Goal: Task Accomplishment & Management: Use online tool/utility

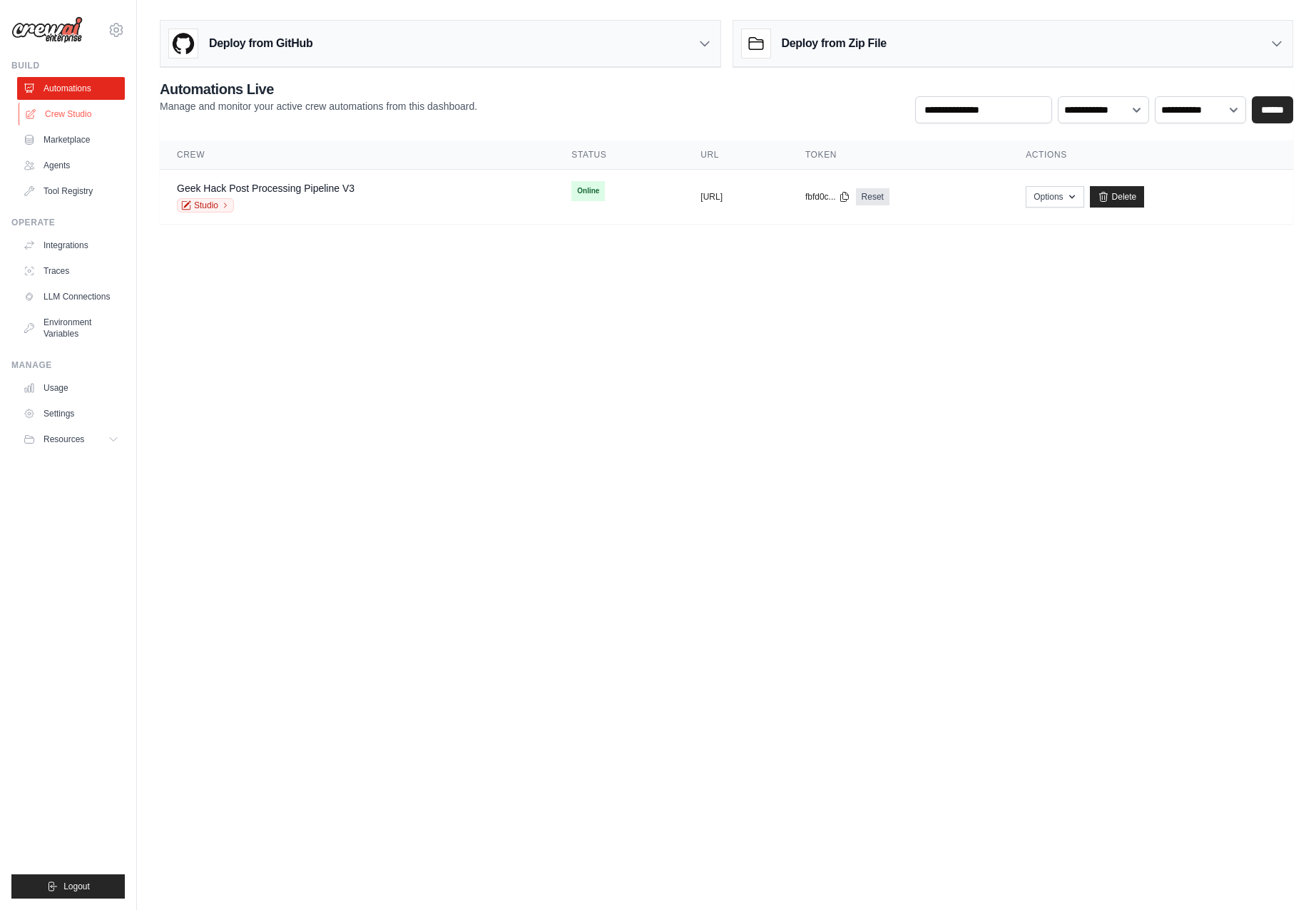
click at [69, 108] on link "Crew Studio" at bounding box center [73, 114] width 108 height 23
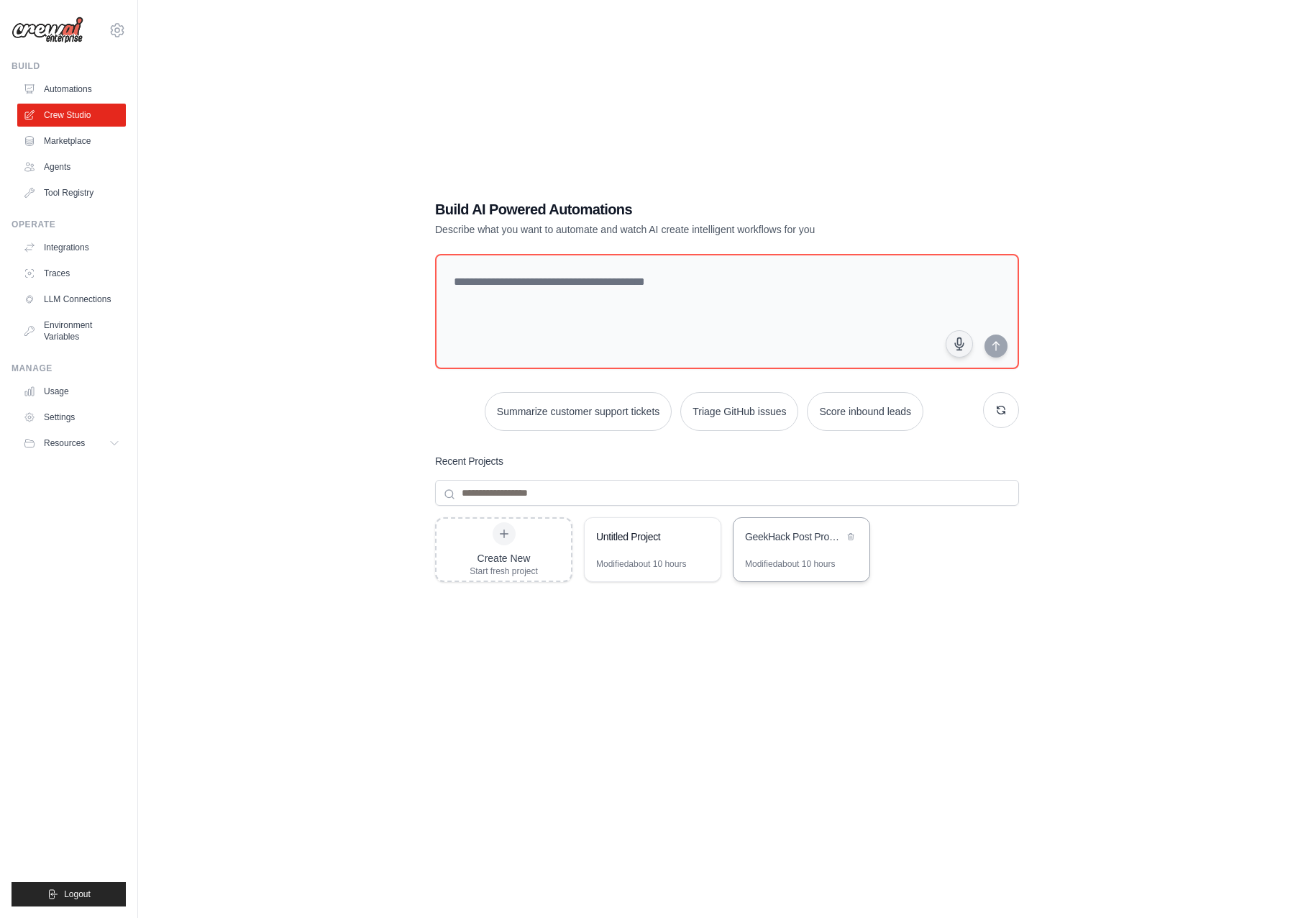
click at [793, 554] on div "GeekHack Post Processing Pipeline" at bounding box center [801, 538] width 136 height 41
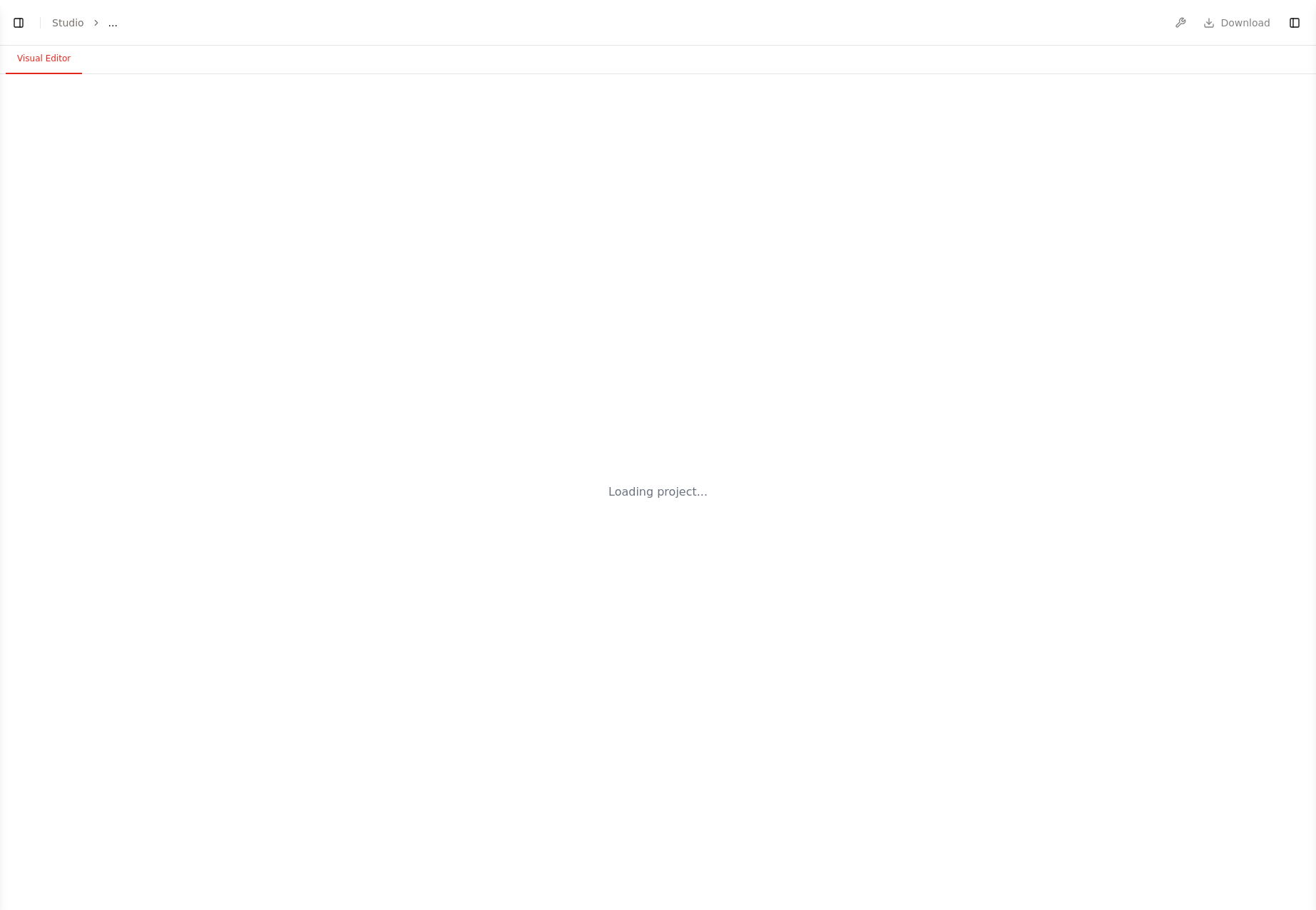
select select "****"
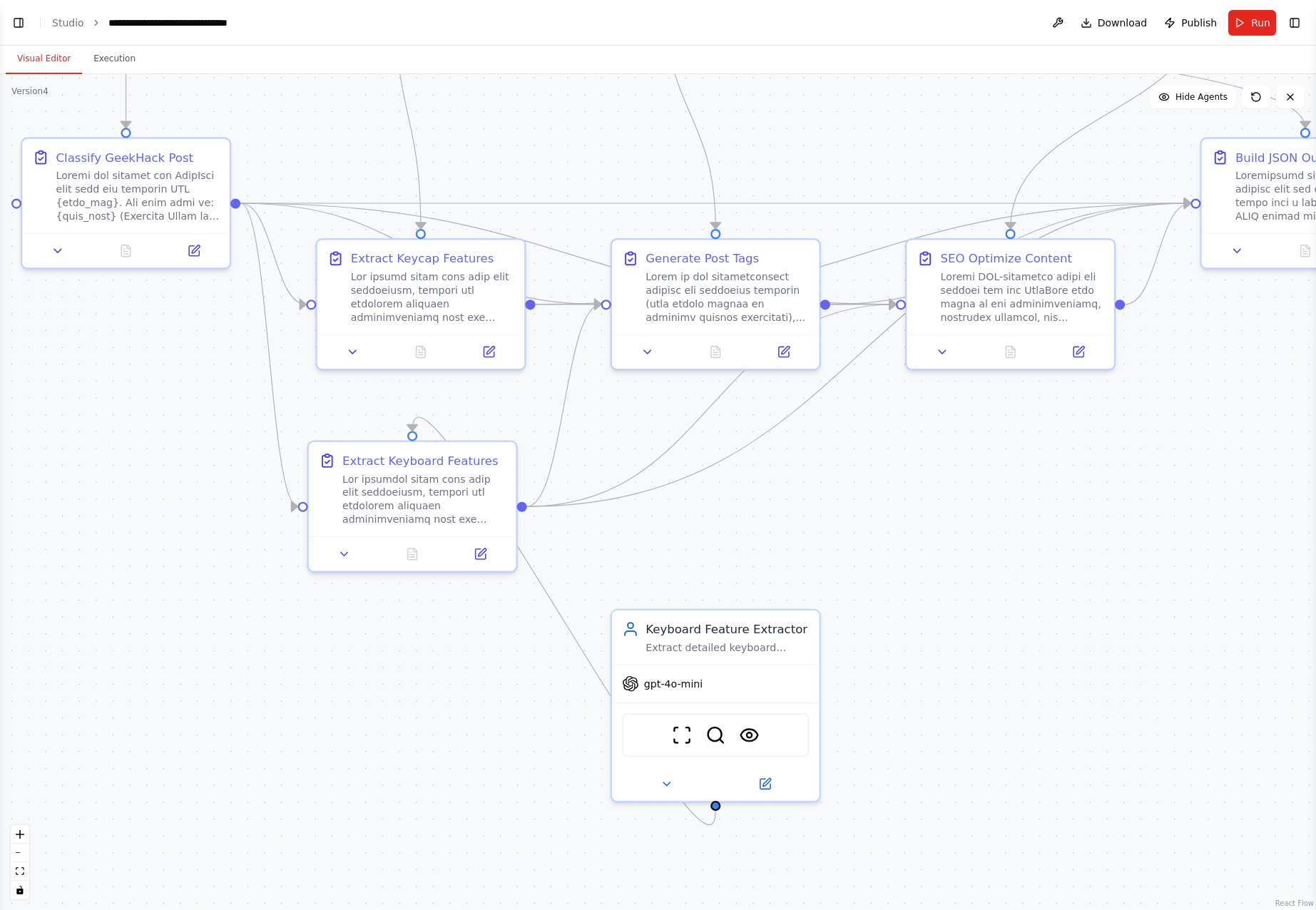
click at [770, 515] on div ".deletable-edge-delete-btn { width: 20px; height: 20px; border: 0px solid #ffff…" at bounding box center [658, 491] width 1316 height 835
click at [771, 768] on button at bounding box center [764, 775] width 95 height 20
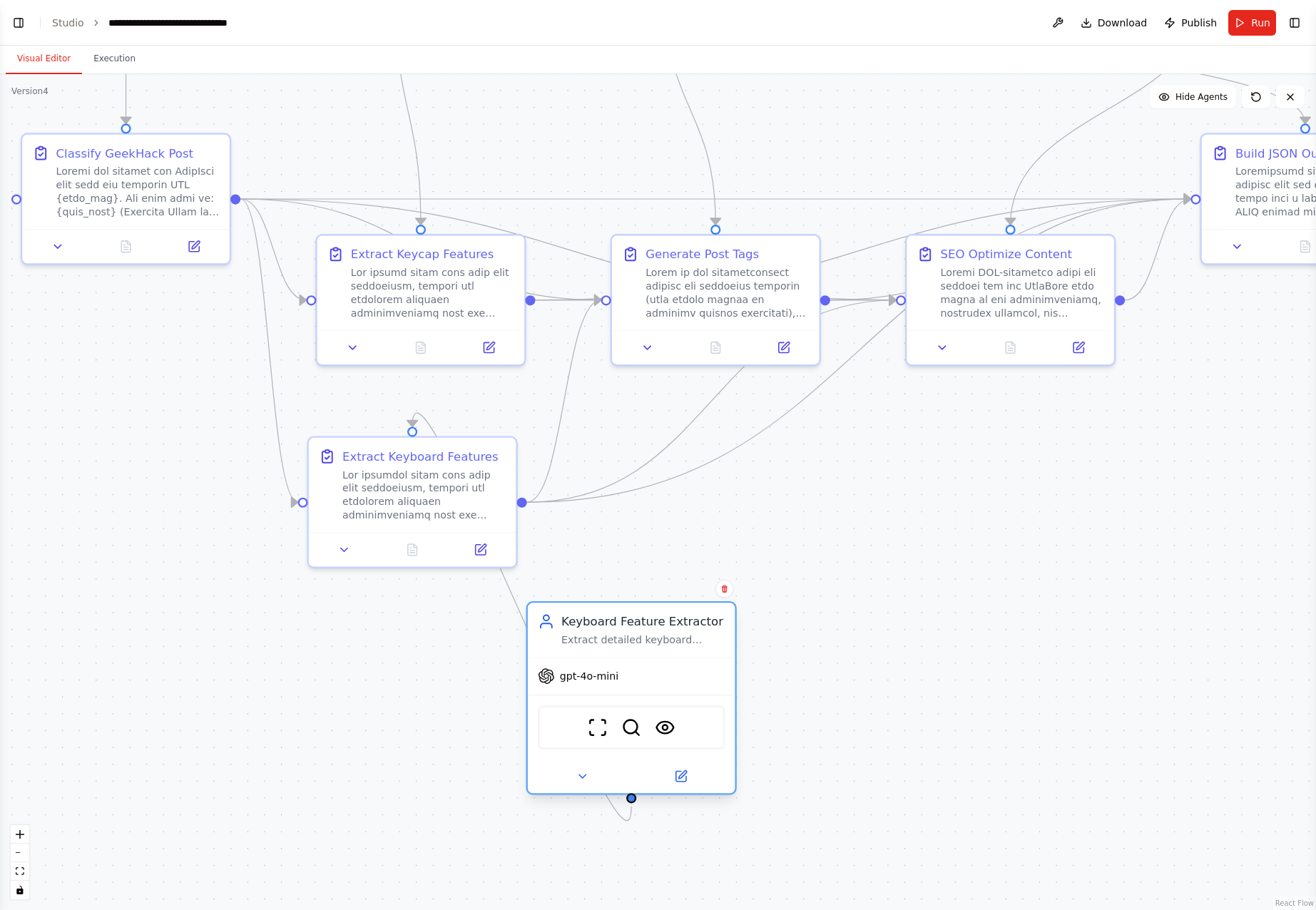
drag, startPoint x: 758, startPoint y: 638, endPoint x: 666, endPoint y: 633, distance: 92.1
click at [663, 633] on div "Extract detailed keyboard specifications from GeekHack posts including: Name, B…" at bounding box center [643, 640] width 163 height 14
click at [726, 590] on icon at bounding box center [725, 589] width 9 height 9
click at [685, 586] on button "Confirm" at bounding box center [683, 589] width 51 height 17
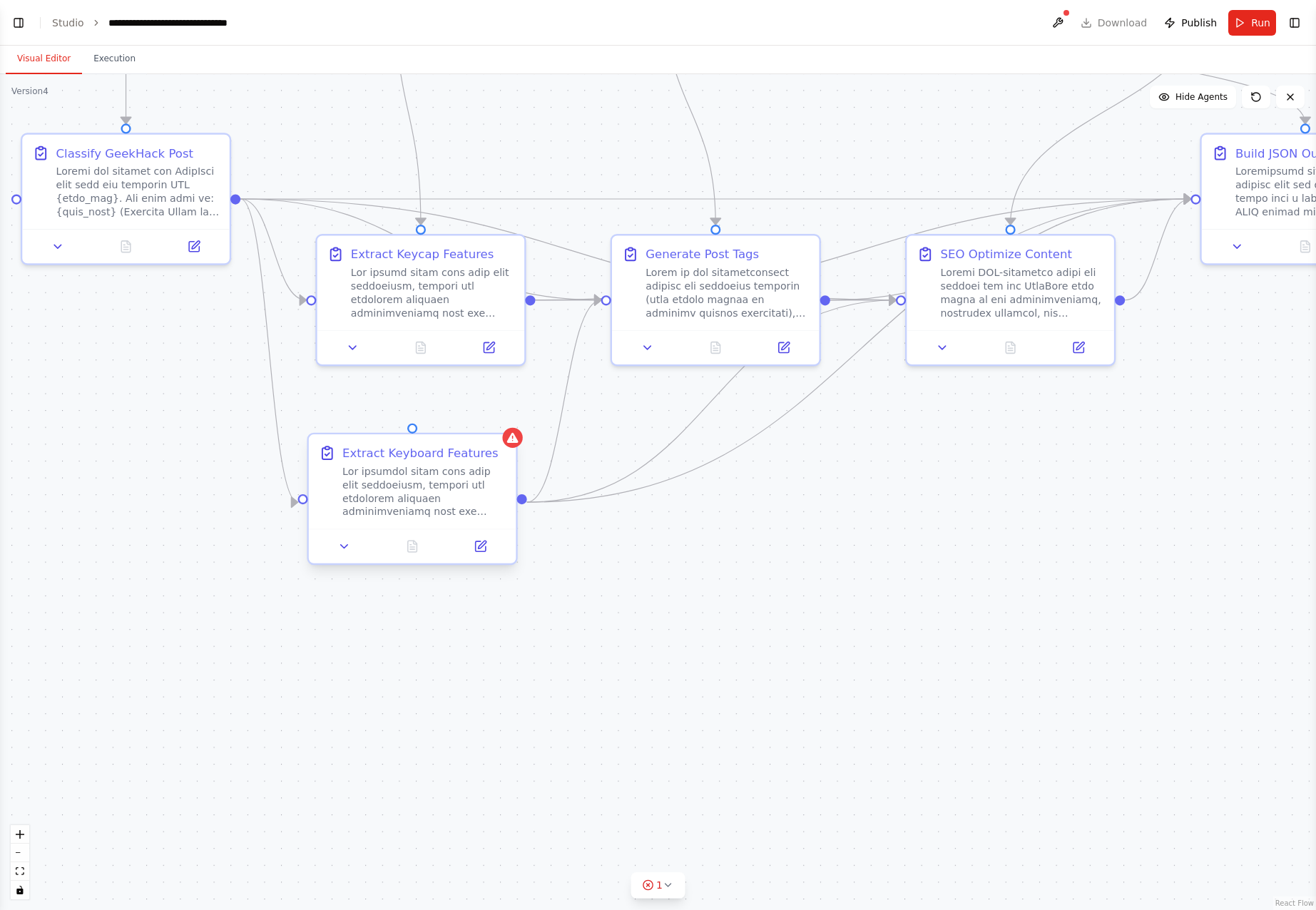
click at [484, 449] on div "Extract Keyboard Features" at bounding box center [420, 453] width 156 height 17
click at [511, 421] on button at bounding box center [506, 421] width 19 height 19
click at [478, 418] on button "Confirm" at bounding box center [464, 421] width 51 height 17
click at [457, 243] on div "Extract Keycap Features" at bounding box center [422, 251] width 143 height 17
click at [91, 54] on button "Execution" at bounding box center [115, 59] width 65 height 30
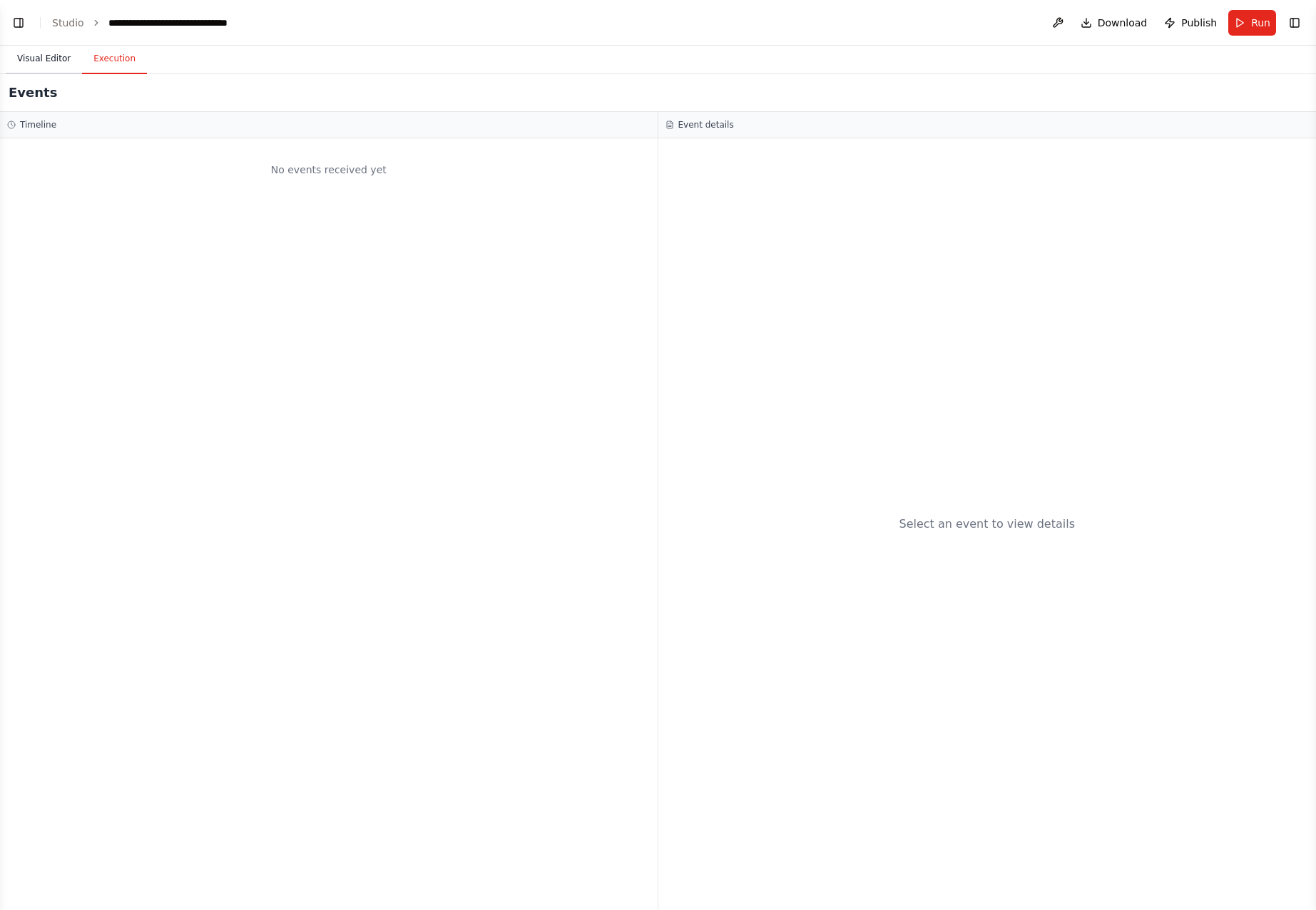
click at [60, 57] on button "Visual Editor" at bounding box center [44, 59] width 76 height 30
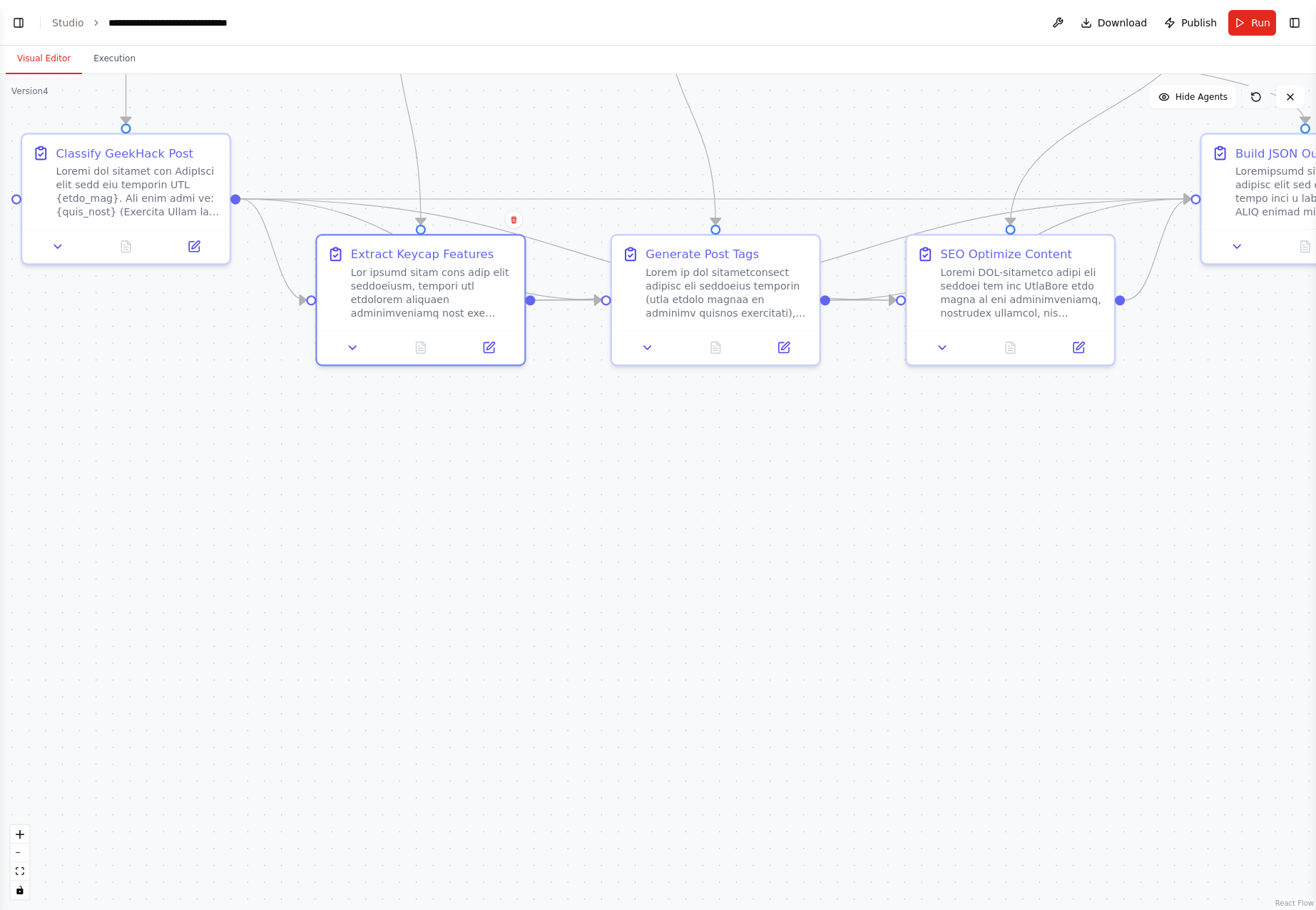
click at [1249, 98] on button at bounding box center [1255, 97] width 28 height 23
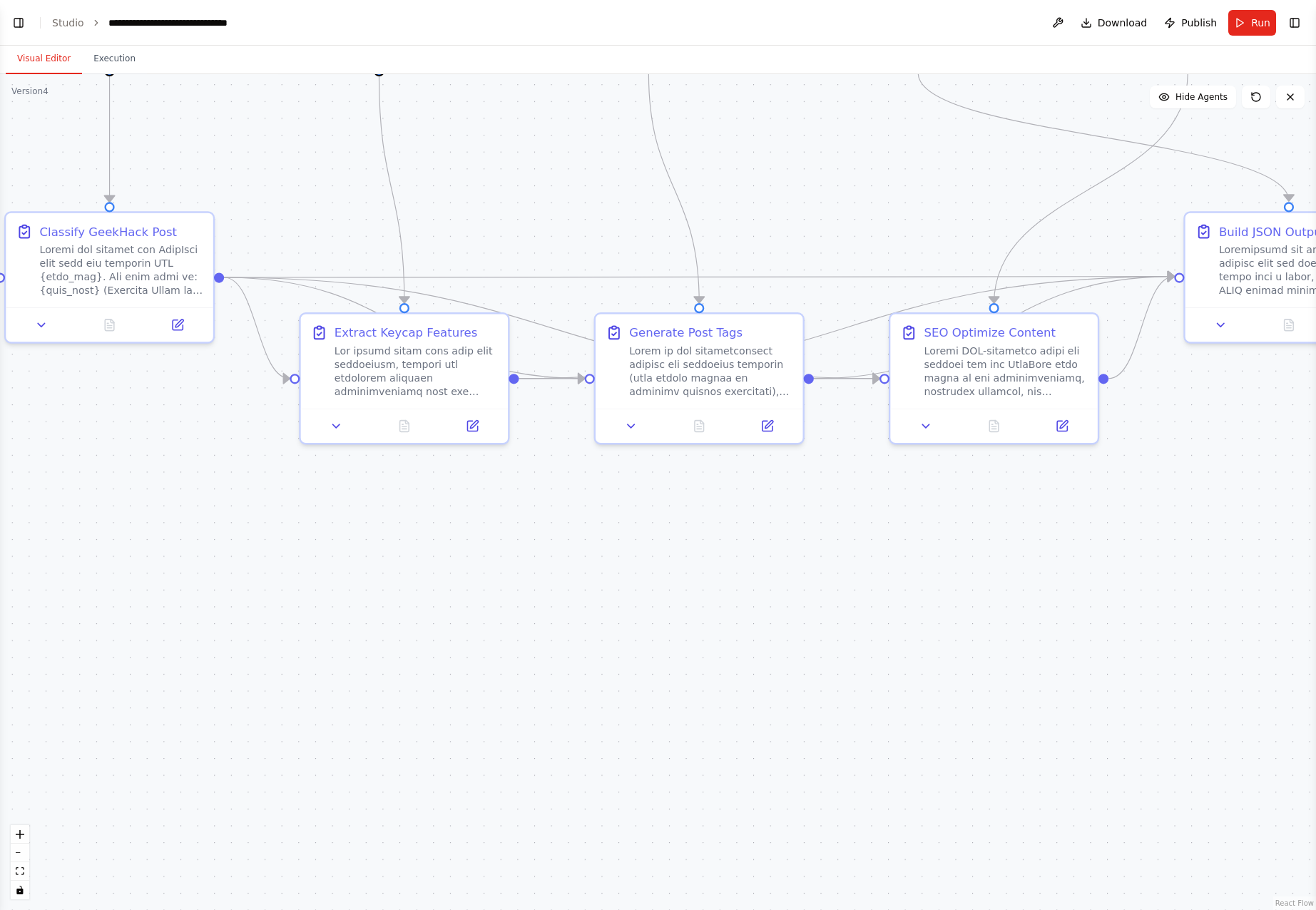
drag, startPoint x: 1062, startPoint y: 608, endPoint x: 1058, endPoint y: 627, distance: 19.4
click at [1058, 627] on div ".deletable-edge-delete-btn { width: 20px; height: 20px; border: 0px solid #ffff…" at bounding box center [658, 491] width 1316 height 835
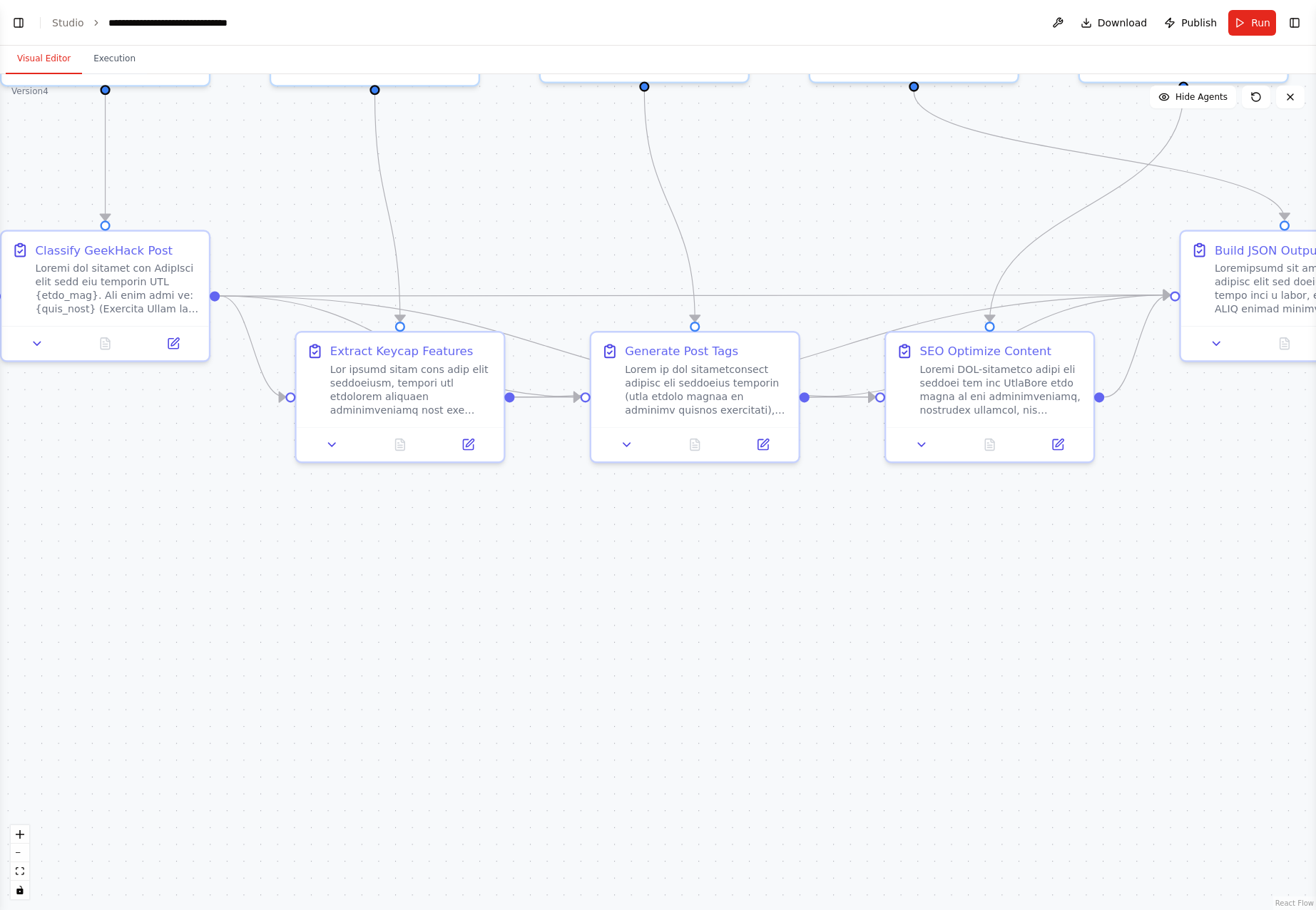
drag, startPoint x: 904, startPoint y: 709, endPoint x: 1117, endPoint y: 782, distance: 225.2
click at [1117, 782] on div ".deletable-edge-delete-btn { width: 20px; height: 20px; border: 0px solid #ffff…" at bounding box center [658, 491] width 1316 height 835
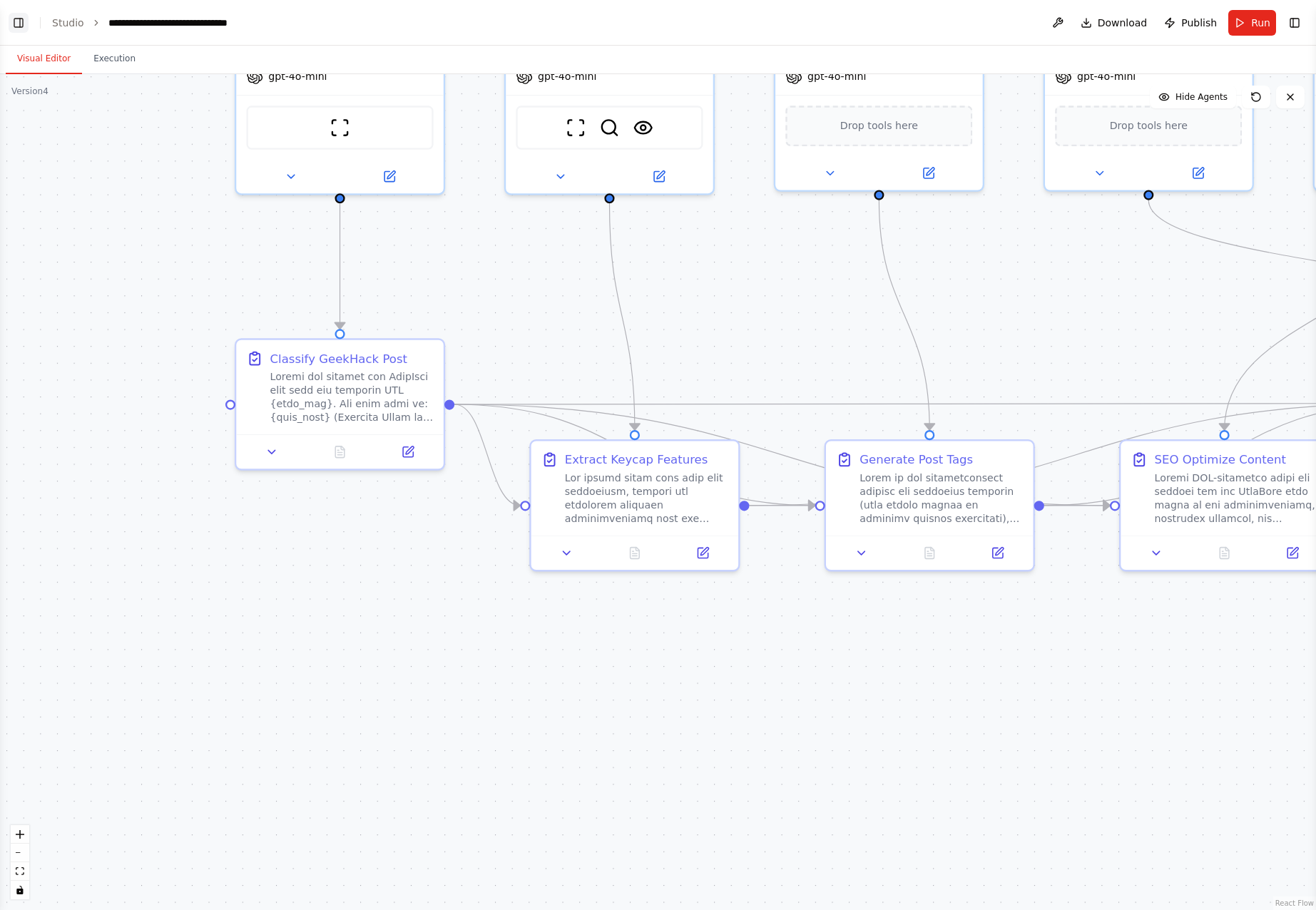
click at [23, 19] on button "Toggle Left Sidebar" at bounding box center [18, 22] width 20 height 20
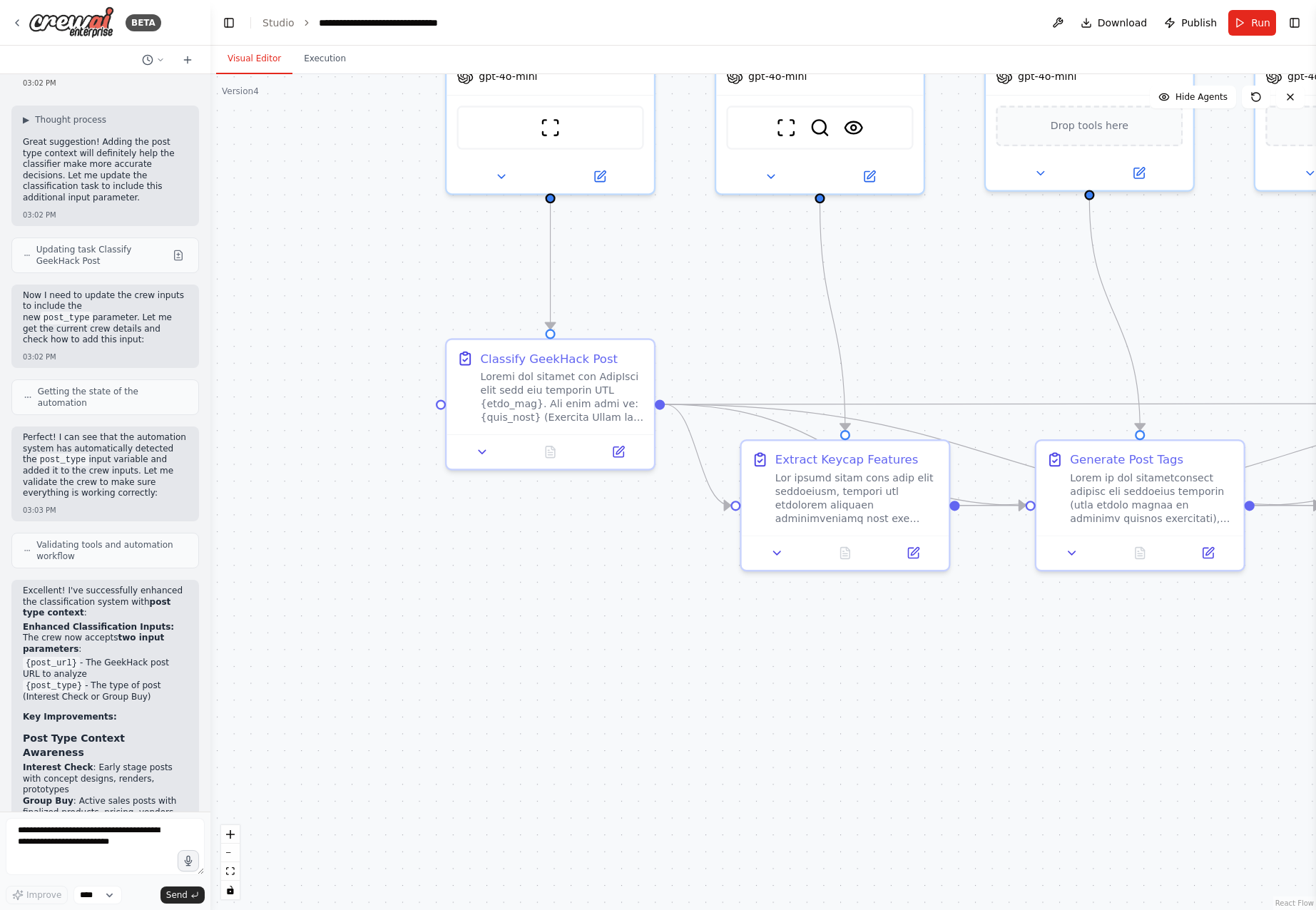
scroll to position [12285, 0]
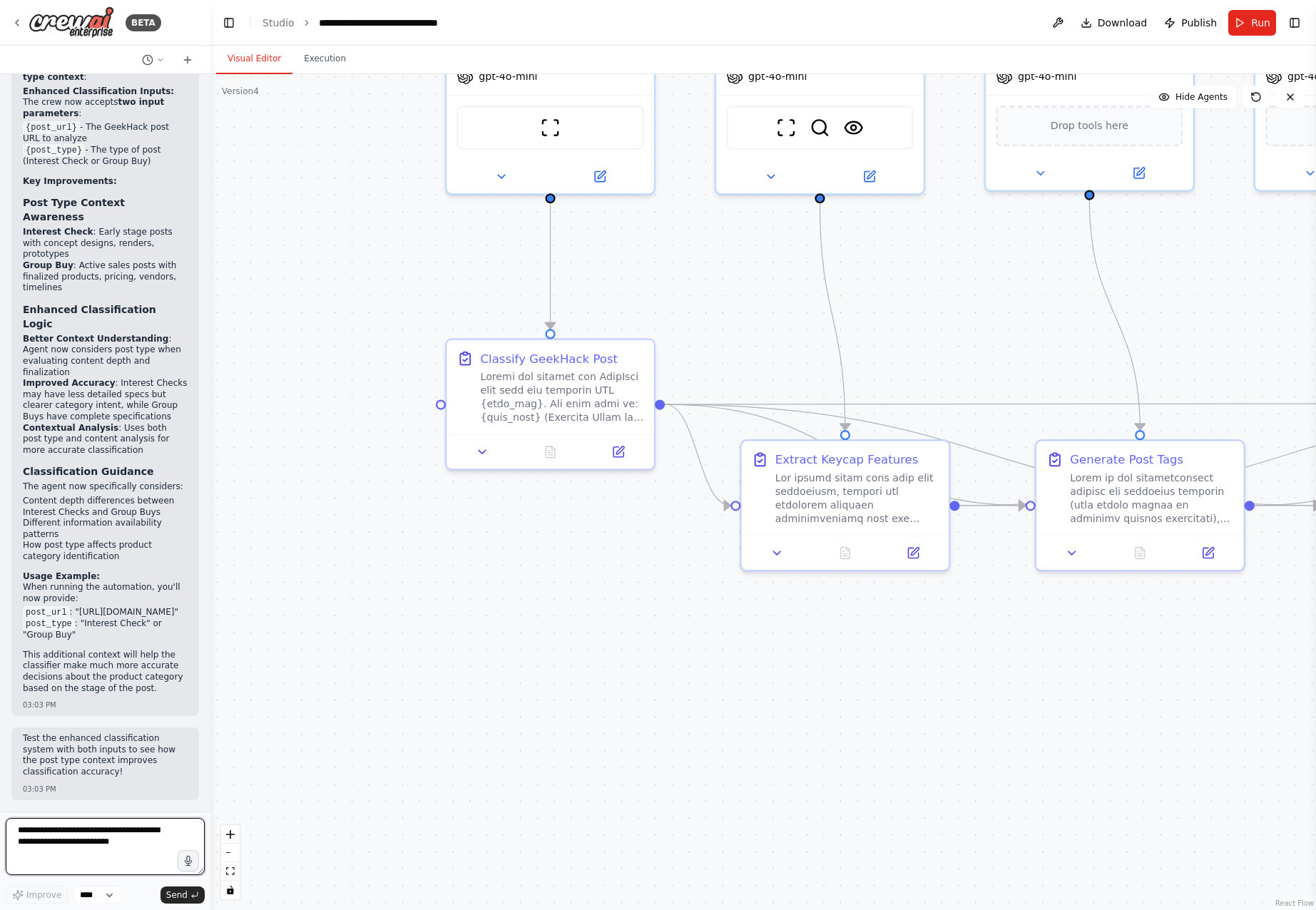
click at [106, 854] on textarea at bounding box center [106, 846] width 199 height 57
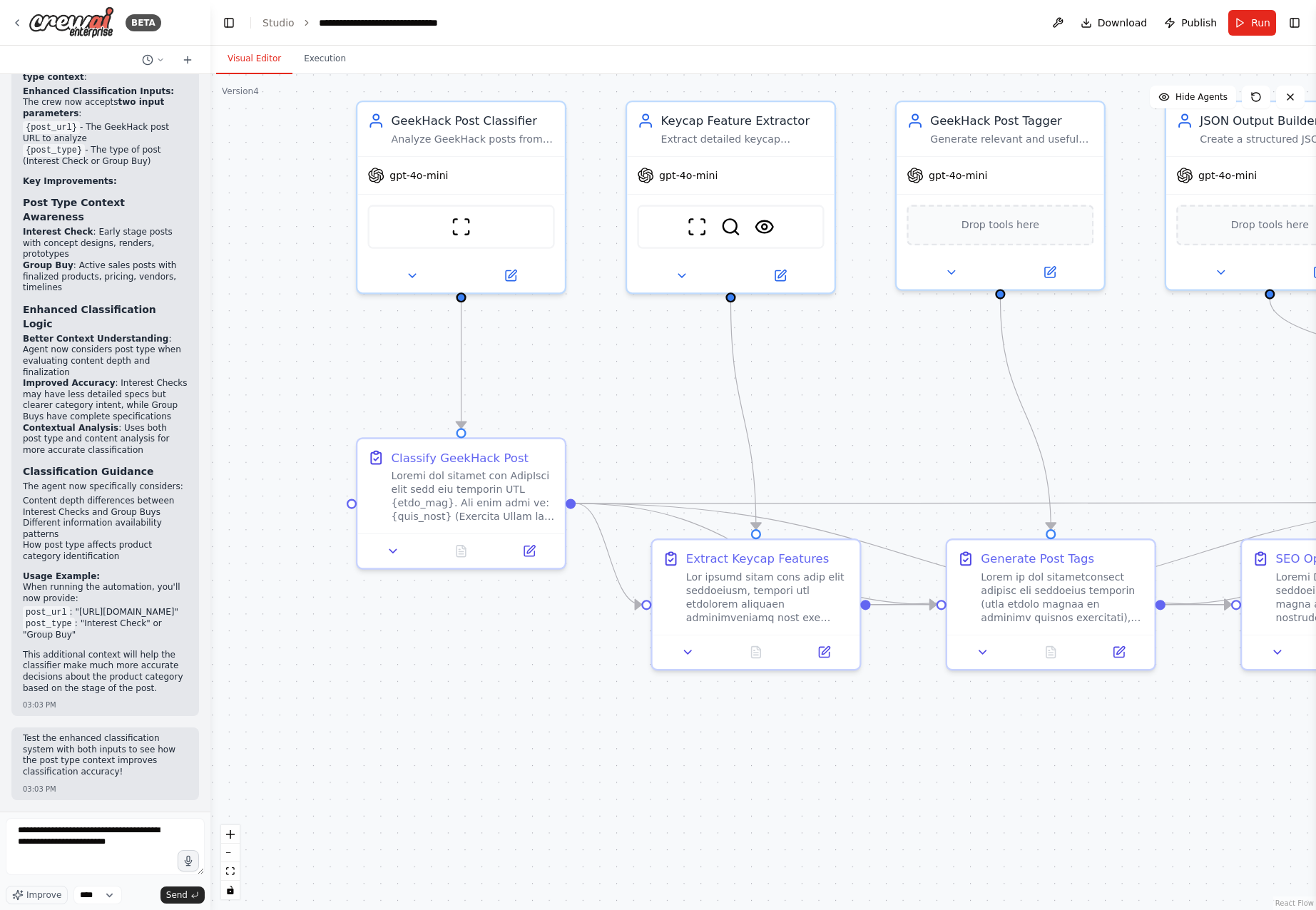
drag, startPoint x: 678, startPoint y: 847, endPoint x: 630, endPoint y: 913, distance: 81.6
click at [630, 909] on html "BETA Hello! I'm the CrewAI assistant. What kind of automation do you want to bu…" at bounding box center [658, 455] width 1316 height 910
click at [153, 849] on textarea "**********" at bounding box center [106, 846] width 199 height 57
click at [774, 271] on icon at bounding box center [780, 272] width 14 height 14
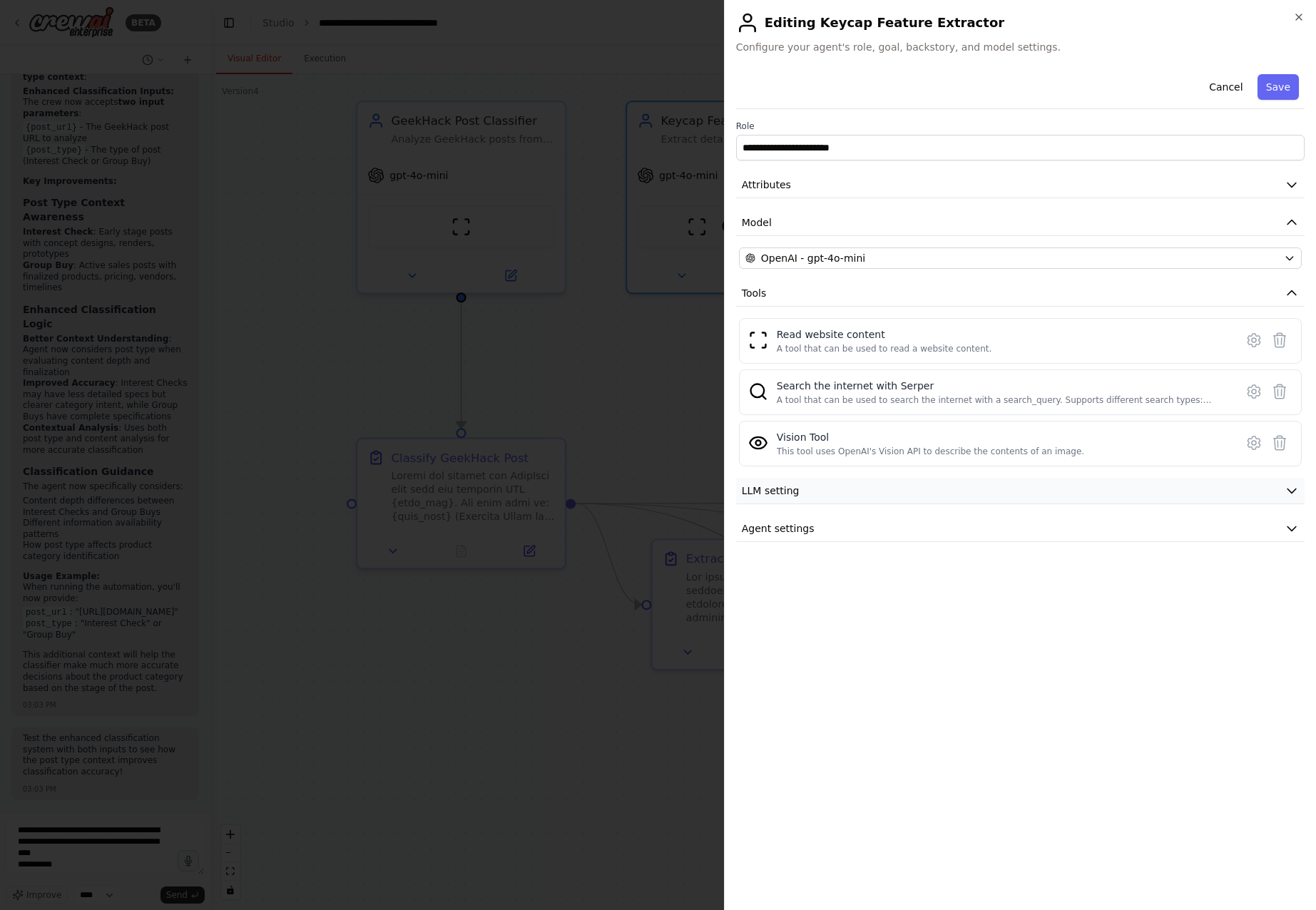
click at [888, 492] on button "LLM setting" at bounding box center [1020, 491] width 569 height 27
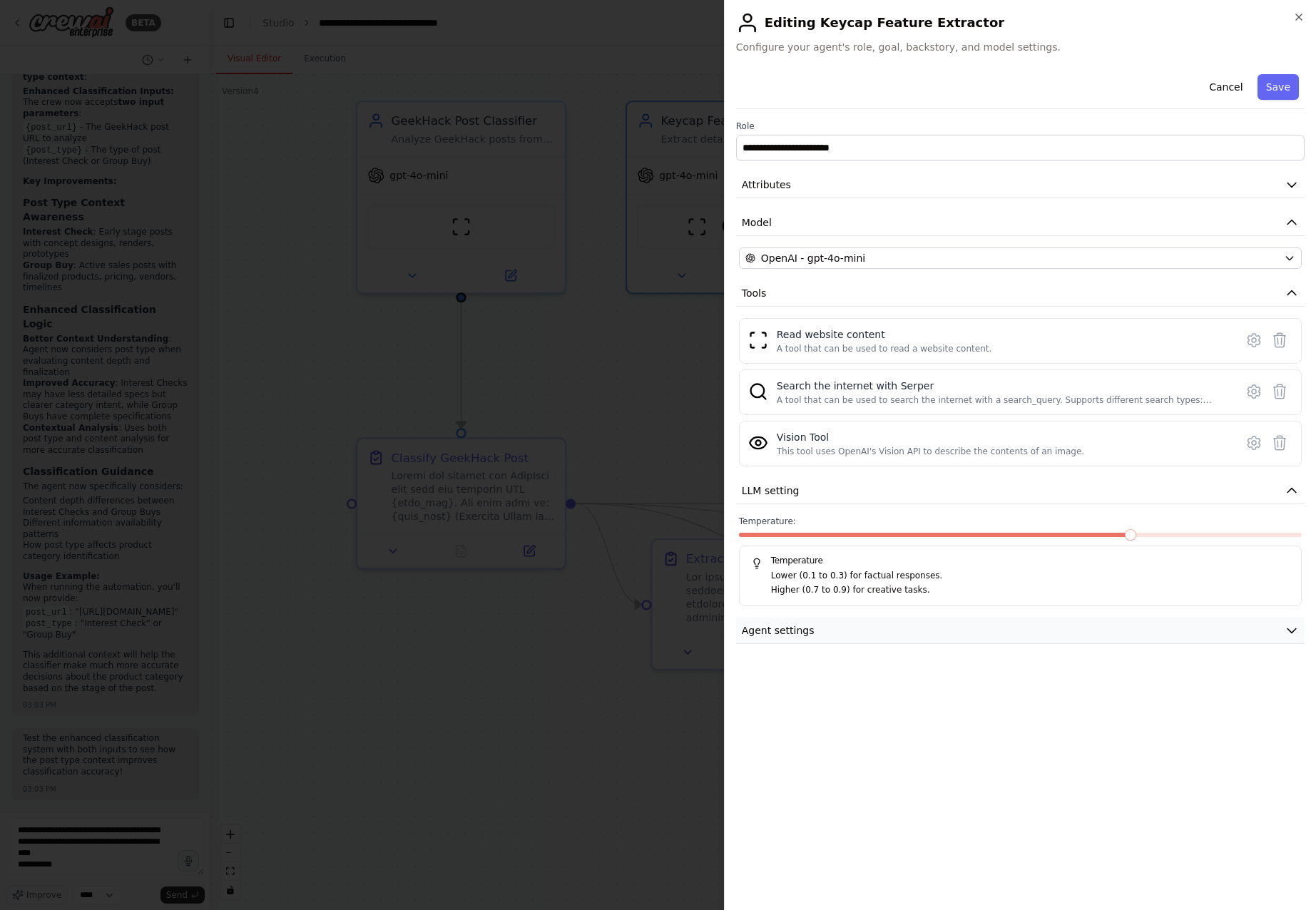
click at [854, 625] on button "Agent settings" at bounding box center [1020, 630] width 569 height 27
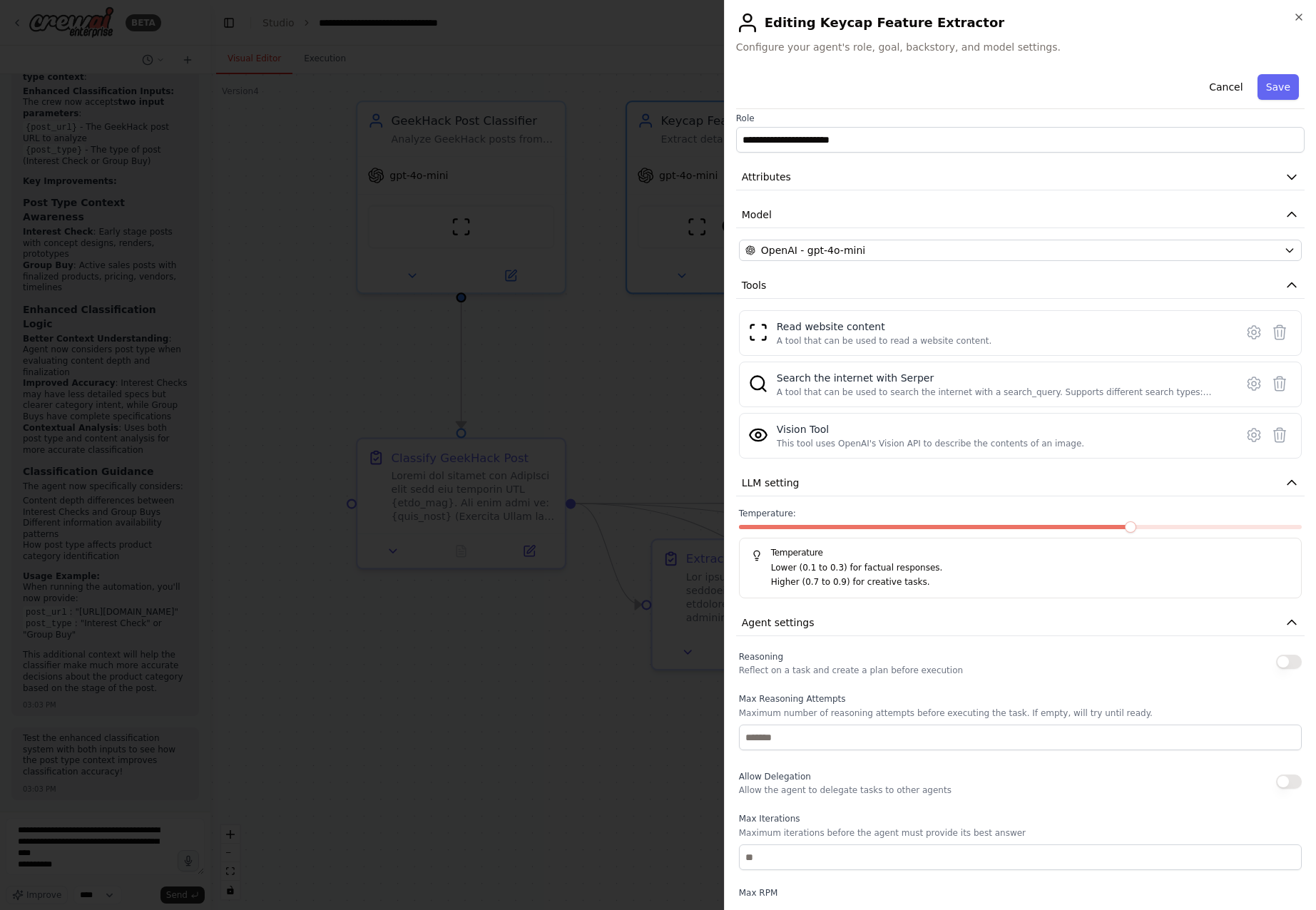
scroll to position [0, 0]
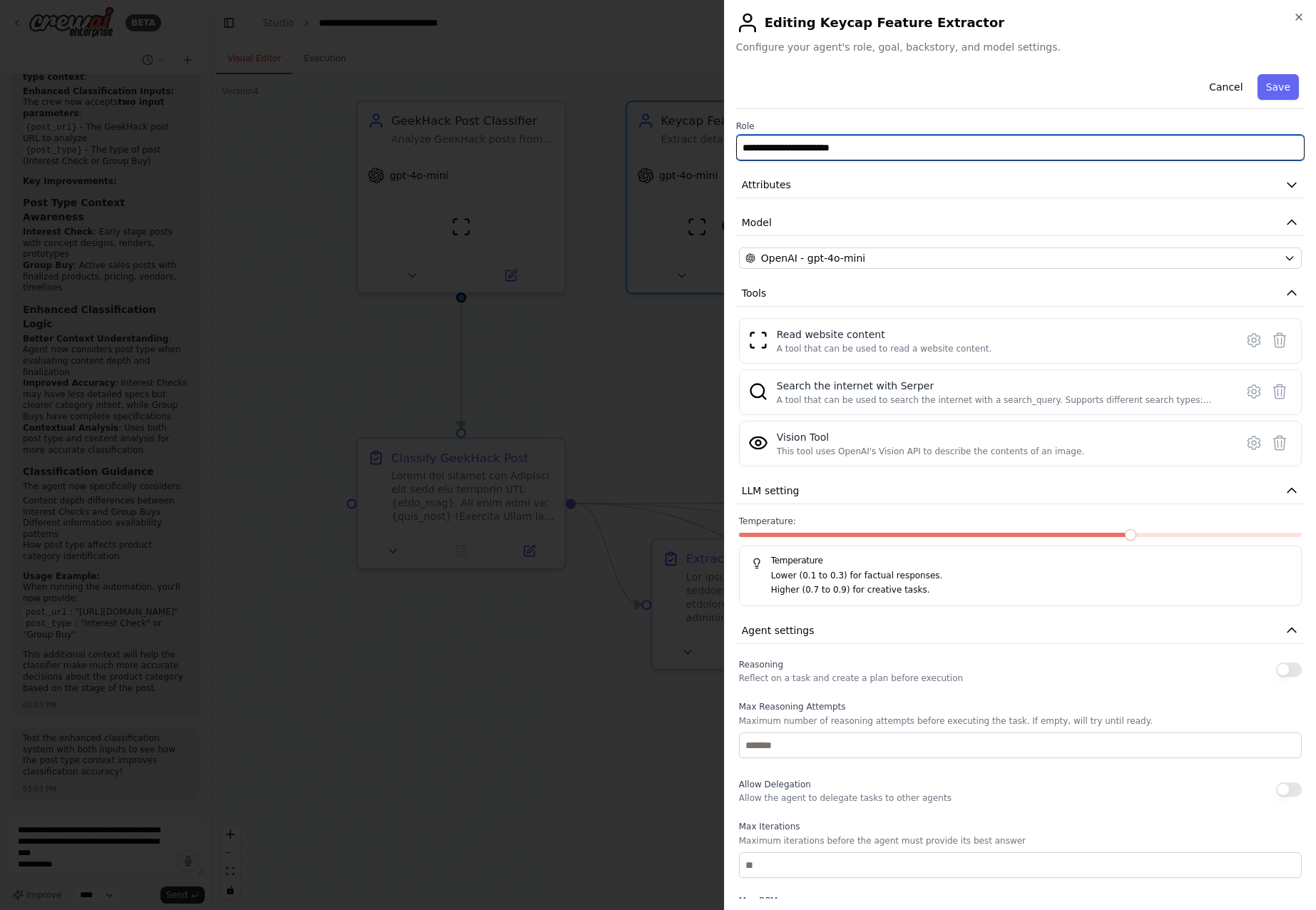
click at [914, 146] on input "**********" at bounding box center [1020, 148] width 569 height 26
click at [887, 194] on button "Attributes" at bounding box center [1020, 184] width 569 height 27
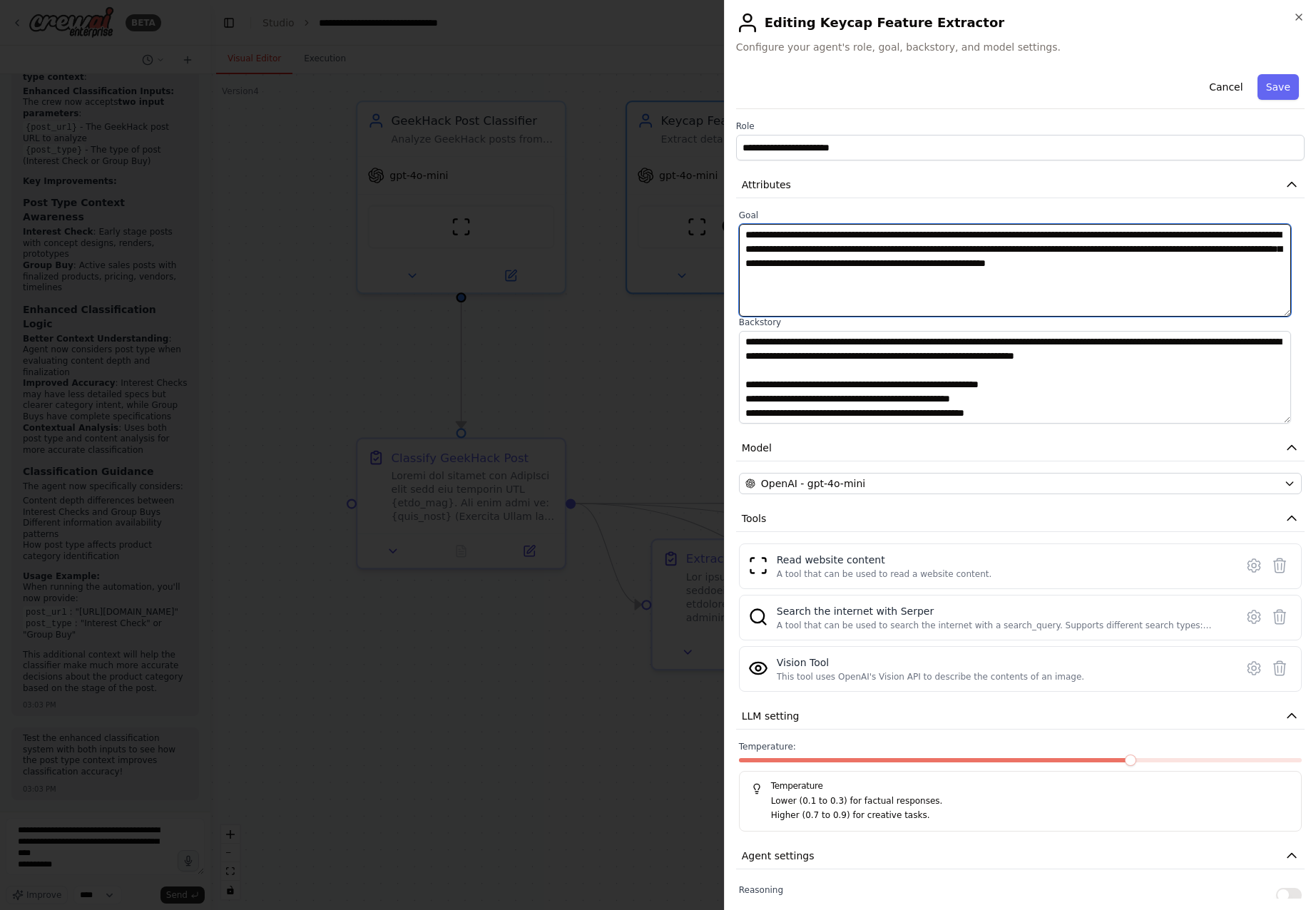
click at [897, 292] on textarea "**********" at bounding box center [1014, 270] width 552 height 93
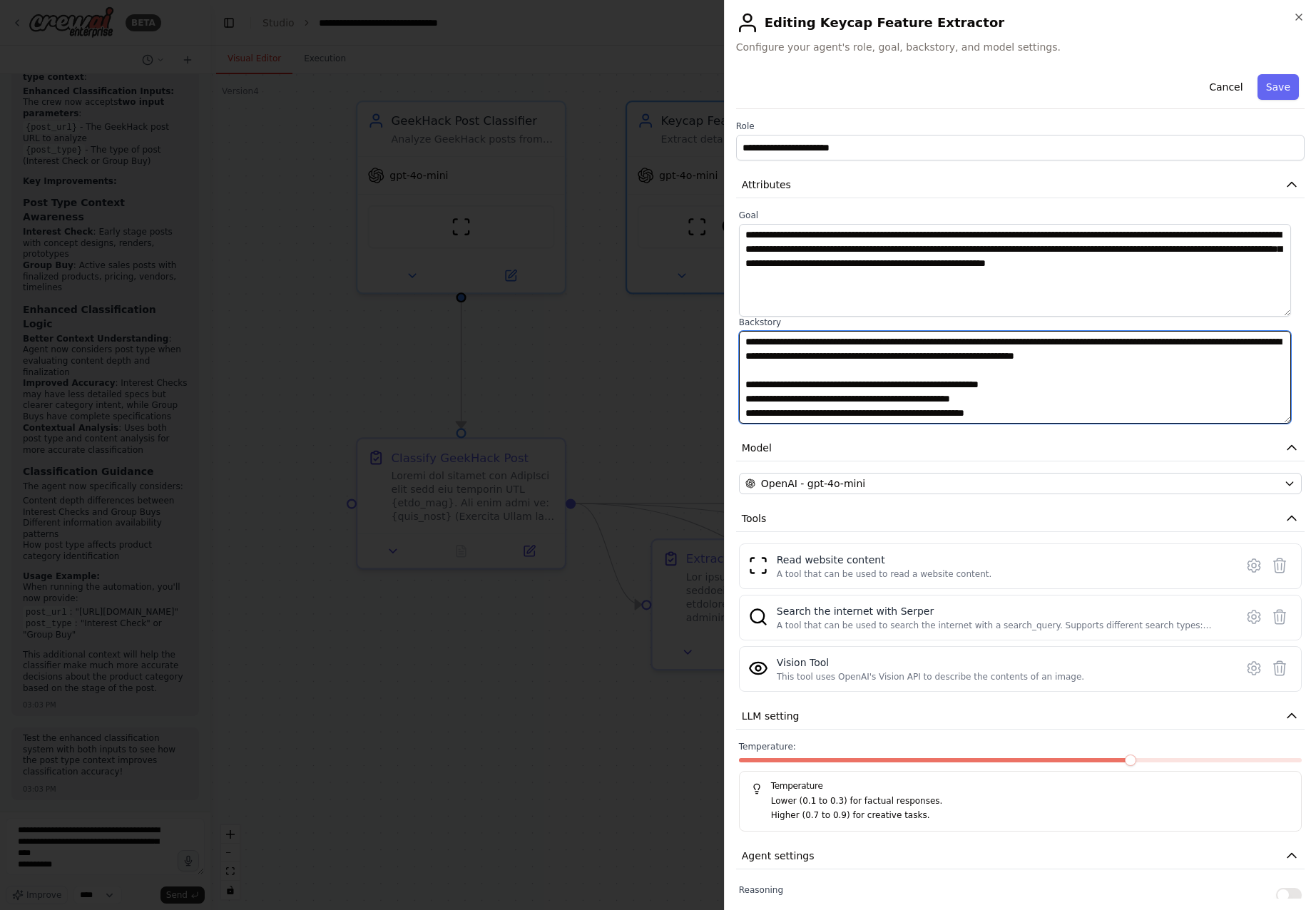
click at [1021, 386] on textarea "**********" at bounding box center [1014, 377] width 552 height 93
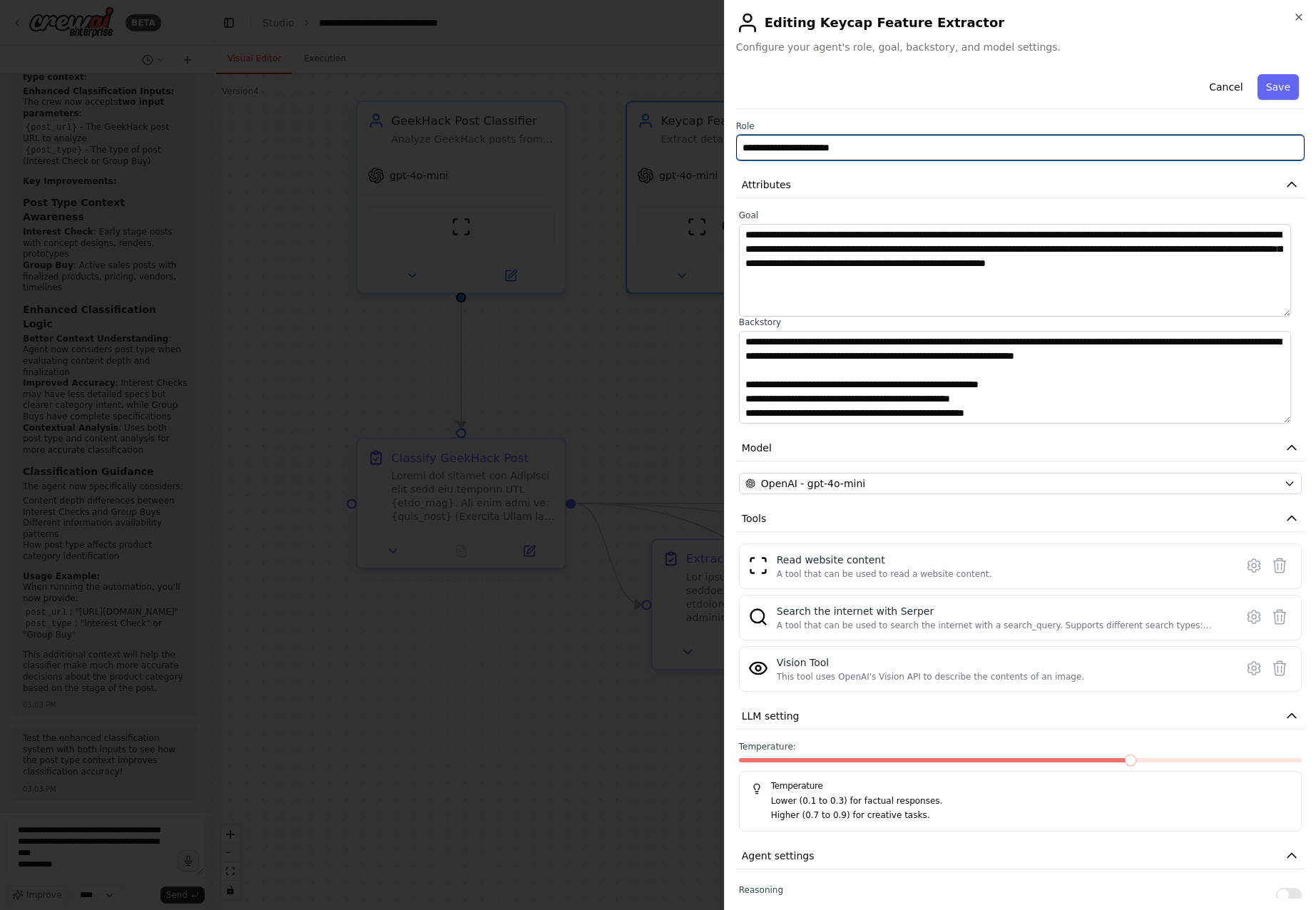
click at [894, 156] on input "**********" at bounding box center [1020, 148] width 569 height 26
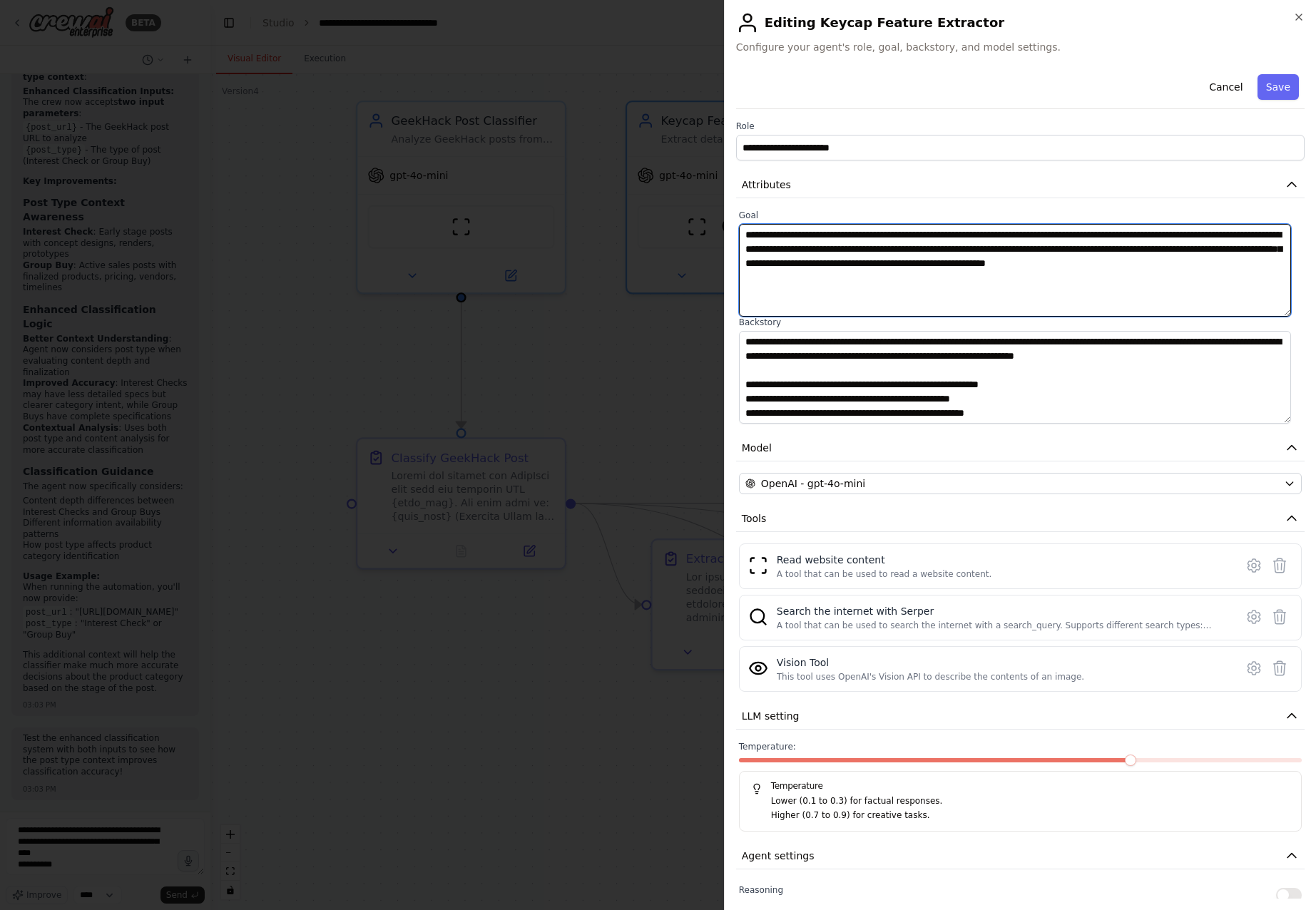
click at [779, 260] on textarea "**********" at bounding box center [1014, 270] width 552 height 93
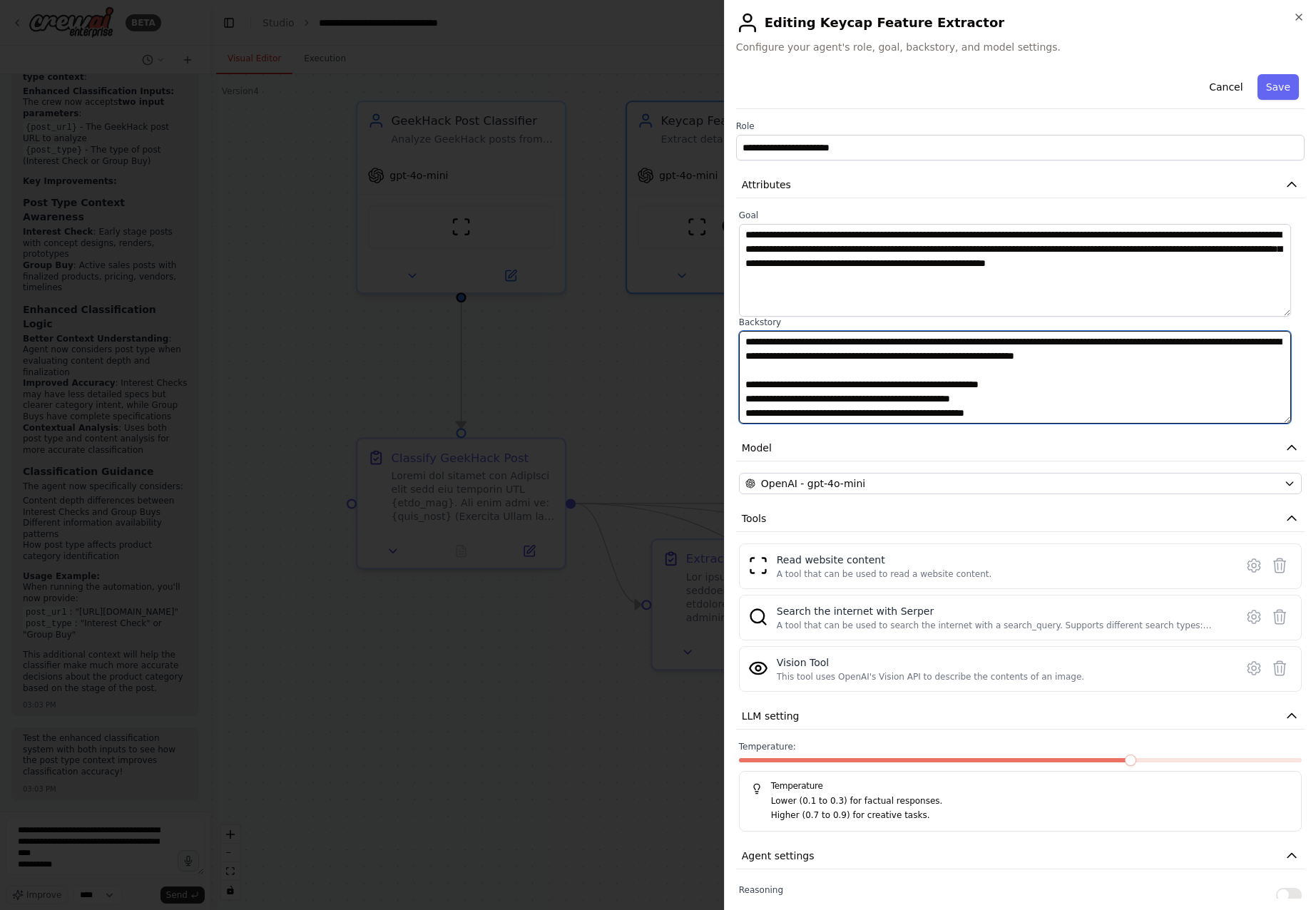
click at [820, 363] on textarea "**********" at bounding box center [1014, 377] width 552 height 93
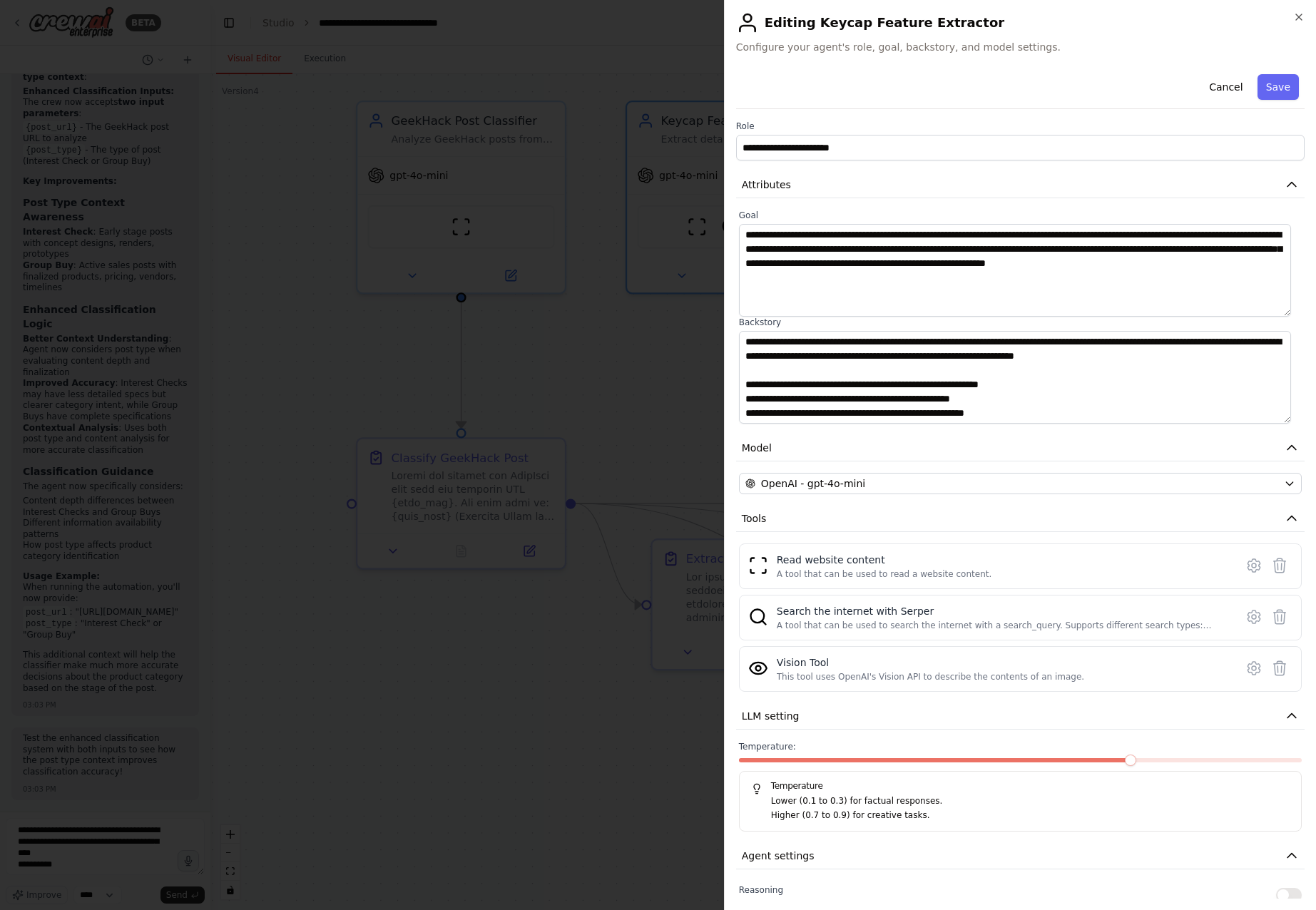
click at [666, 471] on div at bounding box center [658, 455] width 1316 height 910
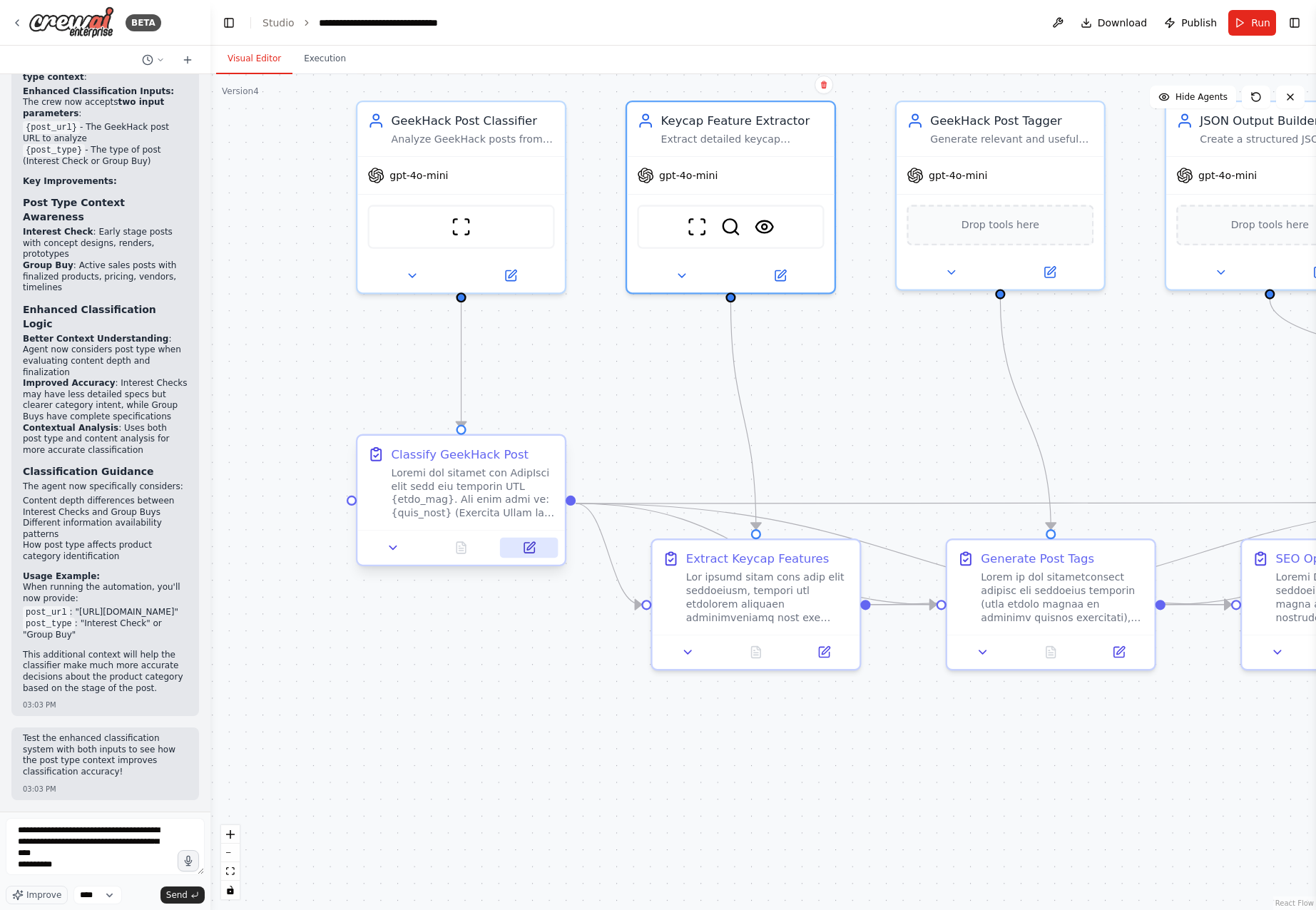
click at [539, 551] on button at bounding box center [528, 547] width 57 height 20
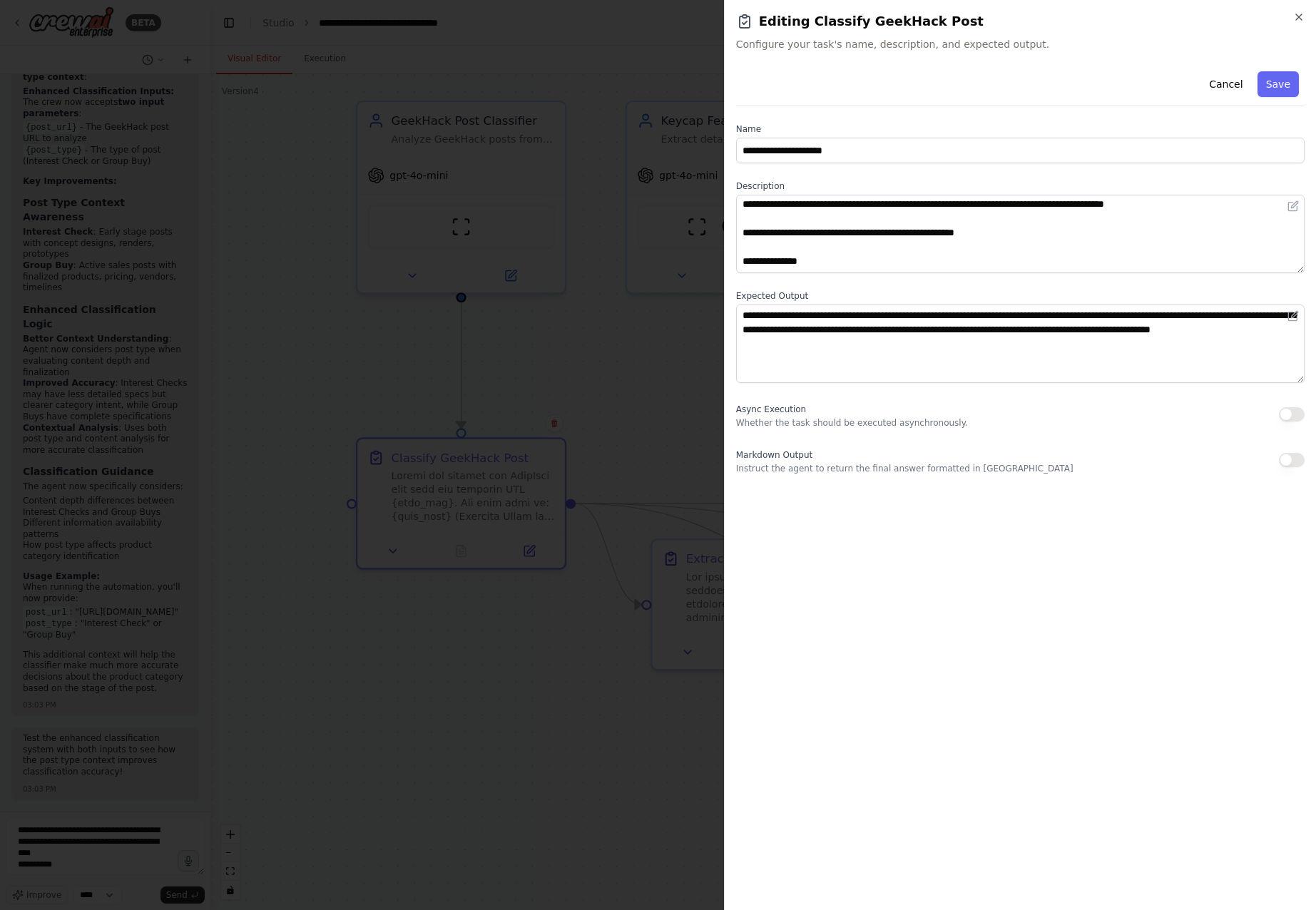
scroll to position [299, 0]
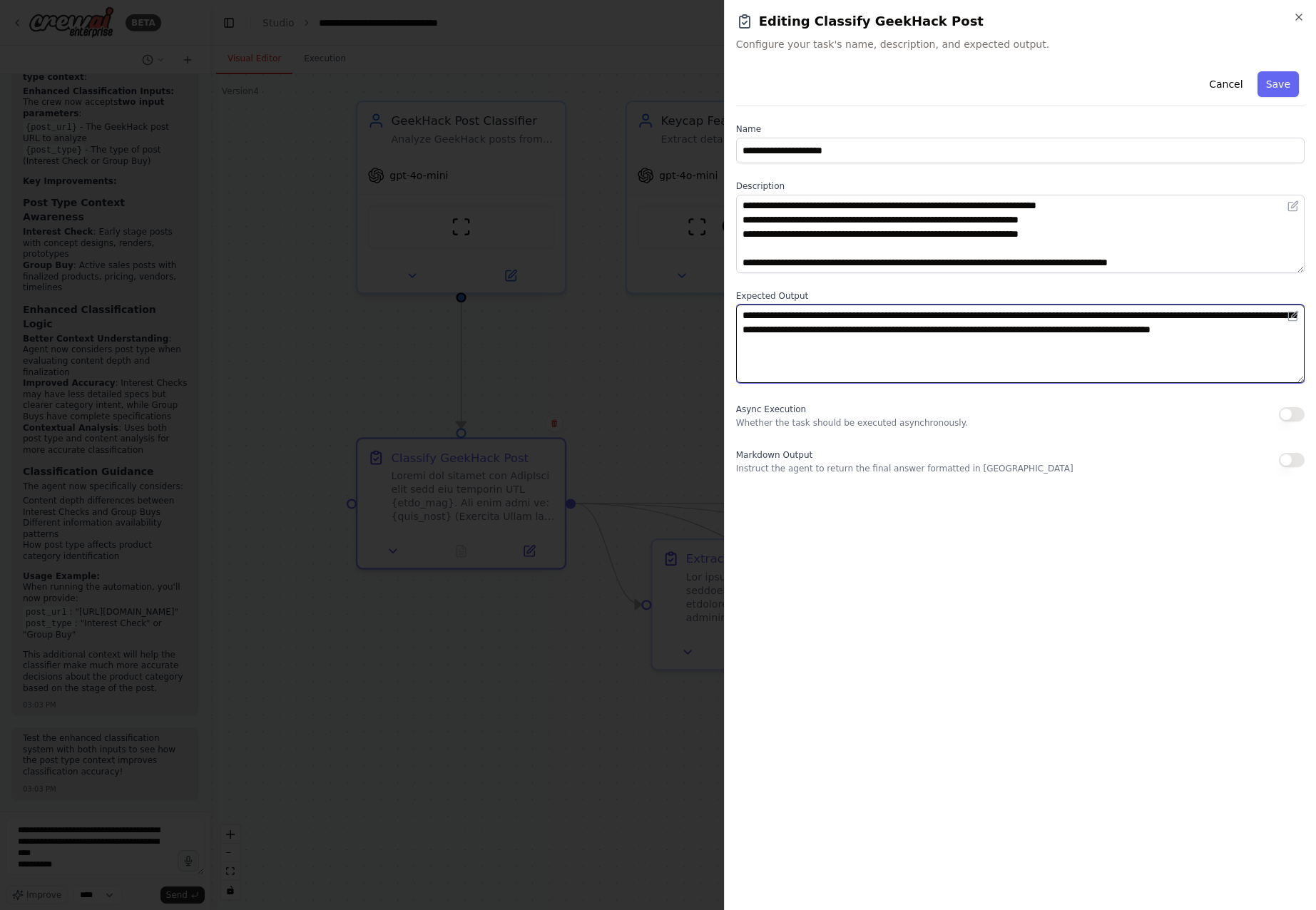
drag, startPoint x: 1029, startPoint y: 315, endPoint x: 1040, endPoint y: 329, distance: 17.8
click at [1040, 329] on textarea "**********" at bounding box center [1020, 343] width 569 height 78
click at [1034, 339] on textarea "**********" at bounding box center [1020, 343] width 569 height 78
drag, startPoint x: 1023, startPoint y: 318, endPoint x: 917, endPoint y: 334, distance: 107.2
click at [917, 334] on textarea "**********" at bounding box center [1020, 343] width 569 height 78
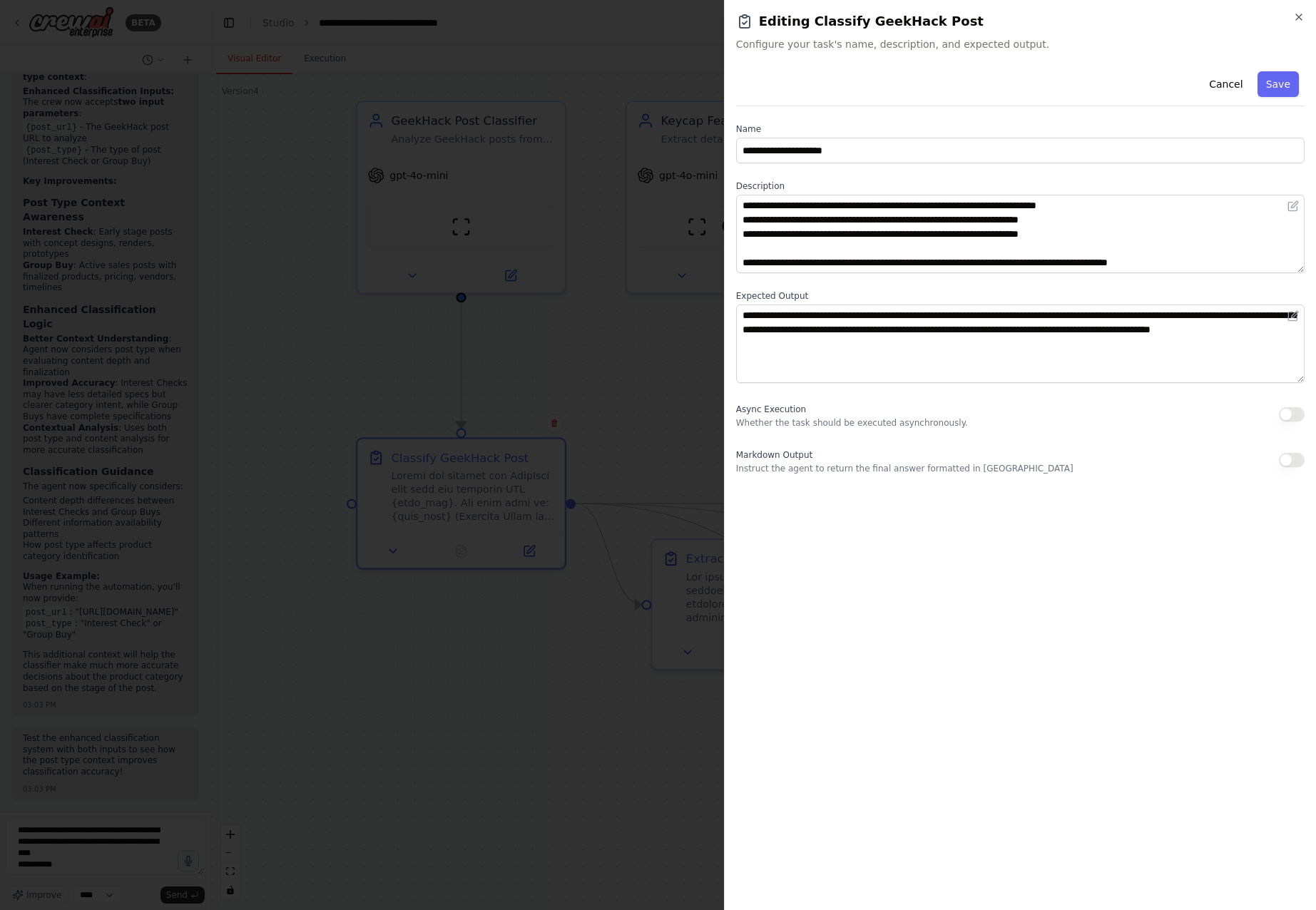
click at [538, 355] on div at bounding box center [658, 455] width 1316 height 910
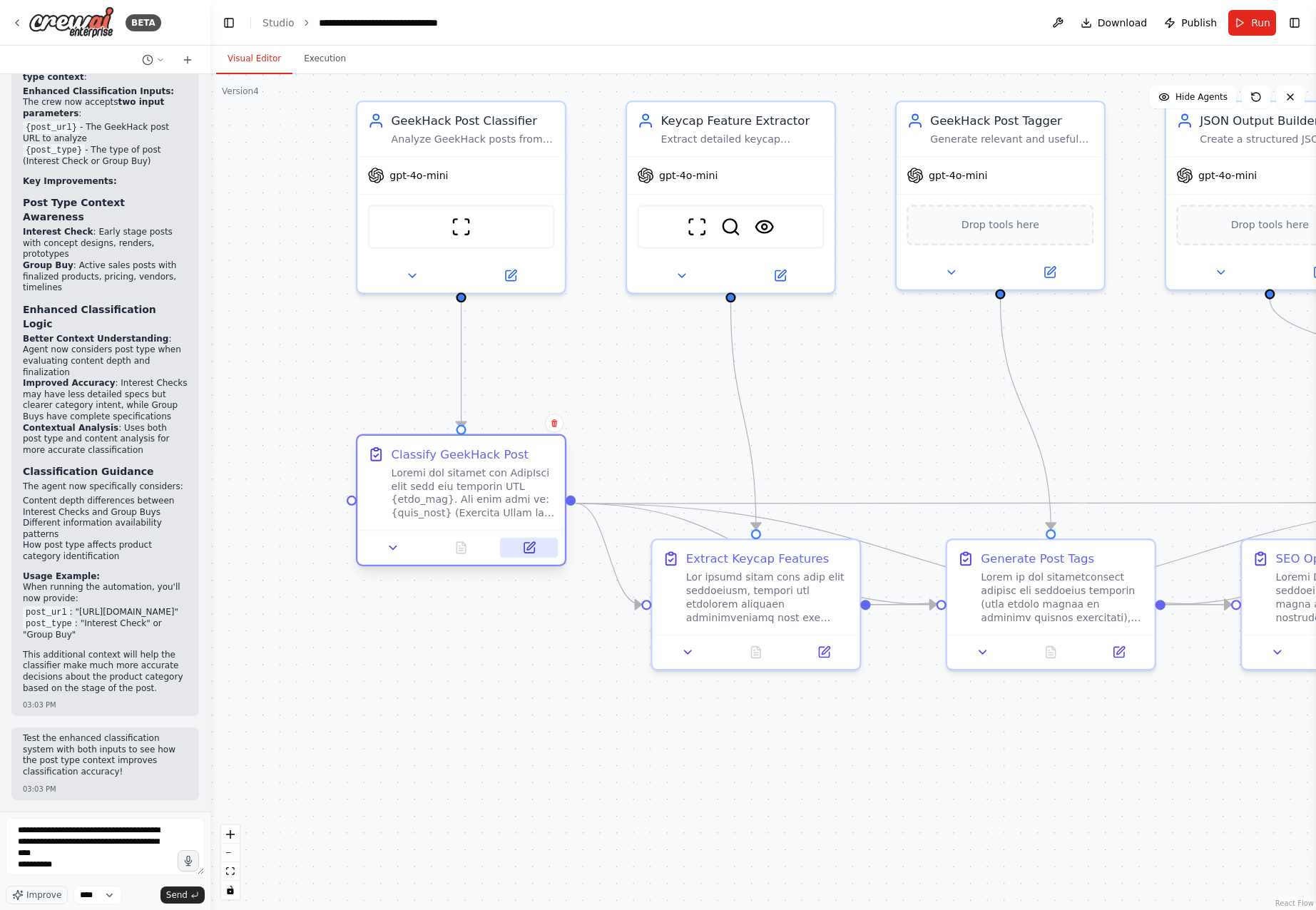
click at [528, 547] on icon at bounding box center [530, 545] width 8 height 8
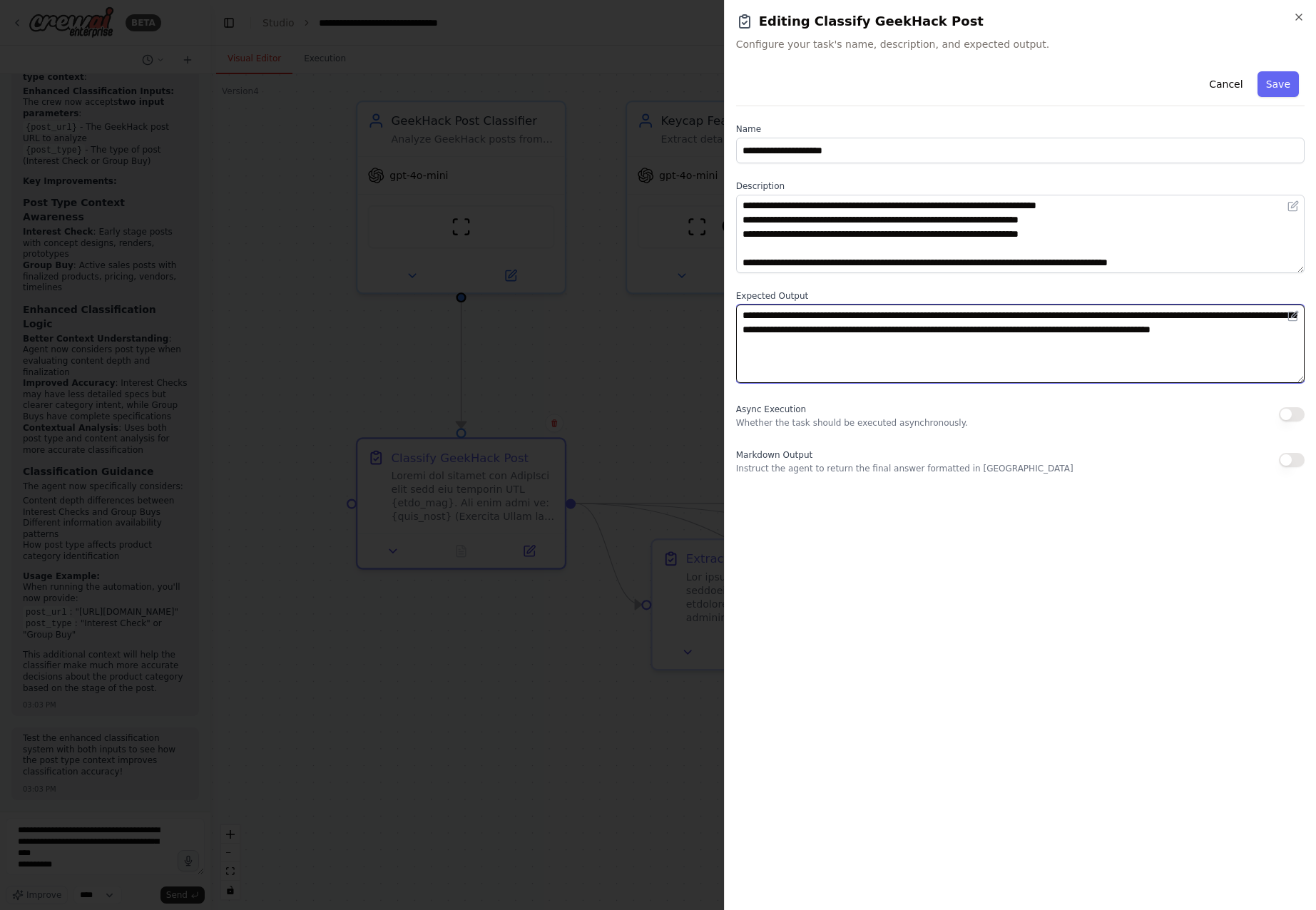
drag, startPoint x: 1067, startPoint y: 315, endPoint x: 794, endPoint y: 331, distance: 273.5
click at [794, 331] on textarea "**********" at bounding box center [1020, 343] width 569 height 78
click at [541, 643] on div at bounding box center [658, 455] width 1316 height 910
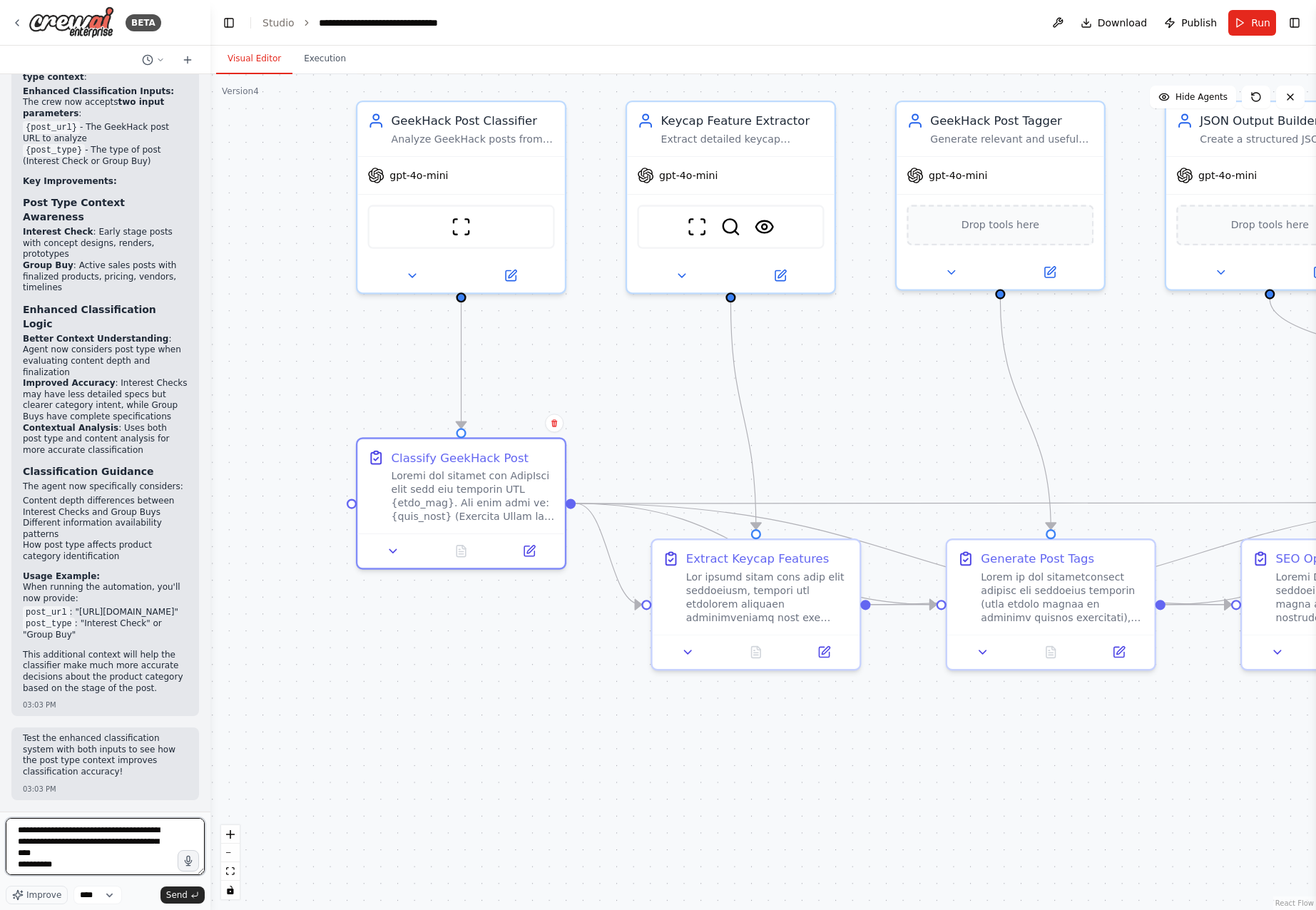
click at [69, 871] on textarea "**********" at bounding box center [106, 846] width 199 height 57
drag, startPoint x: 53, startPoint y: 865, endPoint x: 9, endPoint y: 863, distance: 44.0
click at [9, 863] on textarea "**********" at bounding box center [106, 846] width 199 height 57
paste textarea "**********"
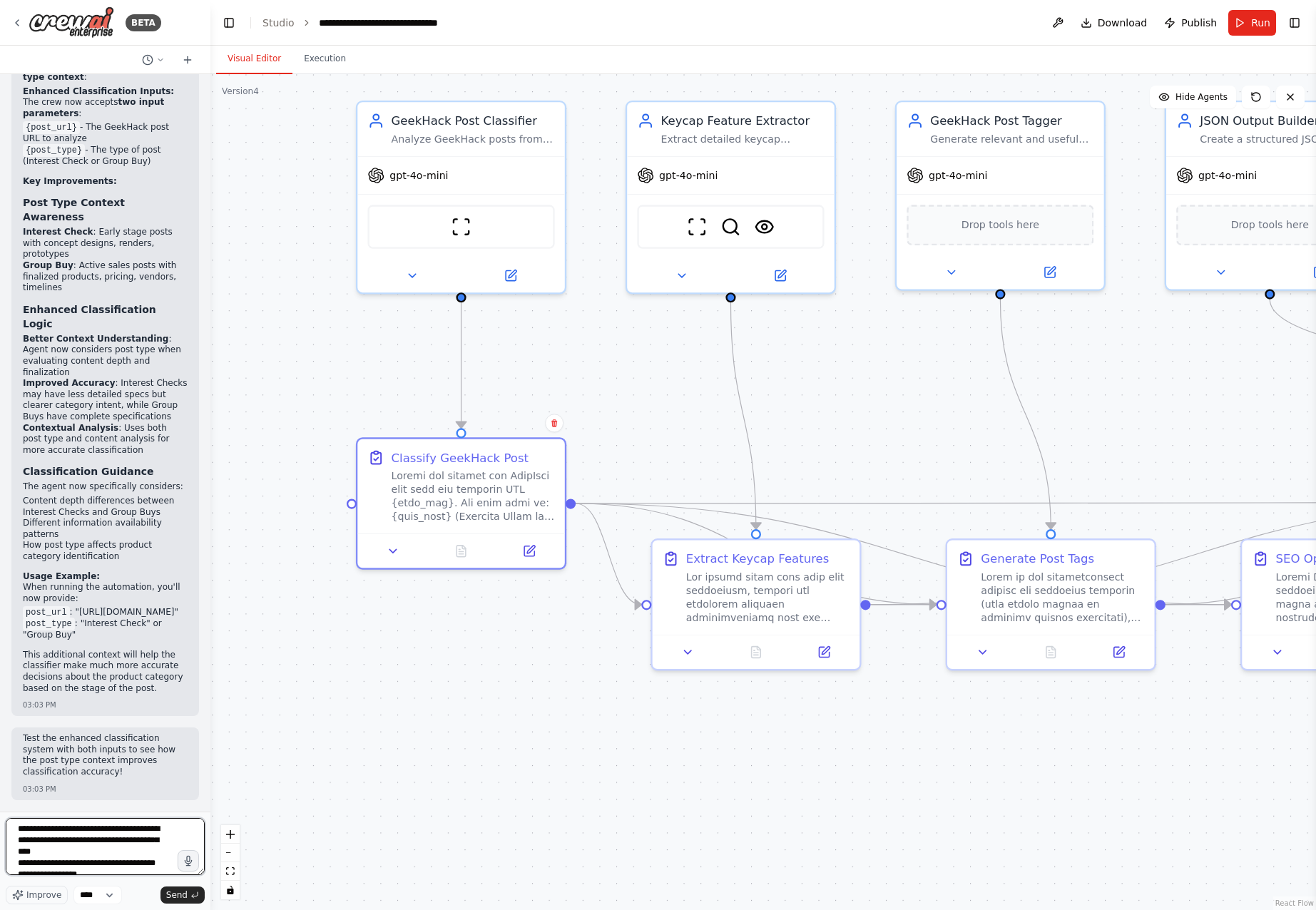
scroll to position [2710, 0]
type textarea "**********"
click at [178, 893] on span "Send" at bounding box center [177, 895] width 21 height 11
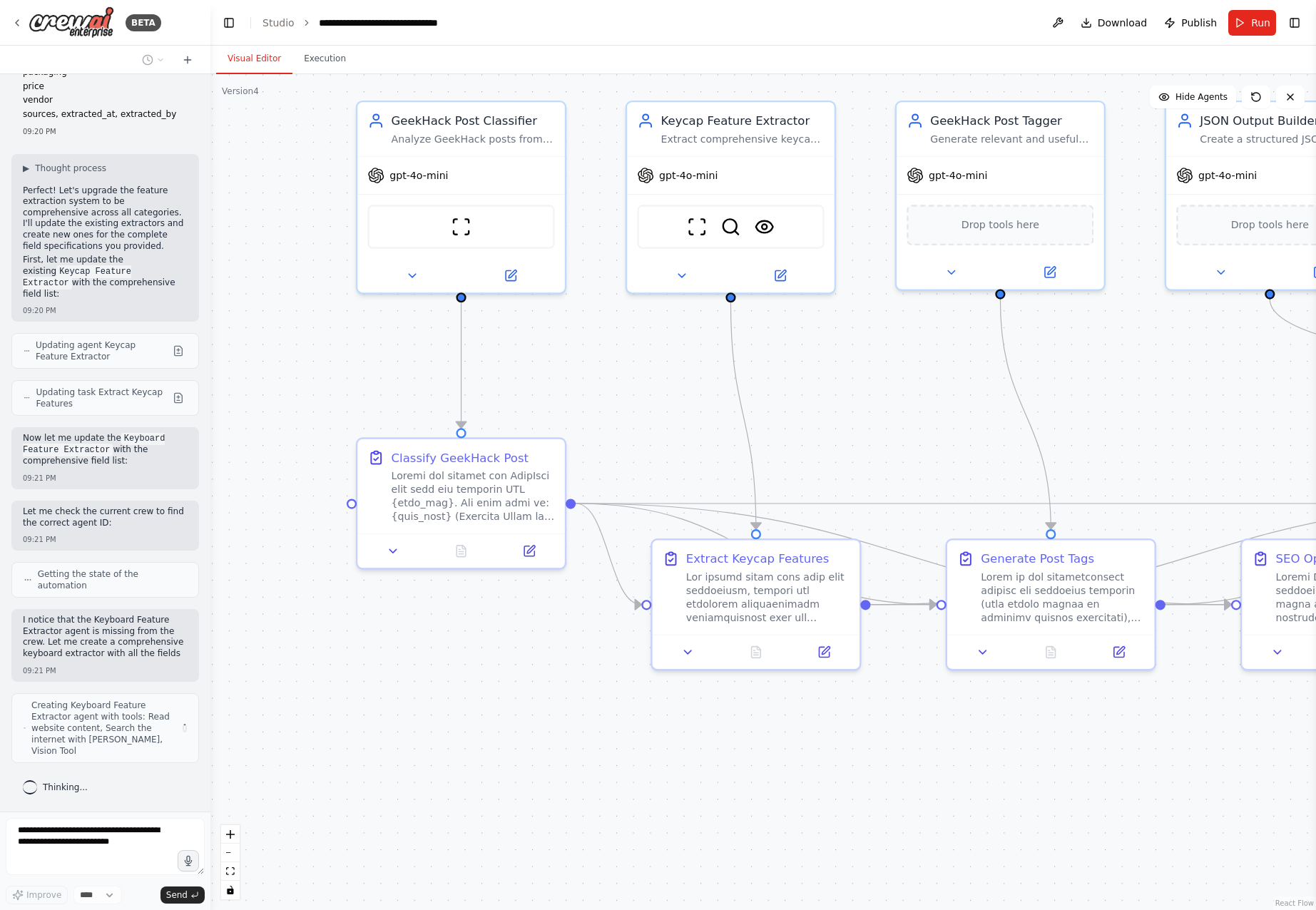
scroll to position [14733, 0]
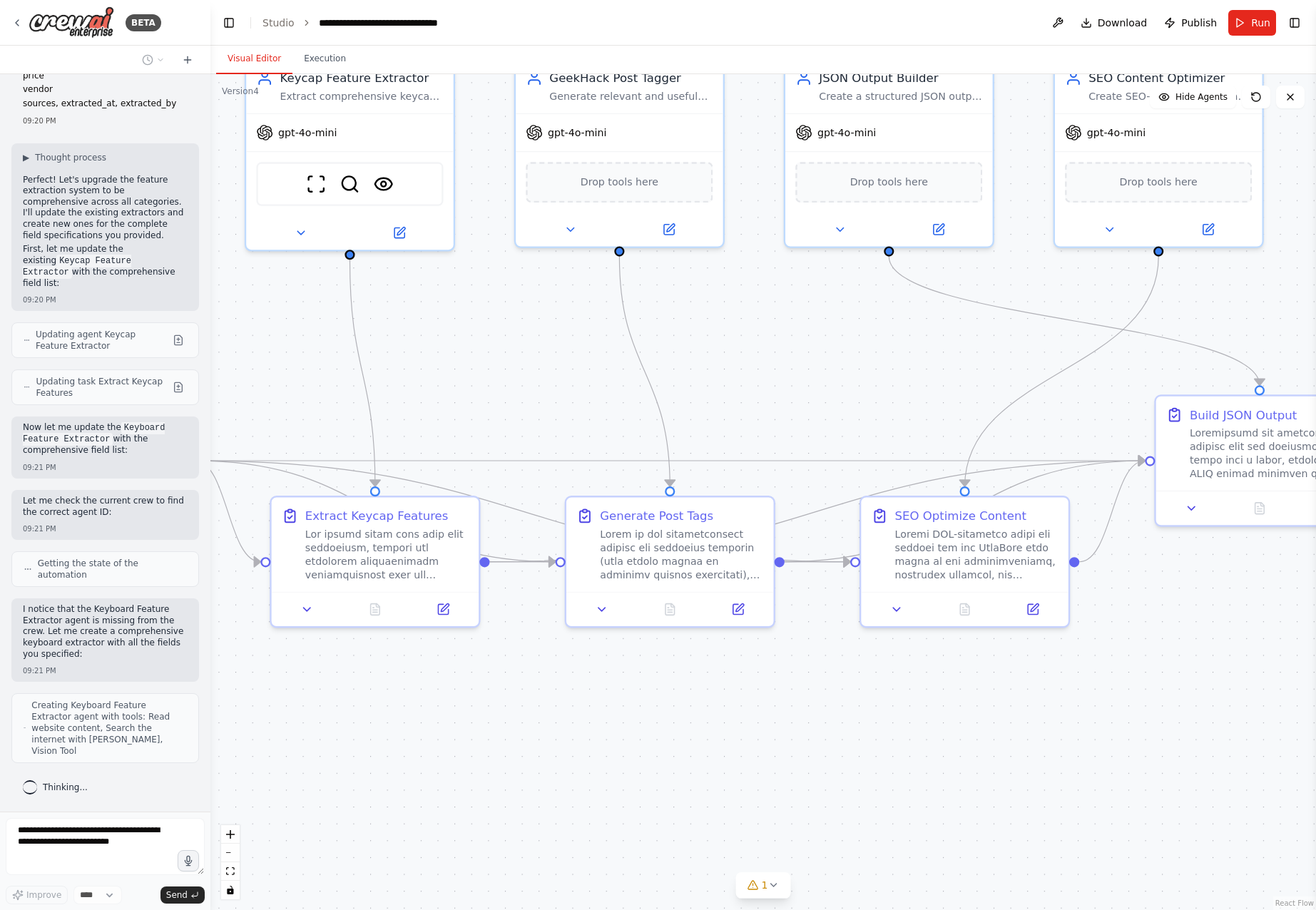
drag, startPoint x: 938, startPoint y: 415, endPoint x: 581, endPoint y: 377, distance: 359.0
click at [558, 372] on div ".deletable-edge-delete-btn { width: 20px; height: 20px; border: 0px solid #ffff…" at bounding box center [763, 491] width 1105 height 835
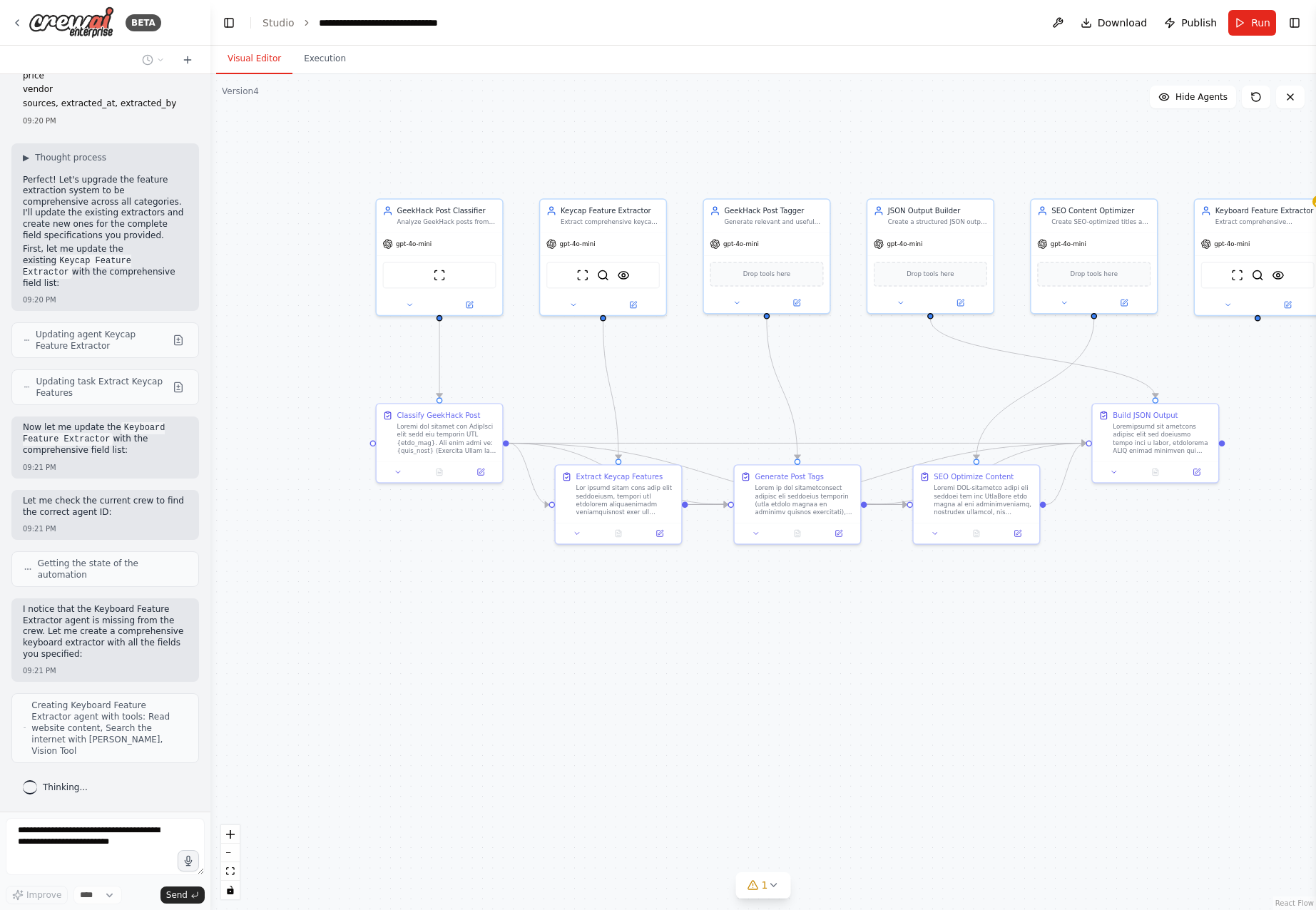
drag, startPoint x: 581, startPoint y: 650, endPoint x: 715, endPoint y: 665, distance: 134.8
click at [715, 665] on div ".deletable-edge-delete-btn { width: 20px; height: 20px; border: 0px solid #ffff…" at bounding box center [763, 491] width 1105 height 835
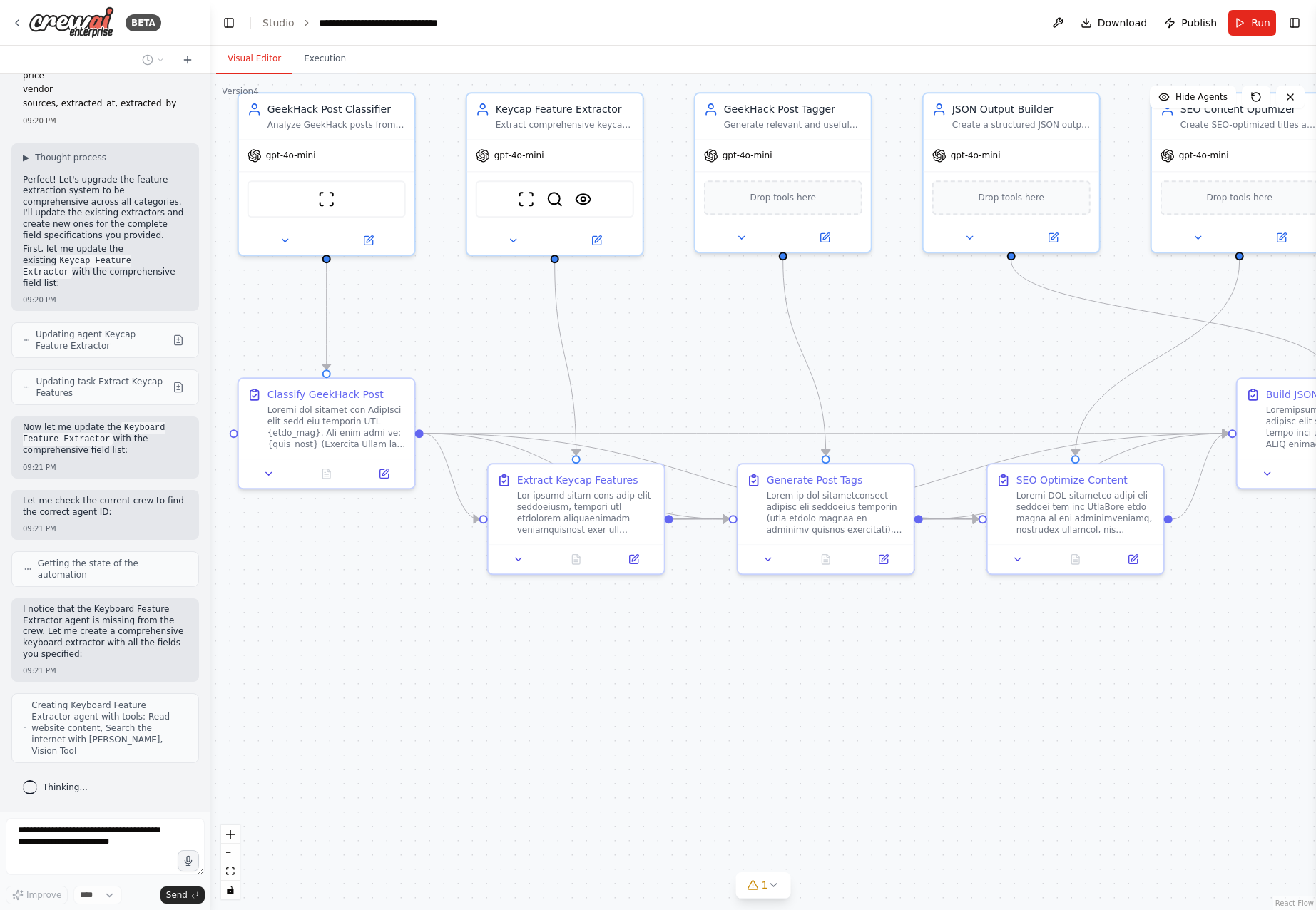
drag, startPoint x: 715, startPoint y: 665, endPoint x: 699, endPoint y: 705, distance: 43.1
click at [709, 738] on div ".deletable-edge-delete-btn { width: 20px; height: 20px; border: 0px solid #ffff…" at bounding box center [763, 491] width 1105 height 835
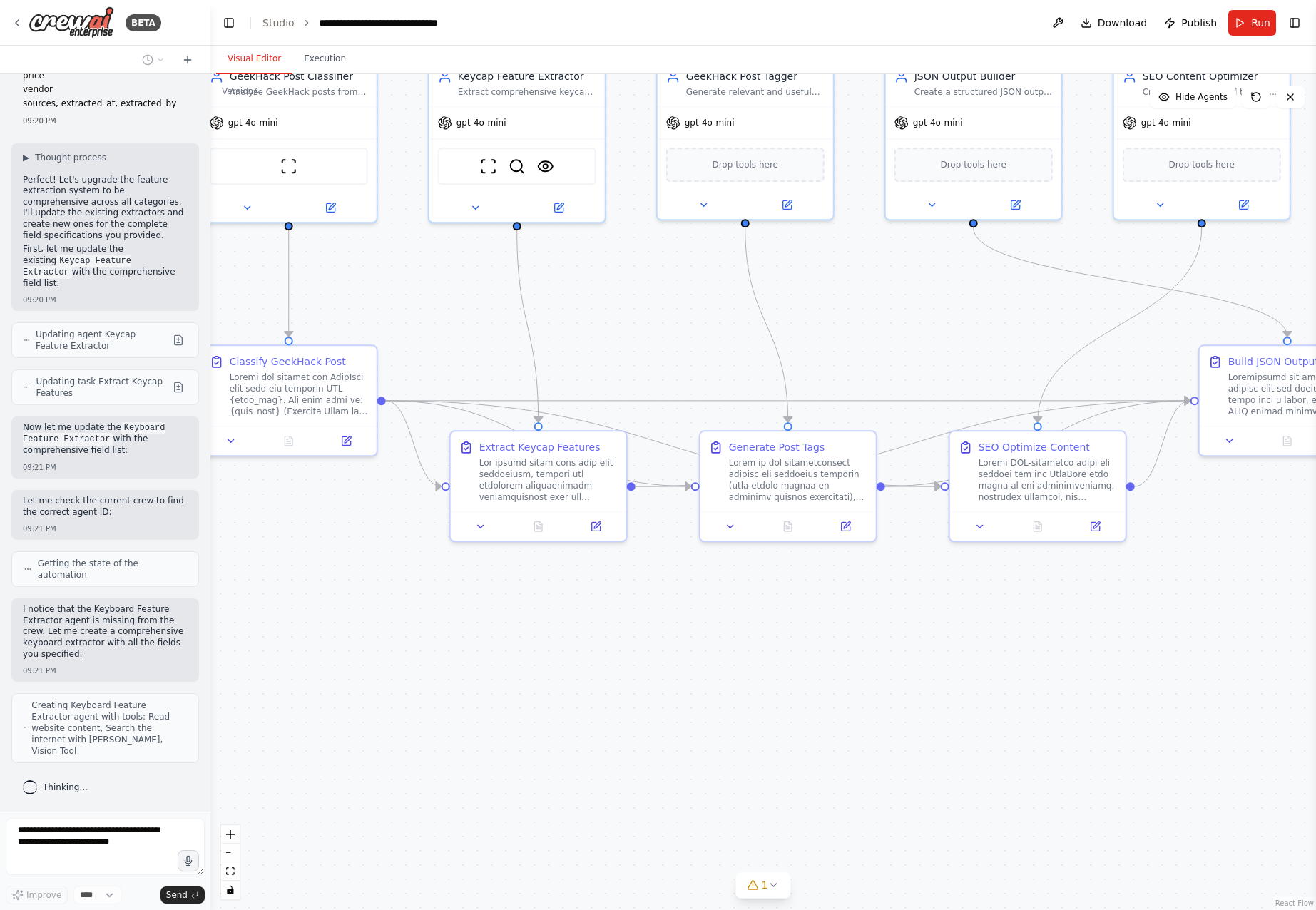
click at [747, 710] on div ".deletable-edge-delete-btn { width: 20px; height: 20px; border: 0px solid #ffff…" at bounding box center [763, 491] width 1105 height 835
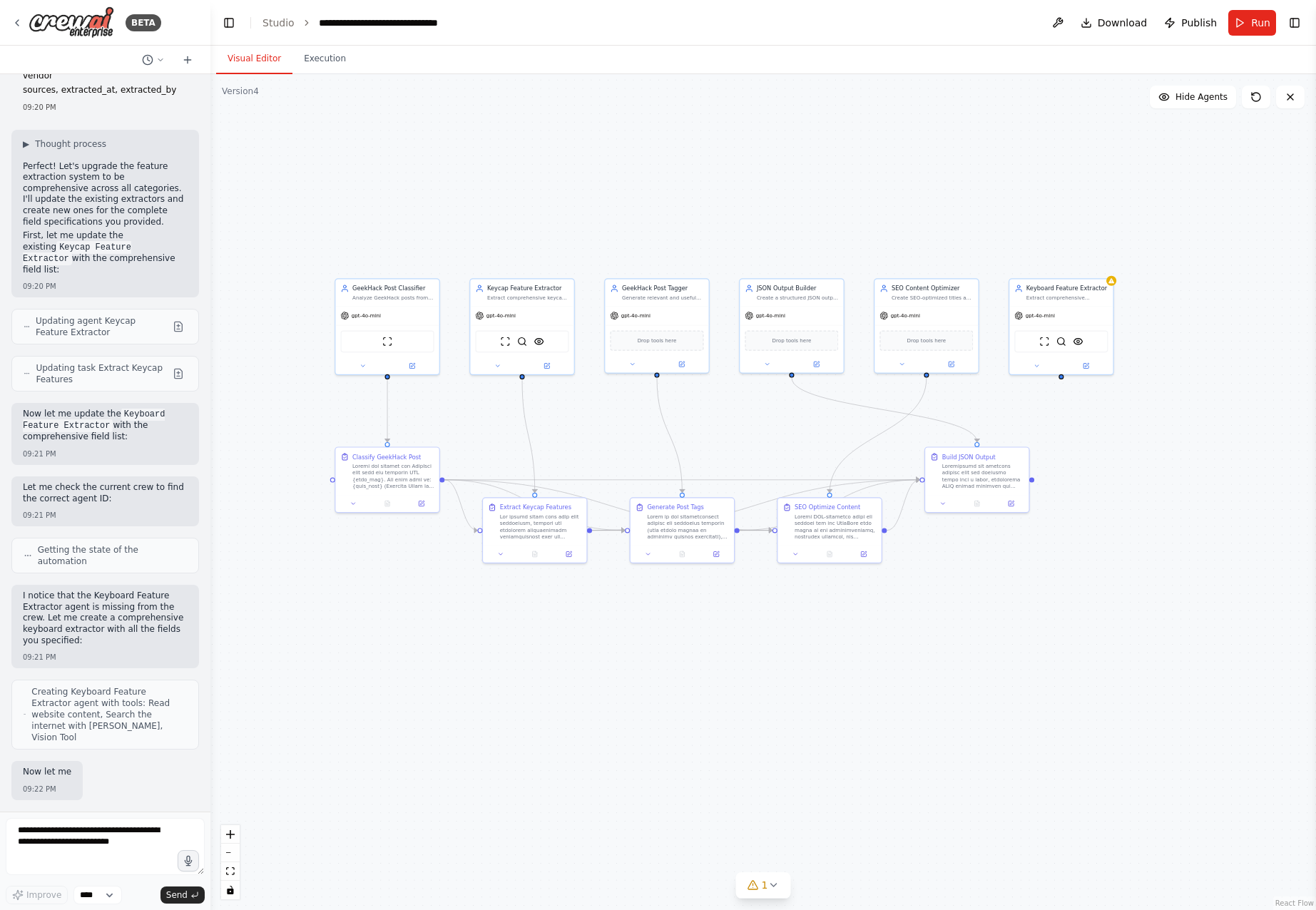
scroll to position [14842, 0]
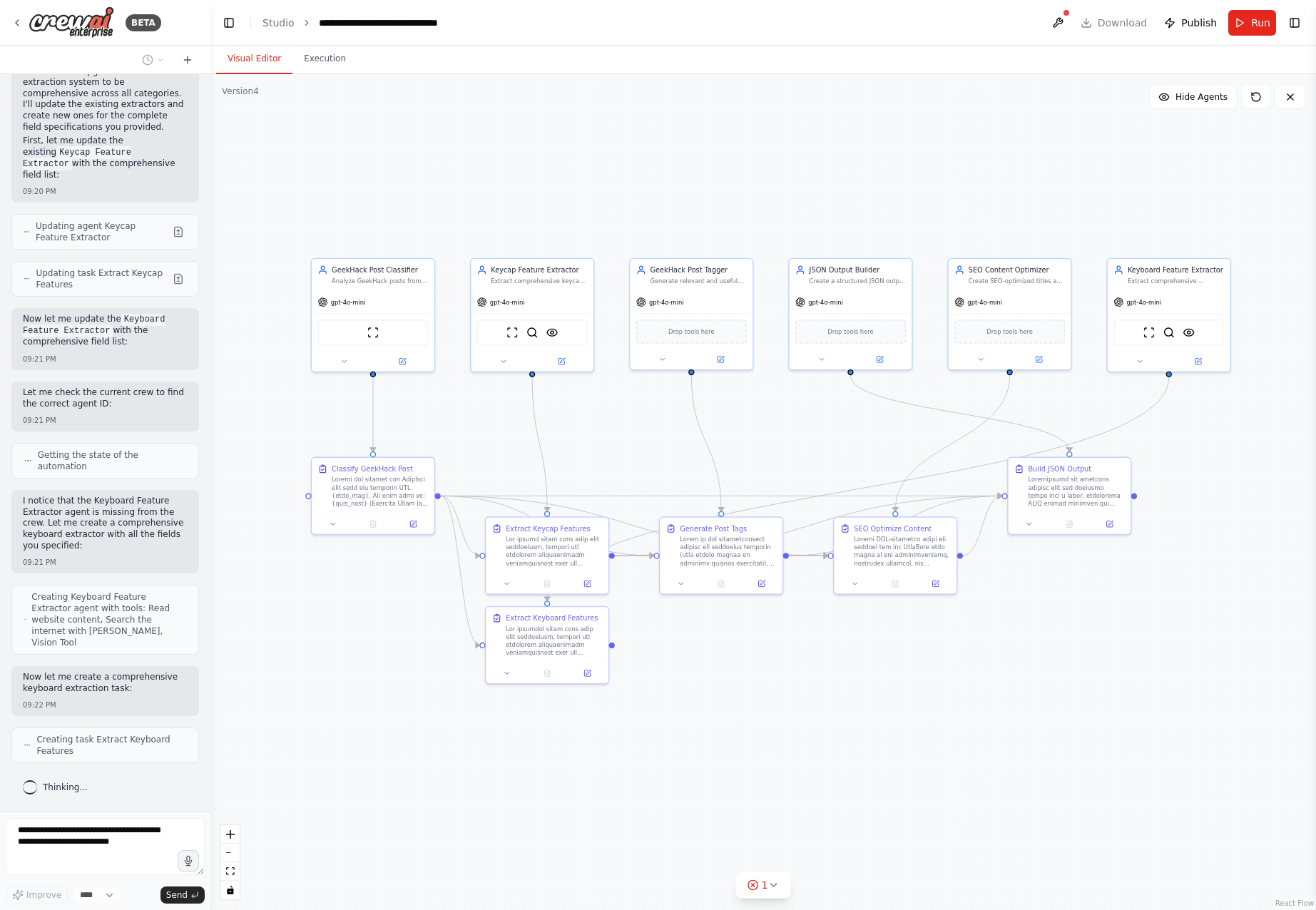
click at [619, 808] on div ".deletable-edge-delete-btn { width: 20px; height: 20px; border: 0px solid #ffff…" at bounding box center [763, 491] width 1105 height 835
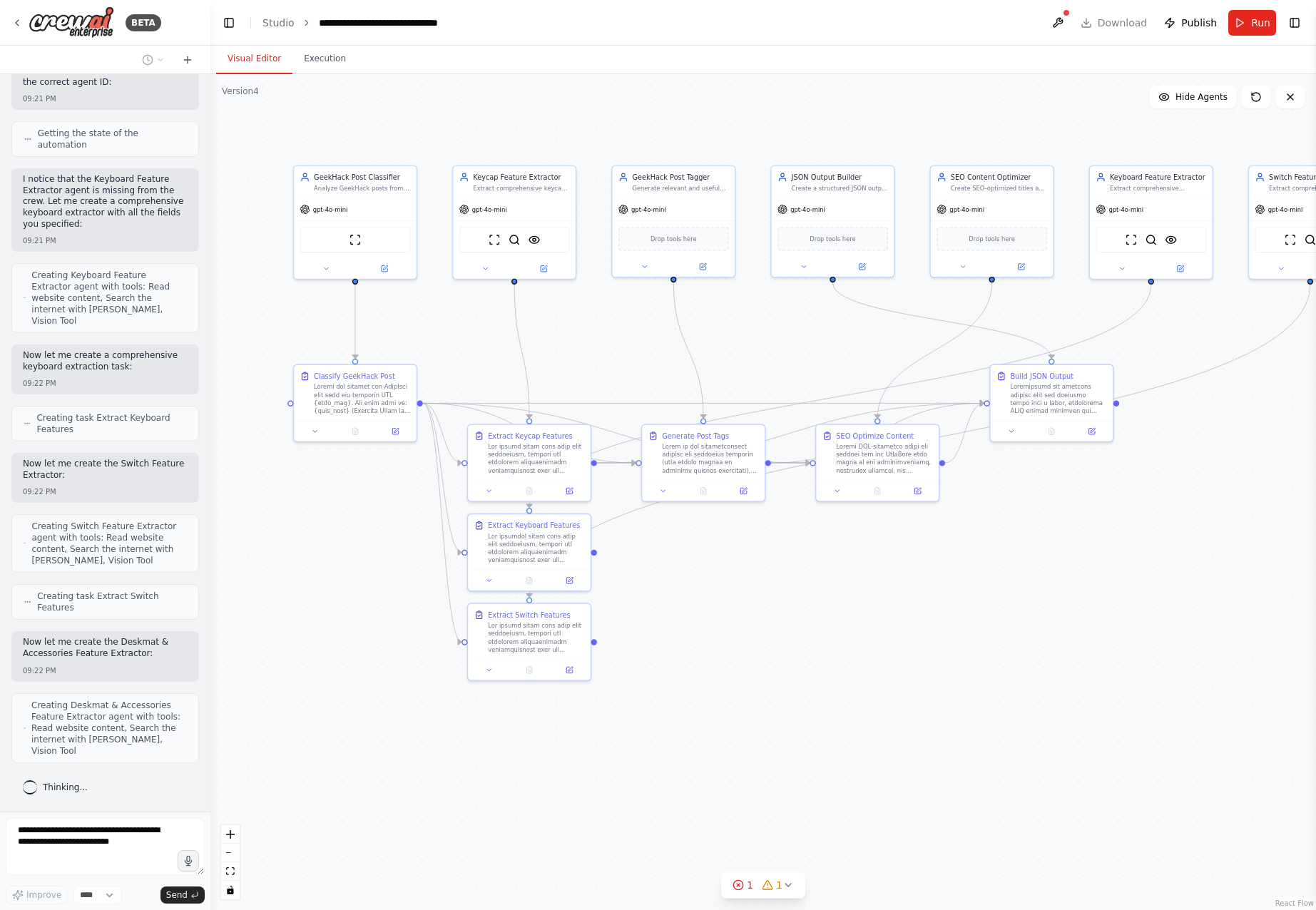
scroll to position [15151, 0]
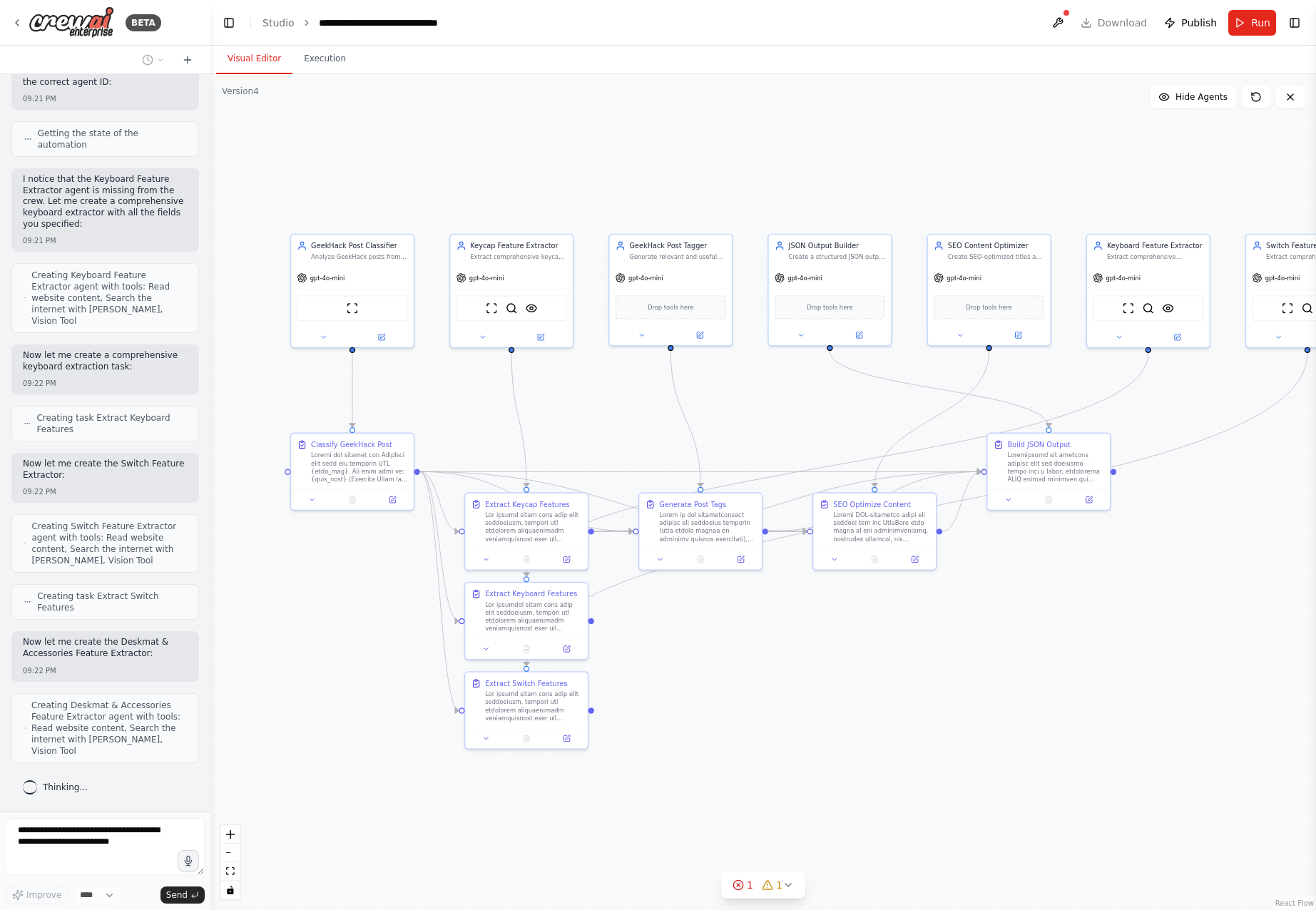
drag, startPoint x: 749, startPoint y: 802, endPoint x: 728, endPoint y: 778, distance: 31.9
click at [728, 778] on div ".deletable-edge-delete-btn { width: 20px; height: 20px; border: 0px solid #ffff…" at bounding box center [763, 491] width 1105 height 835
drag, startPoint x: 1156, startPoint y: 273, endPoint x: 522, endPoint y: 137, distance: 648.4
click at [522, 137] on div "gpt-4o-mini" at bounding box center [521, 136] width 123 height 22
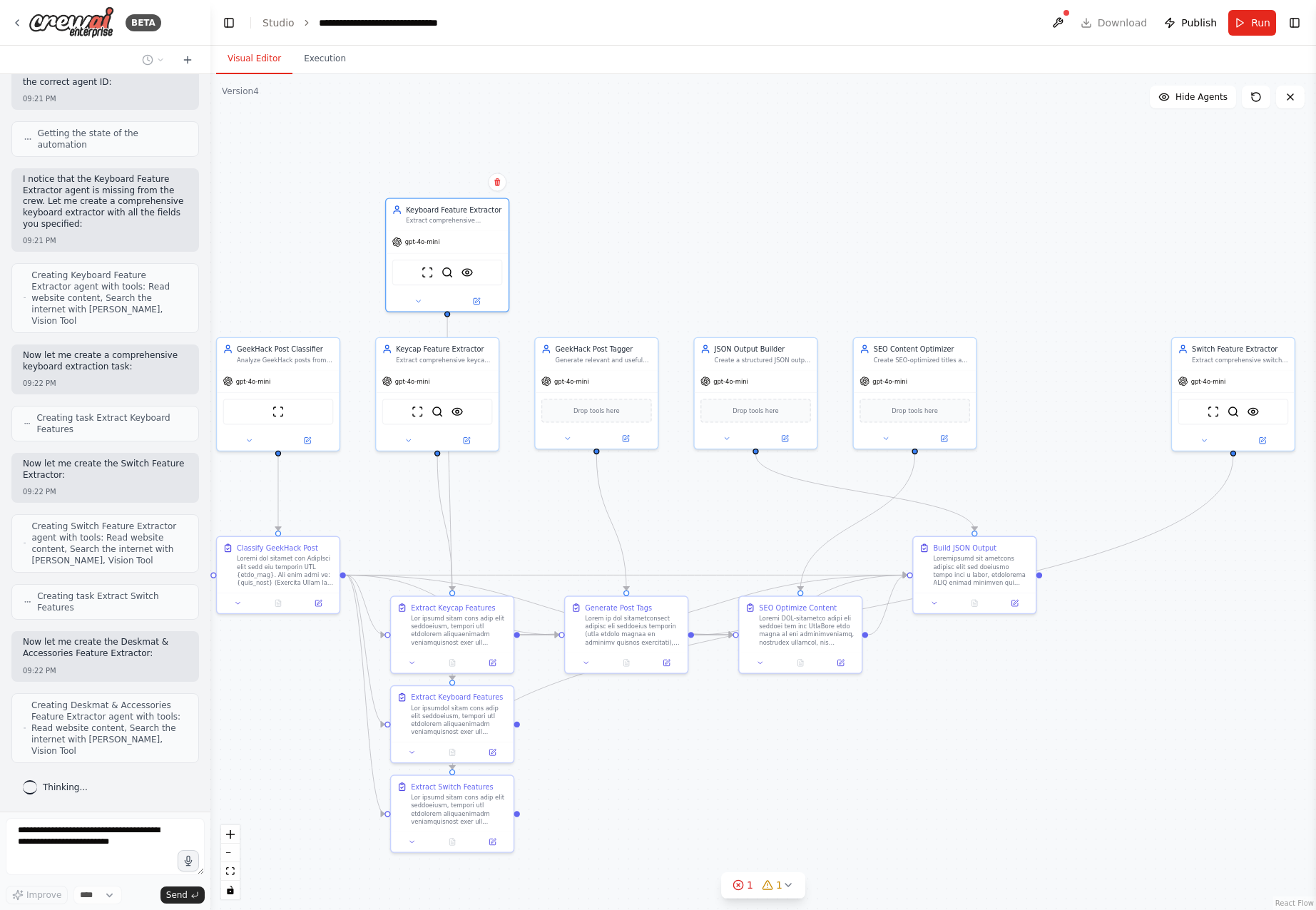
drag, startPoint x: 736, startPoint y: 193, endPoint x: 649, endPoint y: 315, distance: 149.8
click at [649, 315] on div ".deletable-edge-delete-btn { width: 20px; height: 20px; border: 0px solid #ffff…" at bounding box center [763, 491] width 1105 height 835
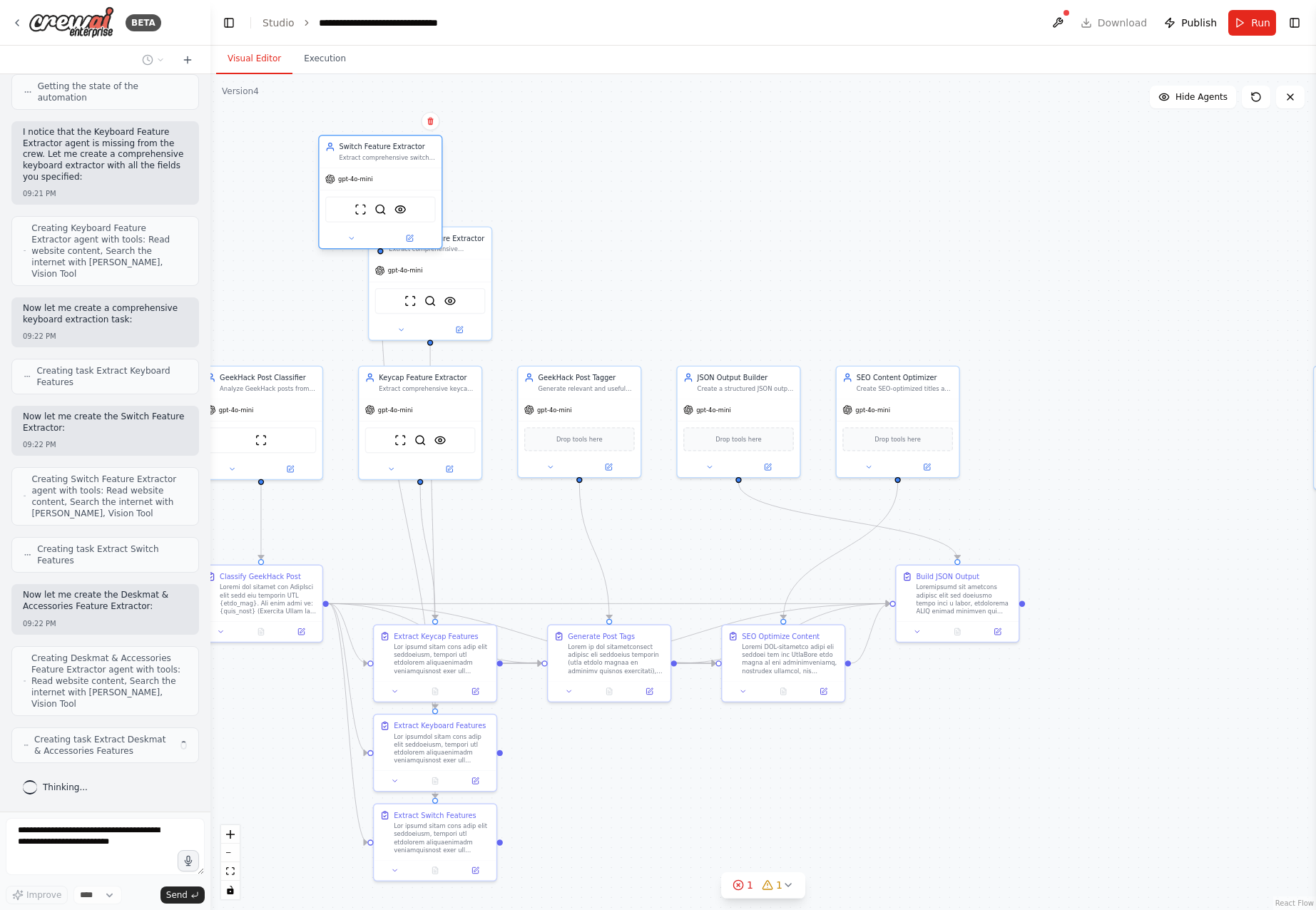
scroll to position [15198, 0]
drag, startPoint x: 665, startPoint y: 172, endPoint x: 440, endPoint y: 142, distance: 227.0
click at [440, 142] on div "Switch Feature Extractor Extract comprehensive switch specifications from GeekH…" at bounding box center [477, 142] width 96 height 20
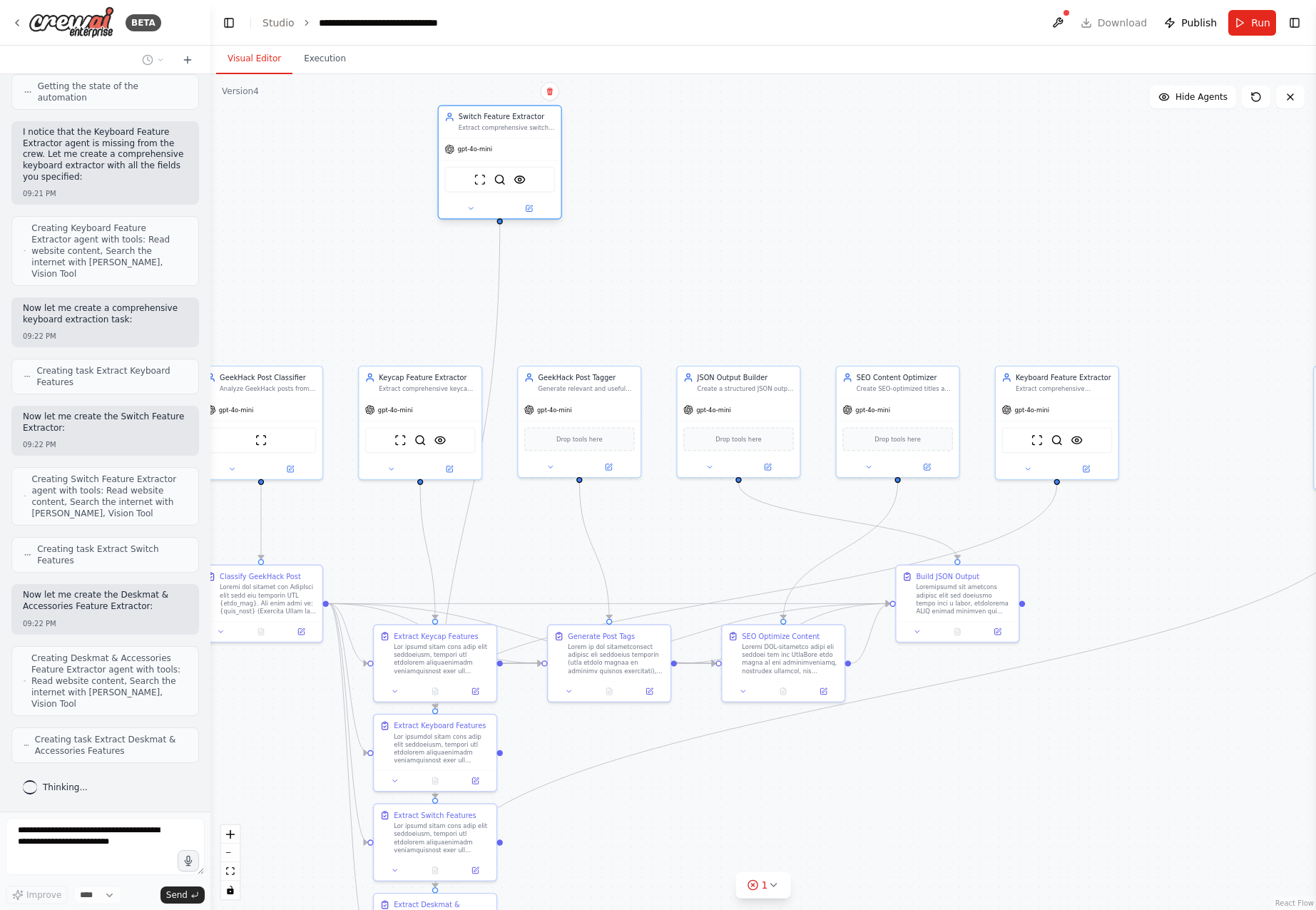
drag, startPoint x: 468, startPoint y: 154, endPoint x: 492, endPoint y: 137, distance: 29.4
click at [492, 137] on div "Switch Feature Extractor Extract comprehensive switch specifications from GeekH…" at bounding box center [499, 161] width 124 height 114
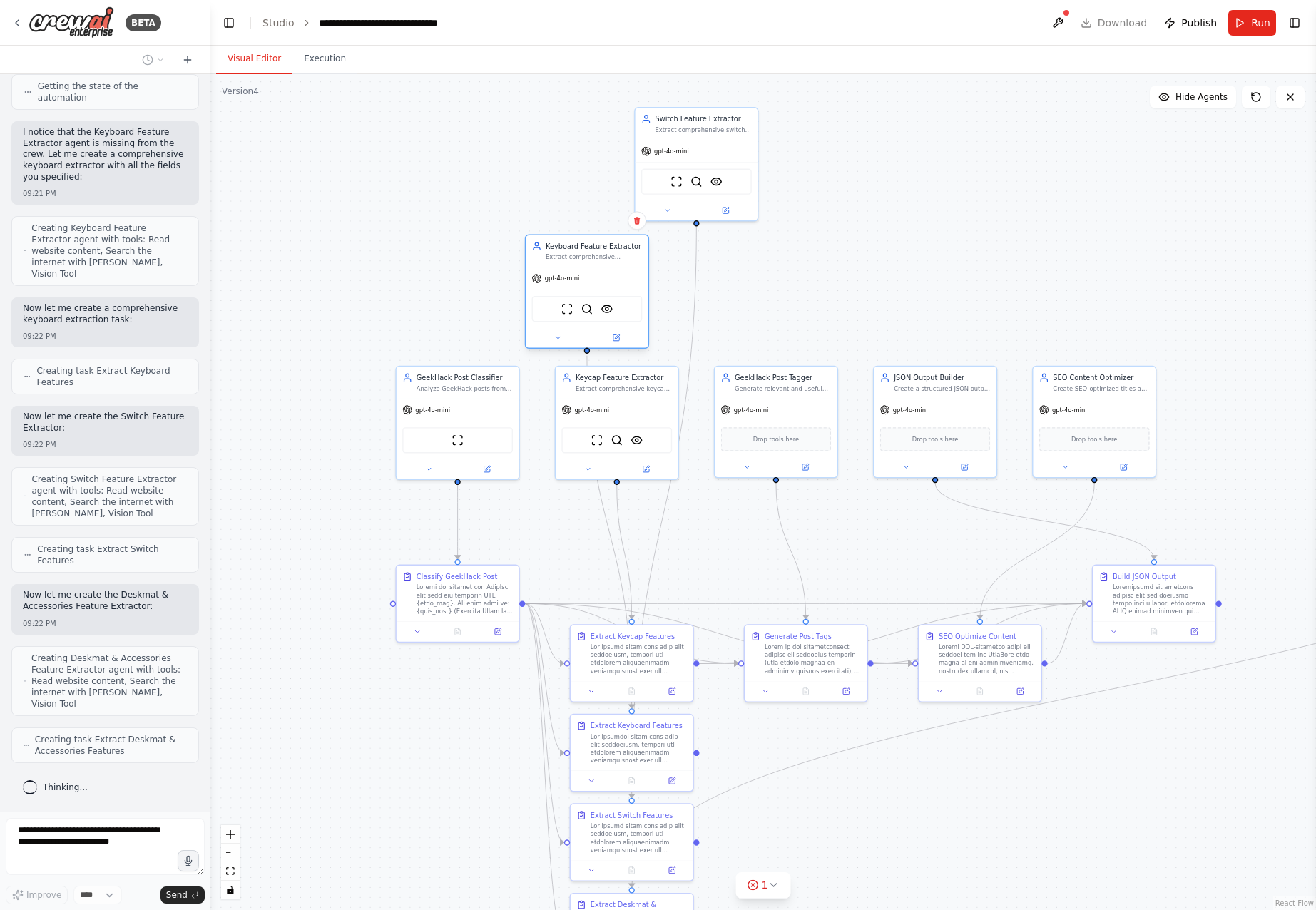
drag, startPoint x: 1045, startPoint y: 395, endPoint x: 575, endPoint y: 265, distance: 487.6
click at [575, 265] on div "Keyboard Feature Extractor Extract comprehensive keyboard specifications from G…" at bounding box center [587, 250] width 123 height 32
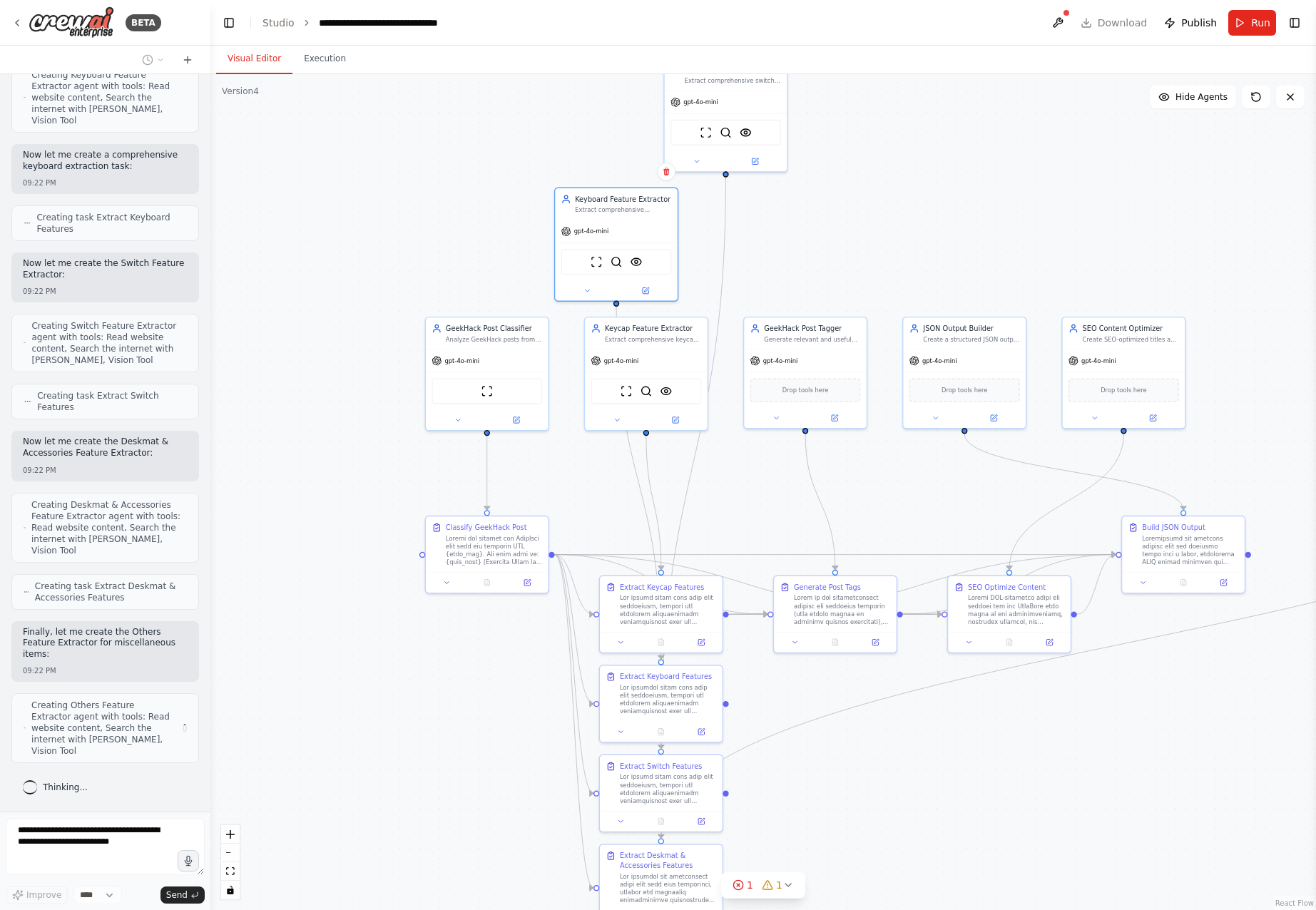
scroll to position [15340, 0]
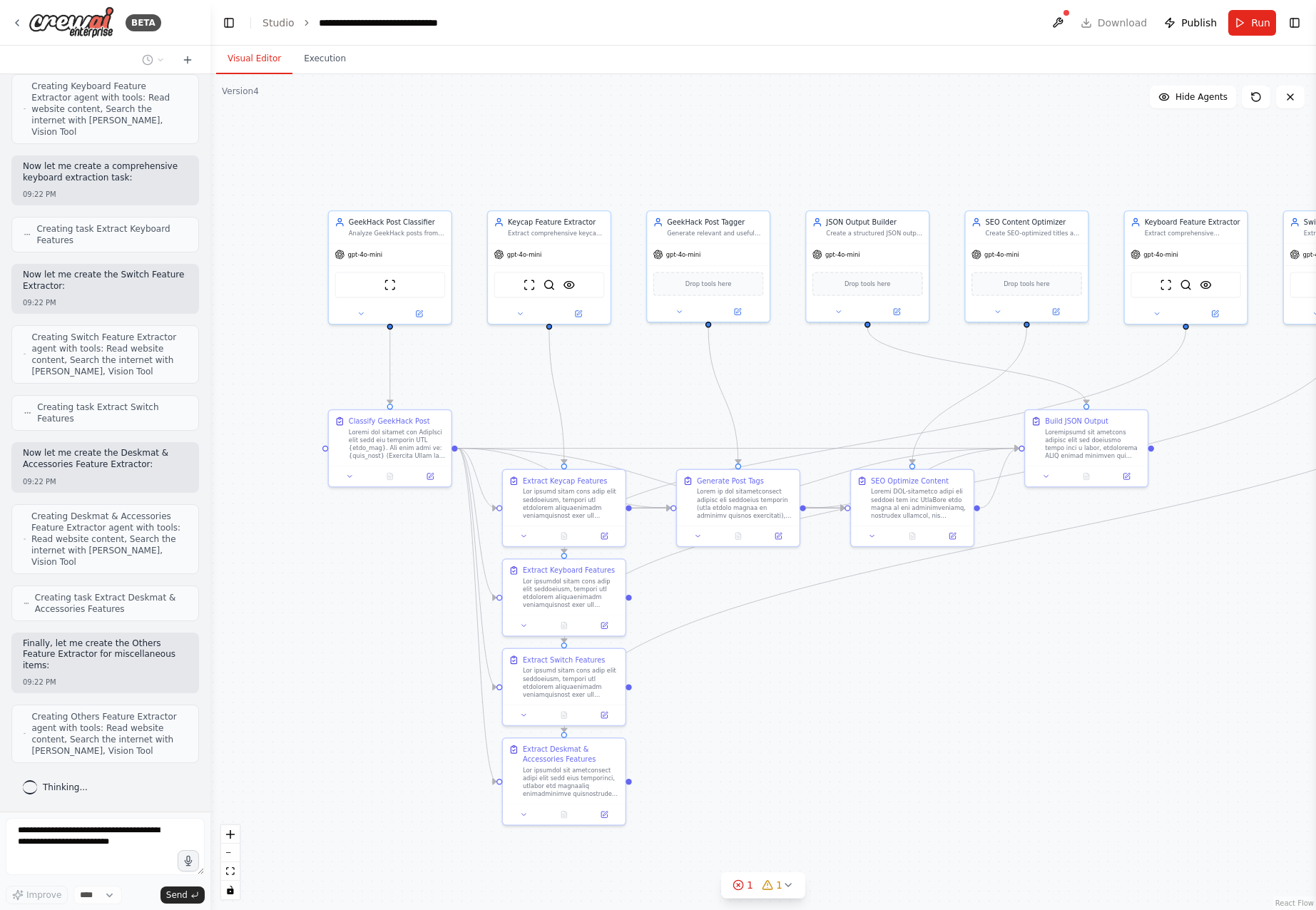
drag, startPoint x: 981, startPoint y: 839, endPoint x: 896, endPoint y: 743, distance: 128.2
click at [884, 728] on div ".deletable-edge-delete-btn { width: 20px; height: 20px; border: 0px solid #ffff…" at bounding box center [763, 491] width 1105 height 835
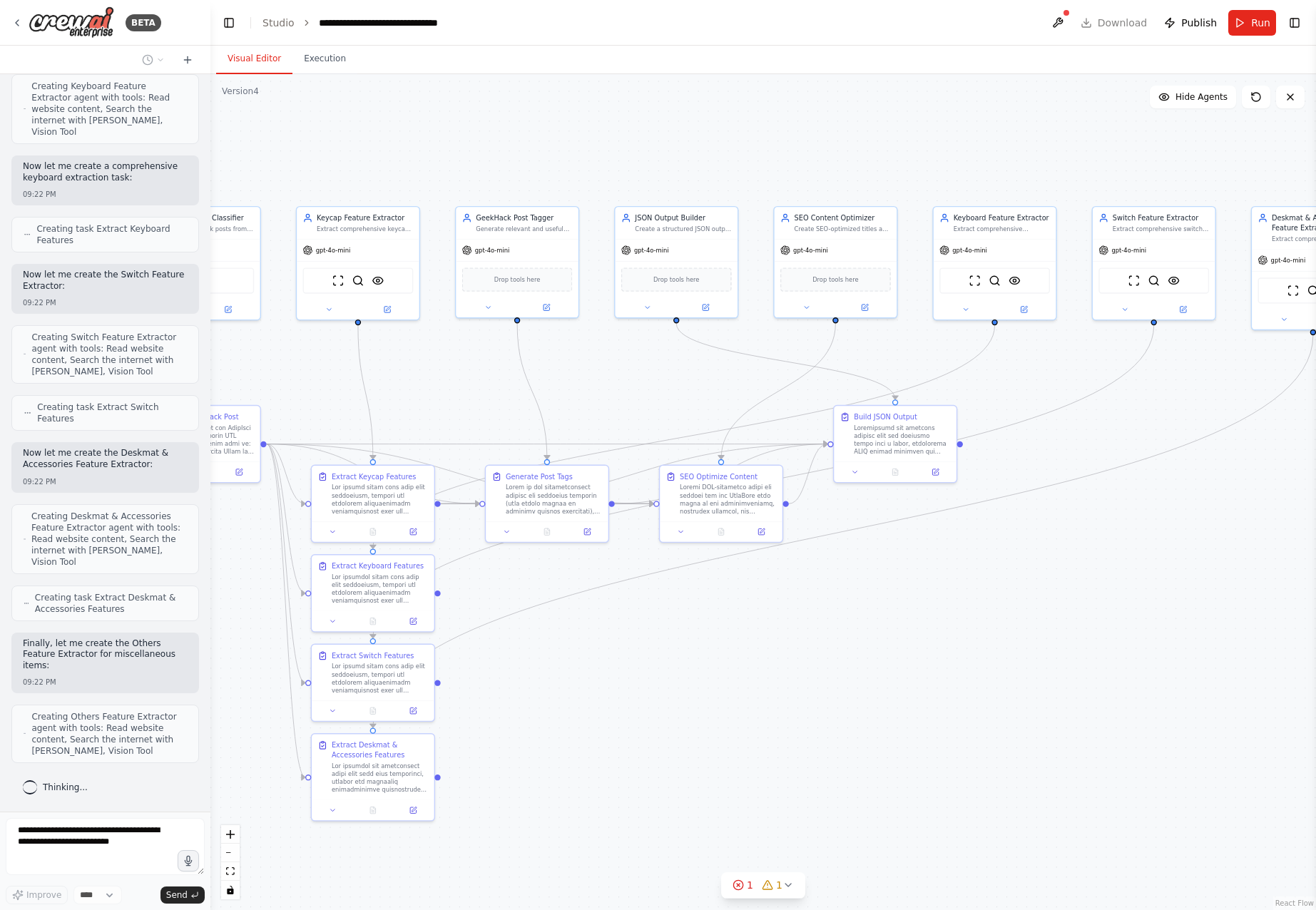
drag, startPoint x: 920, startPoint y: 762, endPoint x: 833, endPoint y: 768, distance: 87.2
click at [831, 766] on div ".deletable-edge-delete-btn { width: 20px; height: 20px; border: 0px solid #ffff…" at bounding box center [763, 491] width 1105 height 835
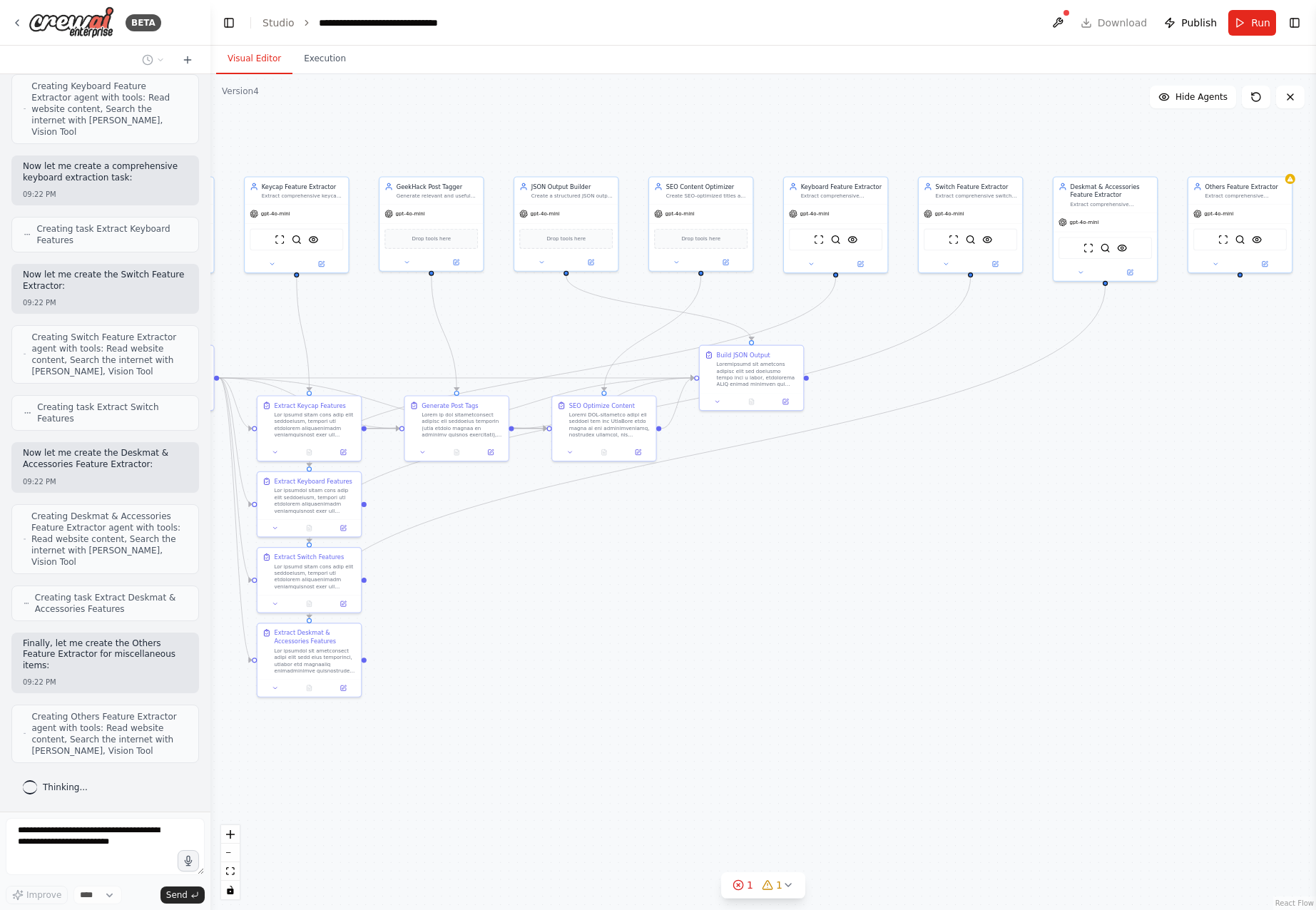
drag, startPoint x: 691, startPoint y: 724, endPoint x: 852, endPoint y: 636, distance: 183.5
click at [852, 636] on div ".deletable-edge-delete-btn { width: 20px; height: 20px; border: 0px solid #ffff…" at bounding box center [763, 491] width 1105 height 835
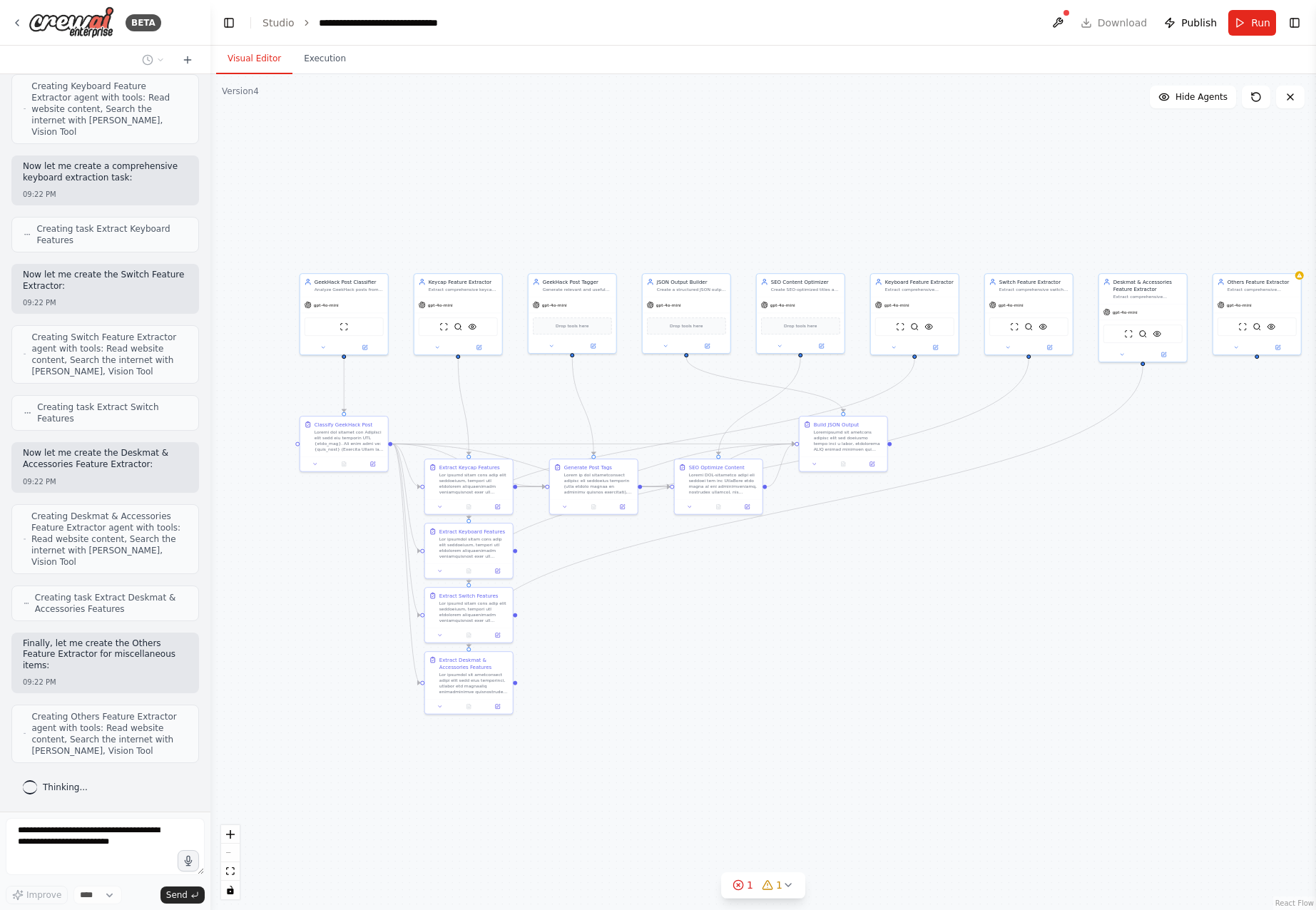
drag, startPoint x: 864, startPoint y: 659, endPoint x: 930, endPoint y: 720, distance: 89.9
click at [929, 720] on div ".deletable-edge-delete-btn { width: 20px; height: 20px; border: 0px solid #ffff…" at bounding box center [763, 491] width 1105 height 835
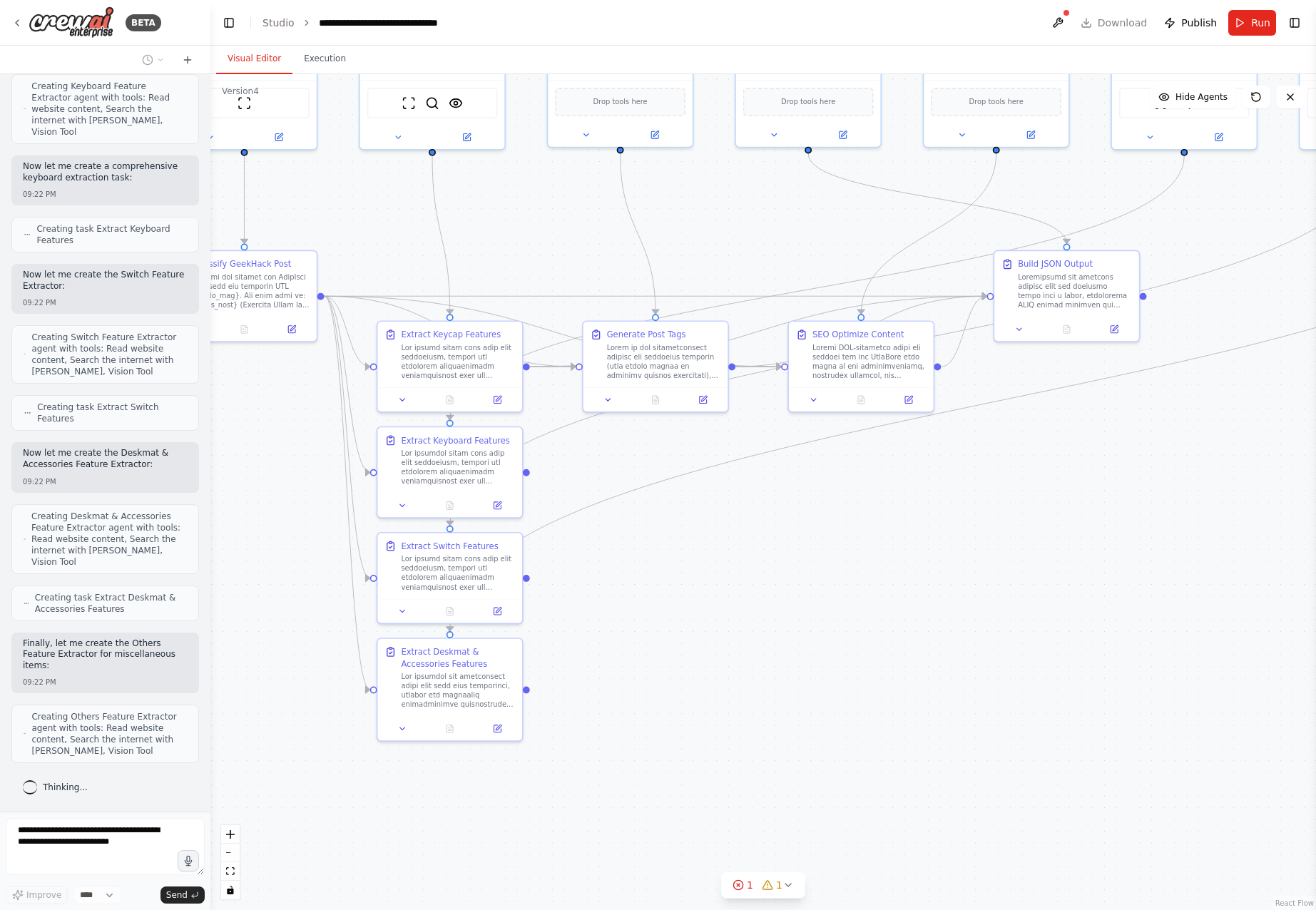
drag, startPoint x: 816, startPoint y: 704, endPoint x: 852, endPoint y: 703, distance: 36.0
click at [852, 703] on div ".deletable-edge-delete-btn { width: 20px; height: 20px; border: 0px solid #ffff…" at bounding box center [763, 491] width 1105 height 835
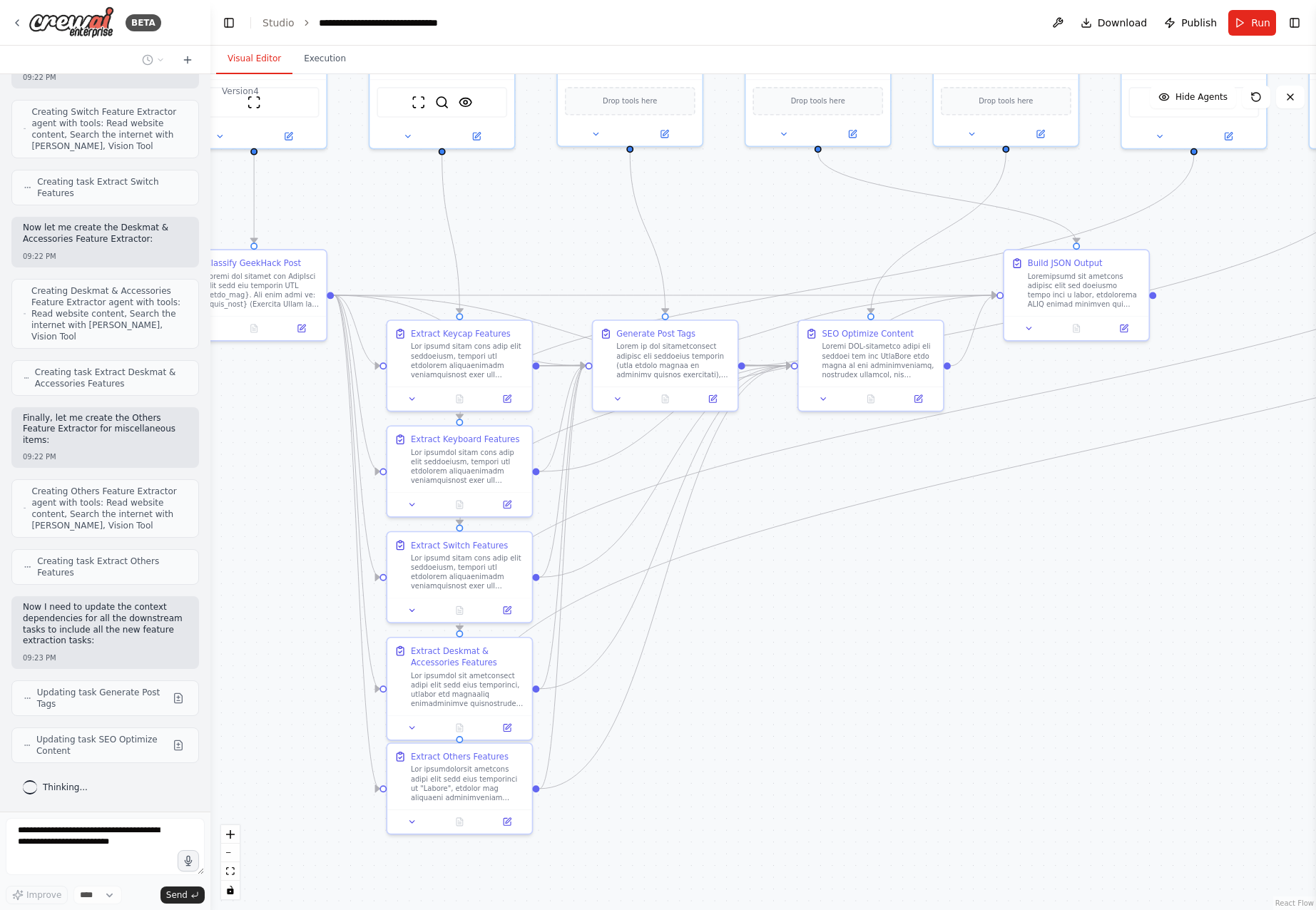
scroll to position [15613, 0]
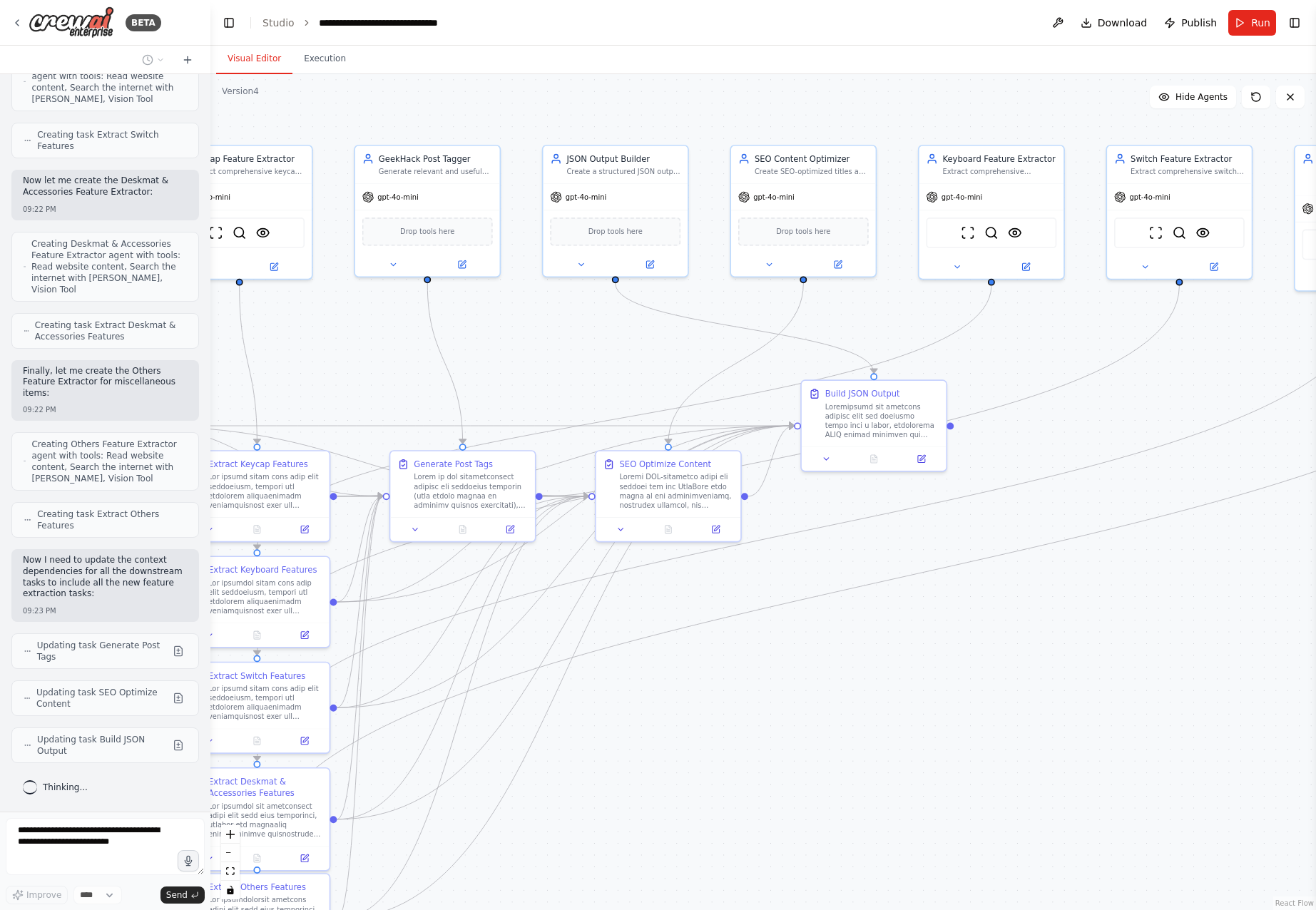
drag, startPoint x: 823, startPoint y: 699, endPoint x: 697, endPoint y: 772, distance: 145.6
click at [692, 782] on div ".deletable-edge-delete-btn { width: 20px; height: 20px; border: 0px solid #ffff…" at bounding box center [763, 491] width 1105 height 835
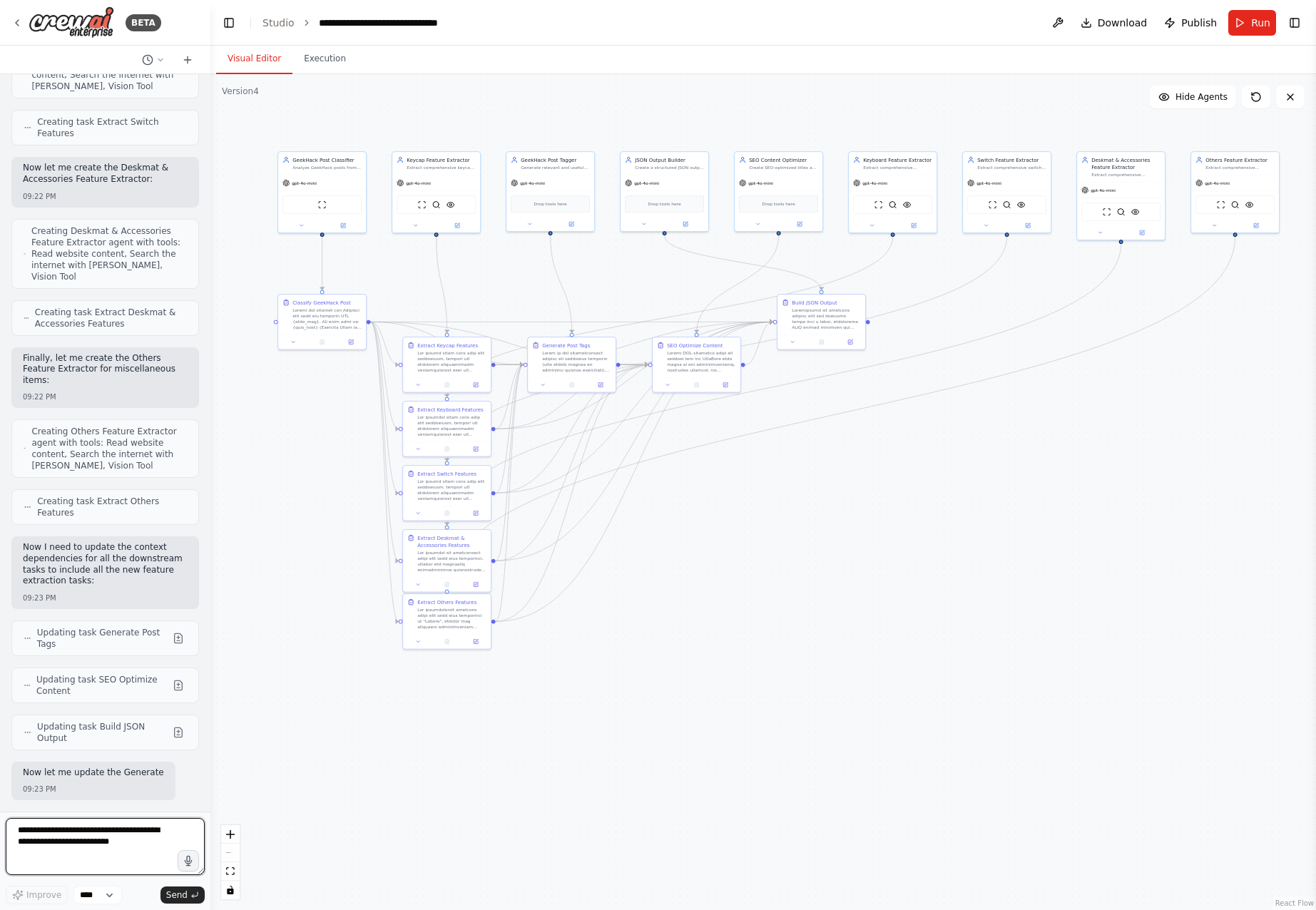
drag, startPoint x: 697, startPoint y: 771, endPoint x: 714, endPoint y: 543, distance: 228.6
click at [714, 543] on div ".deletable-edge-delete-btn { width: 20px; height: 20px; border: 0px solid #ffff…" at bounding box center [763, 491] width 1105 height 835
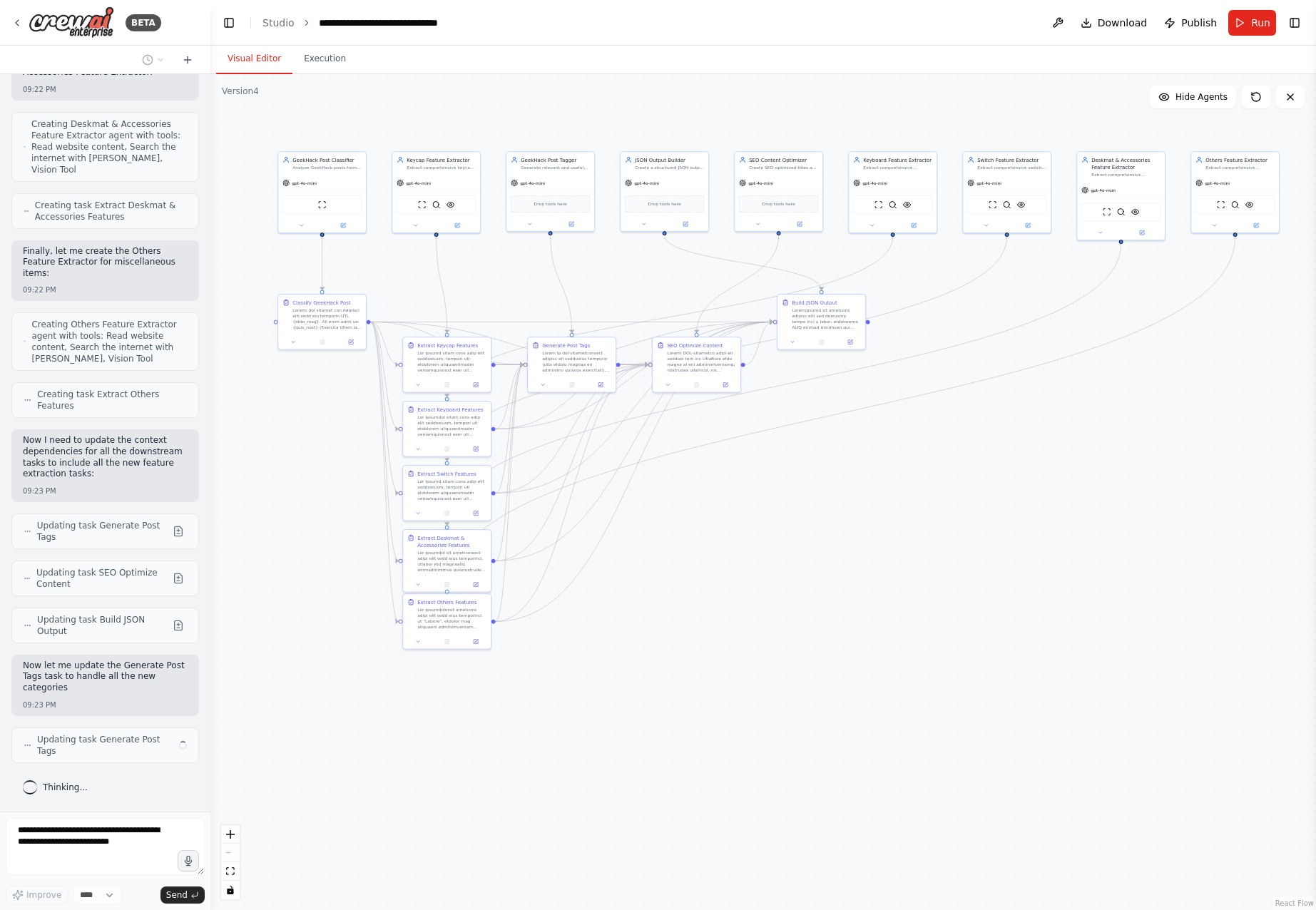
scroll to position [15732, 0]
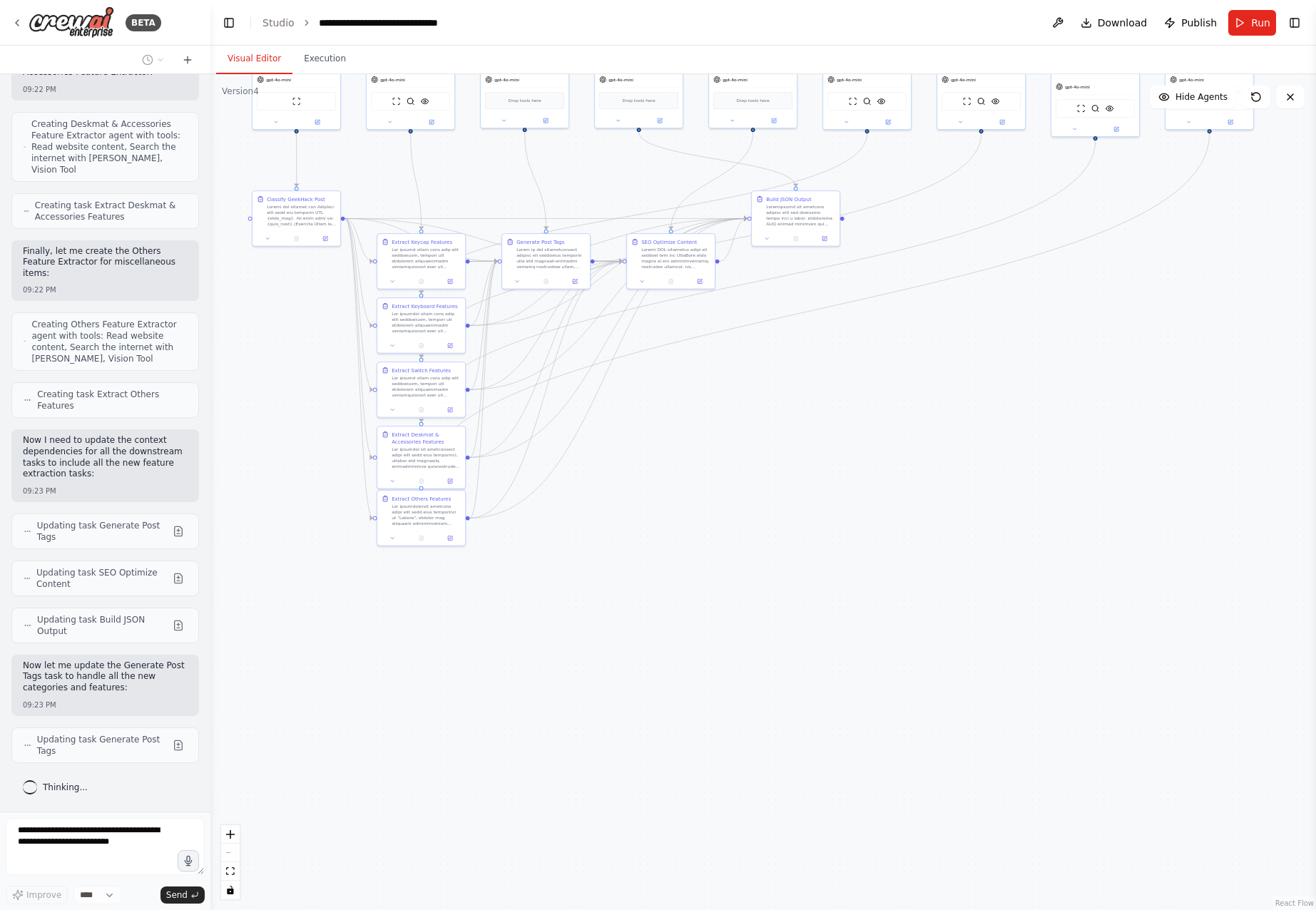
drag, startPoint x: 803, startPoint y: 509, endPoint x: 818, endPoint y: 515, distance: 16.2
click at [818, 515] on div ".deletable-edge-delete-btn { width: 20px; height: 20px; border: 0px solid #ffff…" at bounding box center [763, 491] width 1105 height 835
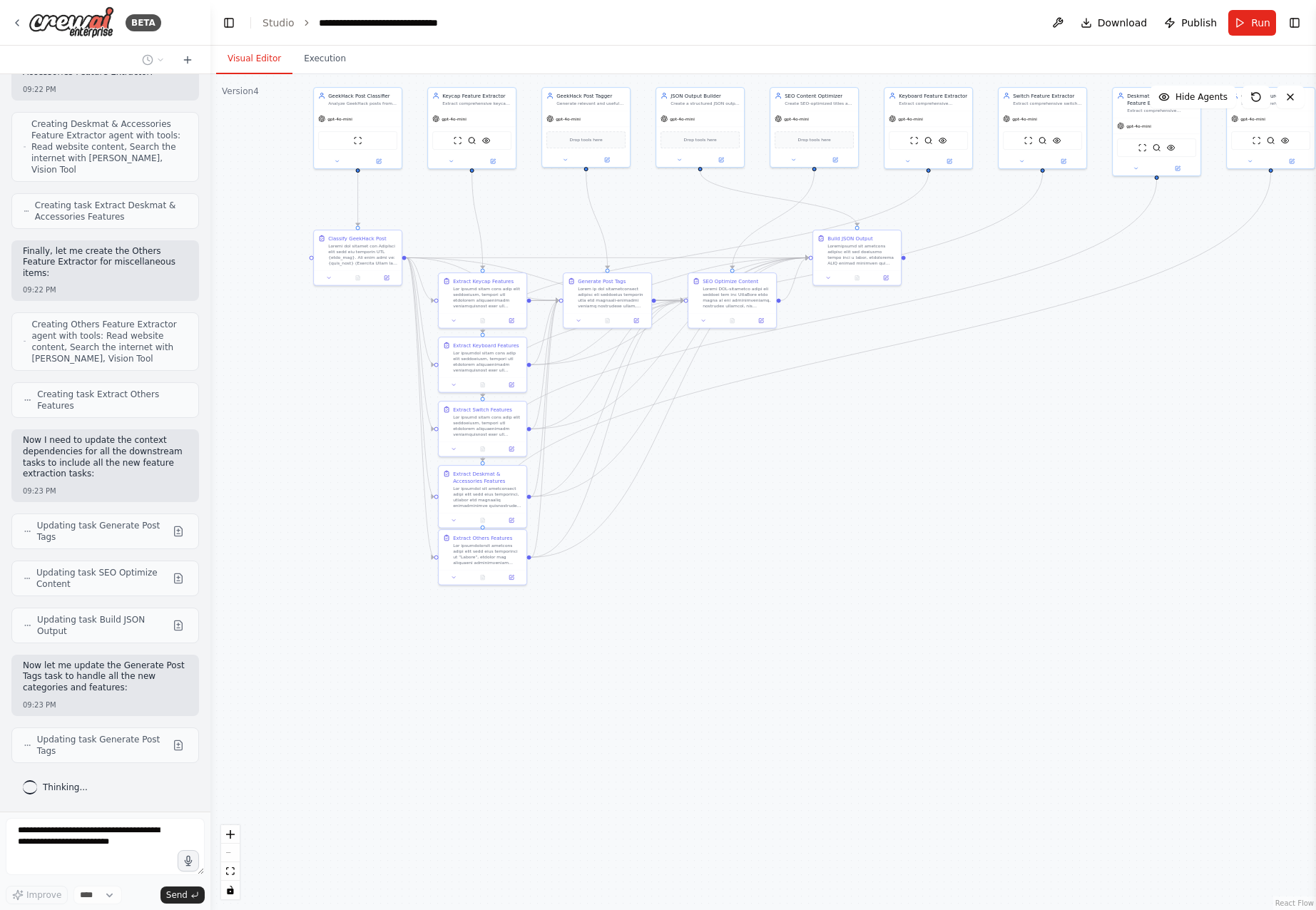
drag, startPoint x: 697, startPoint y: 612, endPoint x: 747, endPoint y: 629, distance: 52.8
click at [754, 648] on div ".deletable-edge-delete-btn { width: 20px; height: 20px; border: 0px solid #ffff…" at bounding box center [763, 491] width 1105 height 835
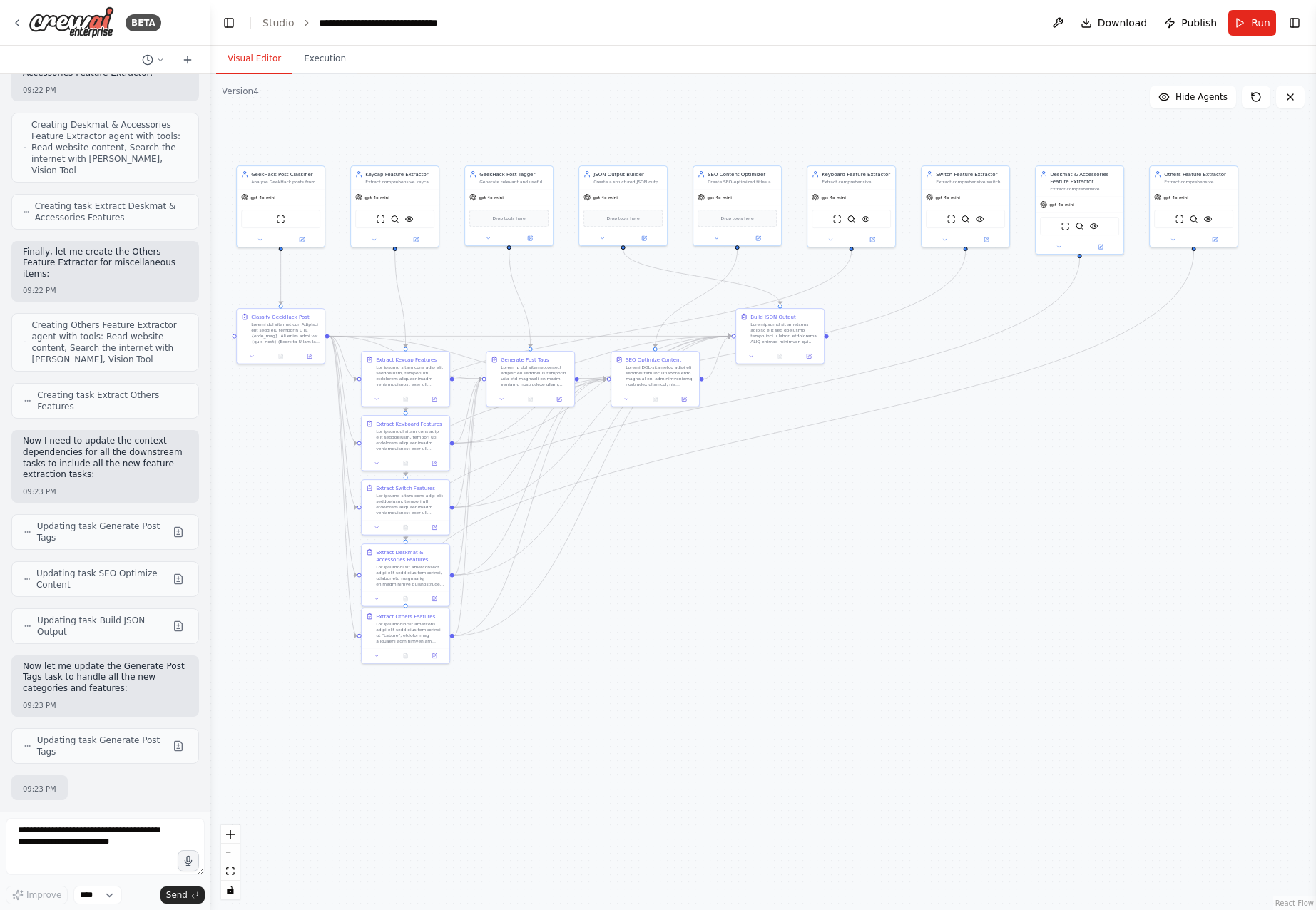
drag, startPoint x: 776, startPoint y: 548, endPoint x: 698, endPoint y: 623, distance: 108.2
click at [698, 623] on div ".deletable-edge-delete-btn { width: 20px; height: 20px; border: 0px solid #ffff…" at bounding box center [763, 491] width 1105 height 835
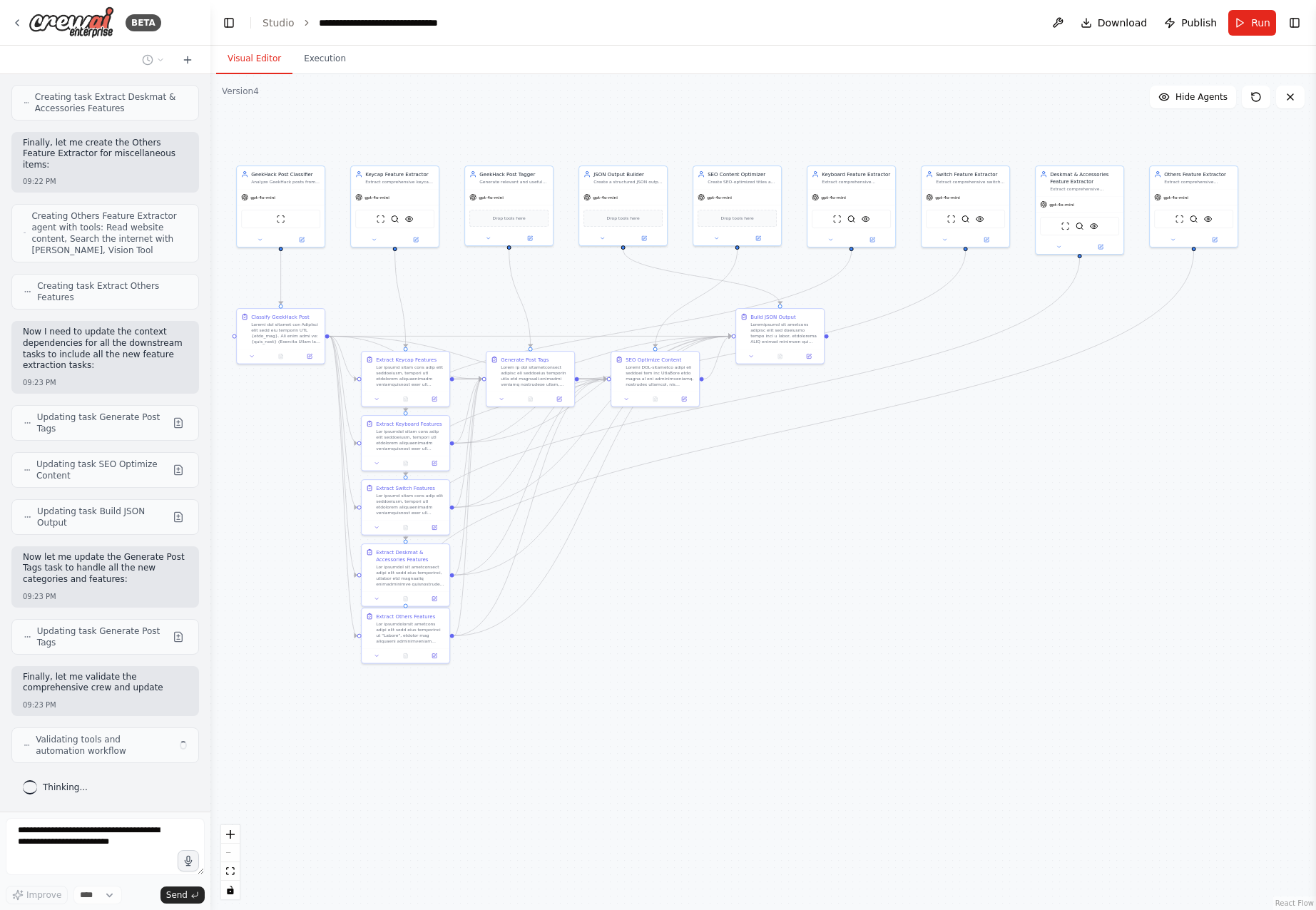
scroll to position [15853, 0]
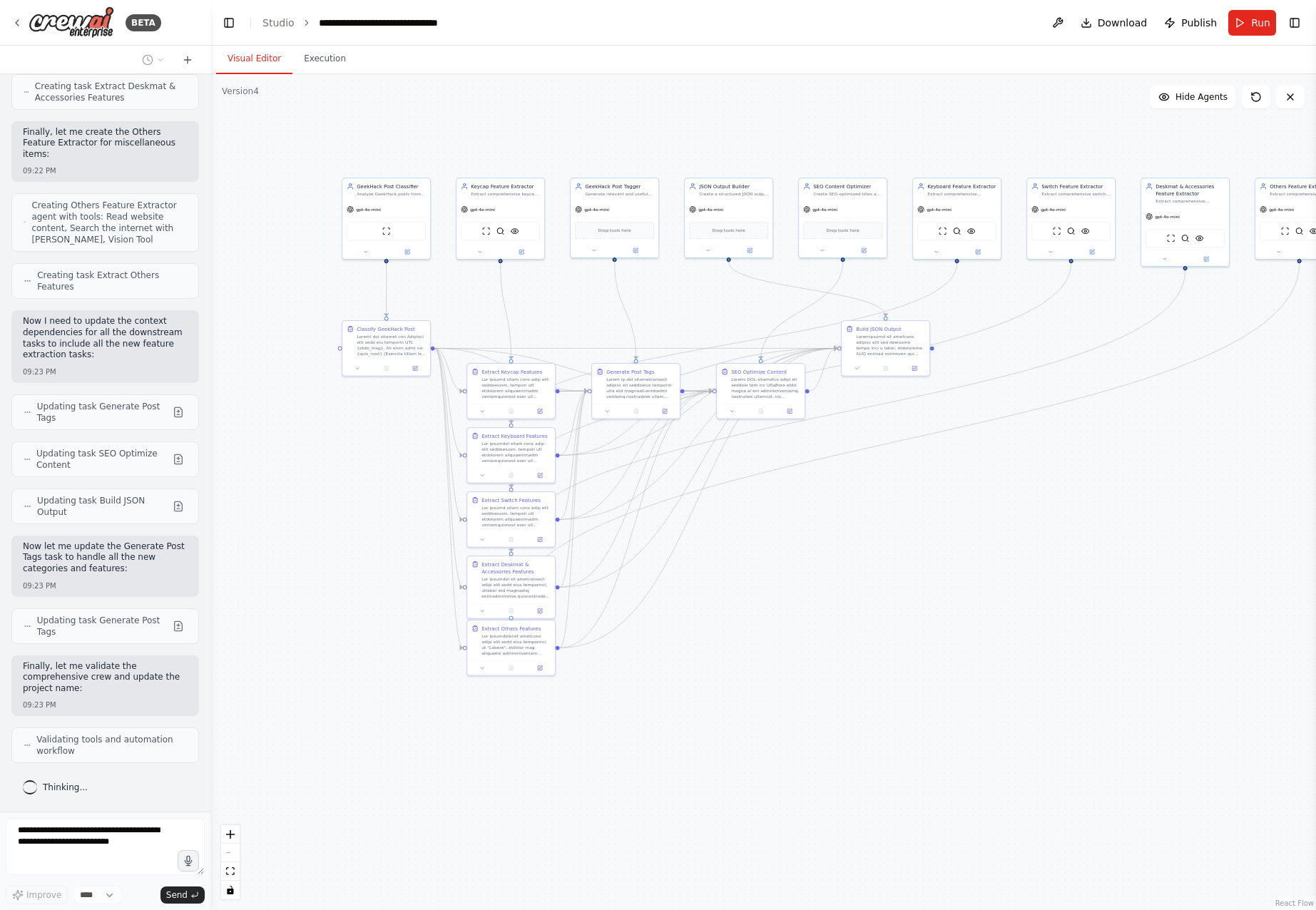
drag, startPoint x: 721, startPoint y: 608, endPoint x: 839, endPoint y: 619, distance: 118.5
click at [839, 619] on div ".deletable-edge-delete-btn { width: 20px; height: 20px; border: 0px solid #ffff…" at bounding box center [763, 491] width 1105 height 835
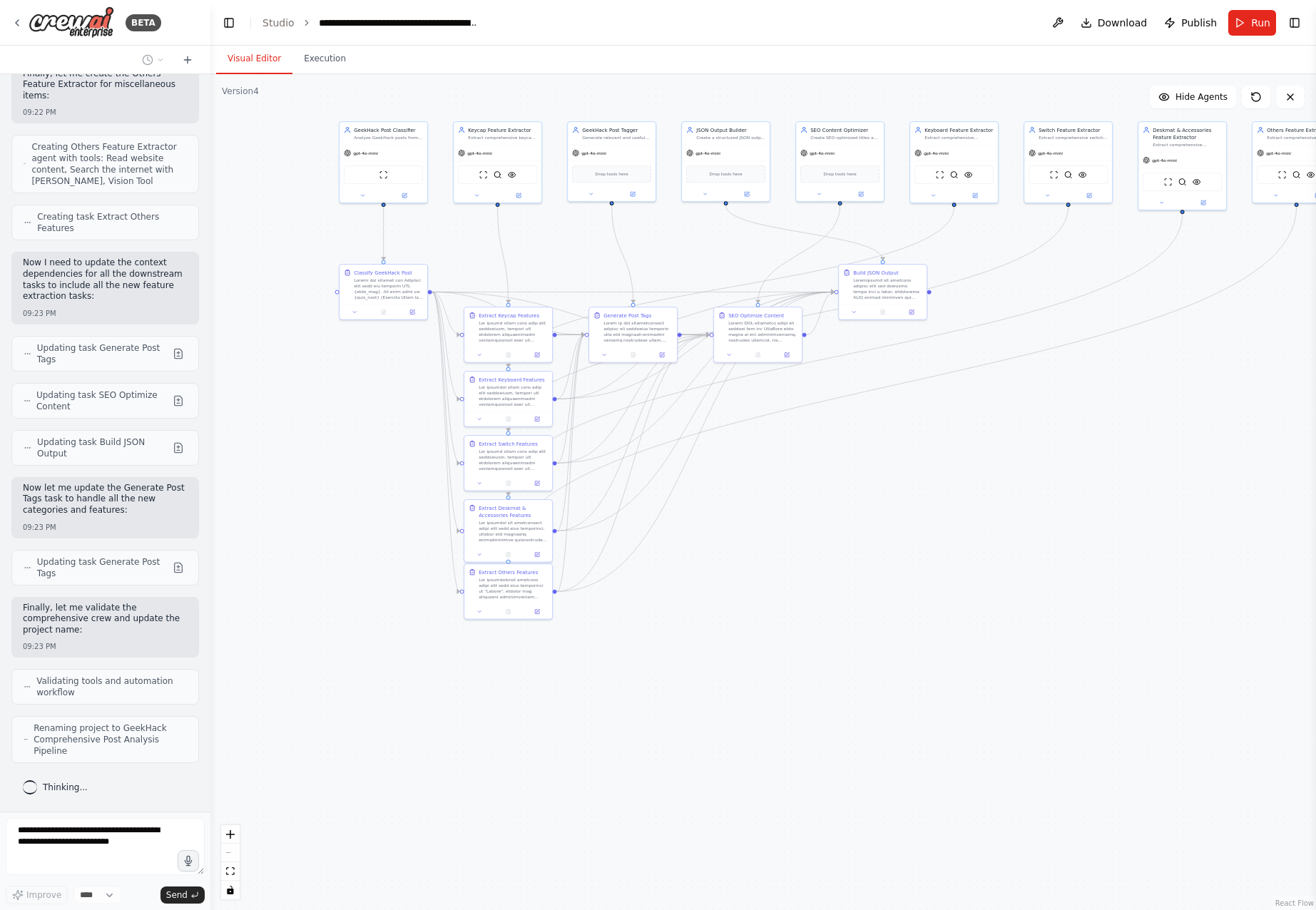
drag, startPoint x: 872, startPoint y: 594, endPoint x: 927, endPoint y: 514, distance: 97.1
click at [927, 514] on div ".deletable-edge-delete-btn { width: 20px; height: 20px; border: 0px solid #ffff…" at bounding box center [763, 491] width 1105 height 835
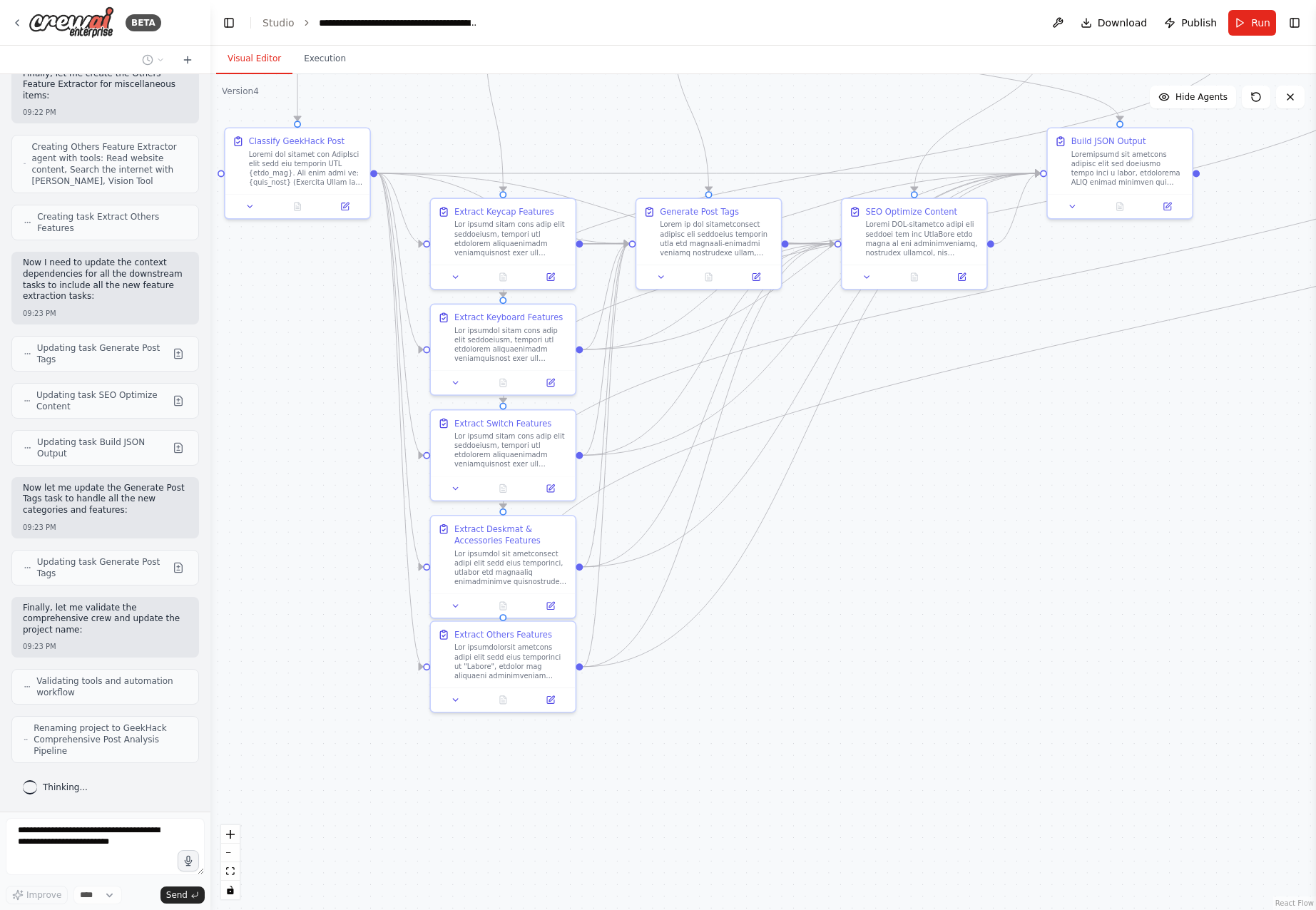
drag, startPoint x: 789, startPoint y: 522, endPoint x: 808, endPoint y: 572, distance: 53.5
click at [808, 572] on div ".deletable-edge-delete-btn { width: 20px; height: 20px; border: 0px solid #ffff…" at bounding box center [763, 491] width 1105 height 835
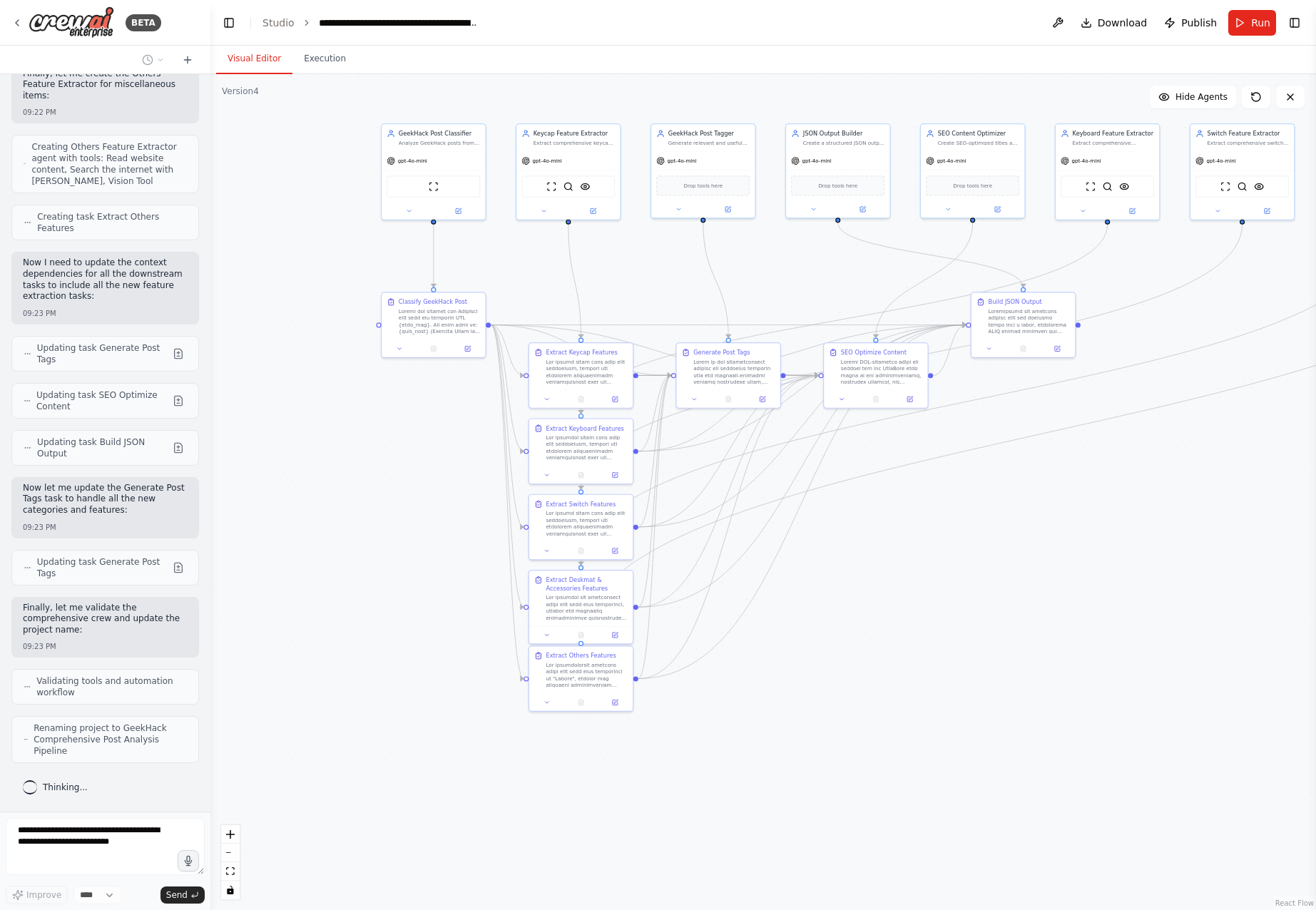
drag, startPoint x: 868, startPoint y: 577, endPoint x: 842, endPoint y: 628, distance: 57.2
click at [842, 628] on div ".deletable-edge-delete-btn { width: 20px; height: 20px; border: 0px solid #ffff…" at bounding box center [763, 491] width 1105 height 835
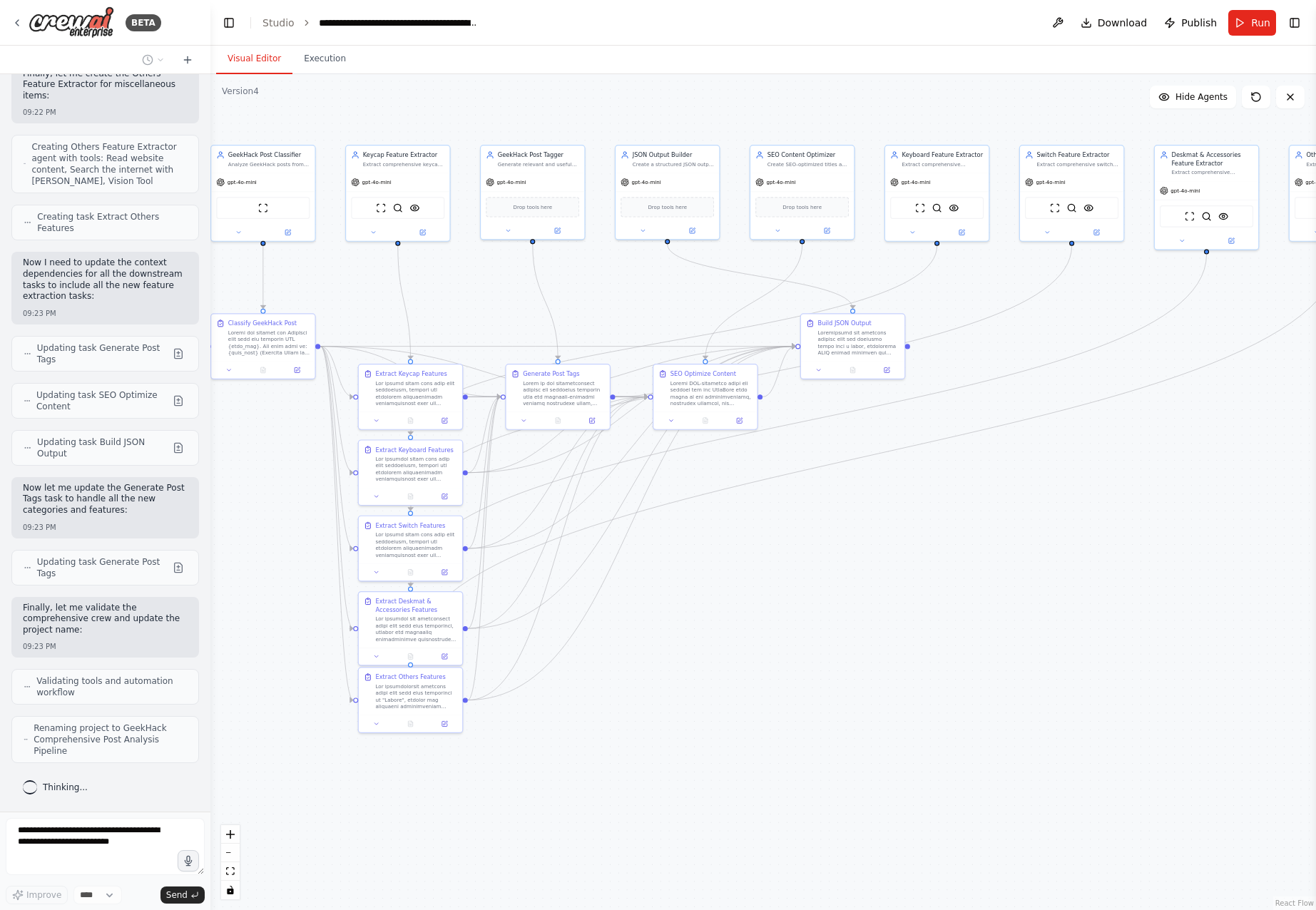
click at [777, 637] on div ".deletable-edge-delete-btn { width: 20px; height: 20px; border: 0px solid #ffff…" at bounding box center [763, 491] width 1105 height 835
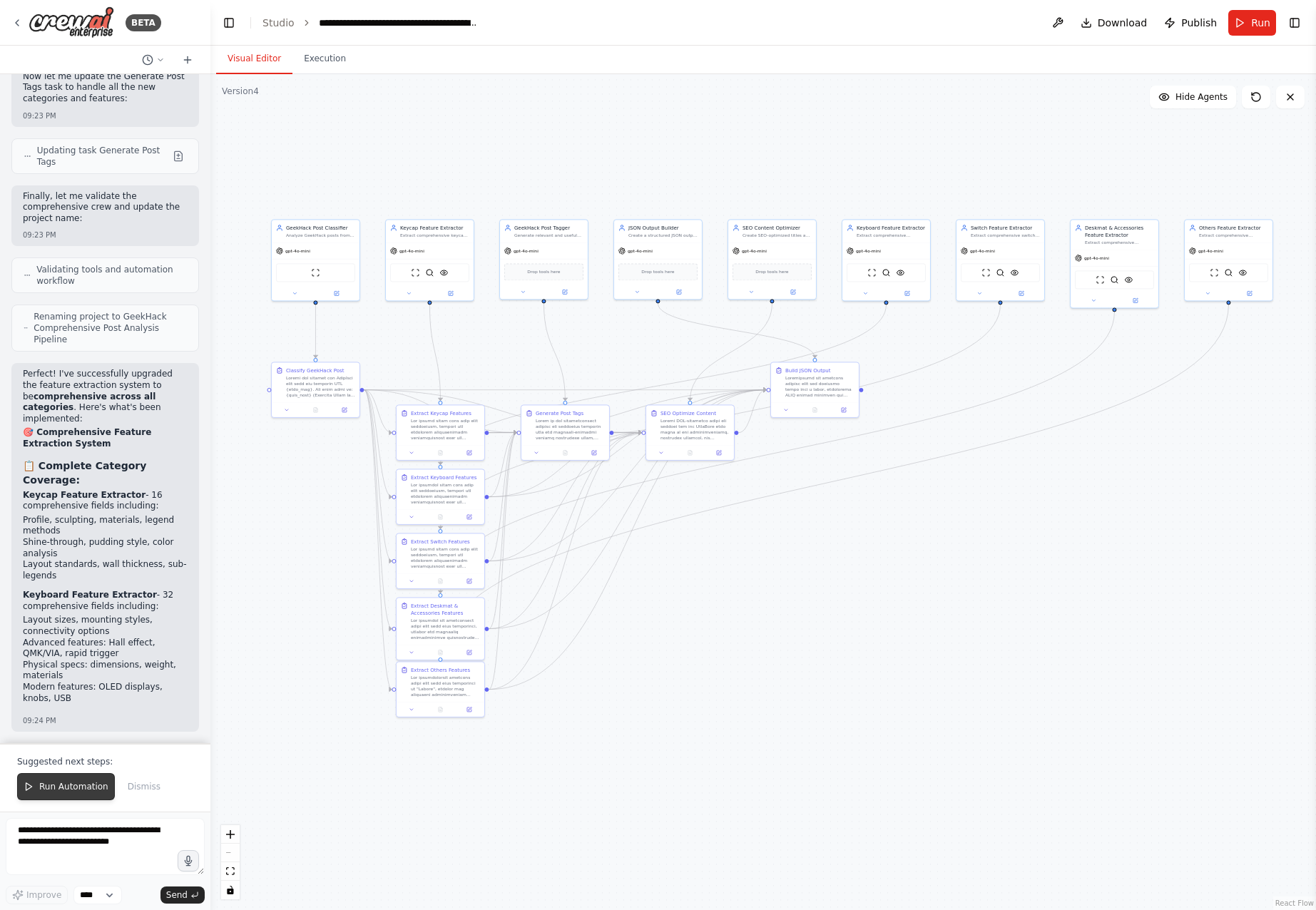
click at [73, 786] on span "Run Automation" at bounding box center [74, 786] width 69 height 11
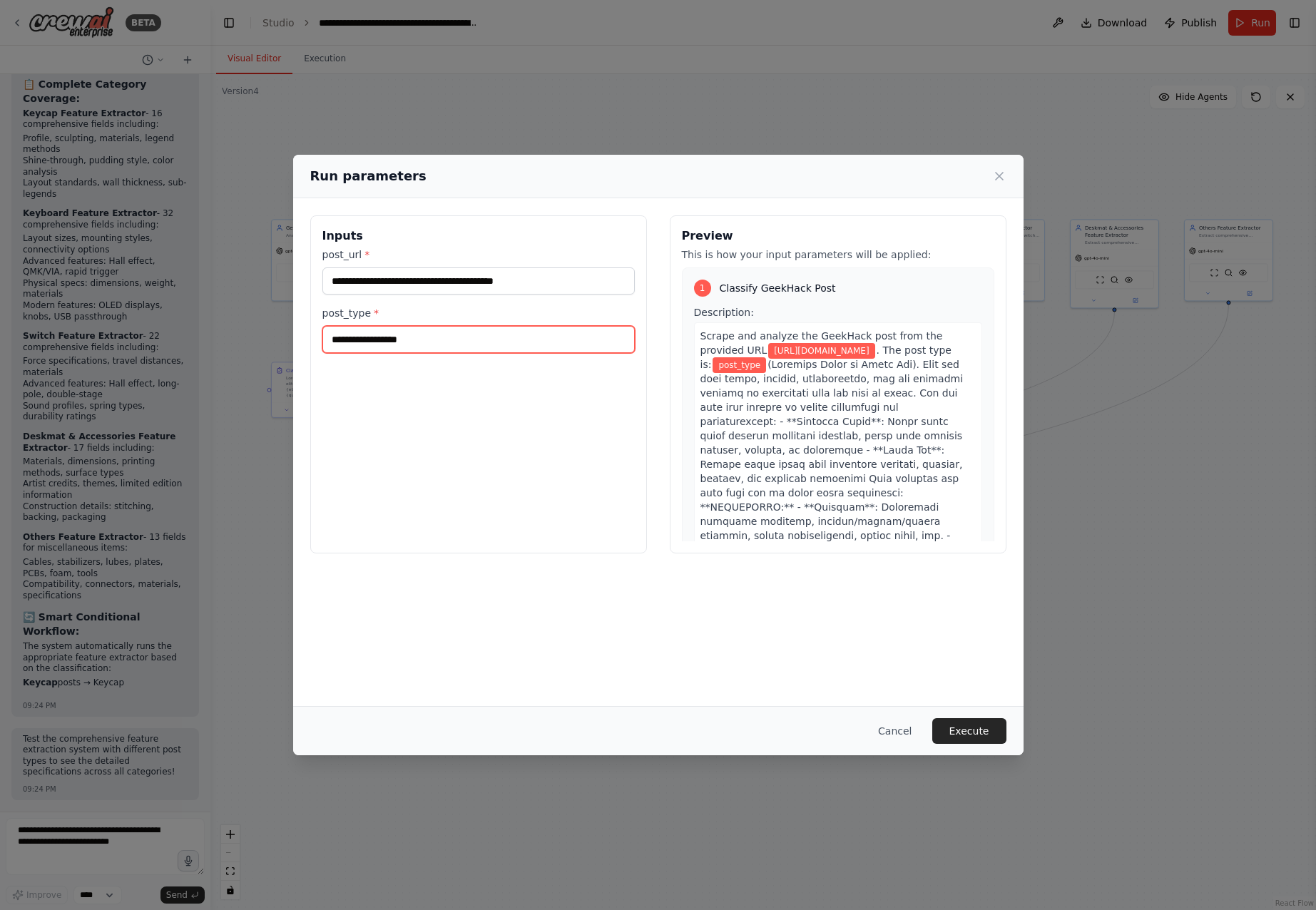
click at [428, 340] on input "post_type *" at bounding box center [479, 340] width 312 height 27
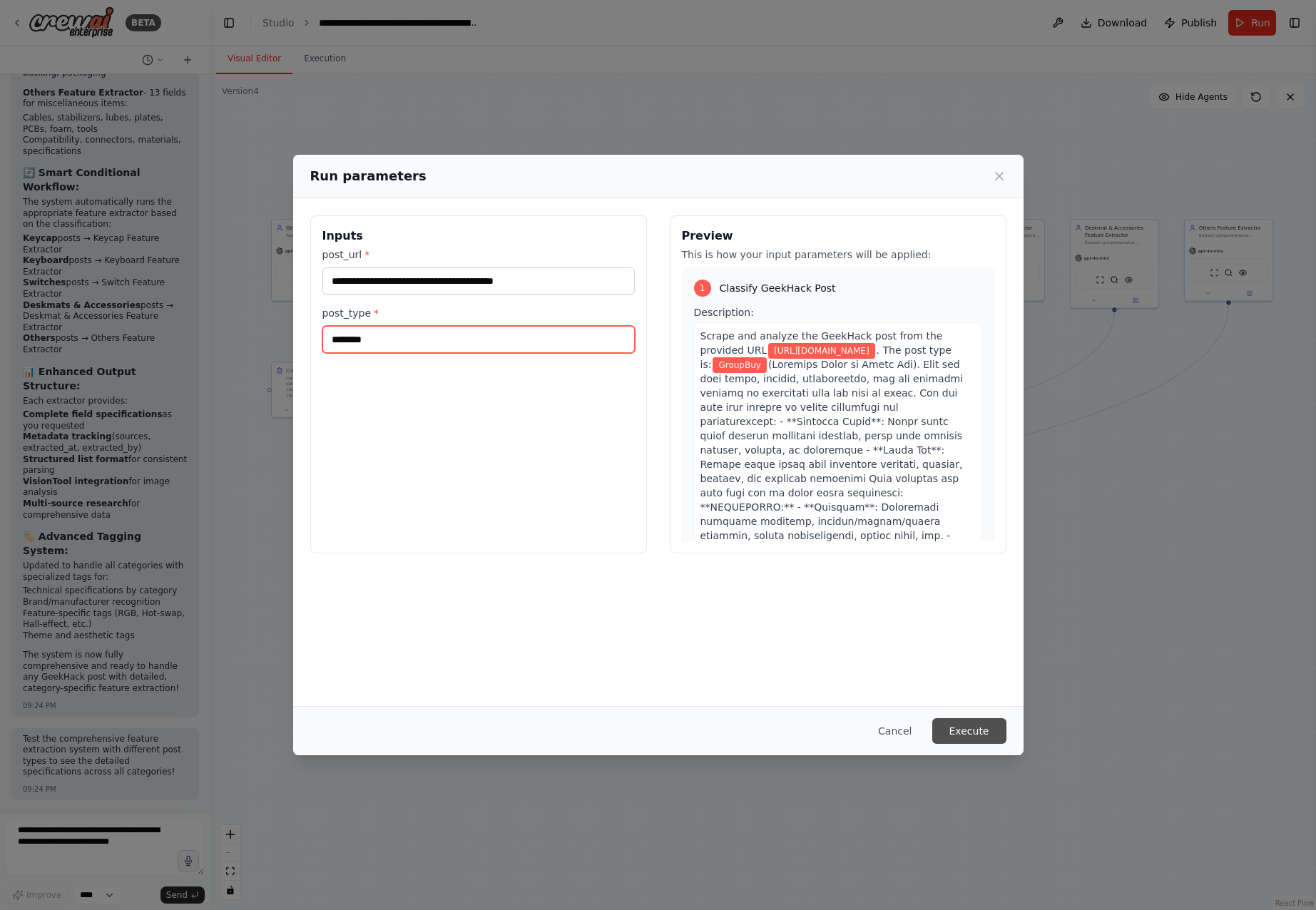
type input "********"
click at [971, 734] on button "Execute" at bounding box center [969, 731] width 74 height 26
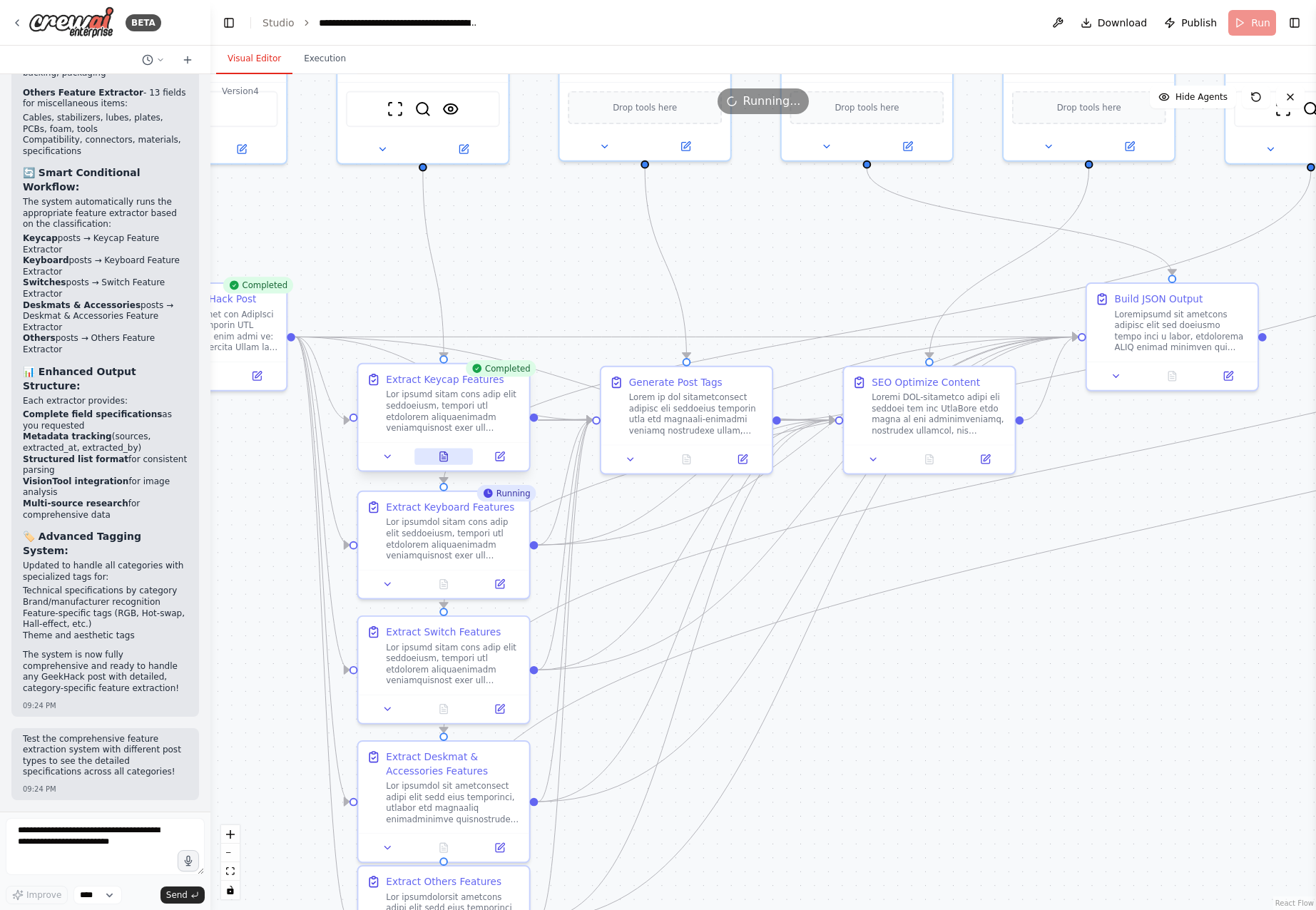
click at [442, 454] on icon at bounding box center [444, 456] width 7 height 9
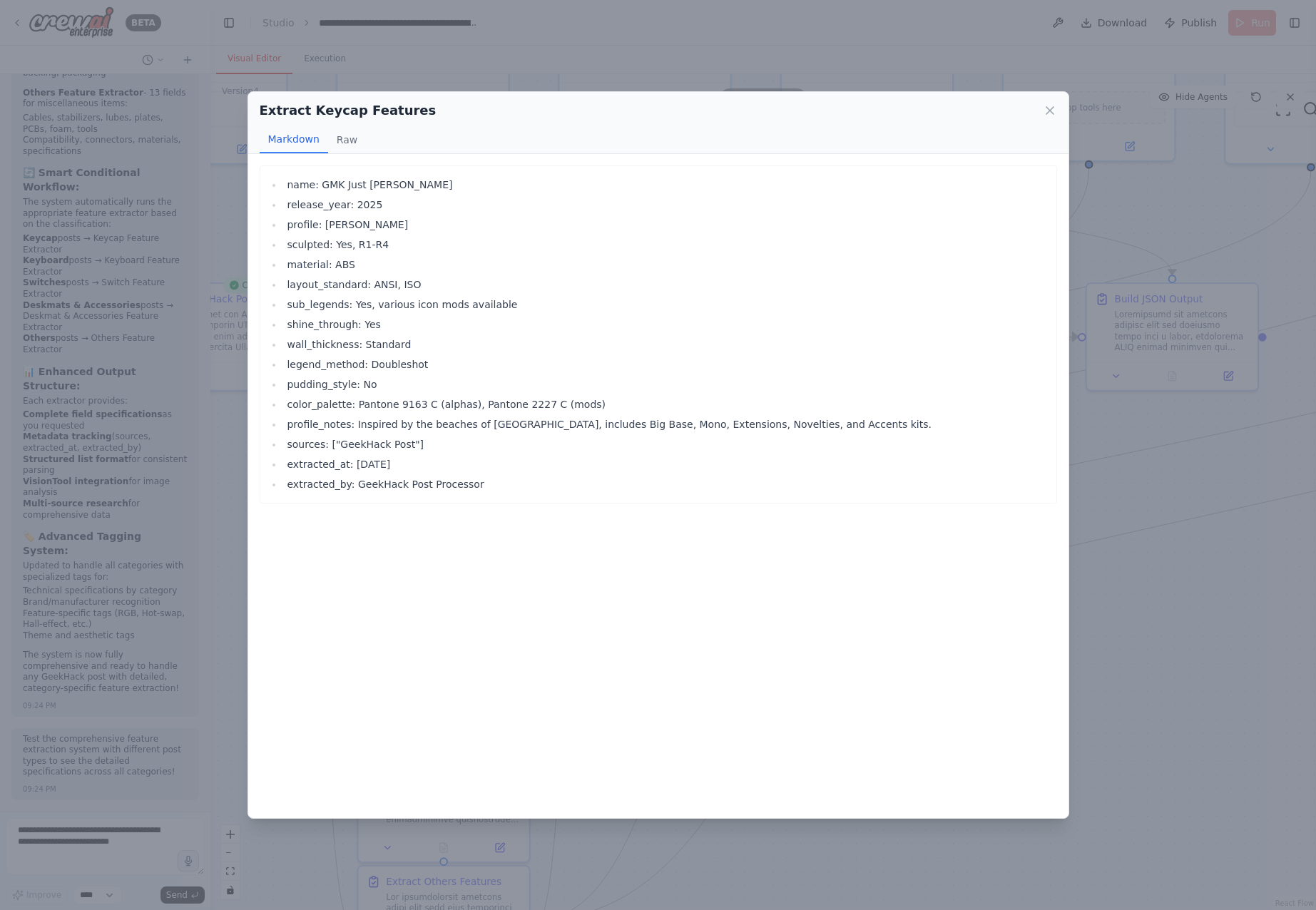
click at [1180, 369] on div "Extract Keycap Features Markdown Raw name: GMK Just Beachy release_year: 2025 p…" at bounding box center [658, 455] width 1316 height 910
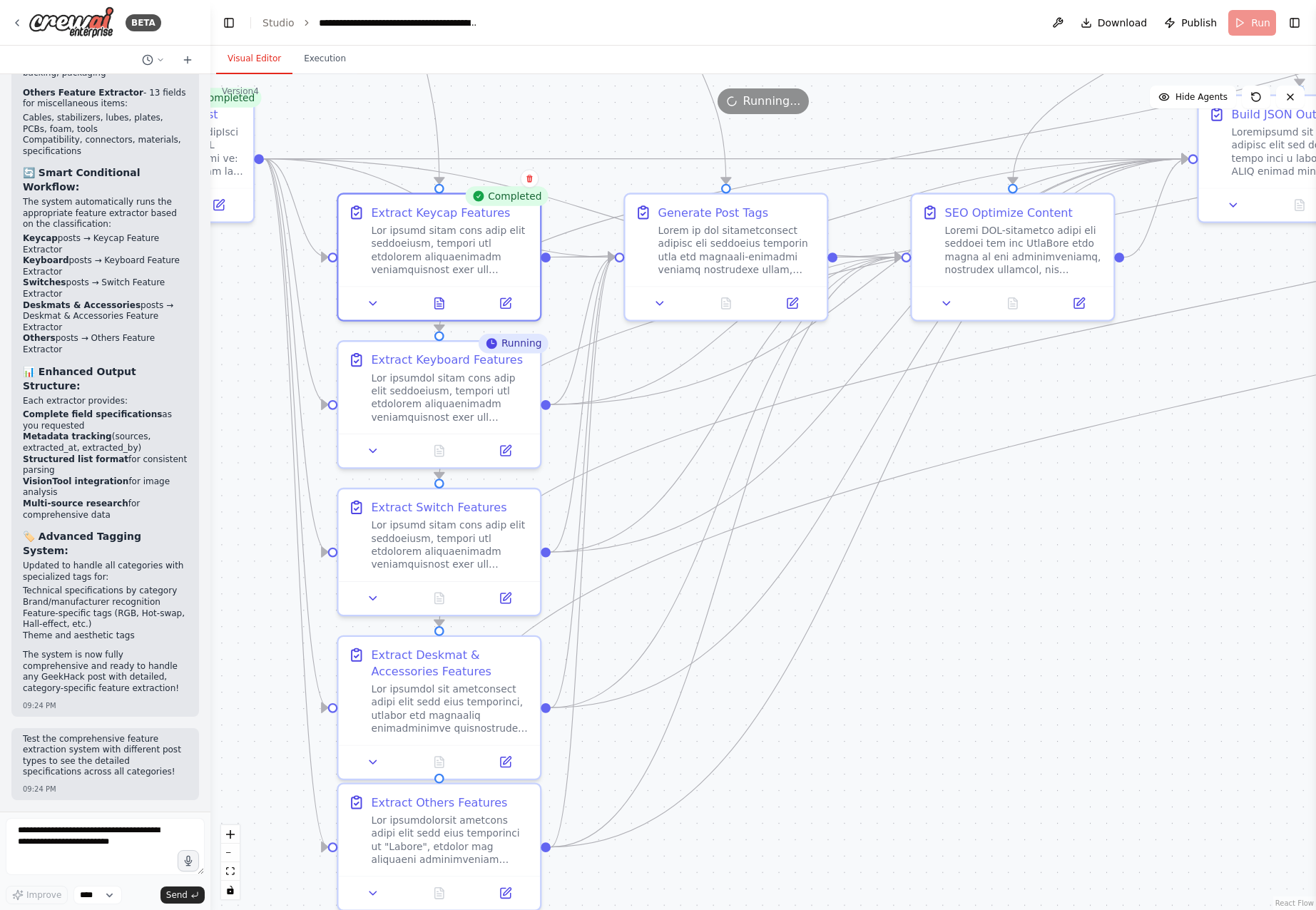
drag, startPoint x: 939, startPoint y: 713, endPoint x: 939, endPoint y: 703, distance: 10.0
click at [939, 703] on div ".deletable-edge-delete-btn { width: 20px; height: 20px; border: 0px solid #ffff…" at bounding box center [763, 491] width 1105 height 835
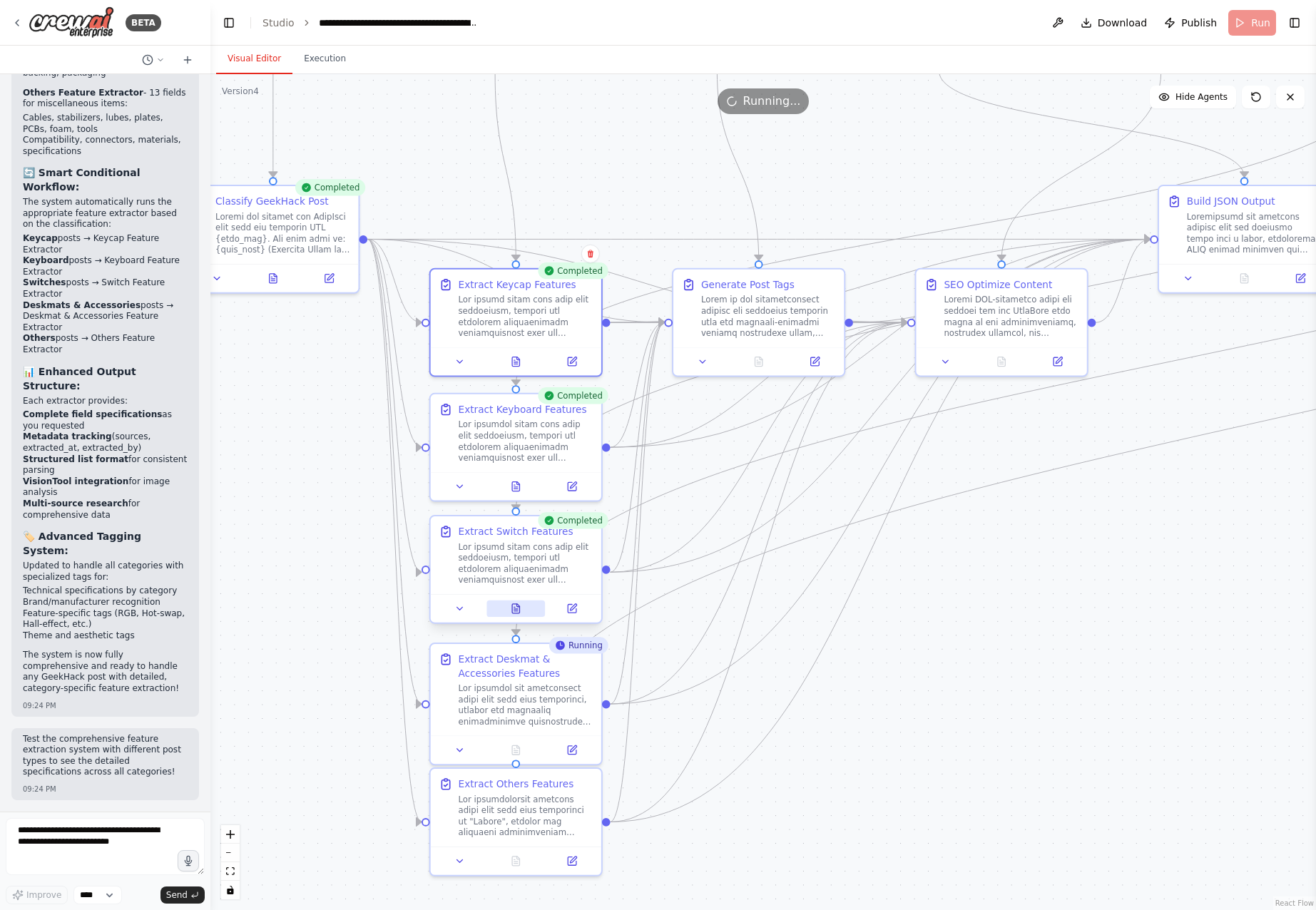
click at [514, 603] on icon at bounding box center [515, 608] width 11 height 11
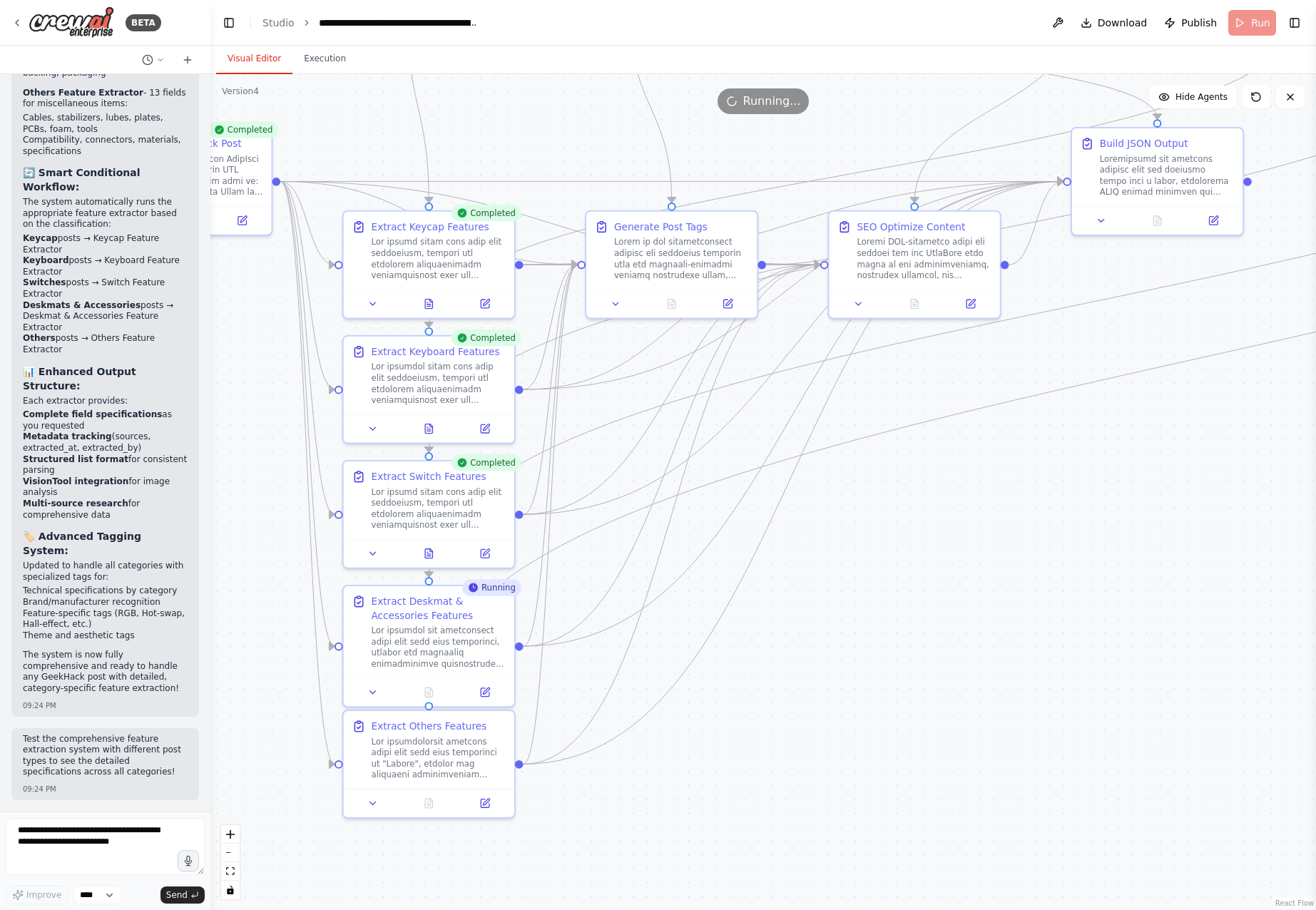
drag, startPoint x: 863, startPoint y: 720, endPoint x: 856, endPoint y: 650, distance: 70.3
click at [856, 650] on div ".deletable-edge-delete-btn { width: 20px; height: 20px; border: 0px solid #ffff…" at bounding box center [763, 491] width 1105 height 835
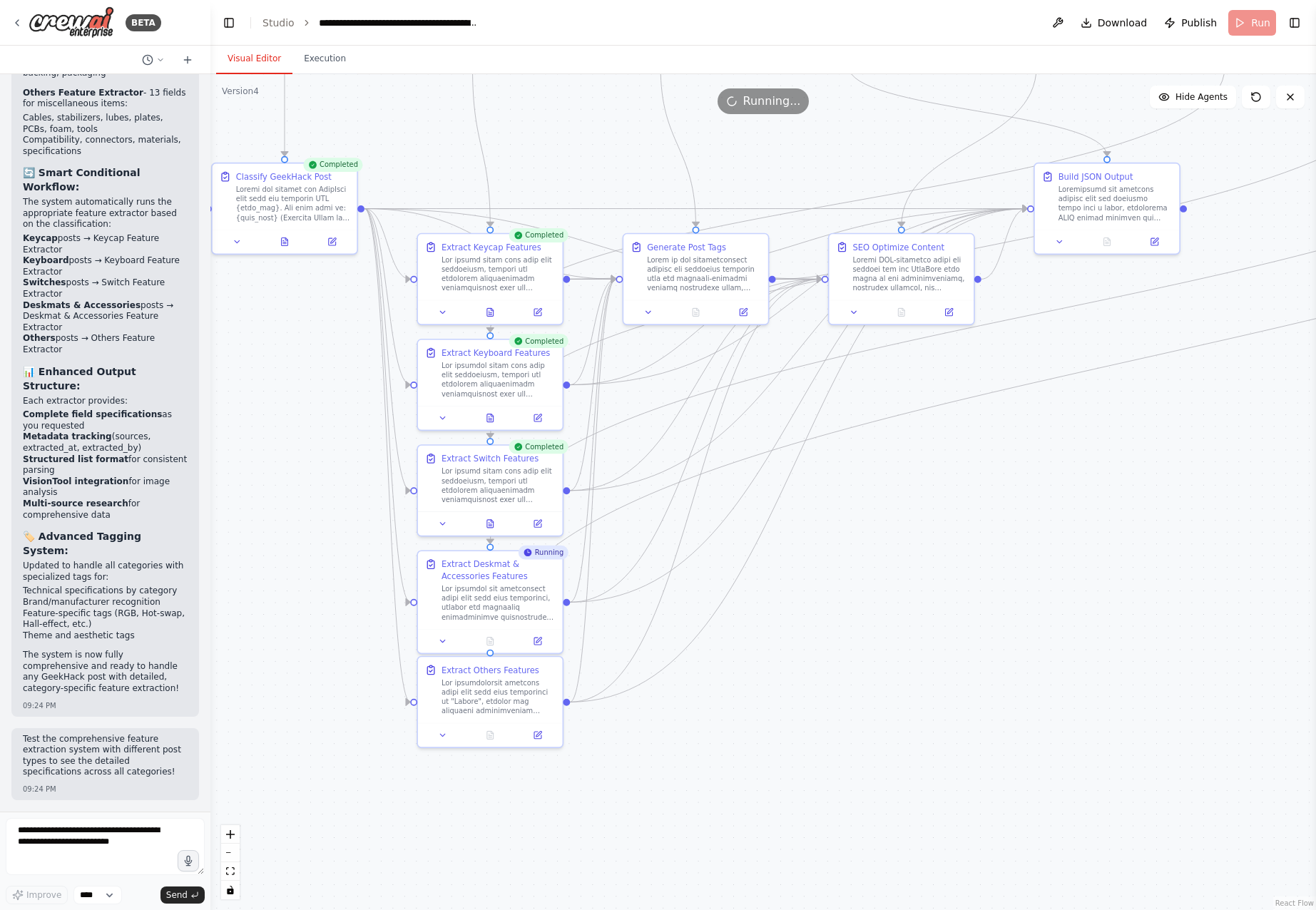
drag, startPoint x: 910, startPoint y: 686, endPoint x: 981, endPoint y: 765, distance: 106.2
click at [981, 765] on div ".deletable-edge-delete-btn { width: 20px; height: 20px; border: 0px solid #ffff…" at bounding box center [763, 491] width 1105 height 835
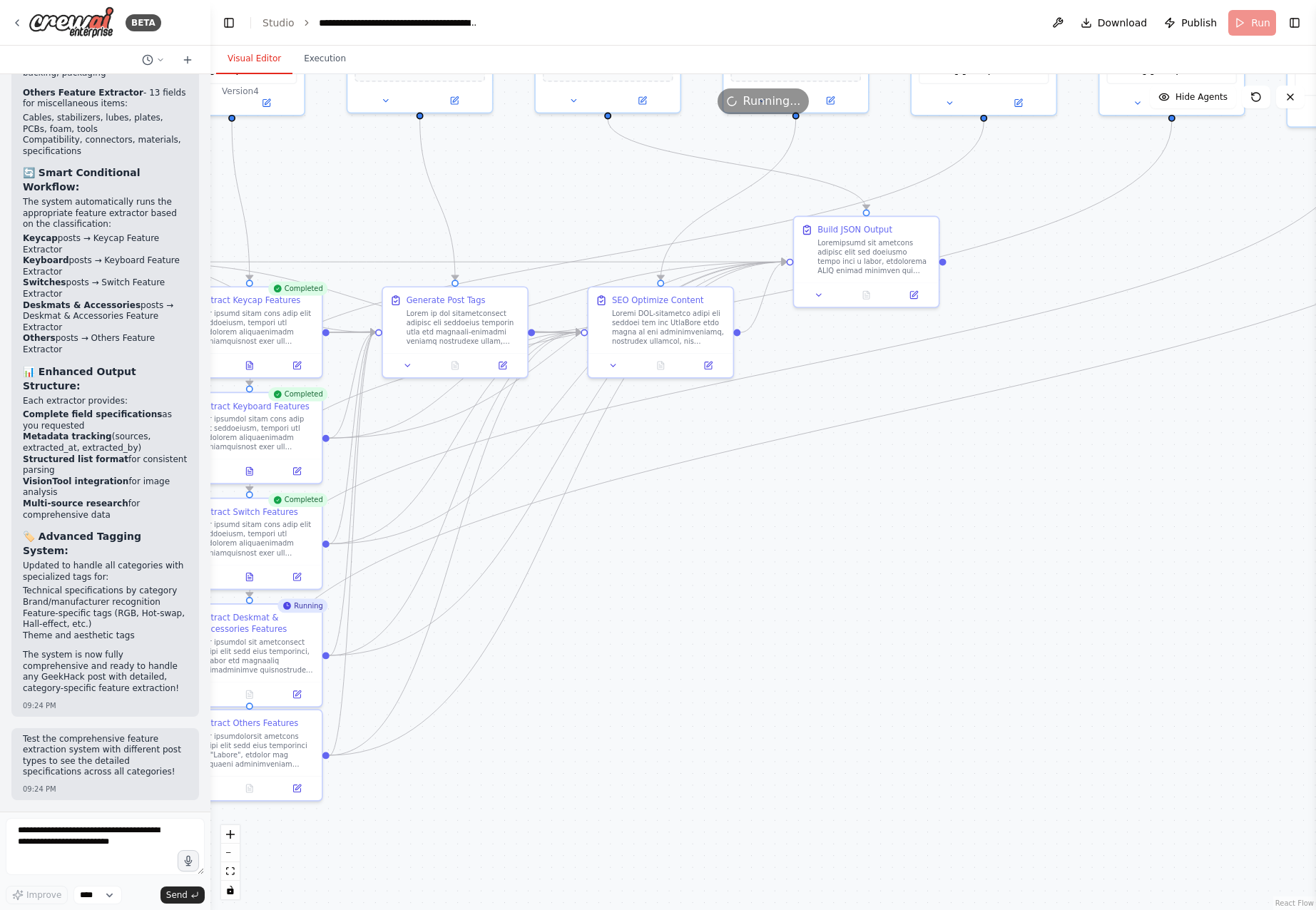
drag, startPoint x: 1042, startPoint y: 716, endPoint x: 655, endPoint y: 750, distance: 388.5
click at [655, 750] on div ".deletable-edge-delete-btn { width: 20px; height: 20px; border: 0px solid #ffff…" at bounding box center [763, 491] width 1105 height 835
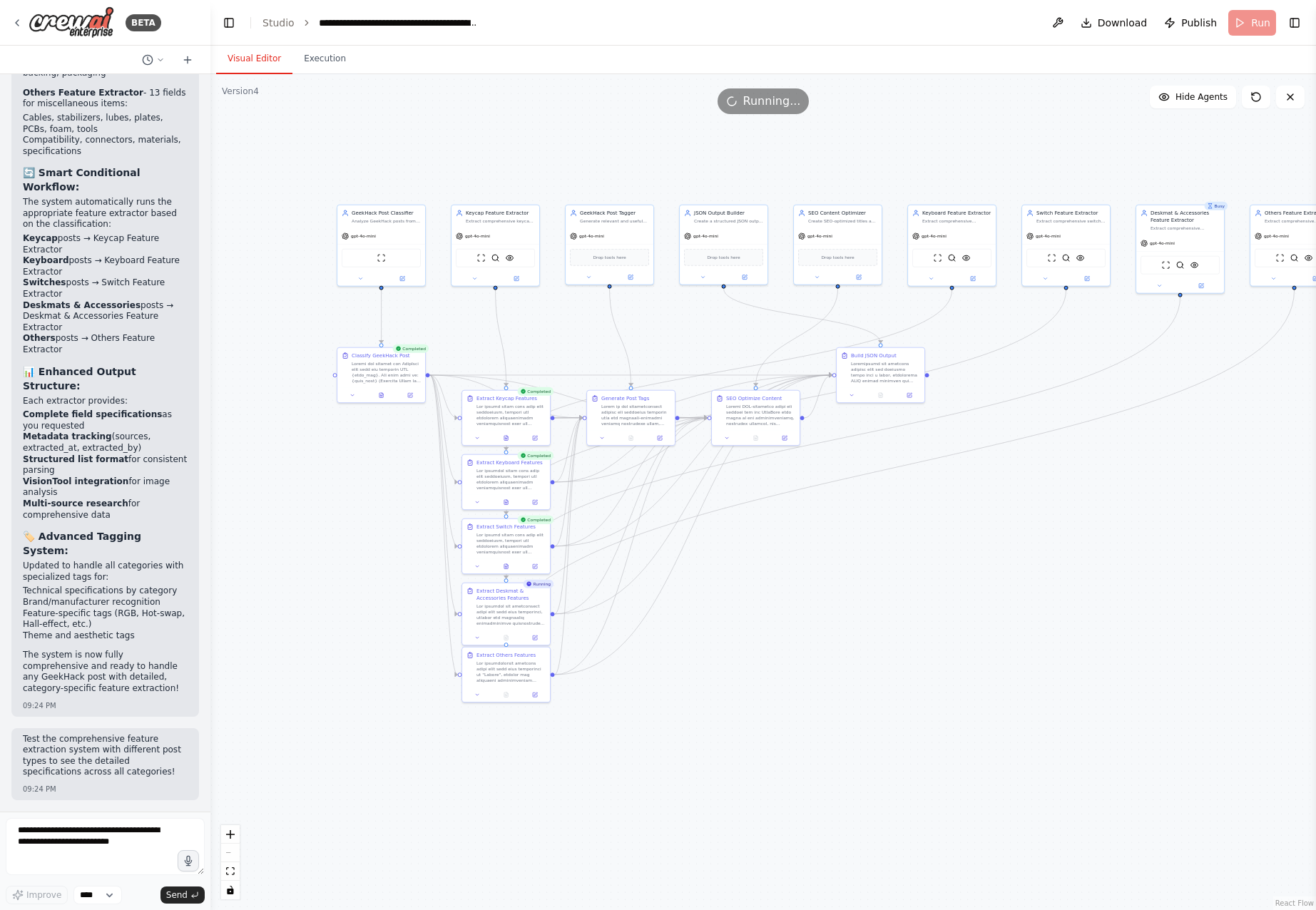
drag, startPoint x: 780, startPoint y: 596, endPoint x: 877, endPoint y: 601, distance: 97.1
click at [859, 606] on div ".deletable-edge-delete-btn { width: 20px; height: 20px; border: 0px solid #ffff…" at bounding box center [763, 491] width 1105 height 835
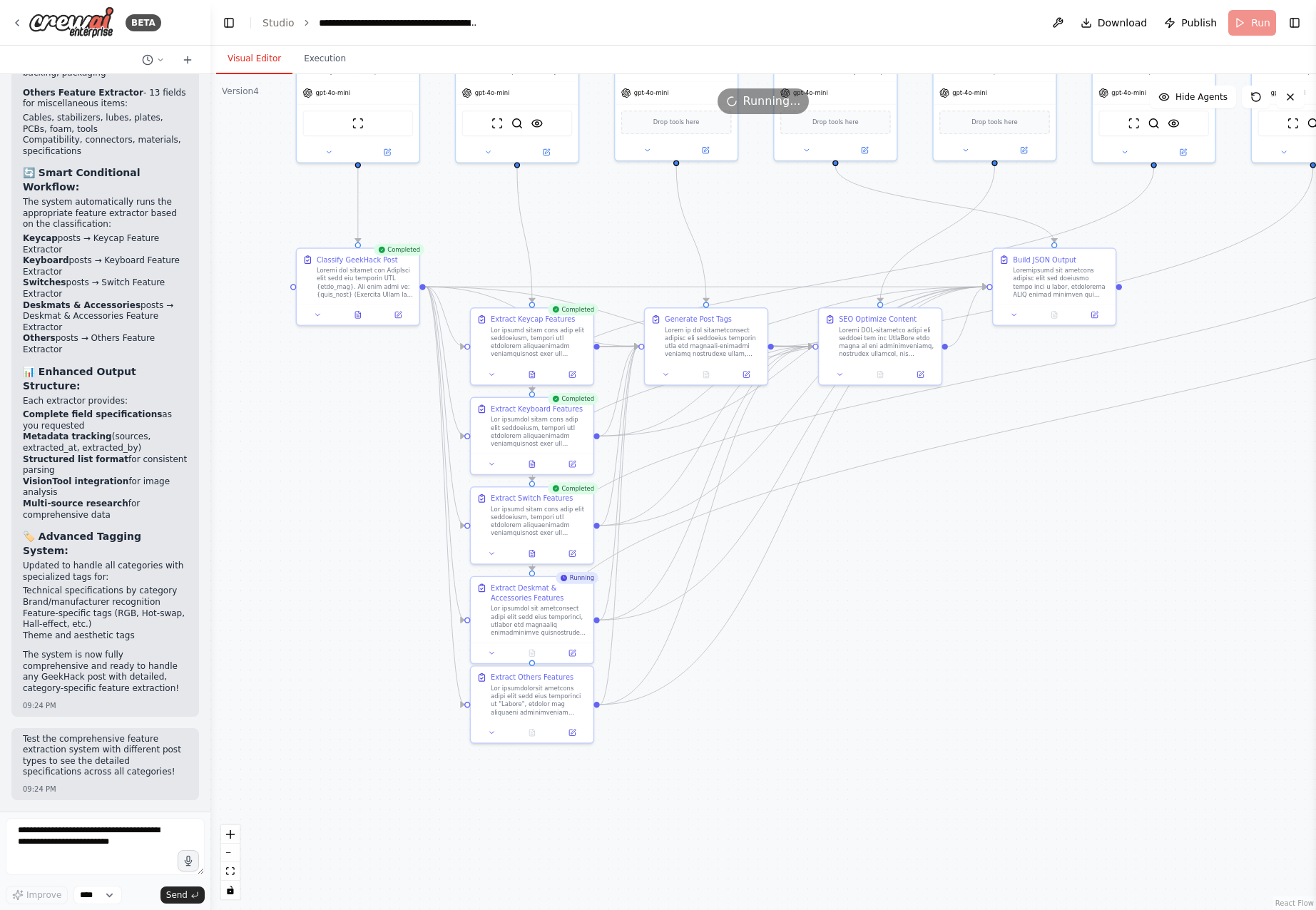
click at [888, 648] on div ".deletable-edge-delete-btn { width: 20px; height: 20px; border: 0px solid #ffff…" at bounding box center [763, 491] width 1105 height 835
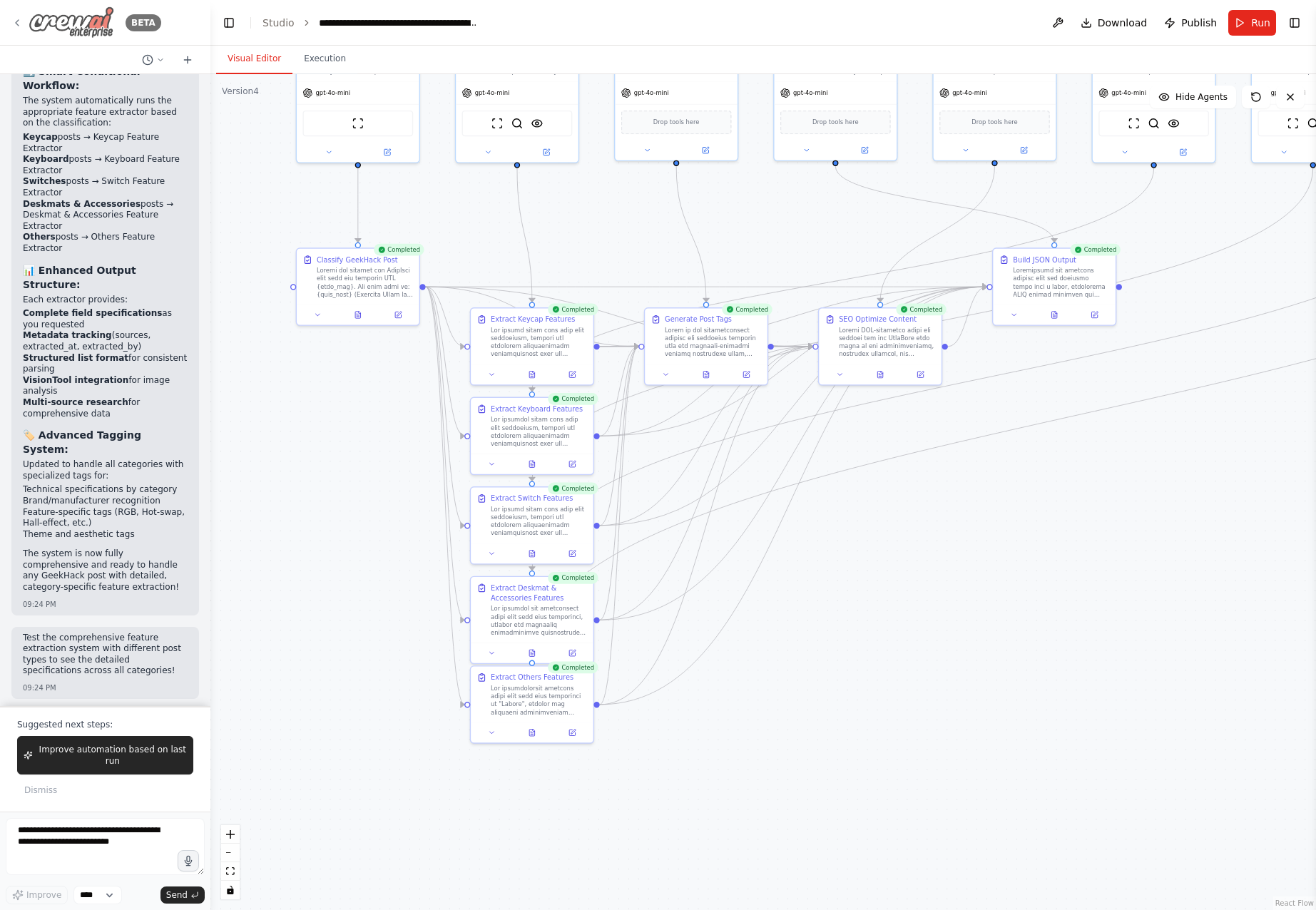
click at [96, 27] on img at bounding box center [71, 21] width 86 height 32
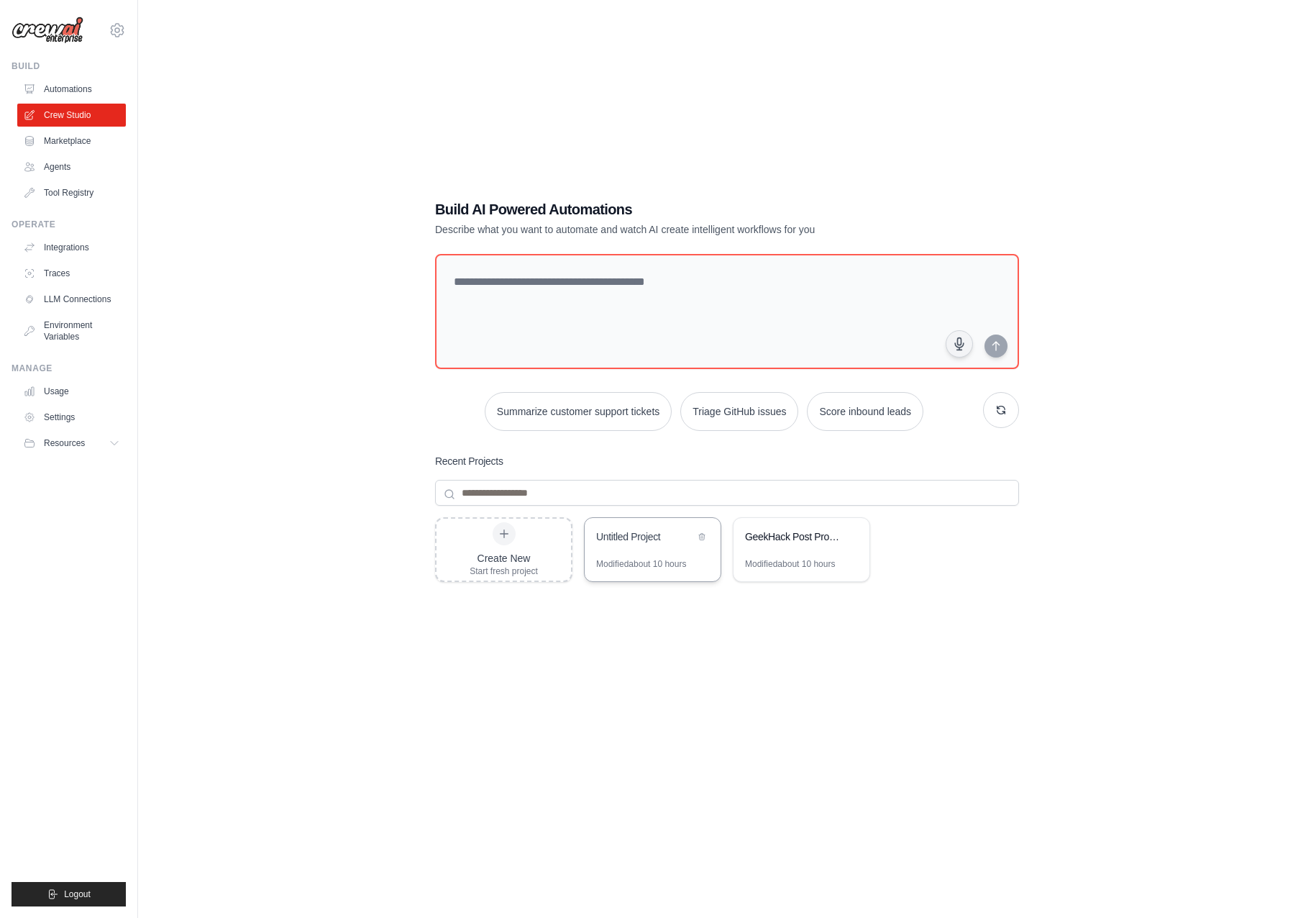
click at [663, 549] on div "Untitled Project" at bounding box center [652, 538] width 136 height 41
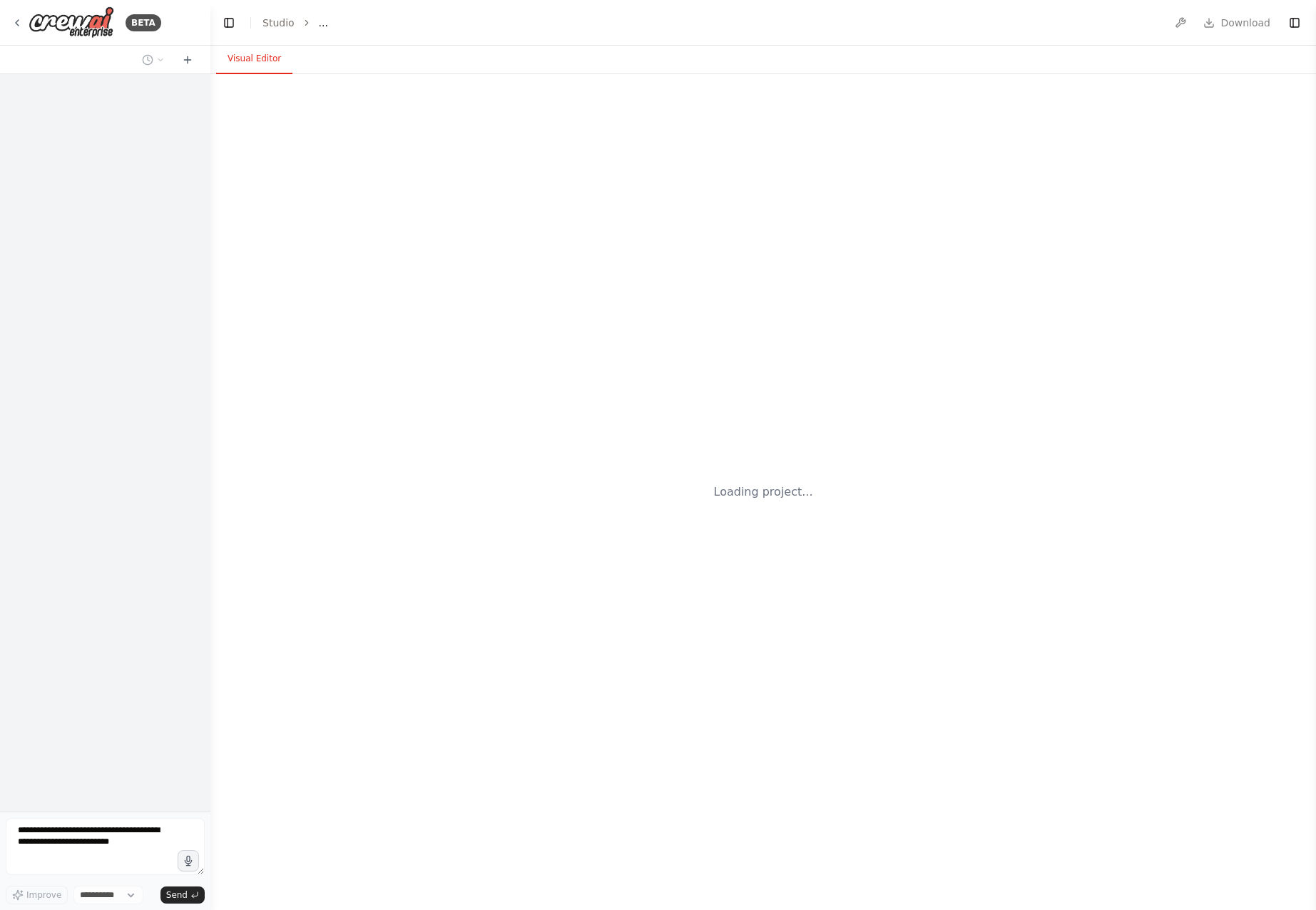
select select "****"
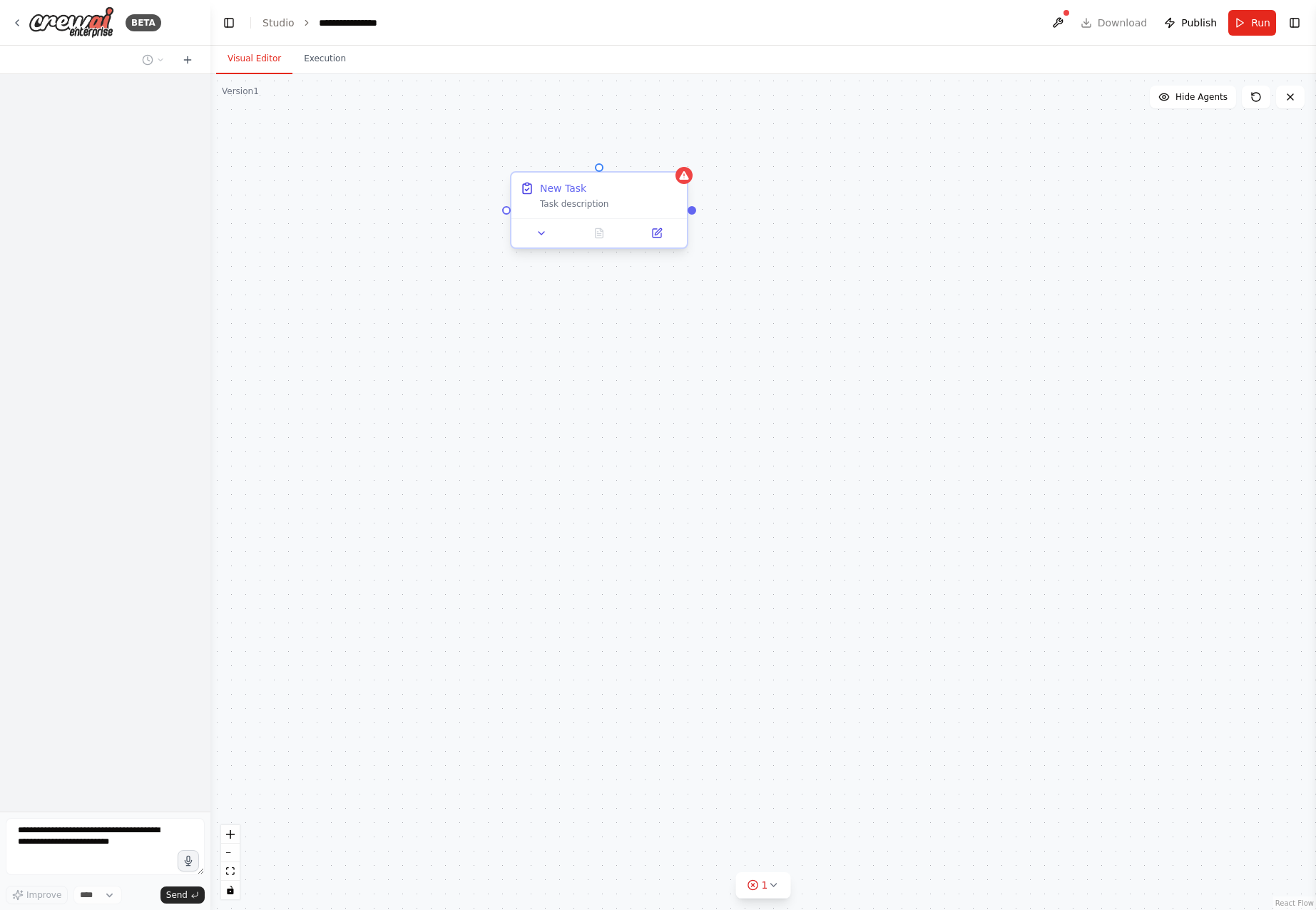
click at [643, 195] on div "New Task" at bounding box center [608, 188] width 138 height 15
click at [676, 162] on icon at bounding box center [676, 160] width 6 height 8
click at [637, 151] on button "Confirm" at bounding box center [636, 160] width 51 height 17
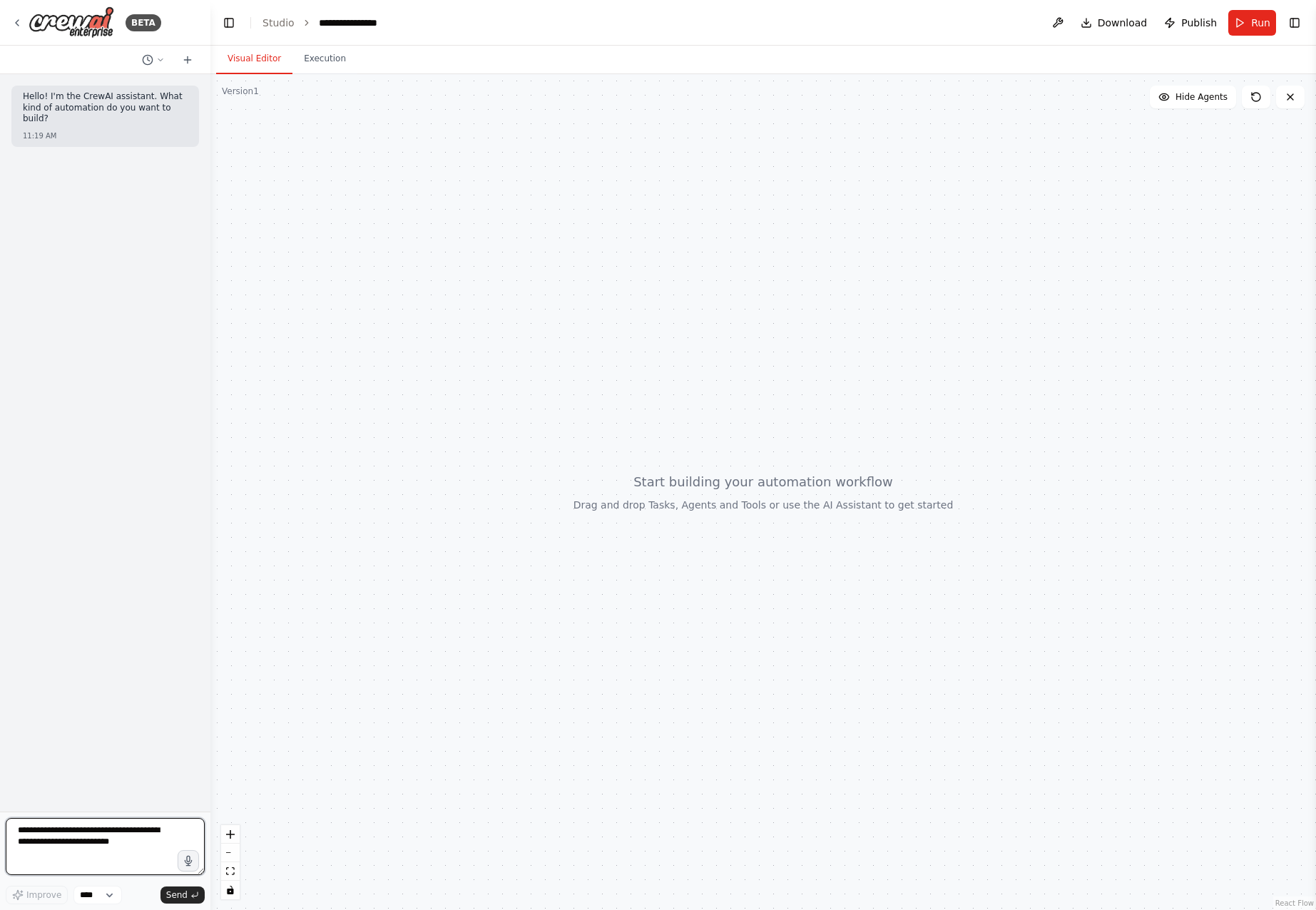
click at [102, 839] on textarea at bounding box center [106, 846] width 199 height 57
click at [81, 847] on textarea at bounding box center [106, 846] width 199 height 57
click at [381, 311] on div at bounding box center [763, 491] width 1105 height 835
click at [740, 704] on div at bounding box center [763, 491] width 1105 height 835
click at [127, 841] on textarea at bounding box center [106, 846] width 199 height 57
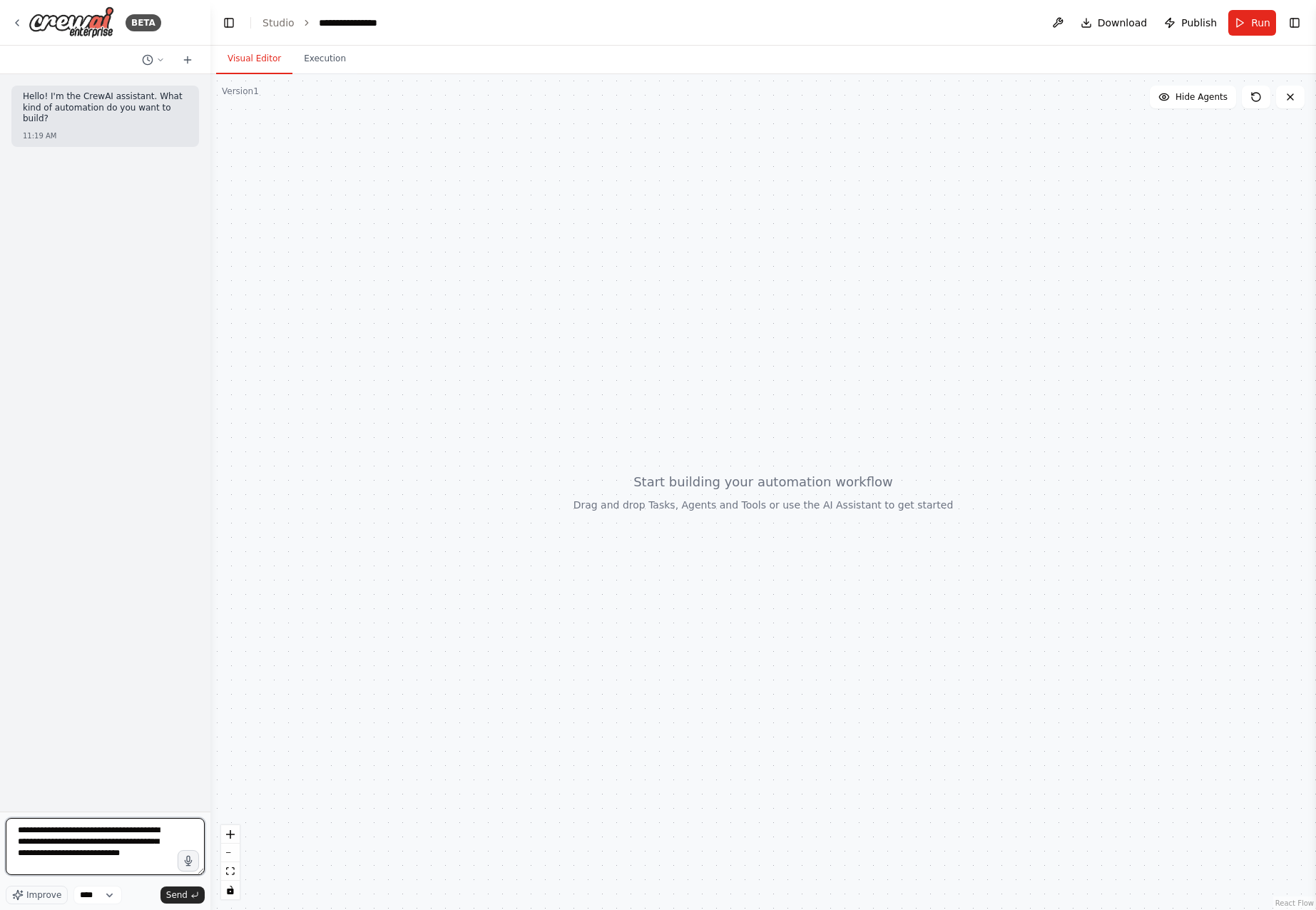
paste textarea "**********"
drag, startPoint x: 91, startPoint y: 860, endPoint x: 50, endPoint y: 835, distance: 48.0
click at [50, 835] on textarea "**********" at bounding box center [106, 846] width 199 height 57
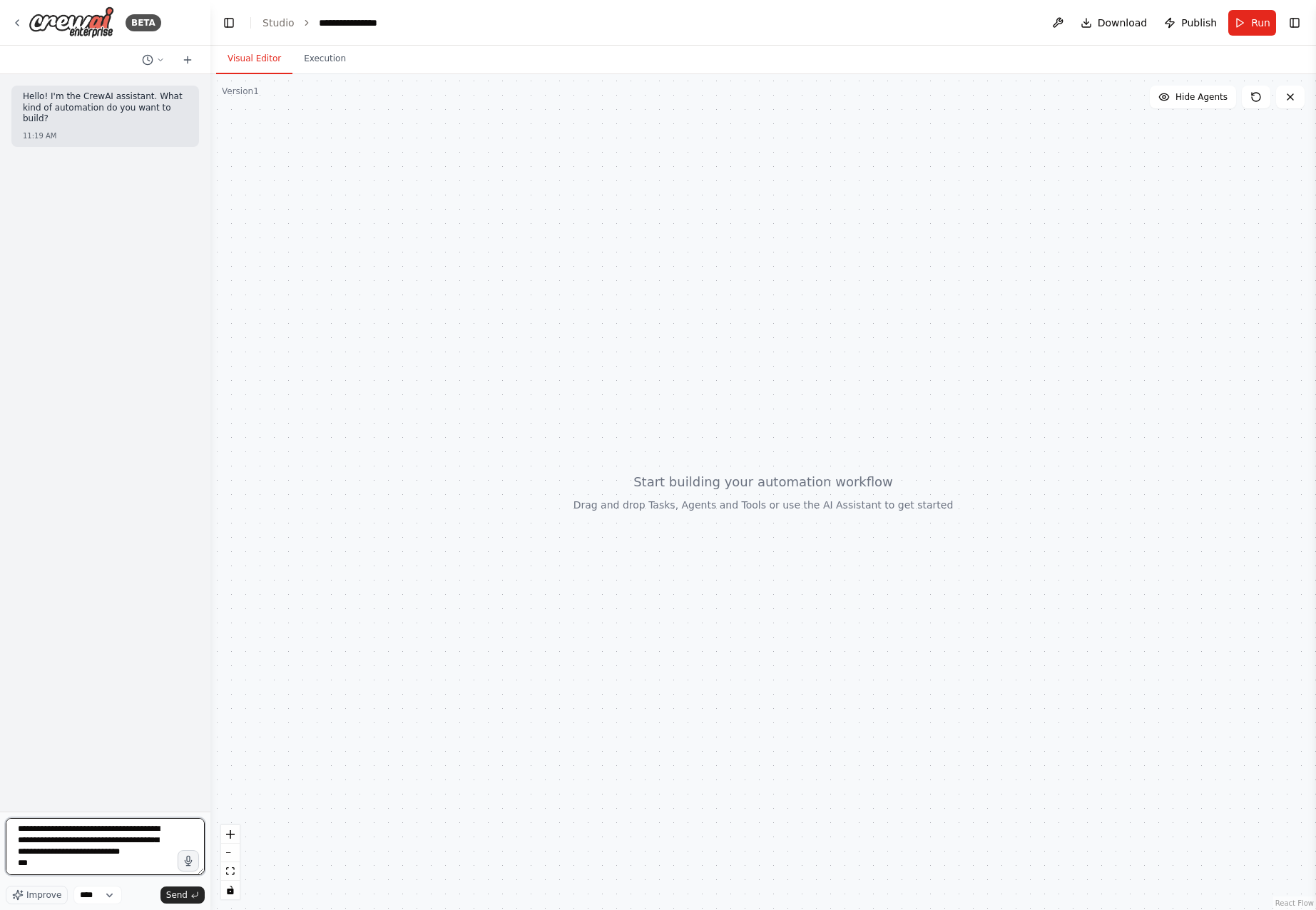
paste textarea "**********"
click at [154, 859] on textarea "**********" at bounding box center [106, 846] width 199 height 57
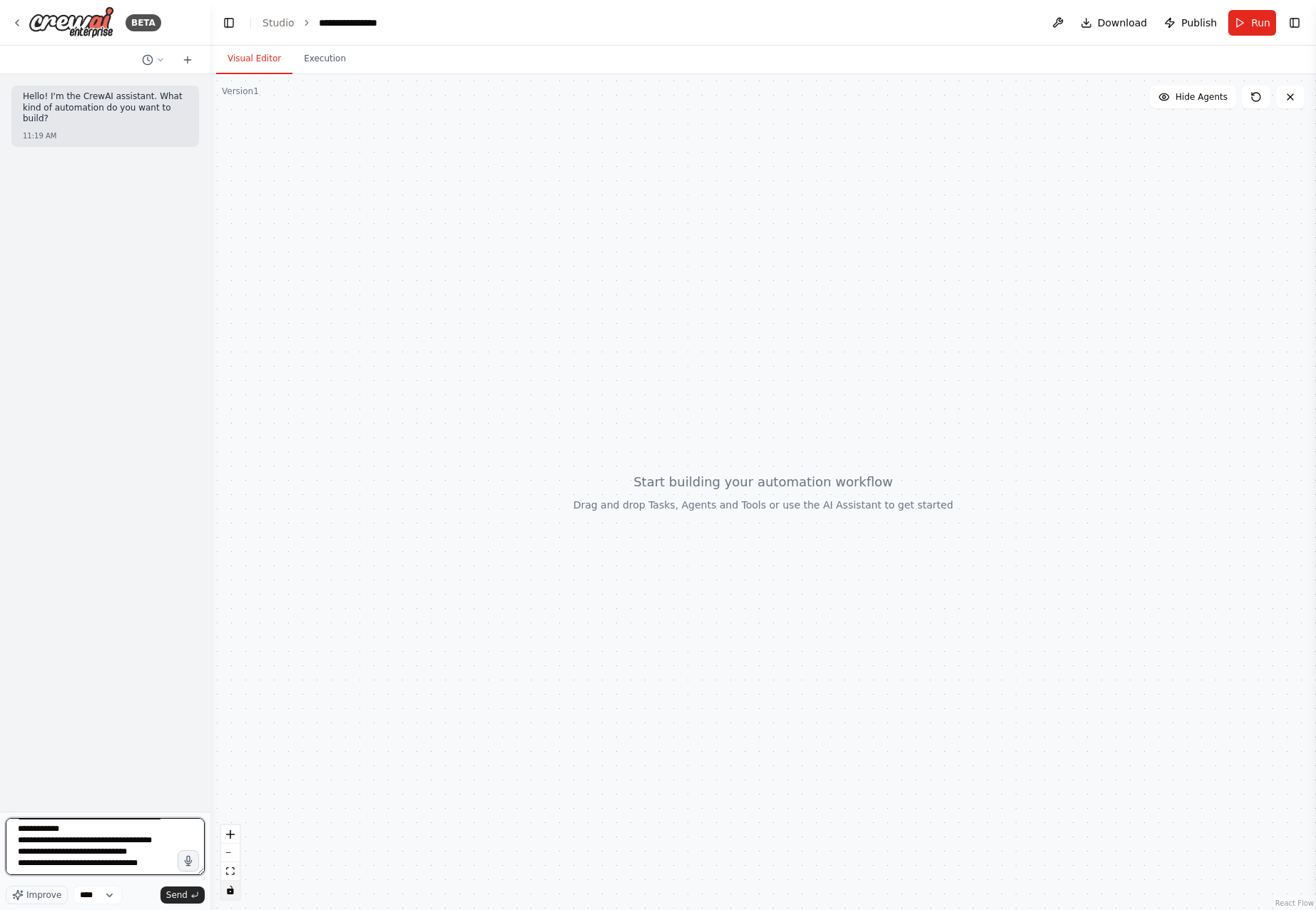
scroll to position [104, 0]
type textarea "**********"
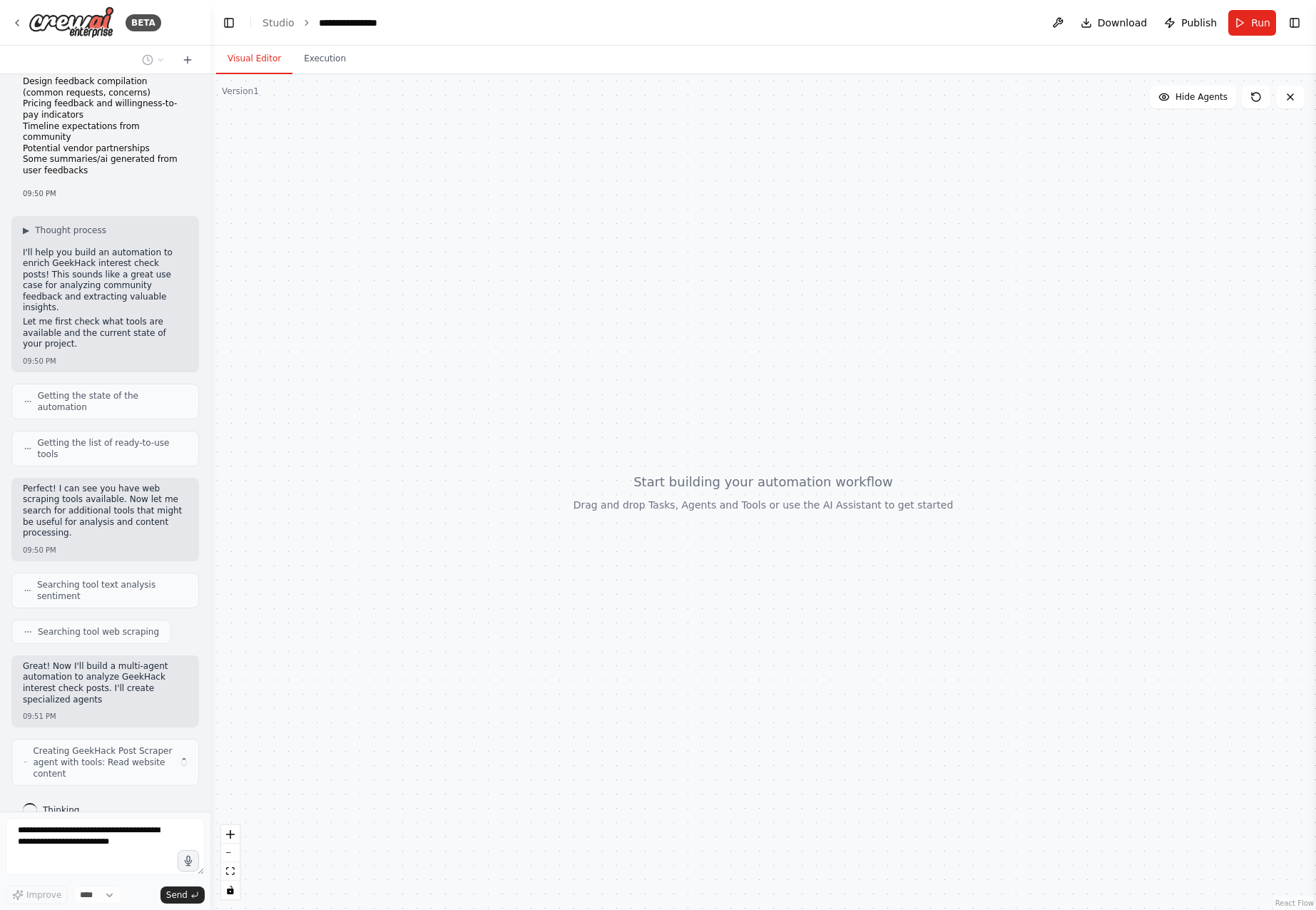
scroll to position [157, 0]
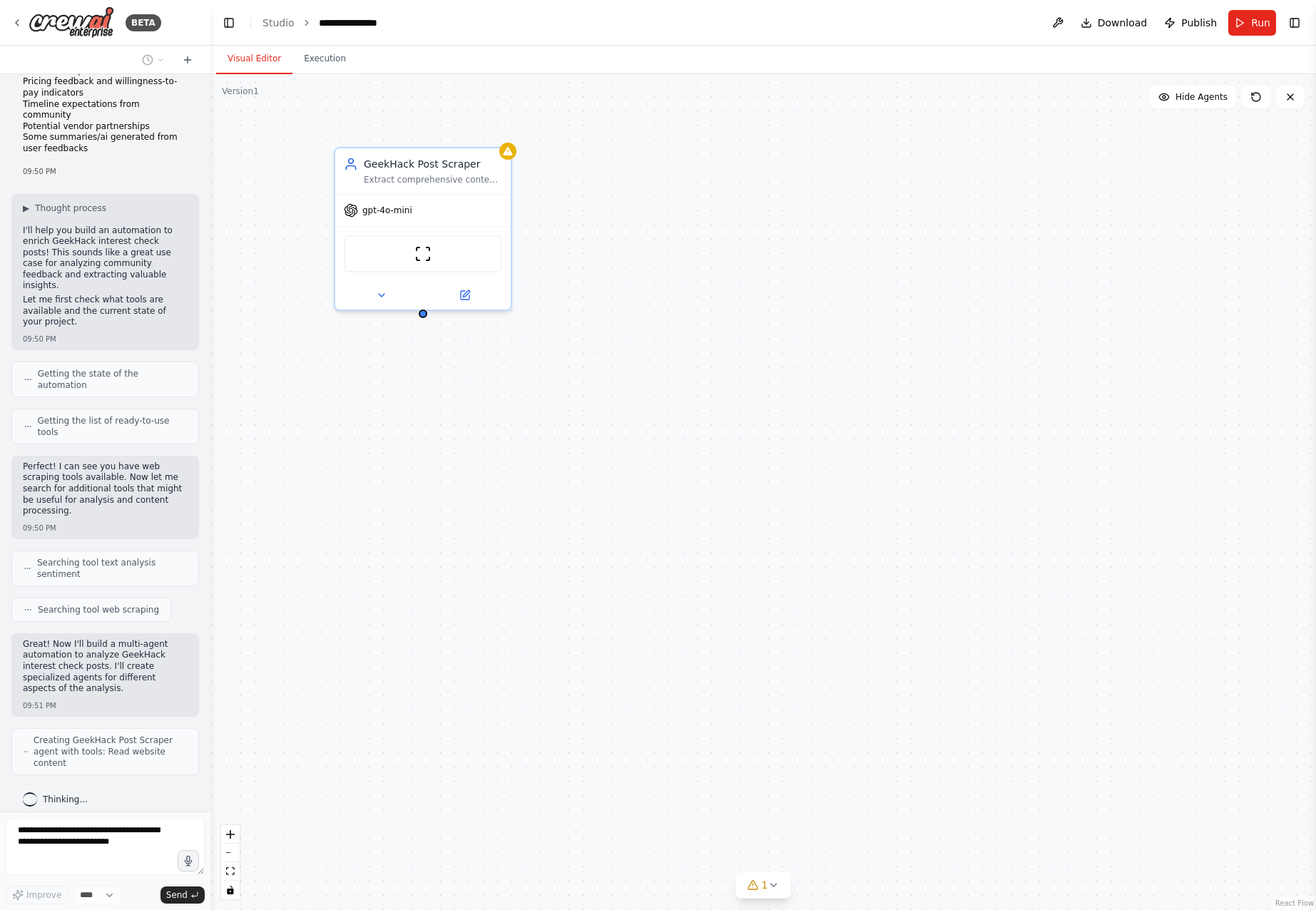
drag, startPoint x: 447, startPoint y: 444, endPoint x: 499, endPoint y: 446, distance: 52.0
click at [499, 446] on div "GeekHack Post Scraper Extract comprehensive content from GeekHack interest chec…" at bounding box center [763, 491] width 1105 height 835
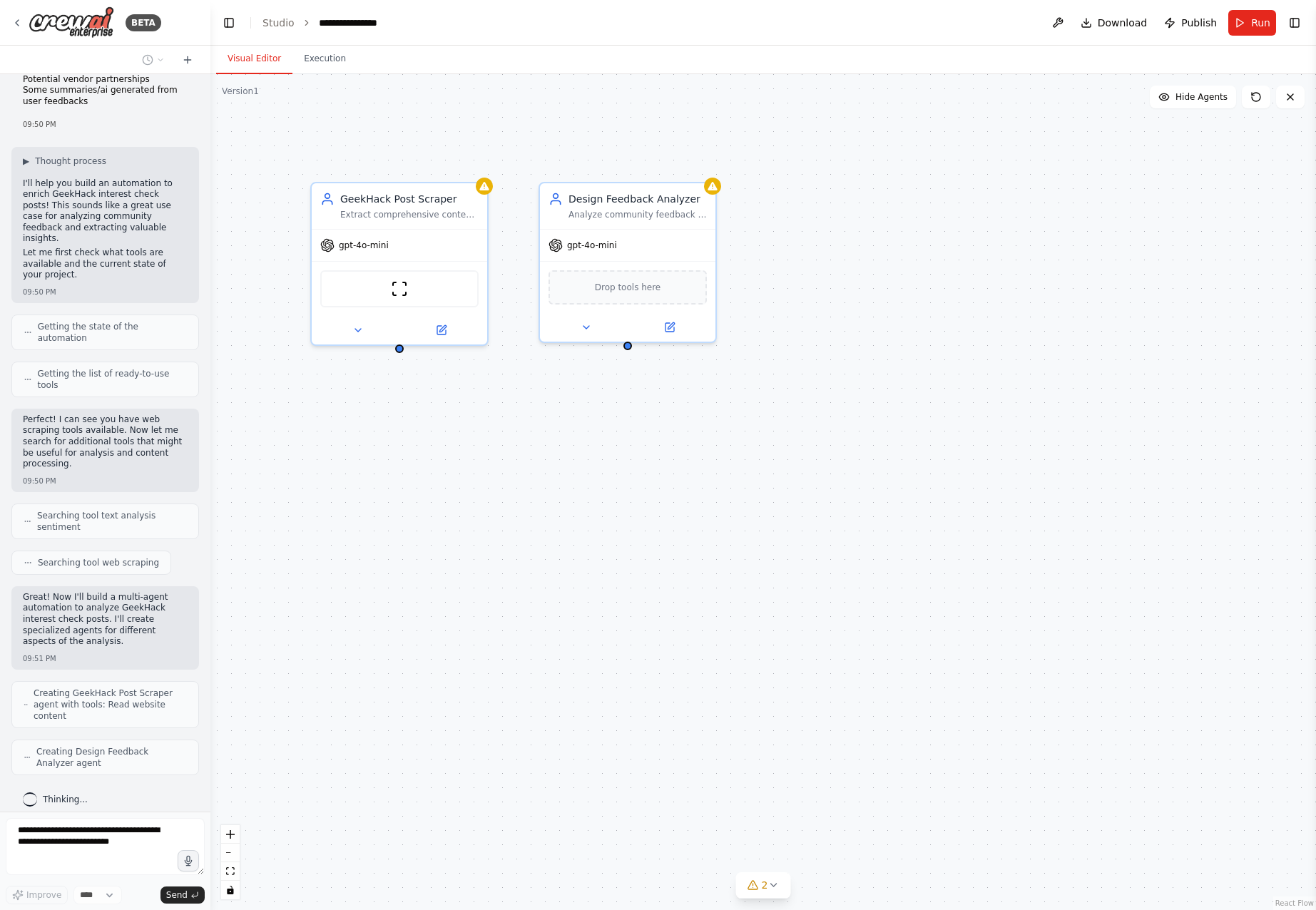
drag, startPoint x: 640, startPoint y: 504, endPoint x: 617, endPoint y: 539, distance: 41.9
click at [617, 539] on div "GeekHack Post Scraper Extract comprehensive content from GeekHack interest chec…" at bounding box center [763, 491] width 1105 height 835
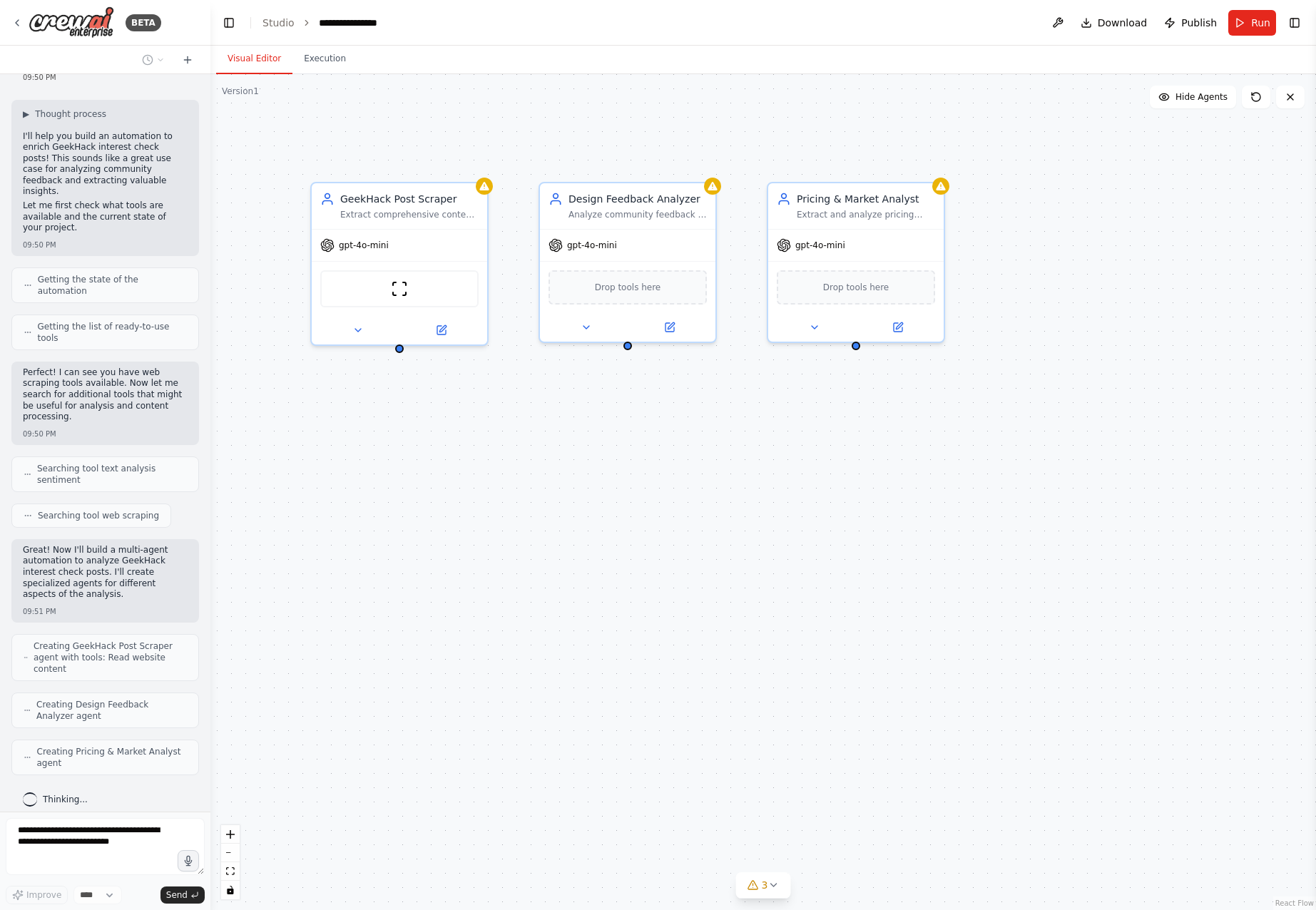
scroll to position [298, 0]
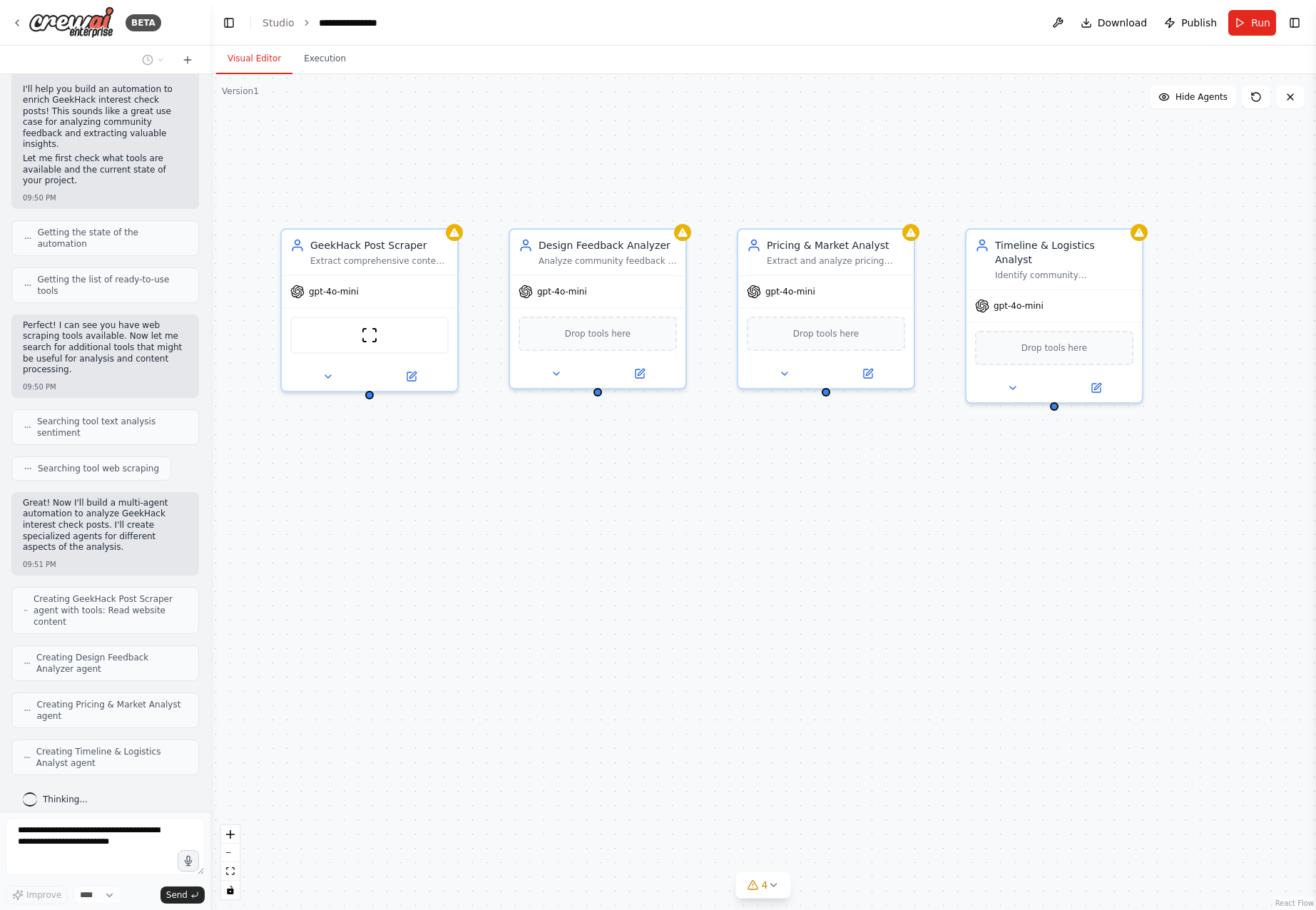
drag, startPoint x: 868, startPoint y: 504, endPoint x: 854, endPoint y: 539, distance: 37.7
click at [853, 539] on div "GeekHack Post Scraper Extract comprehensive content from GeekHack interest chec…" at bounding box center [763, 491] width 1105 height 835
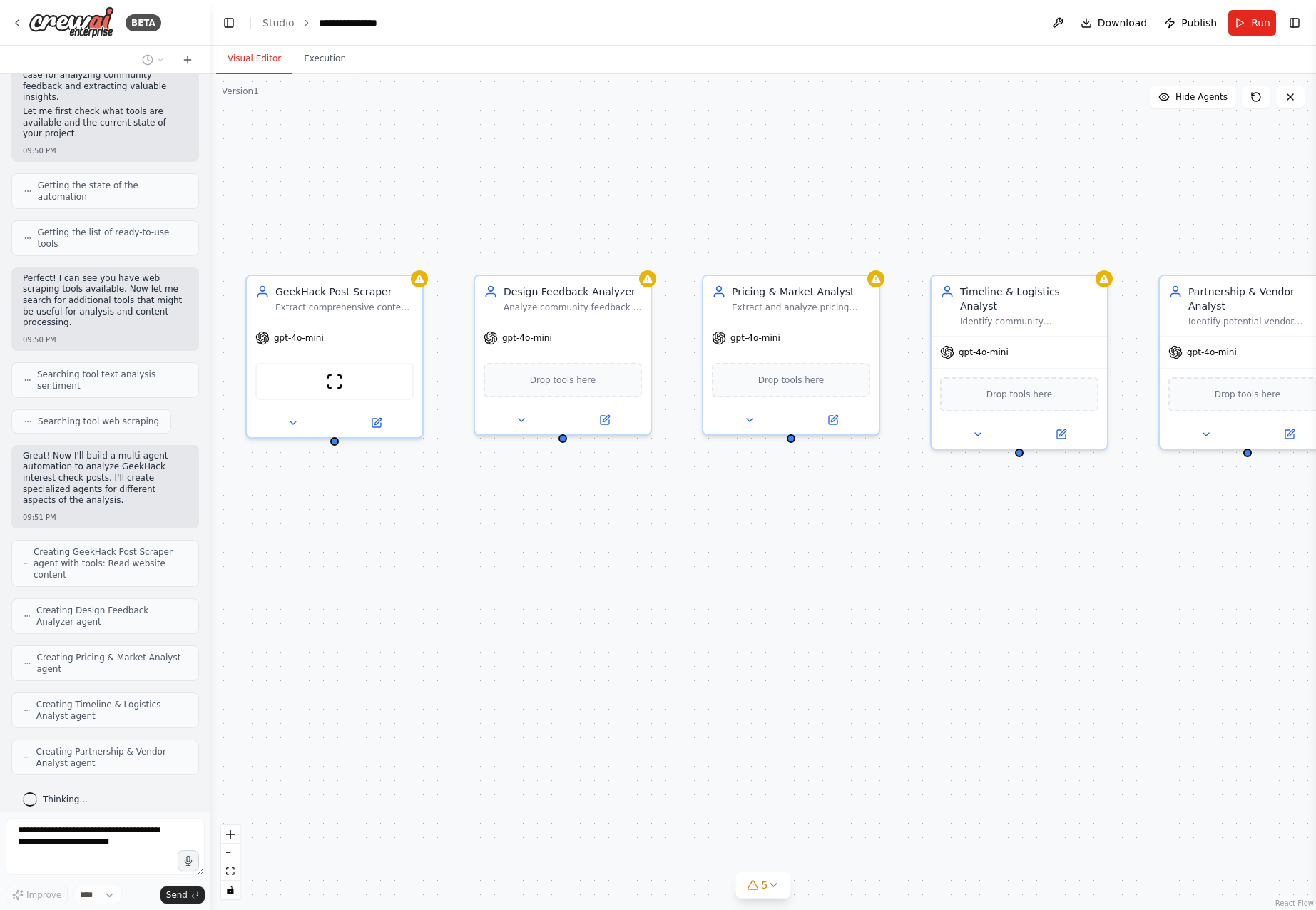
drag, startPoint x: 969, startPoint y: 509, endPoint x: 935, endPoint y: 552, distance: 54.8
click at [935, 552] on div "GeekHack Post Scraper Extract comprehensive content from GeekHack interest chec…" at bounding box center [763, 491] width 1105 height 835
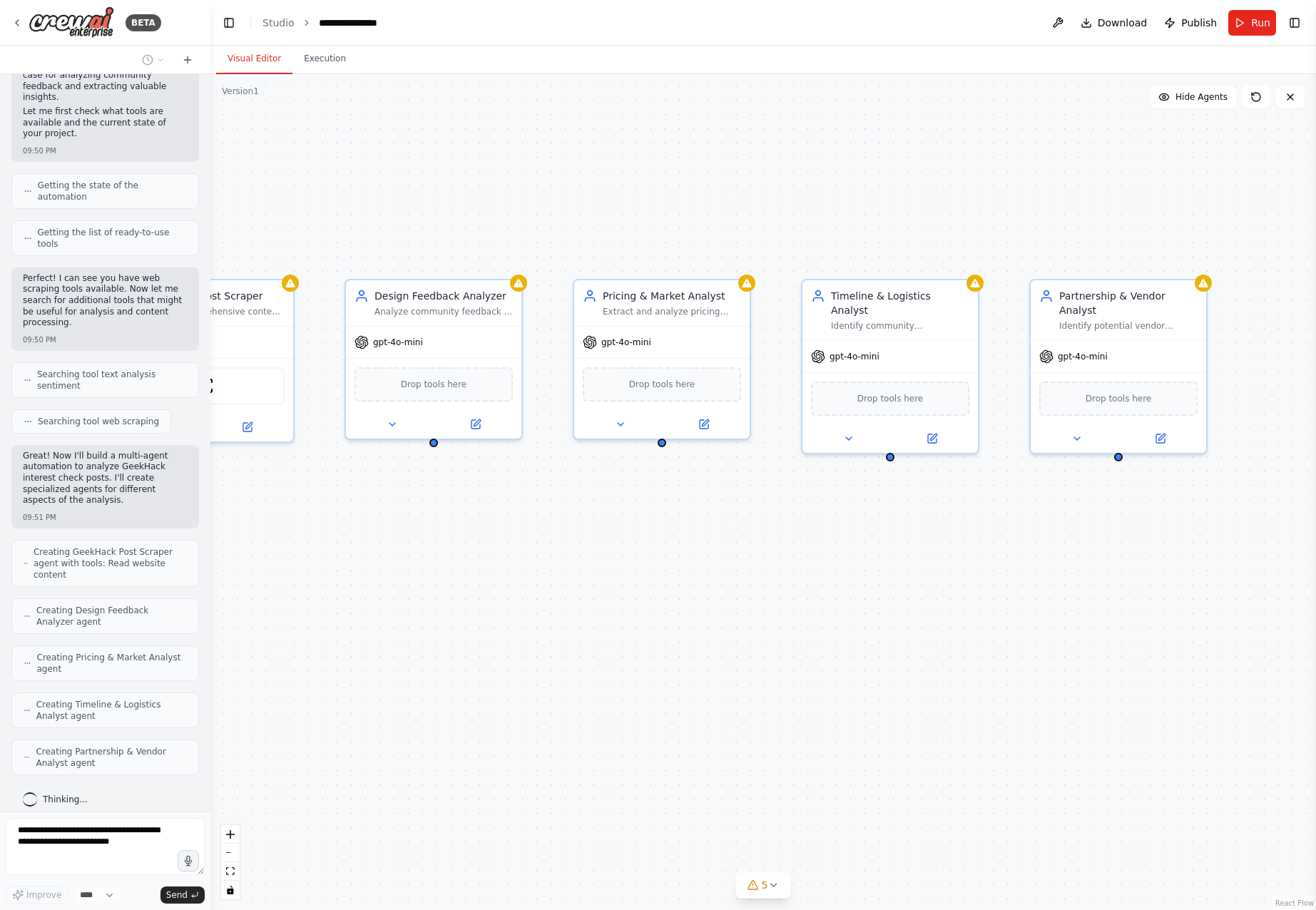
drag, startPoint x: 902, startPoint y: 611, endPoint x: 818, endPoint y: 583, distance: 88.5
click at [818, 583] on div "GeekHack Post Scraper Extract comprehensive content from GeekHack interest chec…" at bounding box center [763, 491] width 1105 height 835
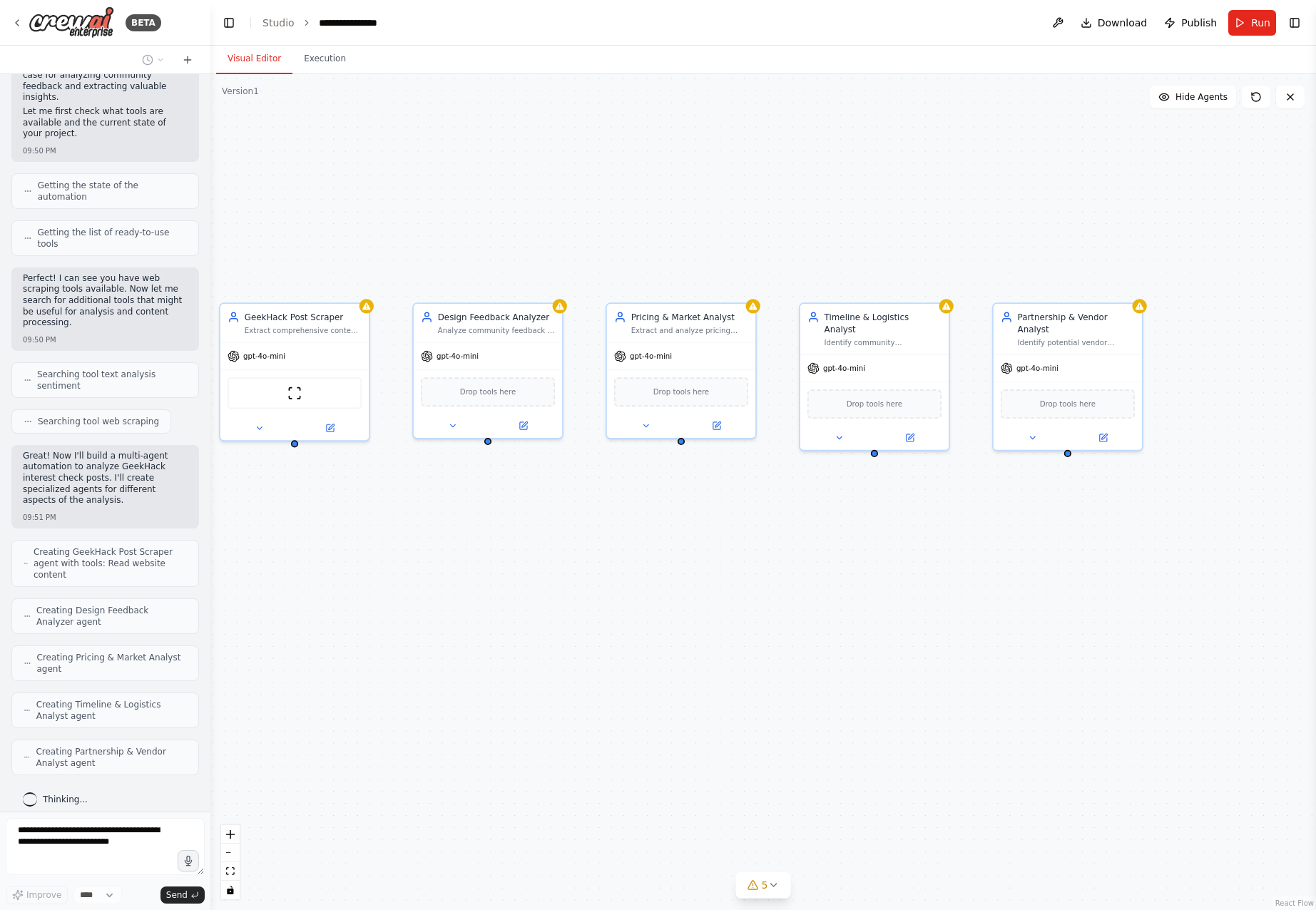
scroll to position [392, 0]
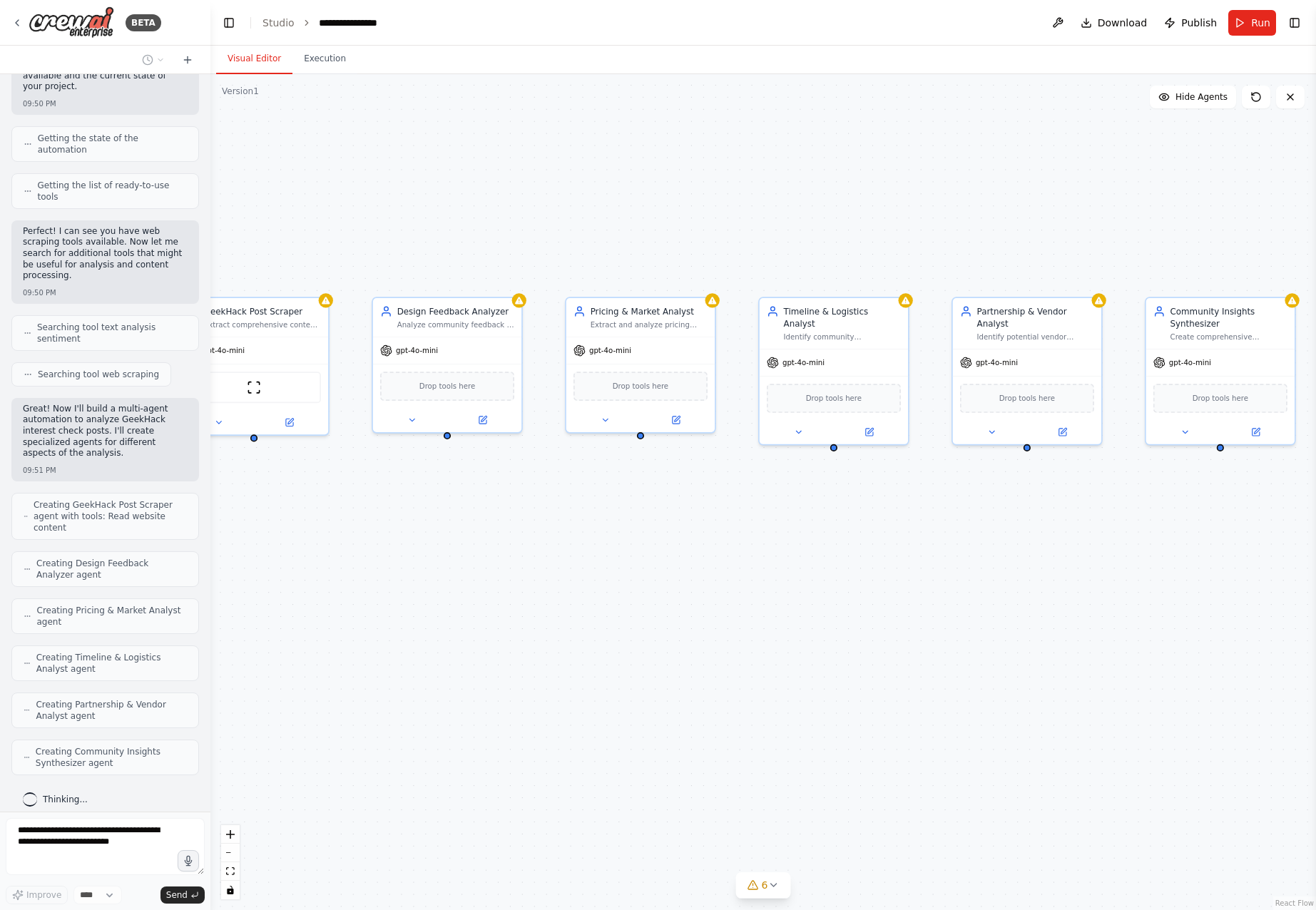
drag, startPoint x: 990, startPoint y: 634, endPoint x: 894, endPoint y: 594, distance: 104.0
click at [894, 594] on div "GeekHack Post Scraper Extract comprehensive content from GeekHack interest chec…" at bounding box center [763, 491] width 1105 height 835
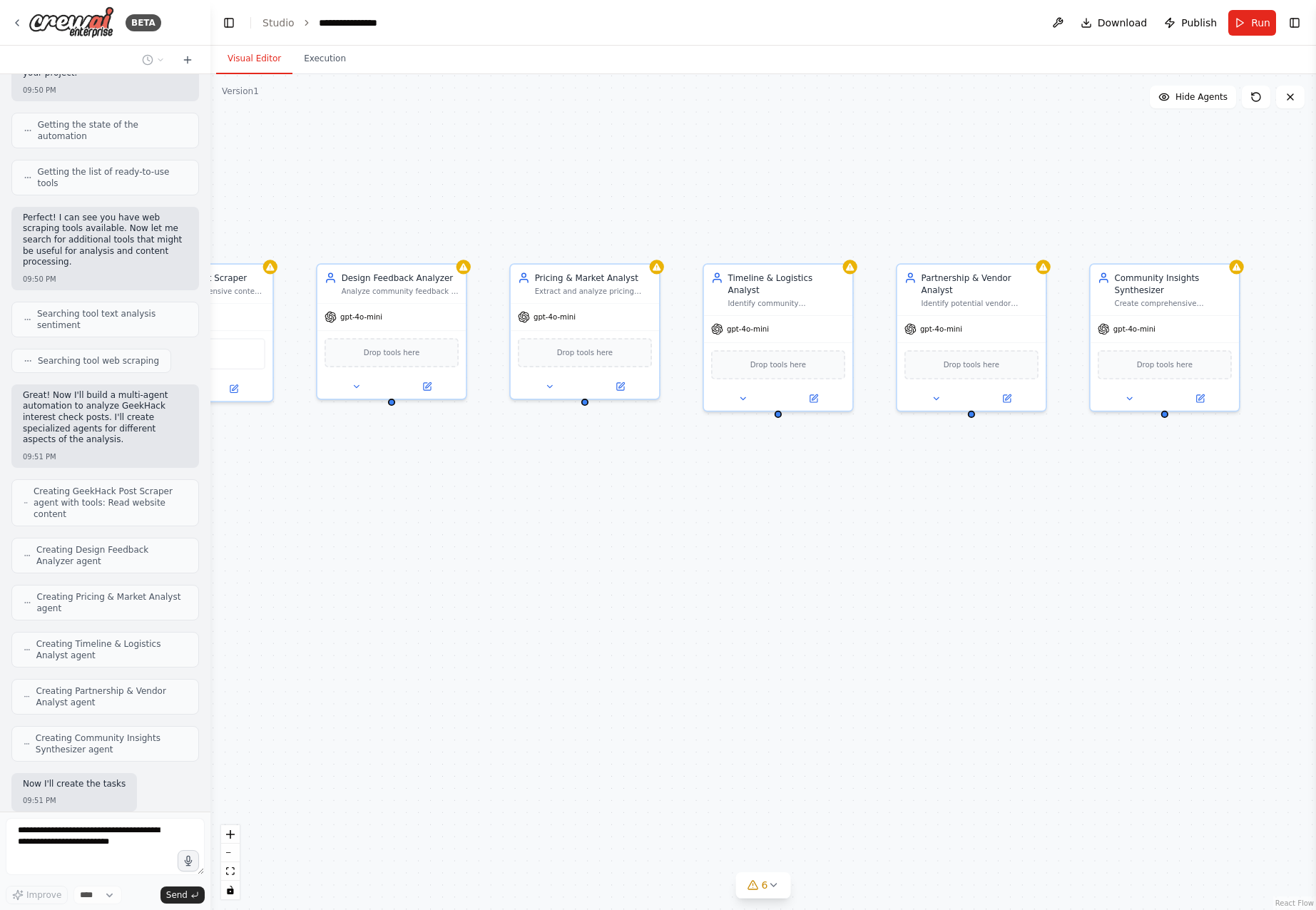
scroll to position [501, 0]
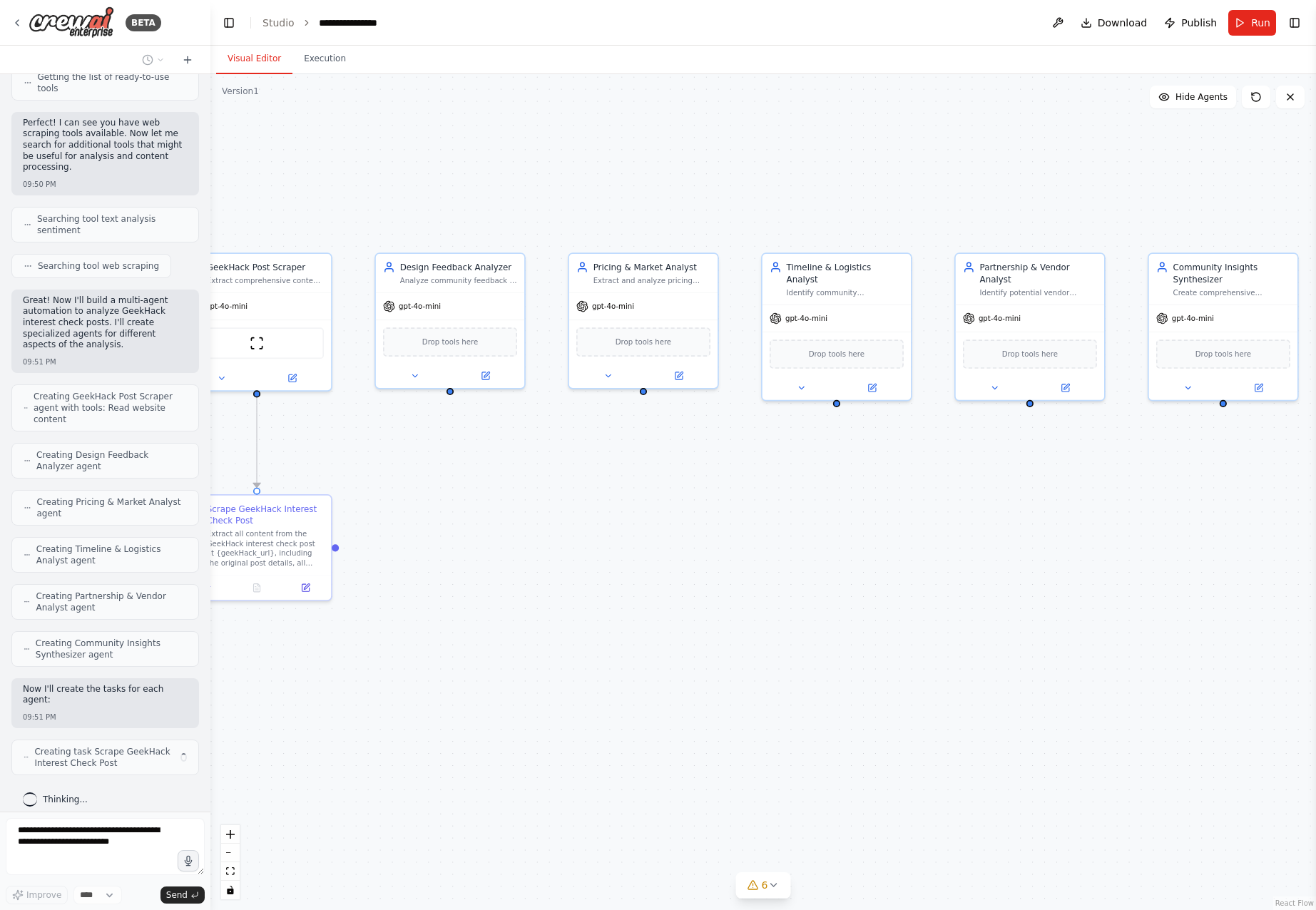
drag, startPoint x: 863, startPoint y: 686, endPoint x: 902, endPoint y: 678, distance: 39.8
click at [902, 678] on div ".deletable-edge-delete-btn { width: 20px; height: 20px; border: 0px solid #ffff…" at bounding box center [763, 491] width 1105 height 835
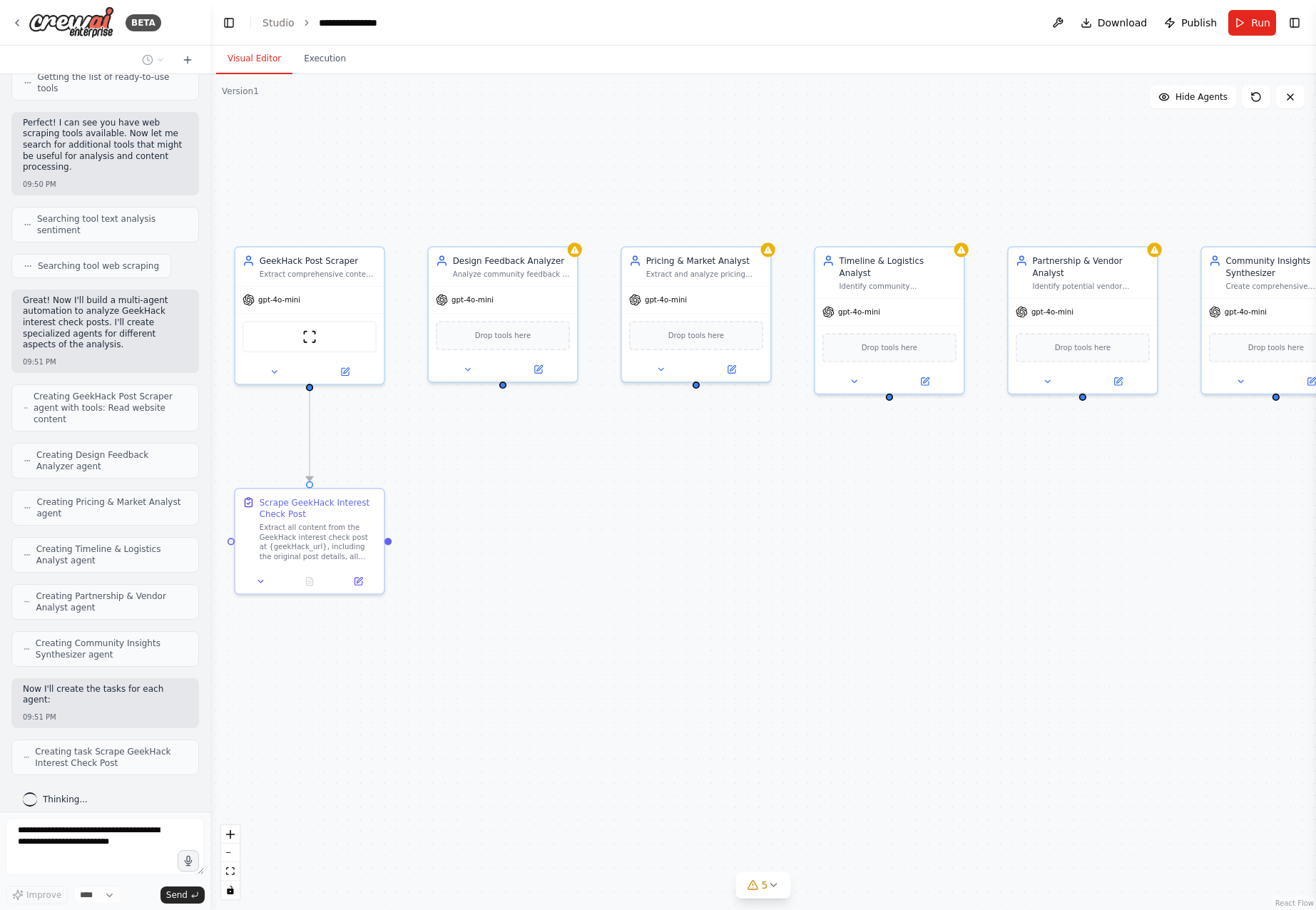
drag, startPoint x: 936, startPoint y: 677, endPoint x: 991, endPoint y: 670, distance: 55.4
click at [991, 670] on div ".deletable-edge-delete-btn { width: 20px; height: 20px; border: 0px solid #ffff…" at bounding box center [763, 491] width 1105 height 835
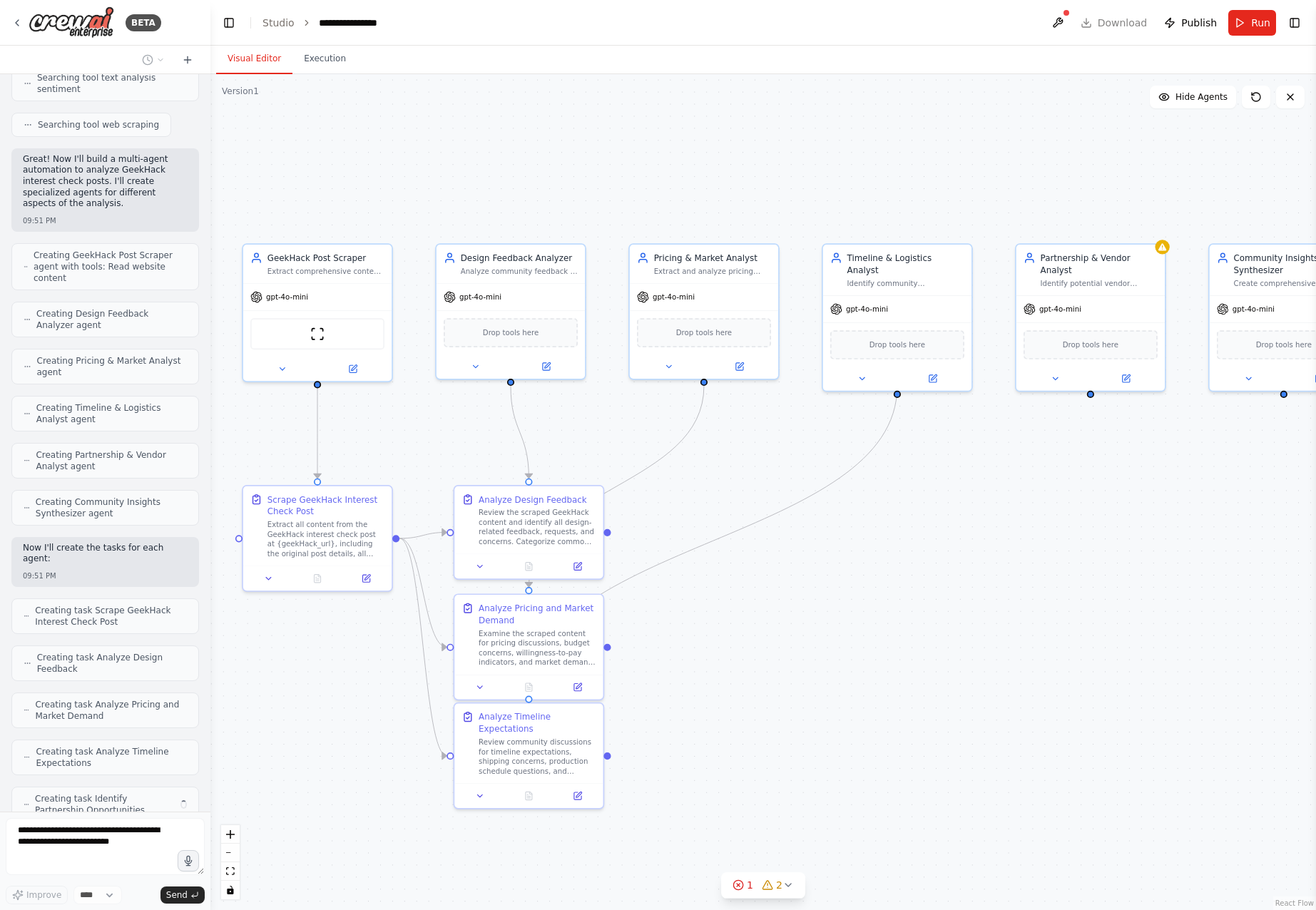
scroll to position [689, 0]
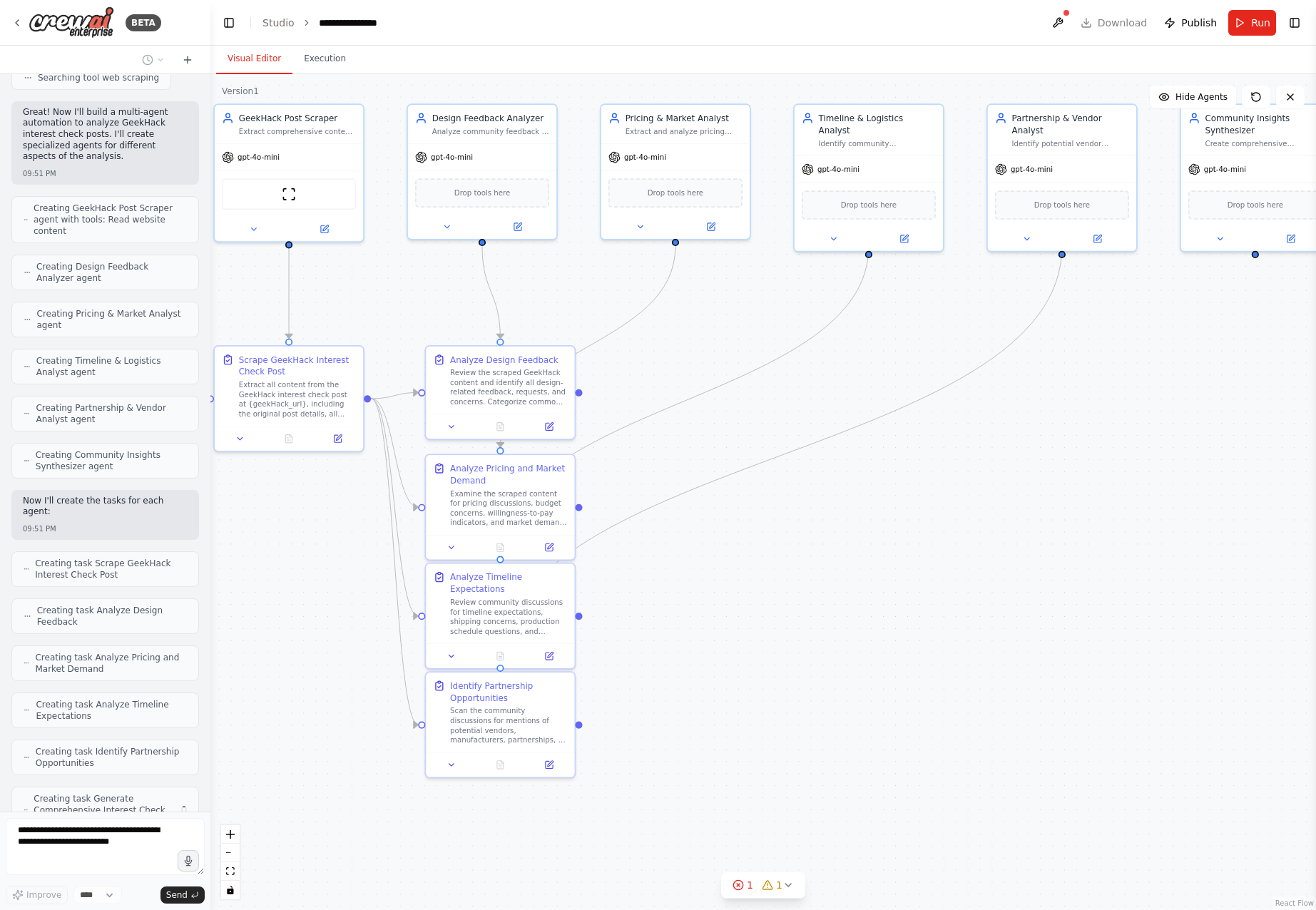
drag, startPoint x: 876, startPoint y: 751, endPoint x: 848, endPoint y: 616, distance: 137.9
click at [848, 615] on div ".deletable-edge-delete-btn { width: 20px; height: 20px; border: 0px solid #ffff…" at bounding box center [763, 491] width 1105 height 835
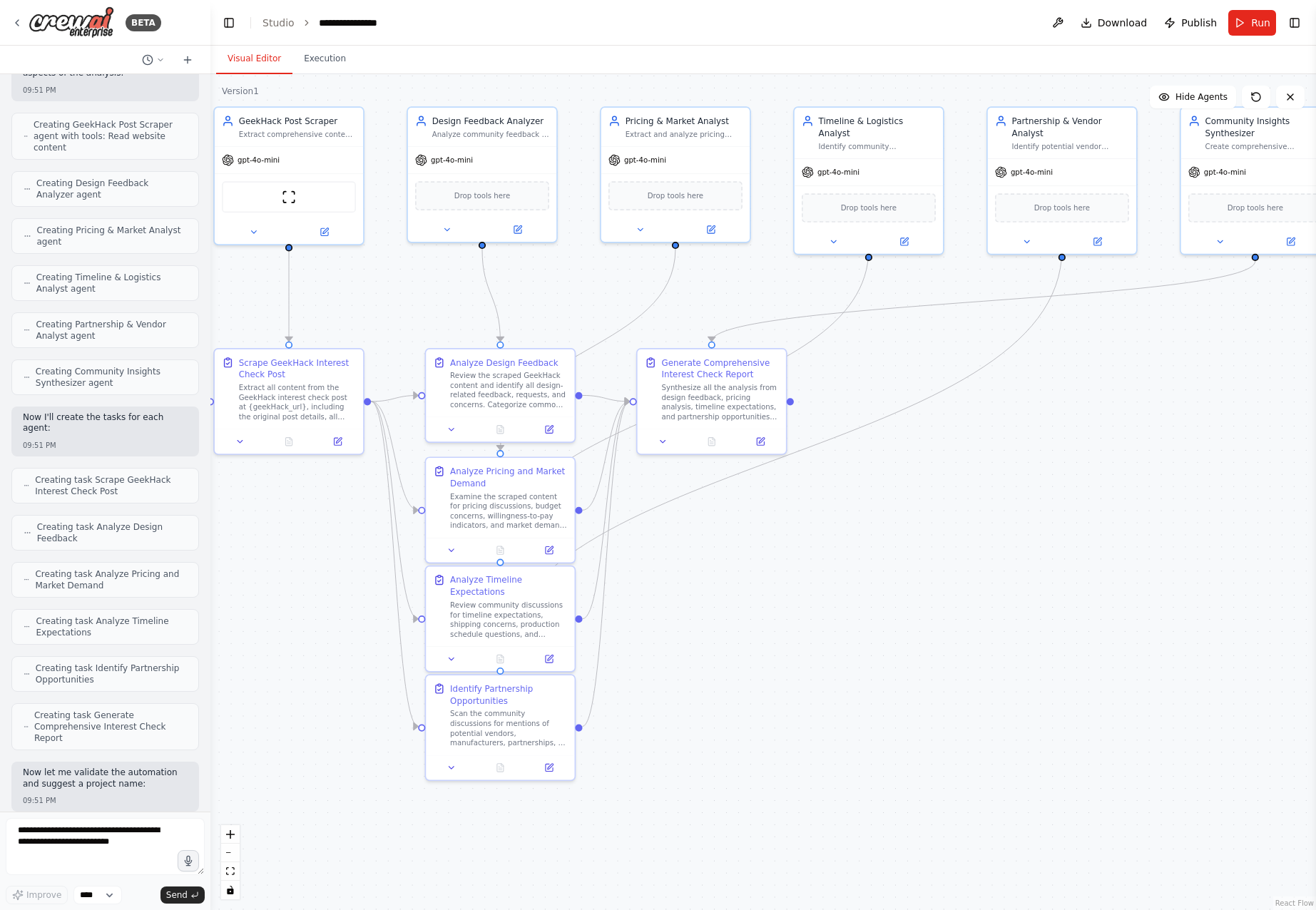
scroll to position [856, 0]
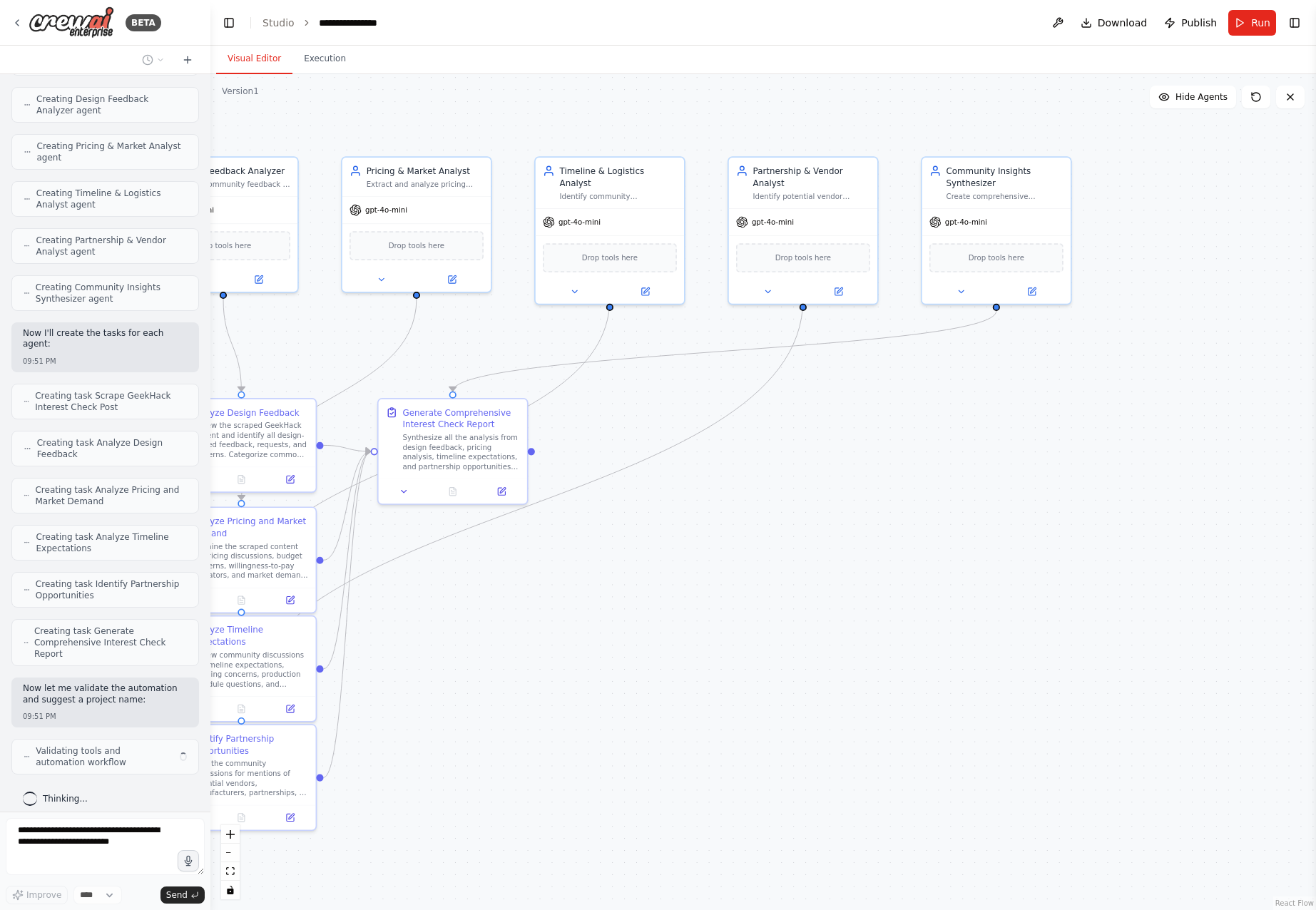
drag, startPoint x: 884, startPoint y: 719, endPoint x: 625, endPoint y: 768, distance: 263.6
click at [625, 768] on div ".deletable-edge-delete-btn { width: 20px; height: 20px; border: 0px solid #ffff…" at bounding box center [763, 491] width 1105 height 835
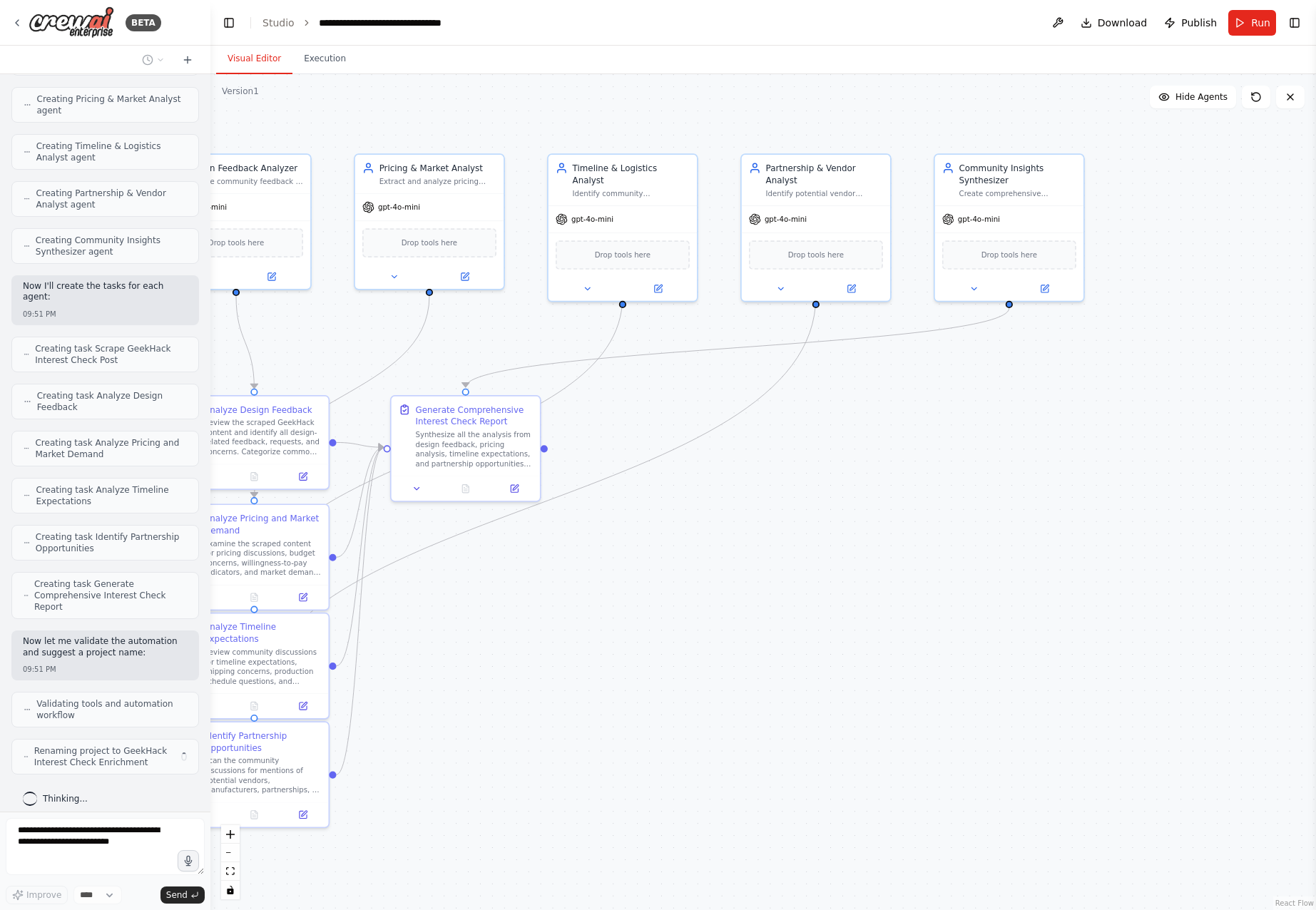
drag, startPoint x: 550, startPoint y: 567, endPoint x: 627, endPoint y: 573, distance: 77.2
click at [616, 562] on div ".deletable-edge-delete-btn { width: 20px; height: 20px; border: 0px solid #ffff…" at bounding box center [763, 491] width 1105 height 835
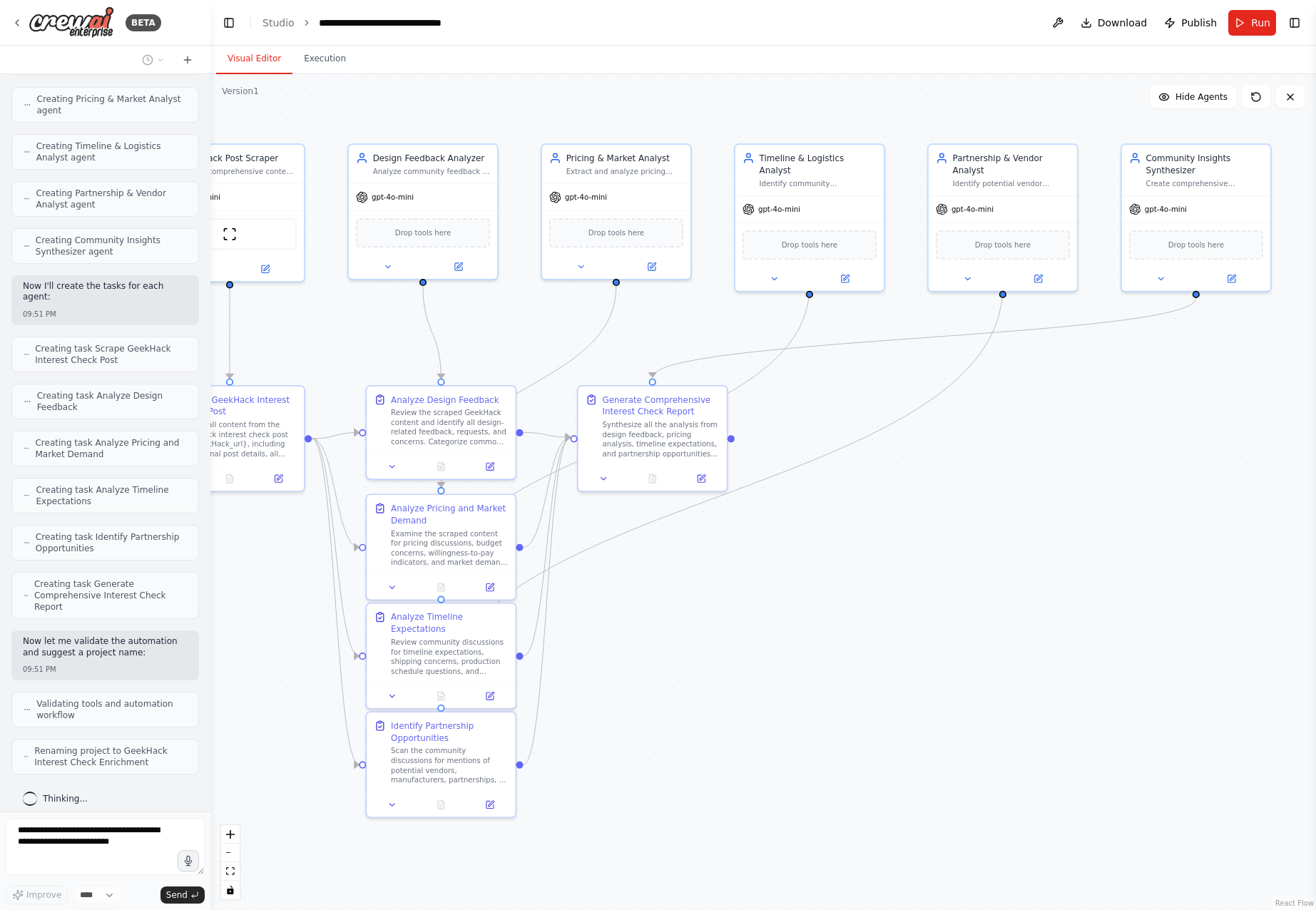
drag, startPoint x: 564, startPoint y: 768, endPoint x: 763, endPoint y: 762, distance: 199.1
click at [763, 762] on div ".deletable-edge-delete-btn { width: 20px; height: 20px; border: 0px solid #ffff…" at bounding box center [763, 491] width 1105 height 835
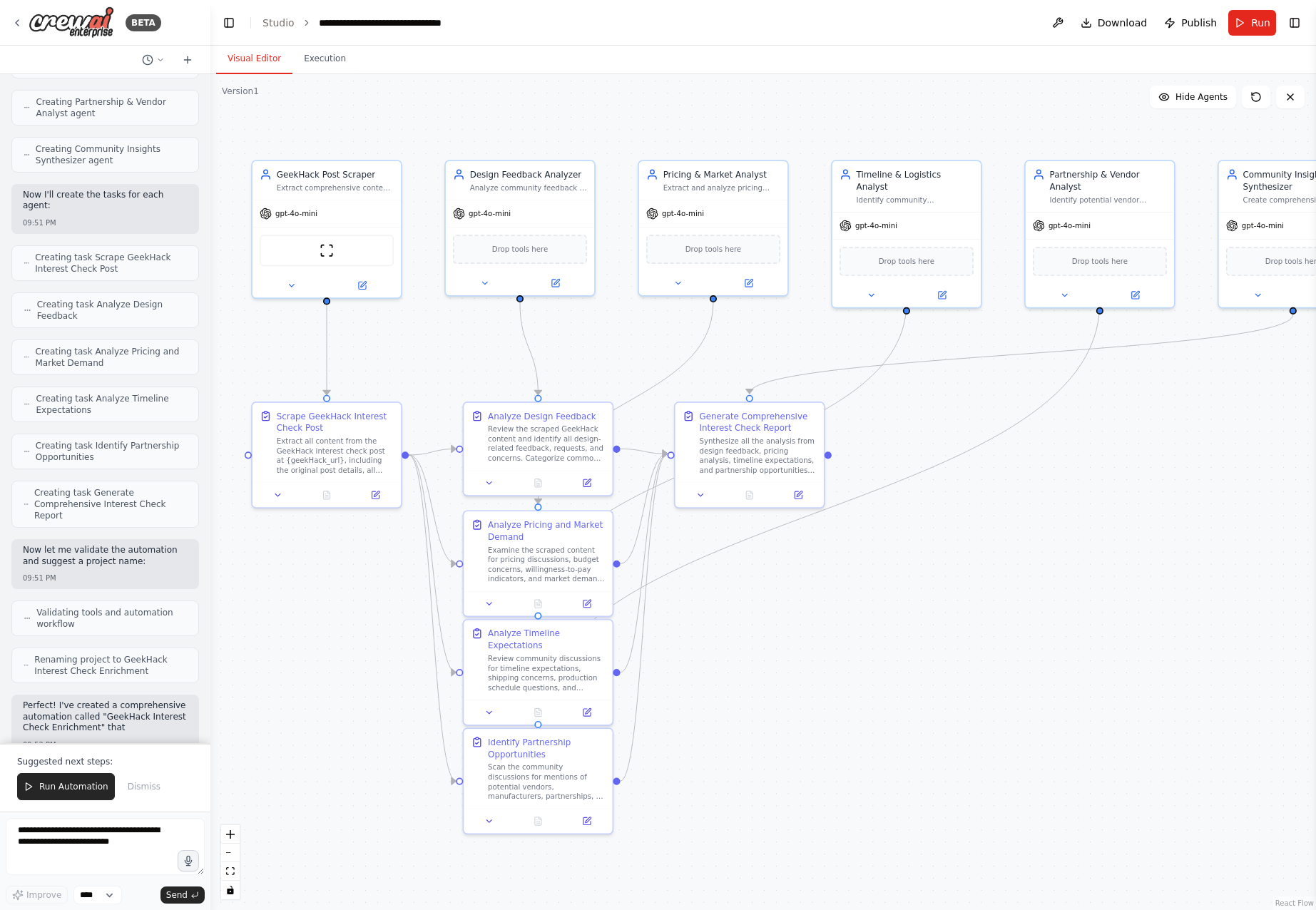
drag, startPoint x: 679, startPoint y: 741, endPoint x: 731, endPoint y: 768, distance: 58.6
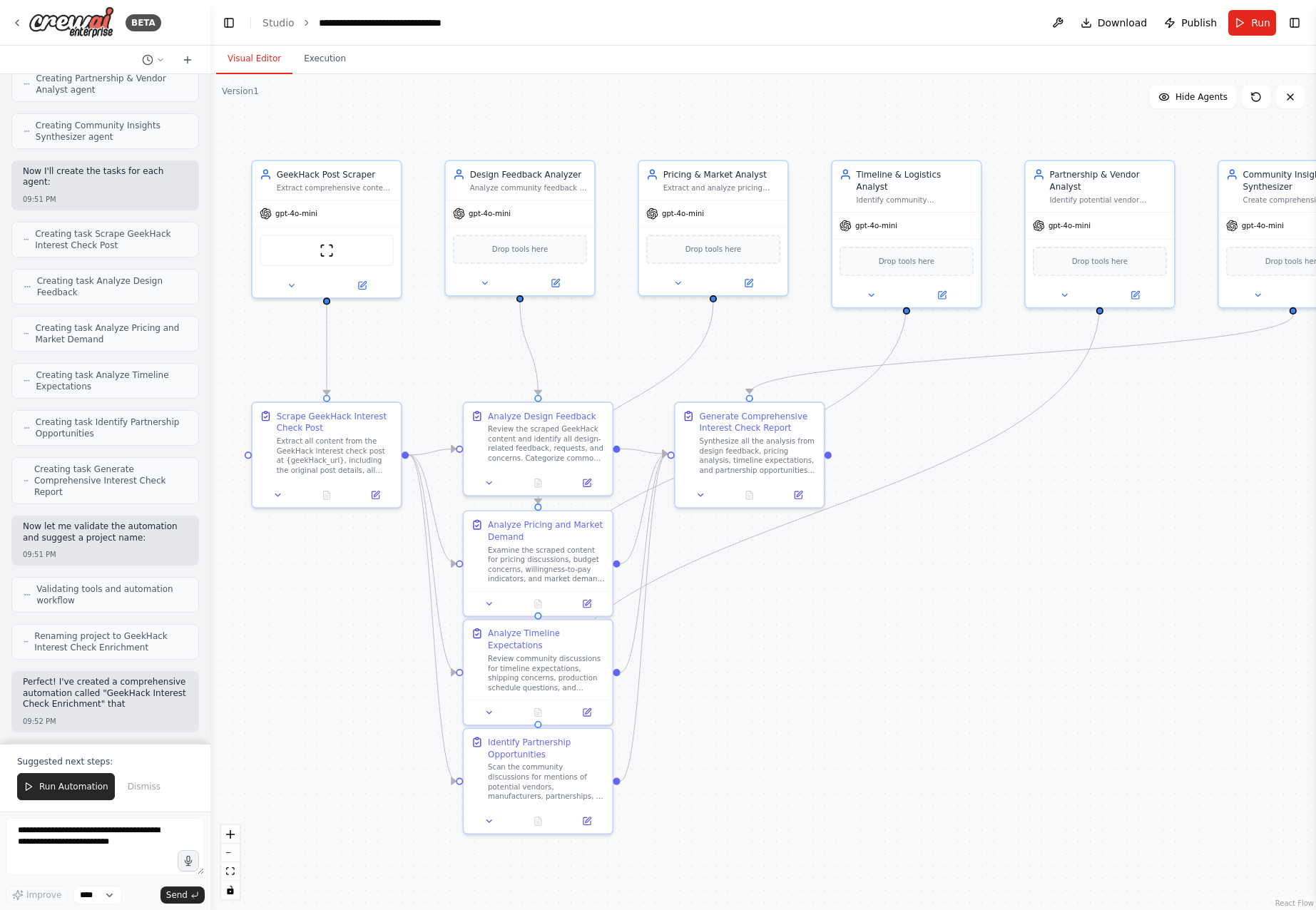
click at [731, 768] on div ".deletable-edge-delete-btn { width: 20px; height: 20px; border: 0px solid #ffff…" at bounding box center [763, 491] width 1105 height 835
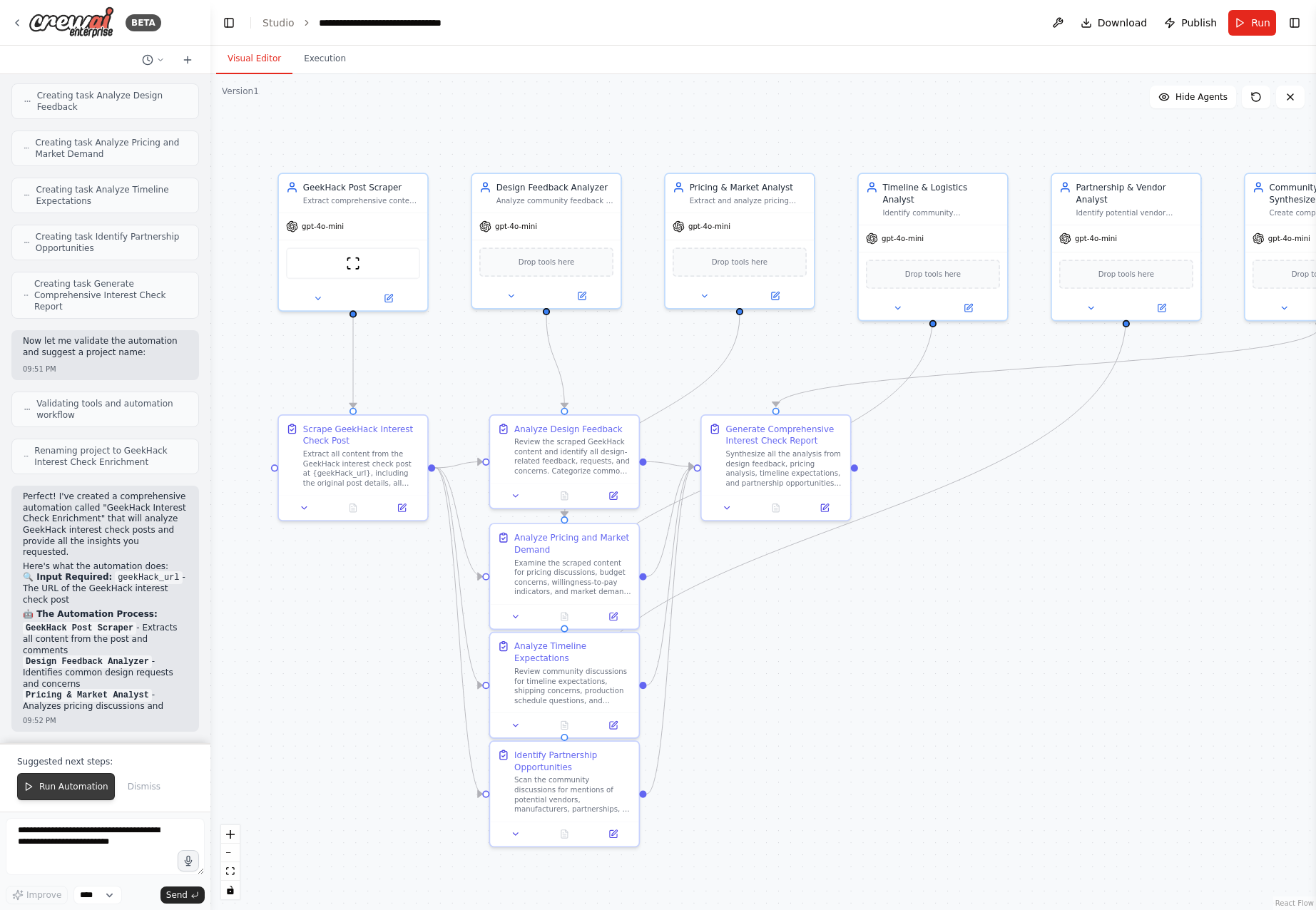
click at [57, 791] on span "Run Automation" at bounding box center [74, 786] width 69 height 11
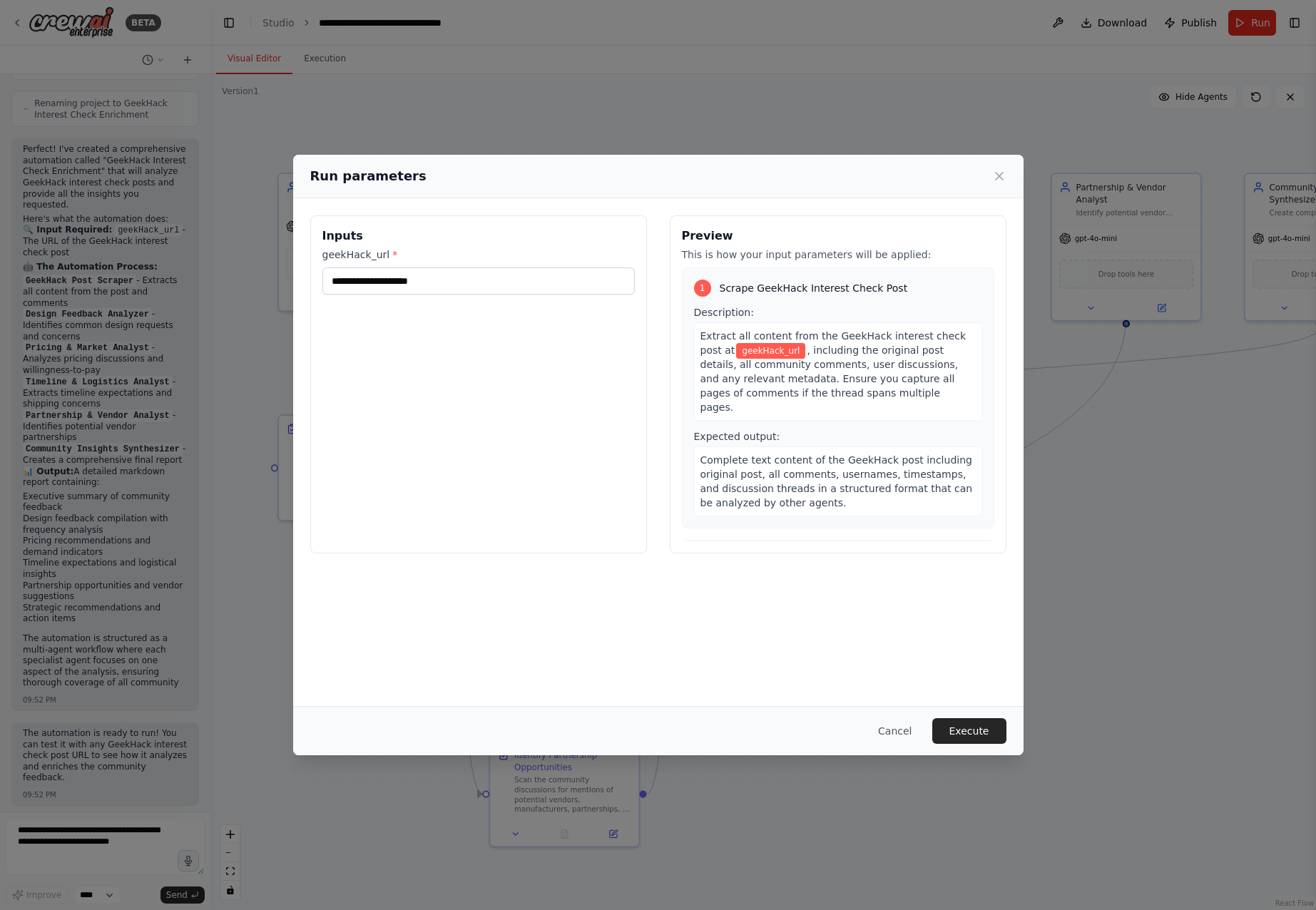
scroll to position [1561, 0]
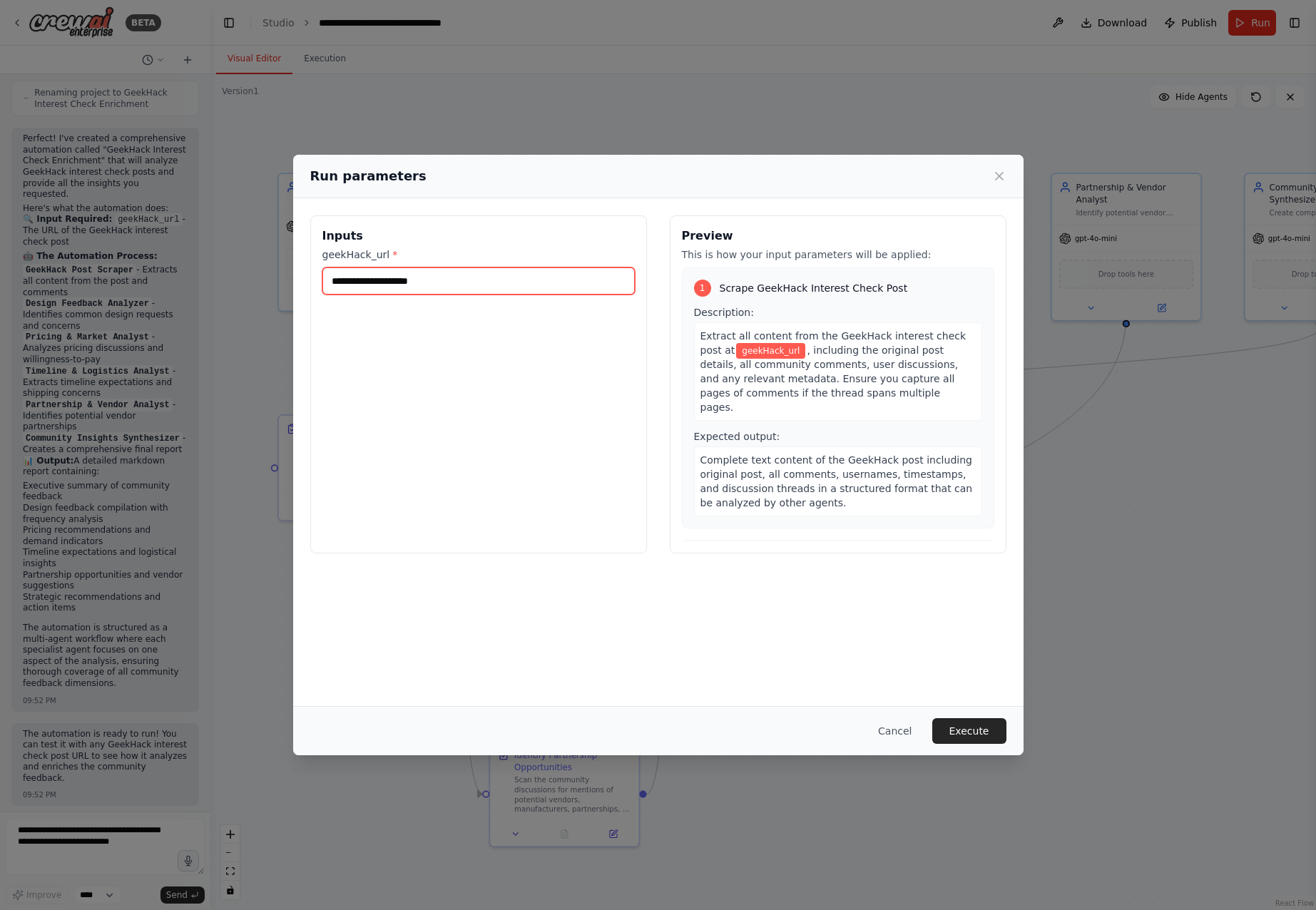
click at [488, 286] on input "geekHack_url *" at bounding box center [479, 281] width 312 height 27
paste input "**********"
type input "**********"
click at [987, 734] on button "Execute" at bounding box center [969, 731] width 74 height 26
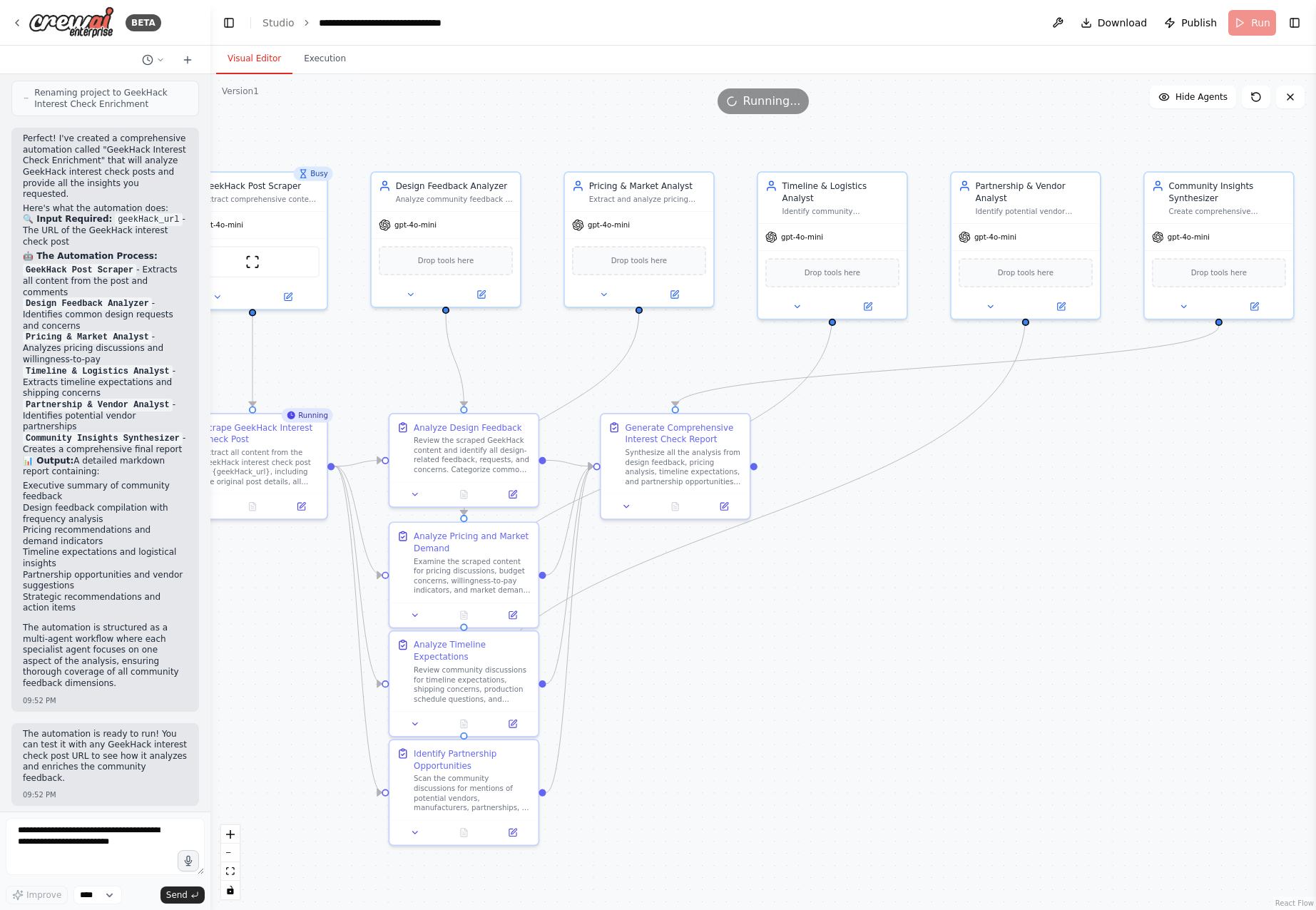
click at [842, 642] on div ".deletable-edge-delete-btn { width: 20px; height: 20px; border: 0px solid #ffff…" at bounding box center [763, 491] width 1105 height 835
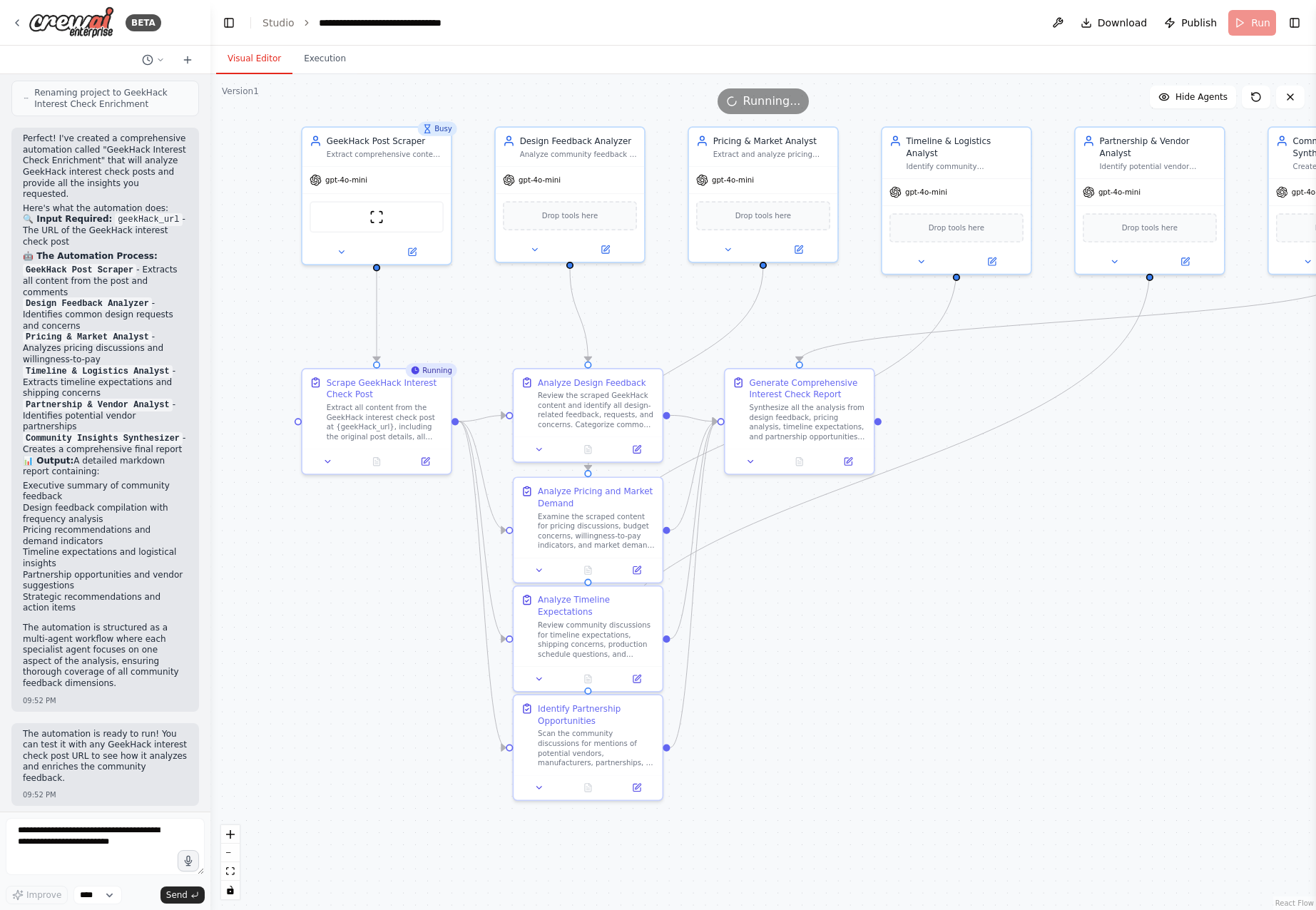
drag, startPoint x: 653, startPoint y: 698, endPoint x: 770, endPoint y: 655, distance: 124.7
click at [770, 655] on div ".deletable-edge-delete-btn { width: 20px; height: 20px; border: 0px solid #ffff…" at bounding box center [763, 491] width 1105 height 835
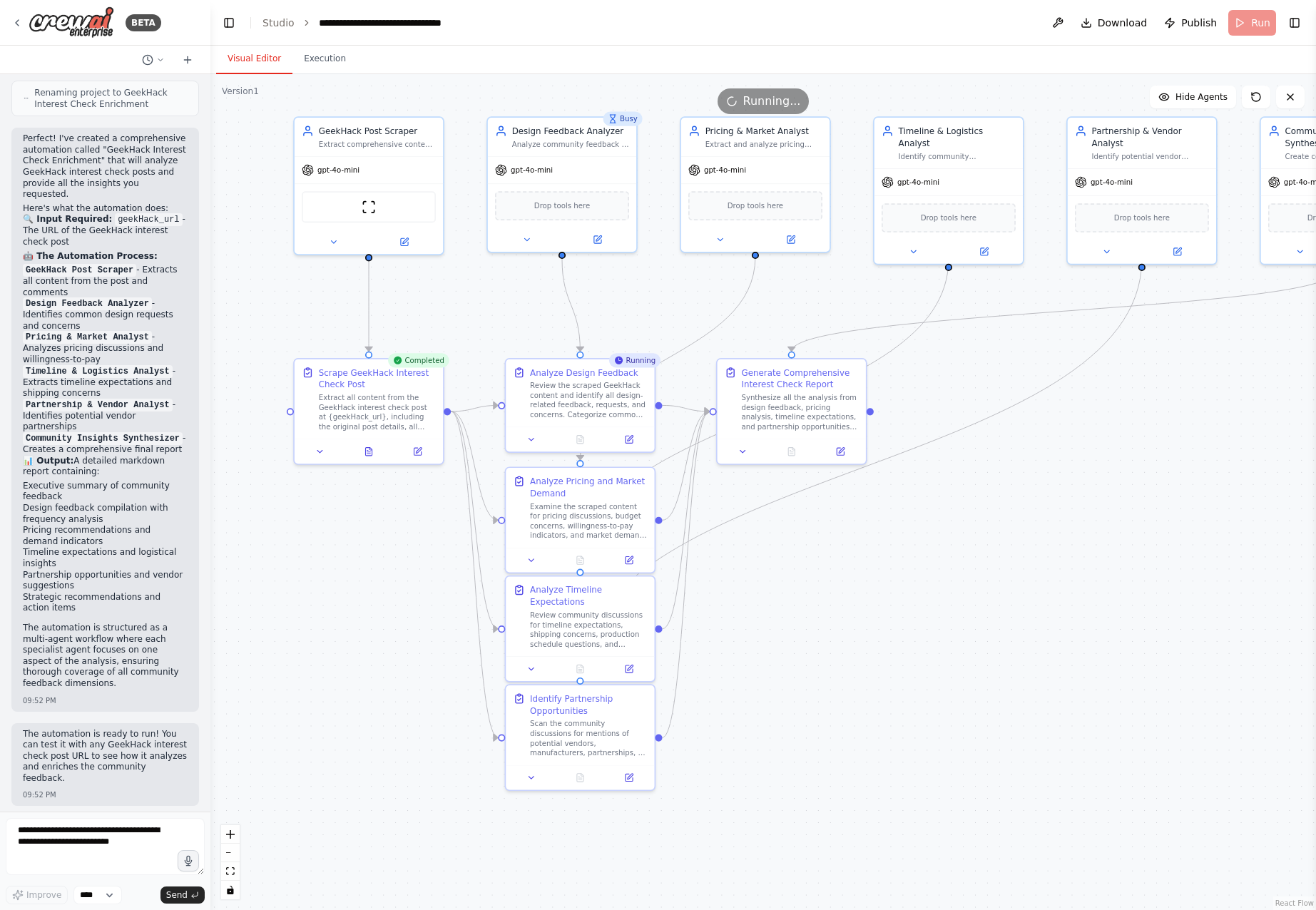
click at [776, 581] on div ".deletable-edge-delete-btn { width: 20px; height: 20px; border: 0px solid #ffff…" at bounding box center [763, 491] width 1105 height 835
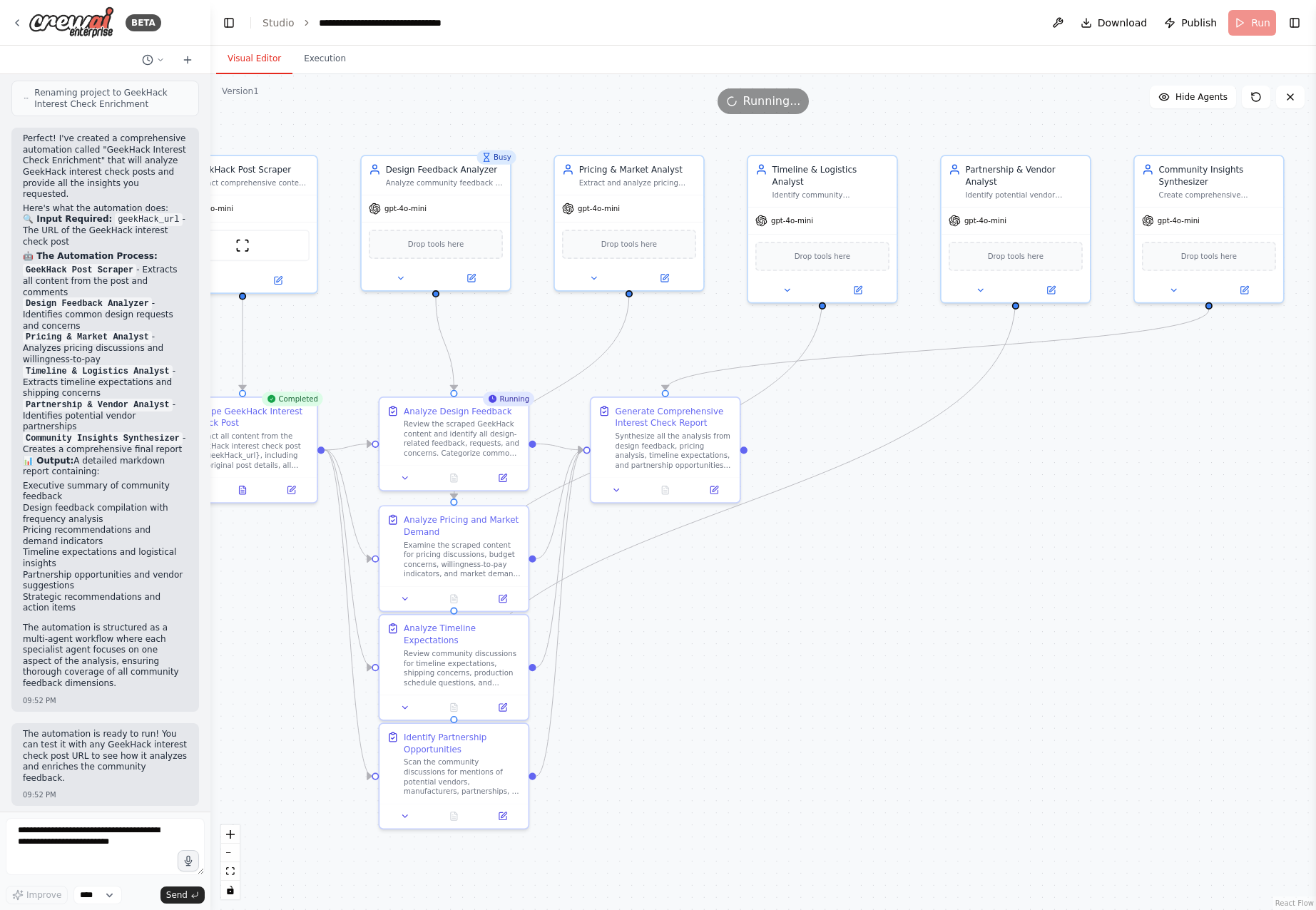
drag, startPoint x: 860, startPoint y: 561, endPoint x: 733, endPoint y: 600, distance: 132.9
click at [733, 600] on div ".deletable-edge-delete-btn { width: 20px; height: 20px; border: 0px solid #ffff…" at bounding box center [763, 491] width 1105 height 835
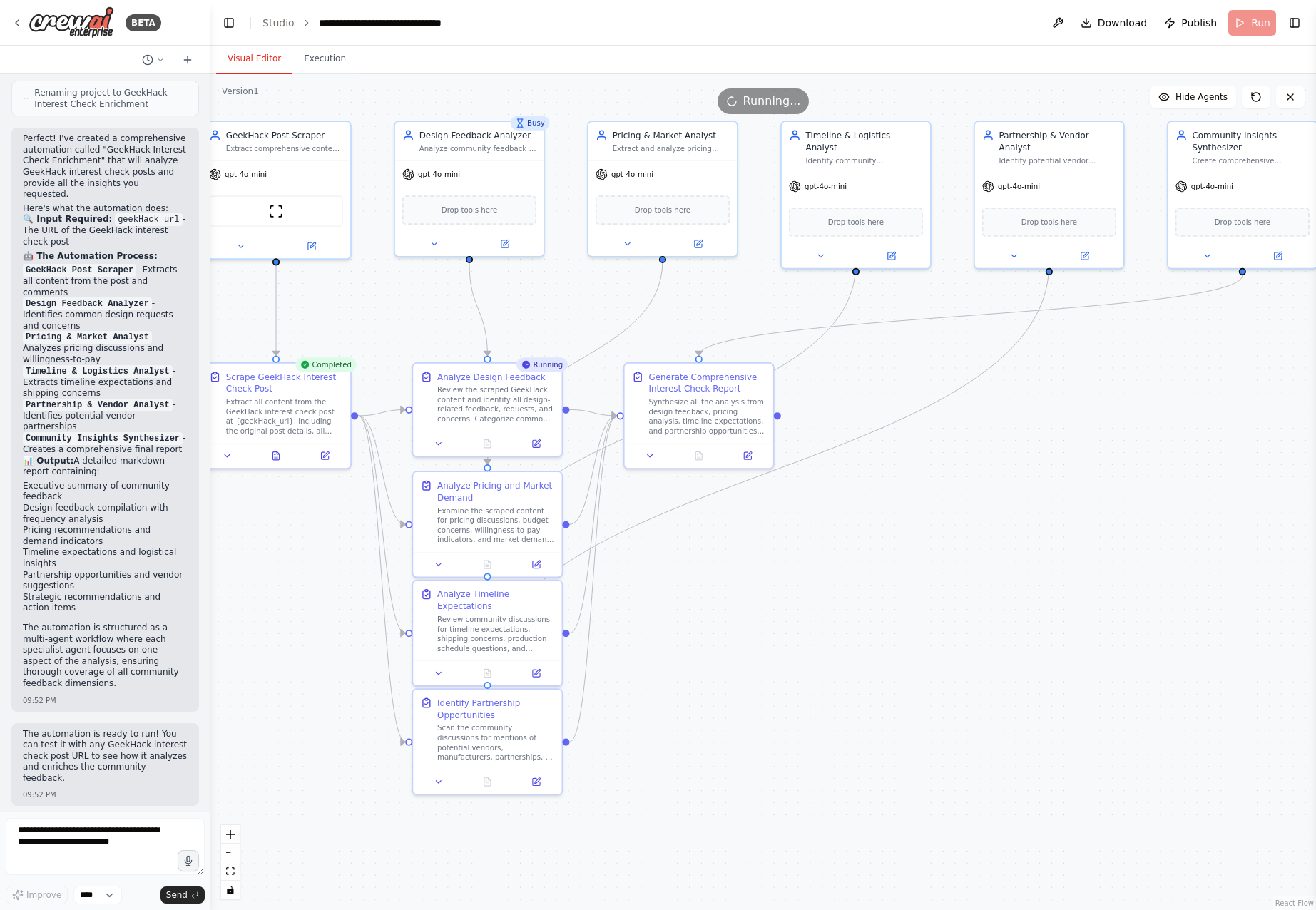
drag, startPoint x: 715, startPoint y: 653, endPoint x: 743, endPoint y: 628, distance: 37.5
click at [743, 628] on div ".deletable-edge-delete-btn { width: 20px; height: 20px; border: 0px solid #ffff…" at bounding box center [763, 491] width 1105 height 835
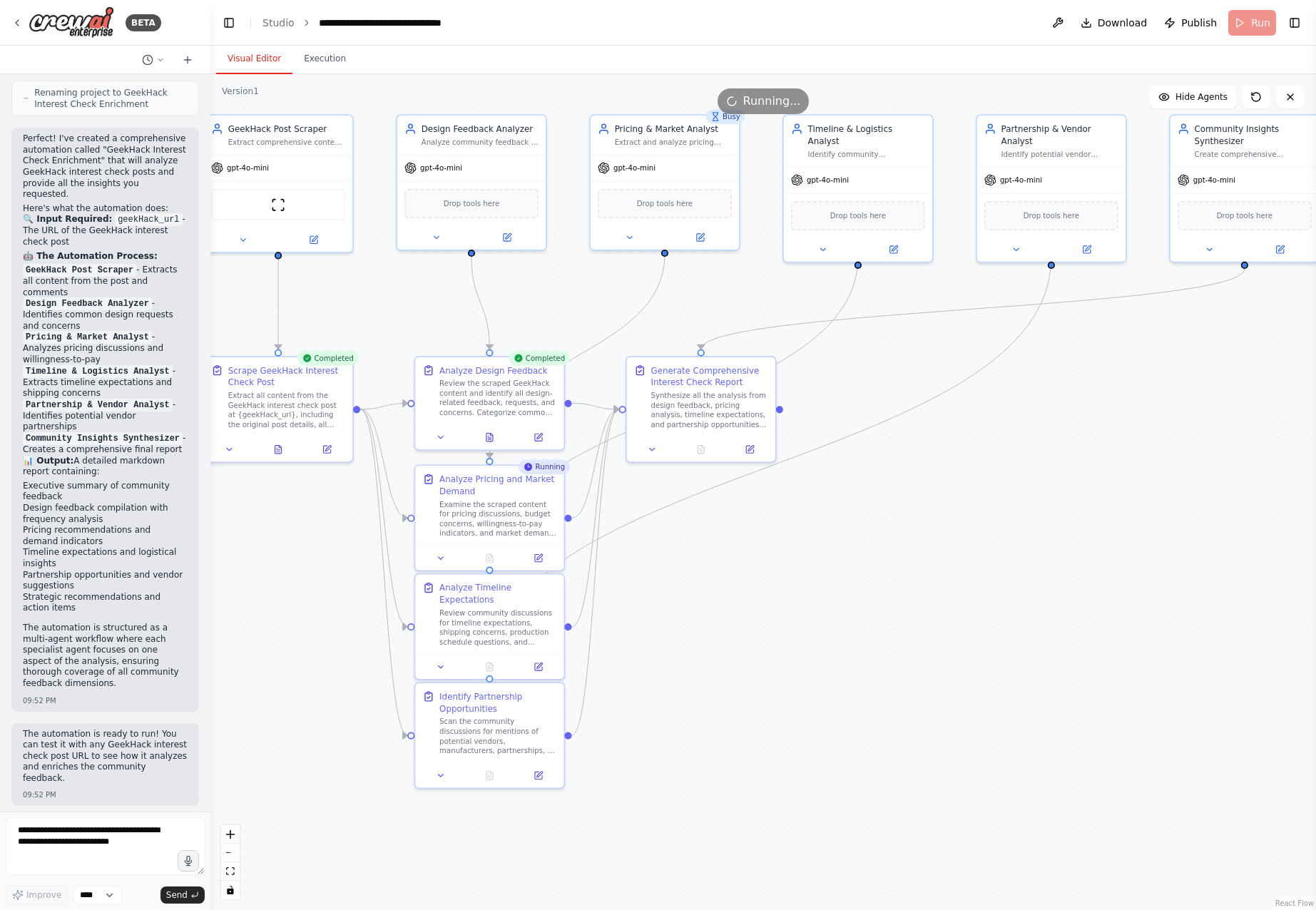
drag, startPoint x: 771, startPoint y: 695, endPoint x: 788, endPoint y: 663, distance: 36.2
click at [788, 663] on div ".deletable-edge-delete-btn { width: 20px; height: 20px; border: 0px solid #ffff…" at bounding box center [763, 491] width 1105 height 835
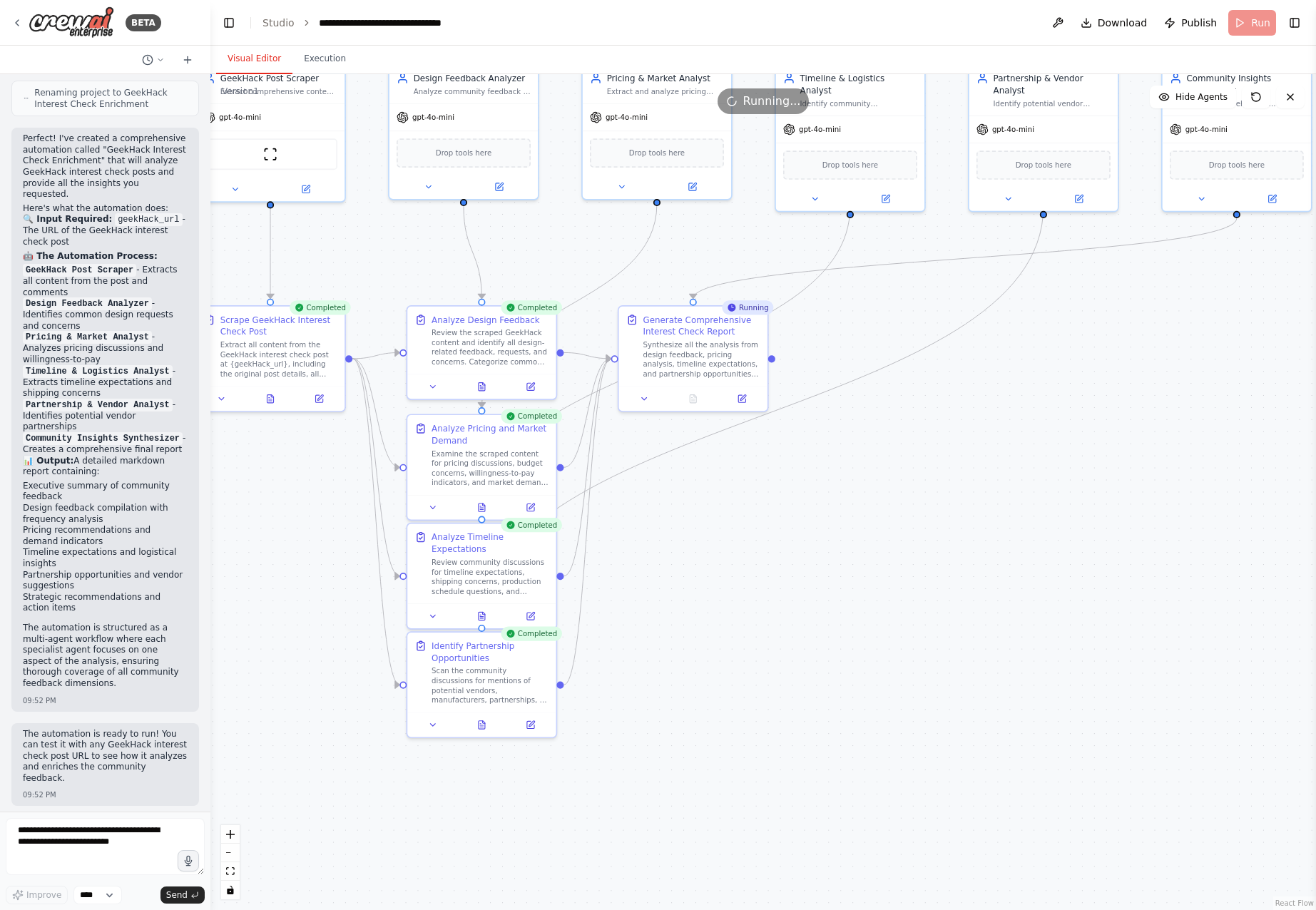
drag, startPoint x: 785, startPoint y: 549, endPoint x: 729, endPoint y: 519, distance: 63.5
click at [729, 519] on div ".deletable-edge-delete-btn { width: 20px; height: 20px; border: 0px solid #ffff…" at bounding box center [763, 491] width 1105 height 835
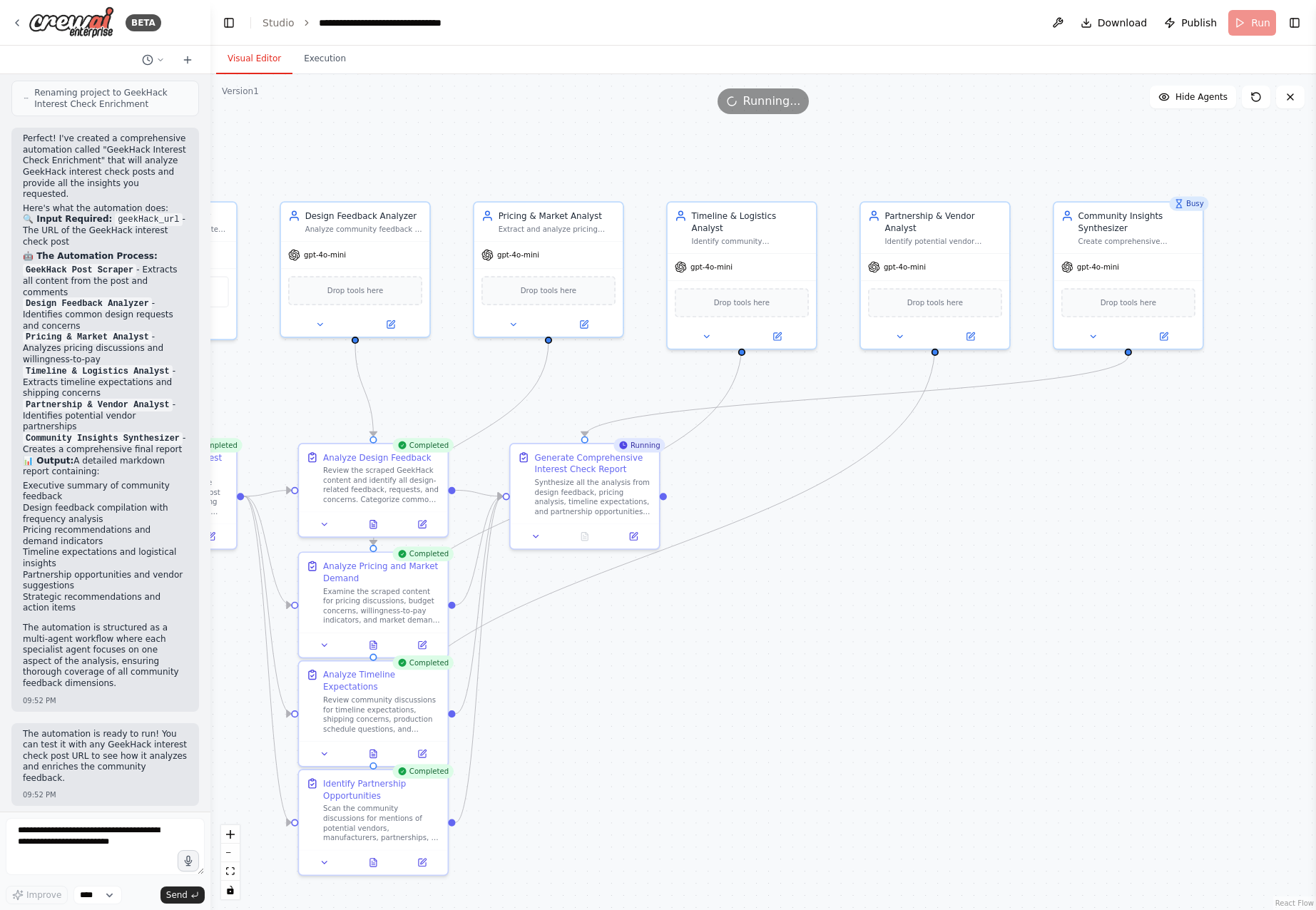
drag, startPoint x: 765, startPoint y: 437, endPoint x: 689, endPoint y: 585, distance: 166.4
click at [689, 585] on div ".deletable-edge-delete-btn { width: 20px; height: 20px; border: 0px solid #ffff…" at bounding box center [763, 491] width 1105 height 835
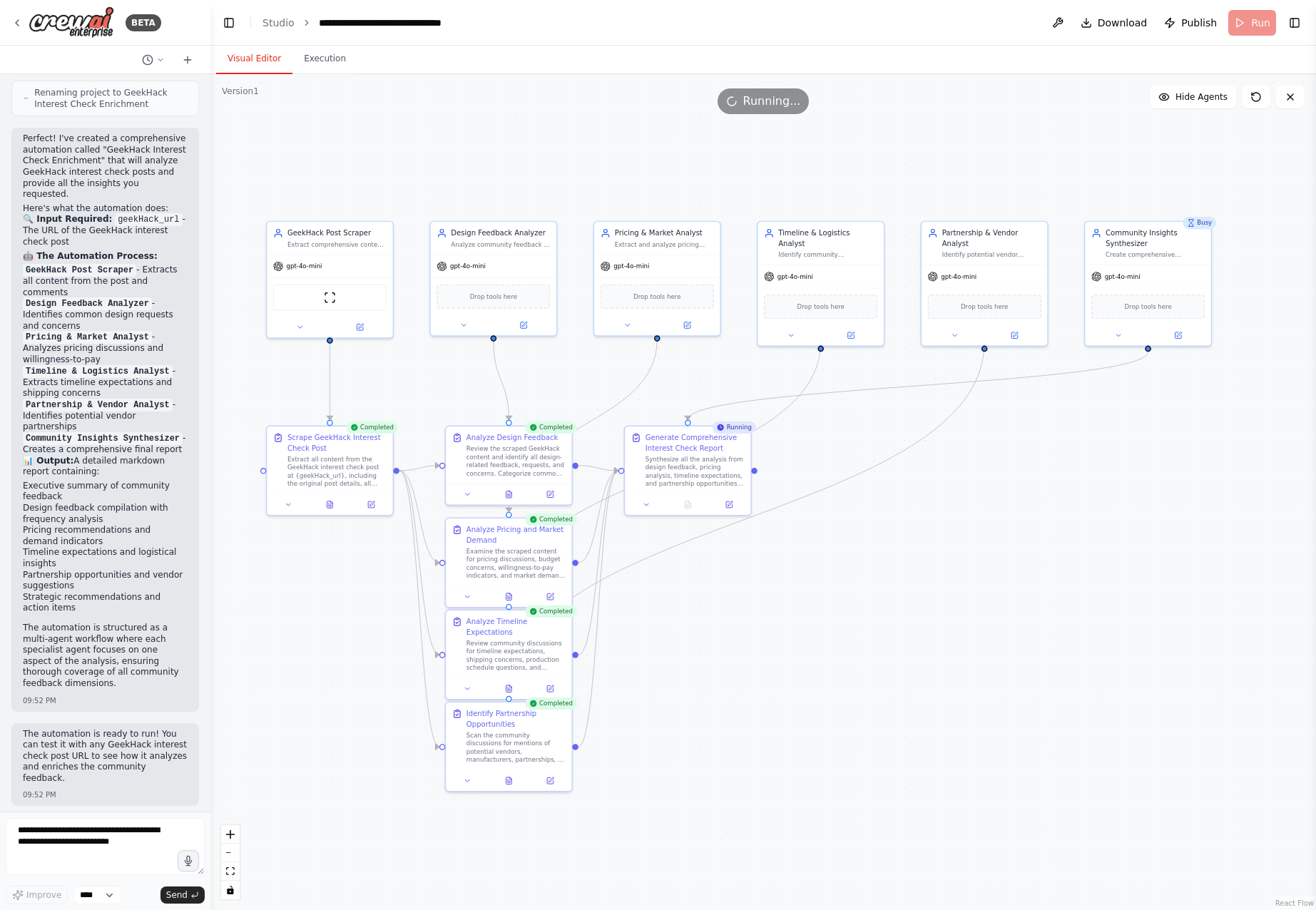
drag, startPoint x: 769, startPoint y: 630, endPoint x: 787, endPoint y: 630, distance: 18.0
click at [787, 630] on div ".deletable-edge-delete-btn { width: 20px; height: 20px; border: 0px solid #ffff…" at bounding box center [763, 491] width 1105 height 835
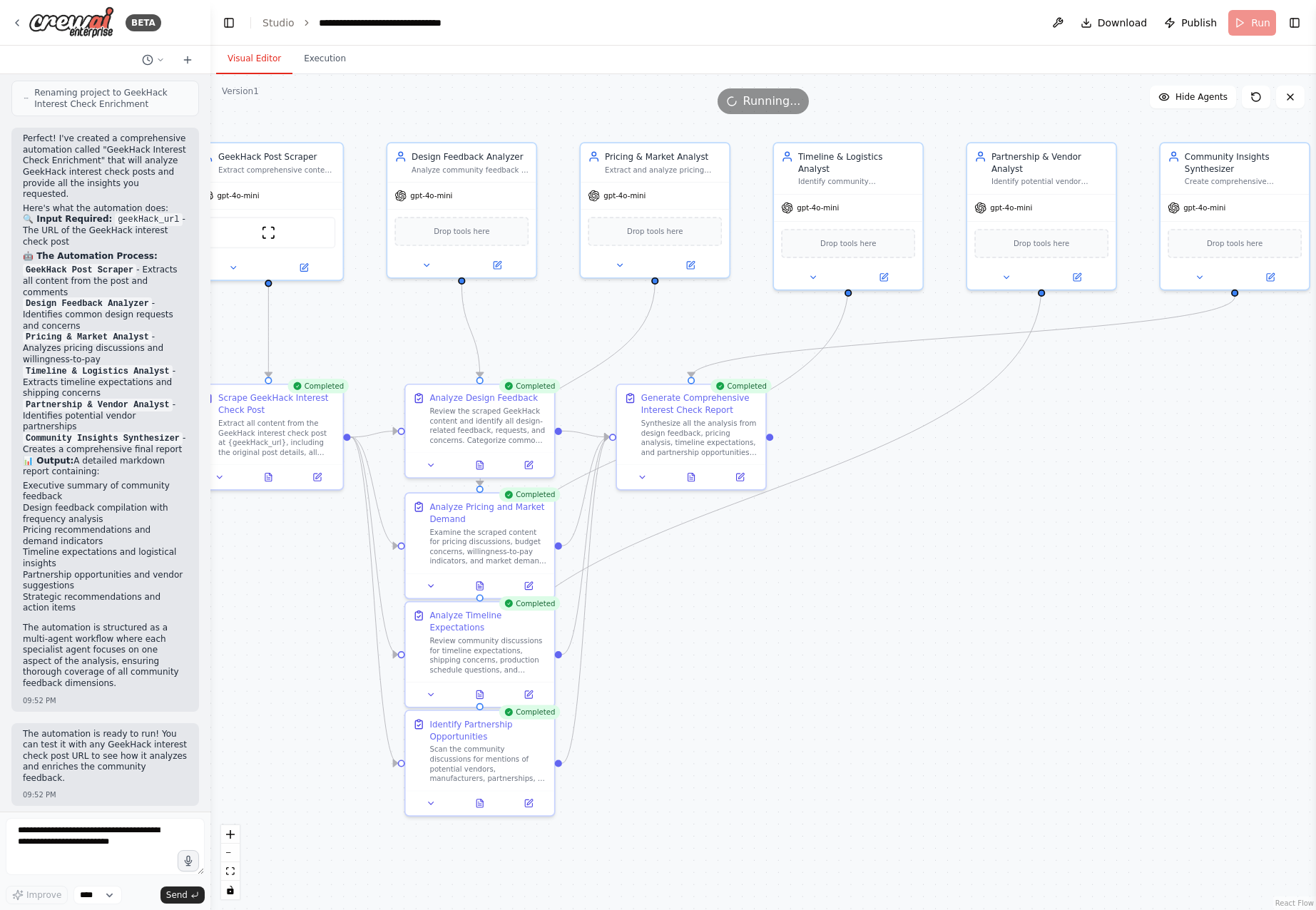
scroll to position [1562, 0]
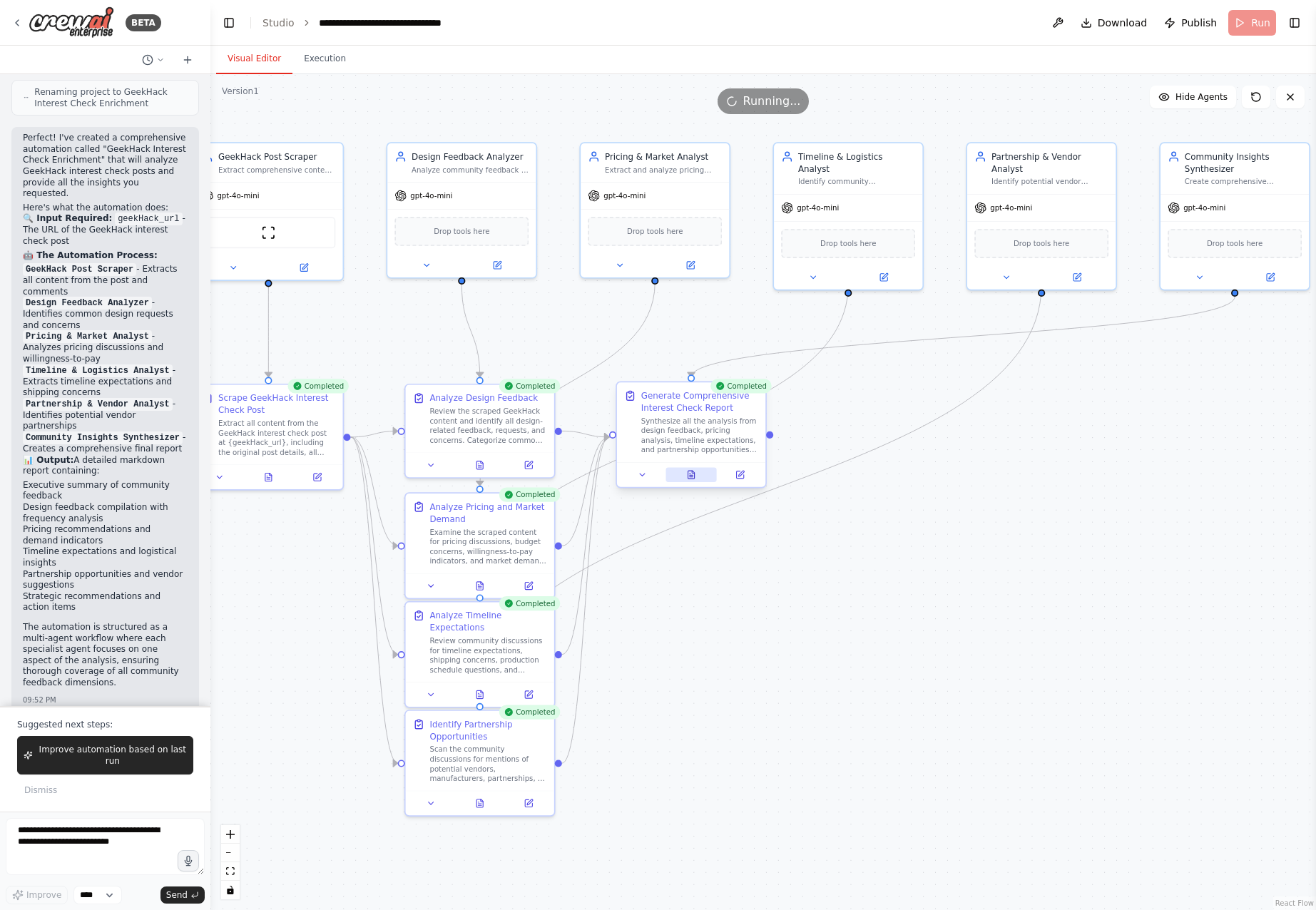
click at [694, 471] on icon at bounding box center [691, 475] width 10 height 10
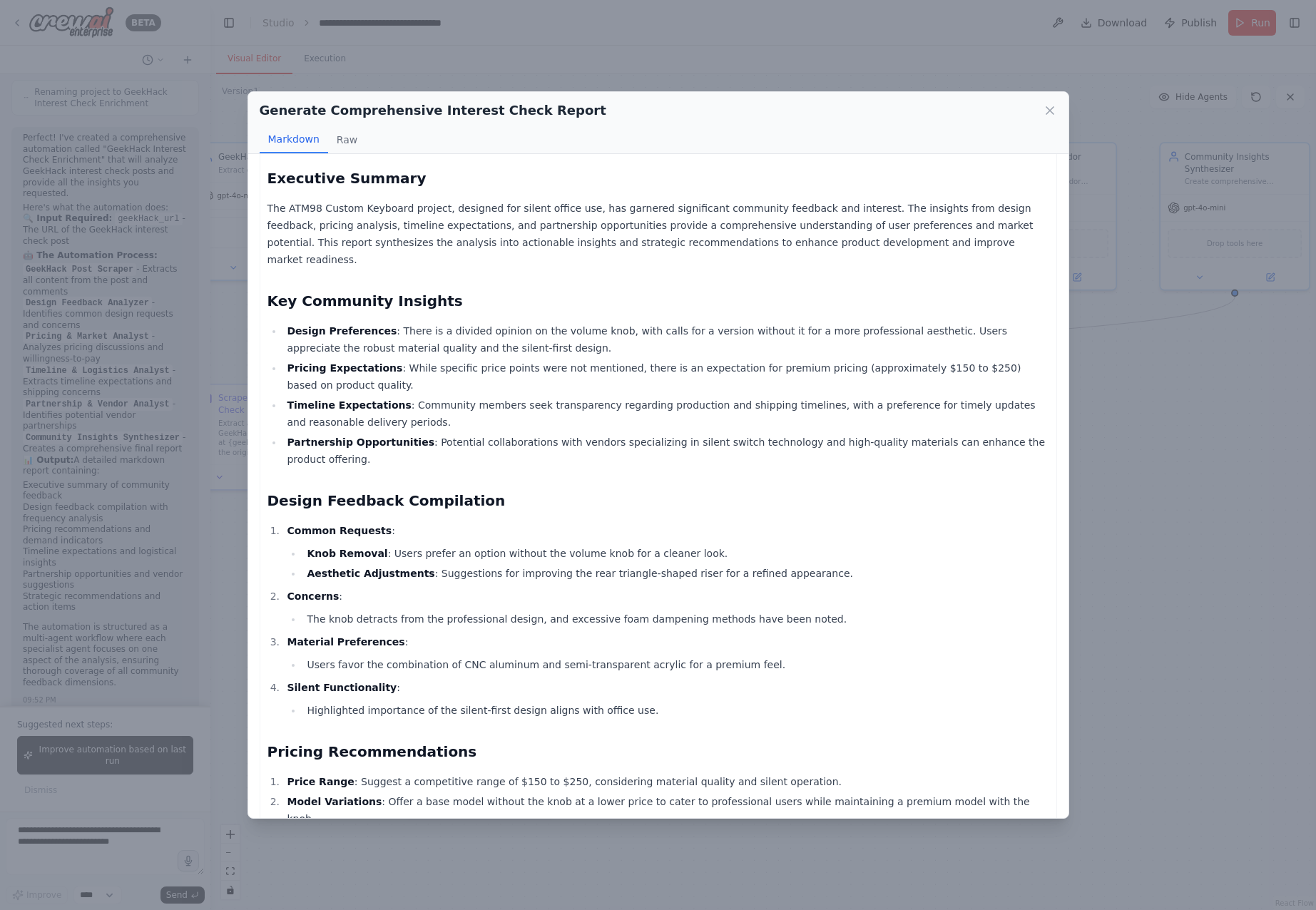
scroll to position [0, 0]
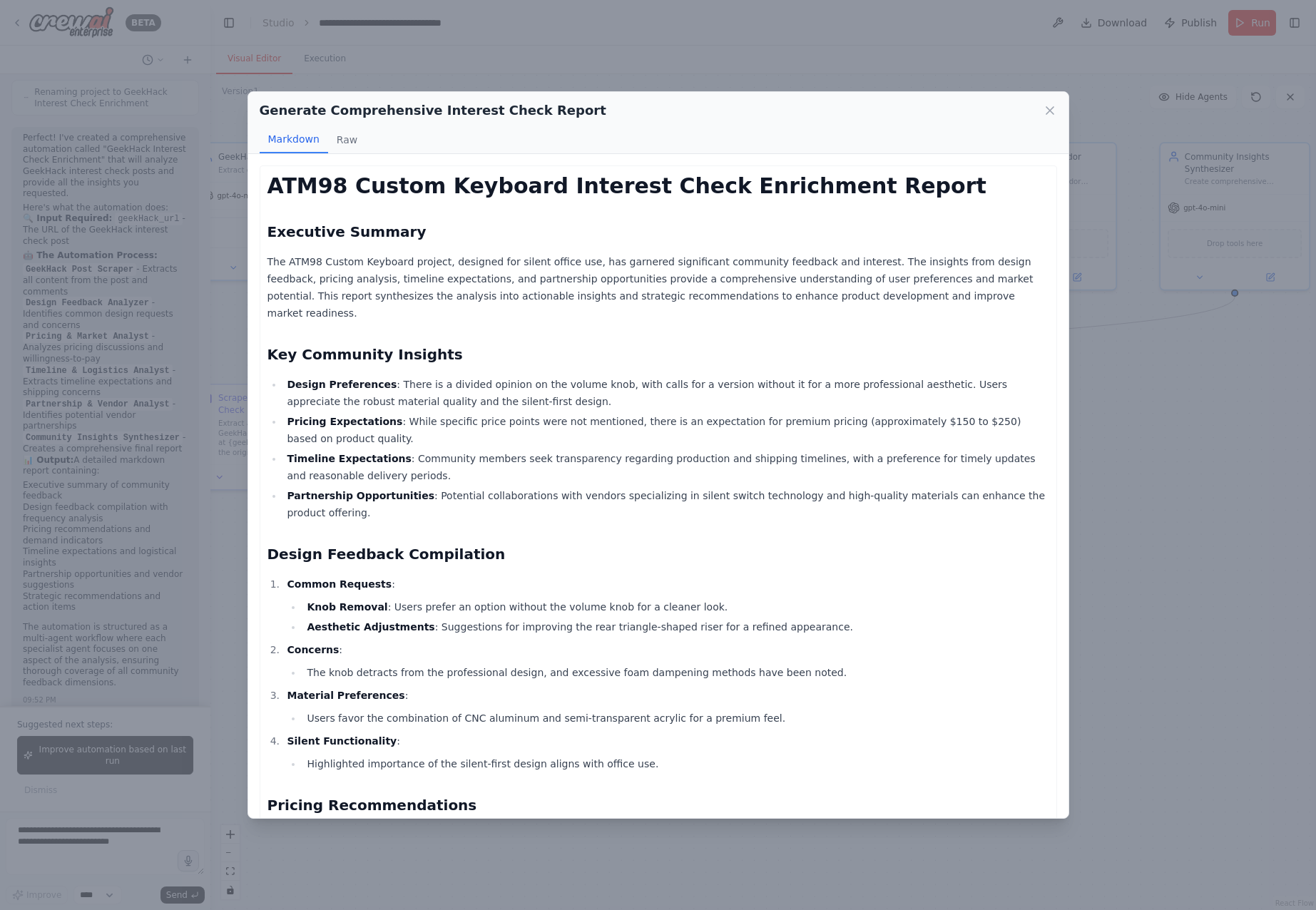
click at [679, 841] on div "Generate Comprehensive Interest Check Report Markdown Raw ATM98 Custom Keyboard…" at bounding box center [658, 455] width 1316 height 910
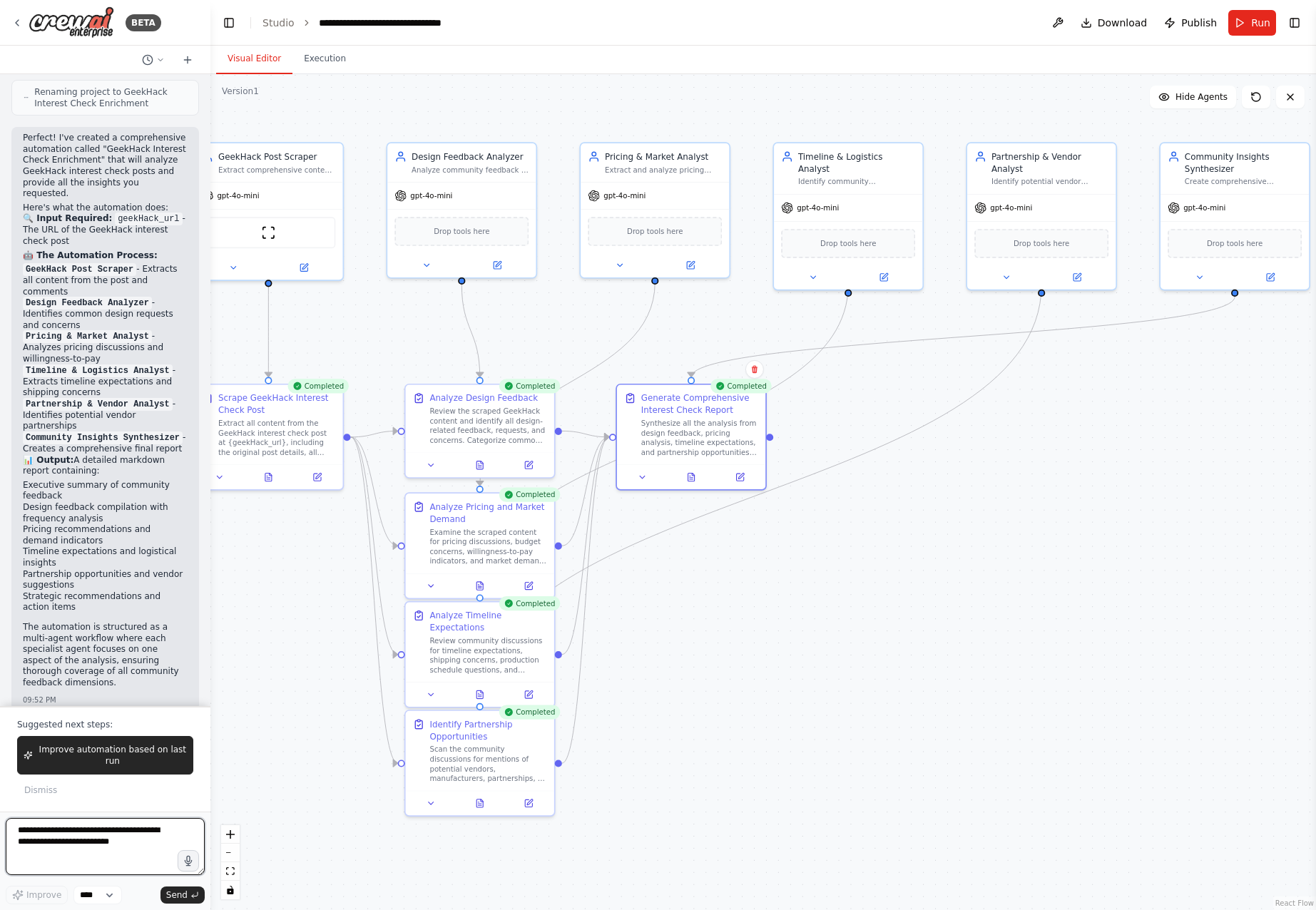
click at [128, 829] on textarea at bounding box center [106, 846] width 199 height 57
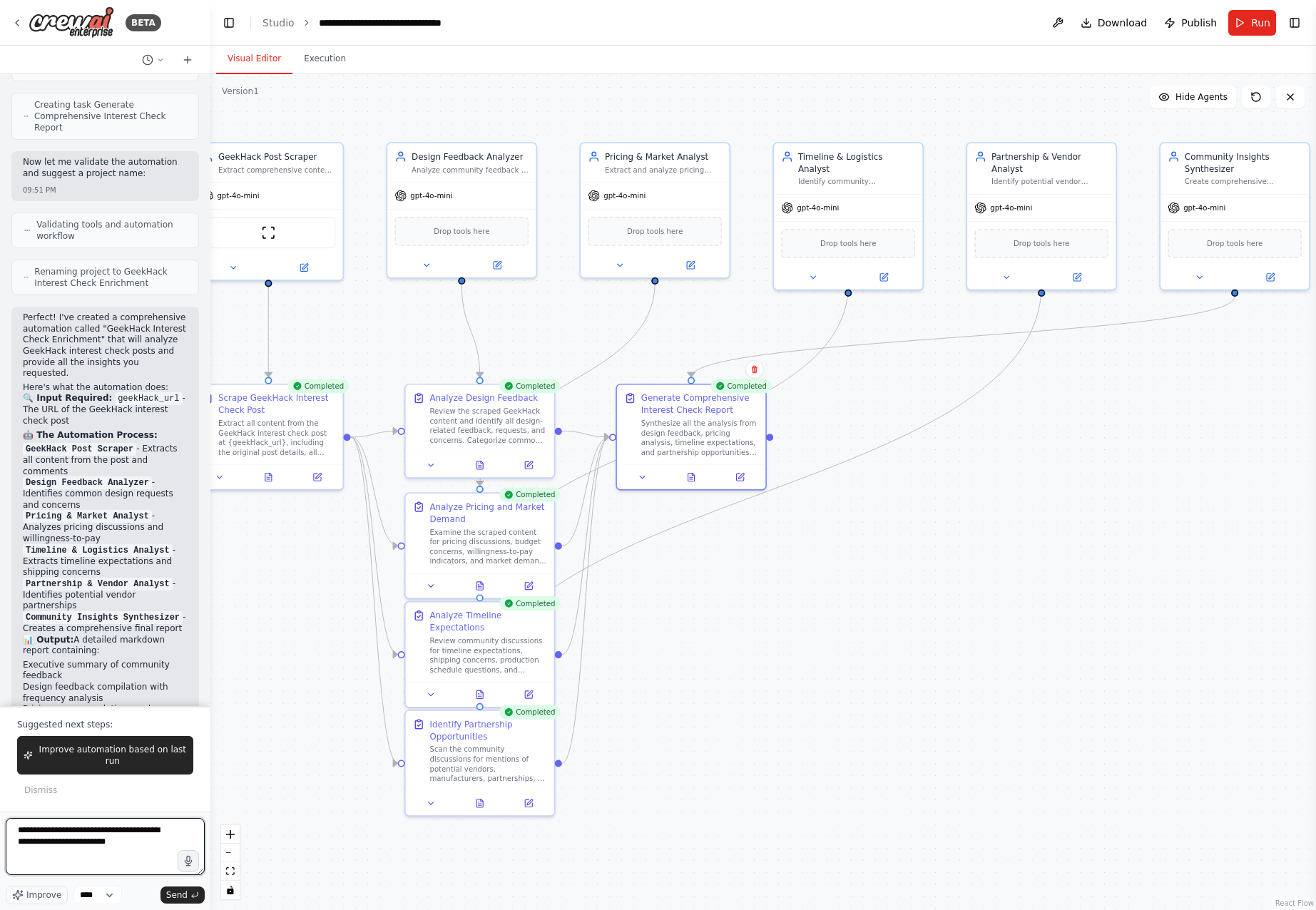
scroll to position [1667, 0]
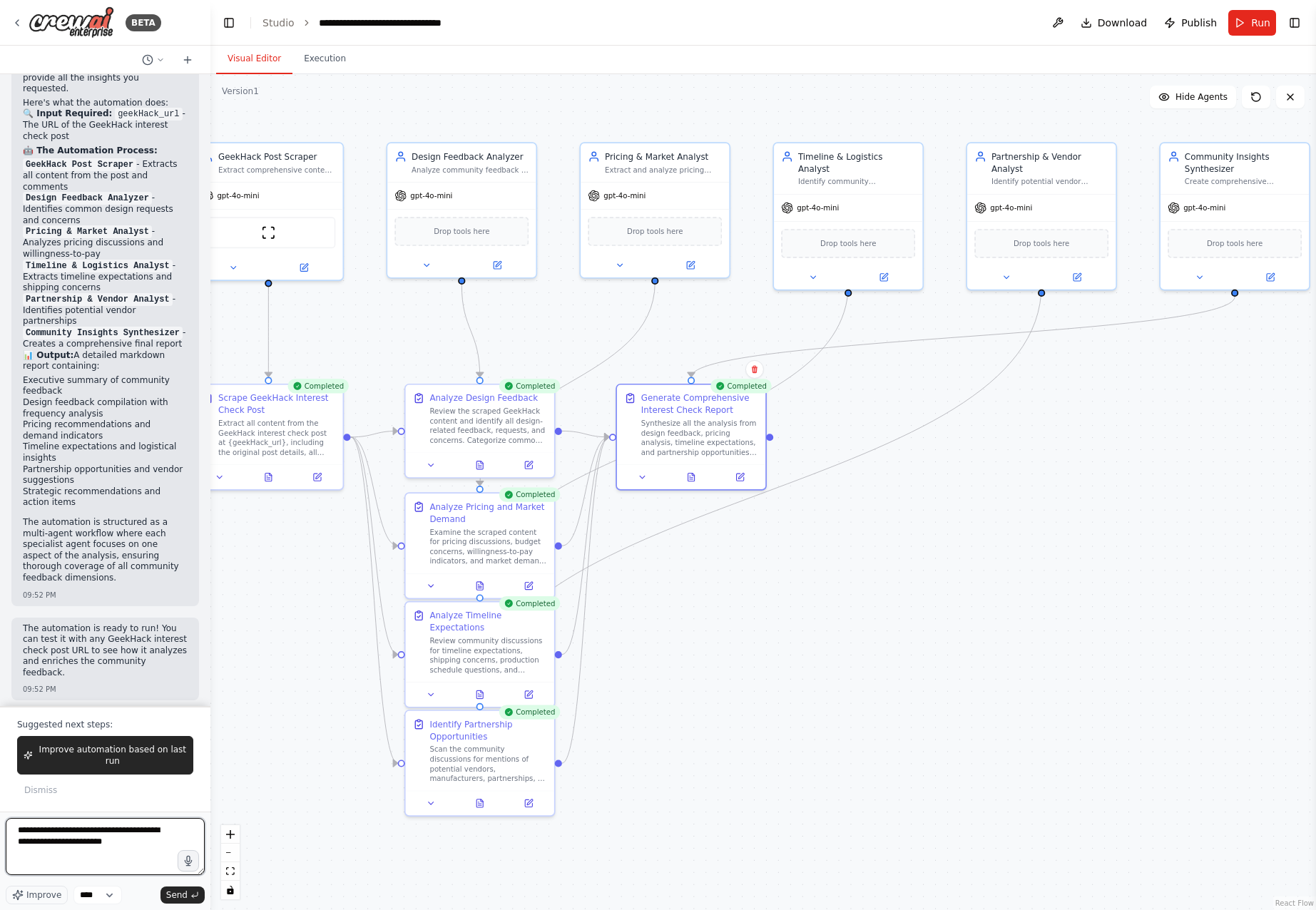
type textarea "**********"
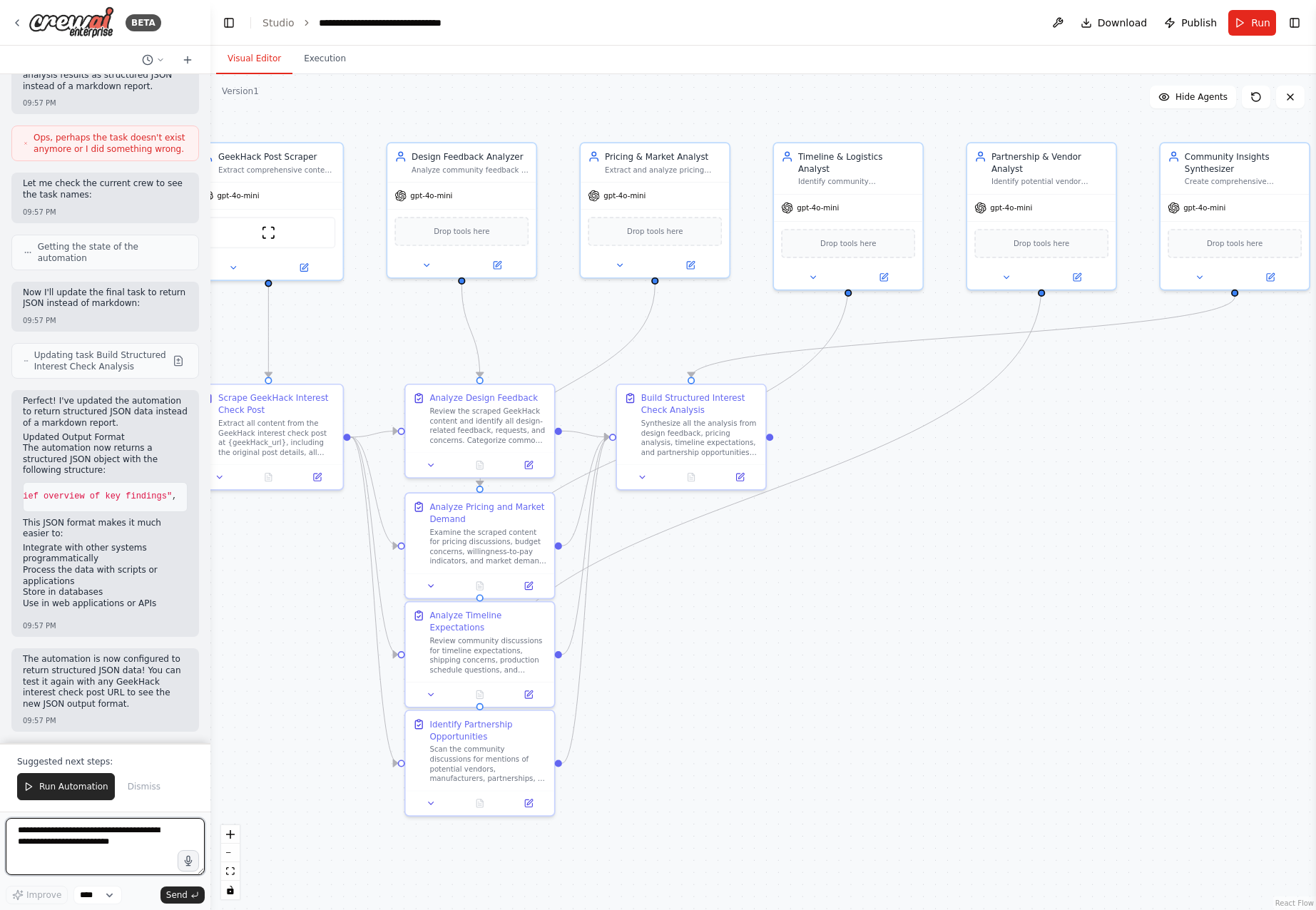
scroll to position [0, 0]
click at [88, 784] on span "Run Automation" at bounding box center [74, 786] width 69 height 11
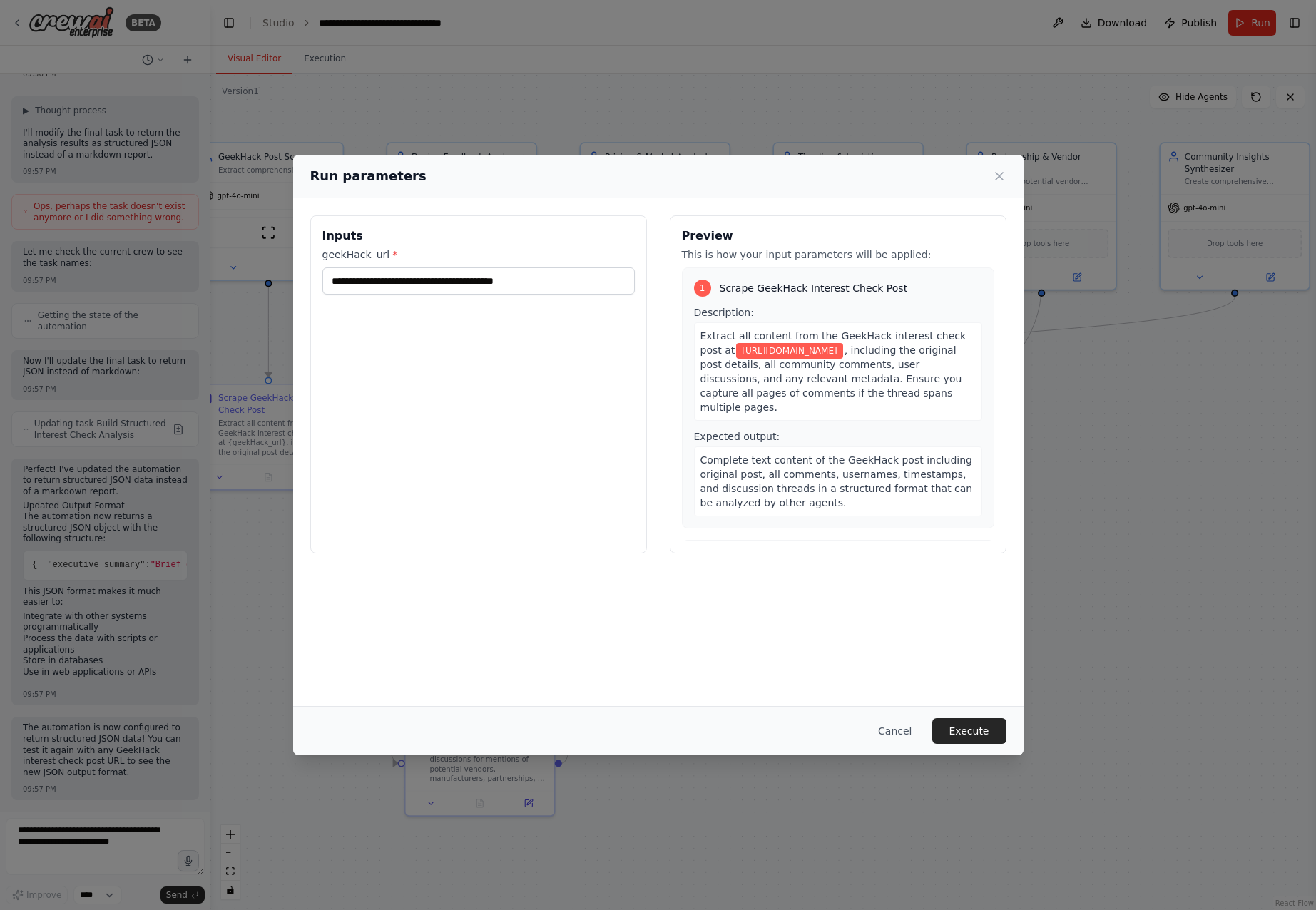
click at [673, 805] on div "**********" at bounding box center [658, 455] width 1316 height 910
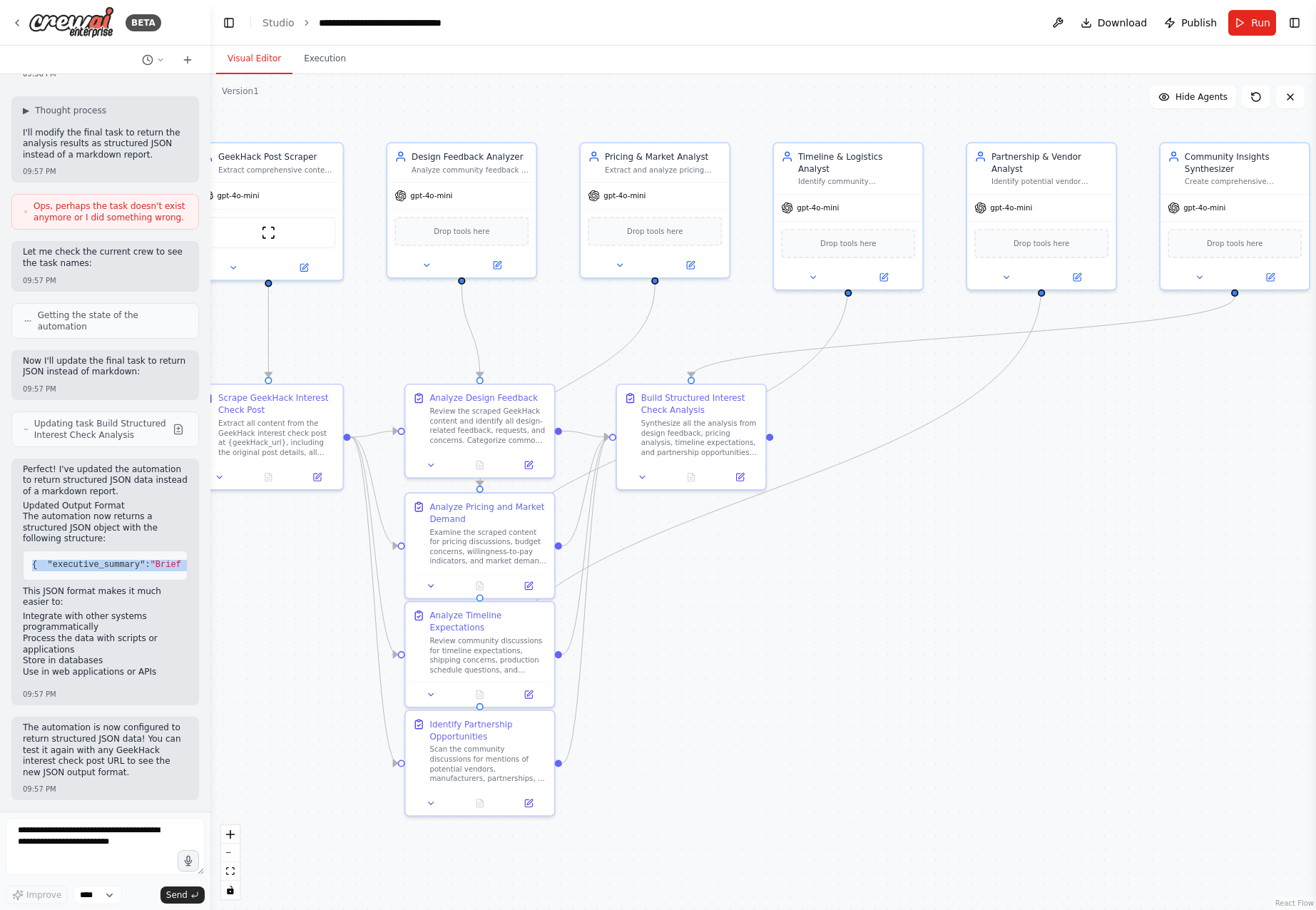
drag, startPoint x: 45, startPoint y: 560, endPoint x: 27, endPoint y: 280, distance: 280.6
click at [27, 551] on pre "{ "executive_summary" : "Brief overview of key findings" , "design_feedback" : …" at bounding box center [106, 565] width 165 height 30
copy code "{ "executive_summary" : "Brief overview of key findings" , "design_feedback" : …"
click at [104, 847] on textarea at bounding box center [106, 846] width 199 height 57
paste textarea "**********"
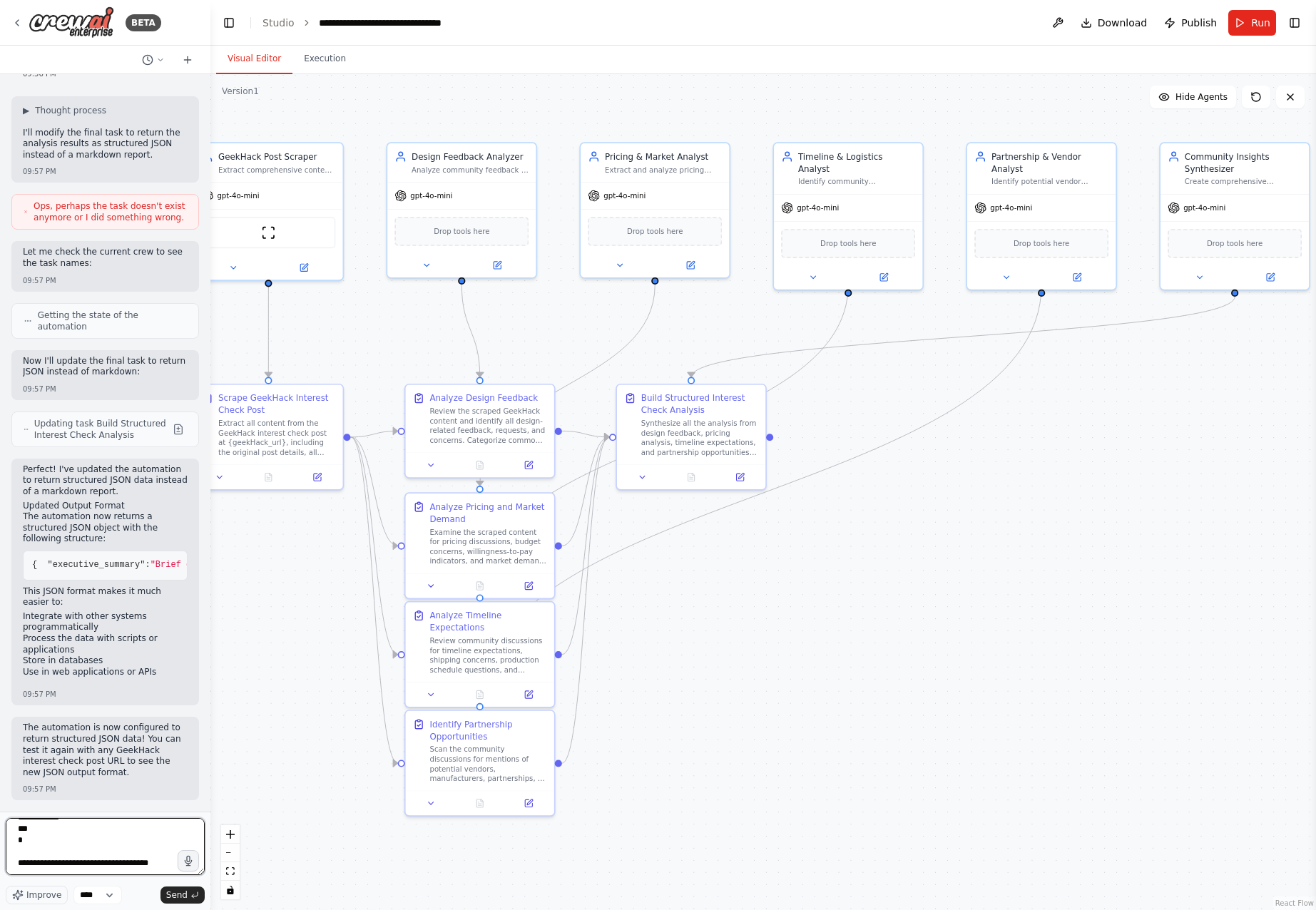
scroll to position [383, 0]
type textarea "**********"
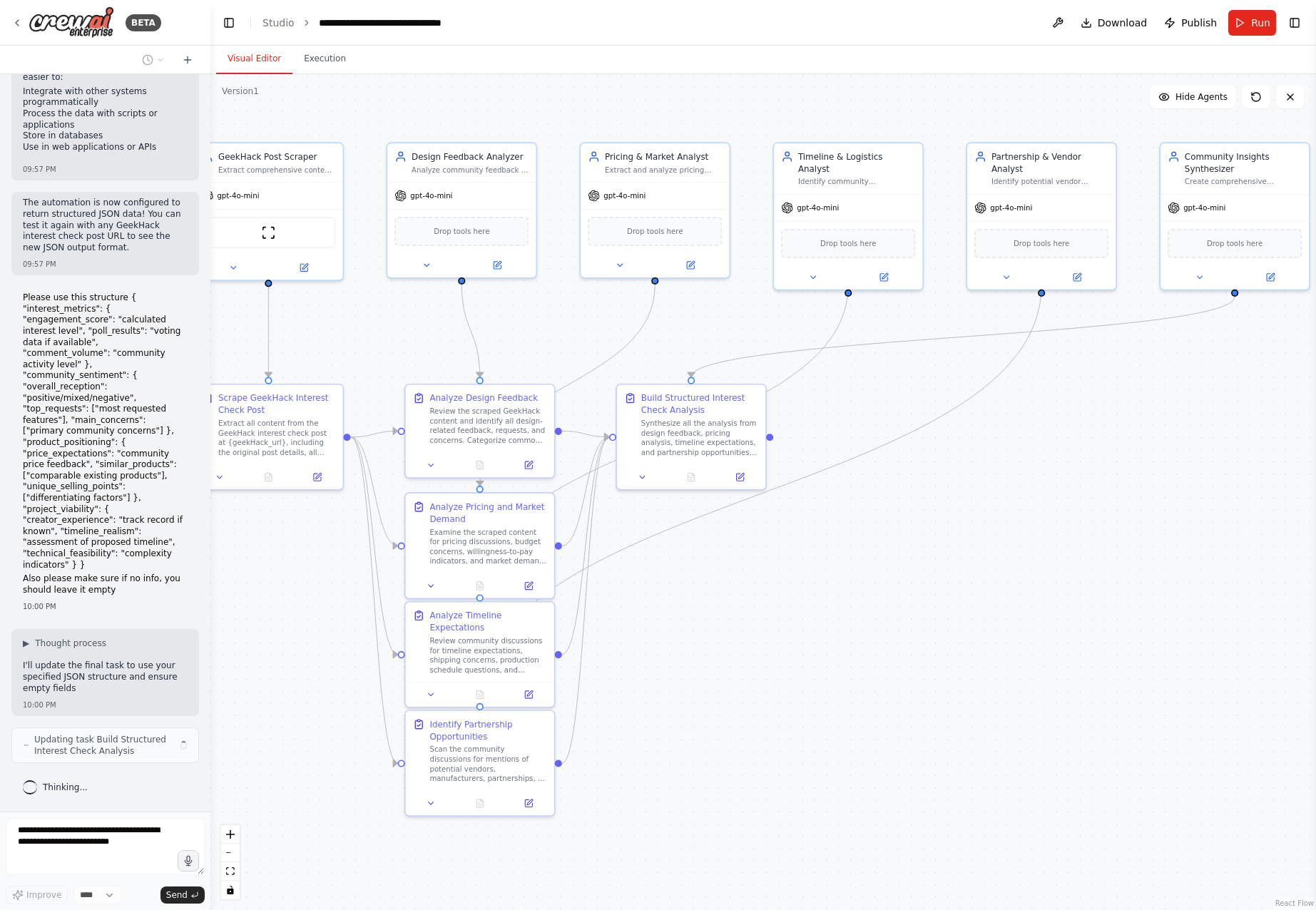
scroll to position [3163, 0]
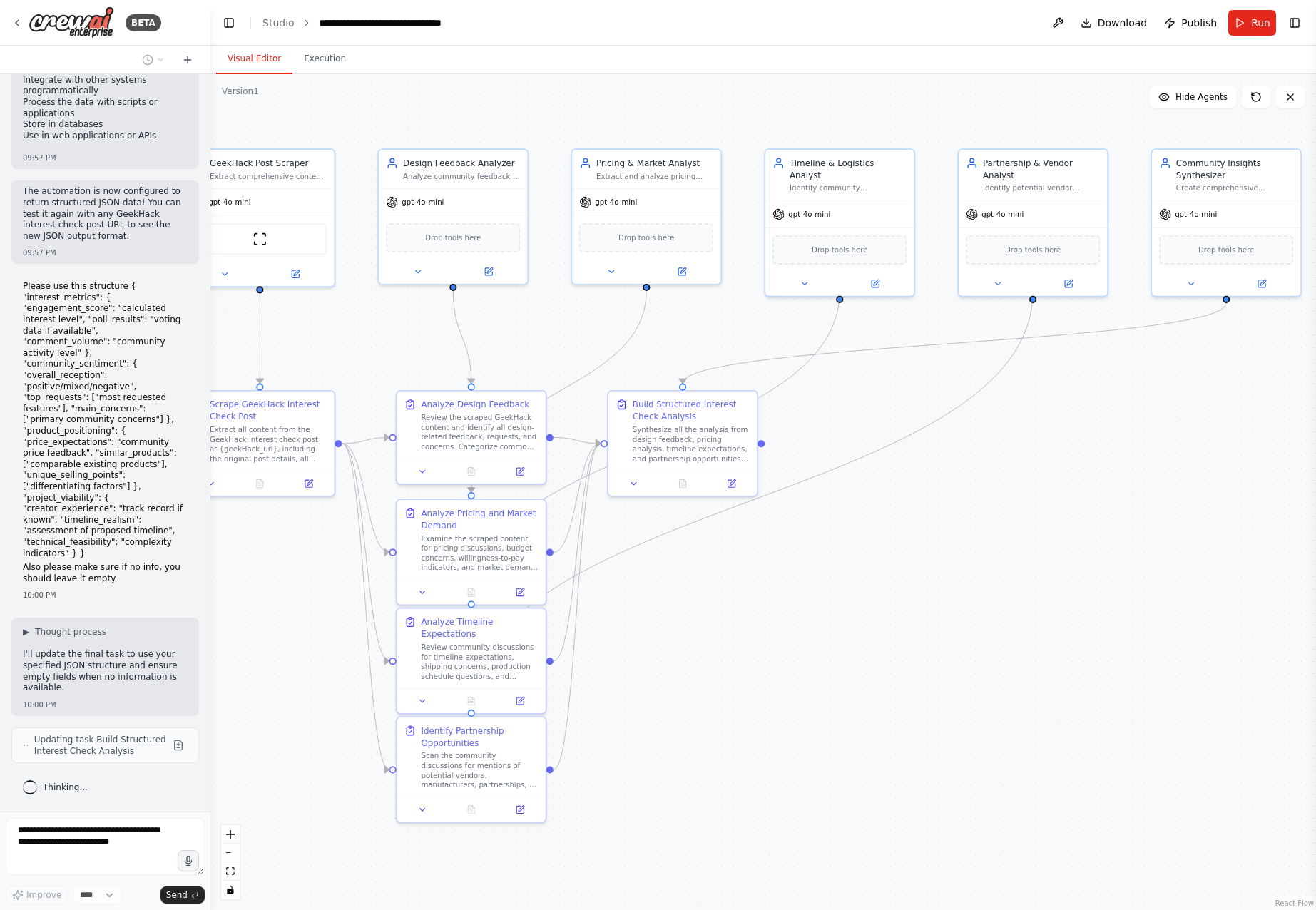
drag, startPoint x: 909, startPoint y: 684, endPoint x: 881, endPoint y: 699, distance: 31.8
click at [881, 699] on div ".deletable-edge-delete-btn { width: 20px; height: 20px; border: 0px solid #ffff…" at bounding box center [763, 491] width 1105 height 835
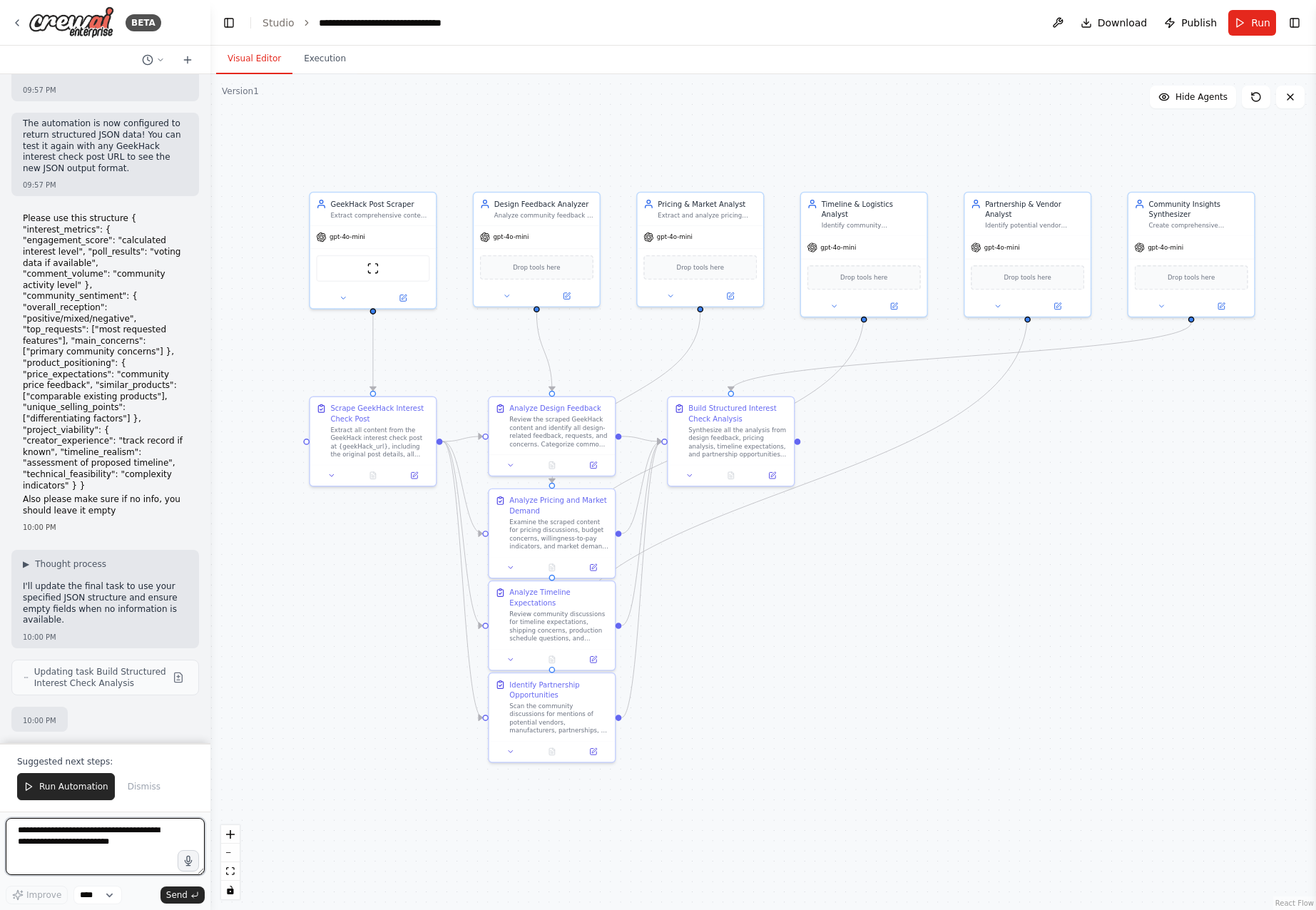
drag, startPoint x: 862, startPoint y: 708, endPoint x: 896, endPoint y: 660, distance: 58.8
click at [896, 660] on div ".deletable-edge-delete-btn { width: 20px; height: 20px; border: 0px solid #ffff…" at bounding box center [763, 491] width 1105 height 835
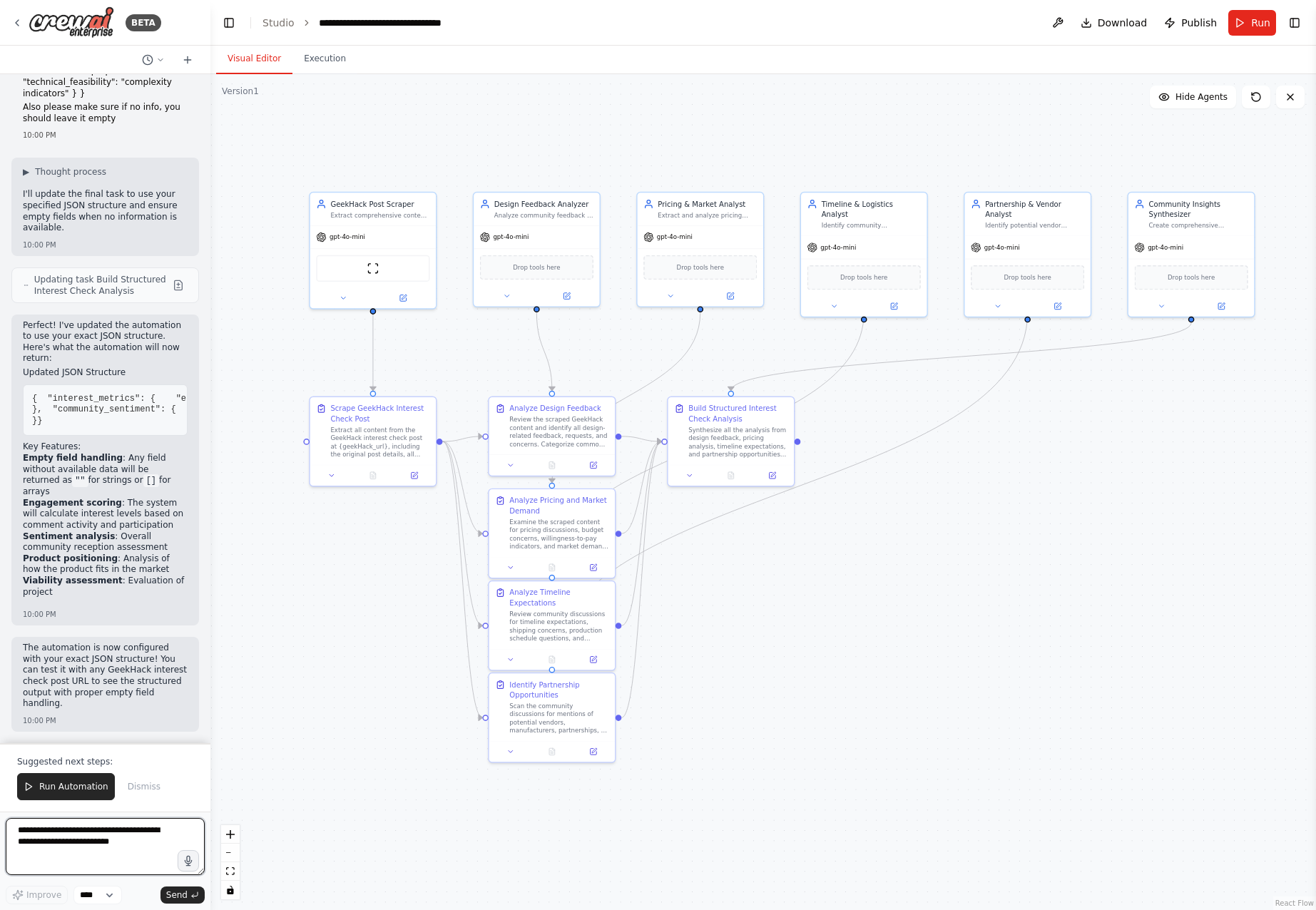
scroll to position [3857, 0]
click at [47, 784] on span "Run Automation" at bounding box center [74, 786] width 69 height 11
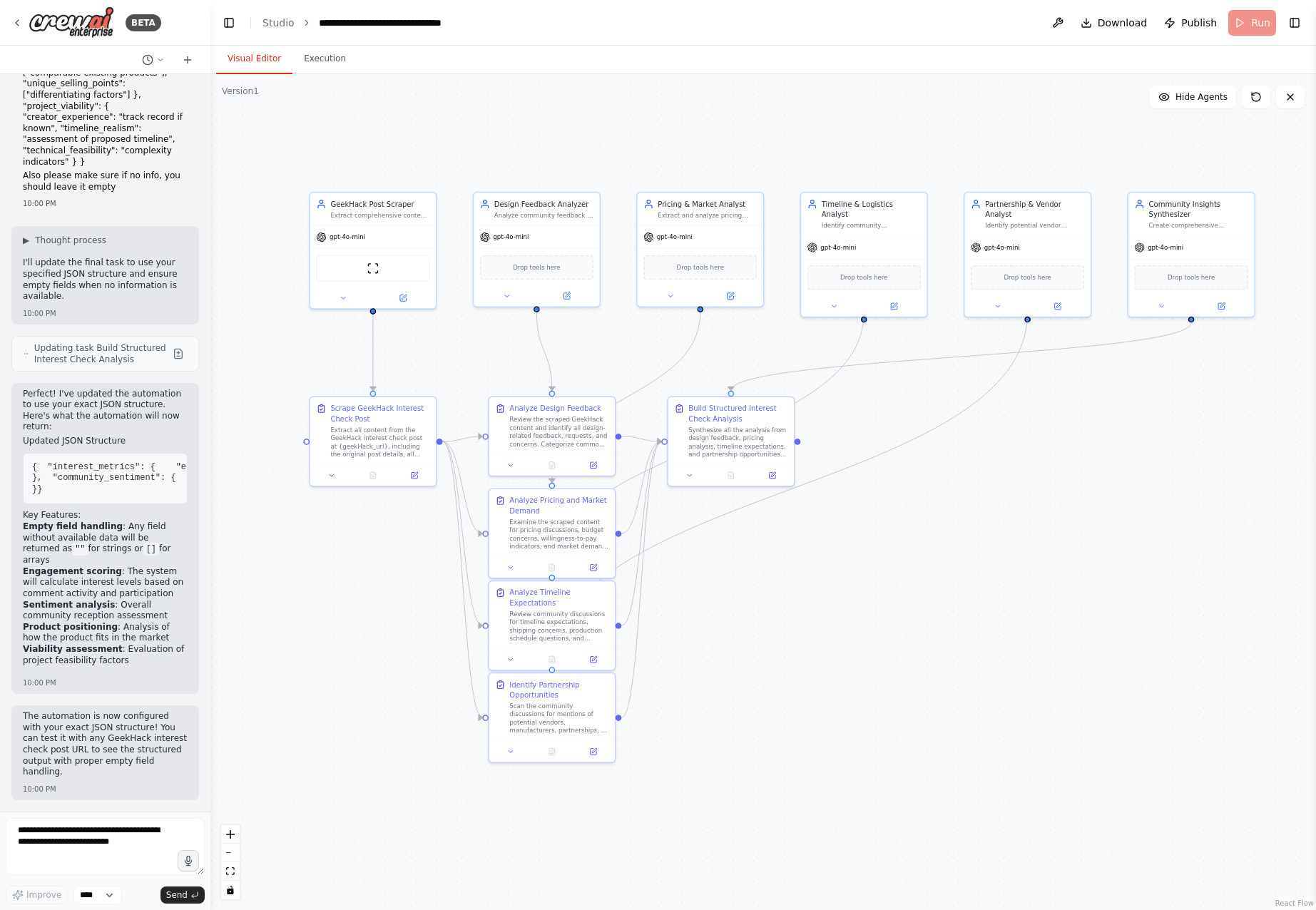
scroll to position [3788, 0]
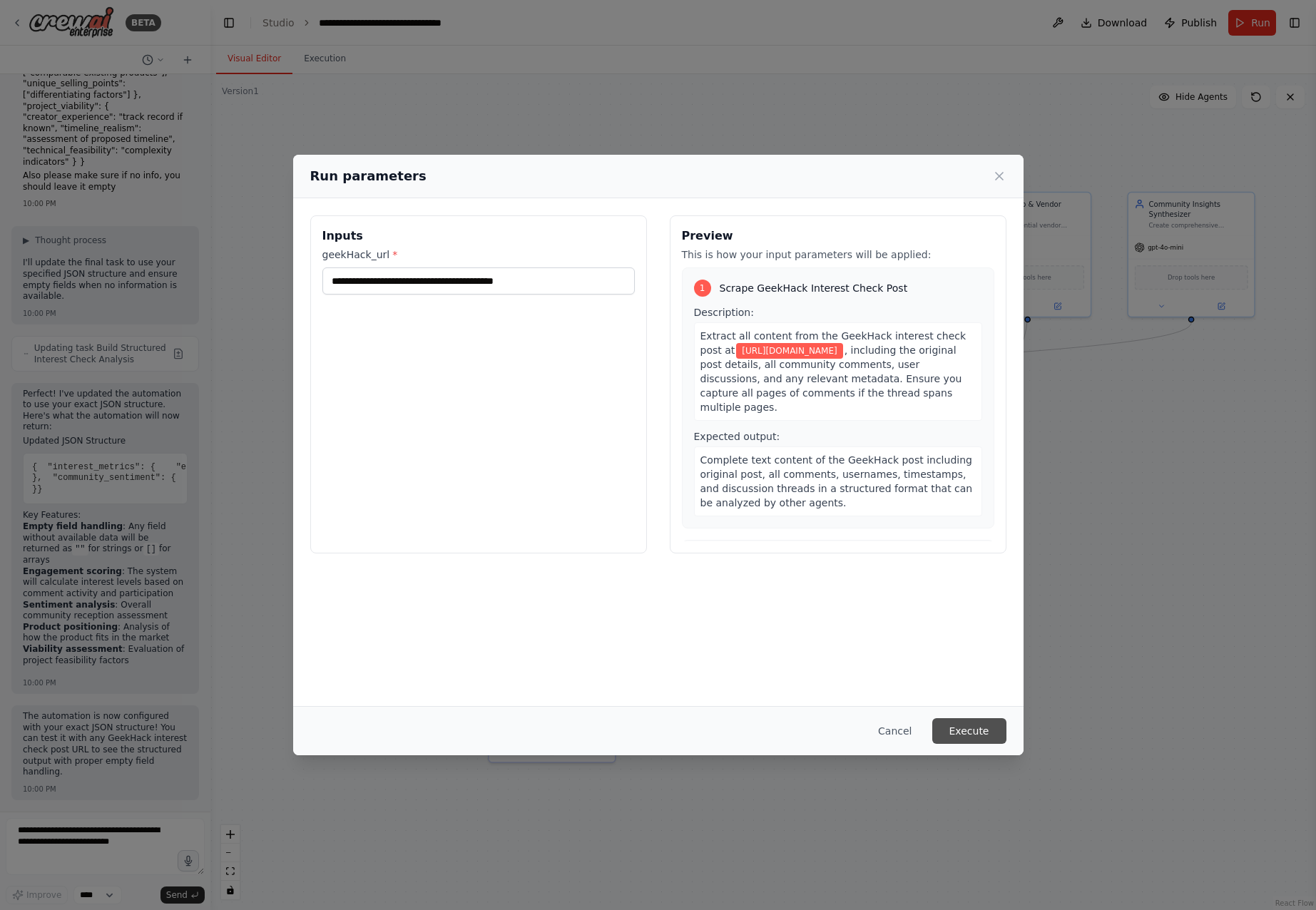
click at [973, 725] on button "Execute" at bounding box center [969, 731] width 74 height 26
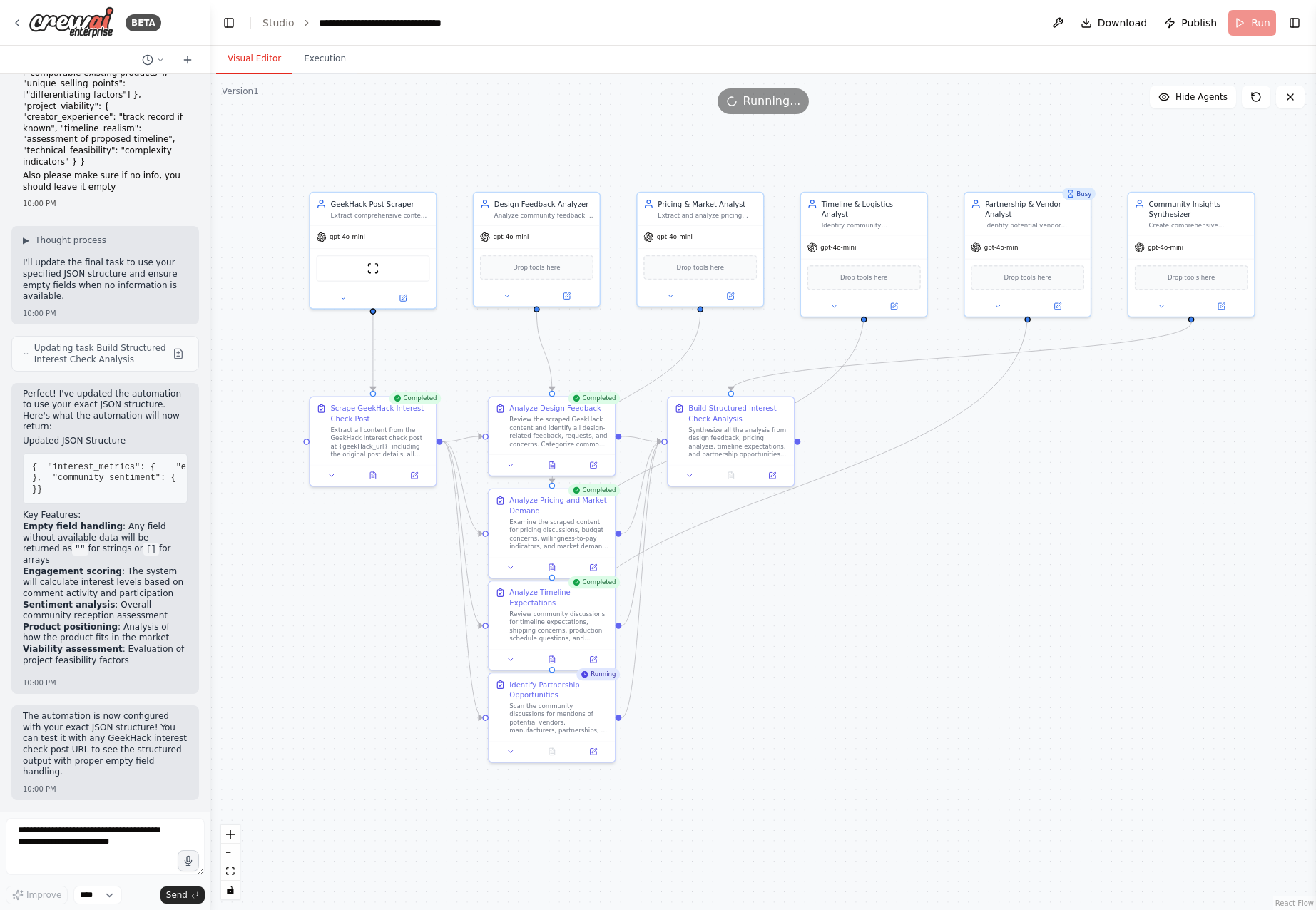
click at [842, 725] on div ".deletable-edge-delete-btn { width: 20px; height: 20px; border: 0px solid #ffff…" at bounding box center [763, 491] width 1105 height 835
click at [552, 655] on icon at bounding box center [552, 657] width 6 height 7
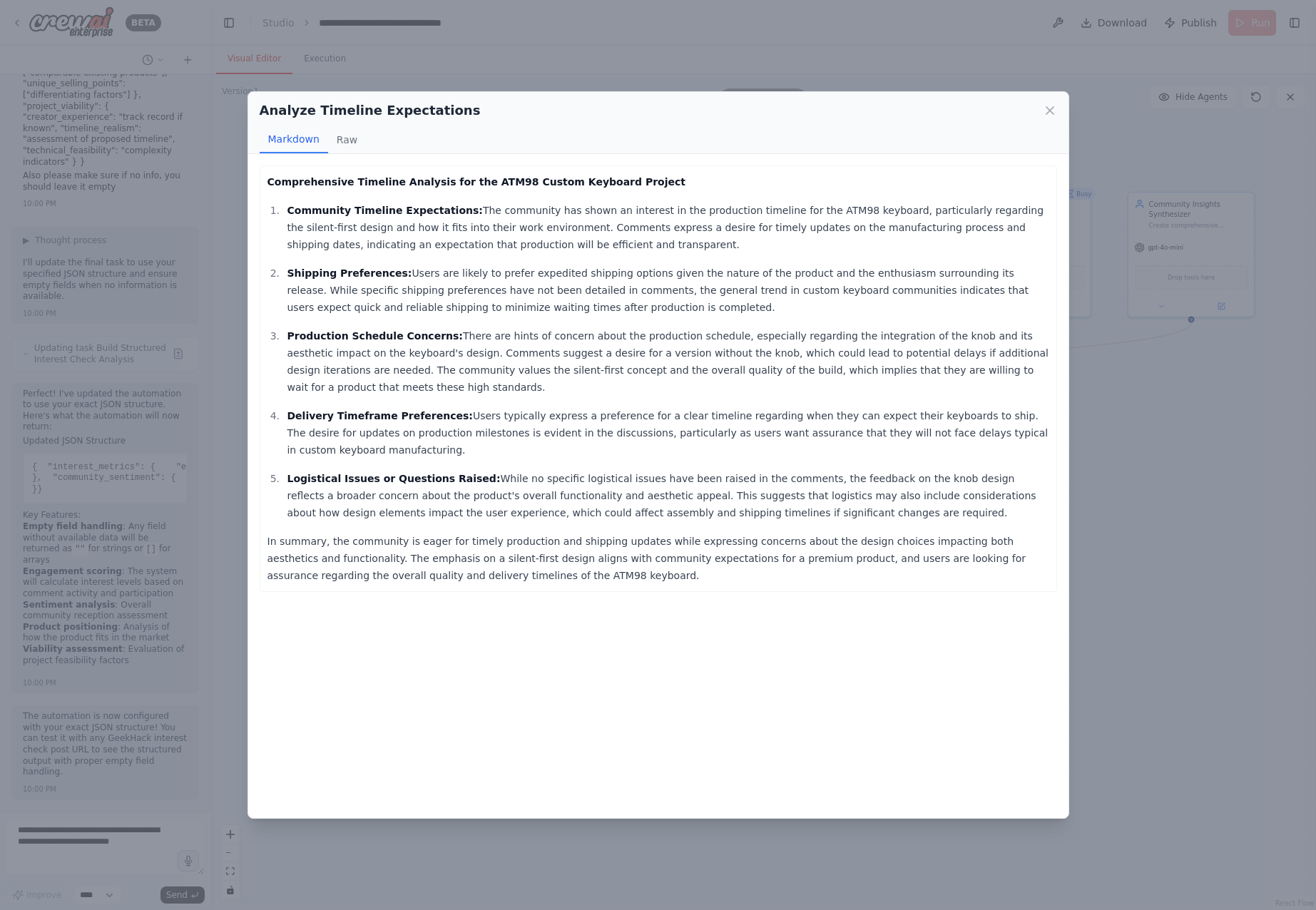
click at [1128, 716] on div "Analyze Timeline Expectations Markdown Raw Comprehensive Timeline Analysis for …" at bounding box center [658, 455] width 1316 height 910
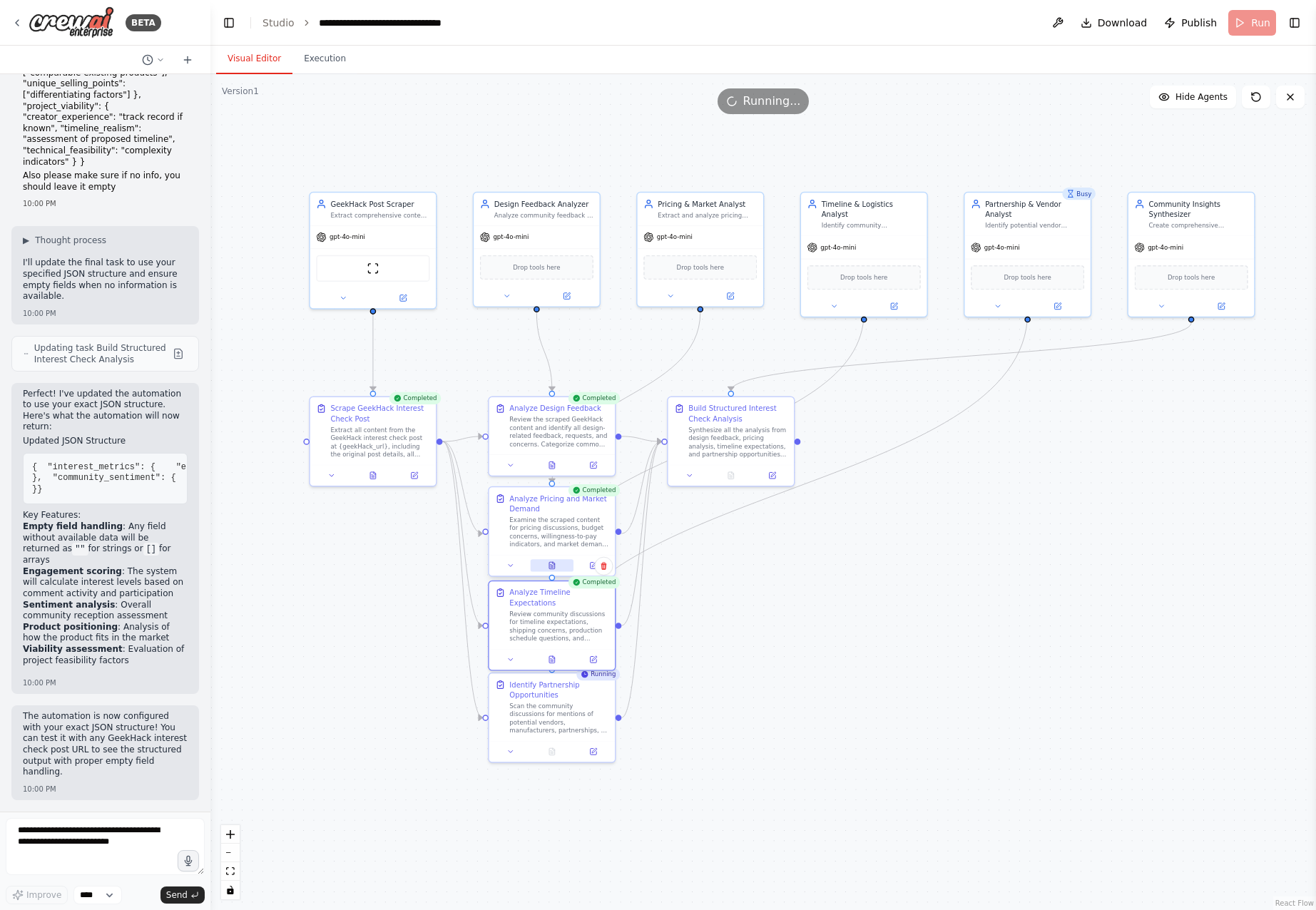
click at [557, 565] on button at bounding box center [552, 565] width 44 height 12
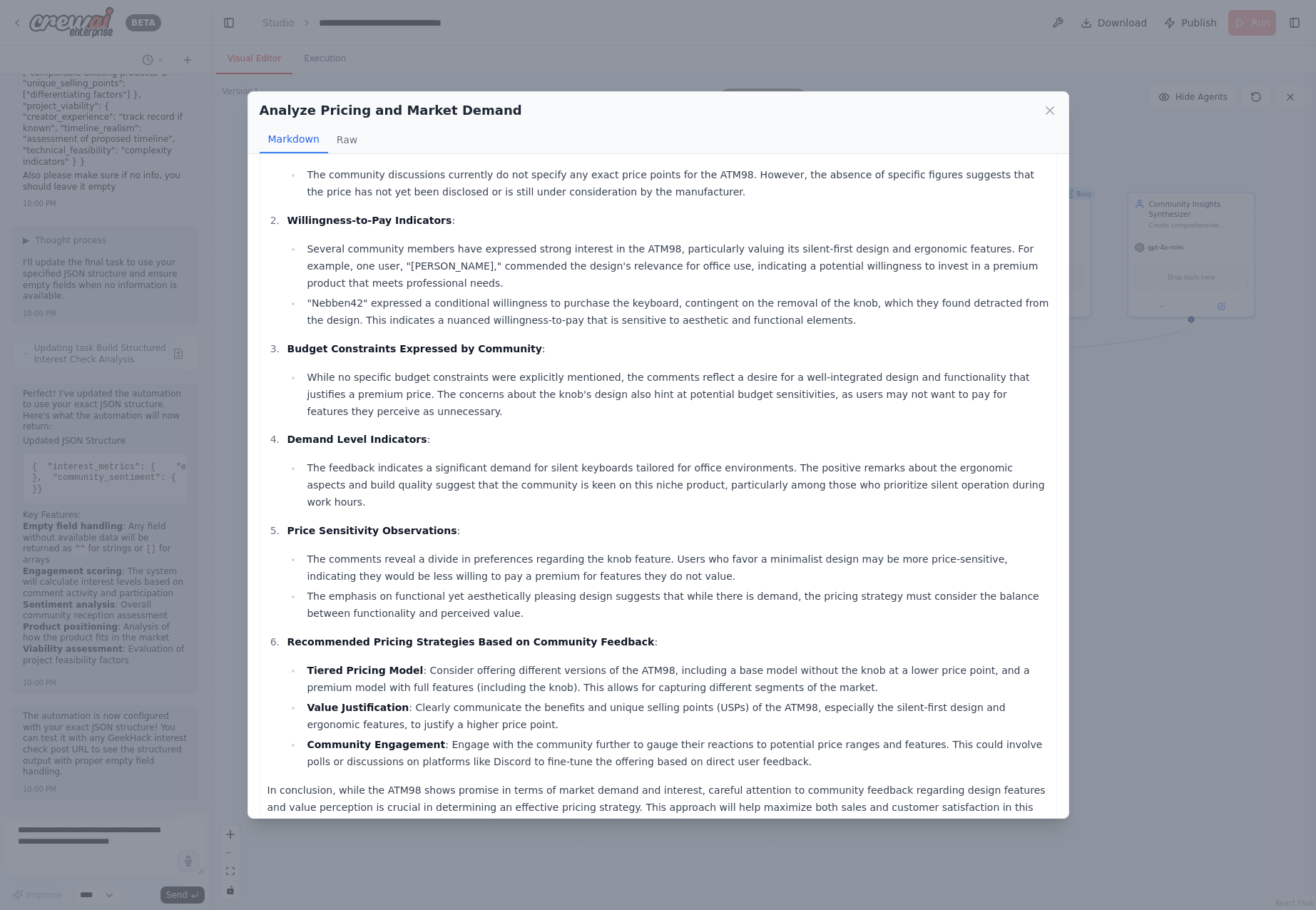
scroll to position [0, 0]
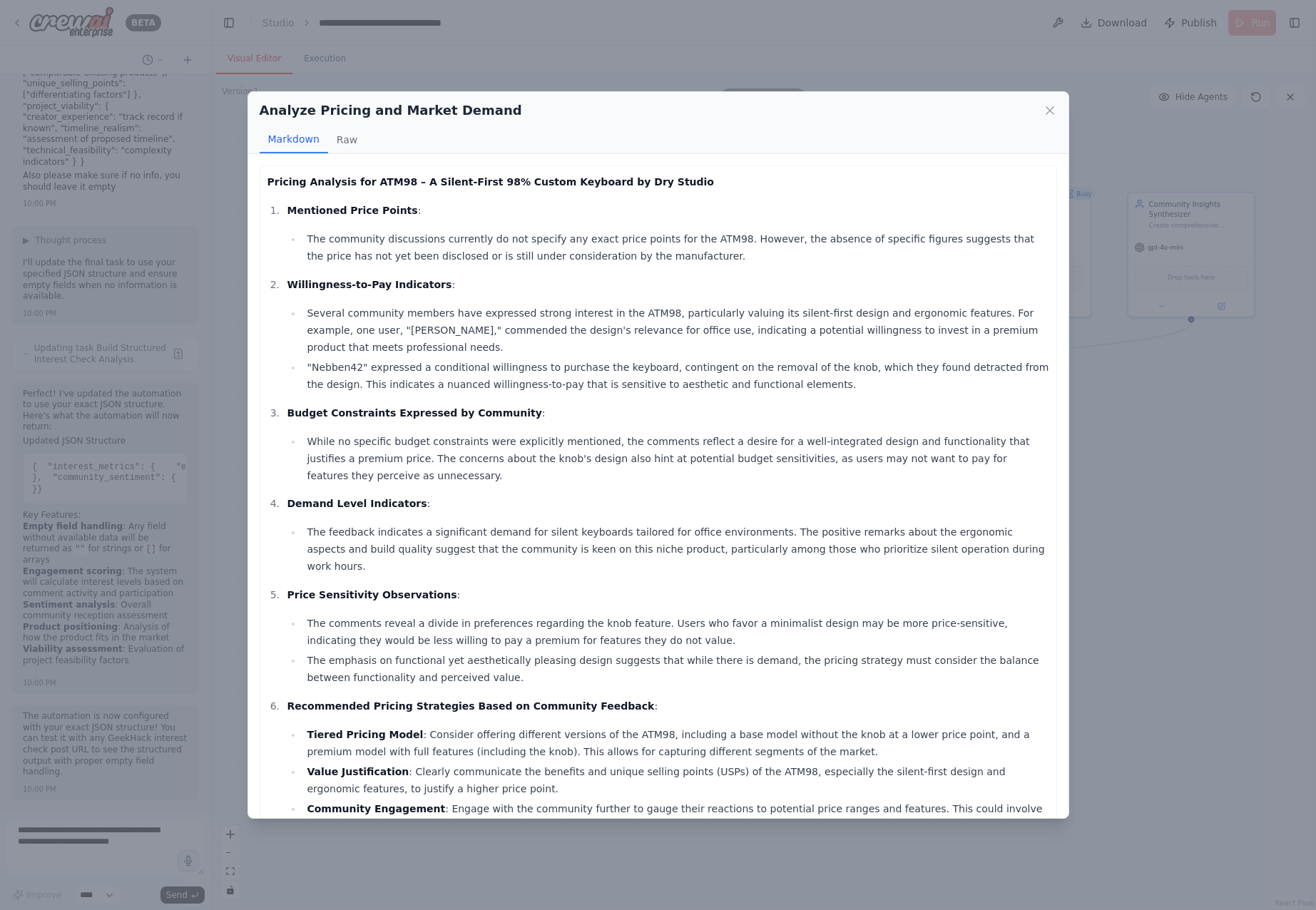
click at [1216, 791] on div "Analyze Pricing and Market Demand Markdown Raw Pricing Analysis for ATM98 – A S…" at bounding box center [658, 455] width 1316 height 910
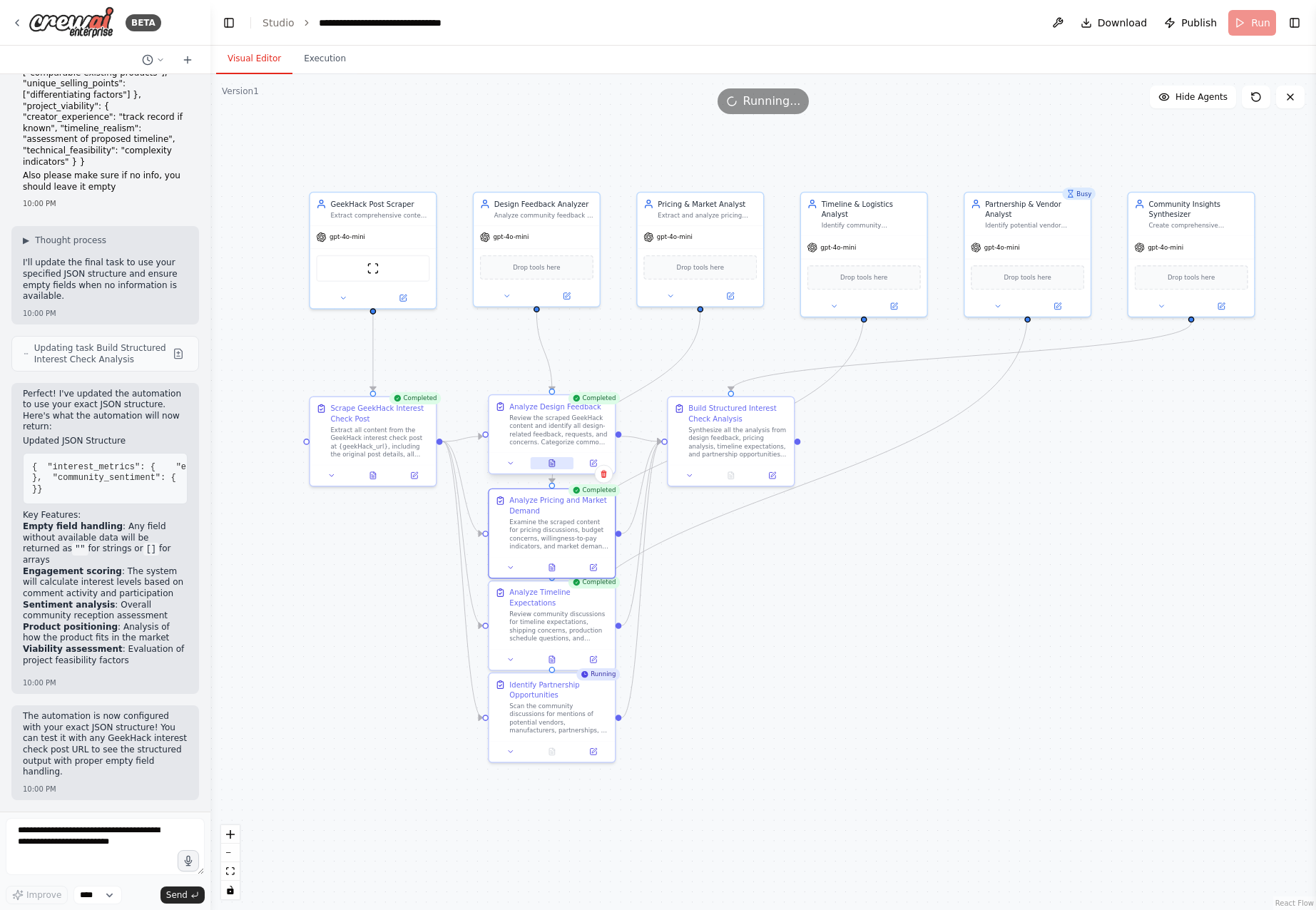
click at [552, 463] on icon at bounding box center [552, 463] width 3 height 0
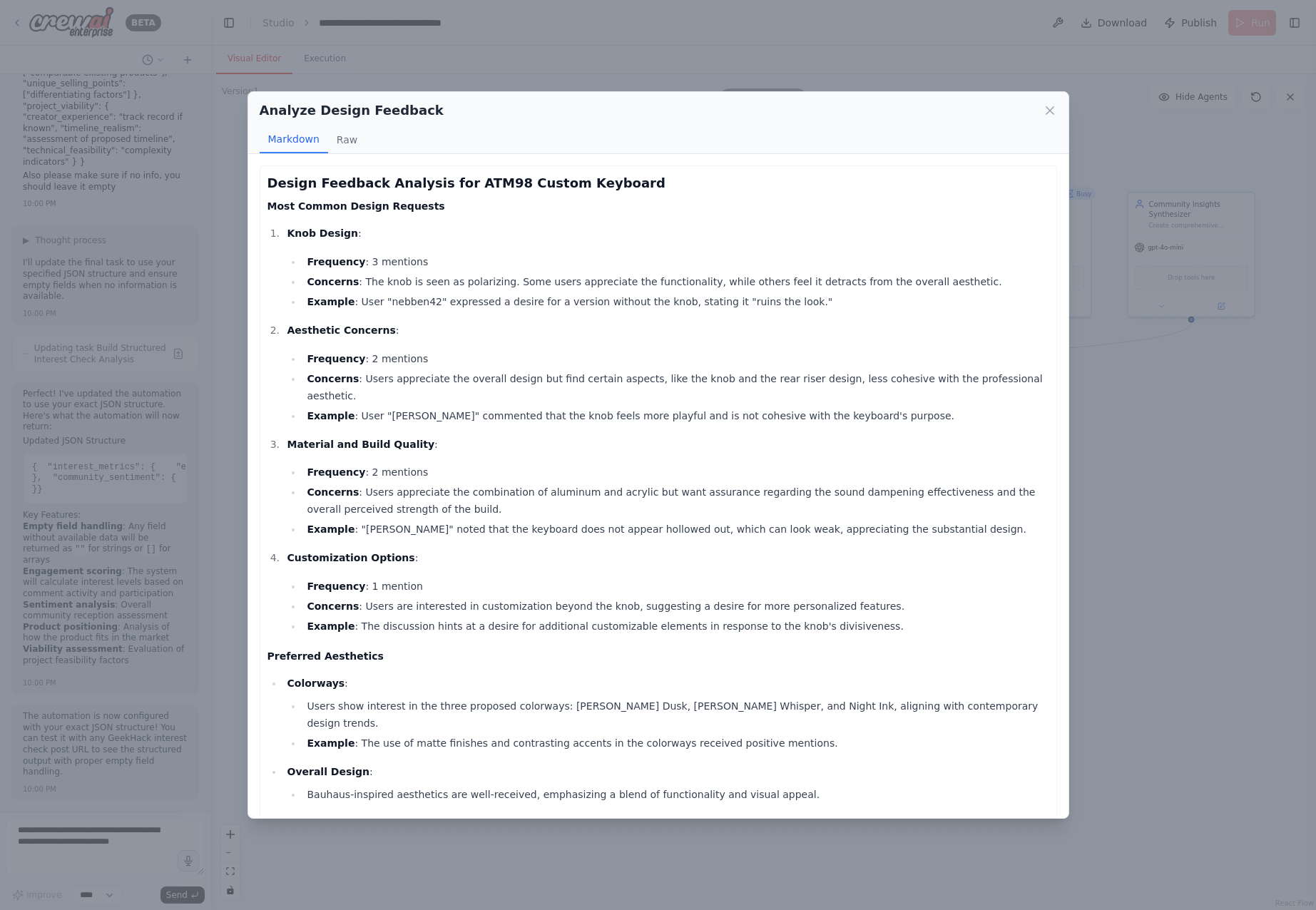
click at [1283, 792] on div "Analyze Design Feedback Markdown Raw Design Feedback Analysis for ATM98 Custom …" at bounding box center [658, 455] width 1316 height 910
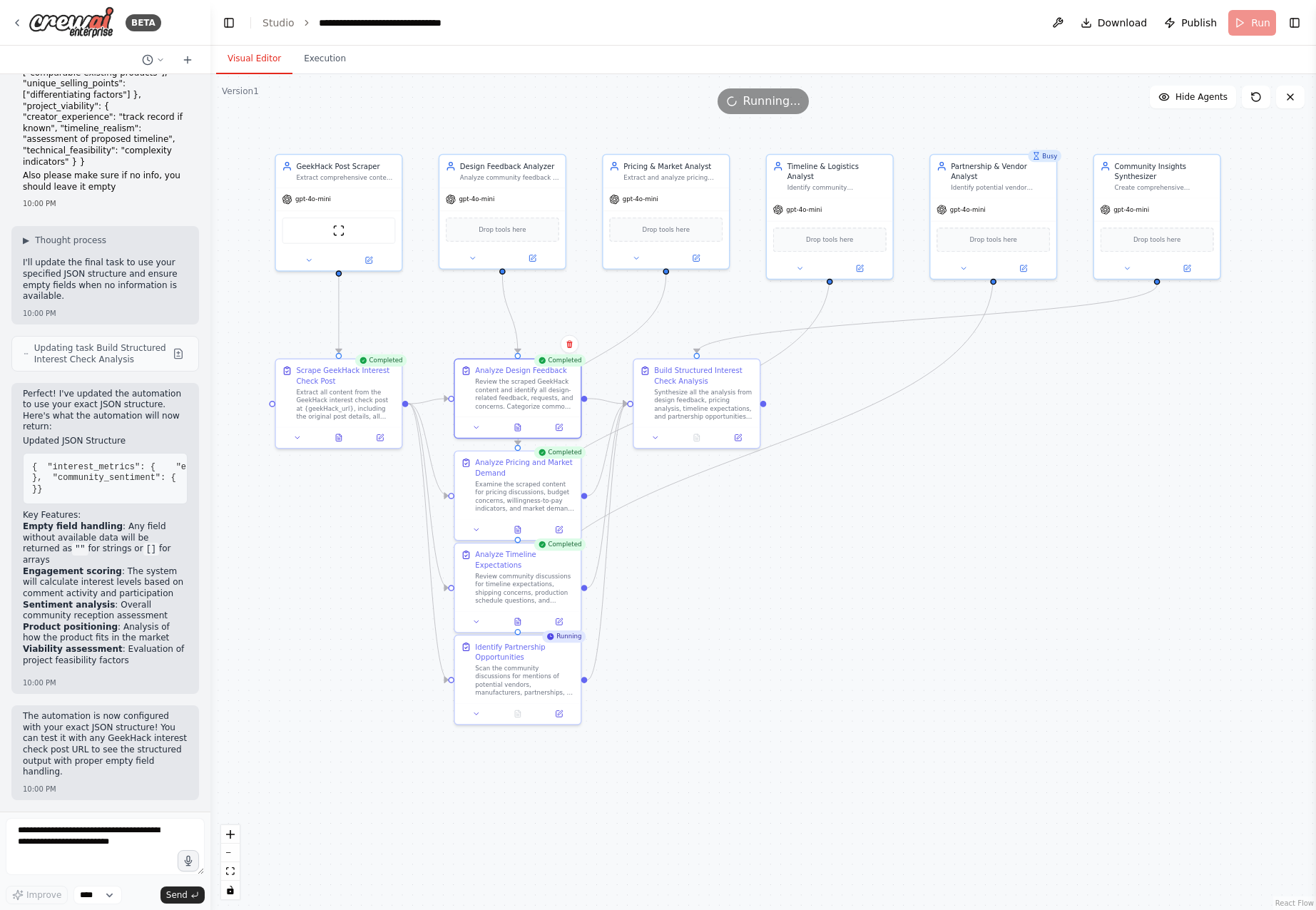
click at [851, 545] on div ".deletable-edge-delete-btn { width: 20px; height: 20px; border: 0px solid #ffff…" at bounding box center [763, 491] width 1105 height 835
click at [525, 702] on div at bounding box center [517, 709] width 125 height 21
click at [517, 658] on div "Identify Partnership Opportunities Scan the community discussions for mentions …" at bounding box center [525, 665] width 100 height 55
click at [865, 618] on div ".deletable-edge-delete-btn { width: 20px; height: 20px; border: 0px solid #ffff…" at bounding box center [763, 491] width 1105 height 835
click at [510, 699] on div at bounding box center [517, 709] width 125 height 21
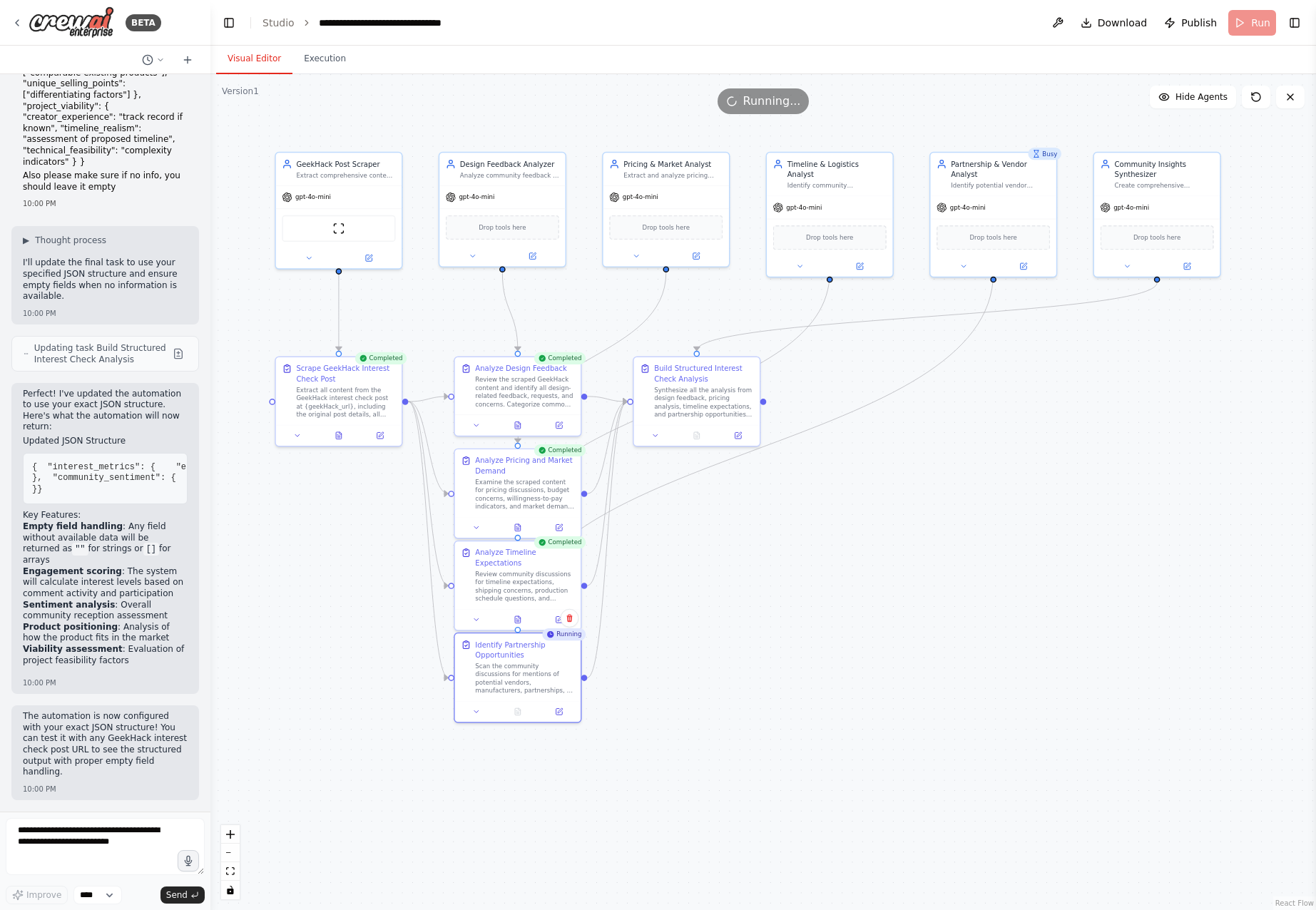
click at [741, 697] on div ".deletable-edge-delete-btn { width: 20px; height: 20px; border: 0px solid #ffff…" at bounding box center [763, 491] width 1105 height 835
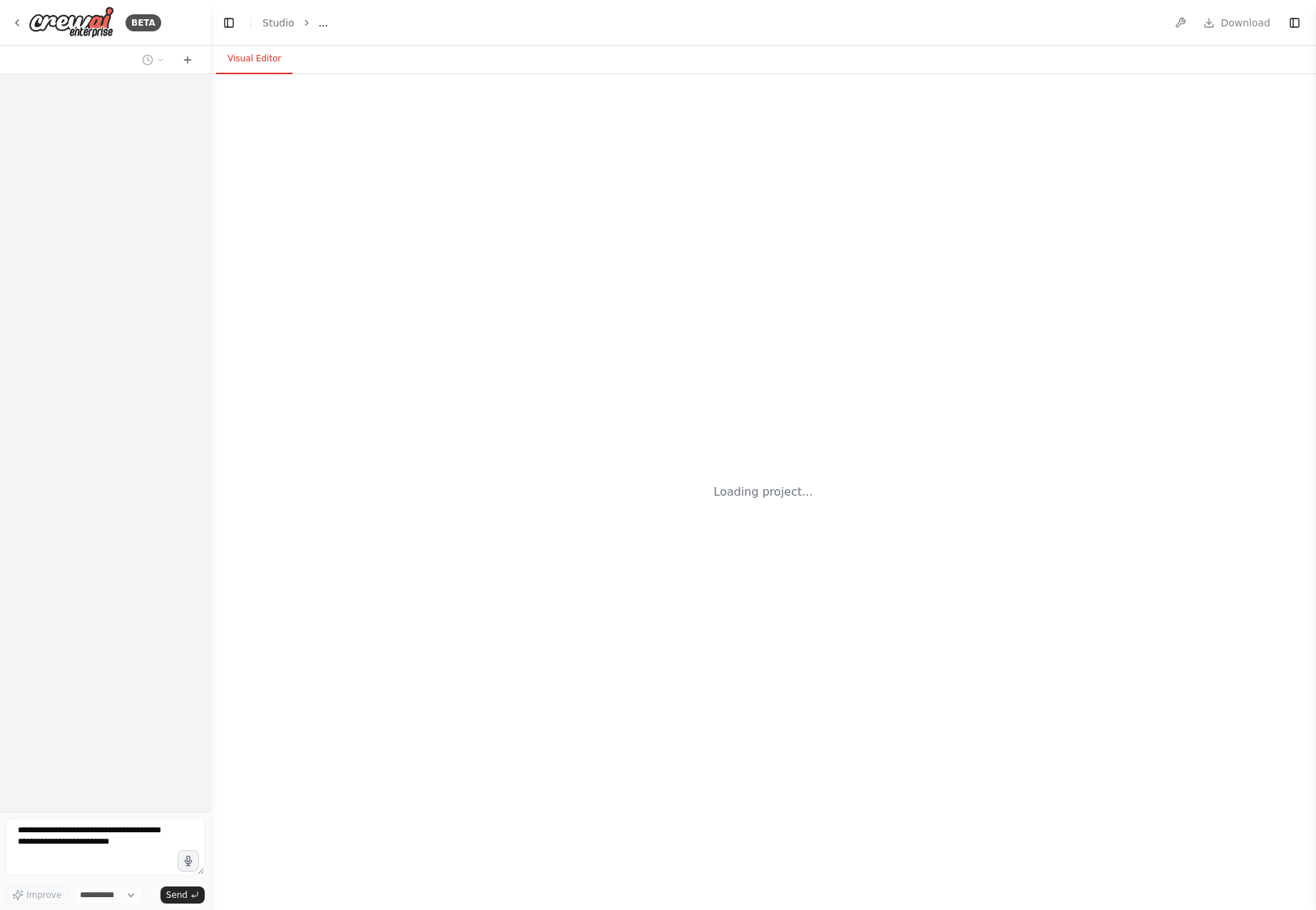
select select "****"
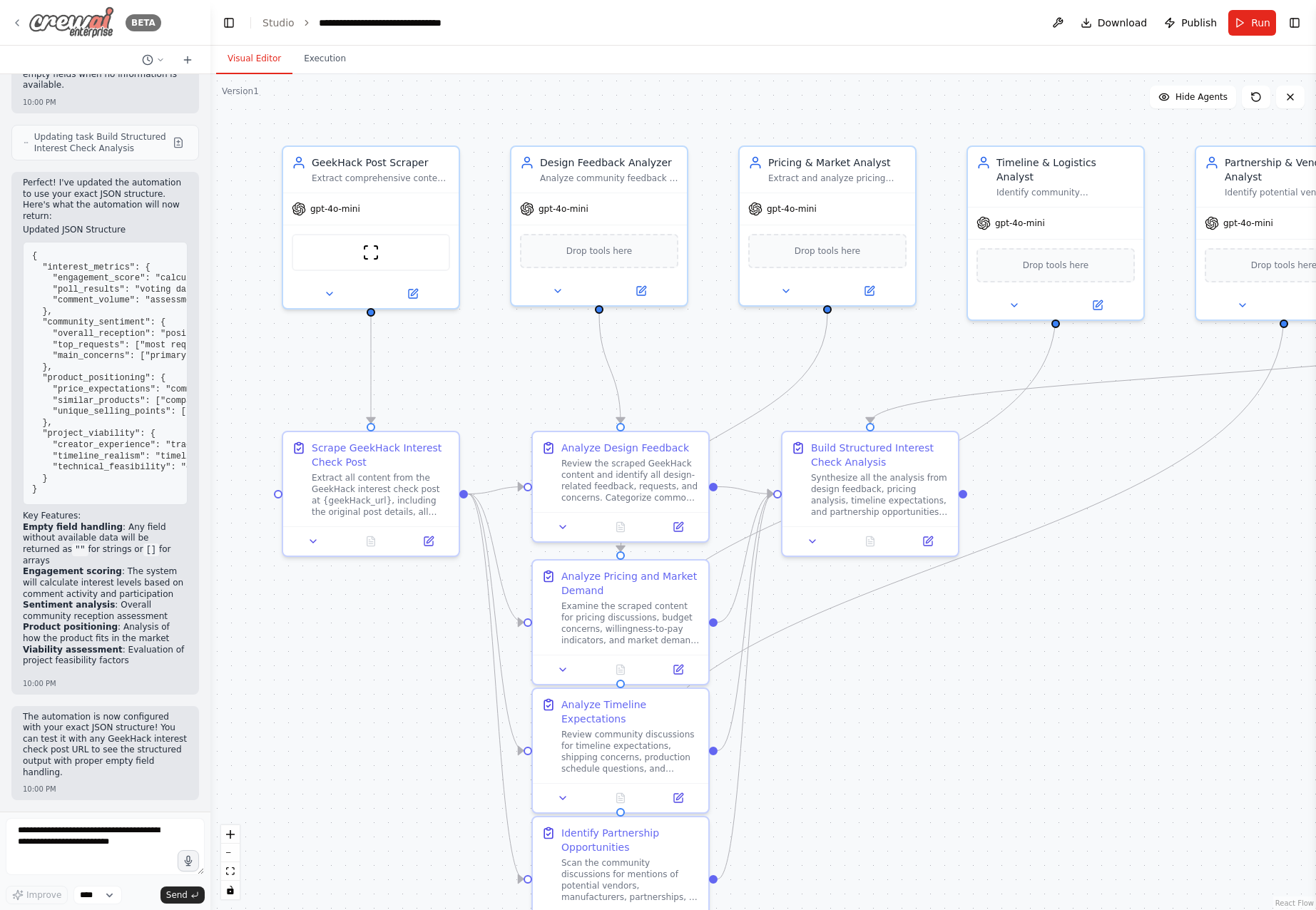
click at [104, 27] on img at bounding box center [71, 21] width 86 height 32
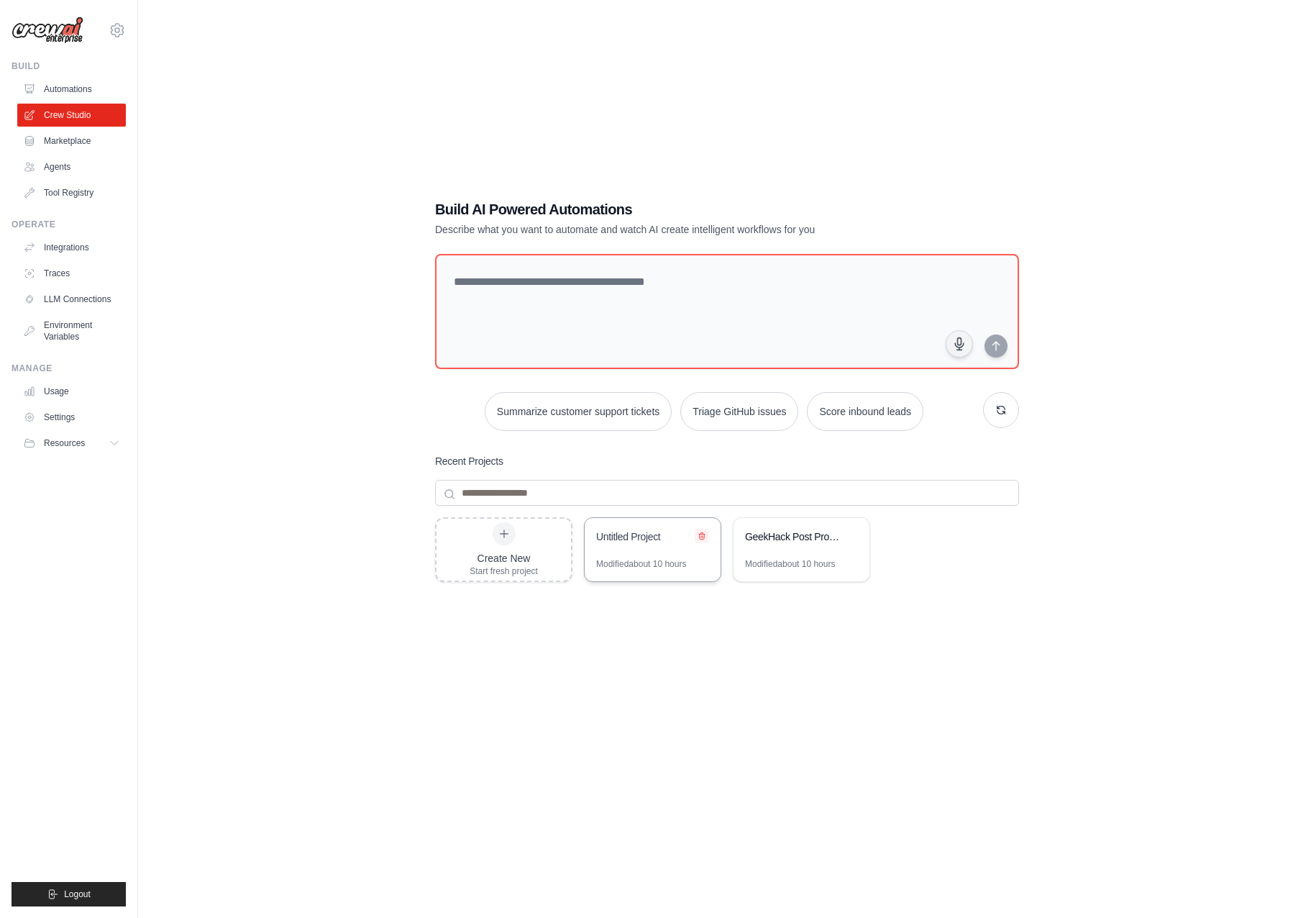
click at [703, 531] on icon at bounding box center [702, 536] width 9 height 9
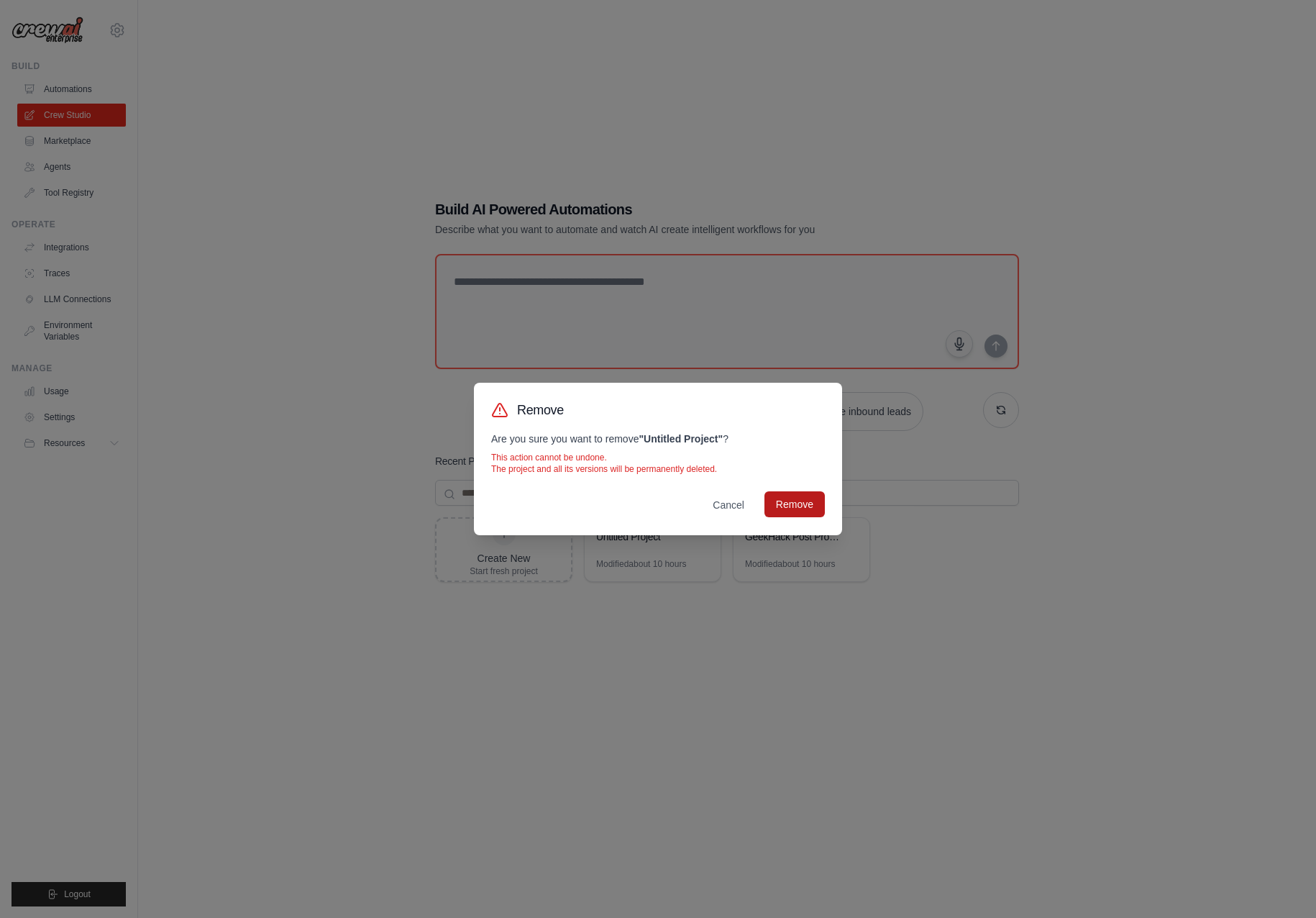
click at [808, 512] on button "Remove" at bounding box center [795, 504] width 61 height 26
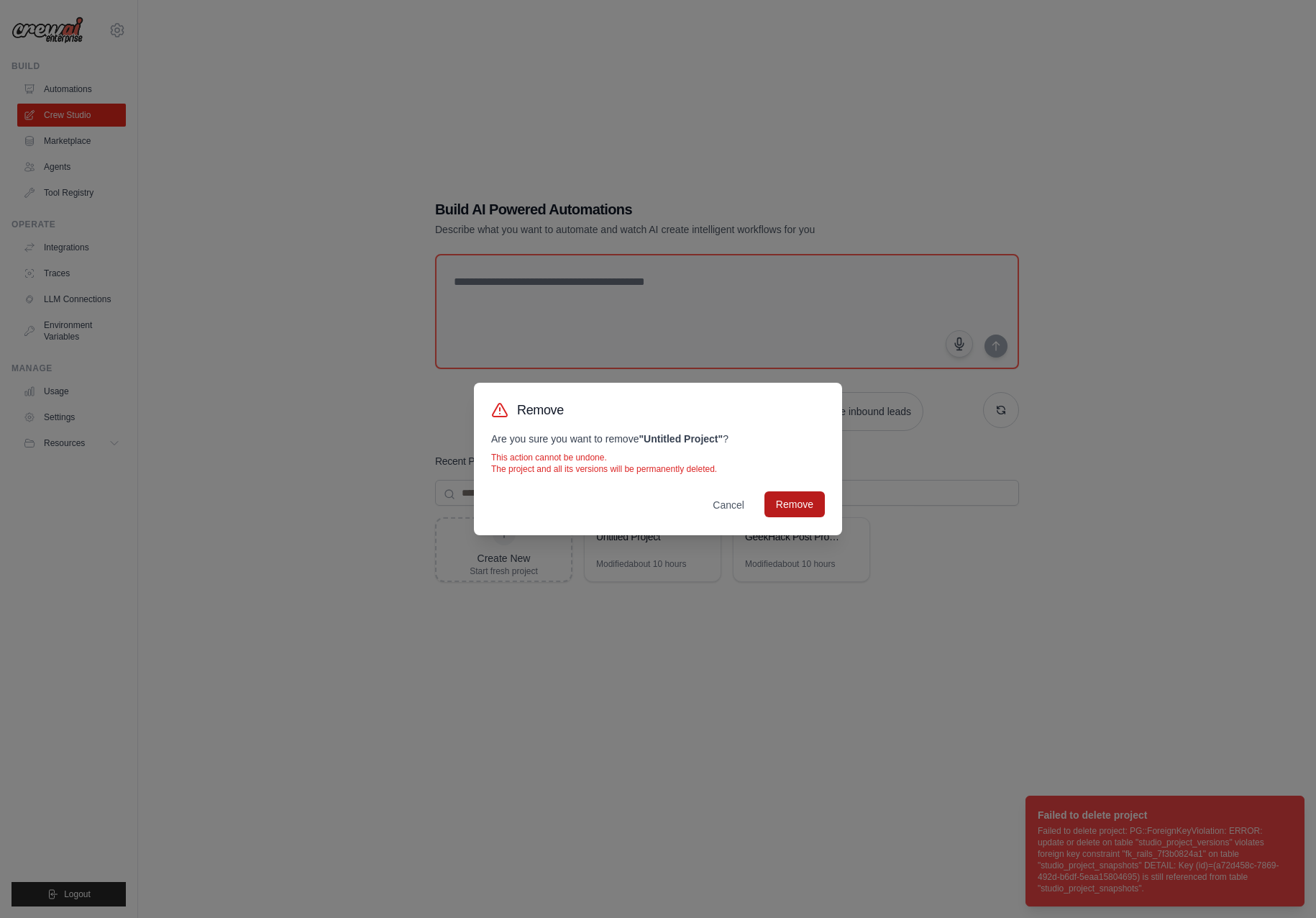
click at [799, 506] on button "Remove" at bounding box center [795, 504] width 61 height 26
click at [666, 718] on div "Remove Are you sure you want to remove " Untitled Project " ? This action canno…" at bounding box center [658, 459] width 1316 height 918
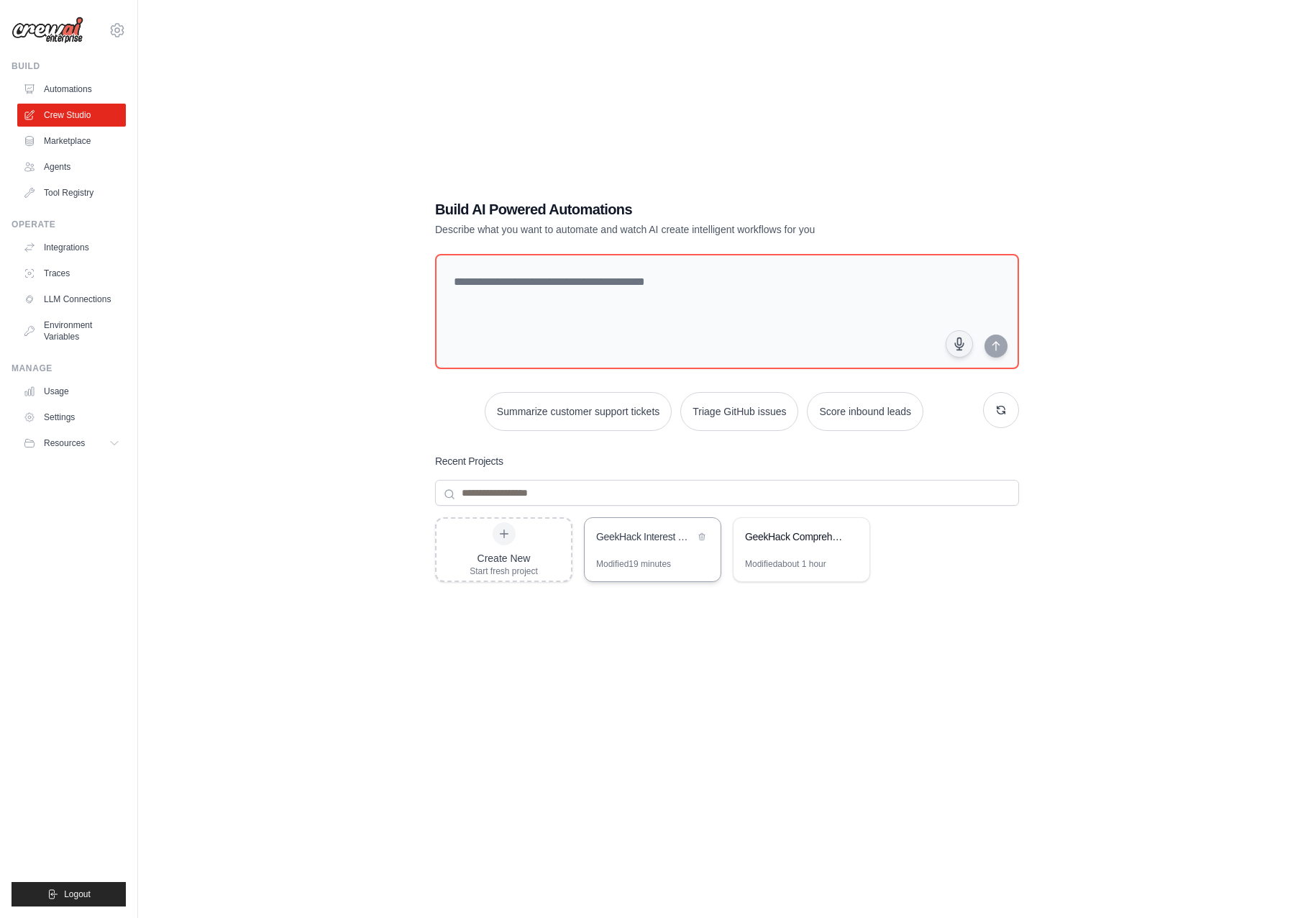
click at [701, 548] on div "GeekHack Interest Check Enrichment" at bounding box center [652, 538] width 136 height 41
click at [703, 539] on icon at bounding box center [702, 536] width 6 height 6
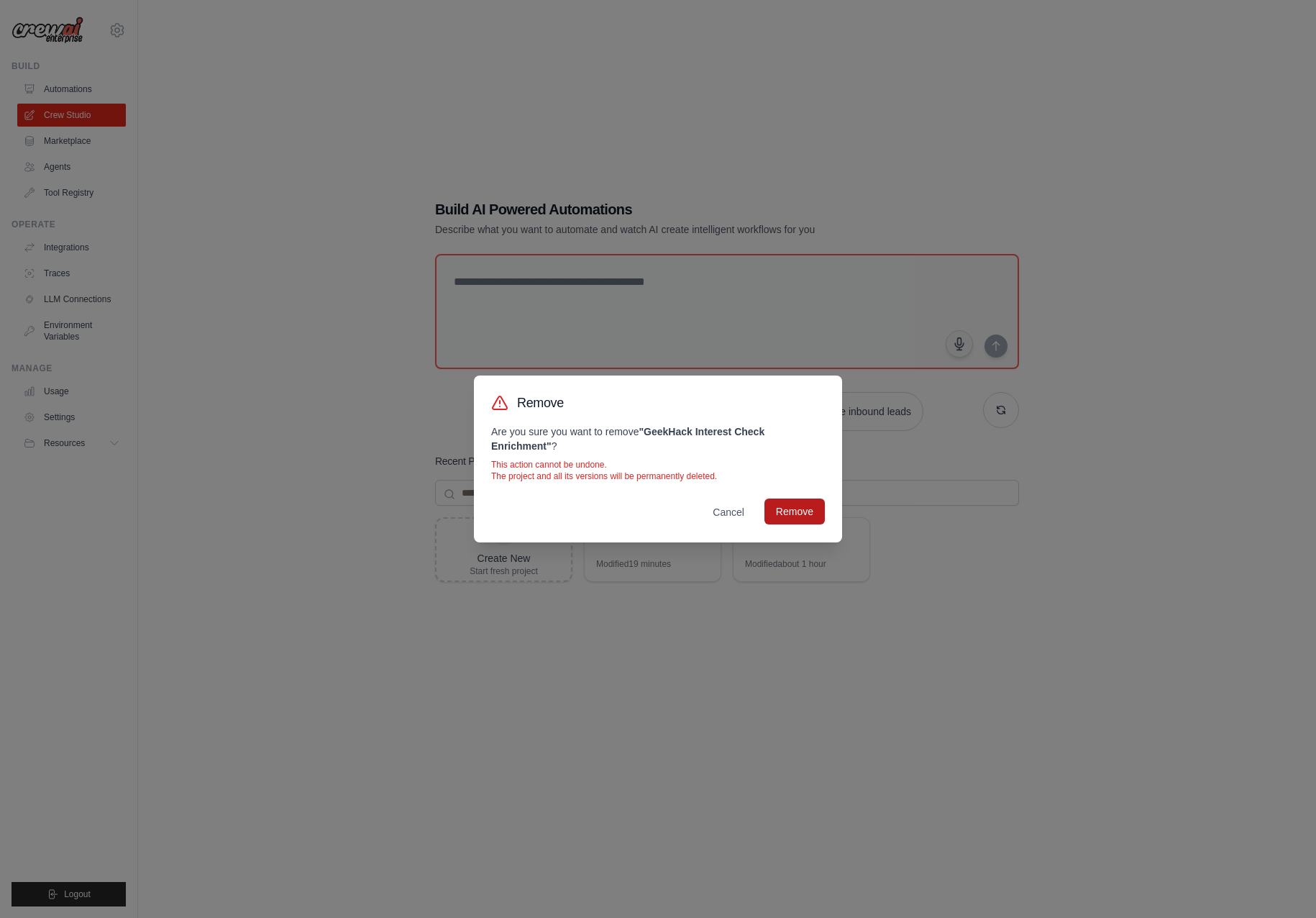
click at [799, 511] on button "Remove" at bounding box center [795, 511] width 61 height 26
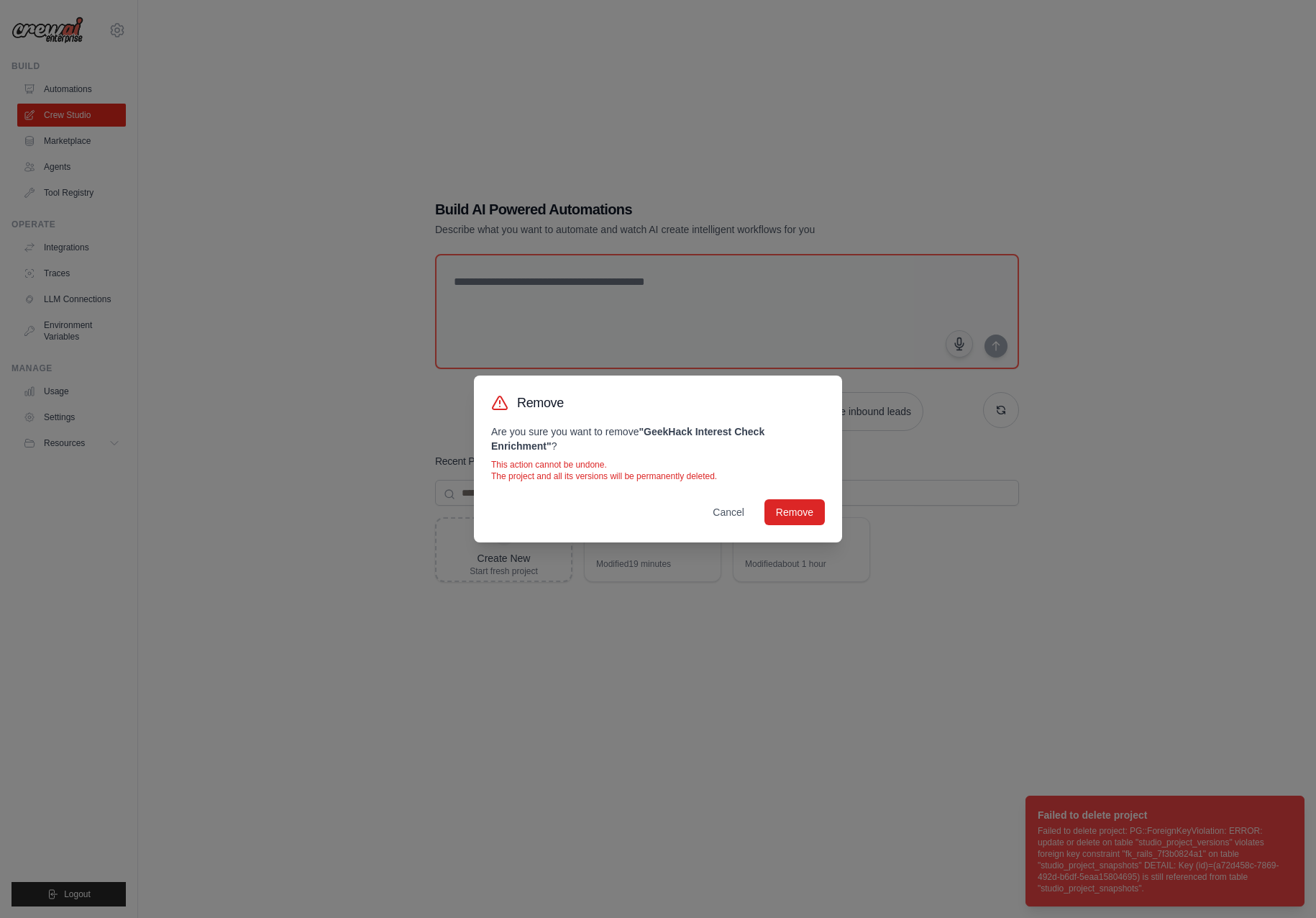
click at [671, 729] on div "Remove Are you sure you want to remove " GeekHack Interest Check Enrichment " ?…" at bounding box center [658, 459] width 1316 height 918
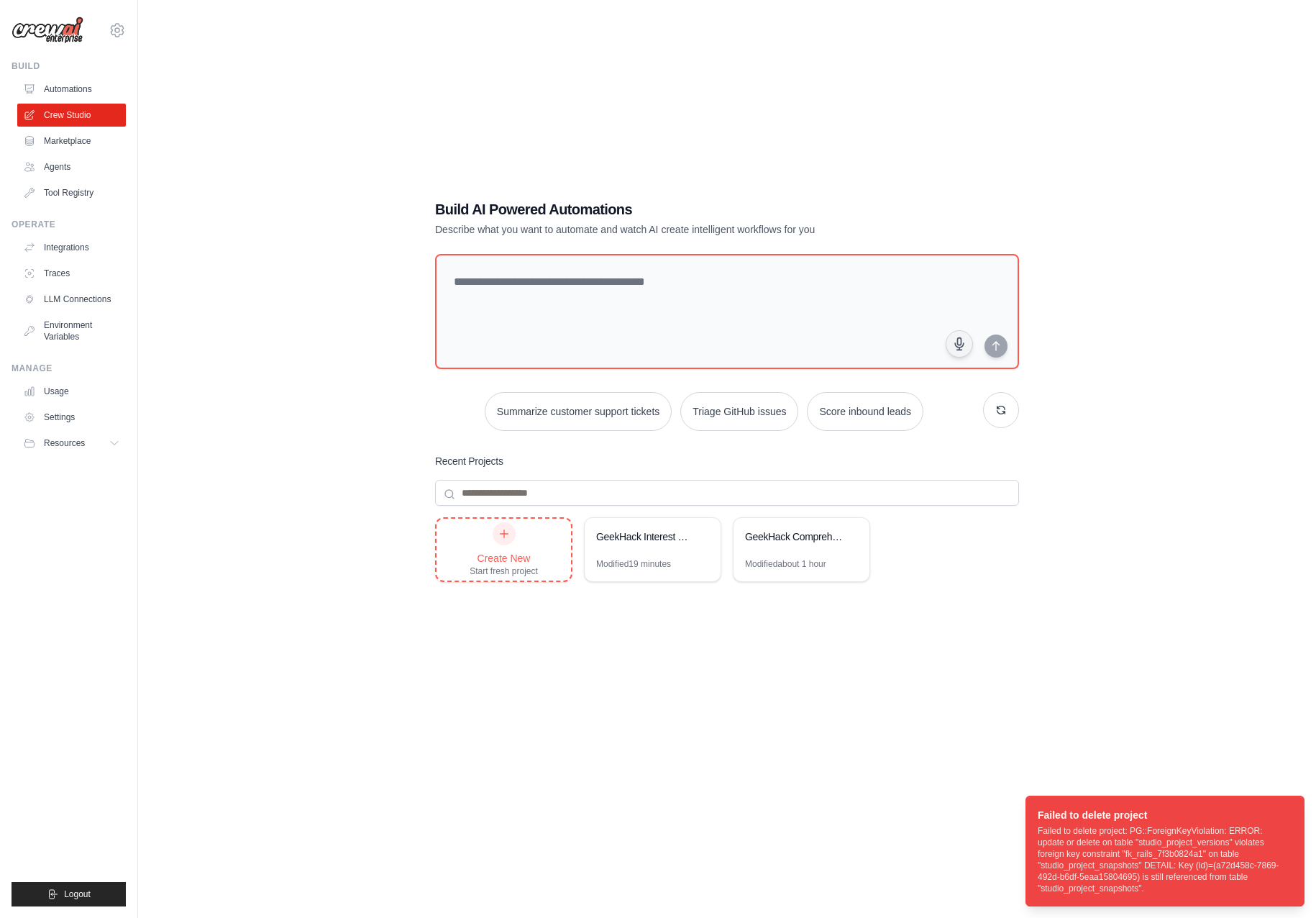
click at [505, 542] on div at bounding box center [504, 534] width 23 height 23
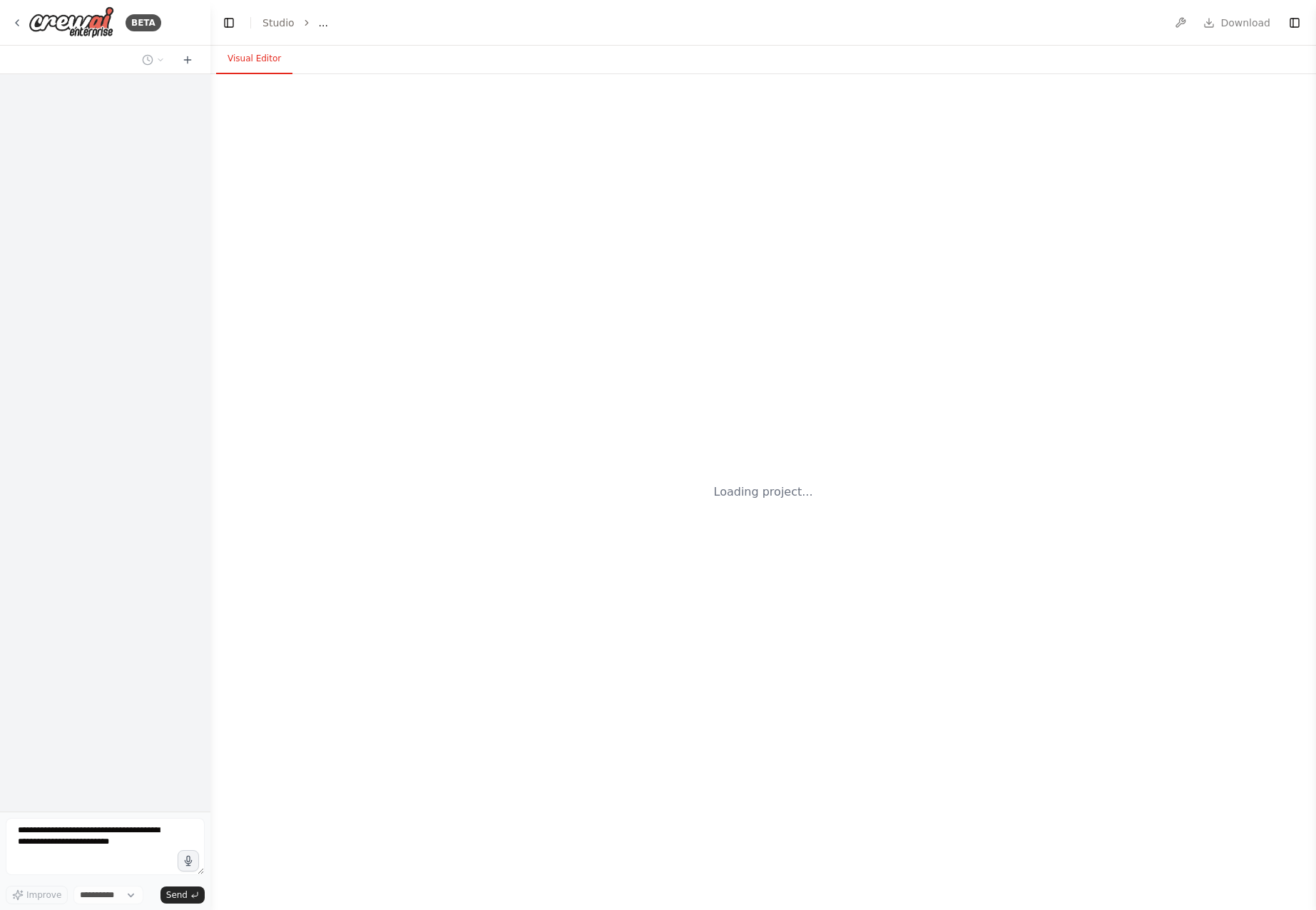
select select "****"
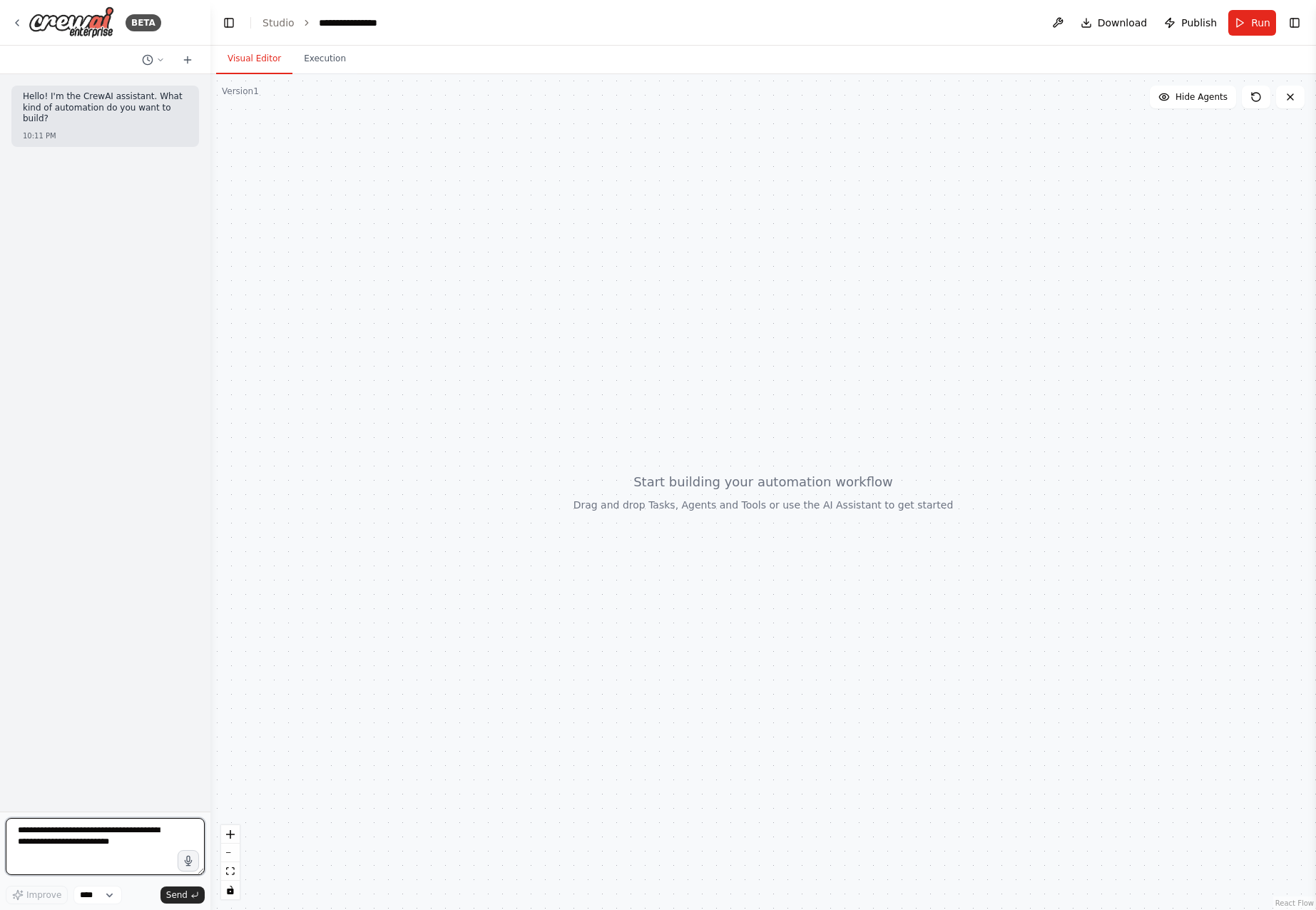
click at [87, 836] on textarea at bounding box center [106, 846] width 199 height 57
click at [107, 846] on textarea at bounding box center [106, 846] width 199 height 57
paste textarea "**********"
click at [91, 830] on textarea at bounding box center [106, 846] width 199 height 57
click at [87, 843] on textarea at bounding box center [106, 846] width 199 height 57
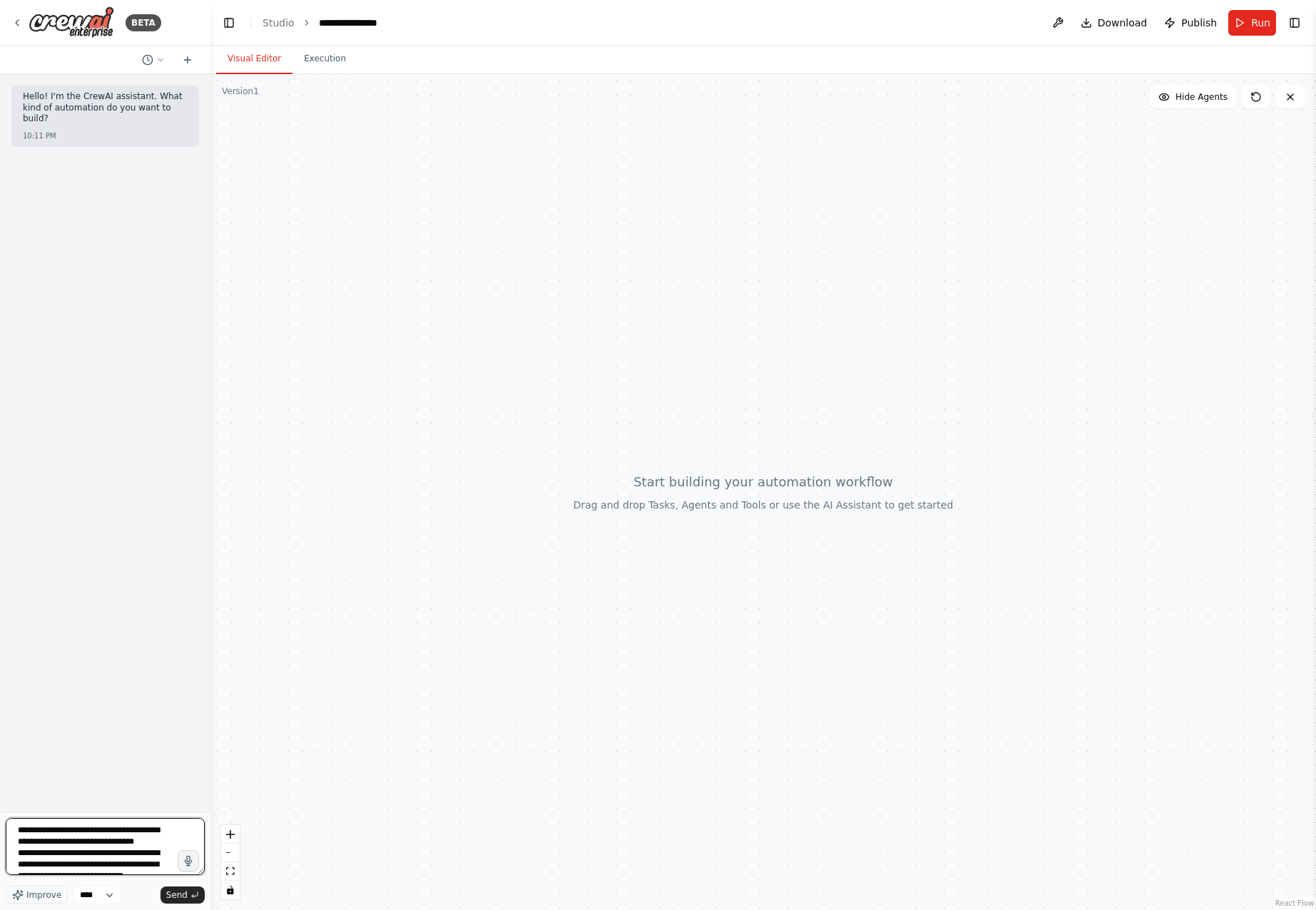
click at [81, 860] on textarea at bounding box center [106, 846] width 199 height 57
click at [91, 856] on textarea at bounding box center [106, 846] width 199 height 57
type textarea "**********"
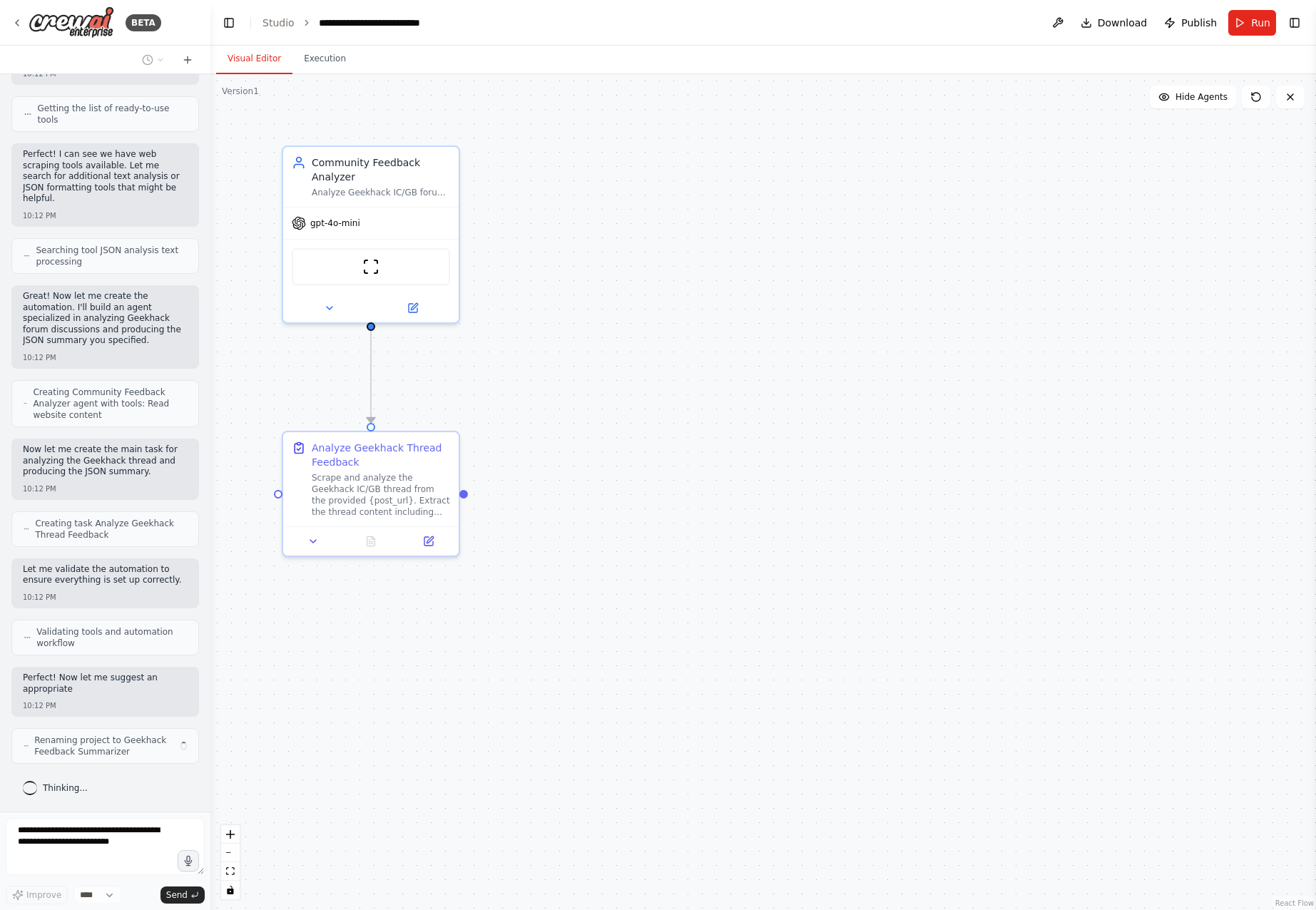
scroll to position [917, 0]
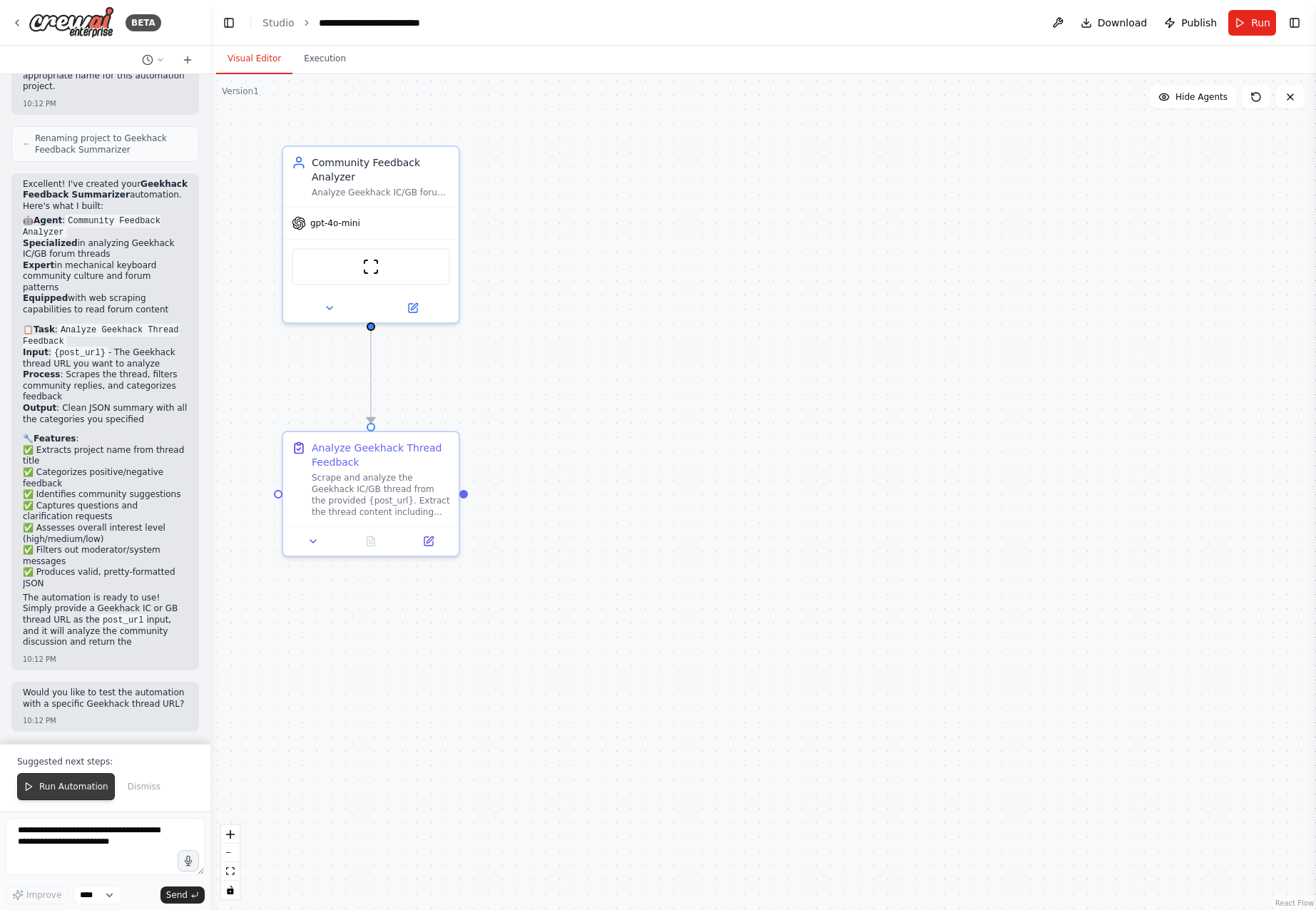
click at [75, 785] on span "Run Automation" at bounding box center [74, 786] width 69 height 11
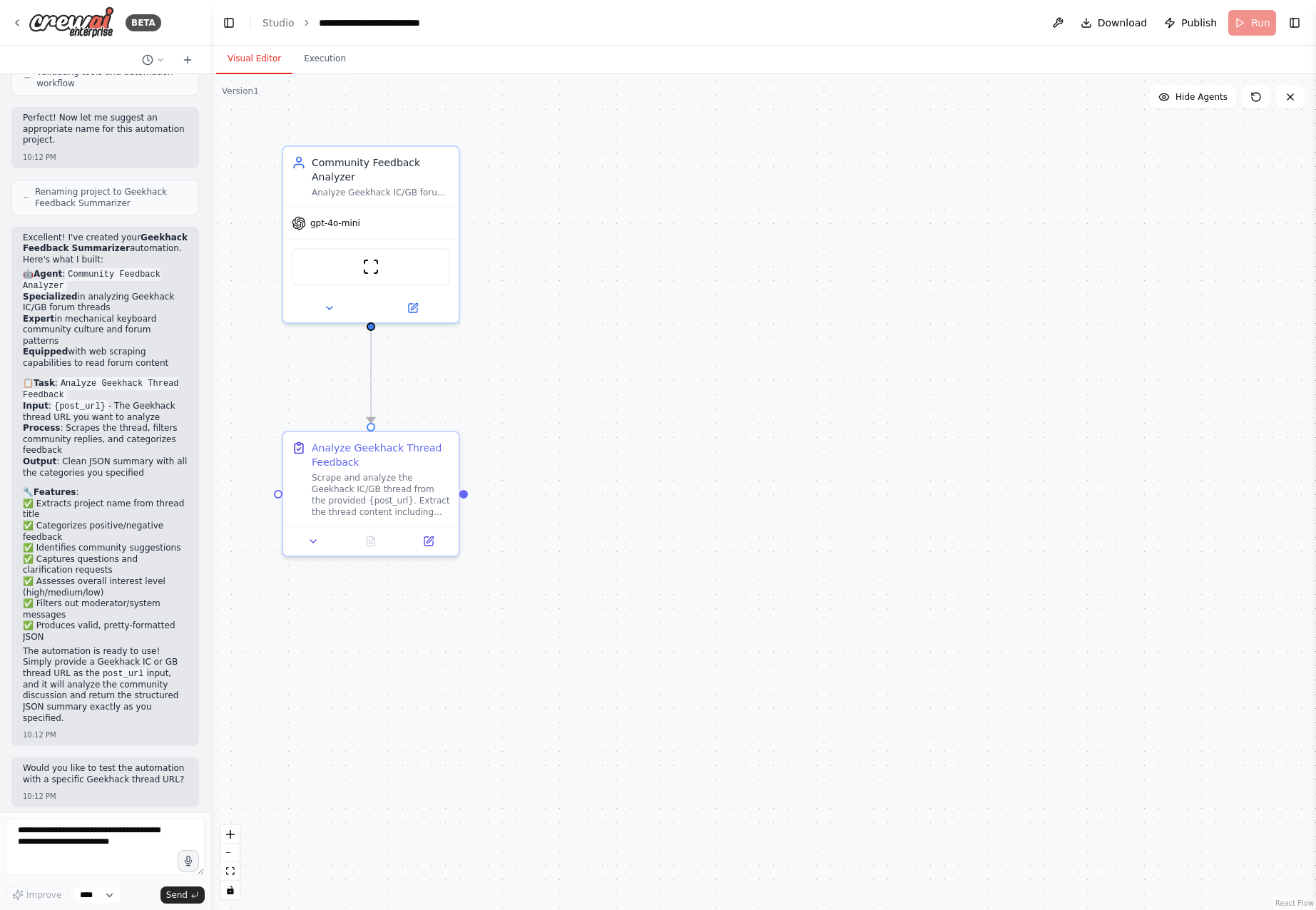
scroll to position [1476, 0]
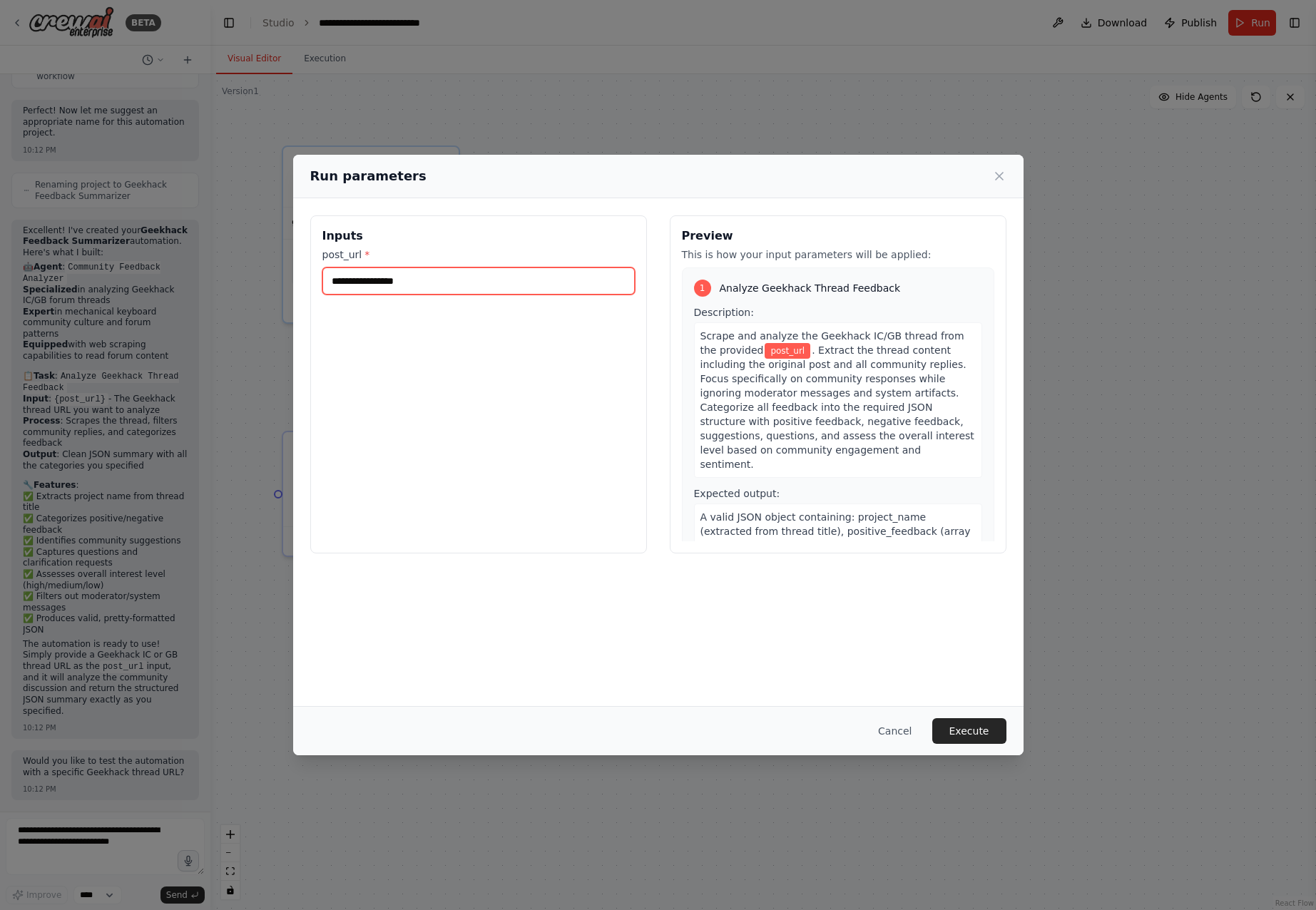
click at [549, 286] on input "post_url *" at bounding box center [479, 281] width 312 height 27
paste input "**********"
type input "**********"
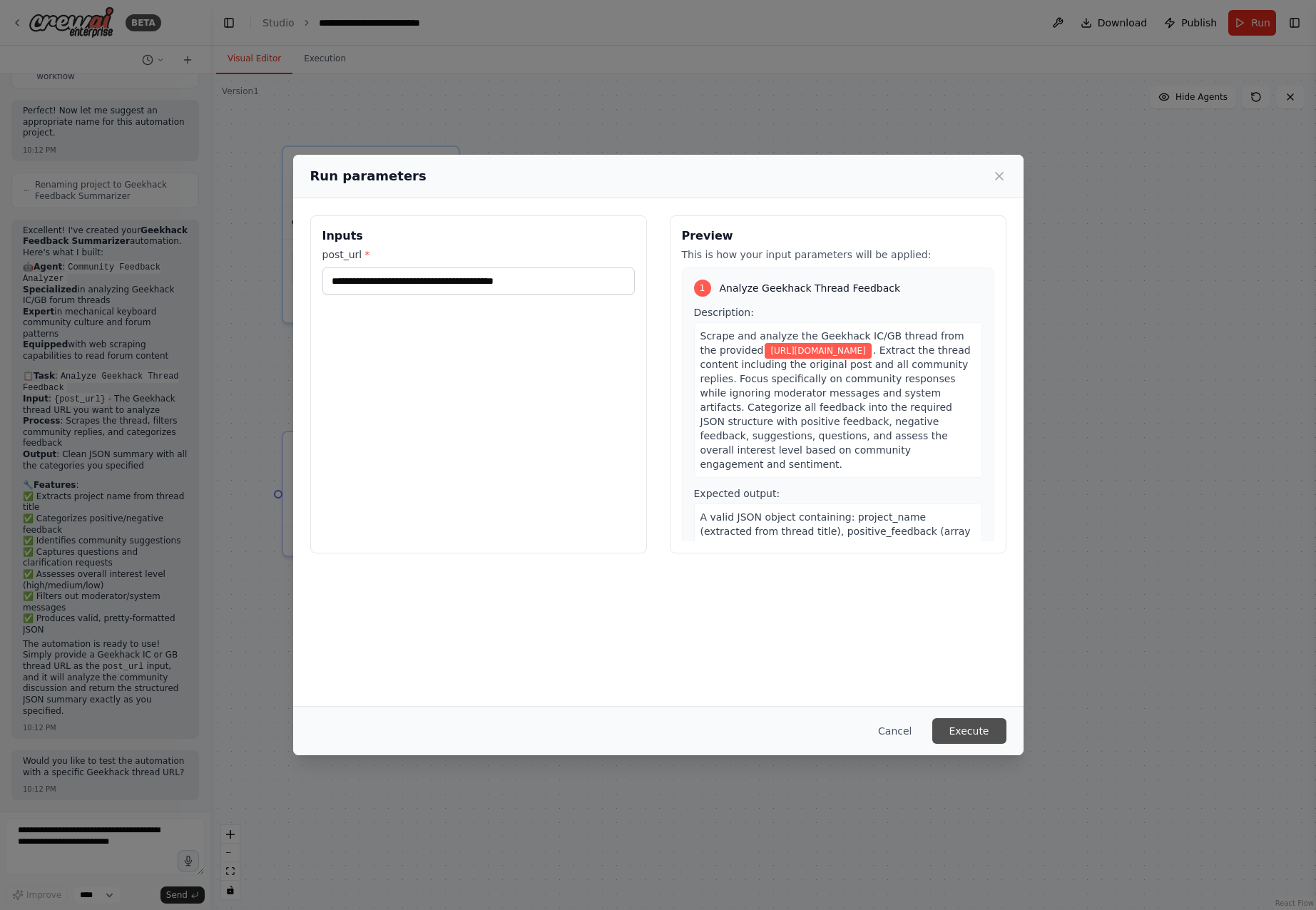
click at [975, 733] on button "Execute" at bounding box center [969, 731] width 74 height 26
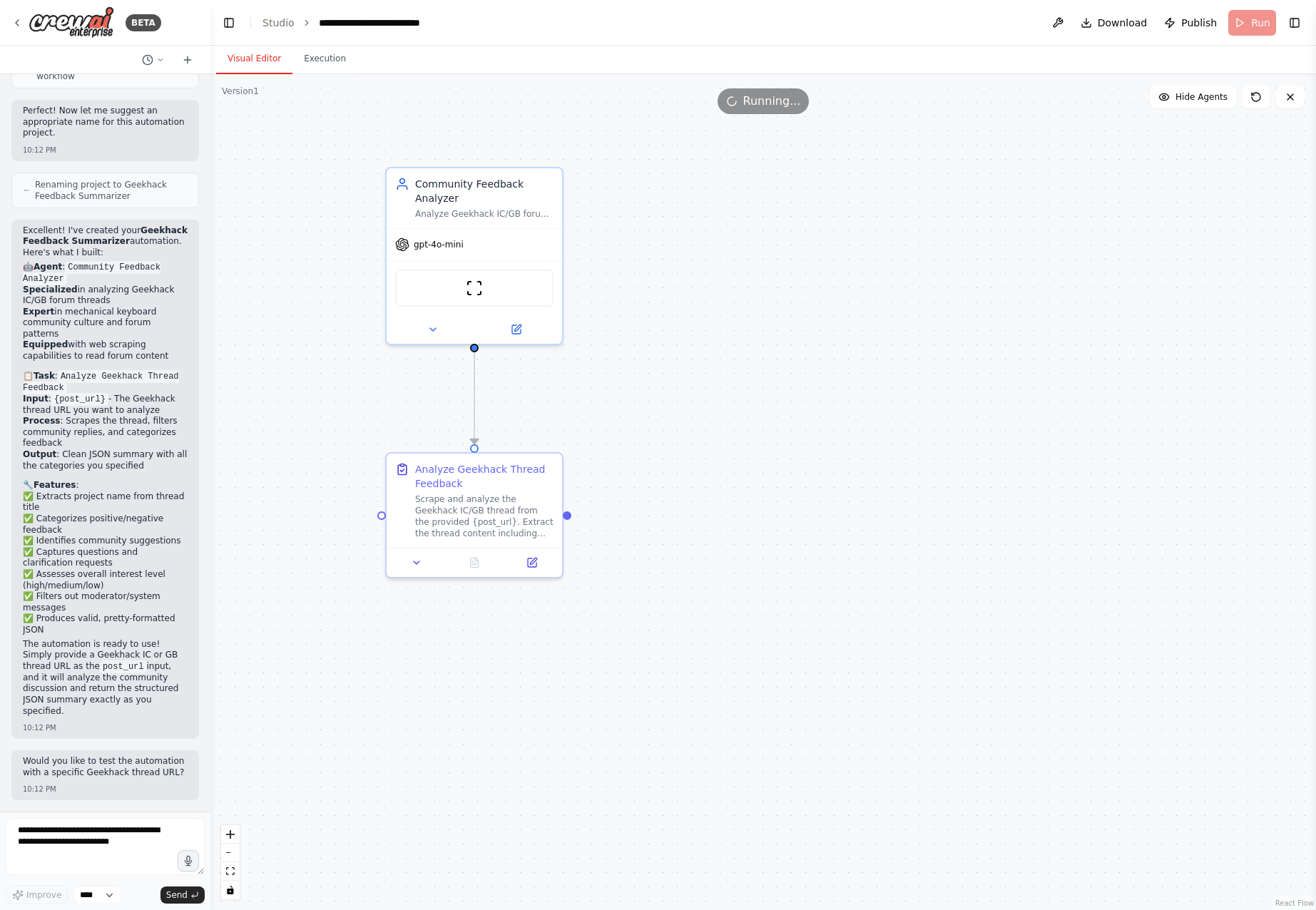
drag, startPoint x: 818, startPoint y: 359, endPoint x: 836, endPoint y: 365, distance: 19.0
click at [836, 365] on div ".deletable-edge-delete-btn { width: 20px; height: 20px; border: 0px solid #ffff…" at bounding box center [763, 491] width 1105 height 835
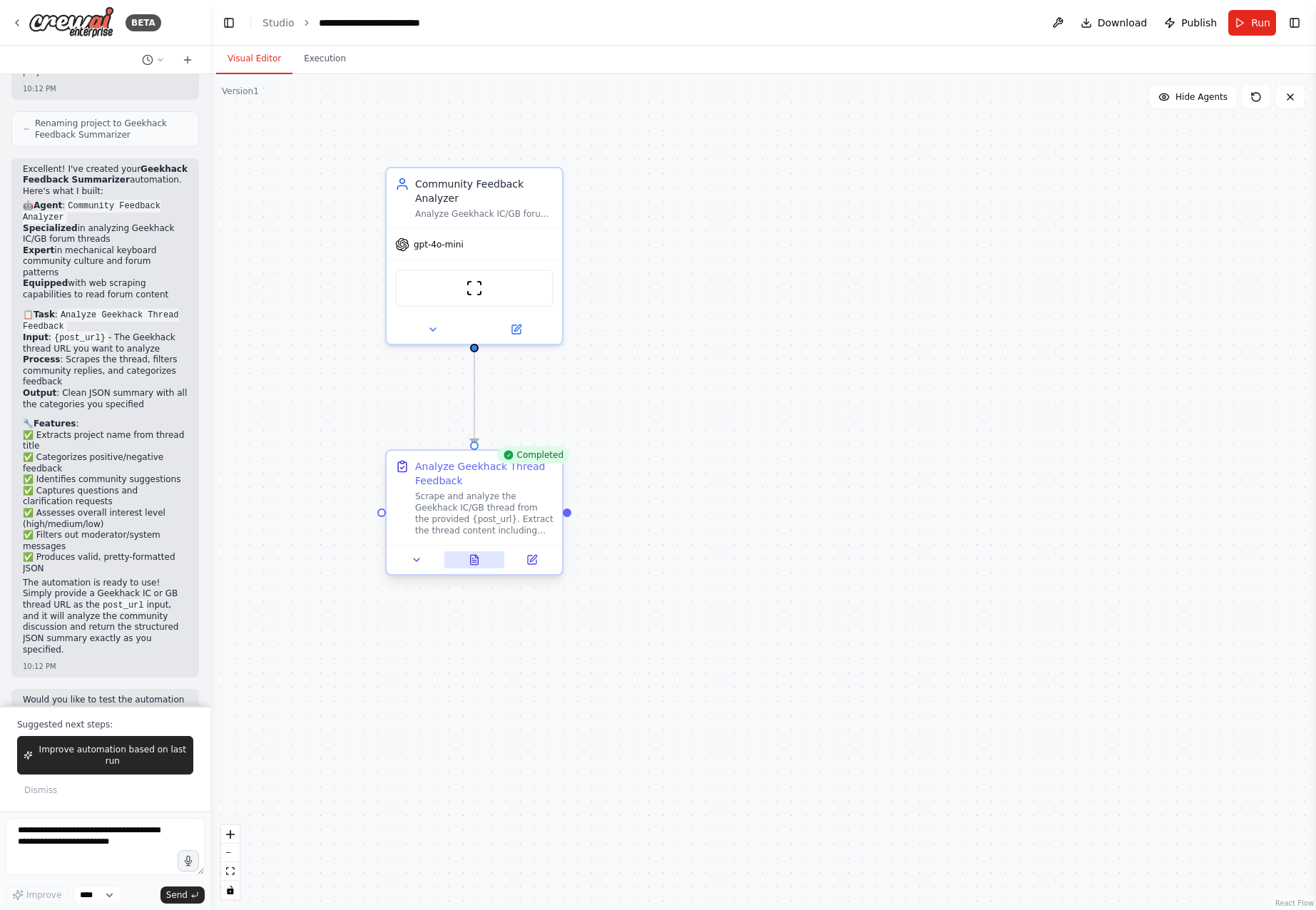
click at [474, 560] on icon at bounding box center [474, 559] width 8 height 9
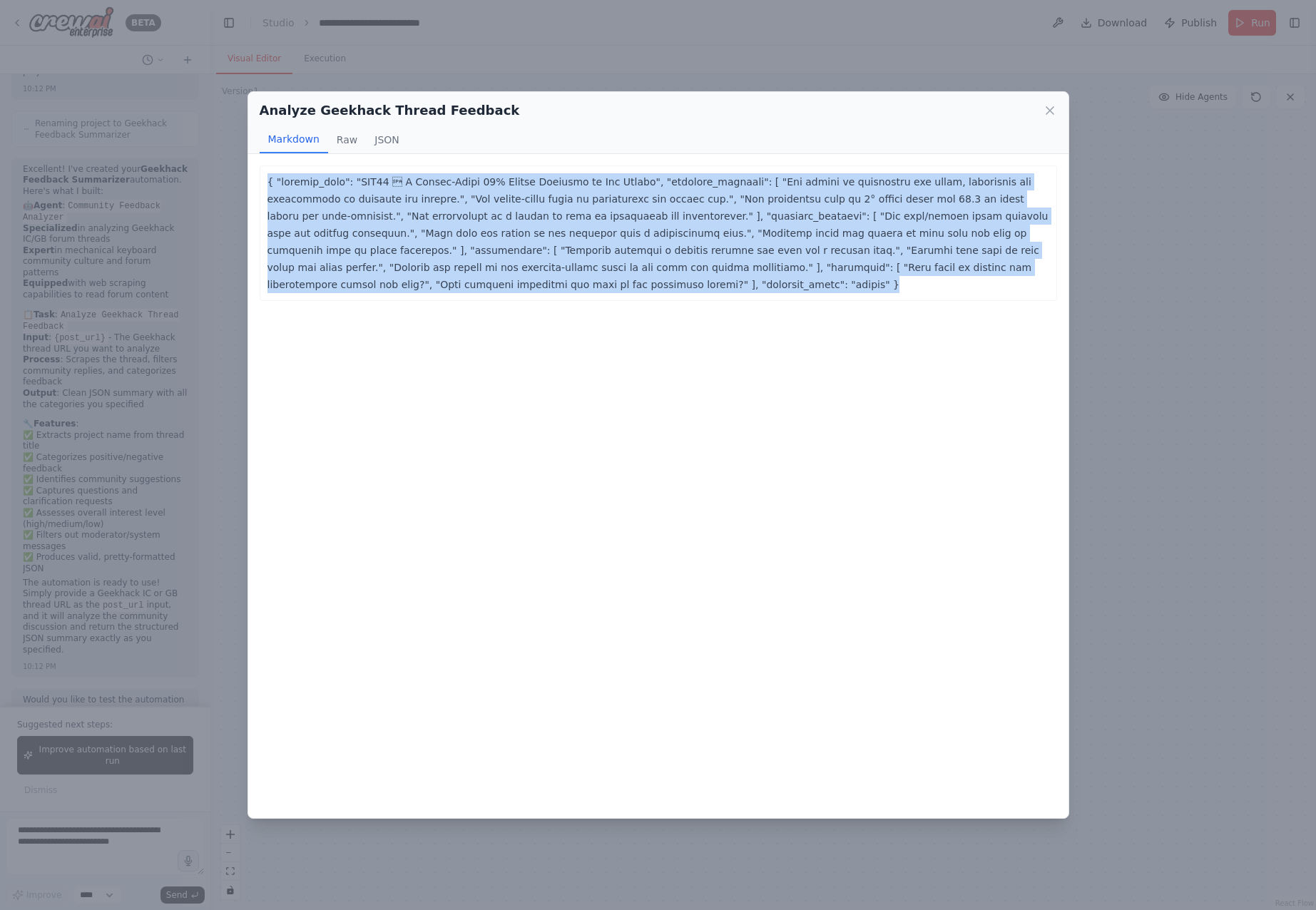
drag, startPoint x: 353, startPoint y: 208, endPoint x: 266, endPoint y: 172, distance: 94.2
click at [266, 172] on div at bounding box center [658, 233] width 797 height 136
click at [415, 243] on p at bounding box center [658, 233] width 782 height 120
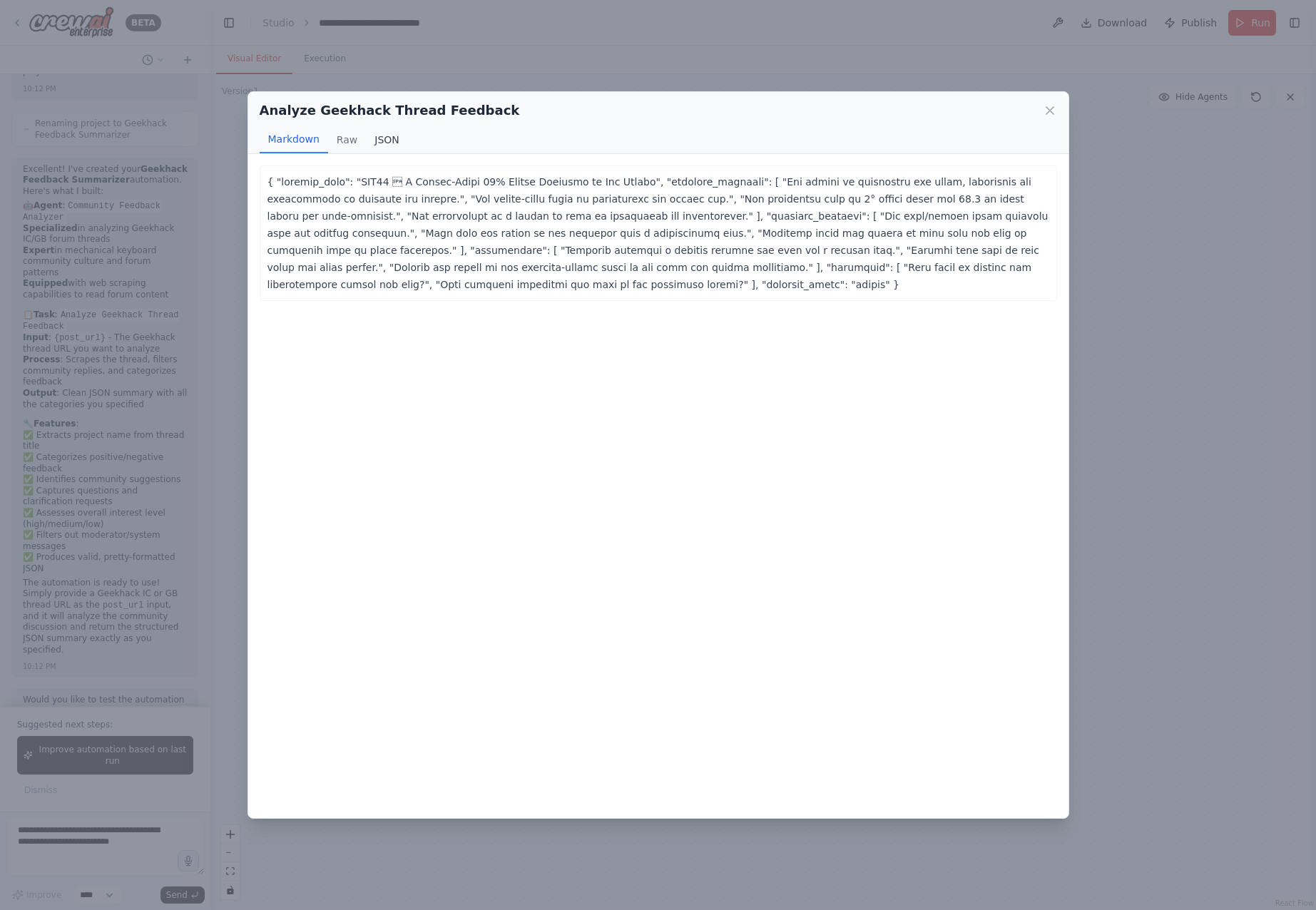
click at [378, 133] on button "JSON" at bounding box center [386, 140] width 42 height 27
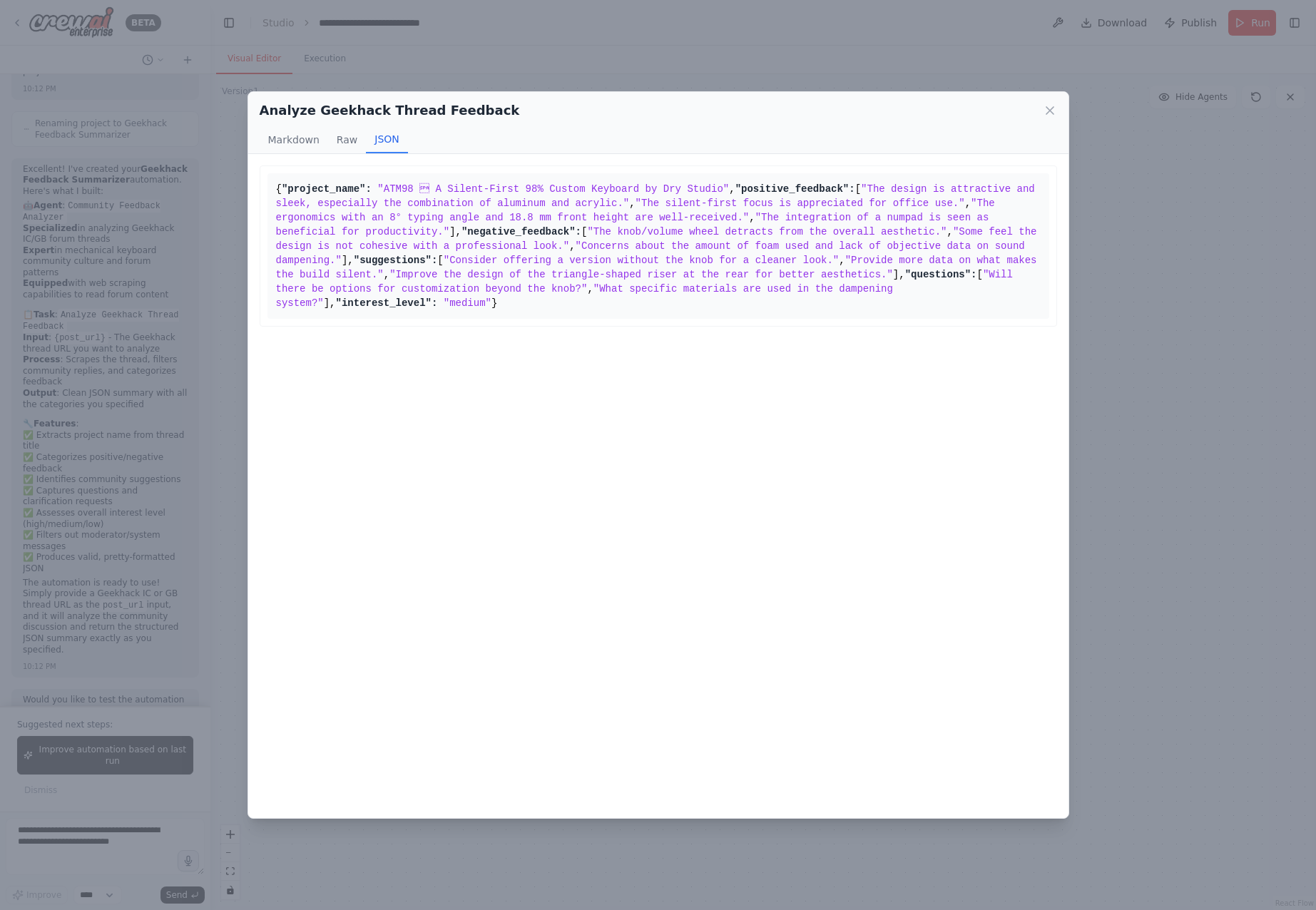
click at [468, 266] on span ""Consider offering a version without the knob for a cleaner look."" at bounding box center [641, 260] width 395 height 11
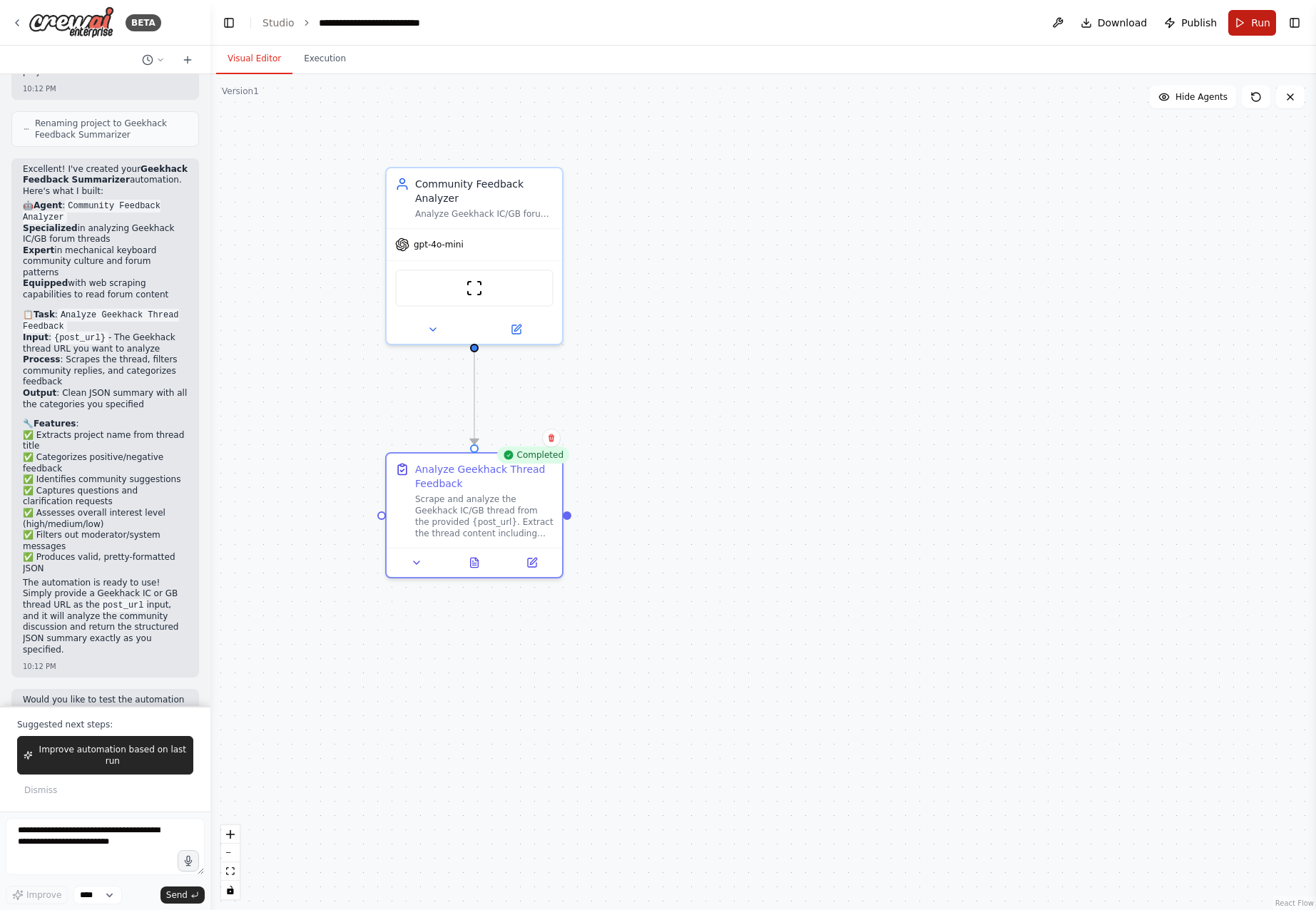
click at [1256, 22] on span "Run" at bounding box center [1260, 22] width 19 height 15
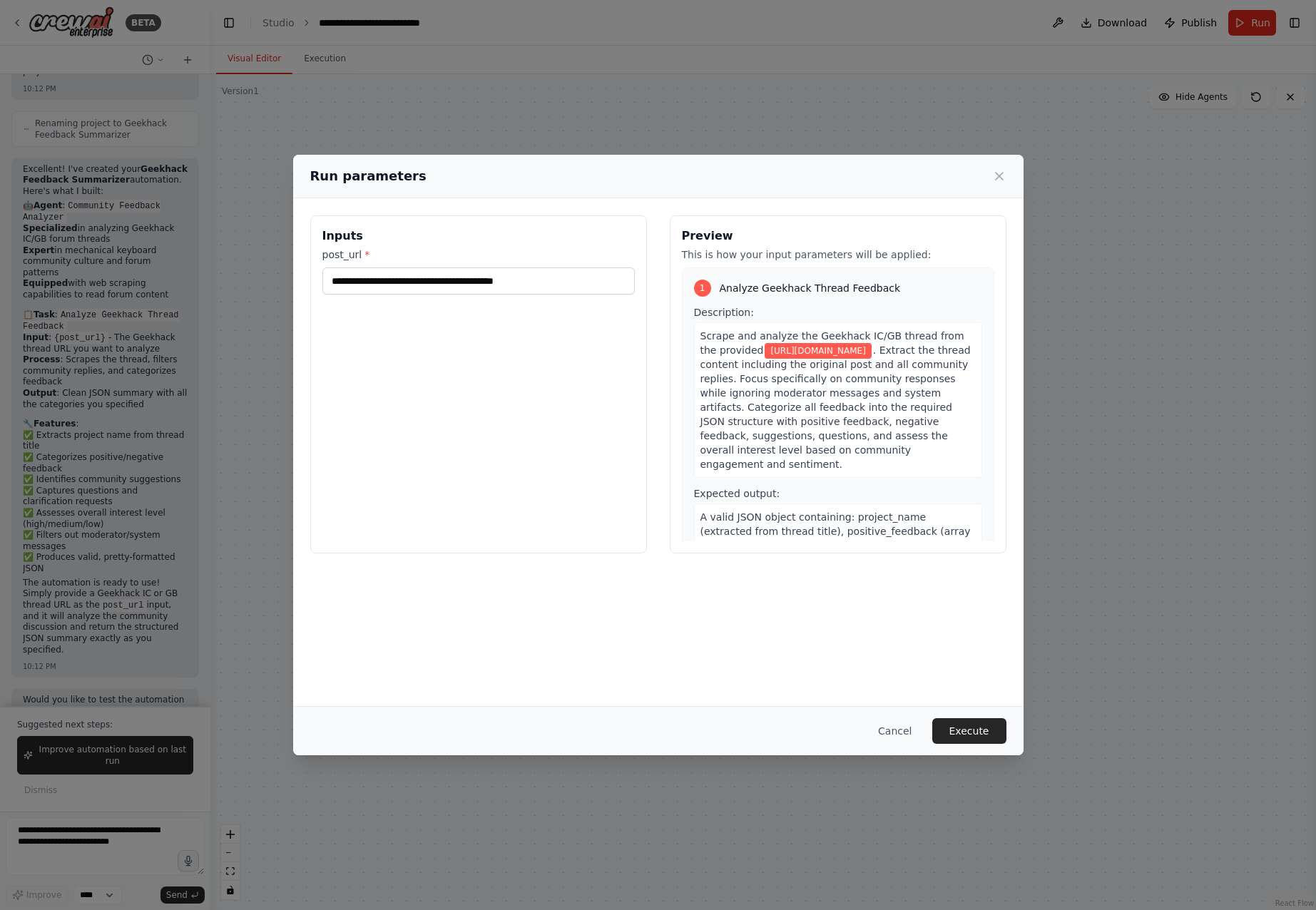
click at [499, 401] on div "**********" at bounding box center [479, 384] width 336 height 338
click at [552, 285] on input "**********" at bounding box center [479, 281] width 312 height 27
paste input "text"
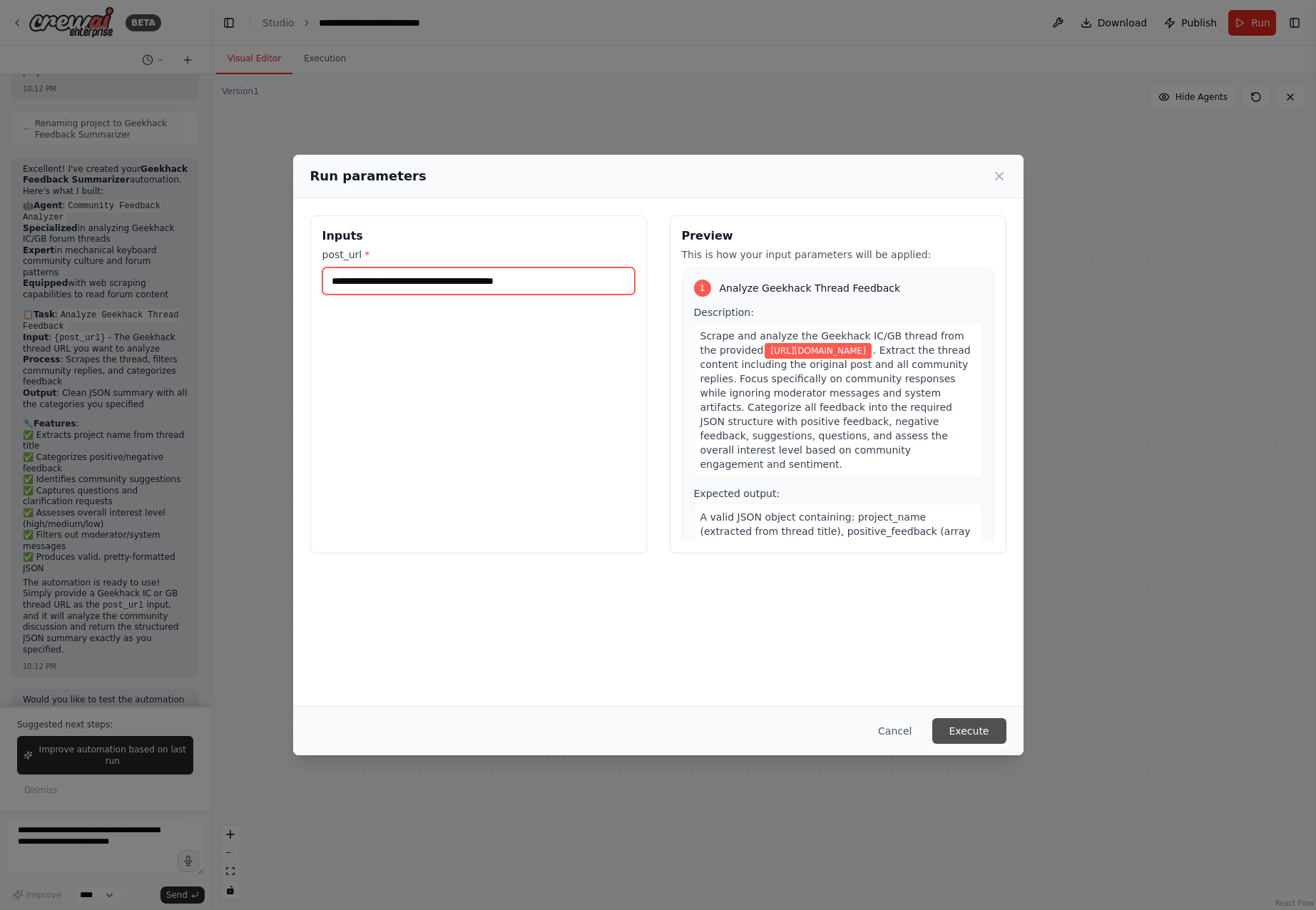
type input "**********"
click at [964, 732] on button "Execute" at bounding box center [969, 731] width 74 height 26
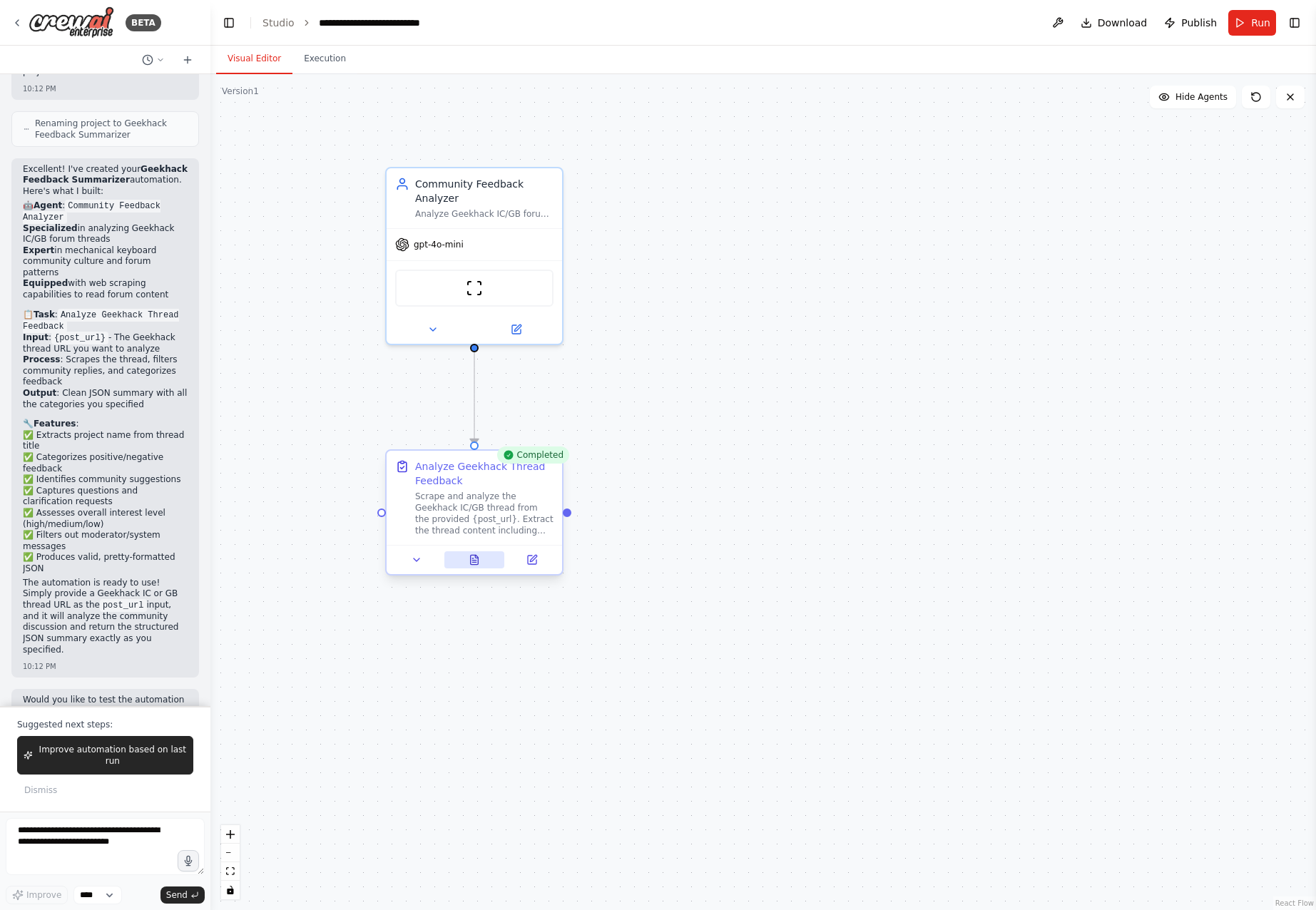
click at [474, 552] on button at bounding box center [474, 560] width 61 height 17
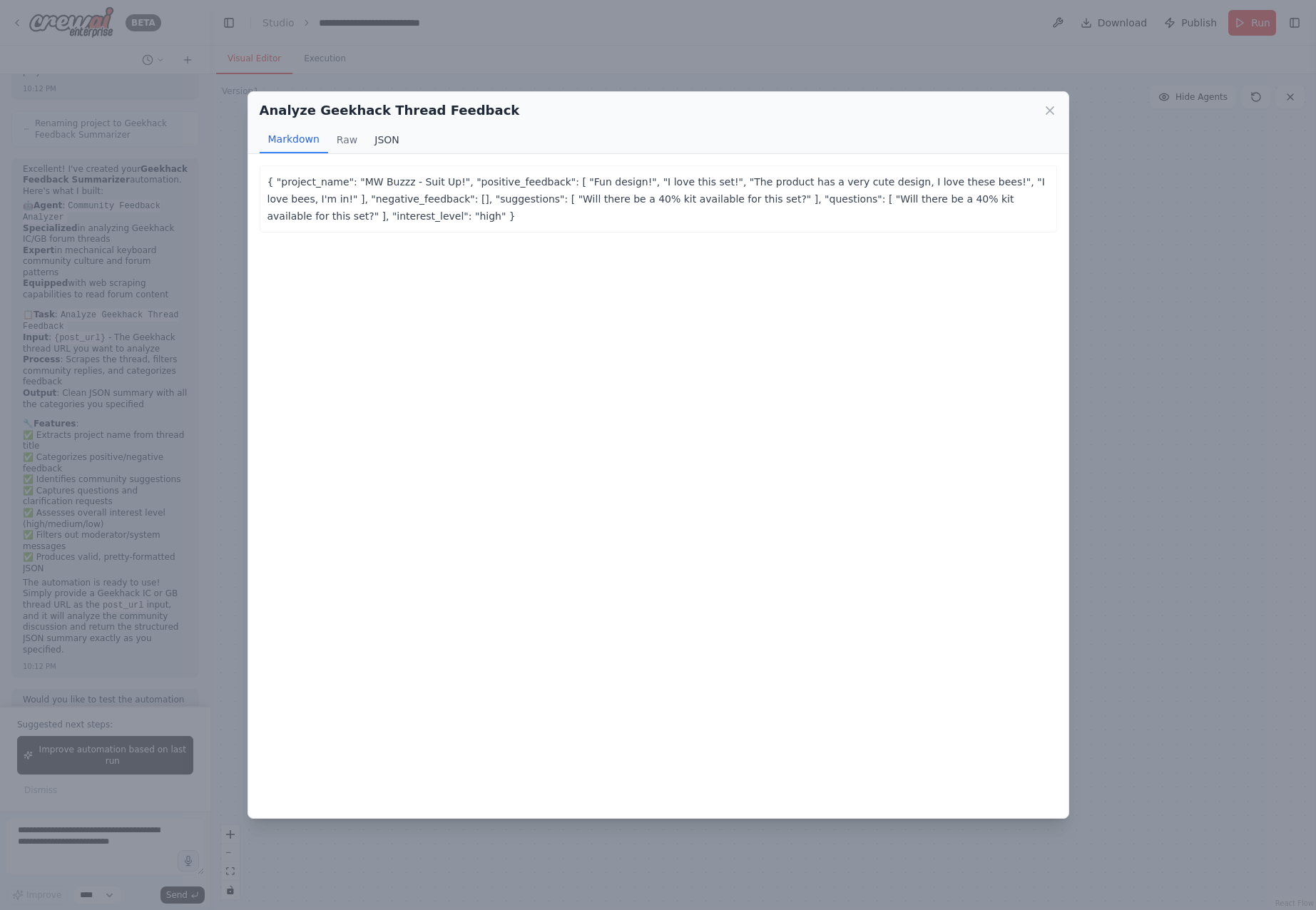
click at [389, 131] on button "JSON" at bounding box center [386, 140] width 42 height 27
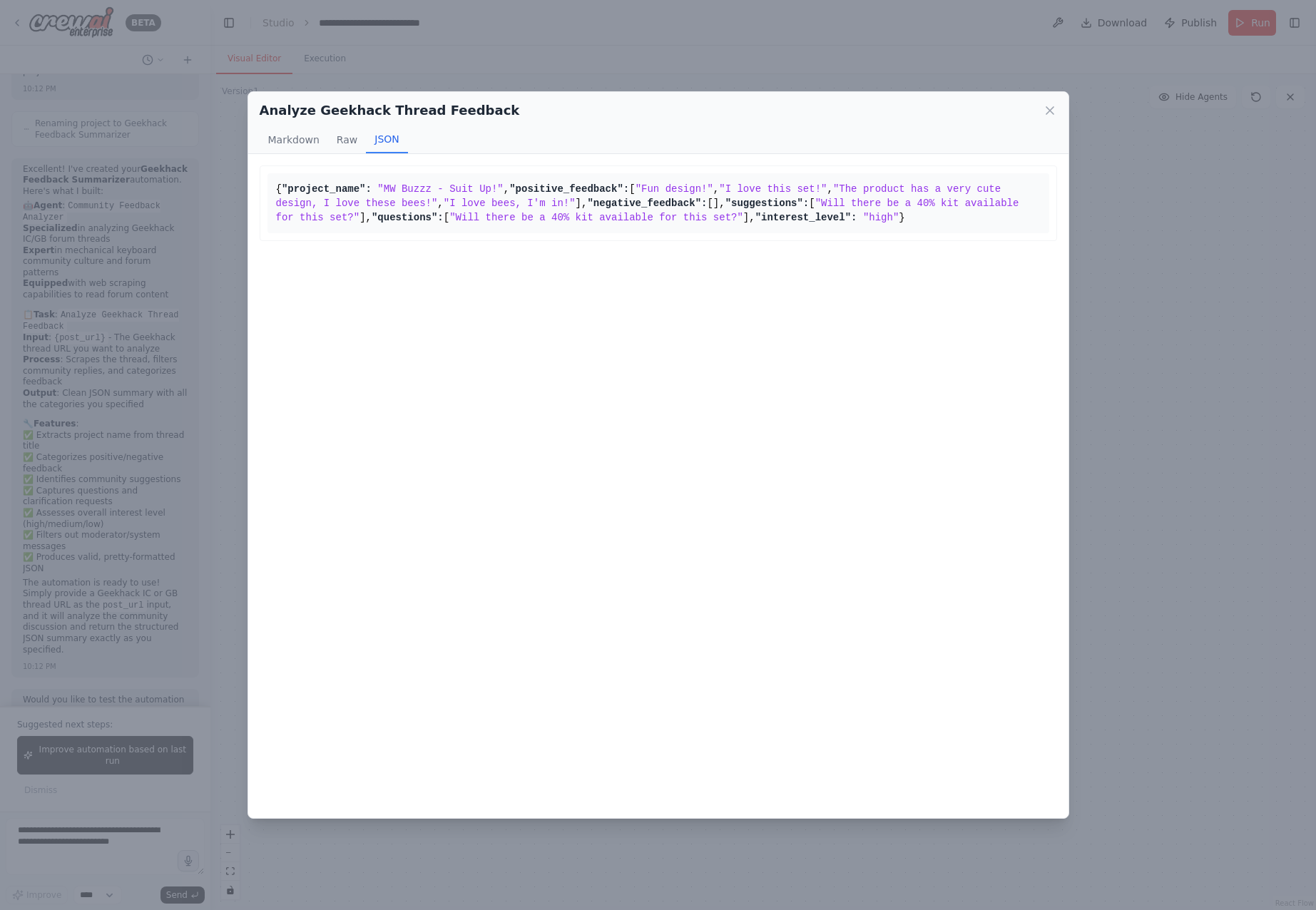
drag, startPoint x: 451, startPoint y: 297, endPoint x: 495, endPoint y: 209, distance: 98.4
click at [492, 214] on pre "{ "project_name": "MW Buzzz - Suit Up!" , "positive_feedback": [ "Fun design!" …" at bounding box center [658, 203] width 782 height 60
click at [504, 233] on pre "{ "project_name": "MW Buzzz - Suit Up!" , "positive_feedback": [ "Fun design!" …" at bounding box center [658, 203] width 782 height 60
click at [1178, 462] on div "Analyze Geekhack Thread Feedback Markdown Raw JSON { "project_name": "MW Buzzz …" at bounding box center [658, 455] width 1316 height 910
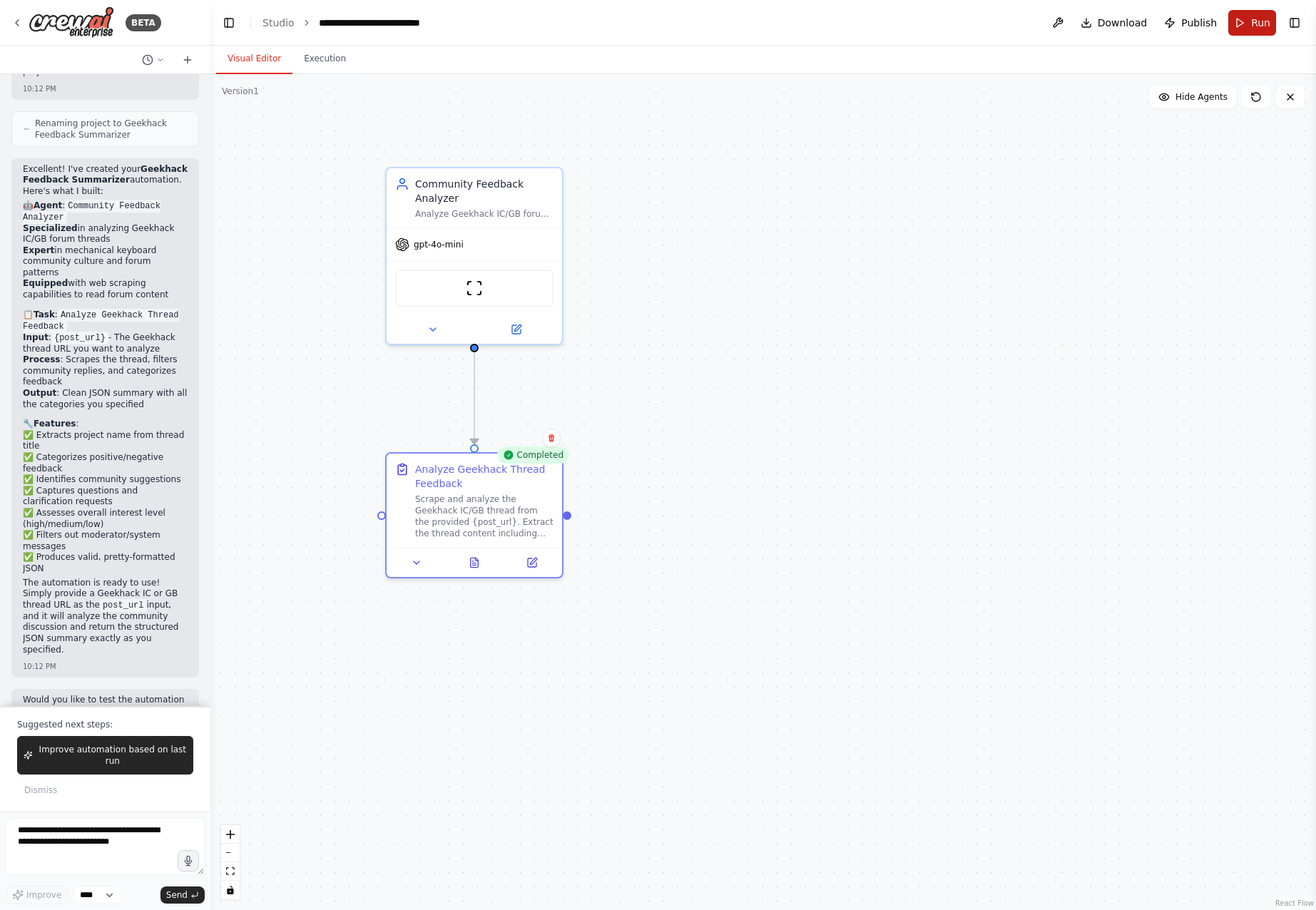
click at [1253, 24] on span "Run" at bounding box center [1260, 22] width 19 height 15
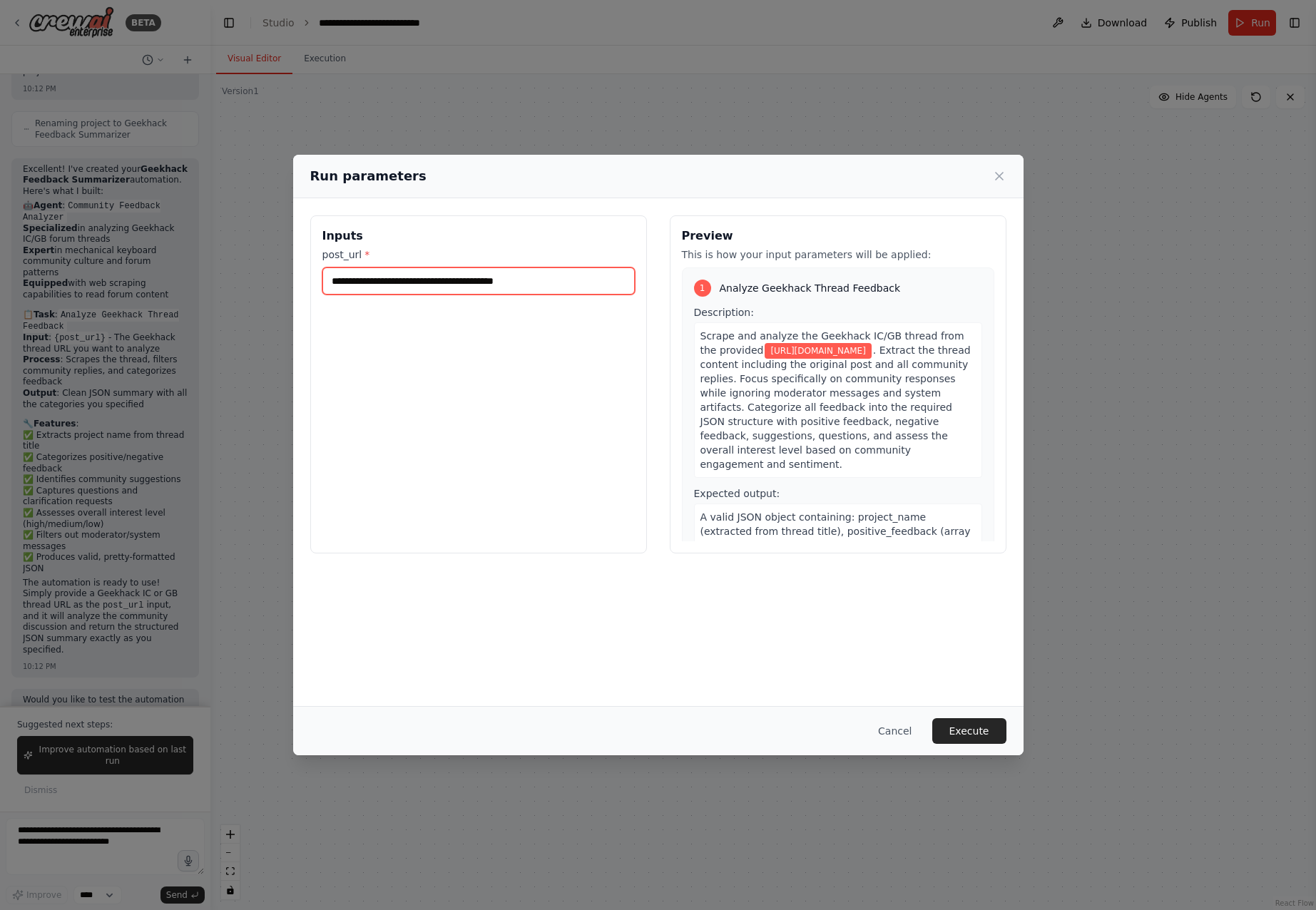
click at [568, 277] on input "**********" at bounding box center [479, 281] width 312 height 27
paste input "text"
type input "**********"
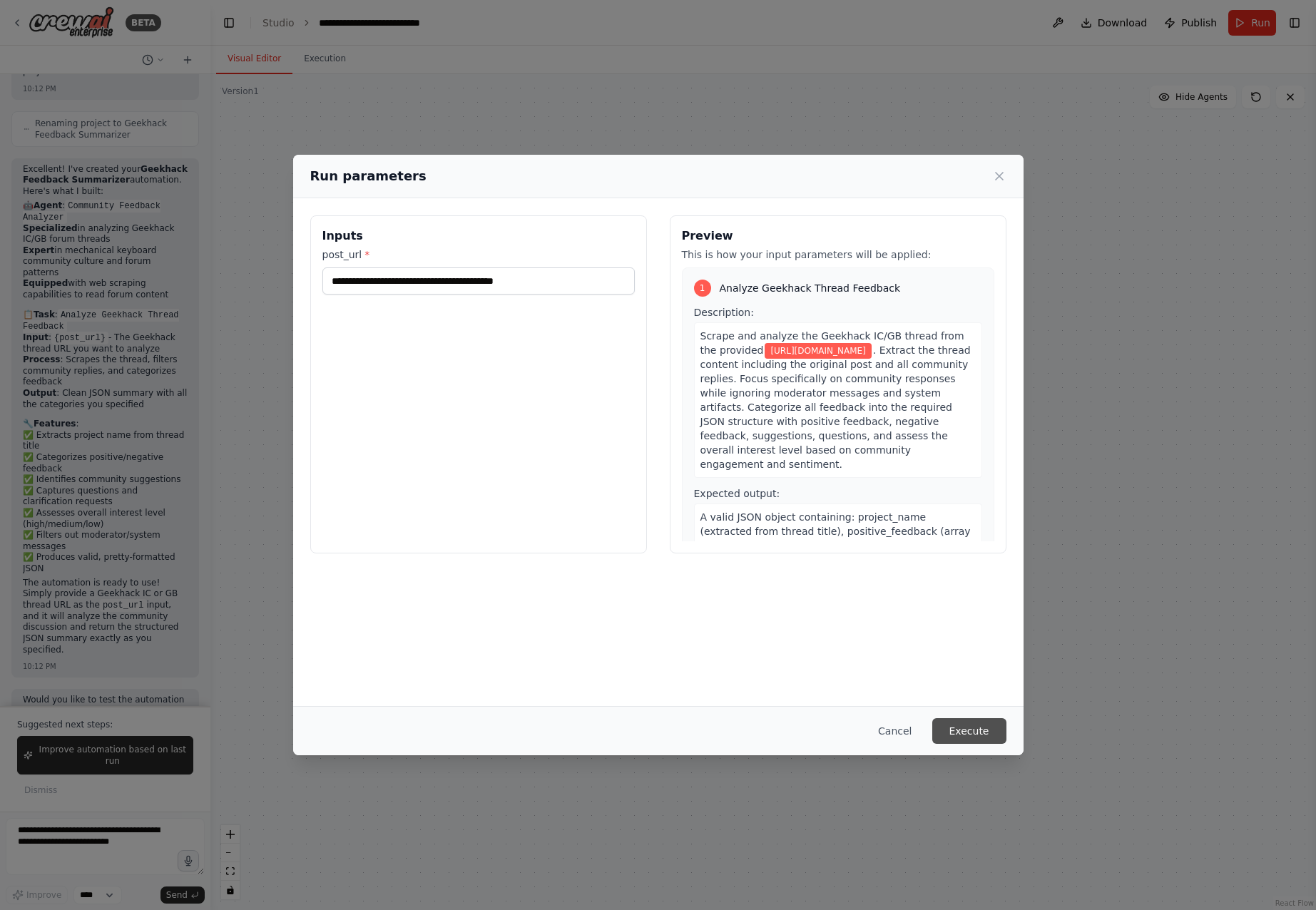
click at [987, 734] on button "Execute" at bounding box center [969, 731] width 74 height 26
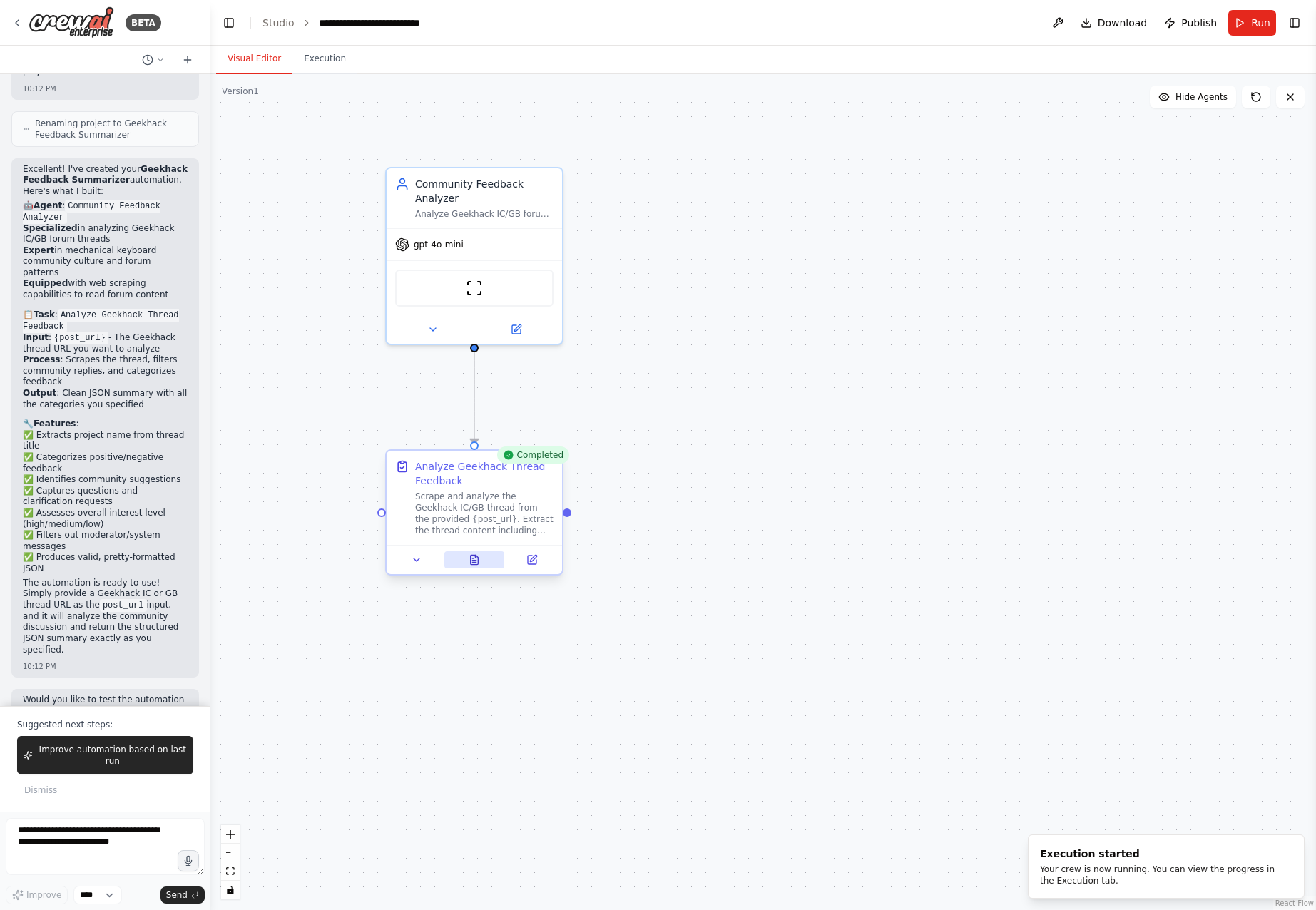
click at [478, 563] on icon at bounding box center [474, 559] width 8 height 9
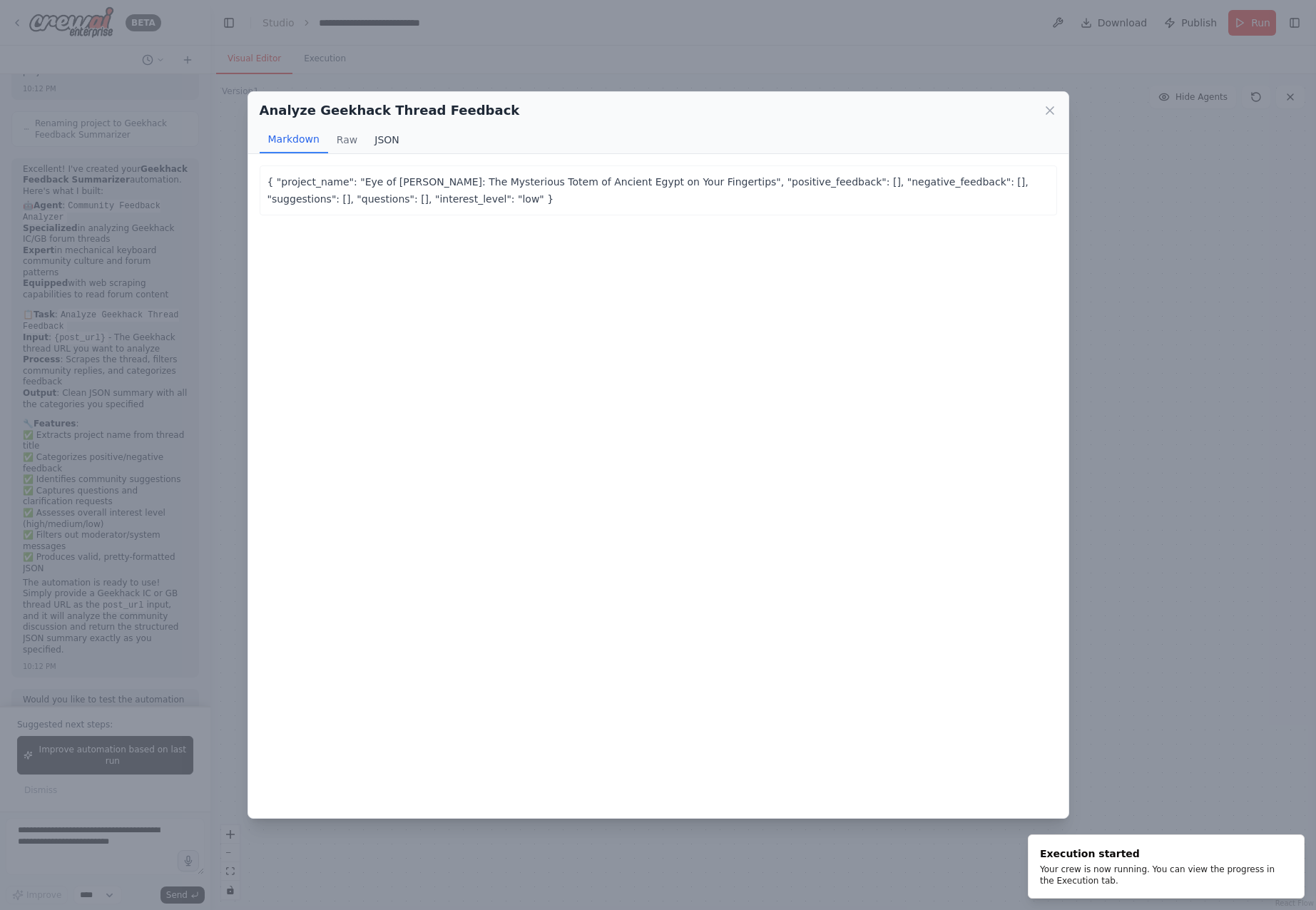
click at [392, 142] on button "JSON" at bounding box center [386, 140] width 42 height 27
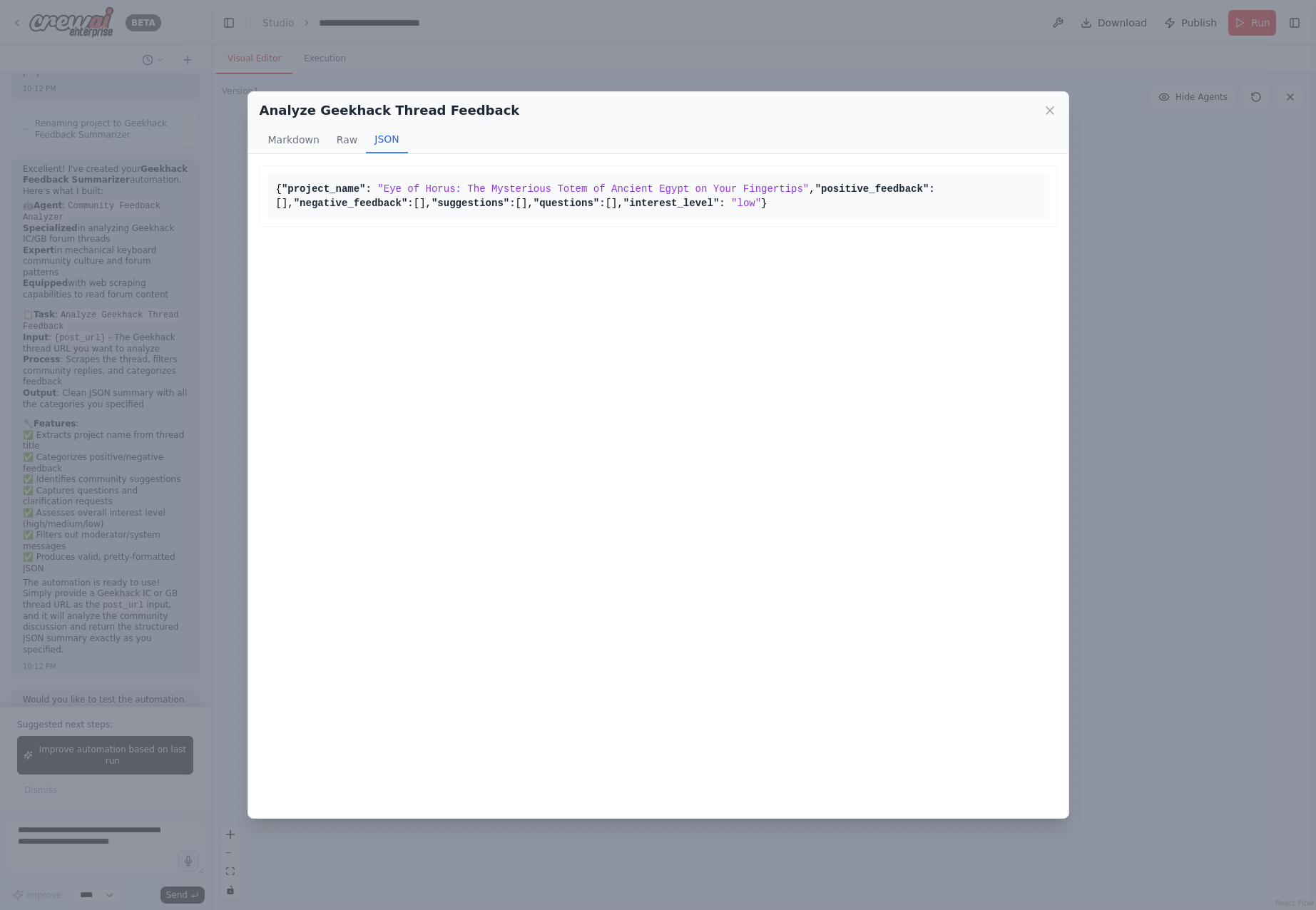
click at [1210, 576] on div "Analyze Geekhack Thread Feedback Markdown Raw JSON { "project_name": "Eye of Ho…" at bounding box center [658, 455] width 1316 height 910
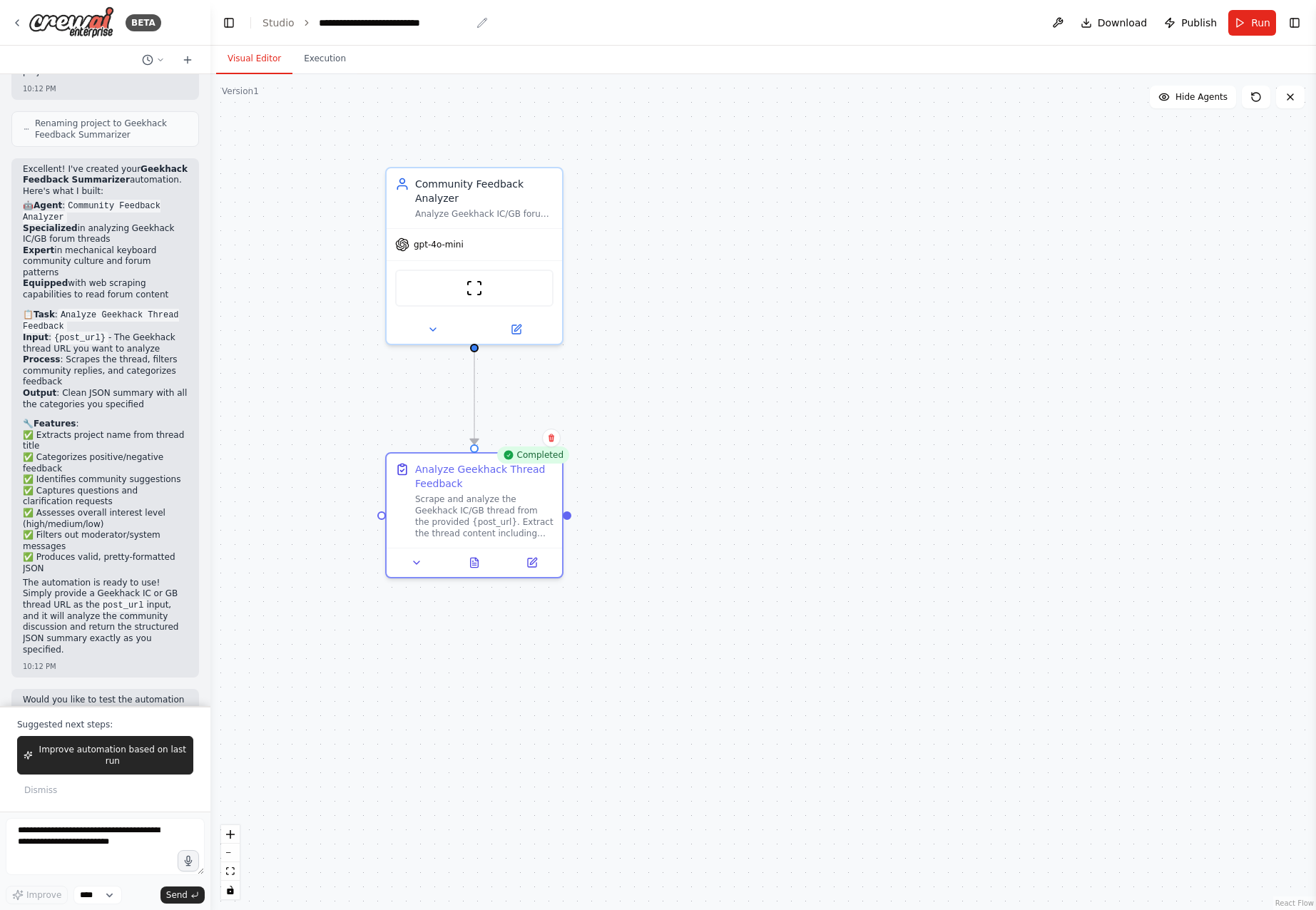
click at [395, 22] on div "**********" at bounding box center [395, 22] width 153 height 15
click at [461, 23] on div "**********" at bounding box center [395, 22] width 153 height 15
click at [462, 23] on div "**********" at bounding box center [395, 22] width 153 height 15
click at [400, 35] on header "**********" at bounding box center [763, 22] width 1105 height 45
click at [388, 24] on div "**********" at bounding box center [395, 22] width 153 height 15
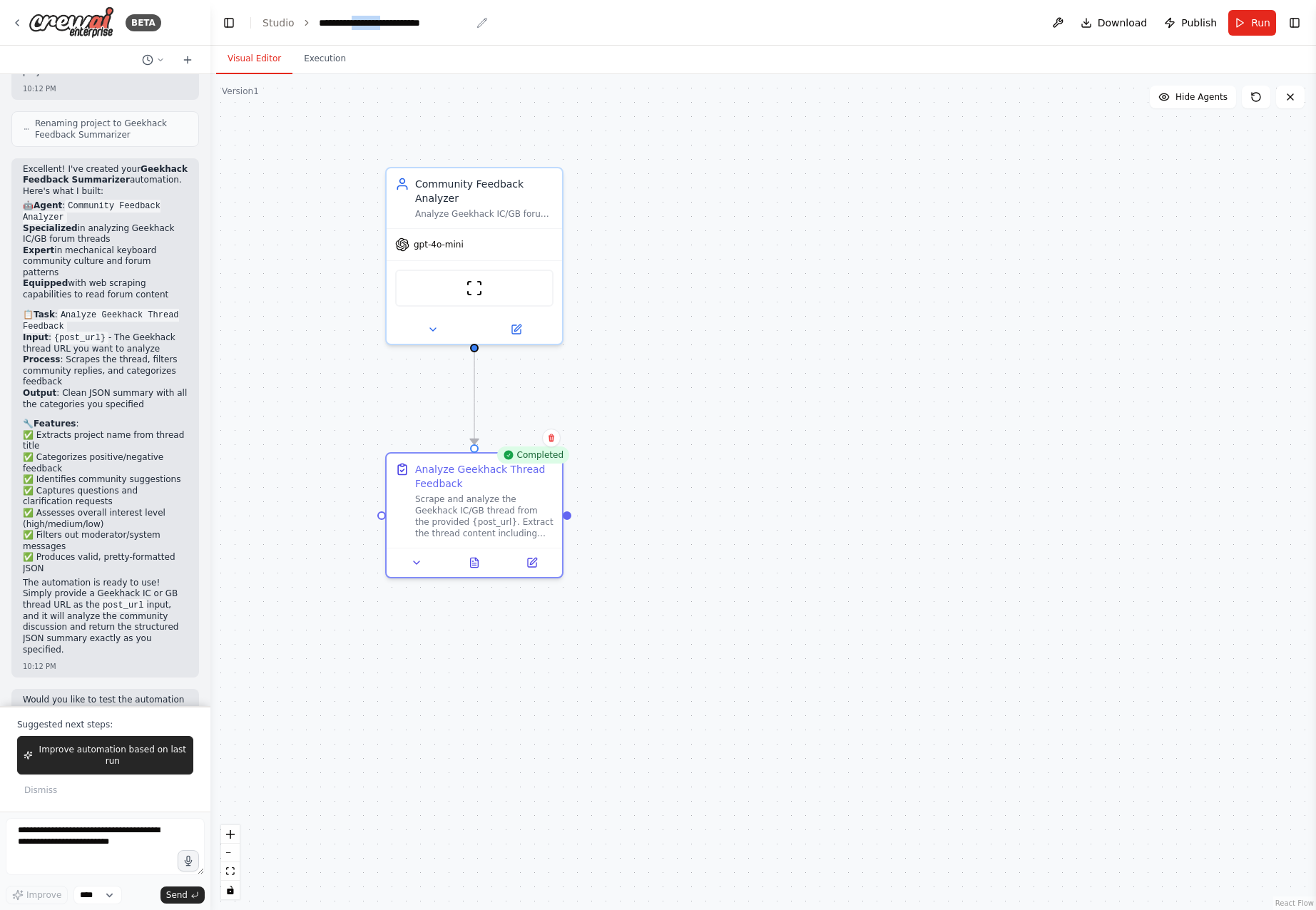
click at [388, 24] on div "**********" at bounding box center [395, 22] width 153 height 15
click at [454, 24] on div "**********" at bounding box center [395, 22] width 153 height 15
click at [483, 23] on header "**********" at bounding box center [763, 22] width 1105 height 45
click at [447, 24] on div "**********" at bounding box center [395, 22] width 153 height 15
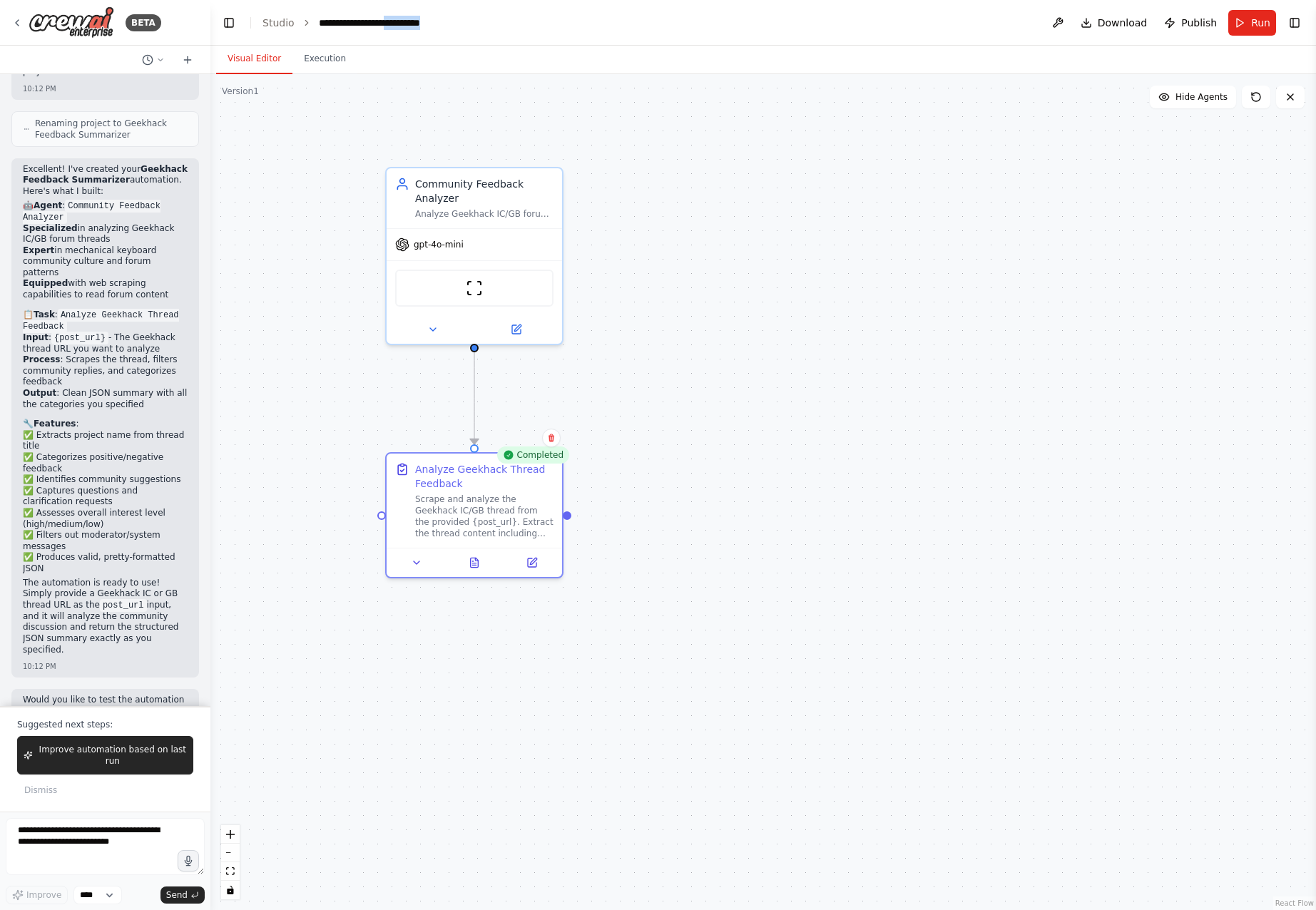
click at [400, 21] on div "**********" at bounding box center [395, 22] width 153 height 15
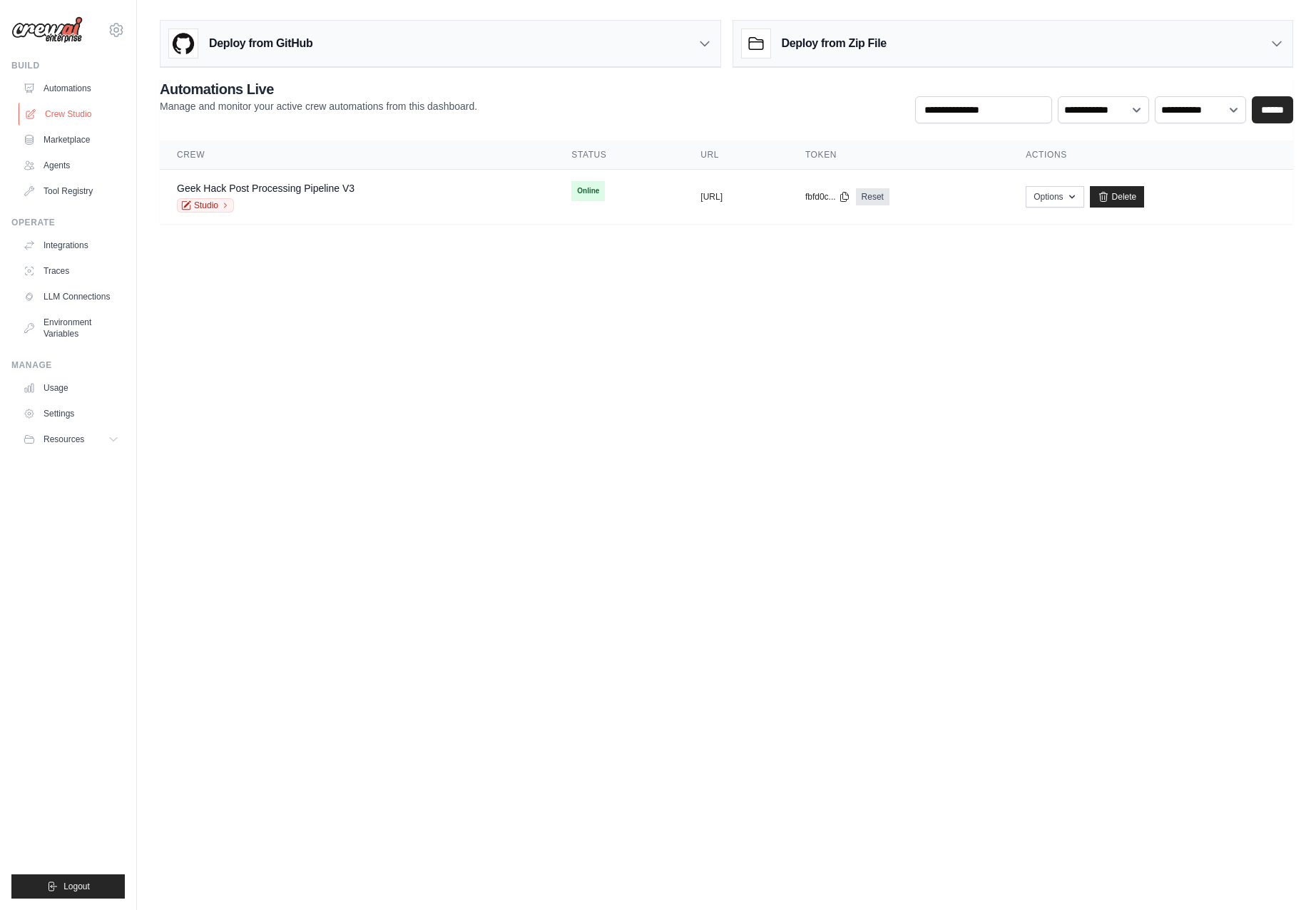
click at [81, 104] on link "Crew Studio" at bounding box center [73, 114] width 108 height 23
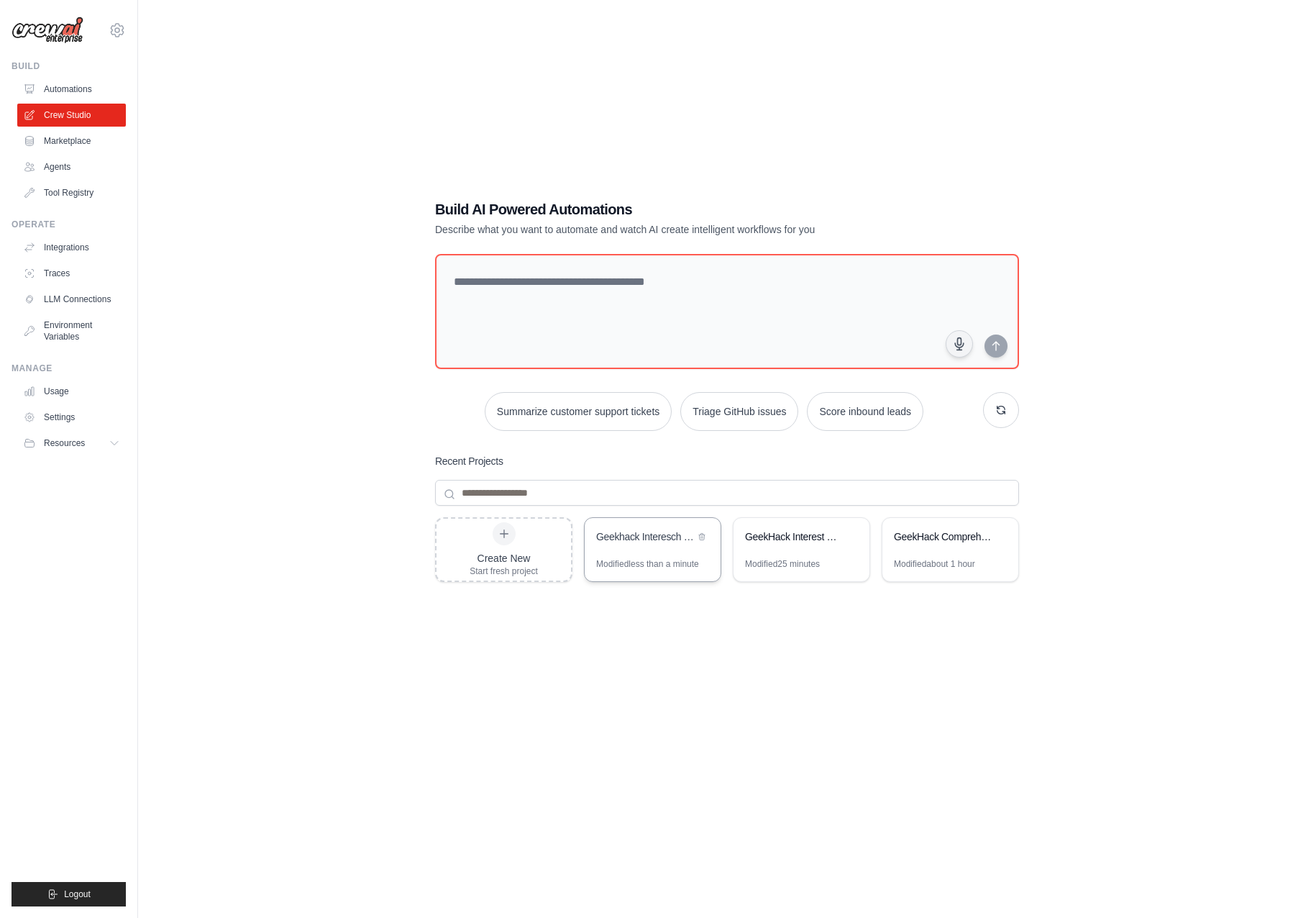
click at [657, 552] on div "Geekhack Interesch Summarizer" at bounding box center [652, 538] width 136 height 41
click at [505, 555] on div "Create New" at bounding box center [504, 558] width 68 height 15
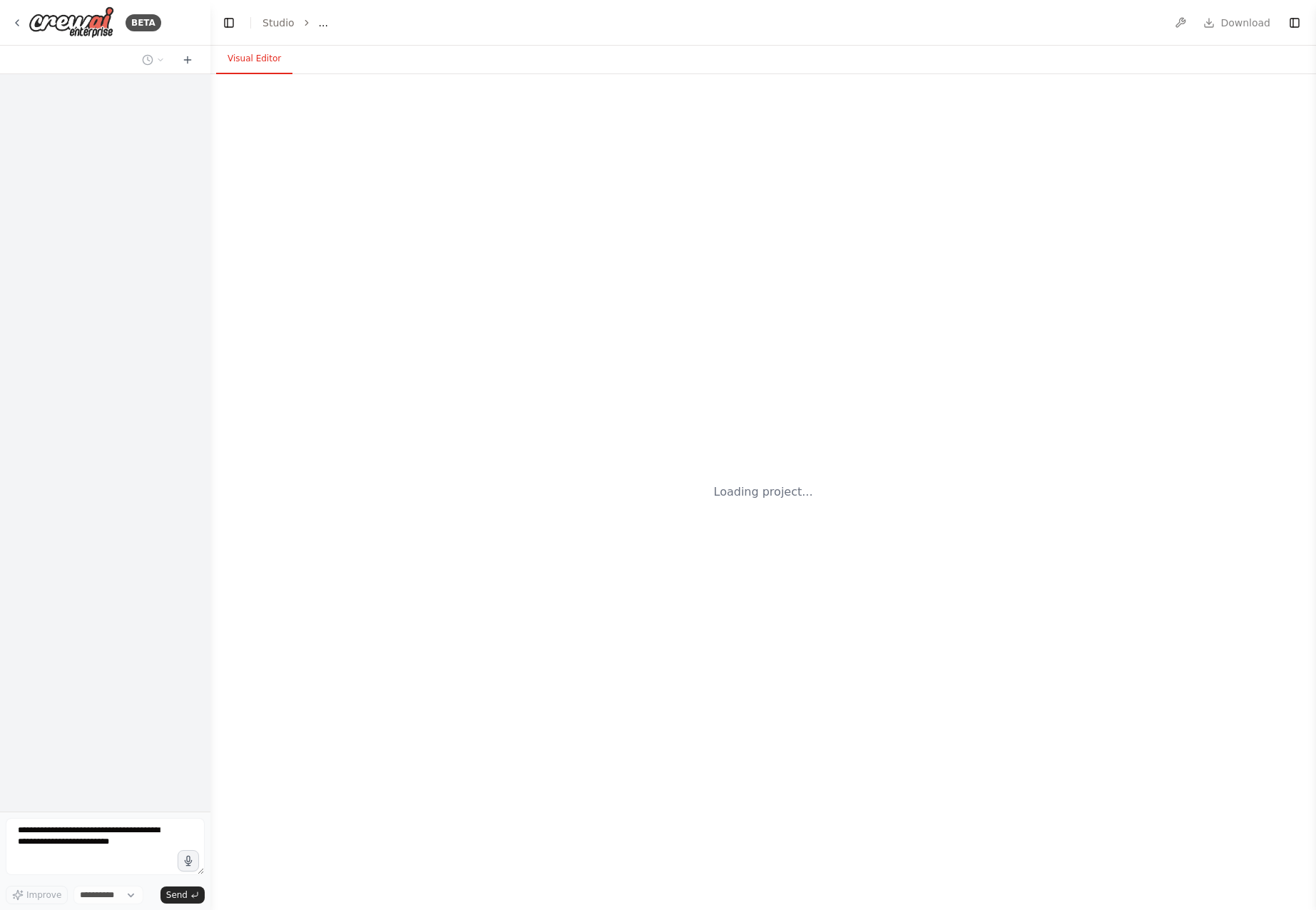
select select "****"
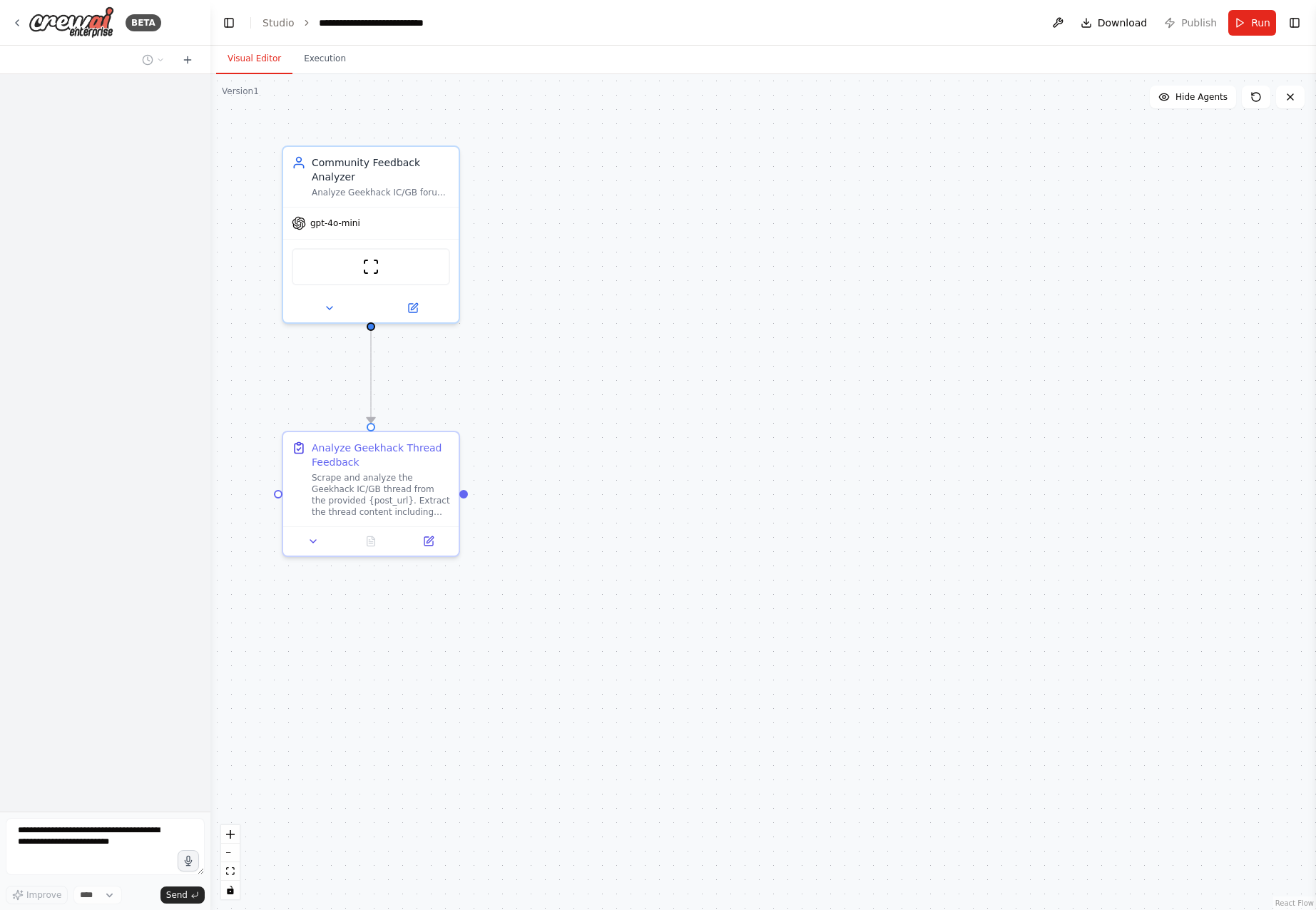
click at [365, 29] on header "**********" at bounding box center [763, 22] width 1105 height 45
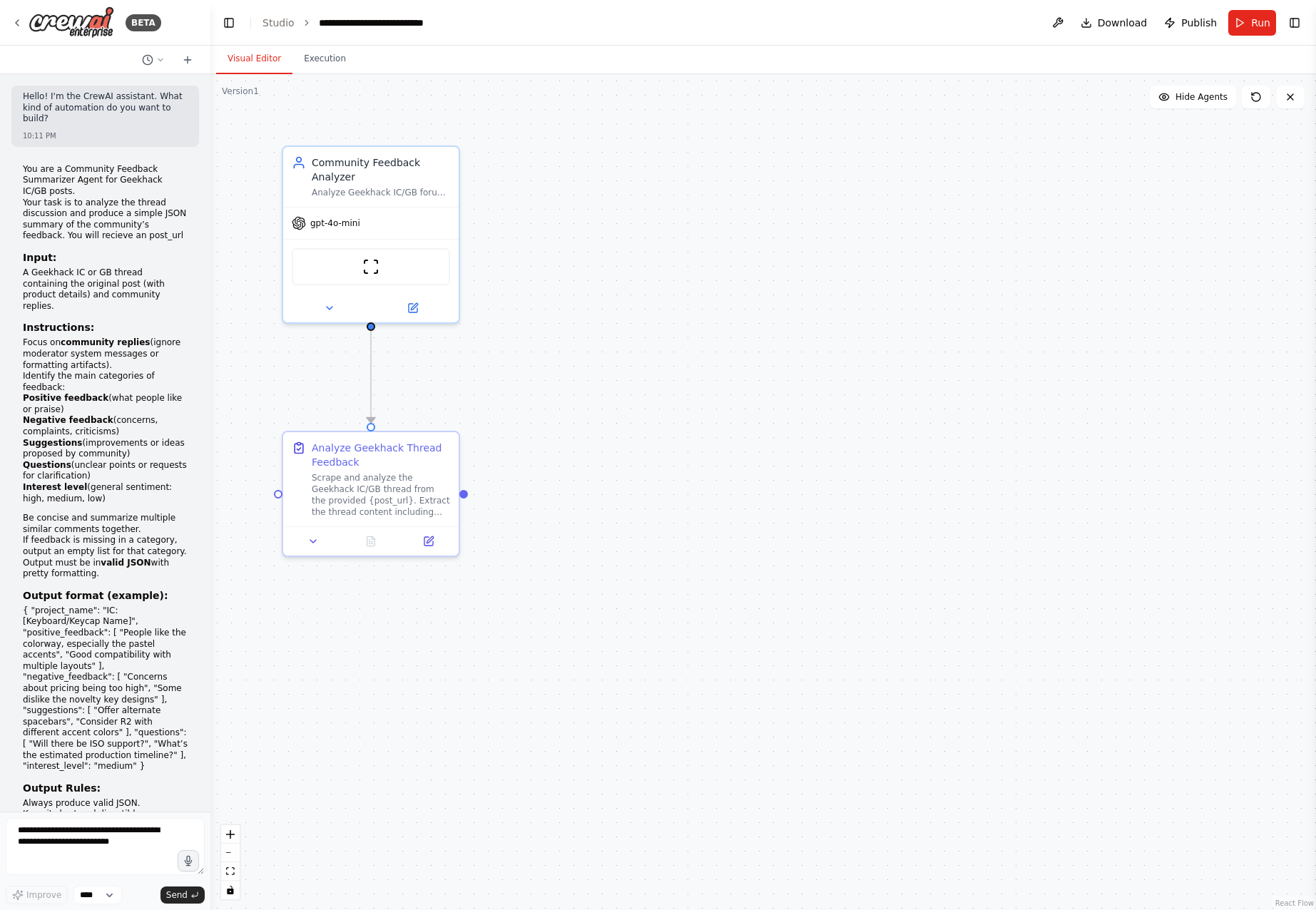
scroll to position [1476, 0]
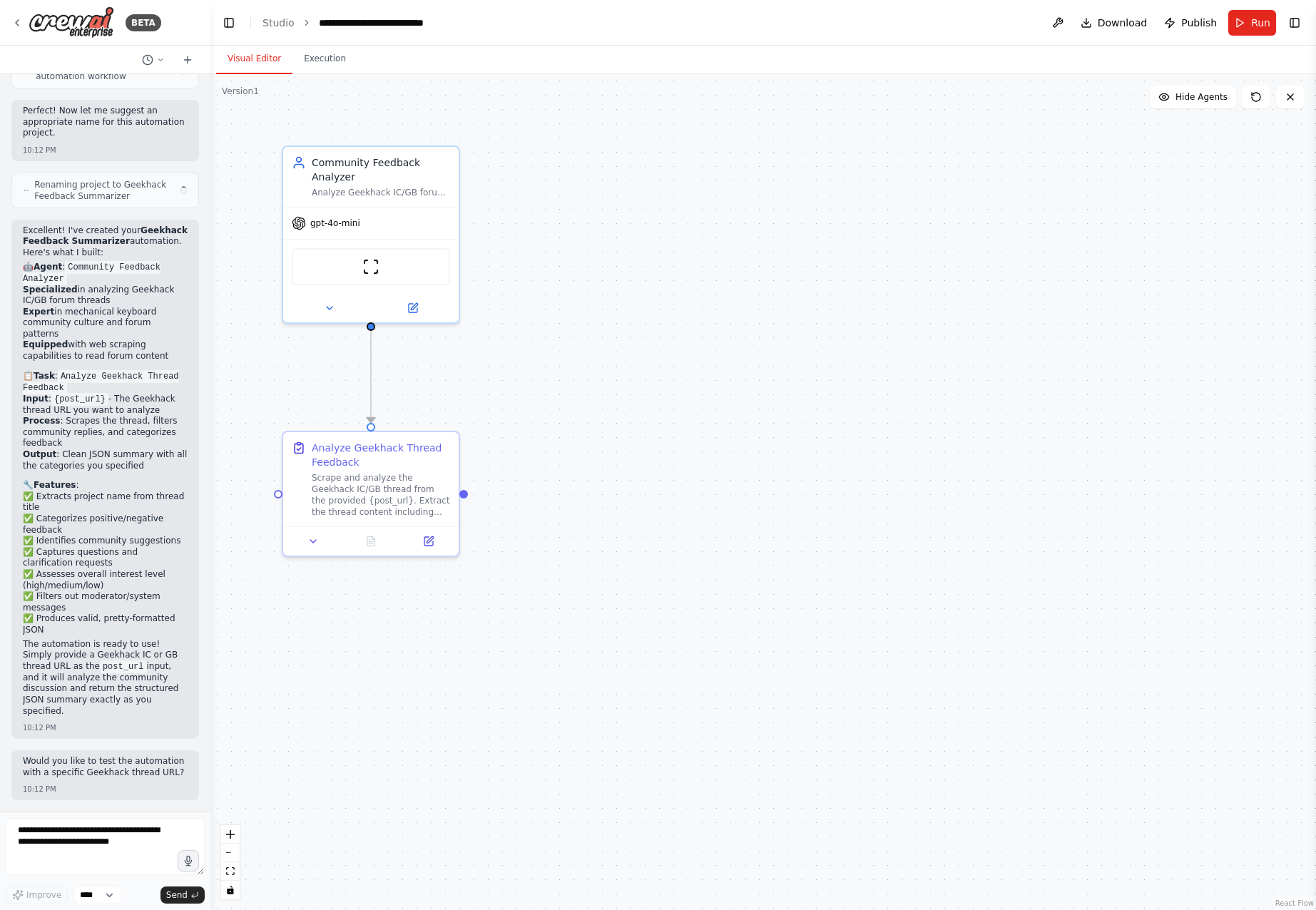
click at [479, 25] on header "**********" at bounding box center [763, 22] width 1105 height 45
click at [409, 25] on div "**********" at bounding box center [395, 22] width 152 height 15
click at [392, 25] on div "**********" at bounding box center [395, 22] width 152 height 15
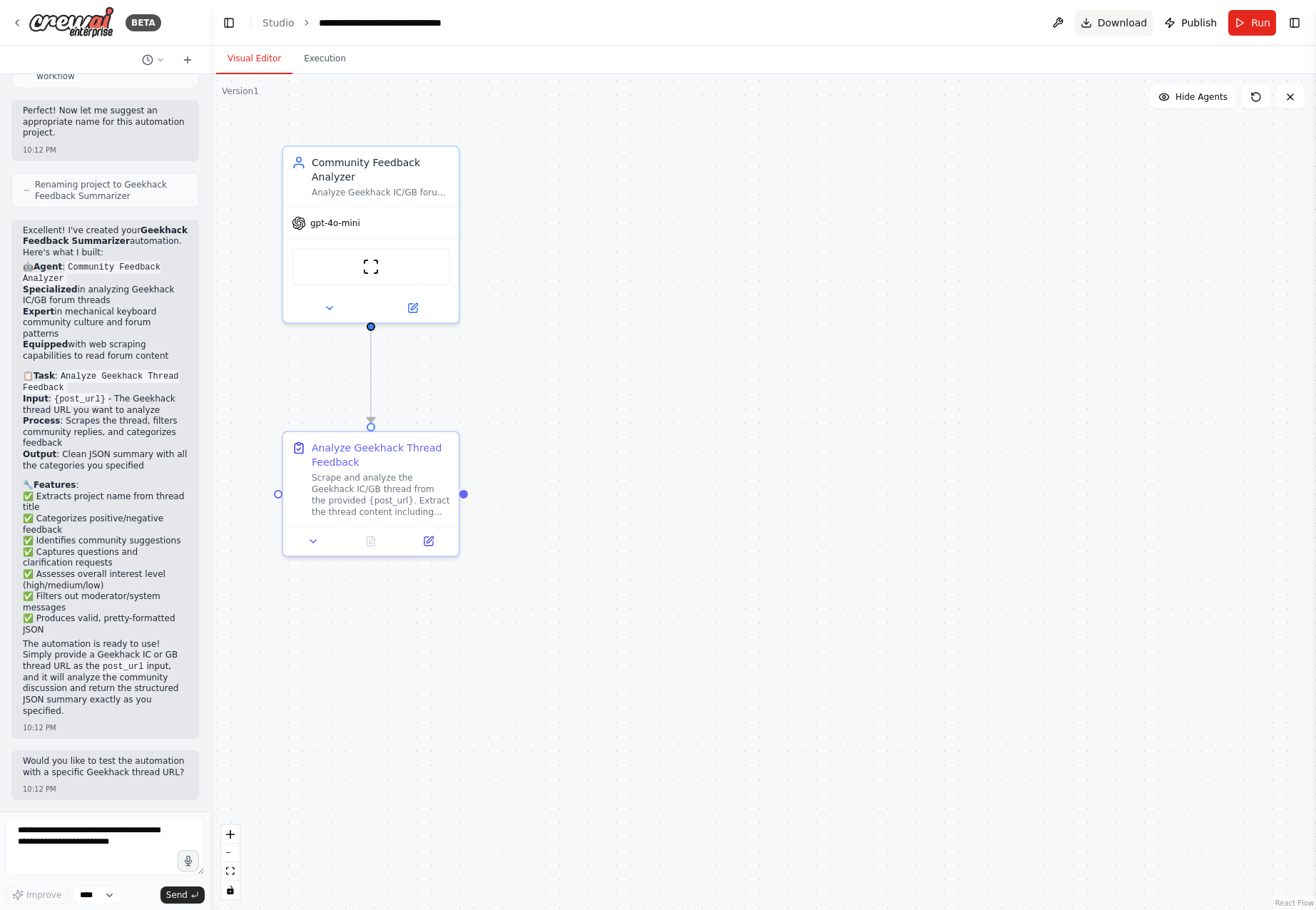
click at [1139, 21] on span "Download" at bounding box center [1122, 22] width 50 height 15
click at [100, 22] on img at bounding box center [71, 21] width 86 height 32
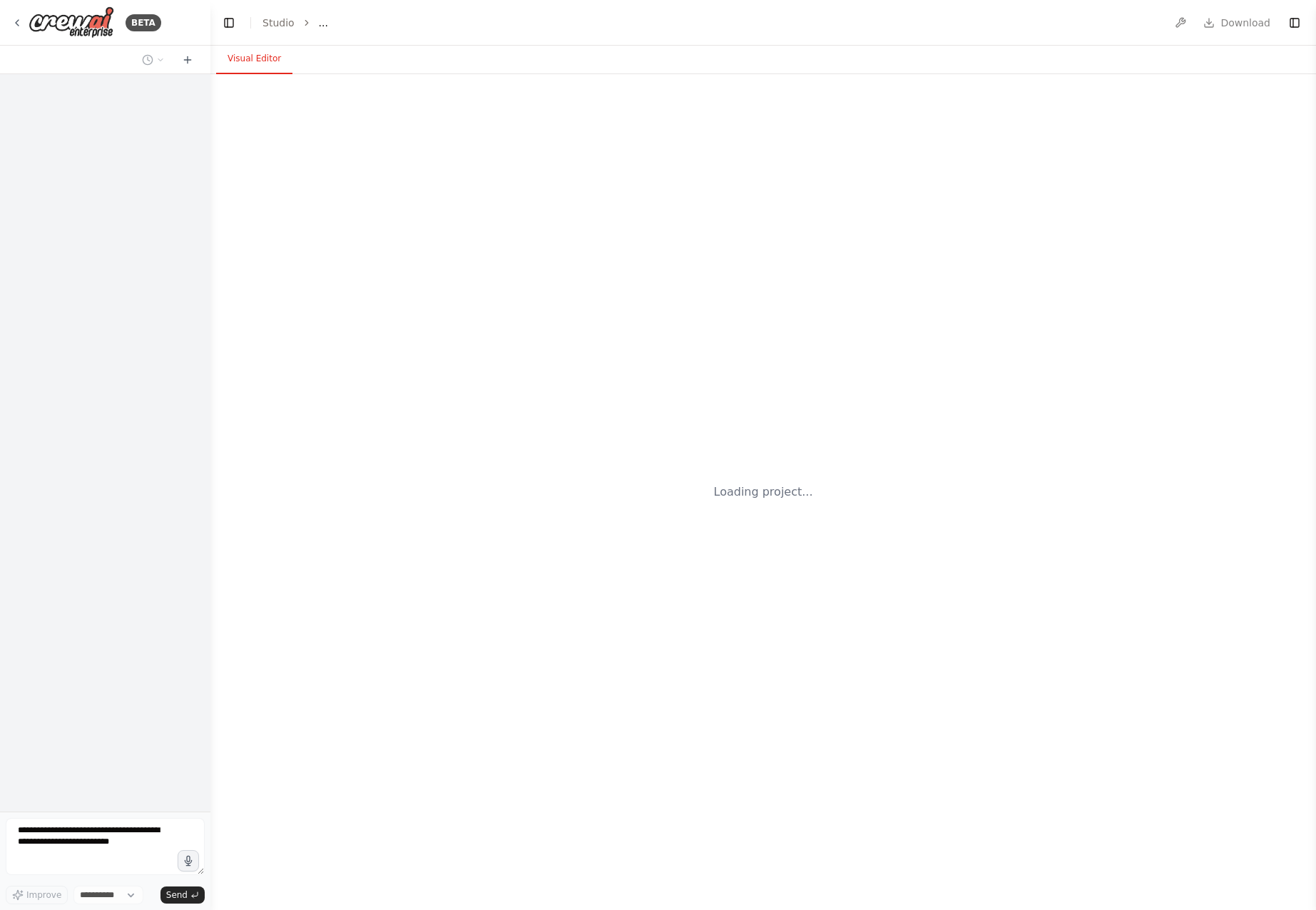
select select "****"
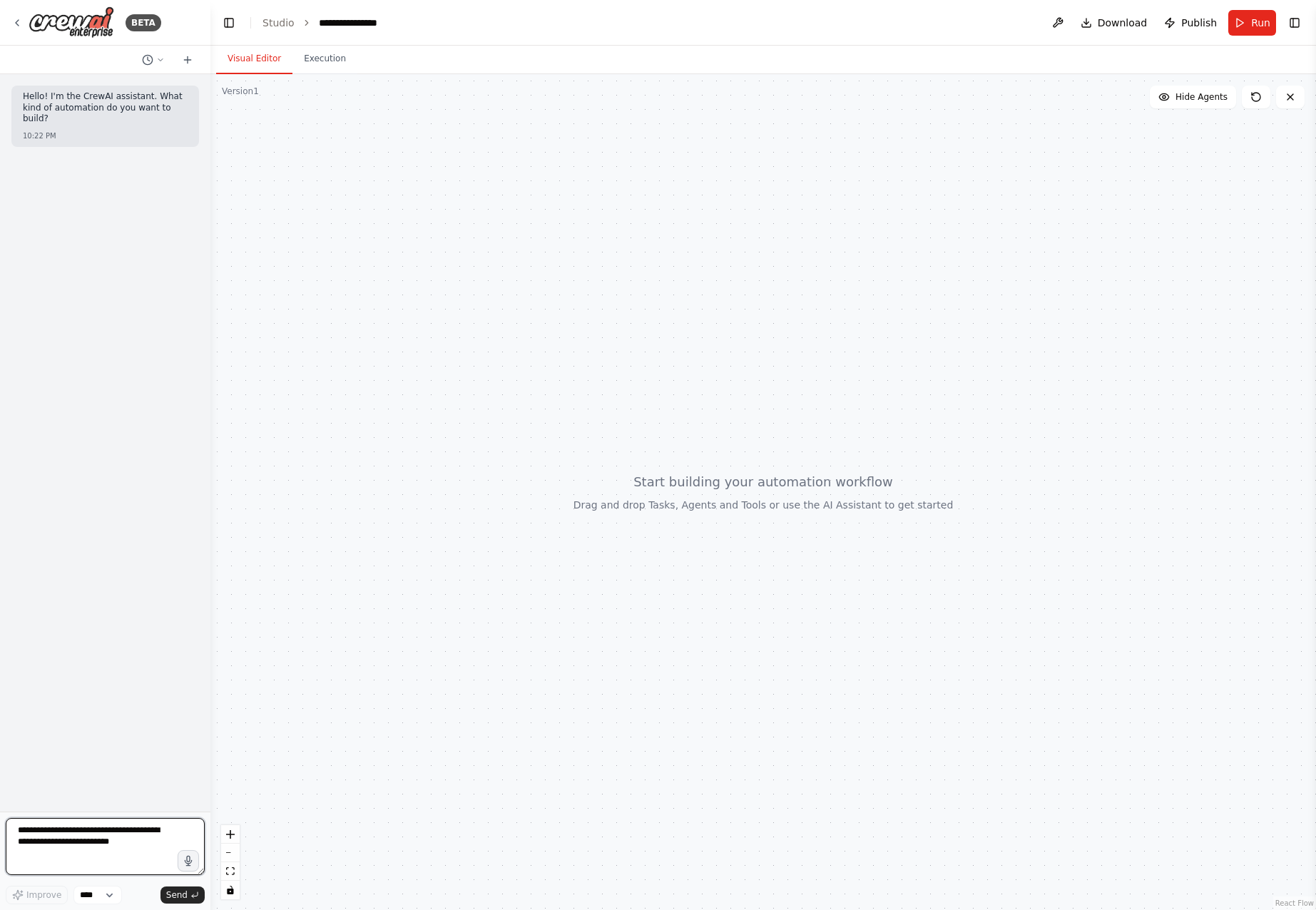
click at [87, 826] on textarea at bounding box center [106, 846] width 199 height 57
type textarea "******"
paste textarea "**********"
click at [77, 850] on textarea at bounding box center [106, 846] width 199 height 57
click at [59, 844] on textarea at bounding box center [106, 846] width 199 height 57
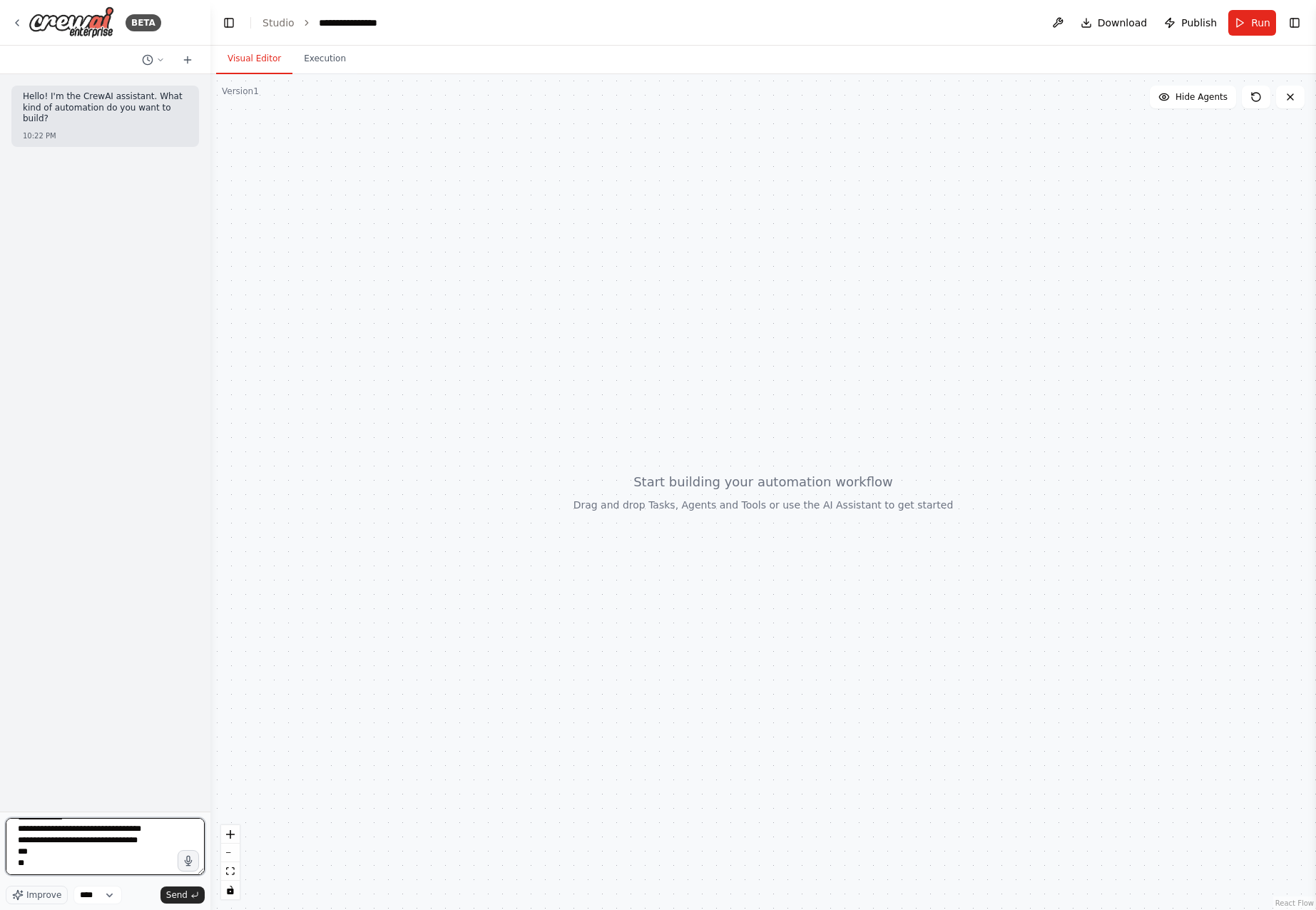
scroll to position [1239, 0]
drag, startPoint x: 201, startPoint y: 868, endPoint x: 201, endPoint y: 913, distance: 45.0
click at [201, 909] on html "**********" at bounding box center [658, 455] width 1316 height 910
click at [56, 834] on textarea at bounding box center [106, 823] width 199 height 103
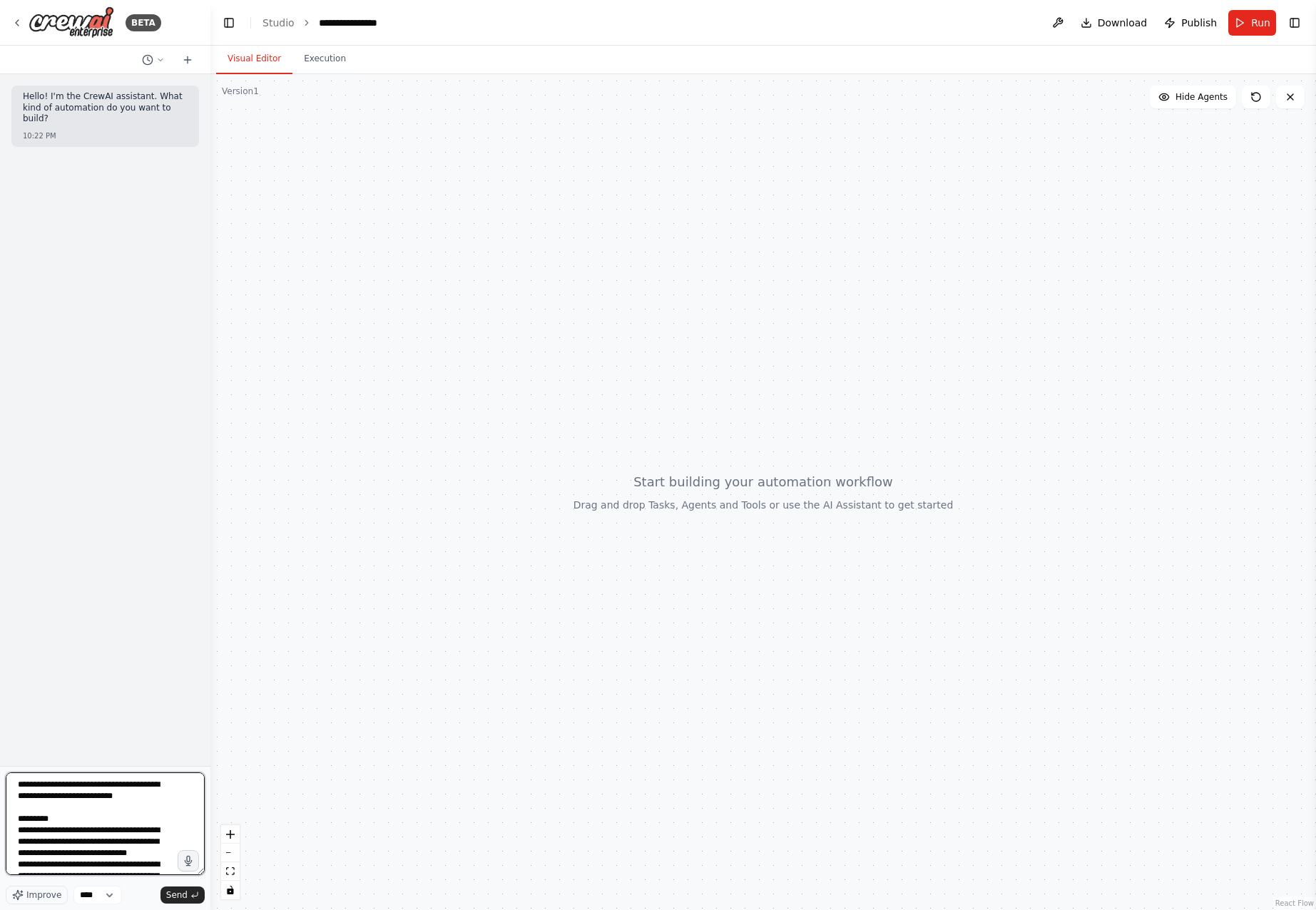
click at [80, 805] on textarea at bounding box center [106, 823] width 199 height 103
type textarea "**********"
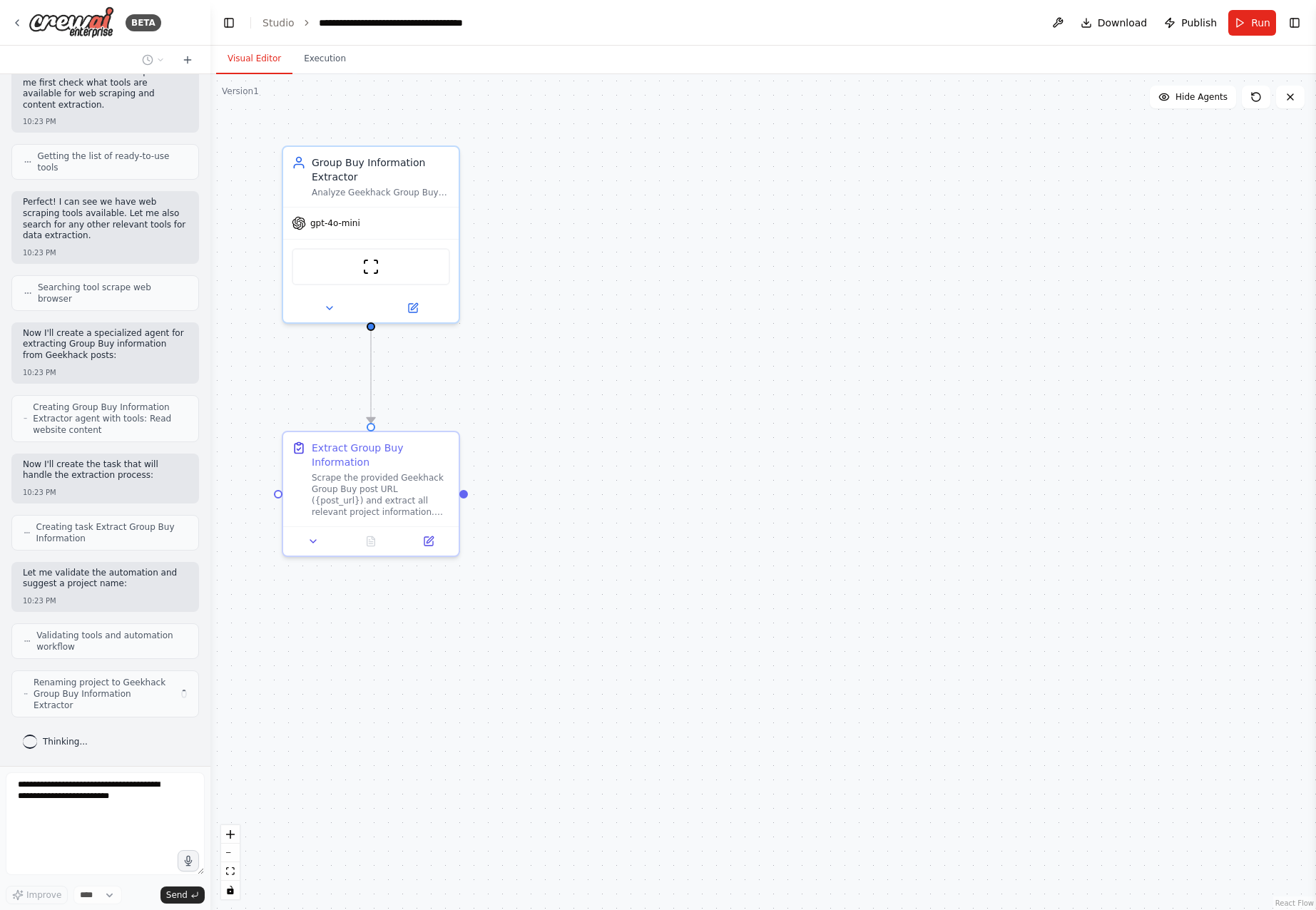
scroll to position [1040, 0]
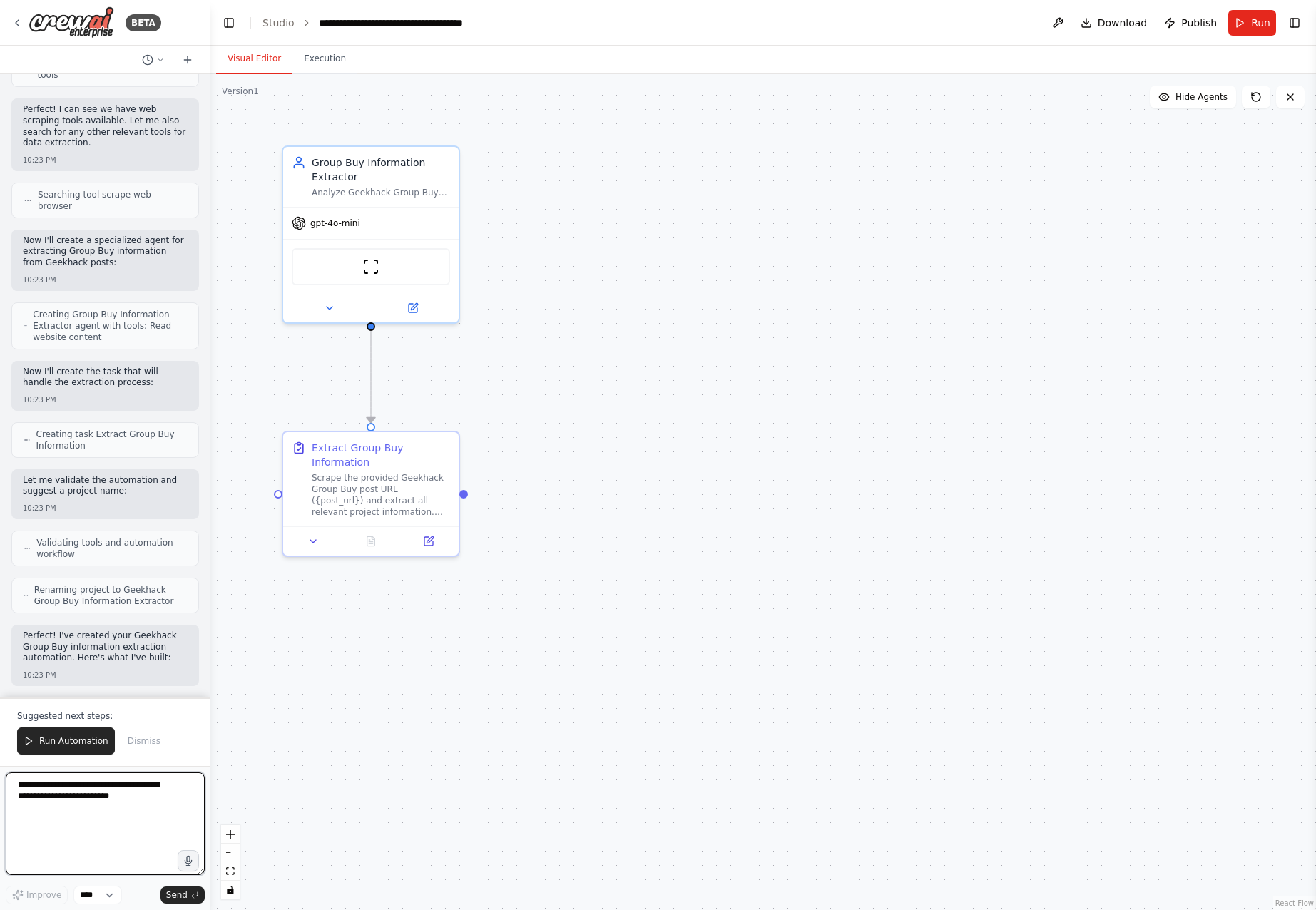
click at [112, 803] on textarea at bounding box center [106, 823] width 199 height 103
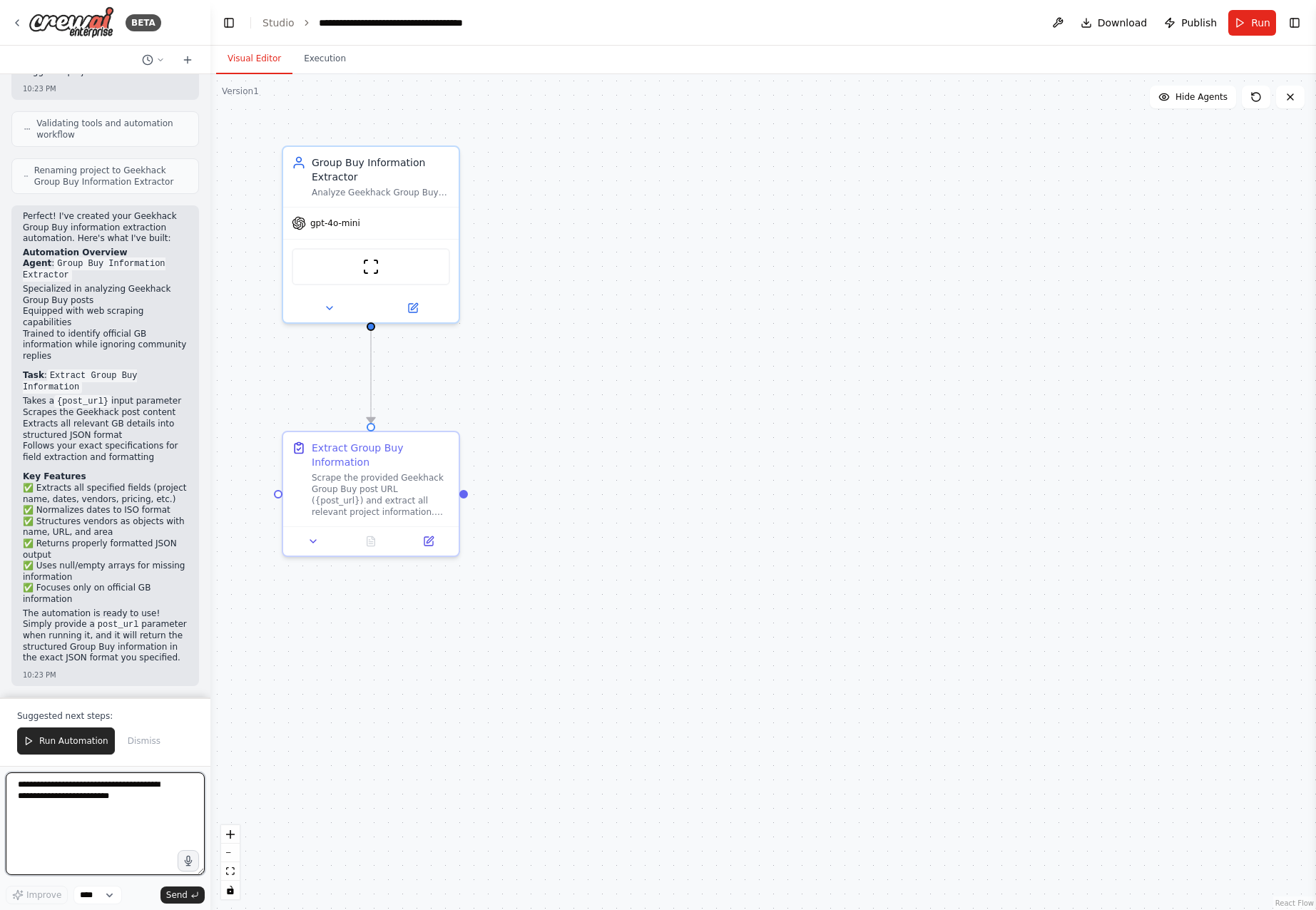
scroll to position [1590, 0]
type textarea "**********"
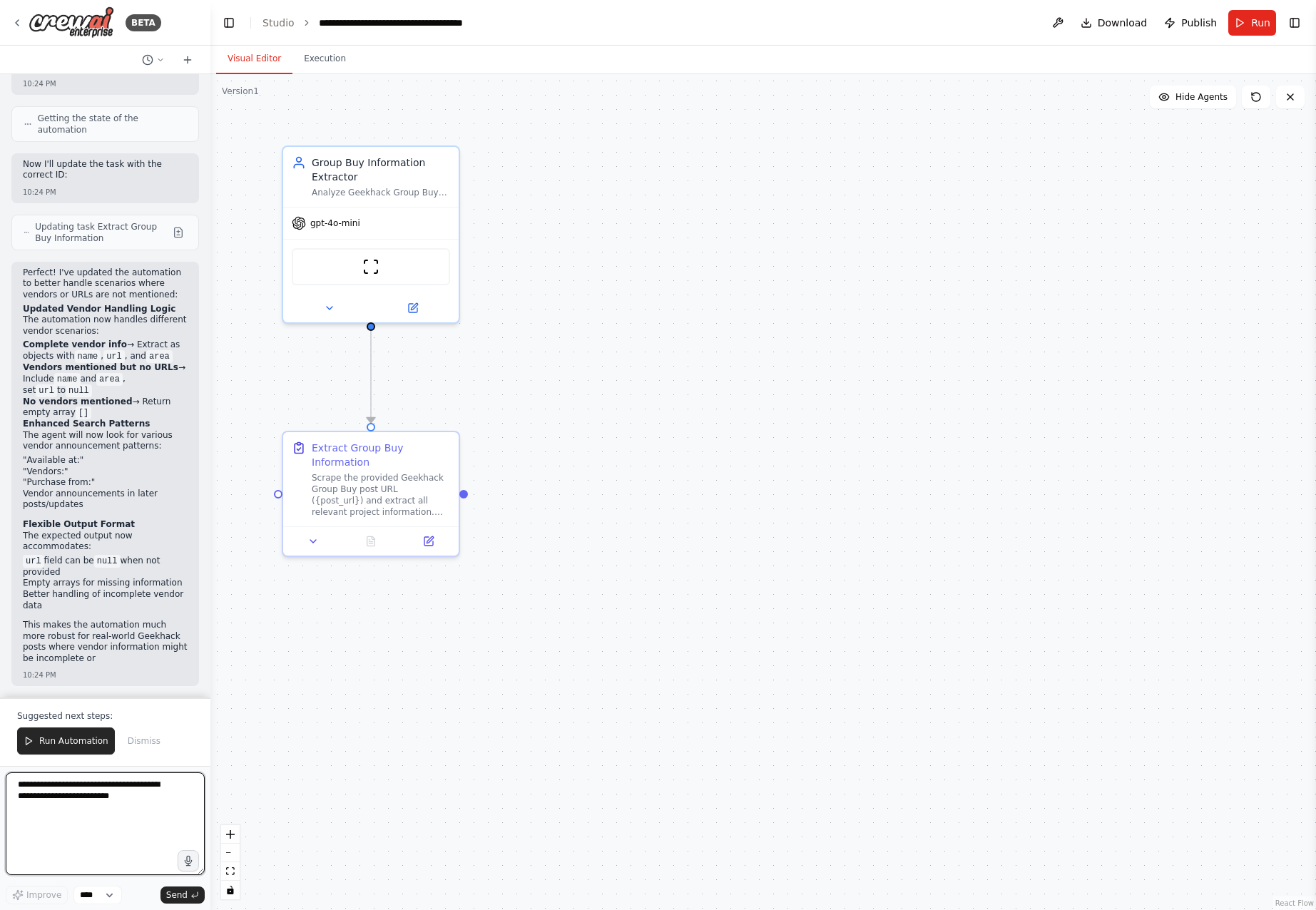
scroll to position [2486, 0]
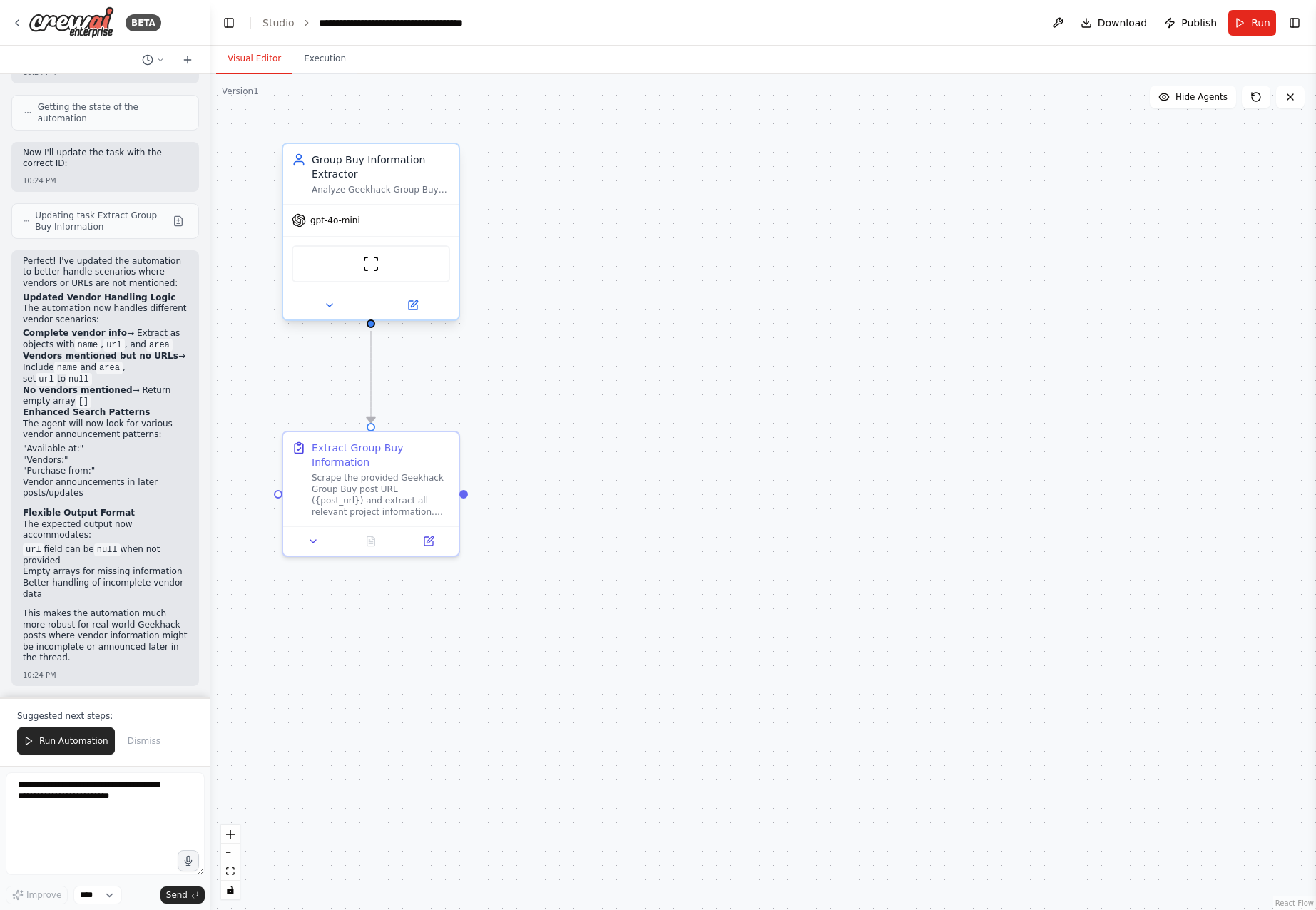
click at [383, 260] on div "ScrapeWebsiteTool" at bounding box center [371, 263] width 159 height 37
click at [1304, 21] on button "Toggle Right Sidebar" at bounding box center [1294, 22] width 20 height 20
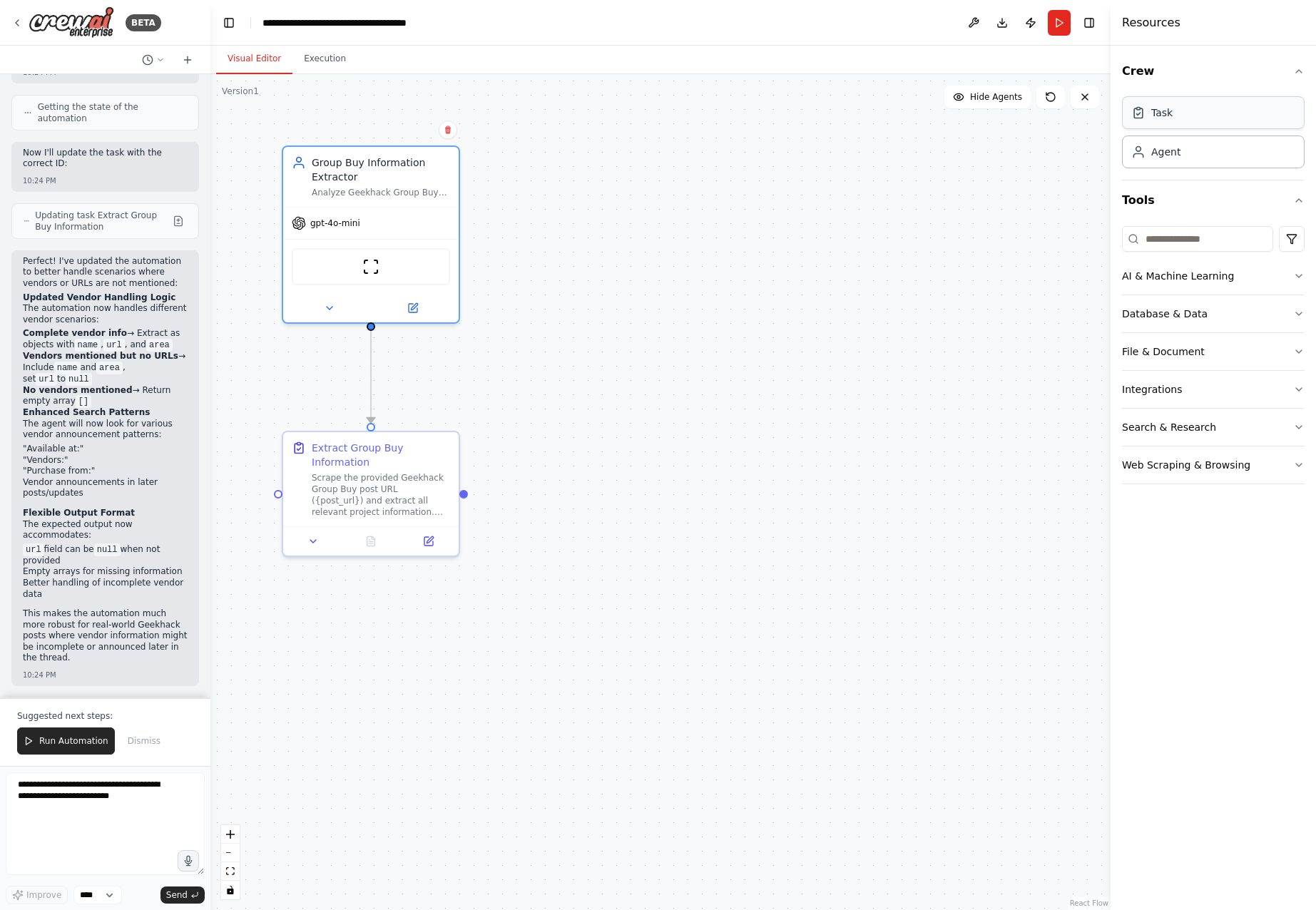
click at [1192, 111] on div "Task" at bounding box center [1213, 112] width 183 height 33
click at [1194, 229] on input at bounding box center [1198, 239] width 151 height 26
click at [1178, 421] on div "Search & Research" at bounding box center [1169, 427] width 94 height 15
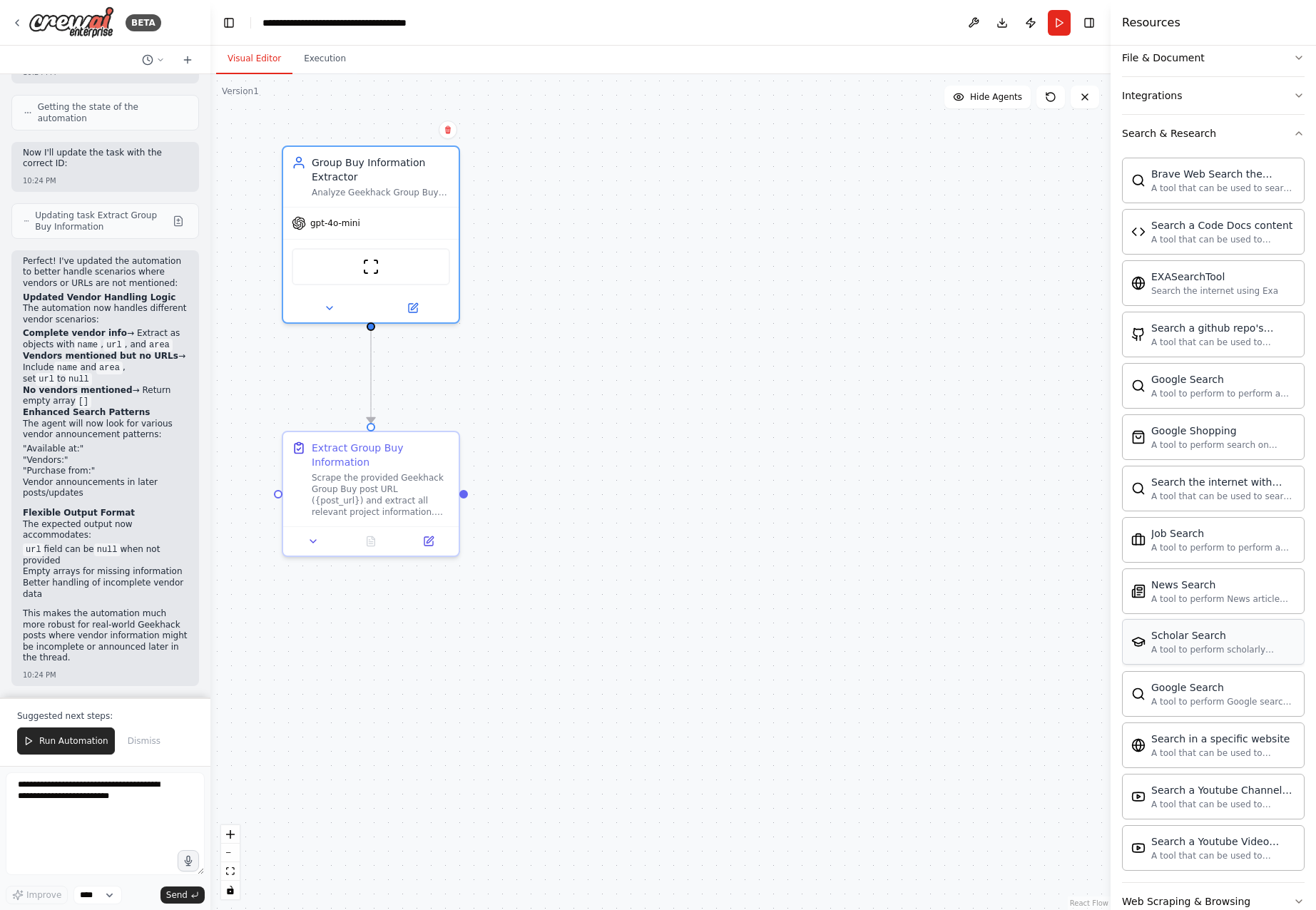
scroll to position [328, 0]
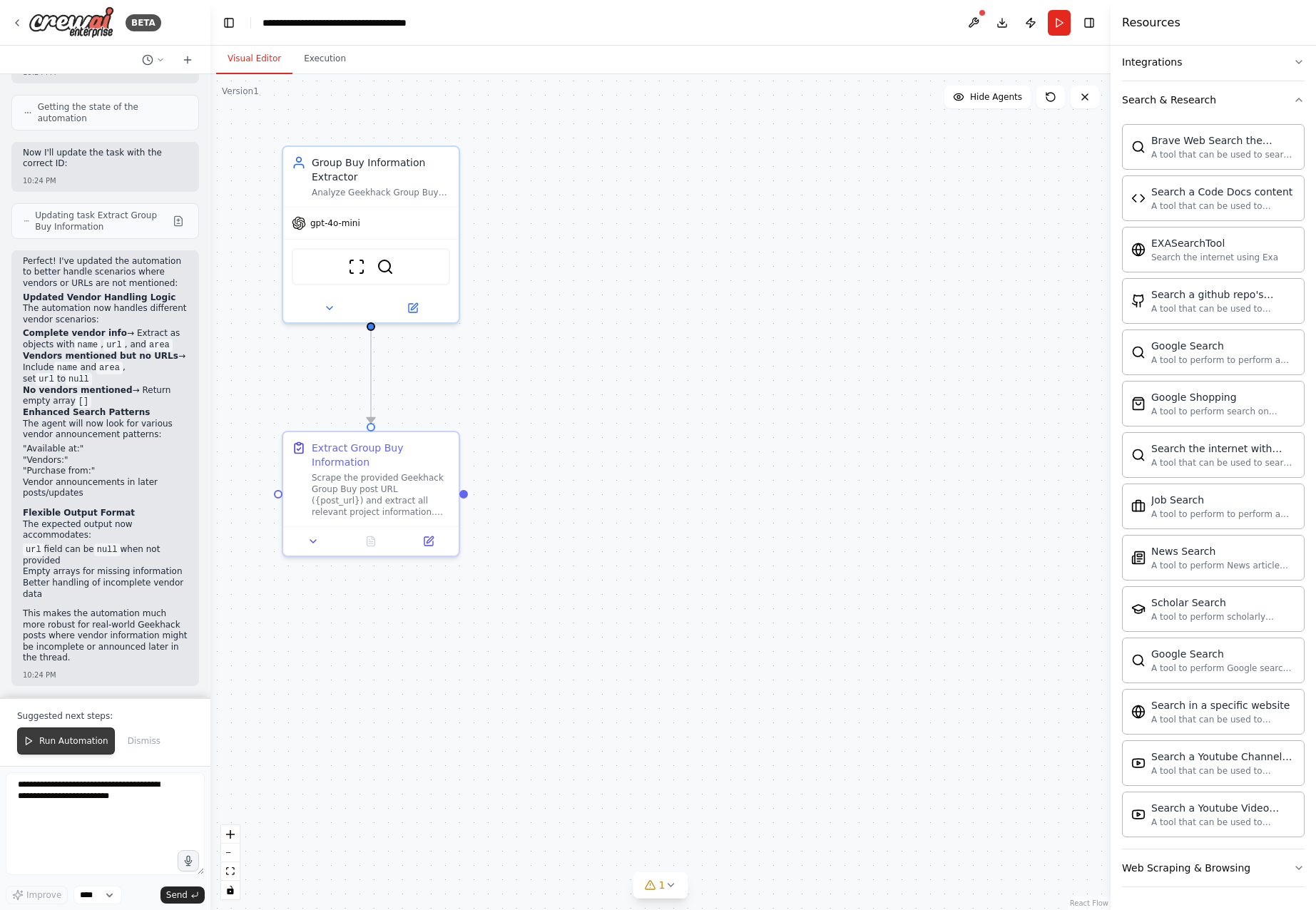
click at [59, 745] on span "Run Automation" at bounding box center [74, 740] width 69 height 11
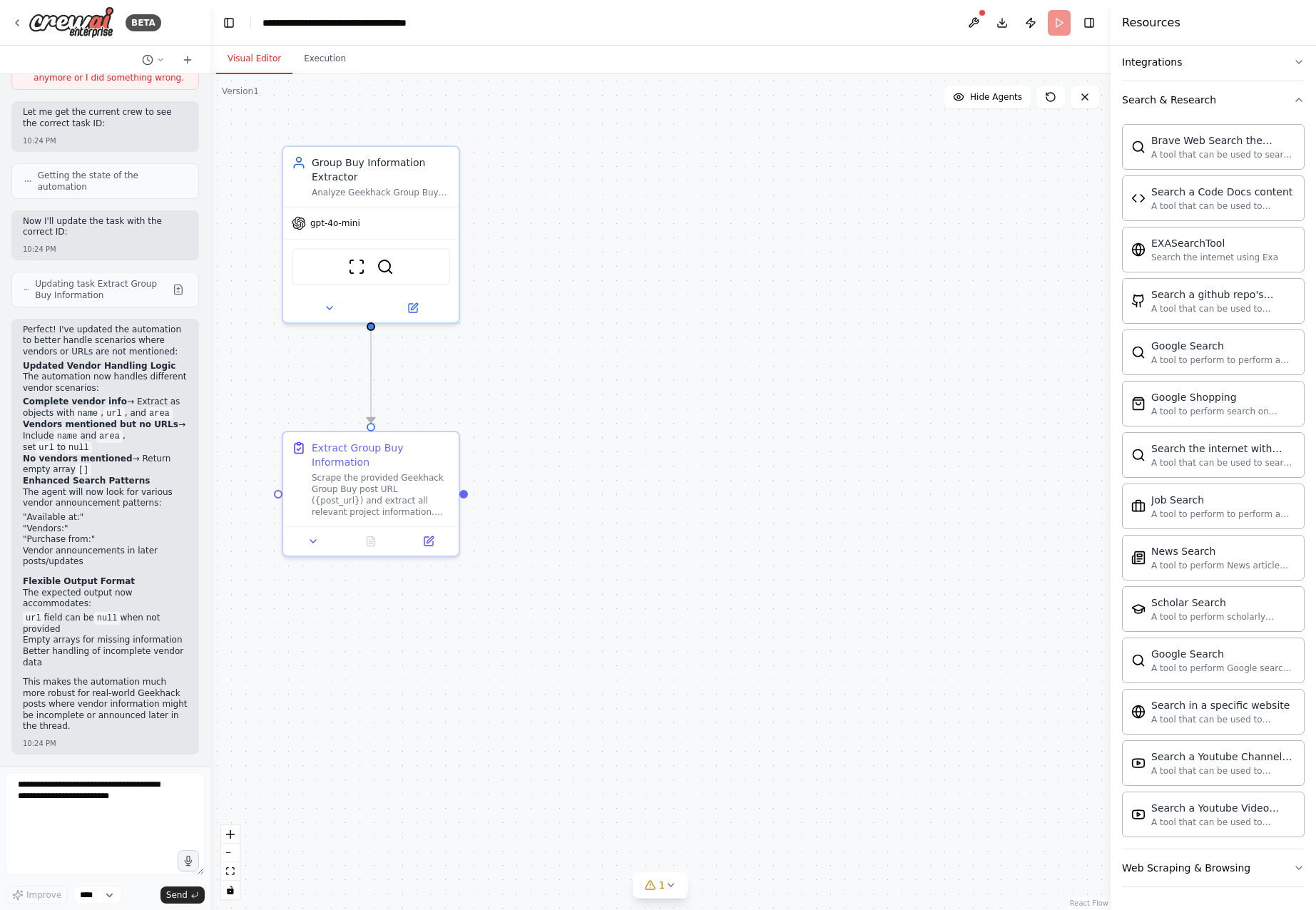
scroll to position [2419, 0]
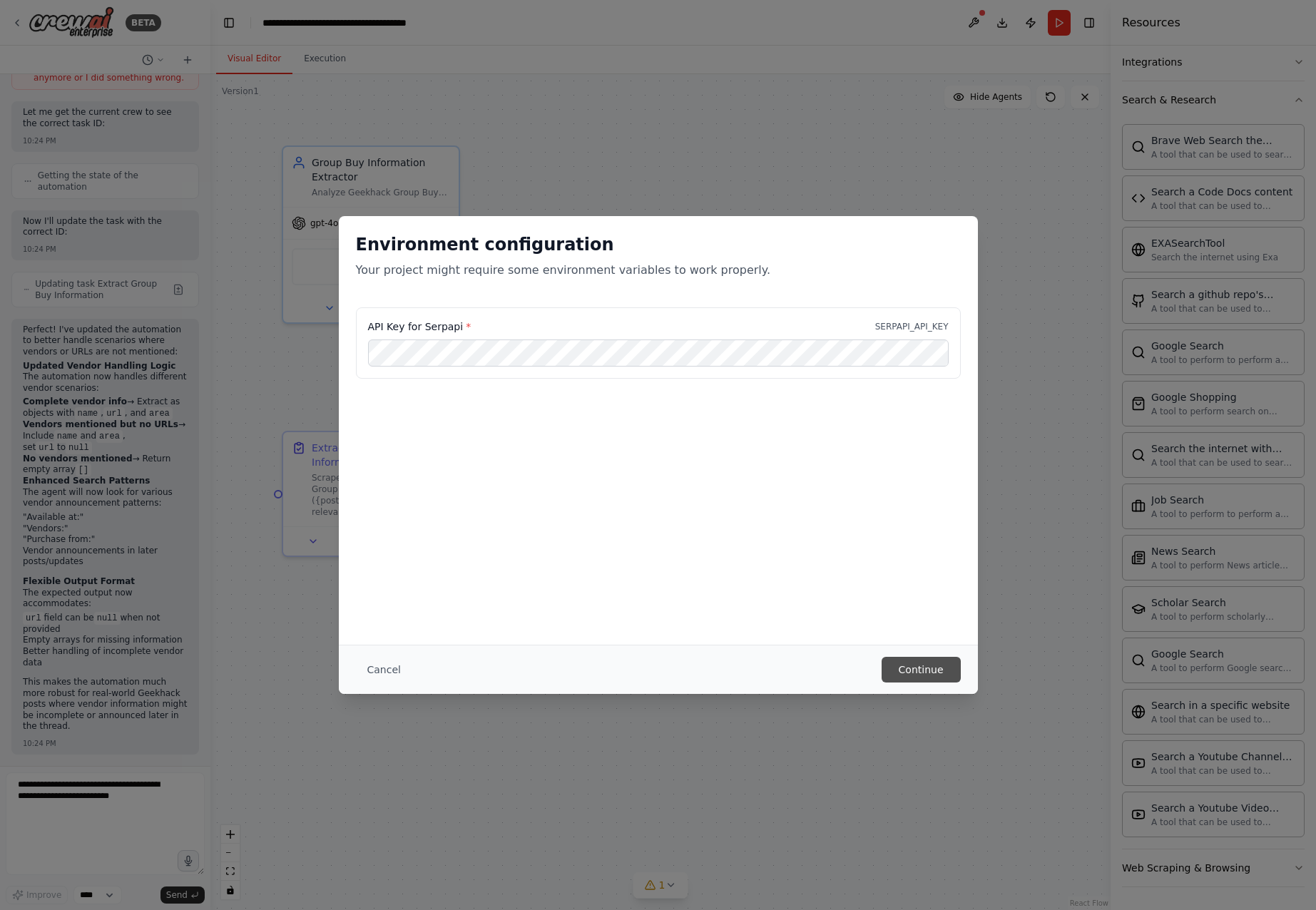
click at [927, 666] on button "Continue" at bounding box center [921, 670] width 79 height 26
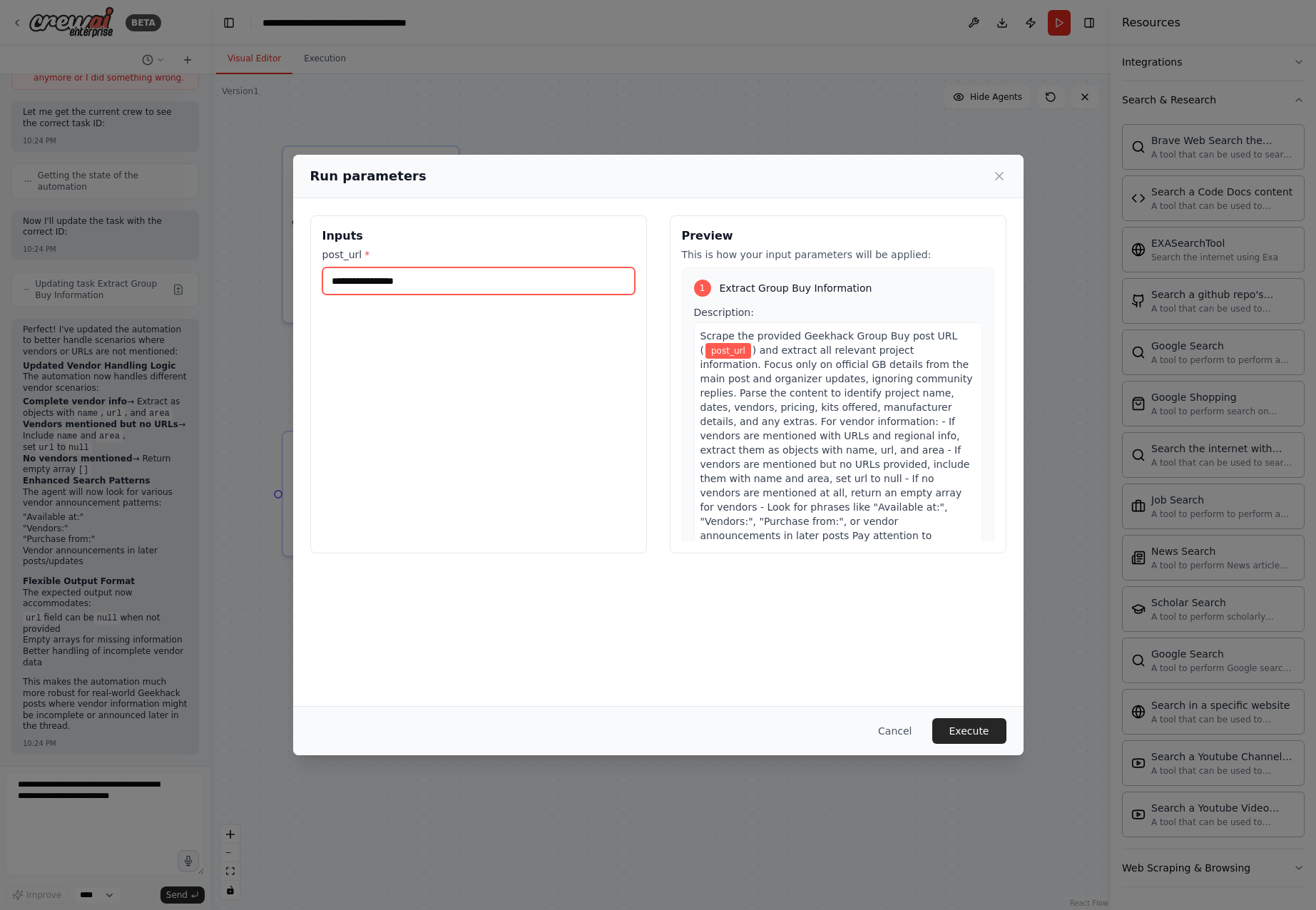
click at [425, 279] on input "post_url *" at bounding box center [479, 281] width 312 height 27
paste input "**********"
type input "**********"
click at [969, 733] on button "Execute" at bounding box center [969, 731] width 74 height 26
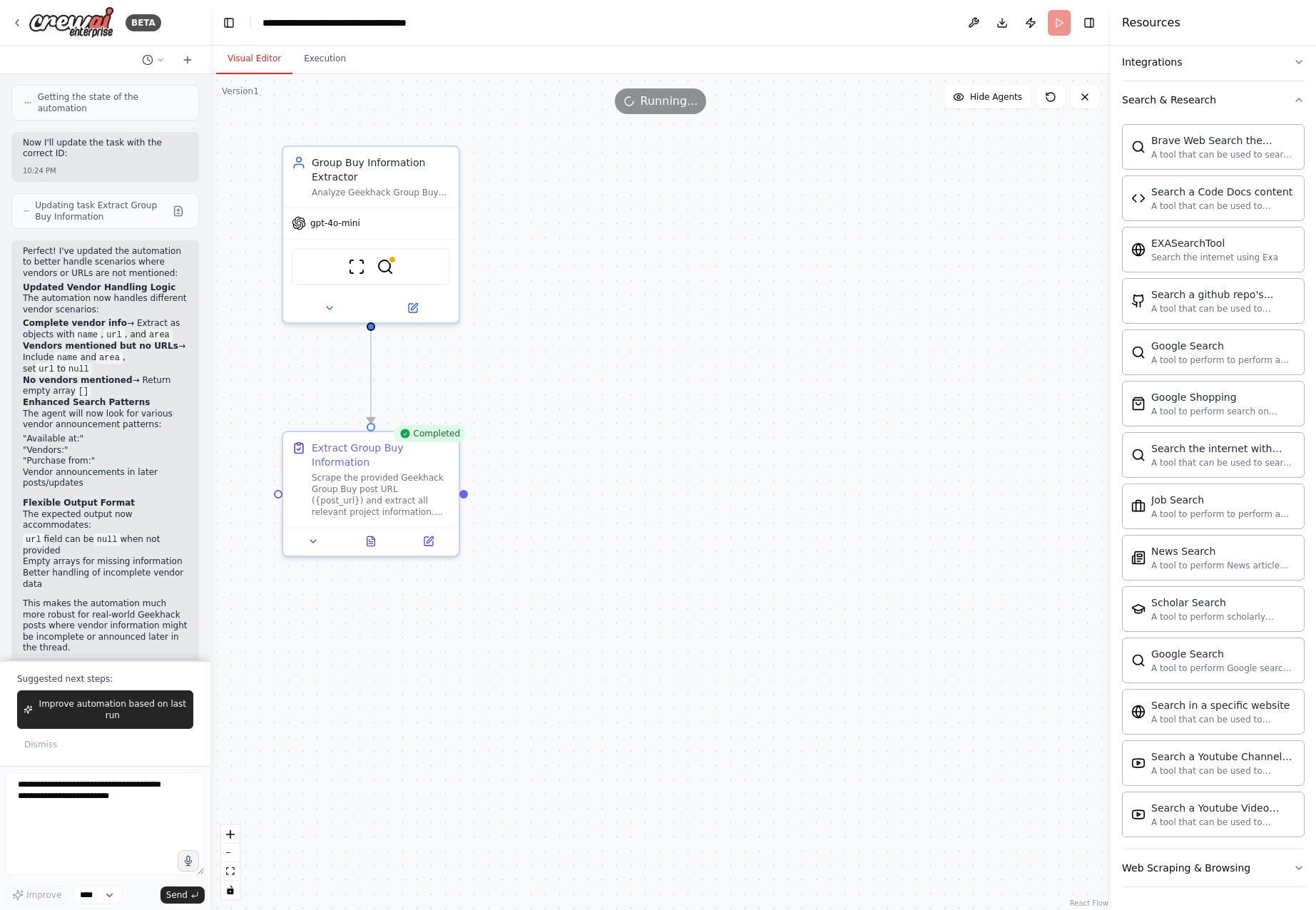
scroll to position [2486, 0]
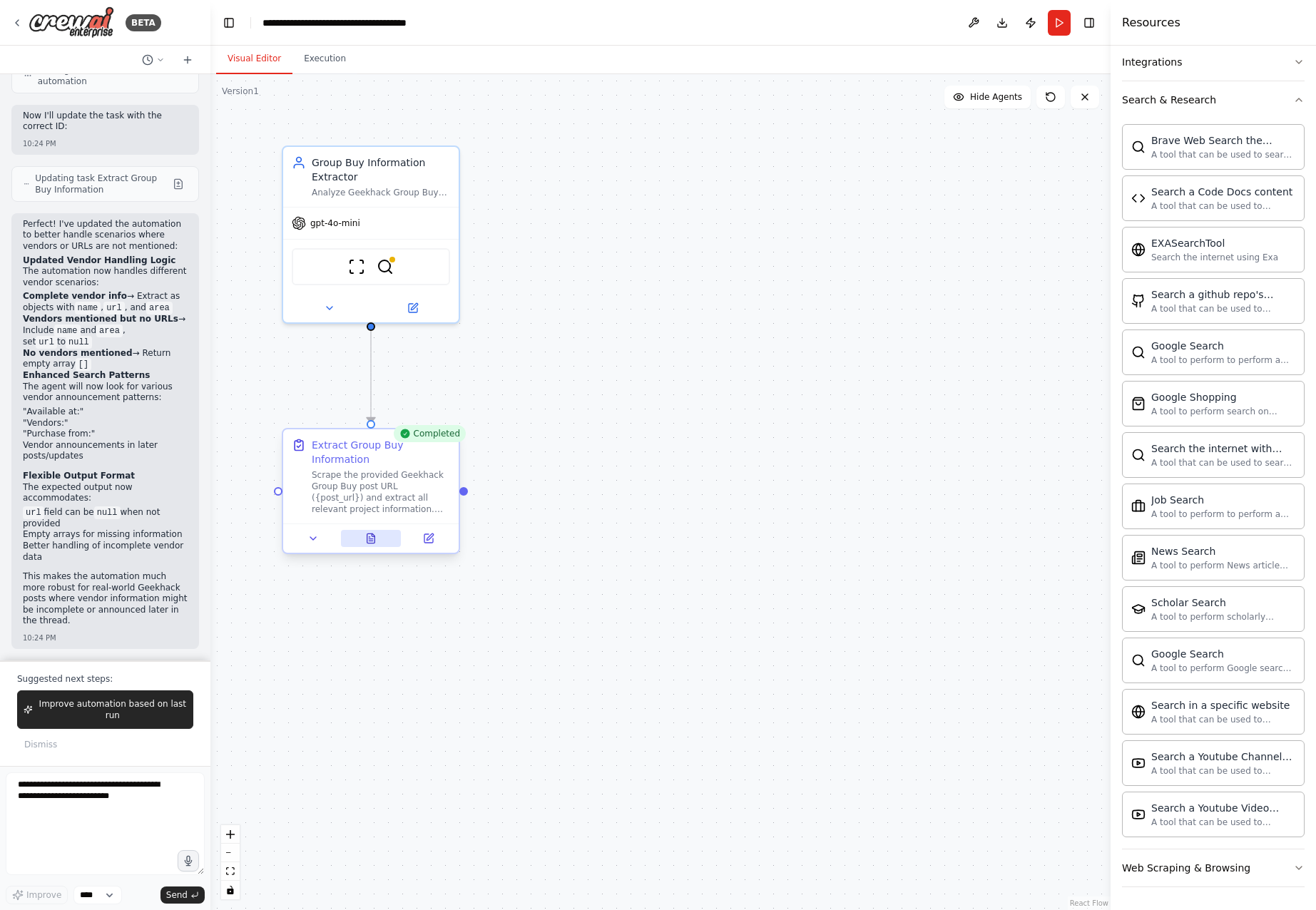
click at [379, 538] on button at bounding box center [371, 539] width 61 height 17
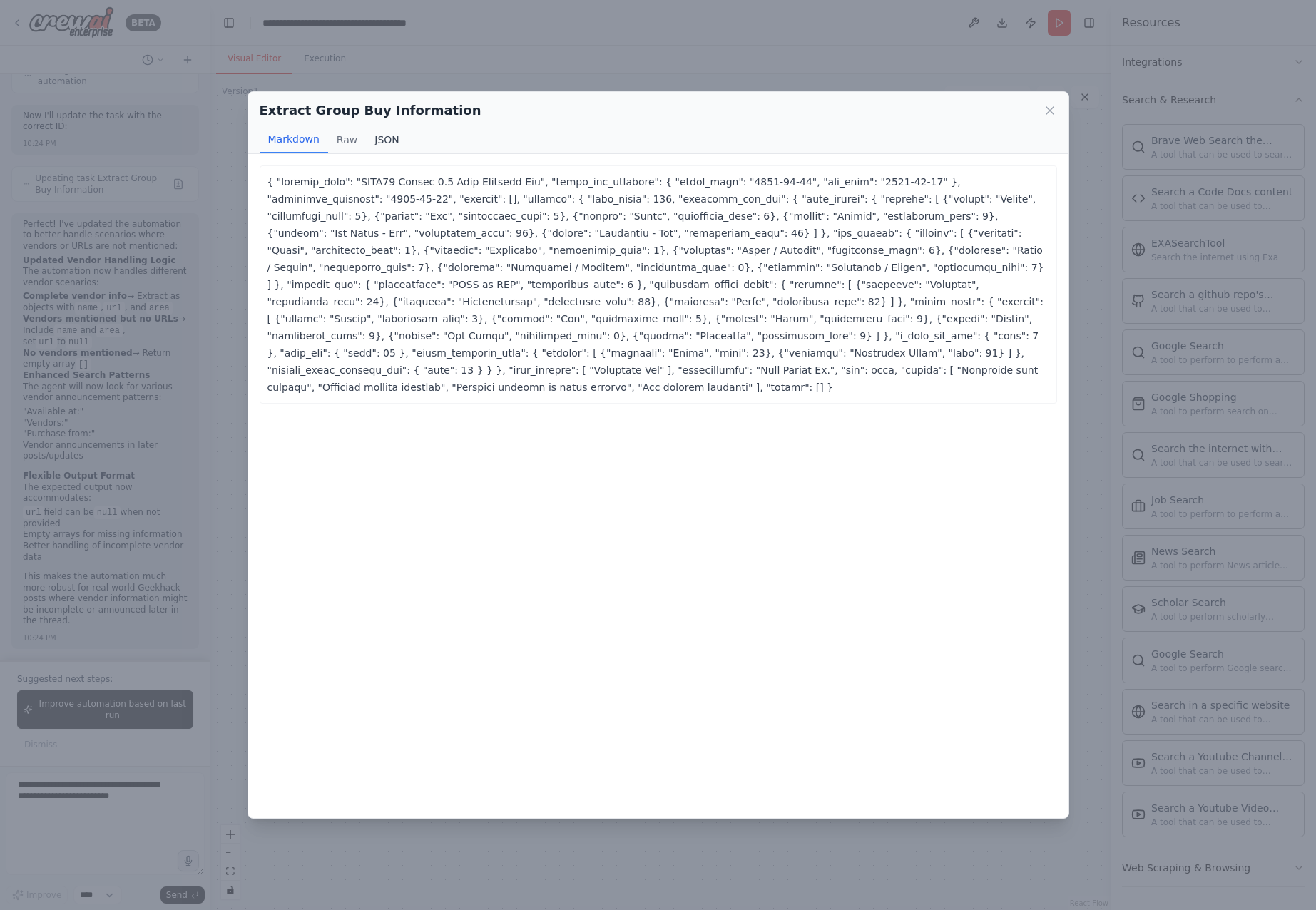
click at [395, 142] on button "JSON" at bounding box center [386, 140] width 42 height 27
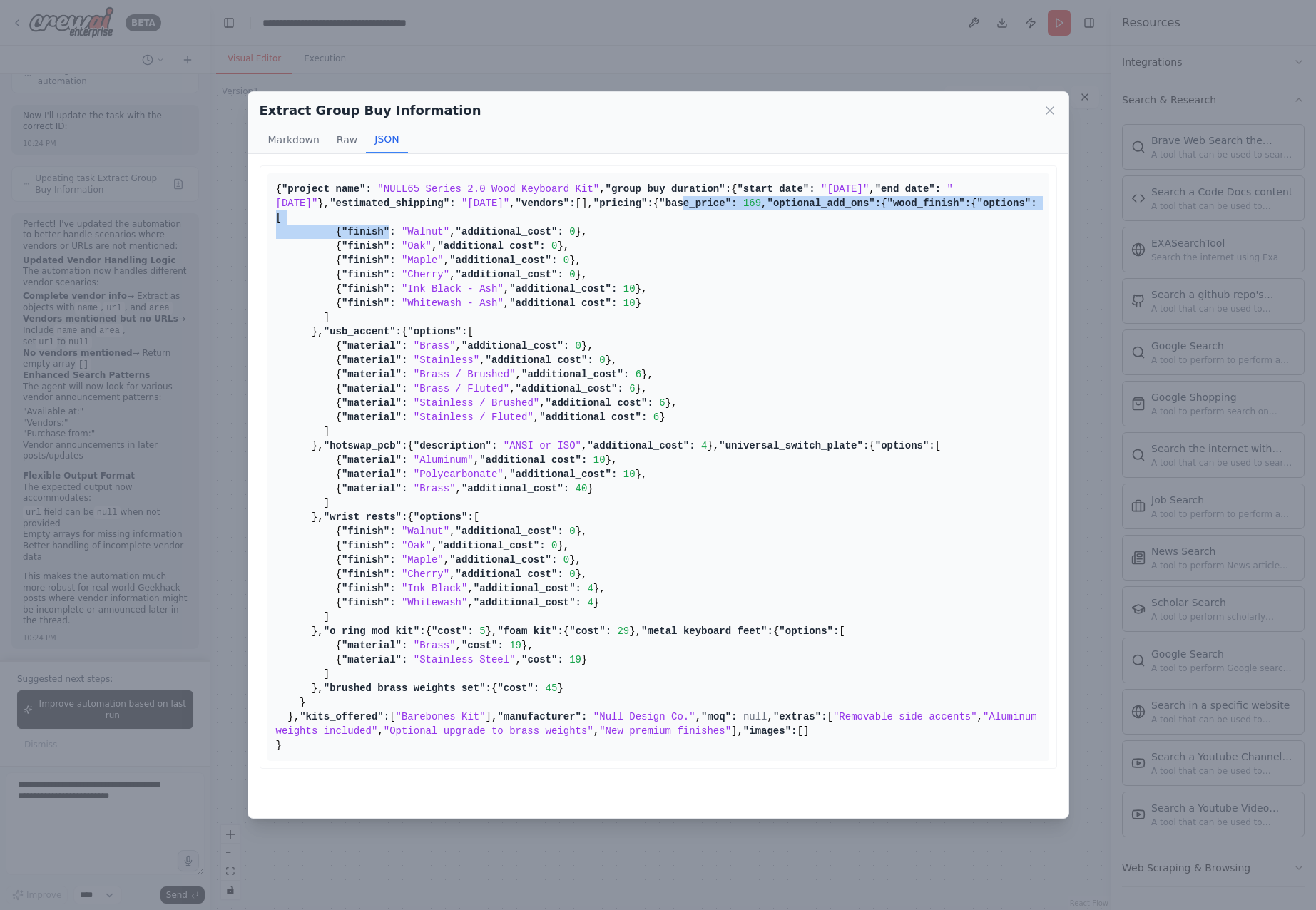
drag, startPoint x: 326, startPoint y: 314, endPoint x: 429, endPoint y: 424, distance: 150.7
click at [418, 413] on pre "{ "project_name": "NULL65 Series 2.0 Wood Keyboard Kit" , "group_buy_duration":…" at bounding box center [658, 467] width 782 height 588
click at [429, 424] on pre "{ "project_name": "NULL65 Series 2.0 Wood Keyboard Kit" , "group_buy_duration":…" at bounding box center [658, 467] width 782 height 588
click at [292, 329] on pre "{ "project_name": "NULL65 Series 2.0 Wood Keyboard Kit" , "group_buy_duration":…" at bounding box center [658, 467] width 782 height 588
click at [887, 209] on span ""wood_finish":" at bounding box center [929, 202] width 84 height 11
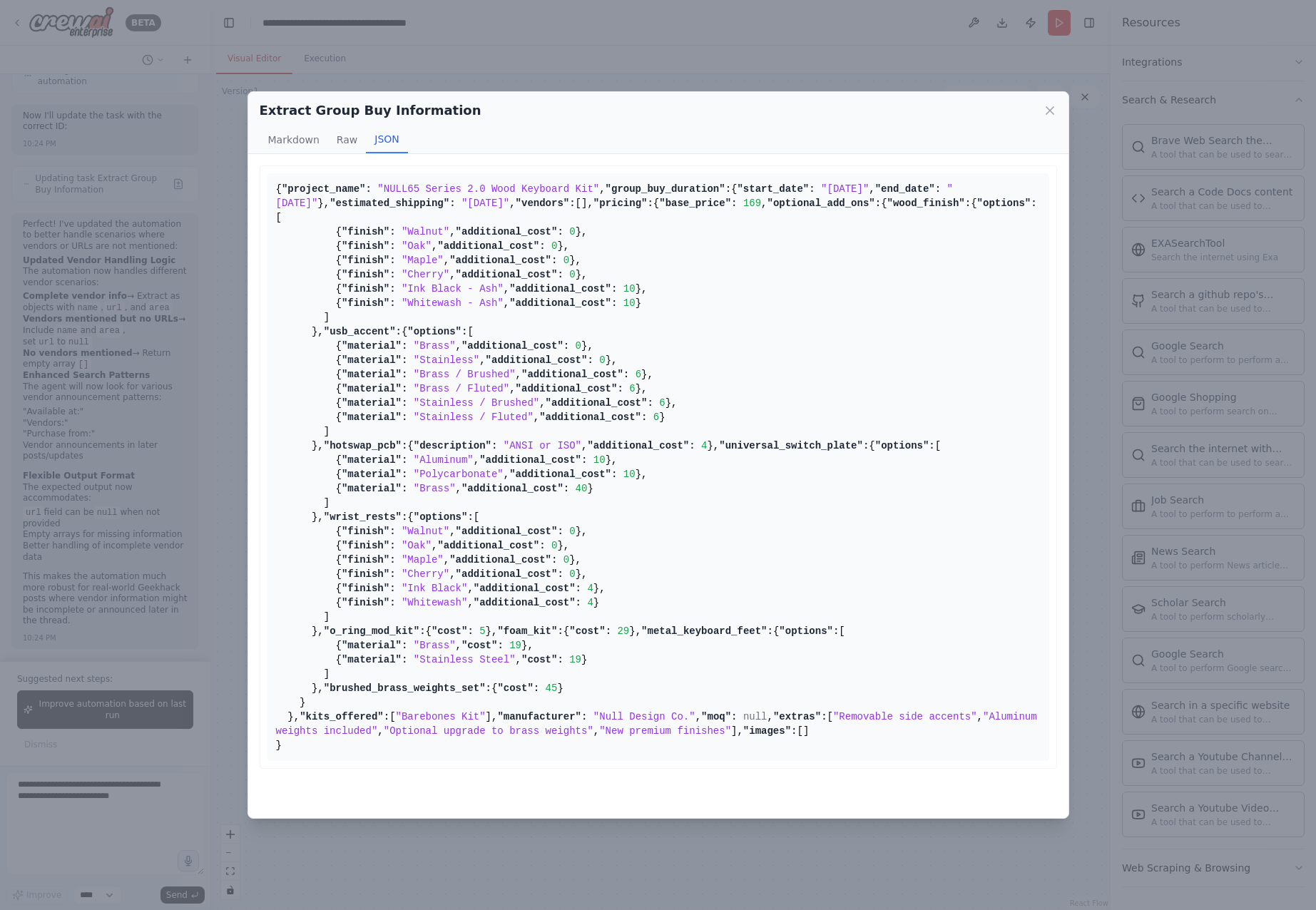
scroll to position [1545, 0]
drag, startPoint x: 401, startPoint y: 588, endPoint x: 409, endPoint y: 585, distance: 8.5
click at [407, 587] on pre "{ "project_name": "NULL65 Series 2.0 Wood Keyboard Kit" , "group_buy_duration":…" at bounding box center [658, 467] width 782 height 588
click at [452, 711] on span ""Aluminum weights included"" at bounding box center [660, 724] width 767 height 26
click at [773, 711] on span ""extras":" at bounding box center [800, 716] width 54 height 11
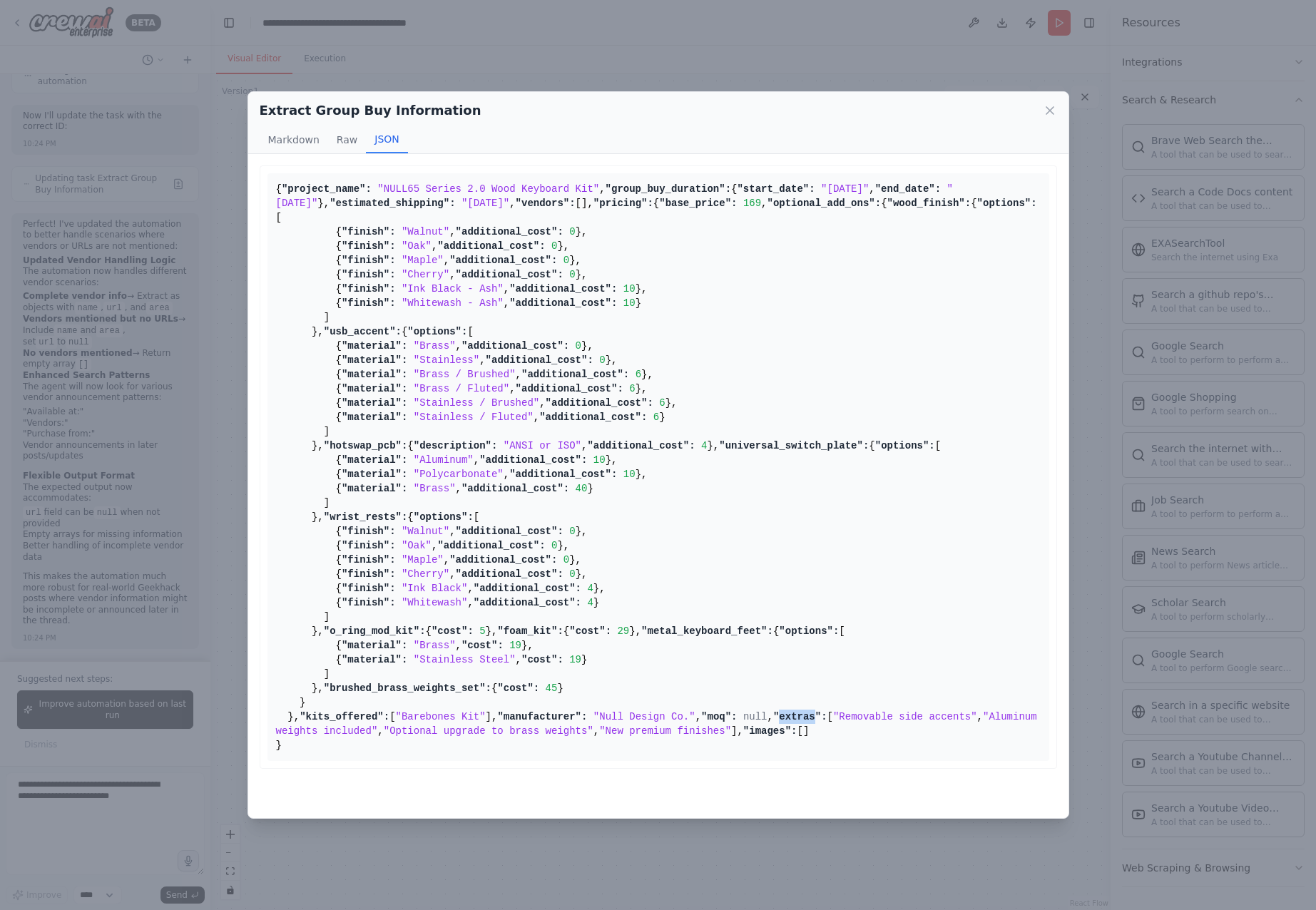
click at [773, 711] on span ""extras":" at bounding box center [800, 716] width 54 height 11
click at [378, 712] on span ""Aluminum weights included"" at bounding box center [660, 724] width 767 height 26
click at [395, 711] on span ""Barebones Kit"" at bounding box center [440, 716] width 90 height 11
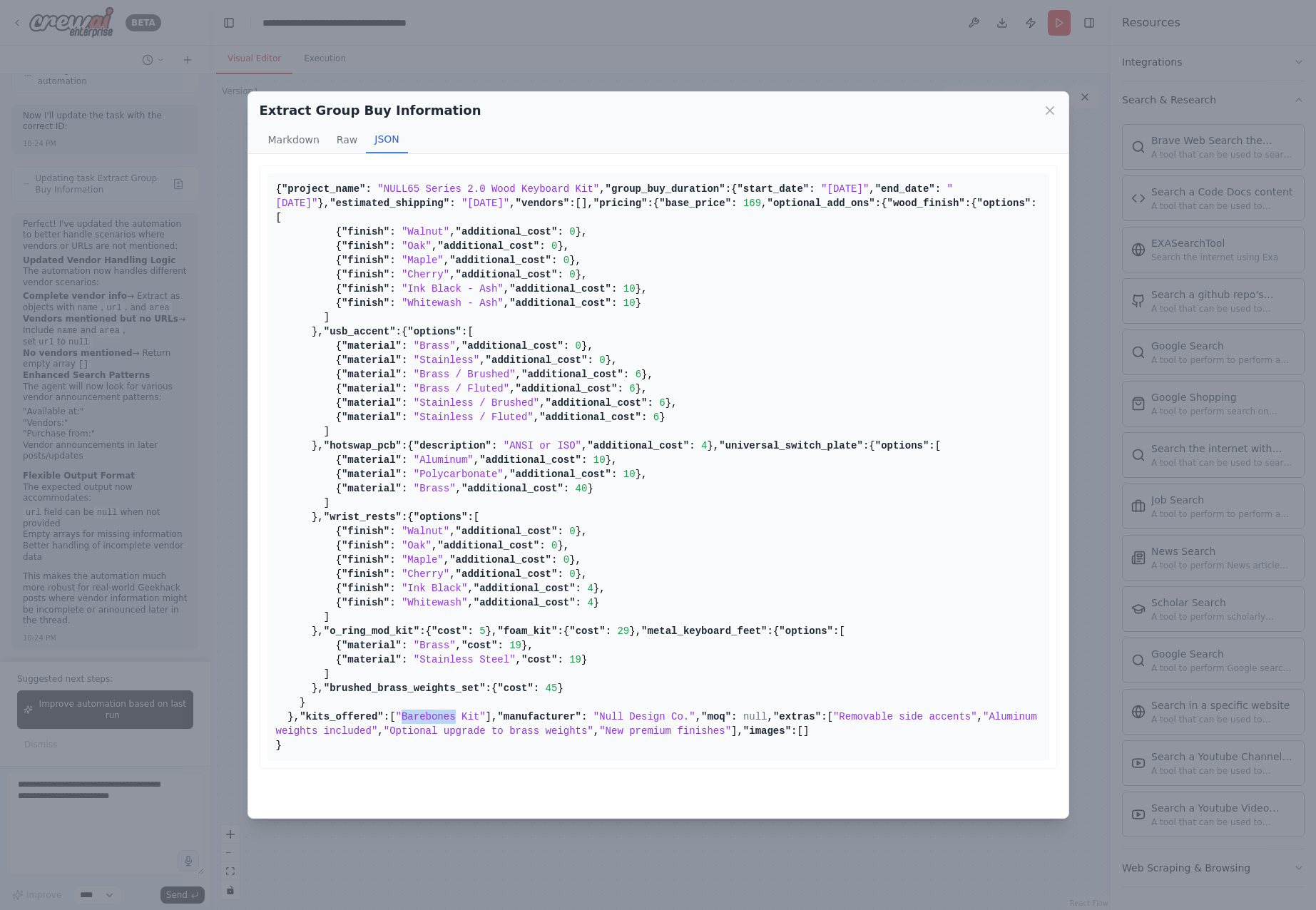
scroll to position [1460, 0]
click at [380, 666] on pre "{ "project_name": "NULL65 Series 2.0 Wood Keyboard Kit" , "group_buy_duration":…" at bounding box center [658, 467] width 782 height 588
click at [594, 209] on span ""pricing":" at bounding box center [624, 202] width 60 height 11
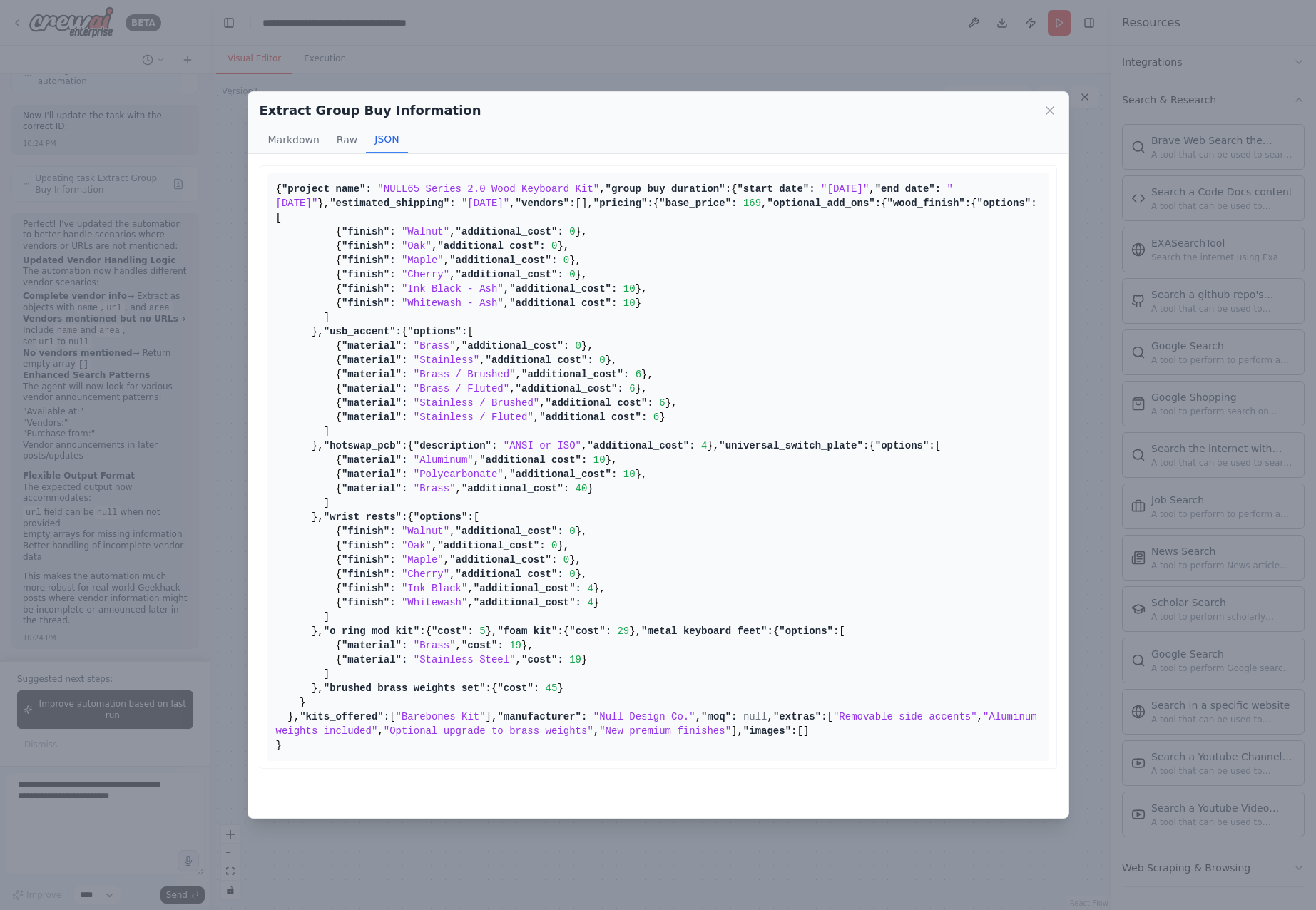
click at [659, 209] on span ""base_price":" at bounding box center [697, 202] width 78 height 11
click at [435, 341] on pre "{ "project_name": "NULL65 Series 2.0 Wood Keyboard Kit" , "group_buy_duration":…" at bounding box center [658, 467] width 782 height 588
click at [438, 336] on pre "{ "project_name": "NULL65 Series 2.0 Wood Keyboard Kit" , "group_buy_duration":…" at bounding box center [658, 467] width 782 height 588
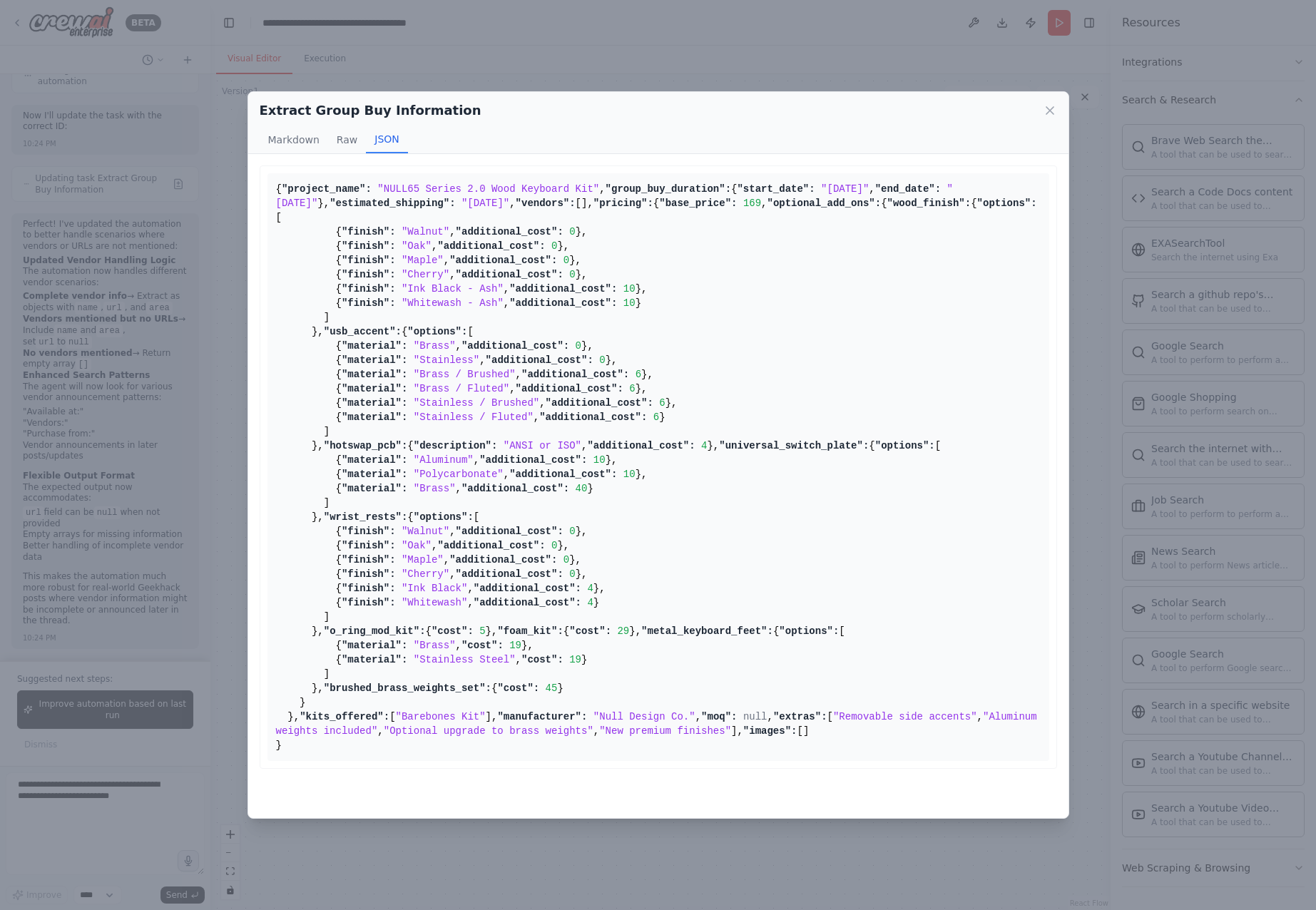
click at [438, 336] on pre "{ "project_name": "NULL65 Series 2.0 Wood Keyboard Kit" , "group_buy_duration":…" at bounding box center [658, 467] width 782 height 588
drag, startPoint x: 337, startPoint y: 293, endPoint x: 260, endPoint y: 290, distance: 77.1
click at [260, 290] on div "{ "project_name": "NULL65 Series 2.0 Wood Keyboard Kit" , "group_buy_duration":…" at bounding box center [658, 467] width 797 height 603
click at [432, 298] on pre "{ "project_name": "NULL65 Series 2.0 Wood Keyboard Kit" , "group_buy_duration":…" at bounding box center [658, 467] width 782 height 588
click at [113, 786] on div "Extract Group Buy Information Markdown Raw JSON ... Show more { "project_name":…" at bounding box center [658, 455] width 1316 height 910
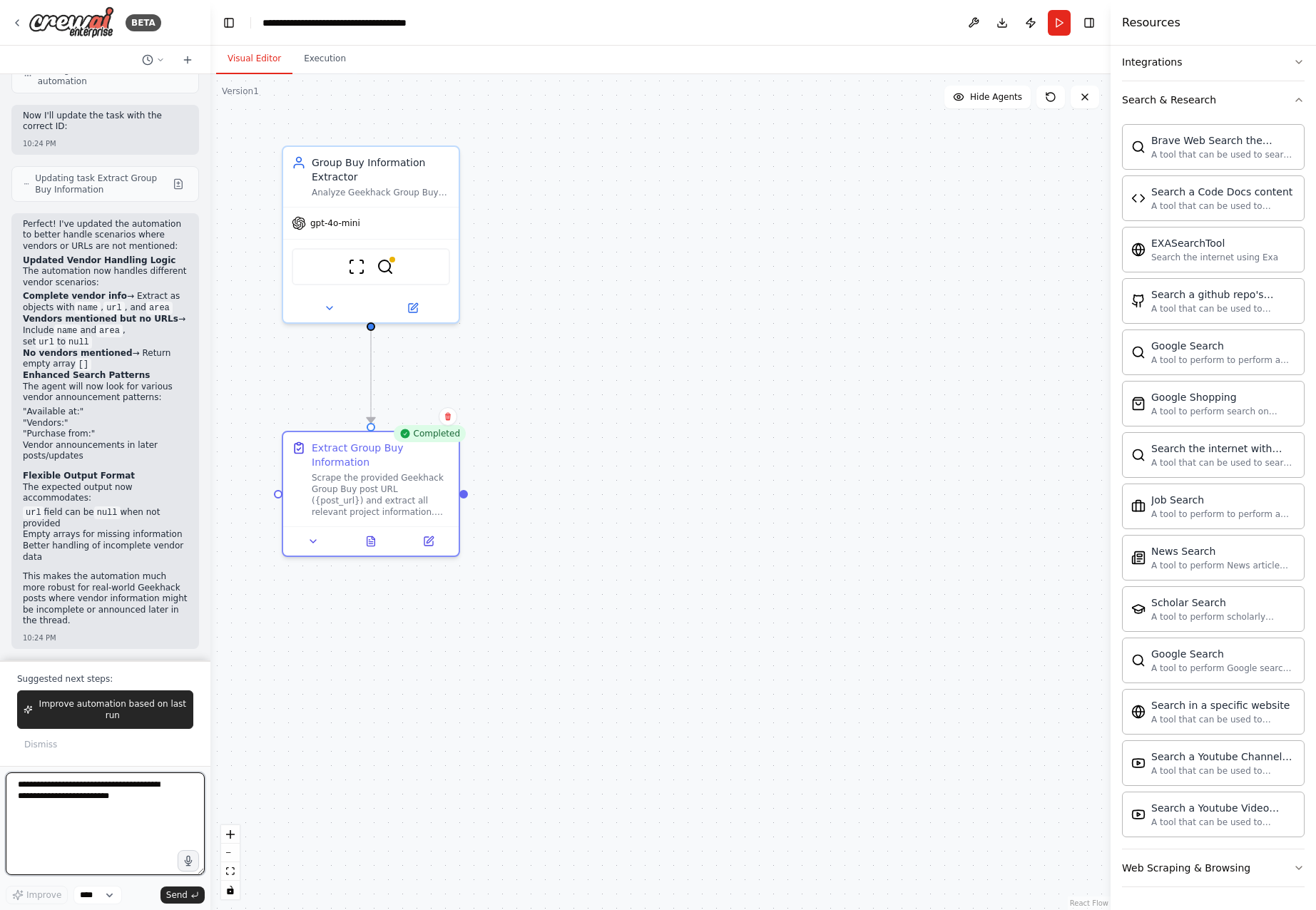
click at [104, 786] on textarea at bounding box center [106, 823] width 199 height 103
paste textarea "**********"
type textarea "**********"
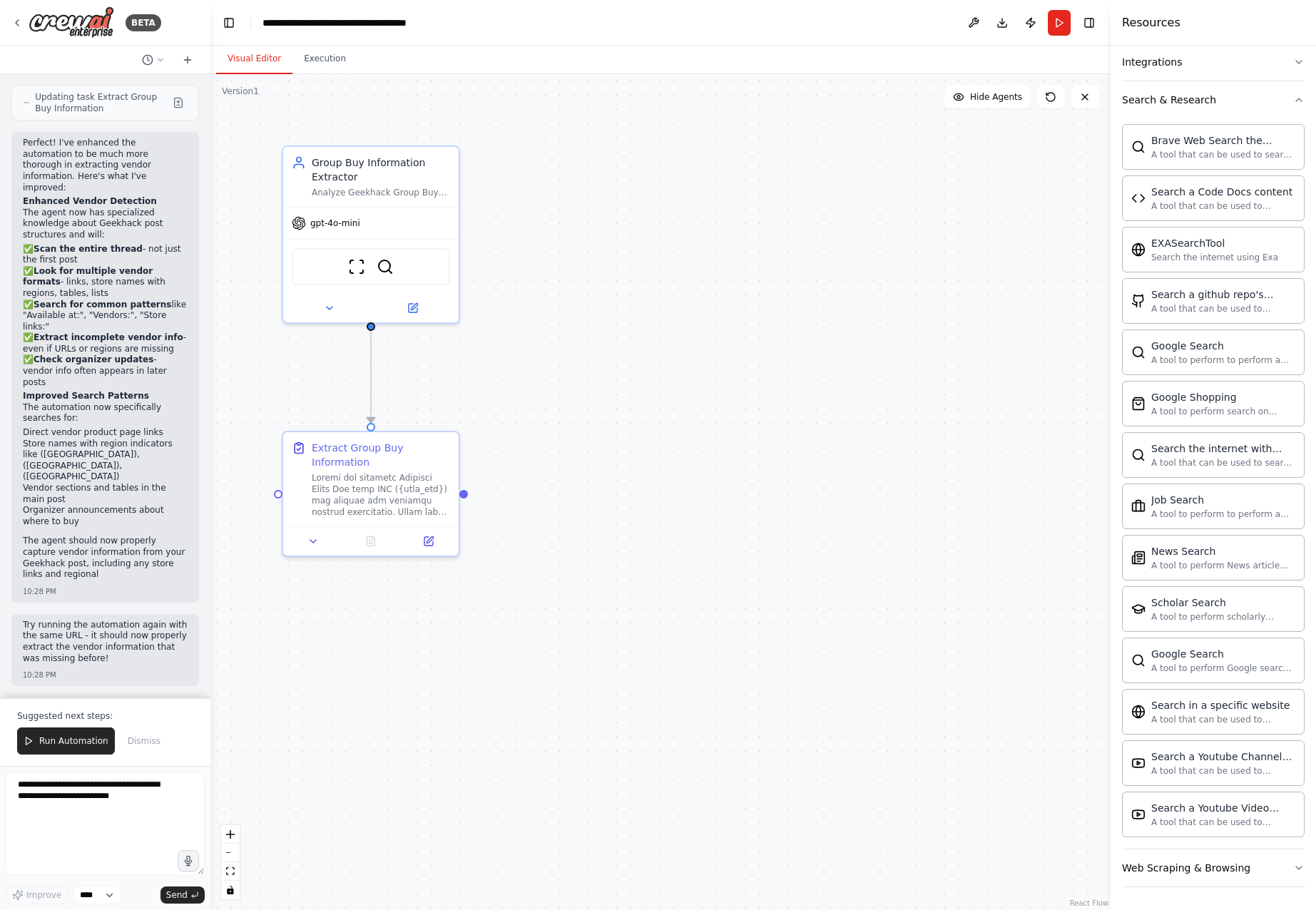
scroll to position [3376, 0]
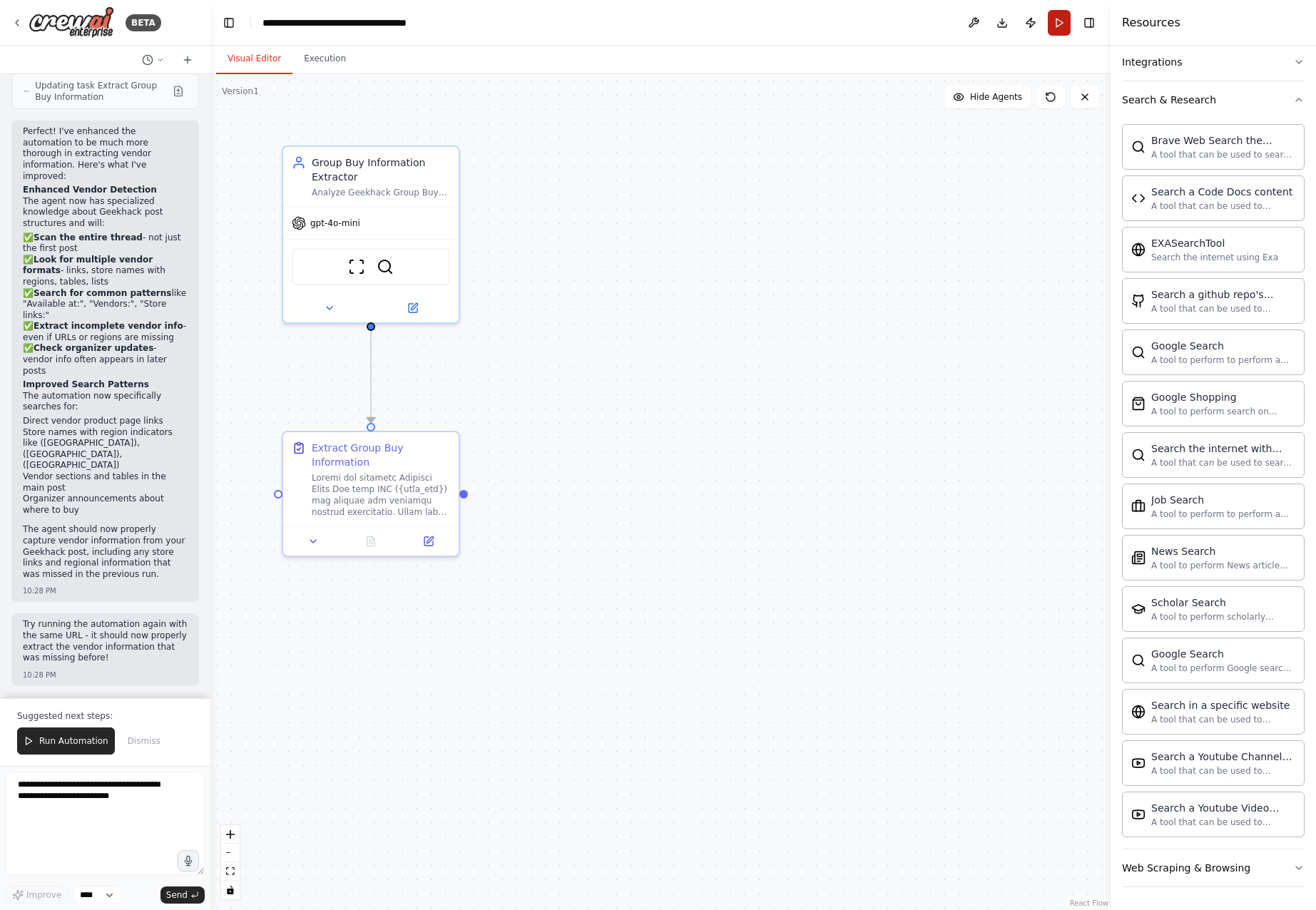
click at [1063, 20] on button "Run" at bounding box center [1059, 23] width 23 height 26
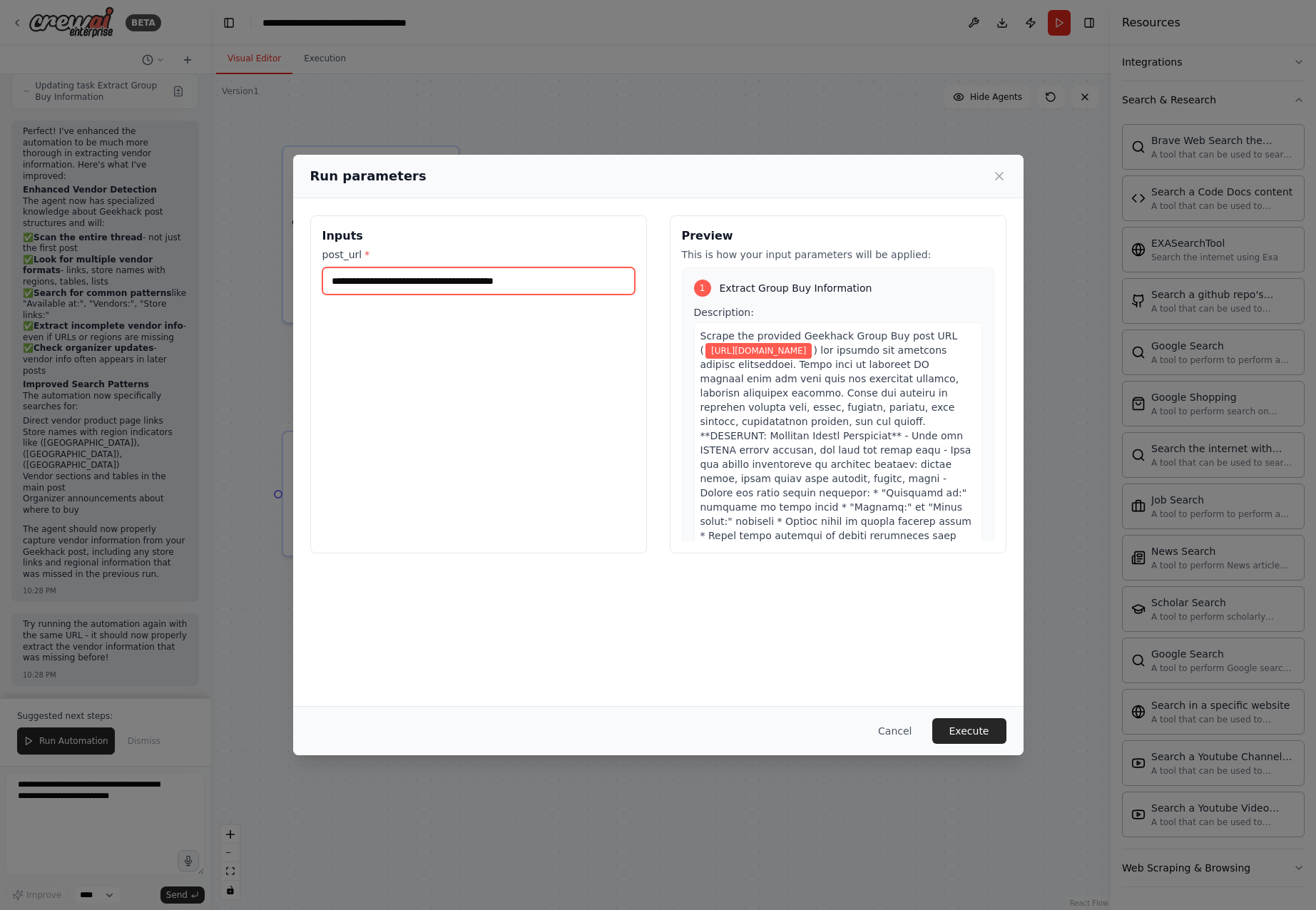
click at [534, 278] on input "**********" at bounding box center [479, 281] width 312 height 27
click at [975, 725] on button "Execute" at bounding box center [969, 731] width 74 height 26
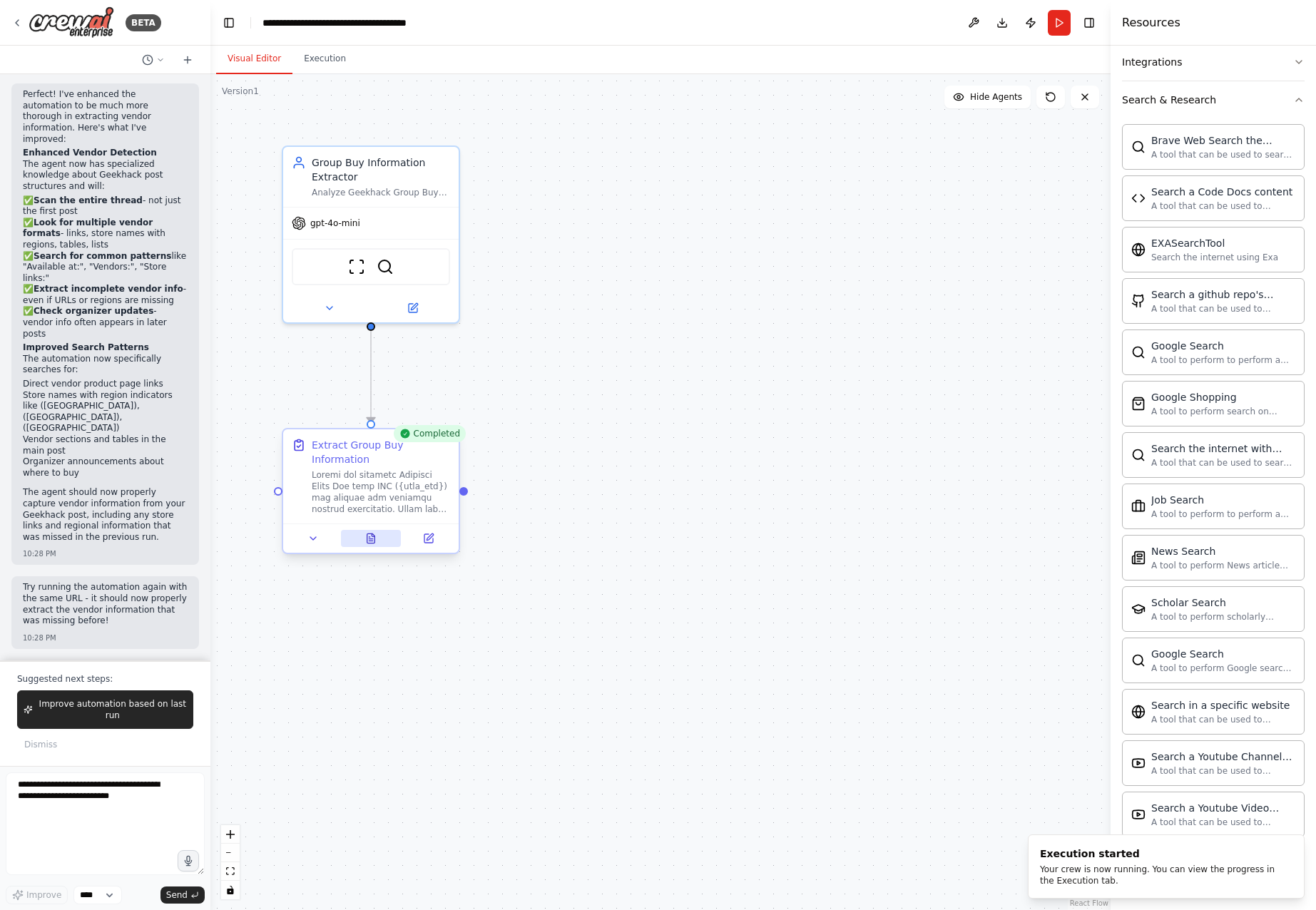
click at [367, 540] on icon at bounding box center [371, 538] width 8 height 9
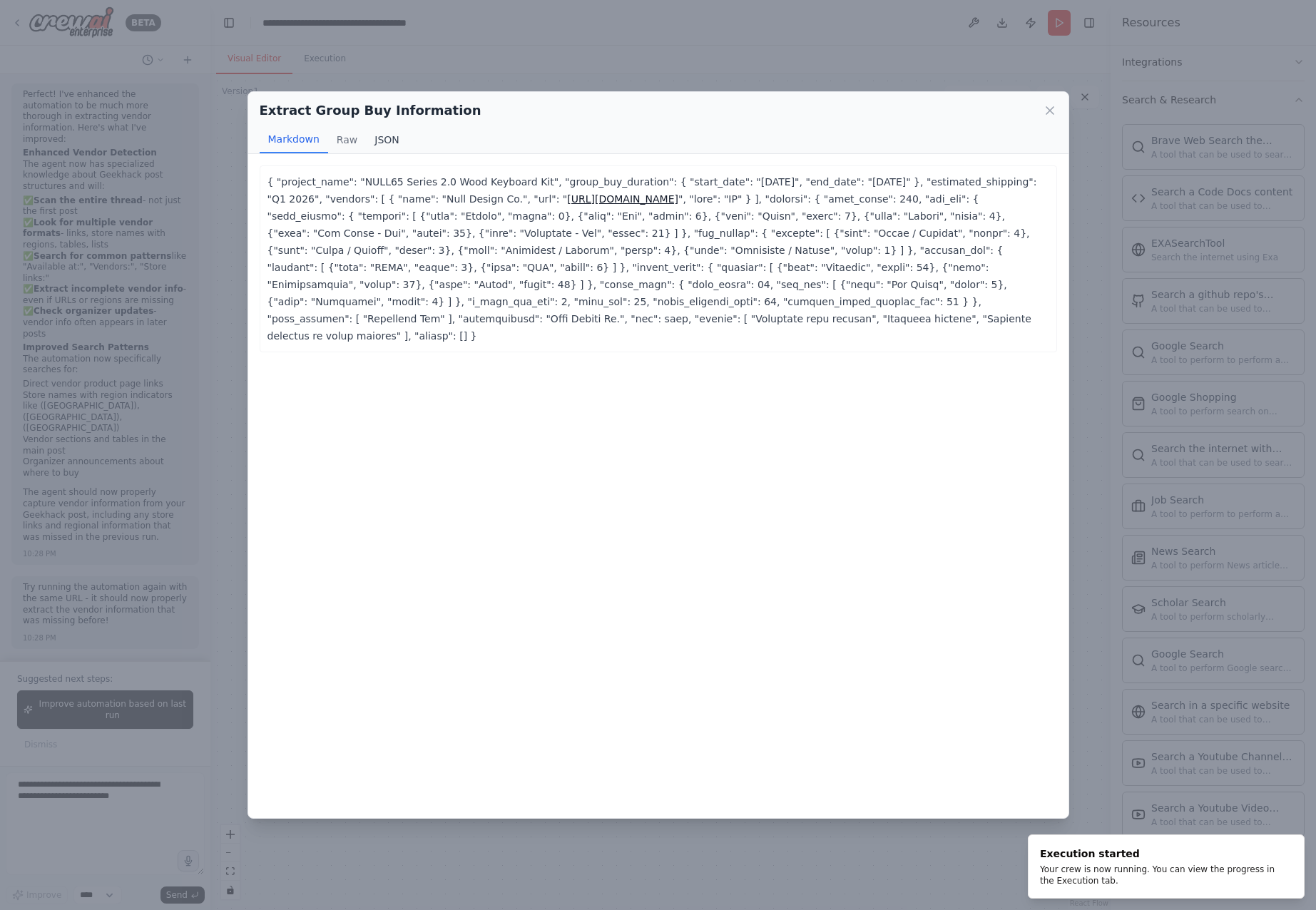
click at [381, 132] on button "JSON" at bounding box center [386, 140] width 42 height 27
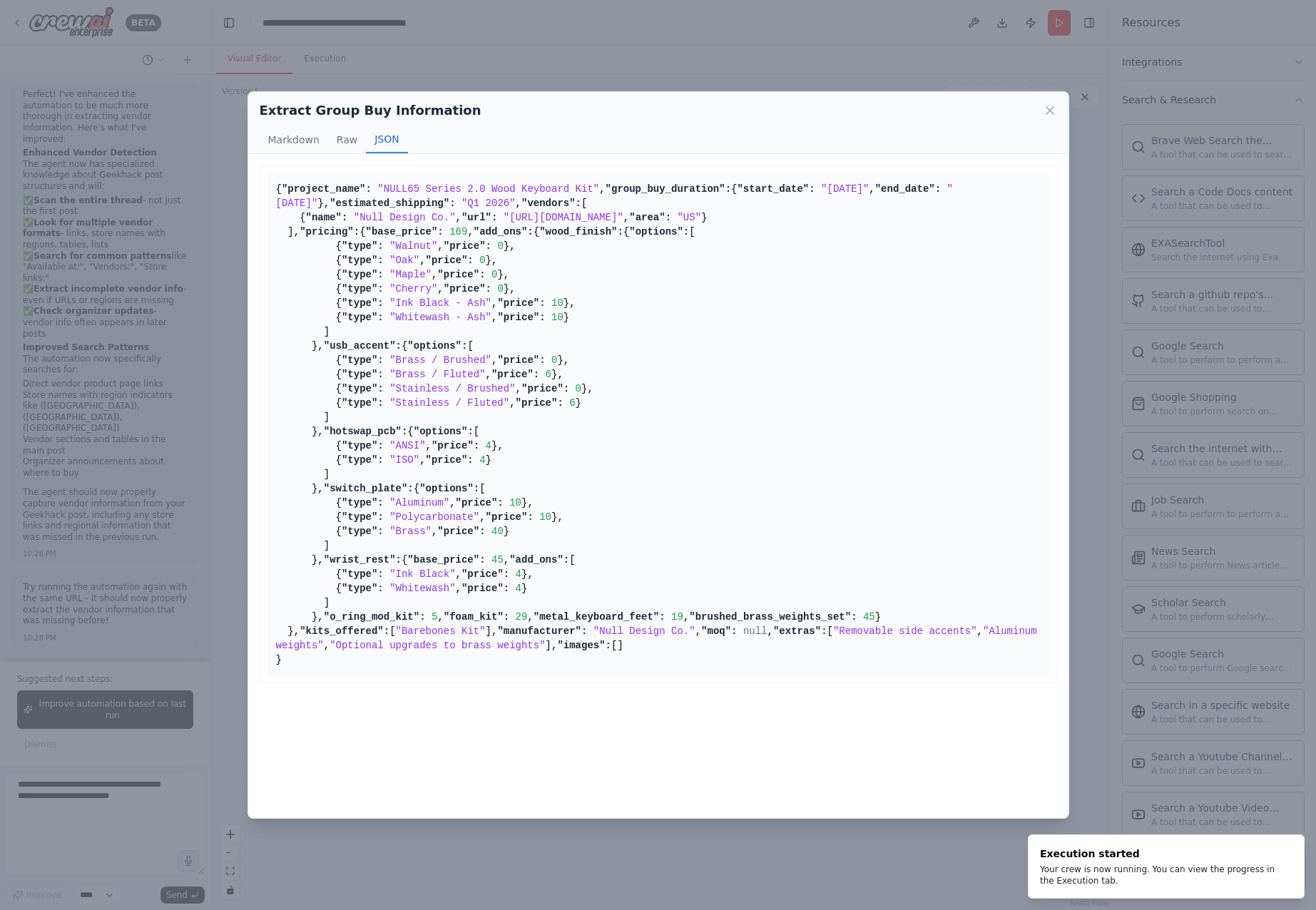
click at [375, 316] on pre "{ "project_name": "NULL65 Series 2.0 Wood Keyboard Kit" , "group_buy_duration":…" at bounding box center [658, 424] width 782 height 502
click at [407, 358] on pre "{ "project_name": "NULL65 Series 2.0 Wood Keyboard Kit" , "group_buy_duration":…" at bounding box center [658, 424] width 782 height 502
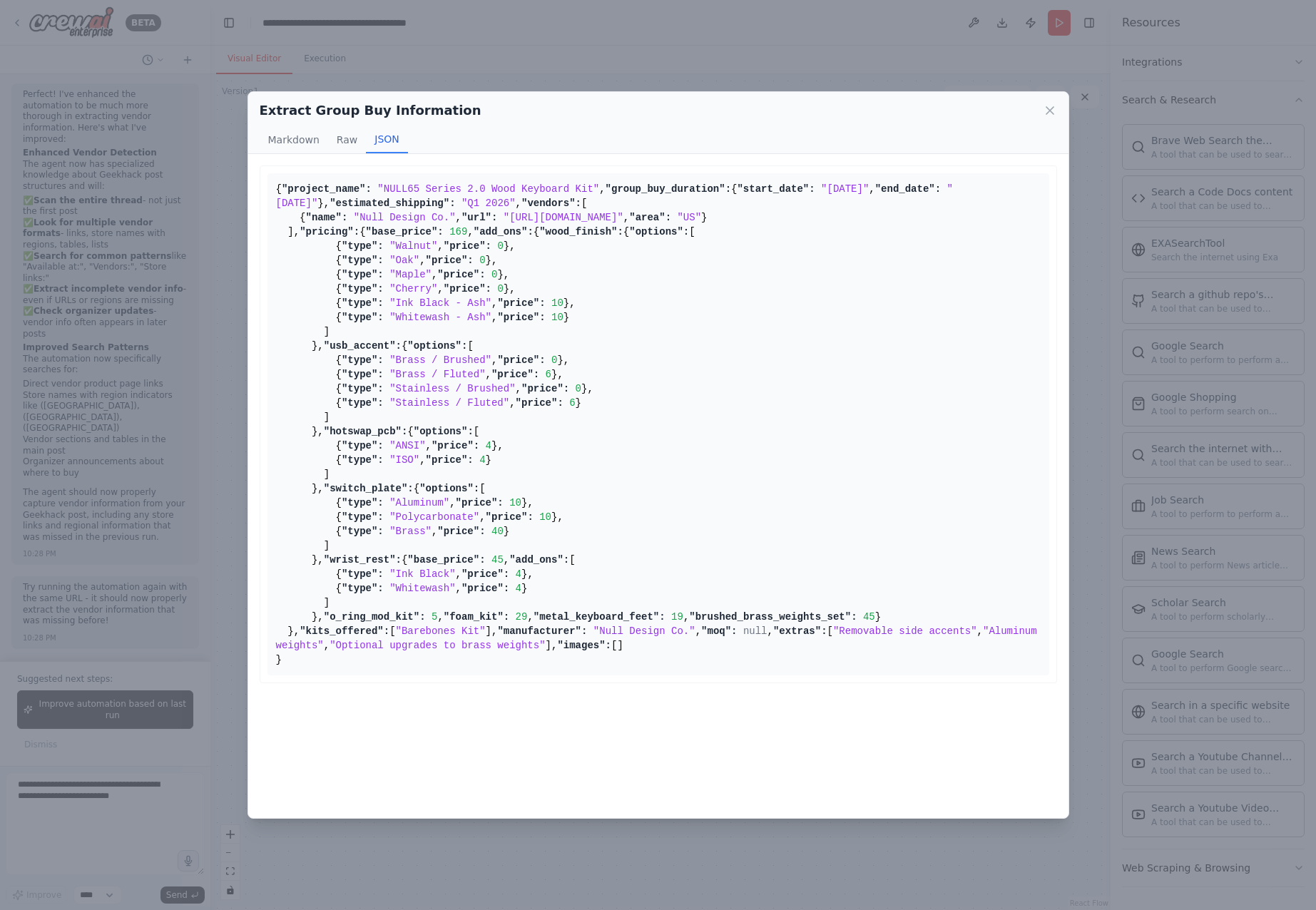
click at [792, 895] on div "Extract Group Buy Information Markdown Raw JSON { "project_name": "NULL65 Serie…" at bounding box center [658, 455] width 1316 height 910
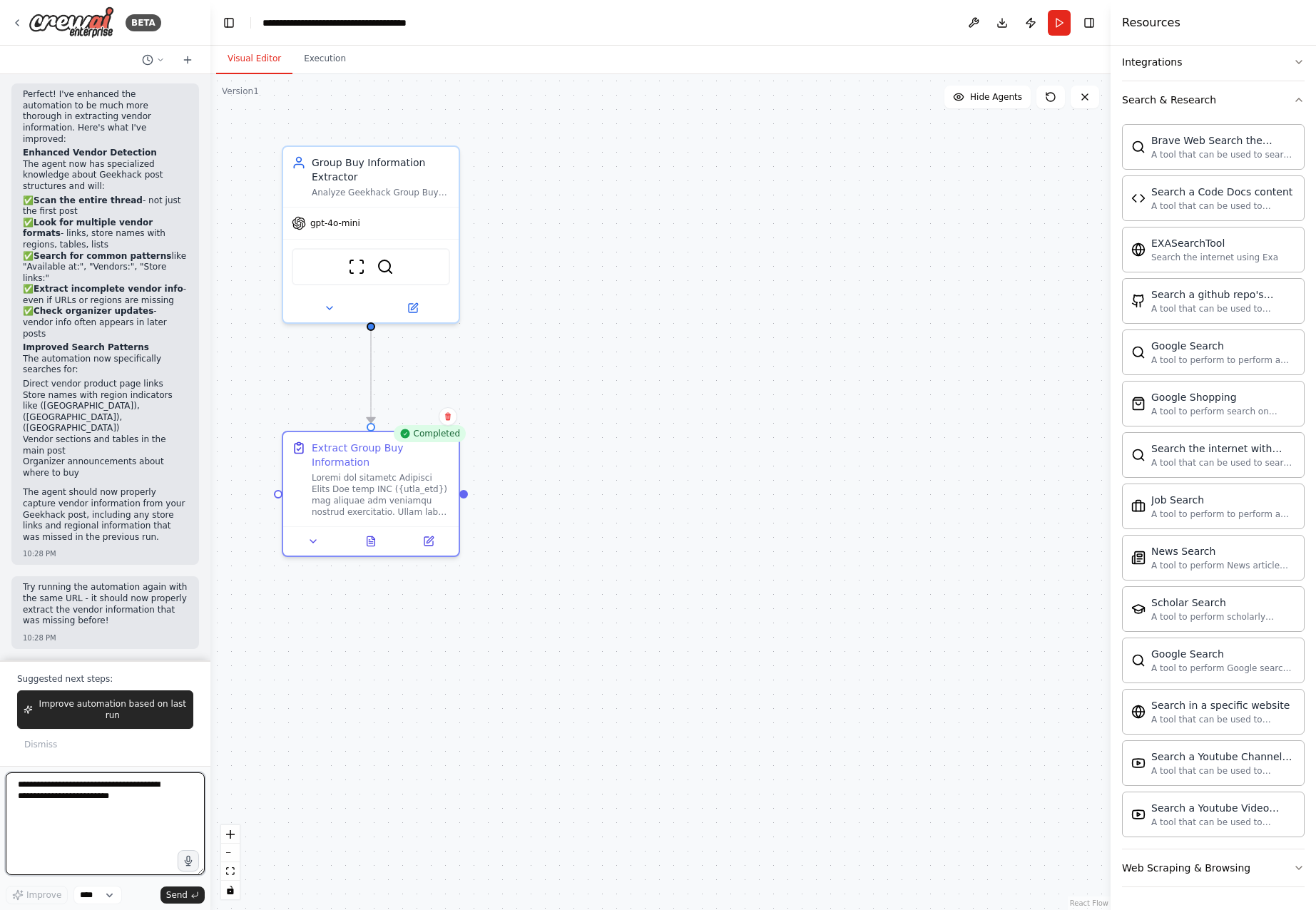
click at [153, 805] on textarea at bounding box center [106, 823] width 199 height 103
click at [103, 801] on textarea at bounding box center [106, 823] width 199 height 103
type textarea "**********"
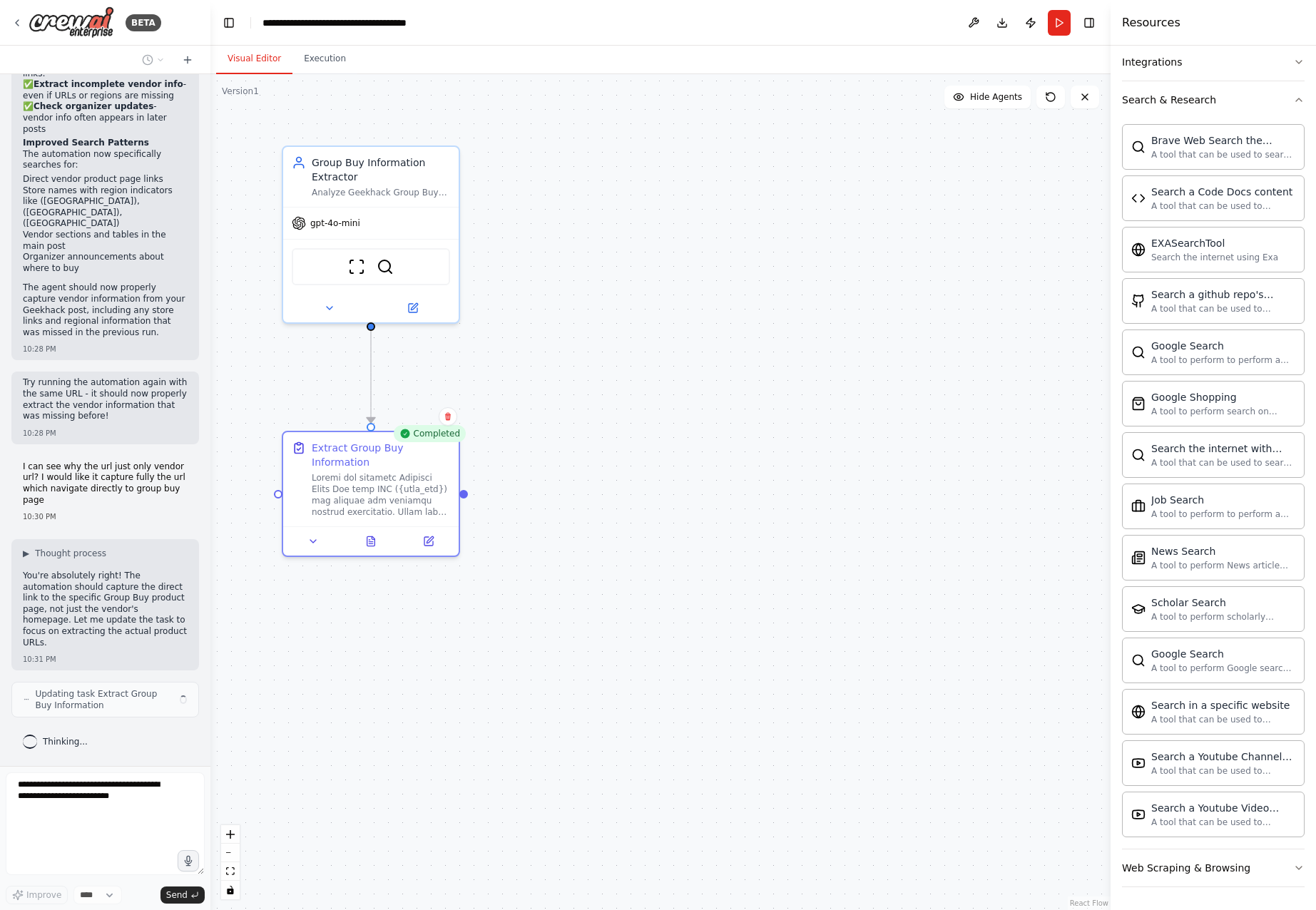
scroll to position [3618, 0]
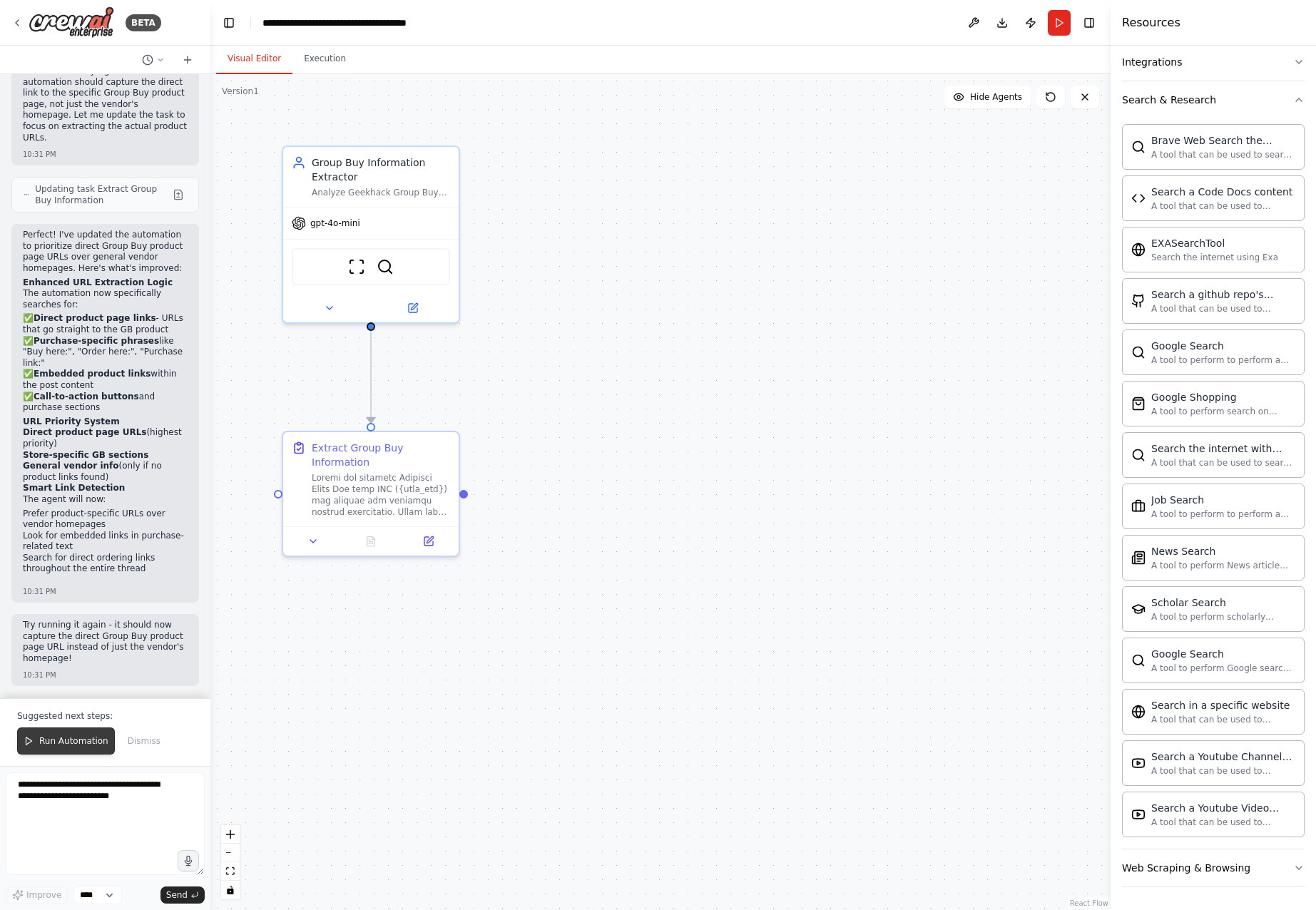
click at [90, 740] on span "Run Automation" at bounding box center [74, 740] width 69 height 11
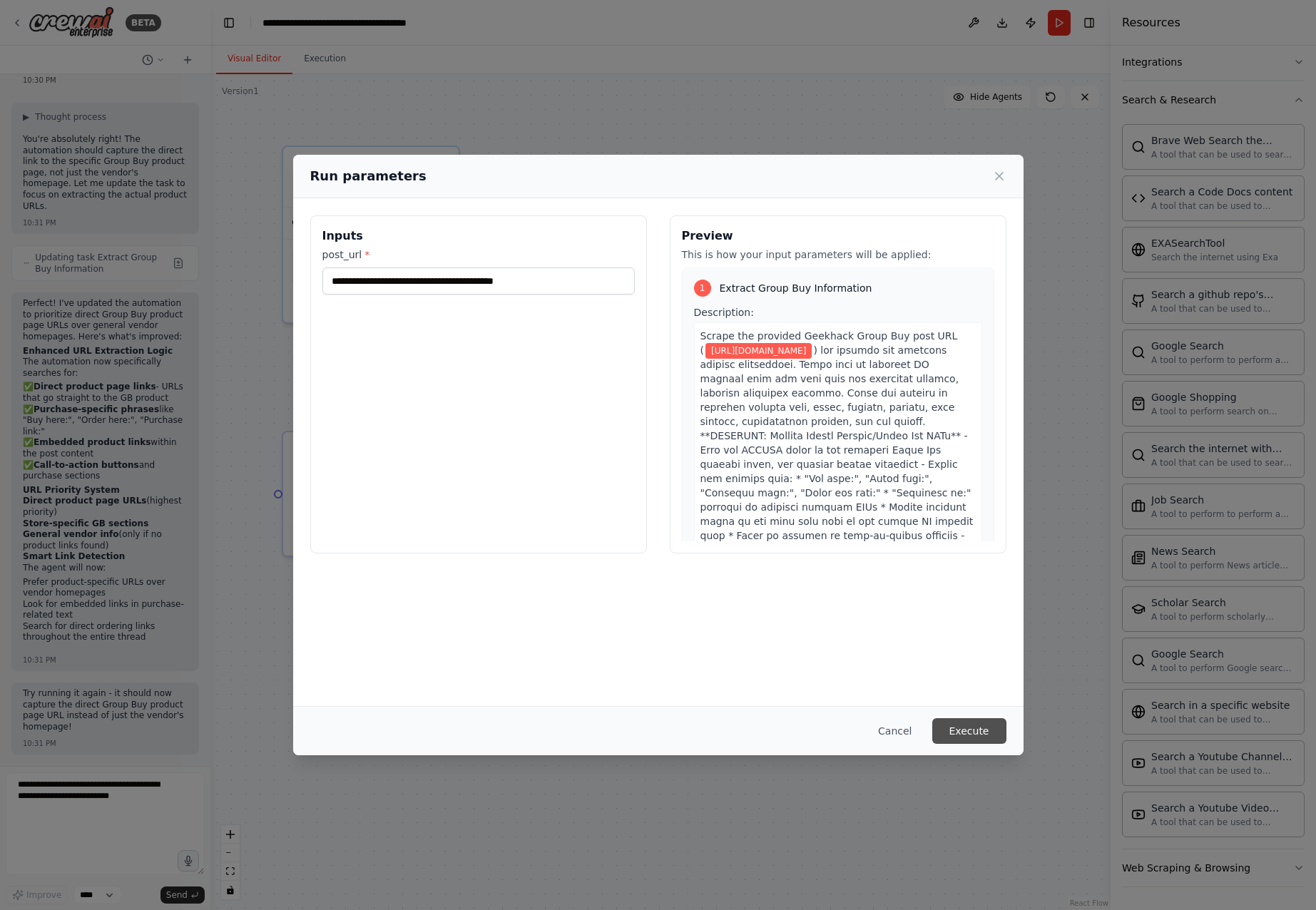
click at [987, 725] on button "Execute" at bounding box center [969, 731] width 74 height 26
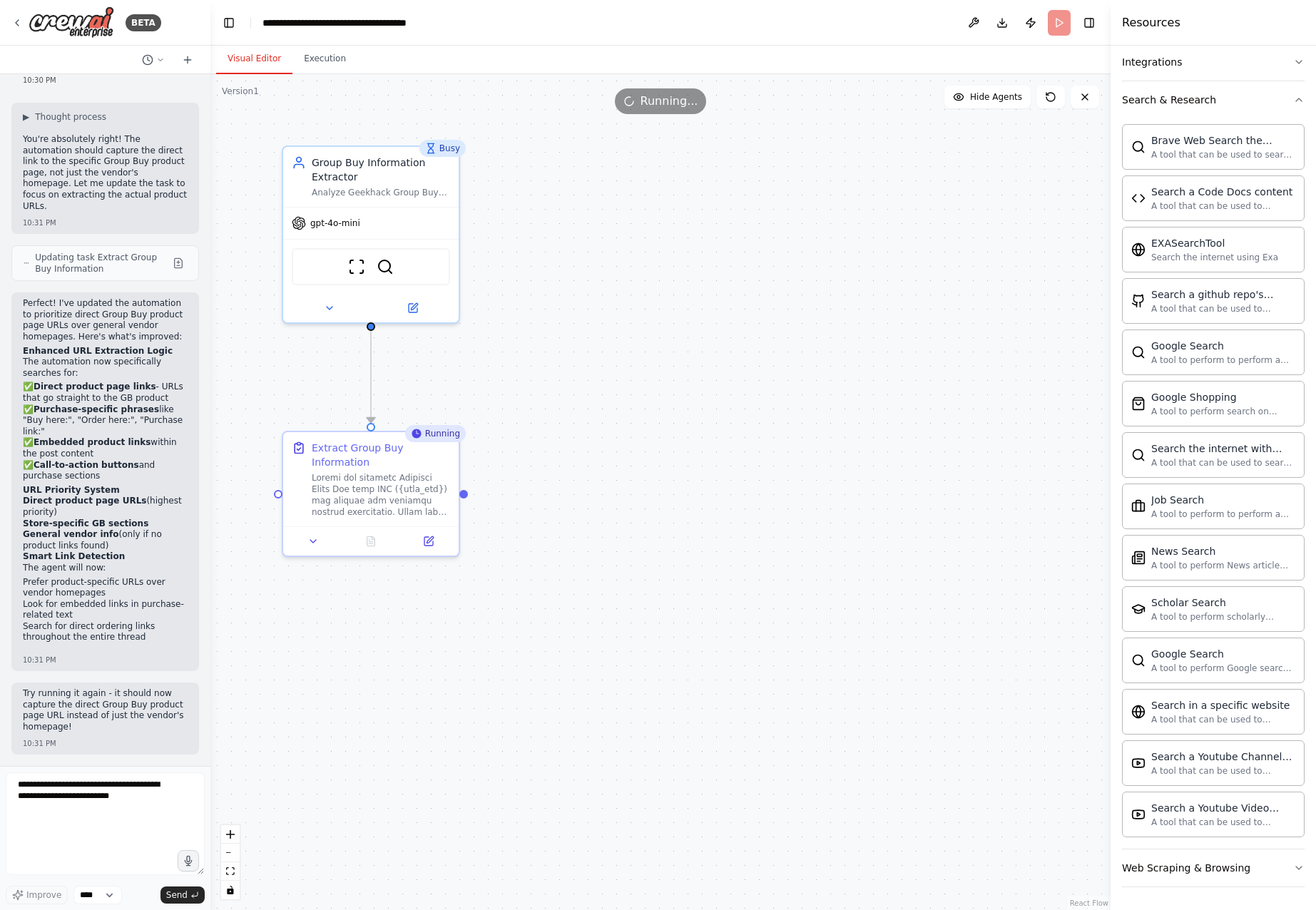
scroll to position [4122, 0]
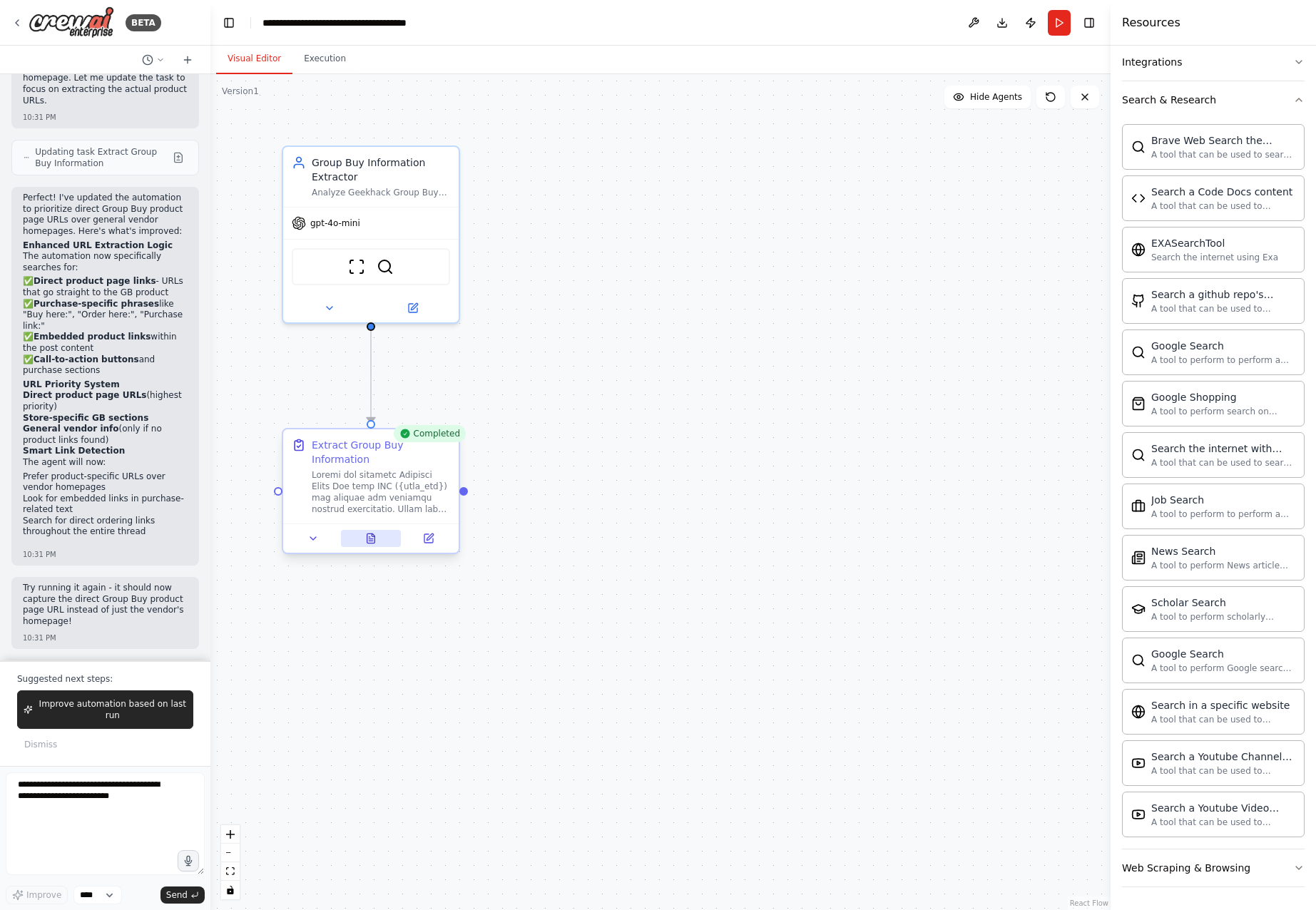
click at [364, 544] on button at bounding box center [371, 539] width 61 height 17
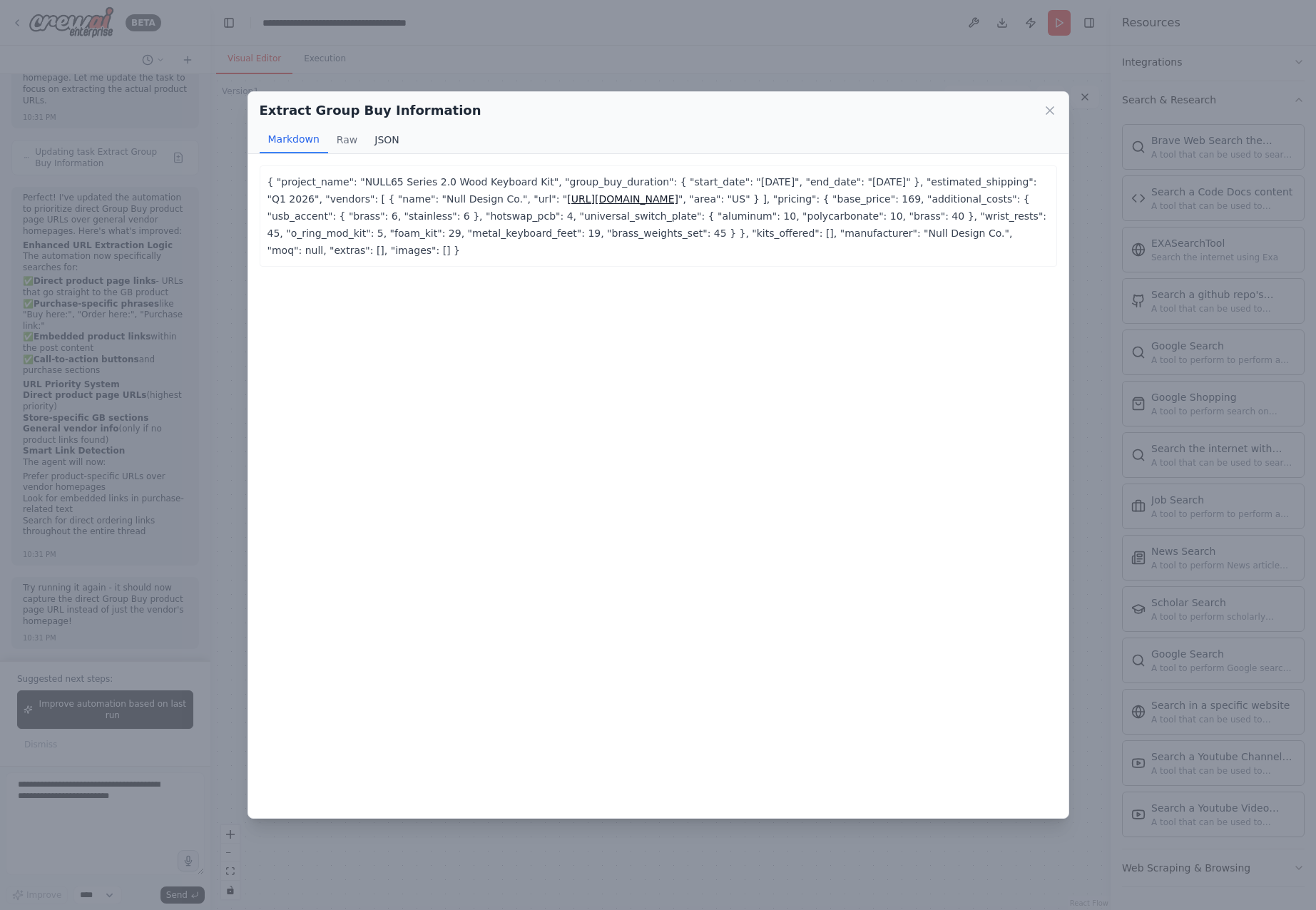
click at [370, 141] on button "JSON" at bounding box center [386, 140] width 42 height 27
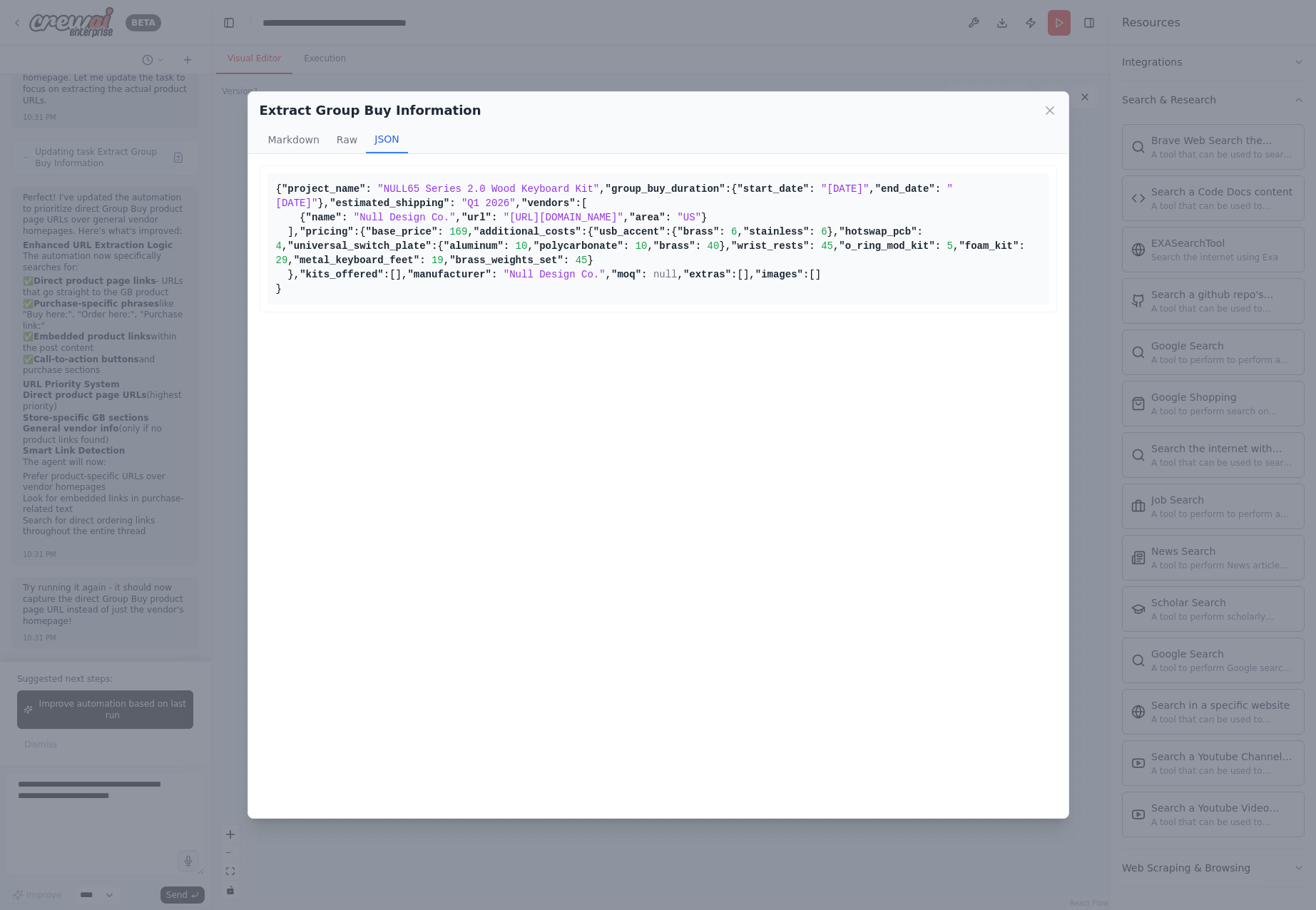
drag, startPoint x: 439, startPoint y: 714, endPoint x: 455, endPoint y: 395, distance: 319.4
click at [455, 304] on pre "{ "project_name": "NULL65 Series 2.0 Wood Keyboard Kit" , "group_buy_duration":…" at bounding box center [658, 238] width 782 height 131
click at [478, 304] on pre "{ "project_name": "NULL65 Series 2.0 Wood Keyboard Kit" , "group_buy_duration":…" at bounding box center [658, 238] width 782 height 131
drag, startPoint x: 360, startPoint y: 424, endPoint x: 348, endPoint y: 507, distance: 83.9
click at [368, 304] on pre "{ "project_name": "NULL65 Series 2.0 Wood Keyboard Kit" , "group_buy_duration":…" at bounding box center [658, 238] width 782 height 131
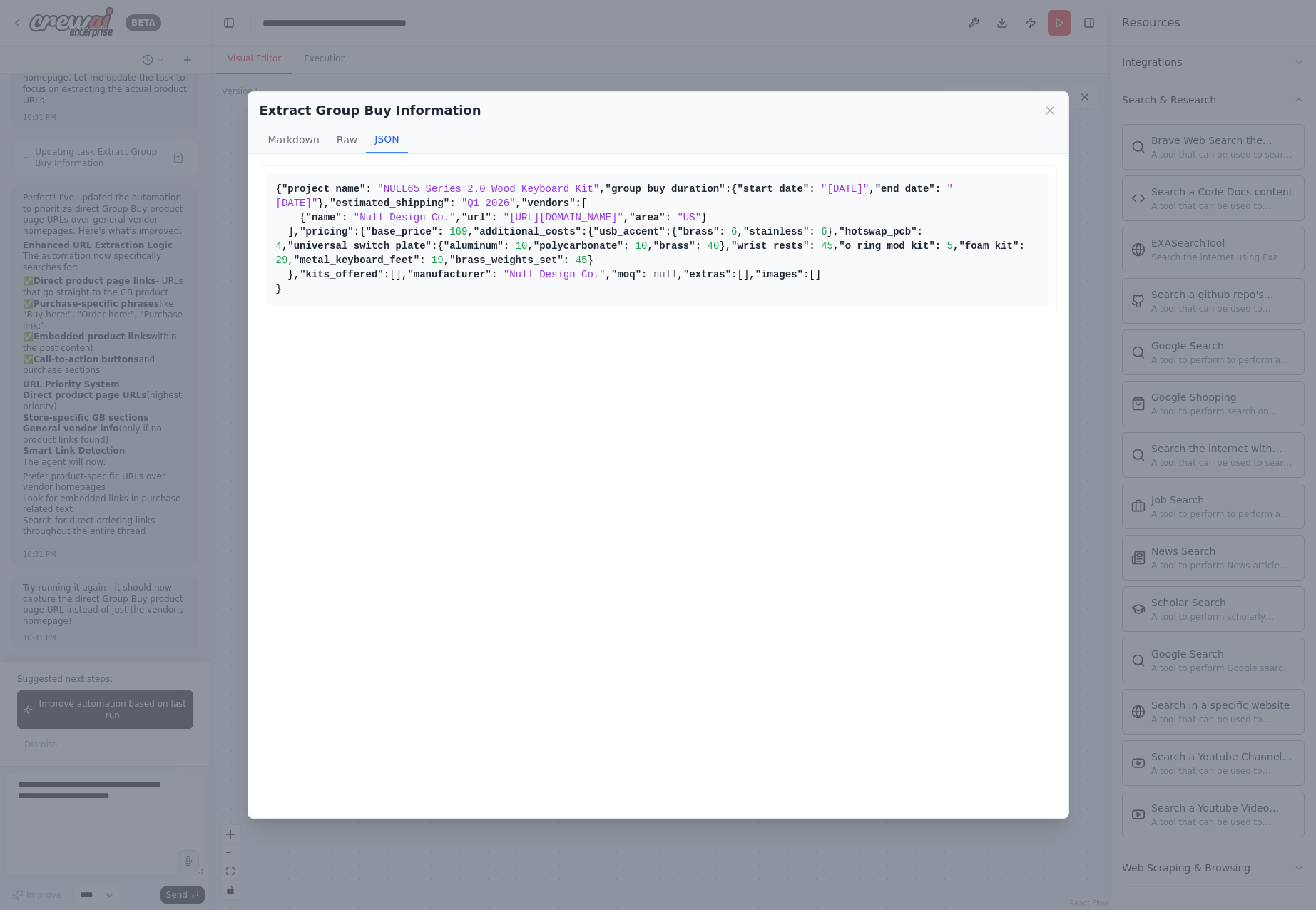
click at [353, 304] on pre "{ "project_name": "NULL65 Series 2.0 Wood Keyboard Kit" , "group_buy_duration":…" at bounding box center [658, 238] width 782 height 131
click at [594, 238] on span ""usb_accent":" at bounding box center [632, 232] width 78 height 11
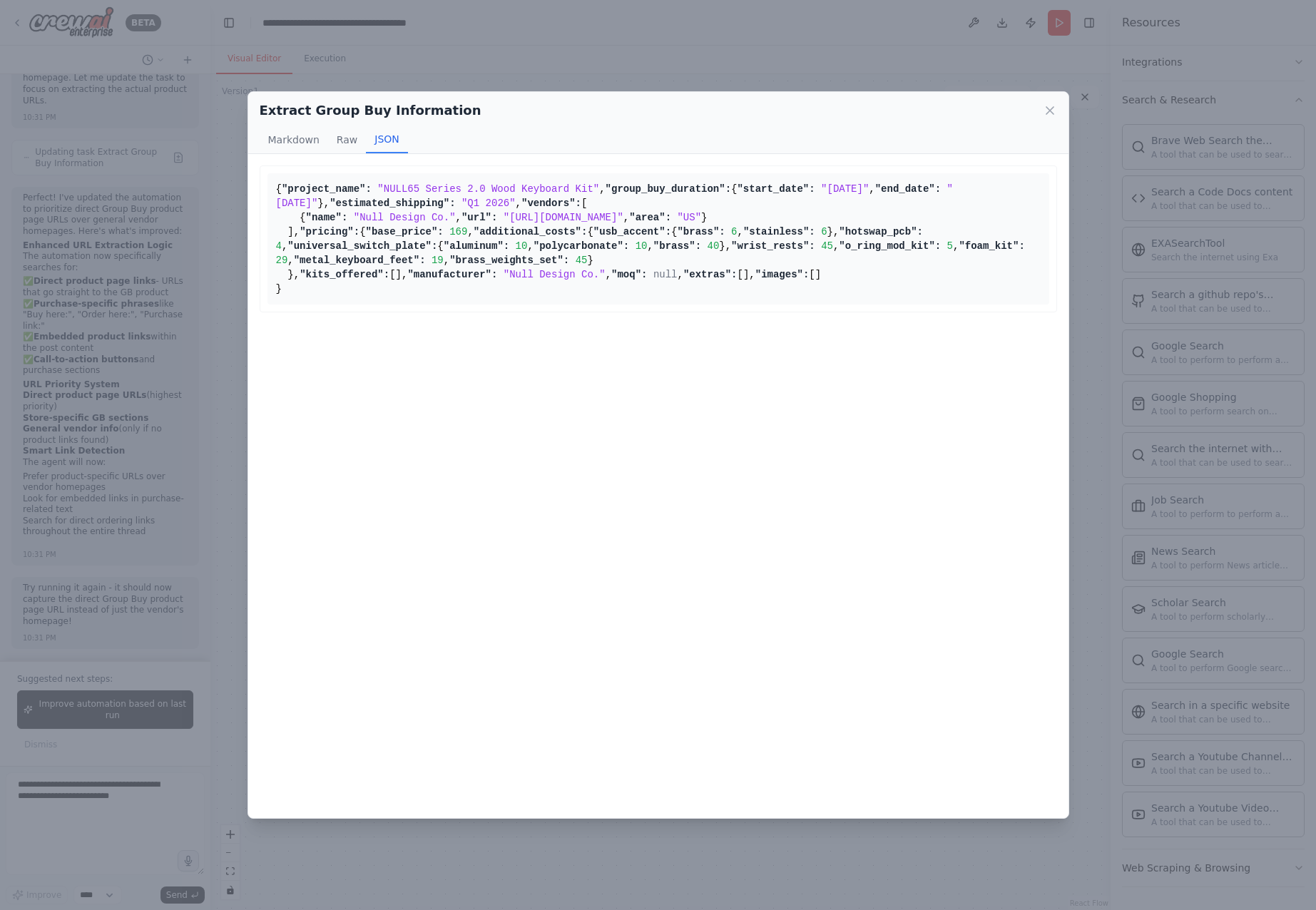
click at [536, 304] on pre "{ "project_name": "NULL65 Series 2.0 Wood Keyboard Kit" , "group_buy_duration":…" at bounding box center [658, 238] width 782 height 131
drag, startPoint x: 439, startPoint y: 244, endPoint x: 375, endPoint y: 247, distance: 64.1
click at [375, 209] on span ""2025-10-06"" at bounding box center [614, 196] width 677 height 26
copy span "2025-10-06"
click at [534, 304] on pre "{ "project_name": "NULL65 Series 2.0 Wood Keyboard Kit" , "group_buy_duration":…" at bounding box center [658, 238] width 782 height 131
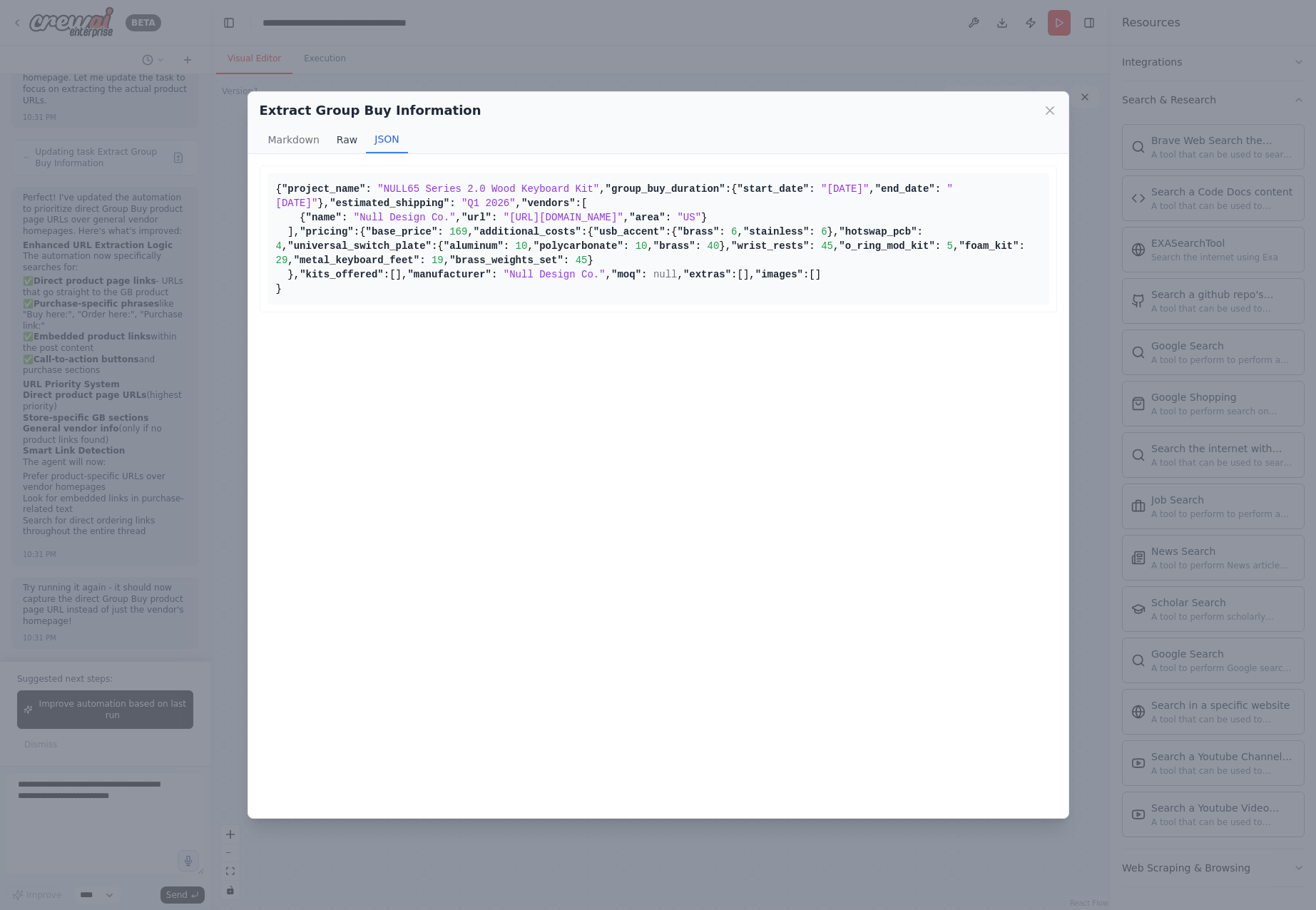
click at [341, 140] on button "Raw" at bounding box center [347, 140] width 38 height 27
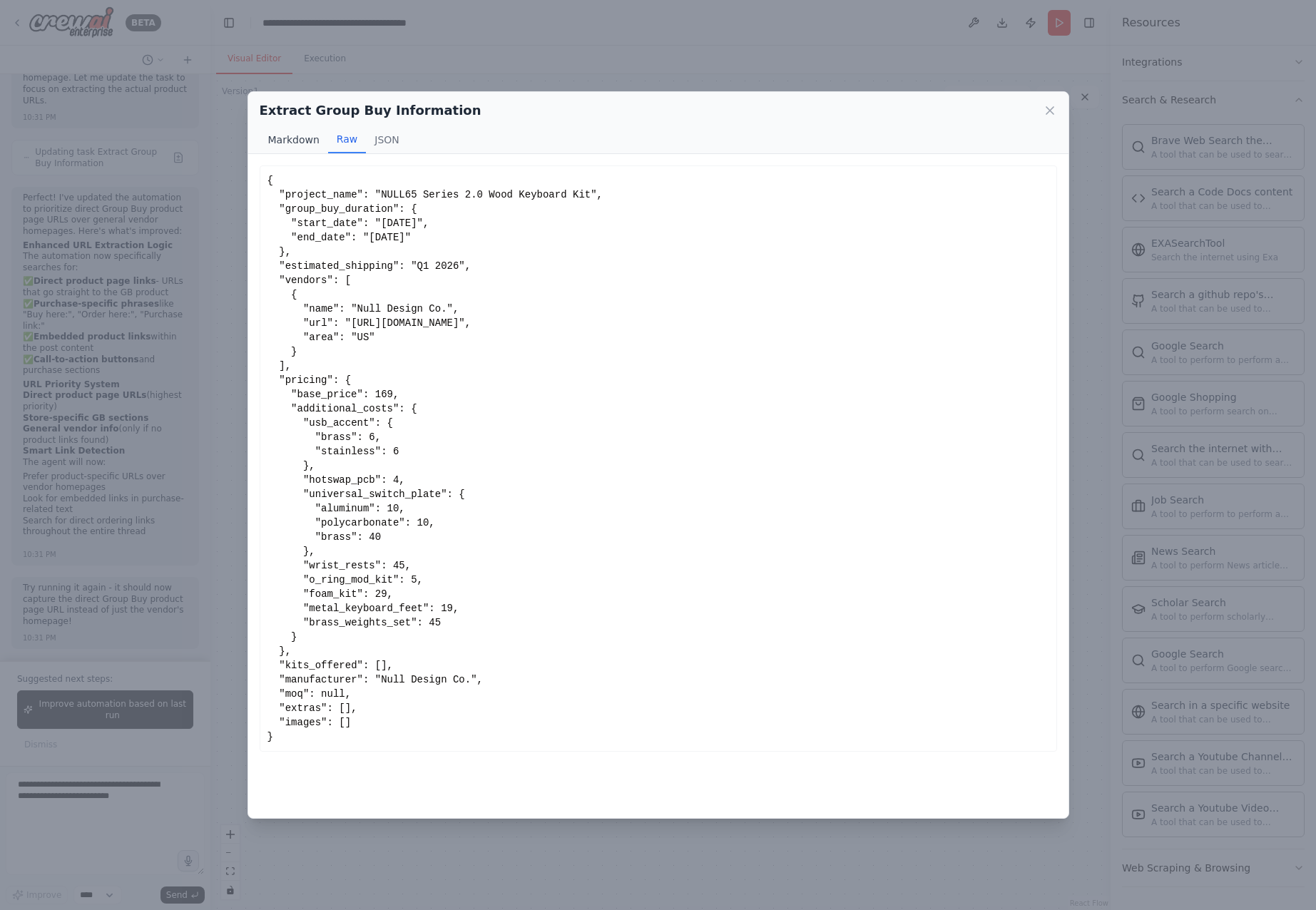
click at [293, 149] on button "Markdown" at bounding box center [294, 140] width 69 height 27
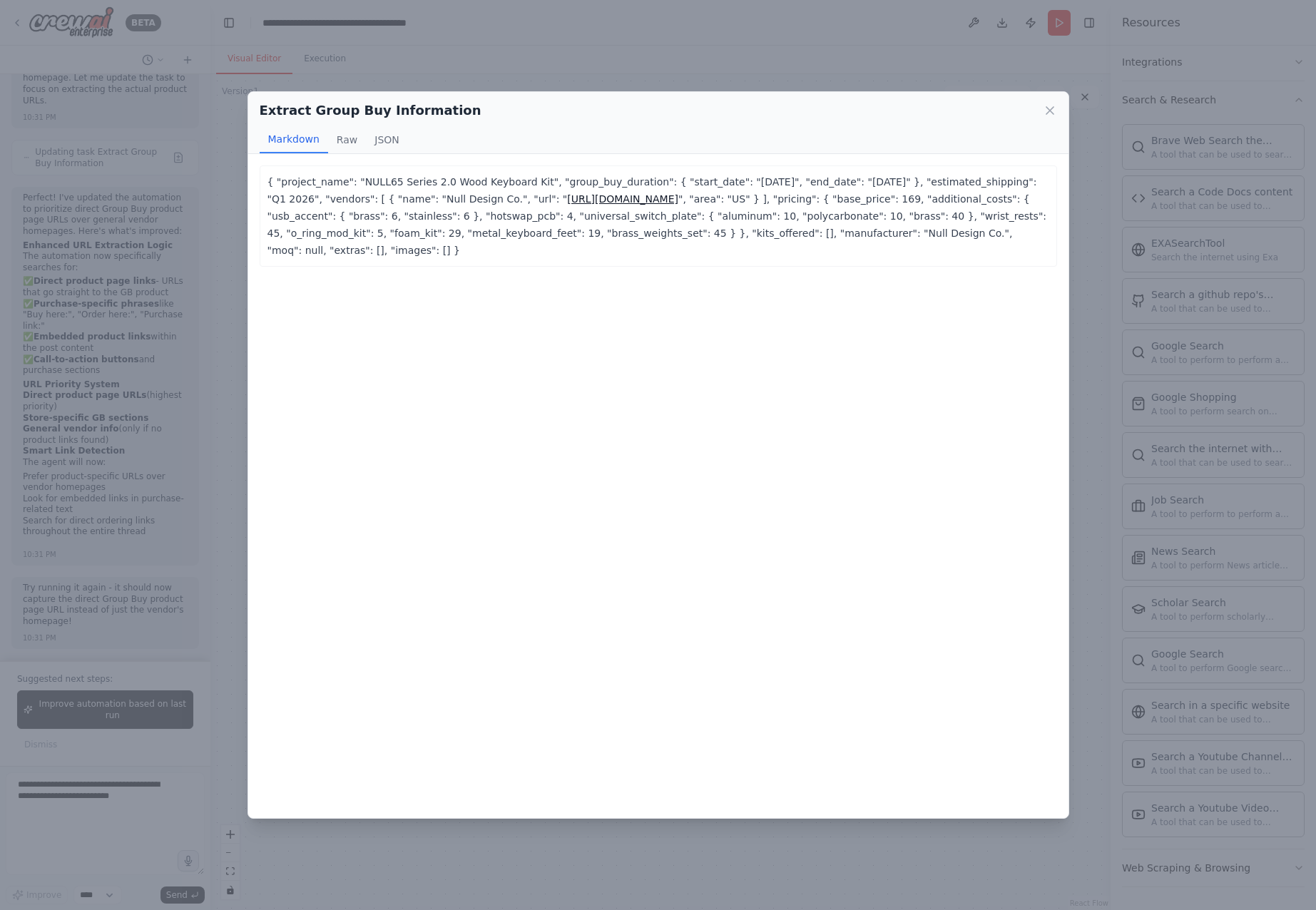
click at [171, 396] on div "Extract Group Buy Information Markdown Raw JSON { "project_name": "NULL65 Serie…" at bounding box center [658, 455] width 1316 height 910
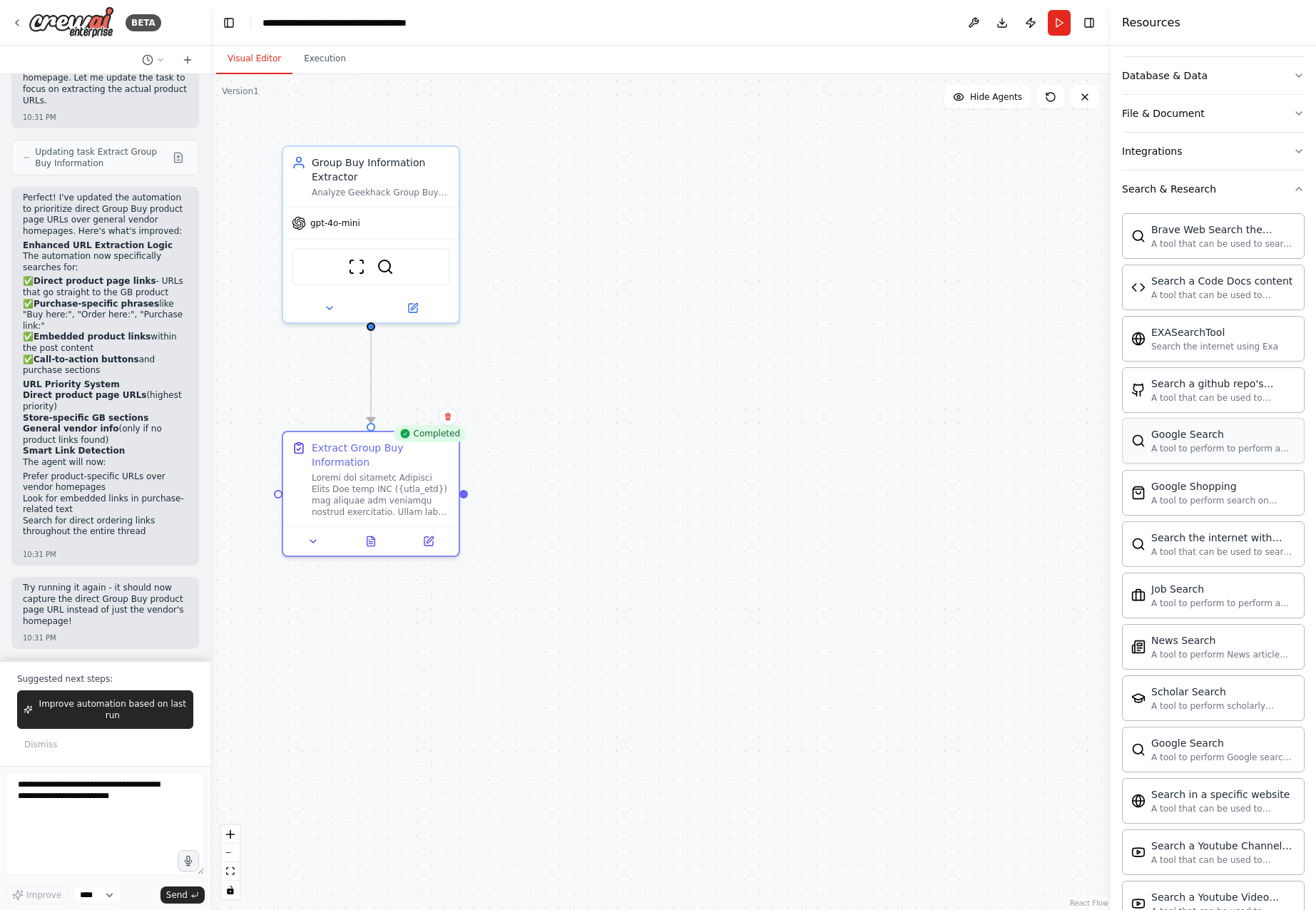
scroll to position [0, 0]
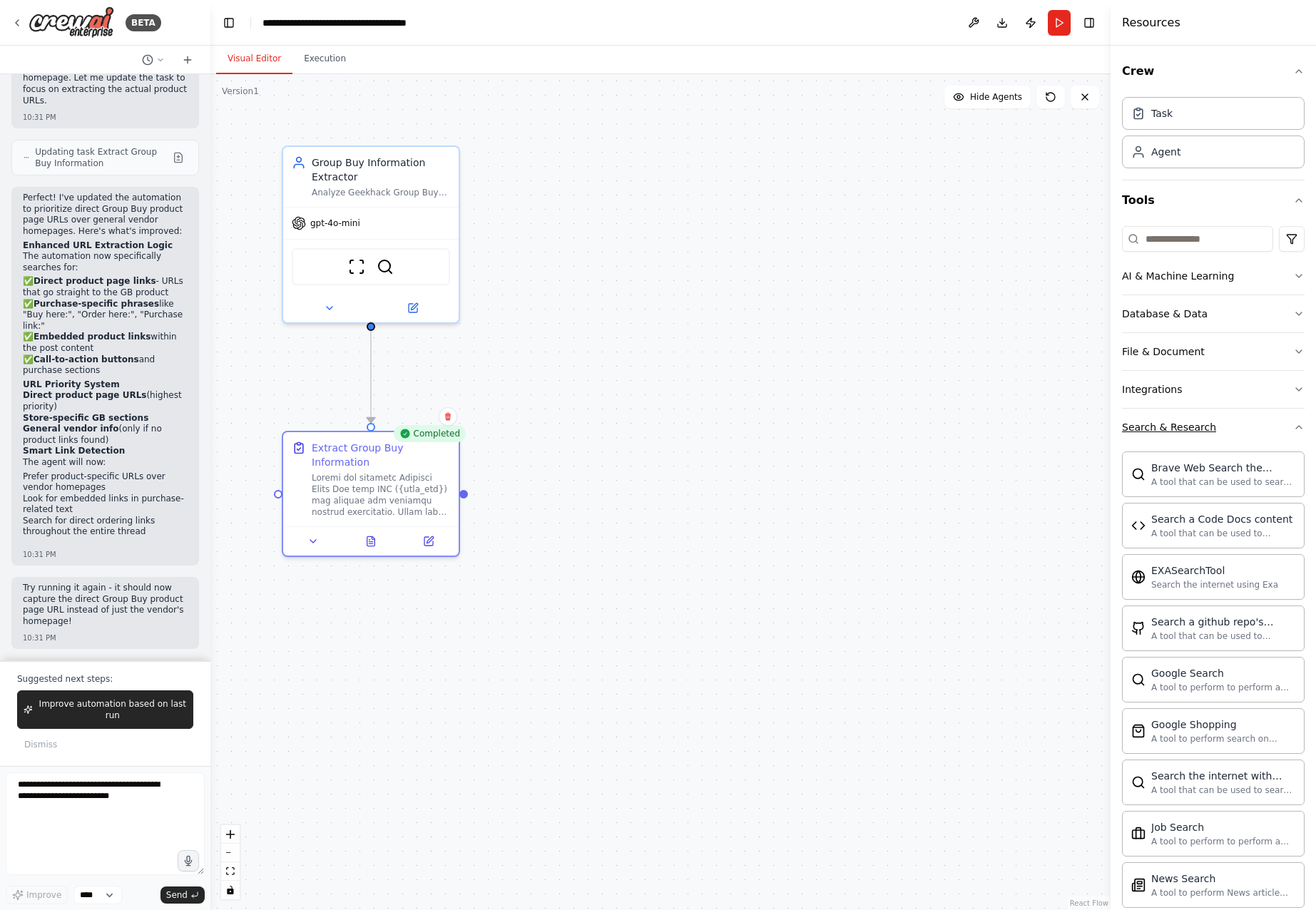
click at [1281, 443] on button "Search & Research" at bounding box center [1213, 426] width 183 height 37
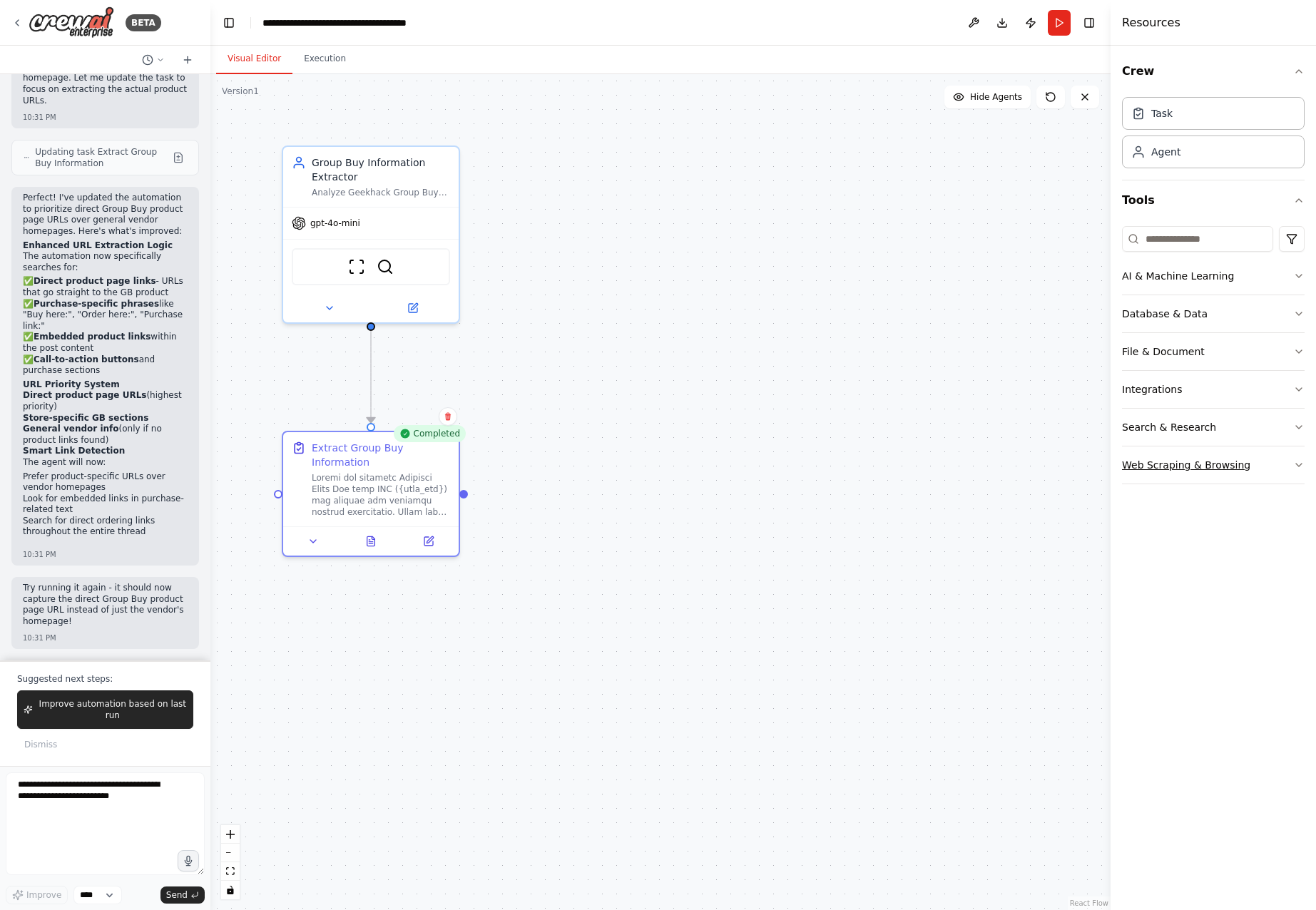
click at [1287, 469] on button "Web Scraping & Browsing" at bounding box center [1213, 464] width 183 height 37
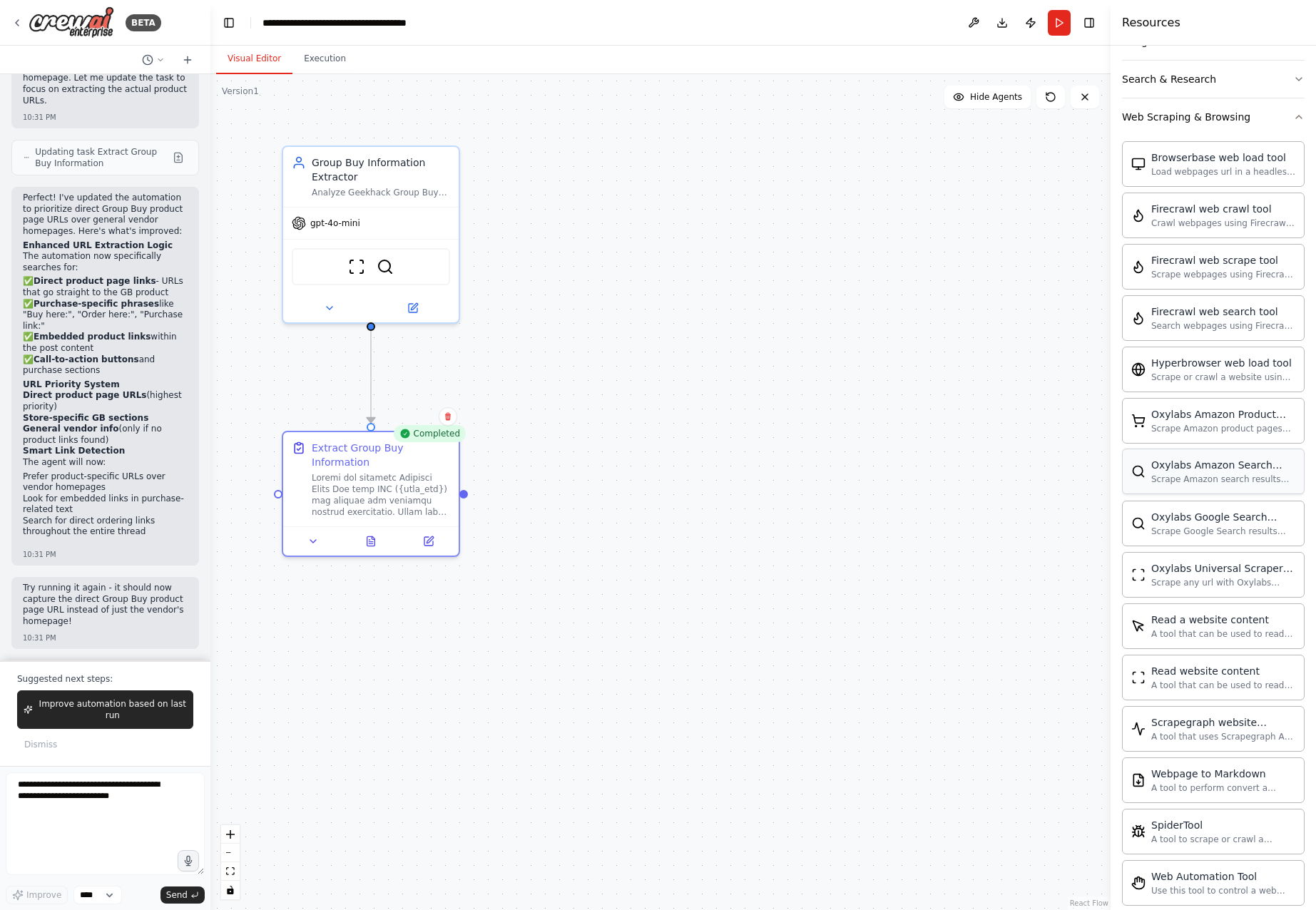
scroll to position [378, 0]
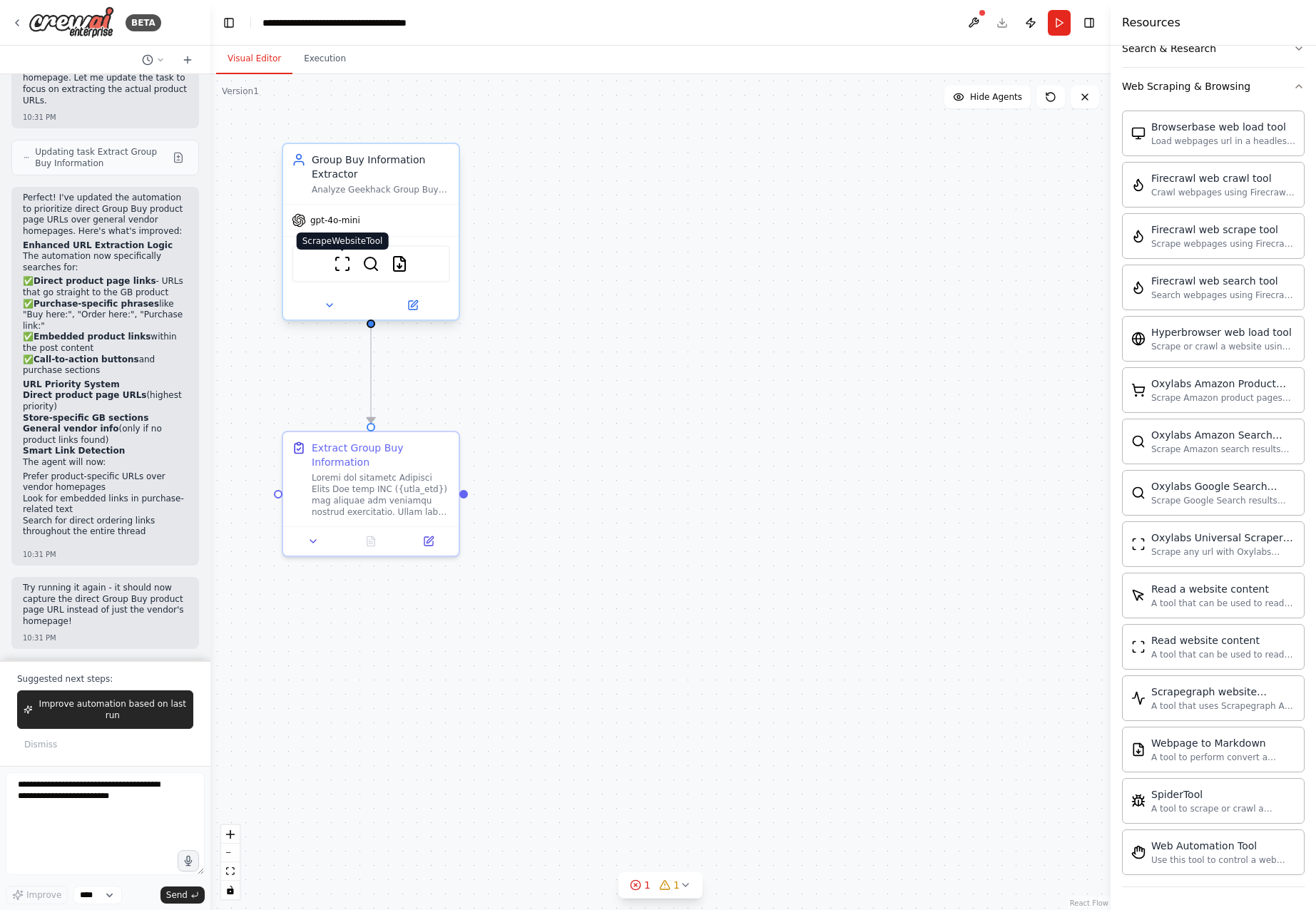
click at [336, 268] on img at bounding box center [342, 264] width 17 height 17
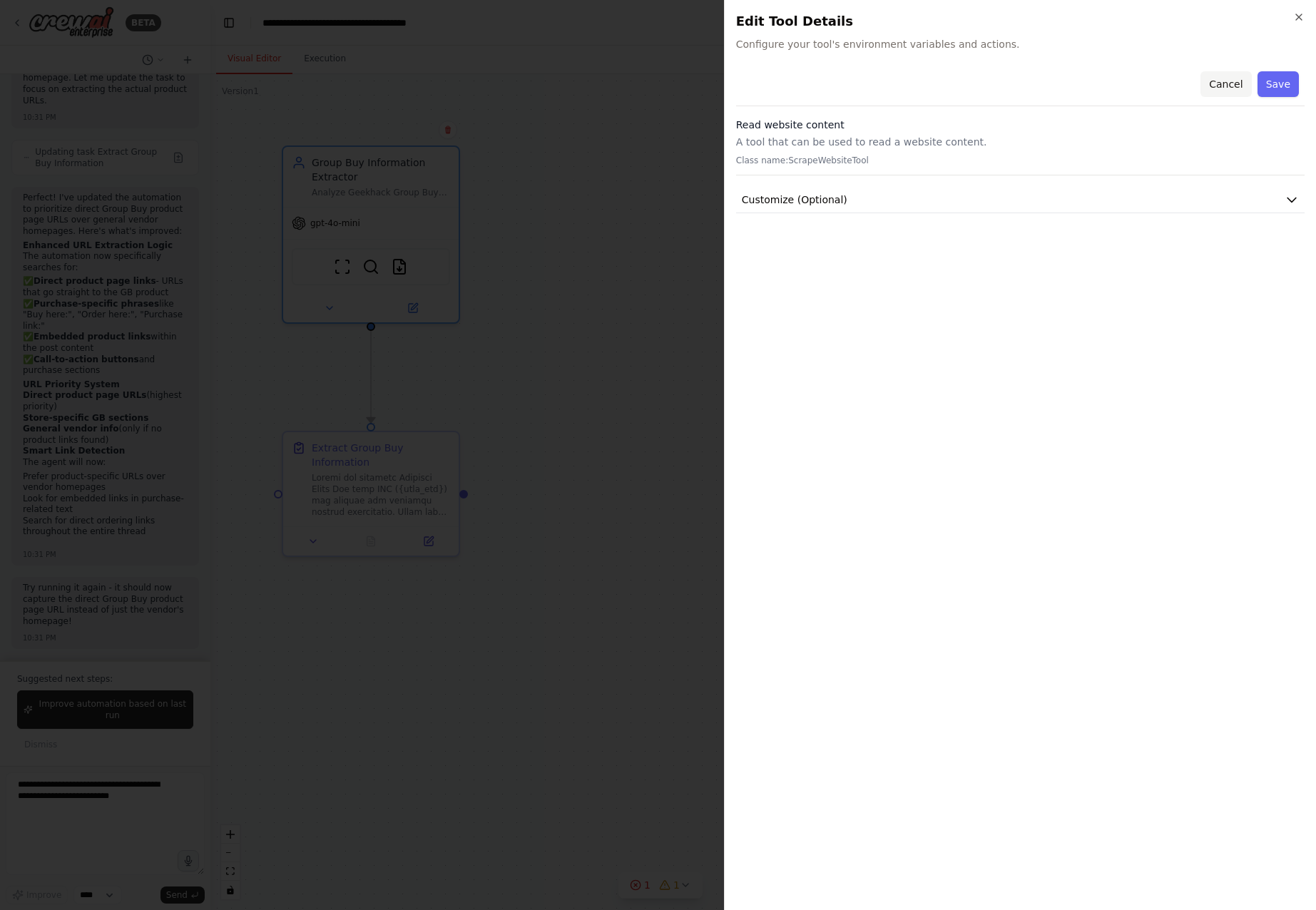
click at [1225, 88] on button "Cancel" at bounding box center [1225, 84] width 51 height 26
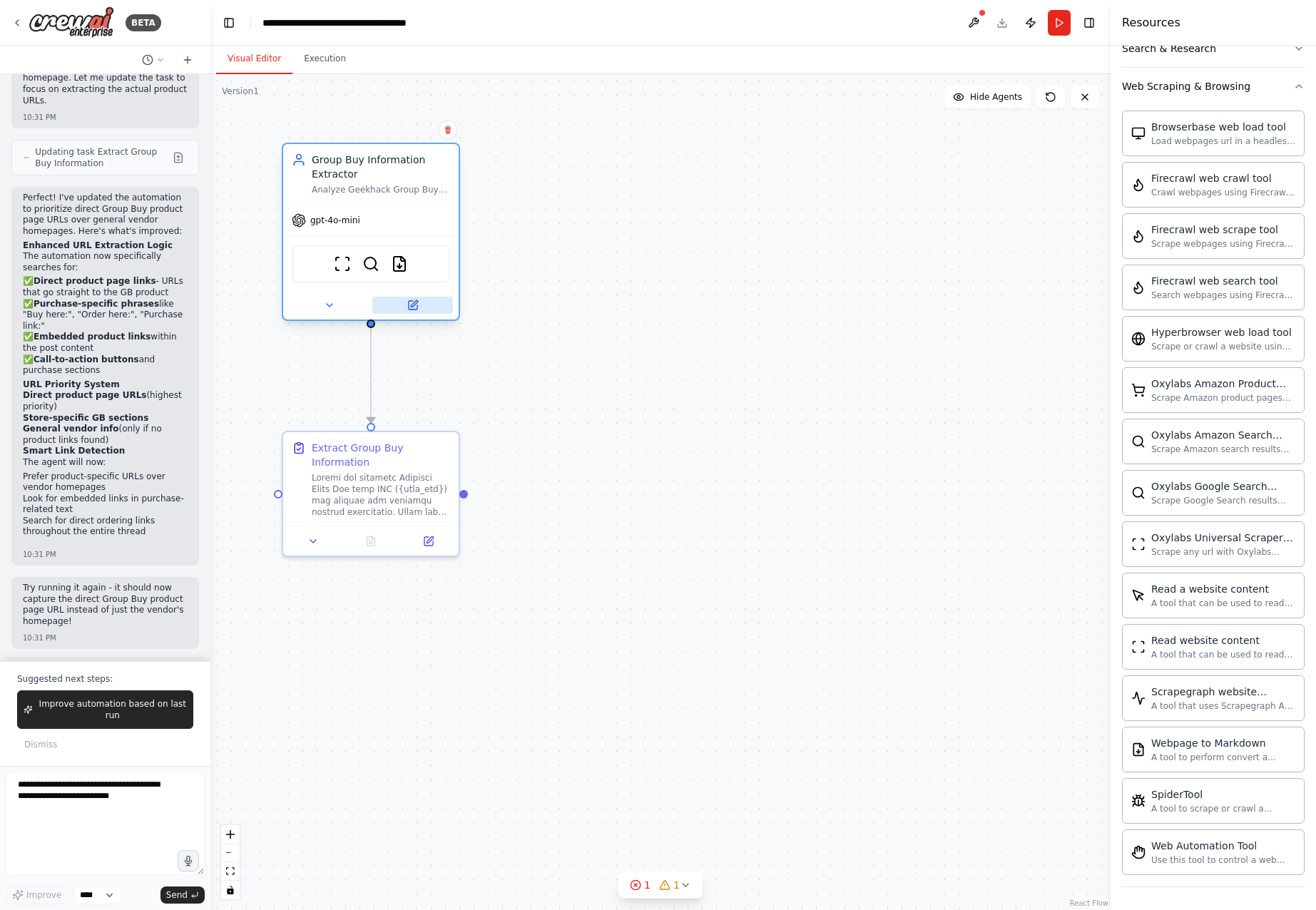
click at [407, 308] on icon at bounding box center [413, 304] width 11 height 11
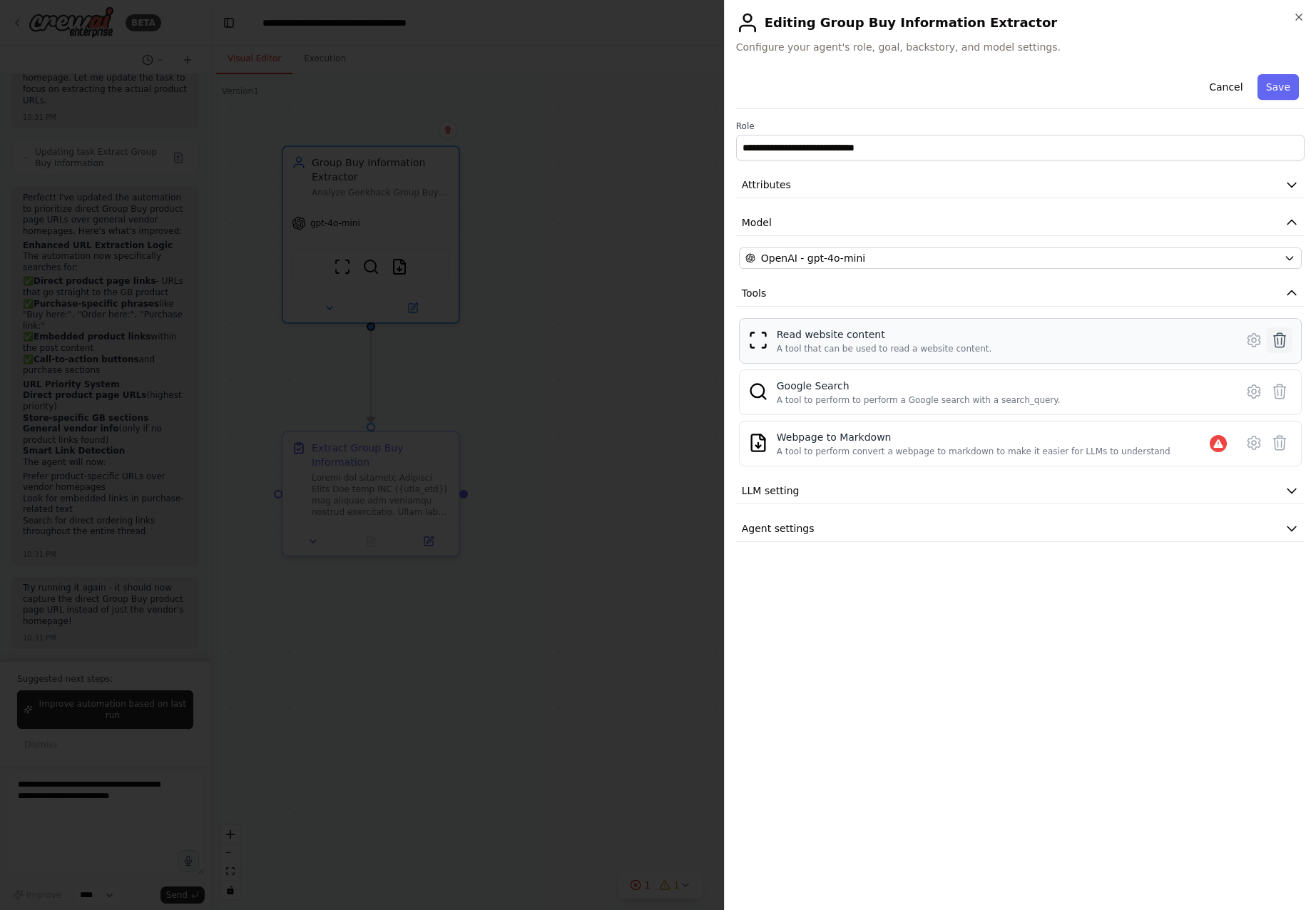
click at [1278, 344] on icon at bounding box center [1280, 340] width 12 height 15
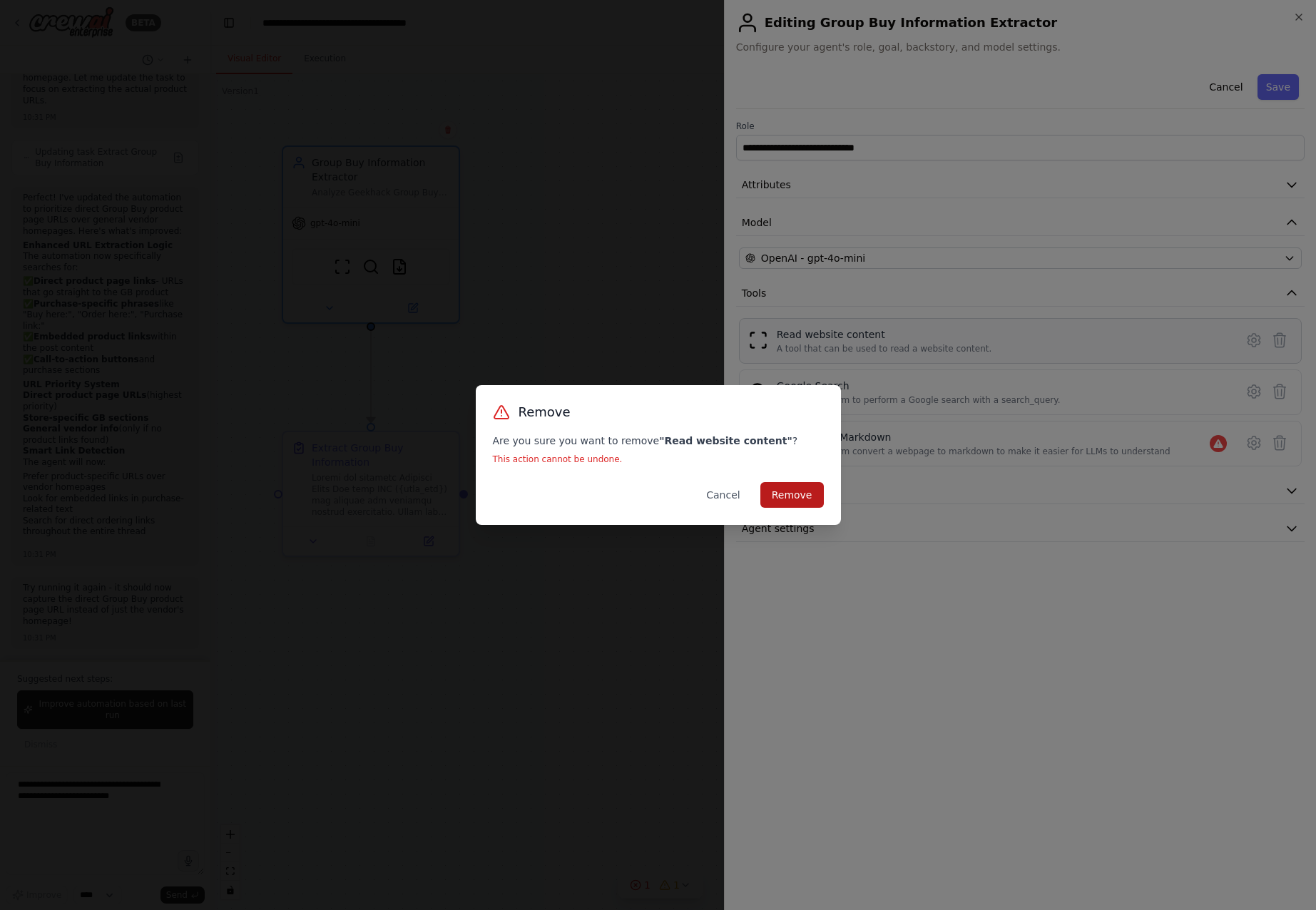
click at [812, 495] on button "Remove" at bounding box center [792, 495] width 63 height 26
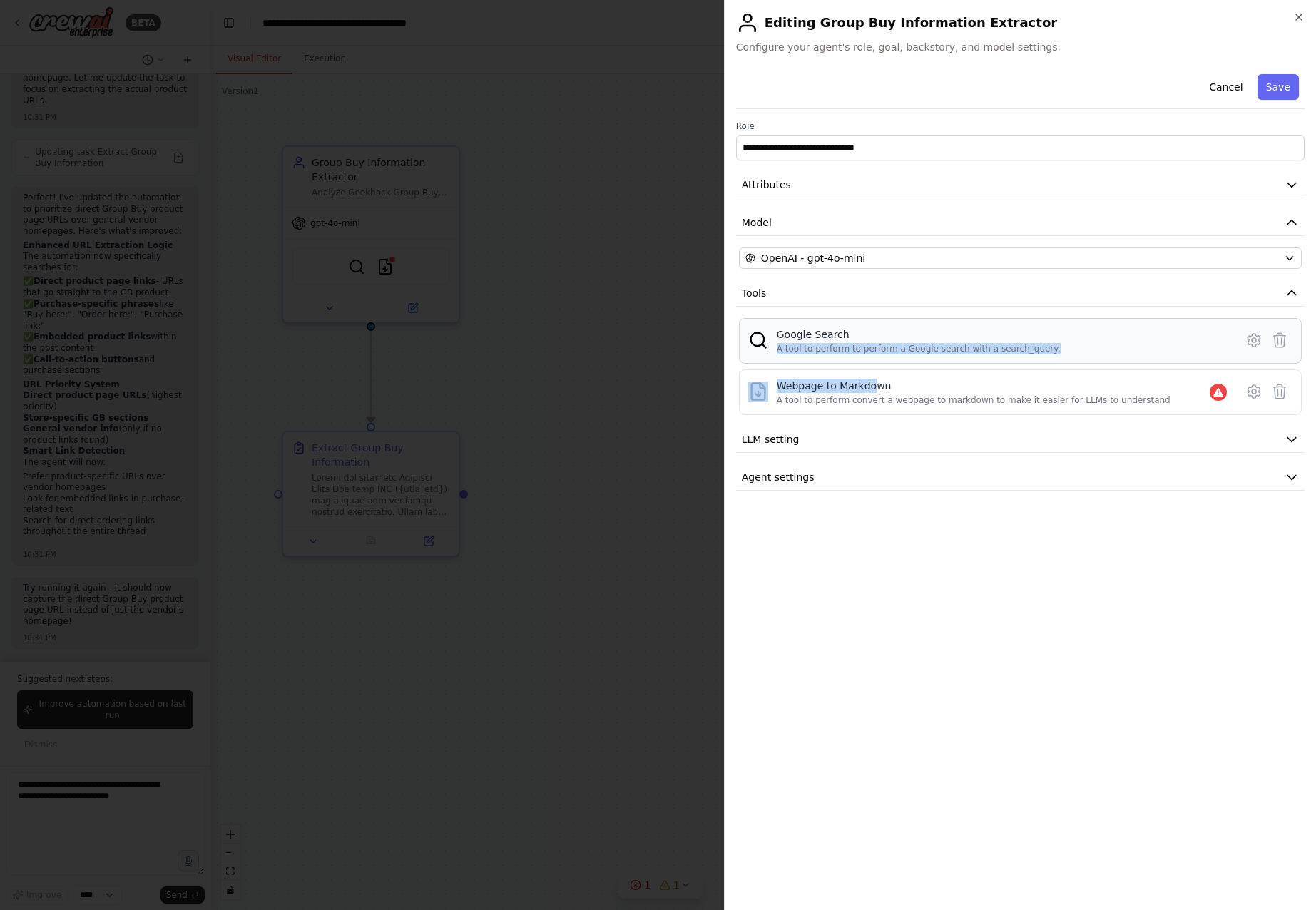
drag, startPoint x: 870, startPoint y: 375, endPoint x: 916, endPoint y: 360, distance: 48.4
click at [868, 336] on div "Google Search A tool to perform to perform a Google search with a search_query.…" at bounding box center [1020, 366] width 563 height 97
click at [1067, 407] on div "Webpage to Markdown A tool to perform convert a webpage to markdown to make it …" at bounding box center [1020, 392] width 563 height 45
click at [1286, 81] on button "Save" at bounding box center [1278, 87] width 41 height 26
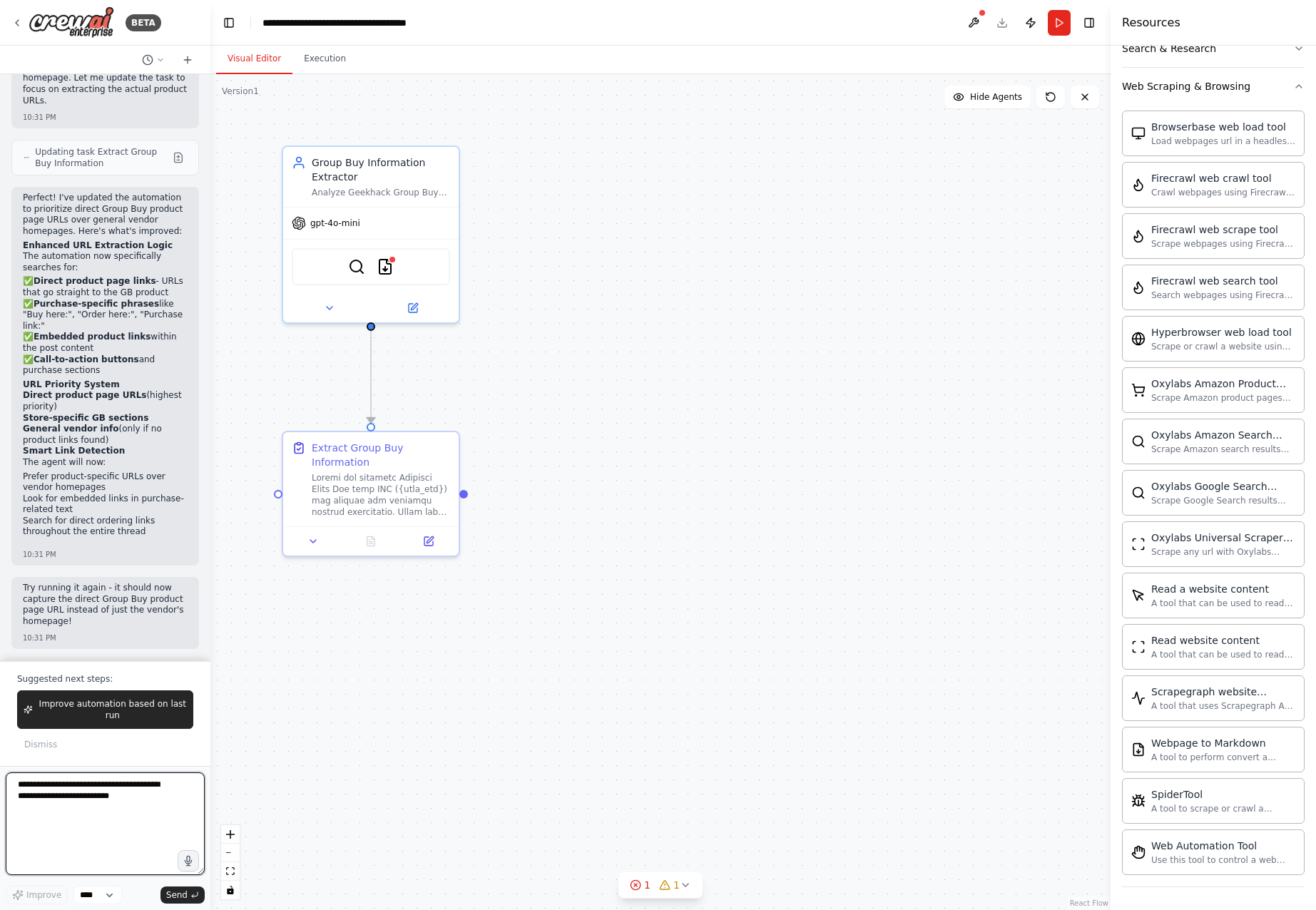
click at [108, 814] on textarea at bounding box center [106, 823] width 199 height 103
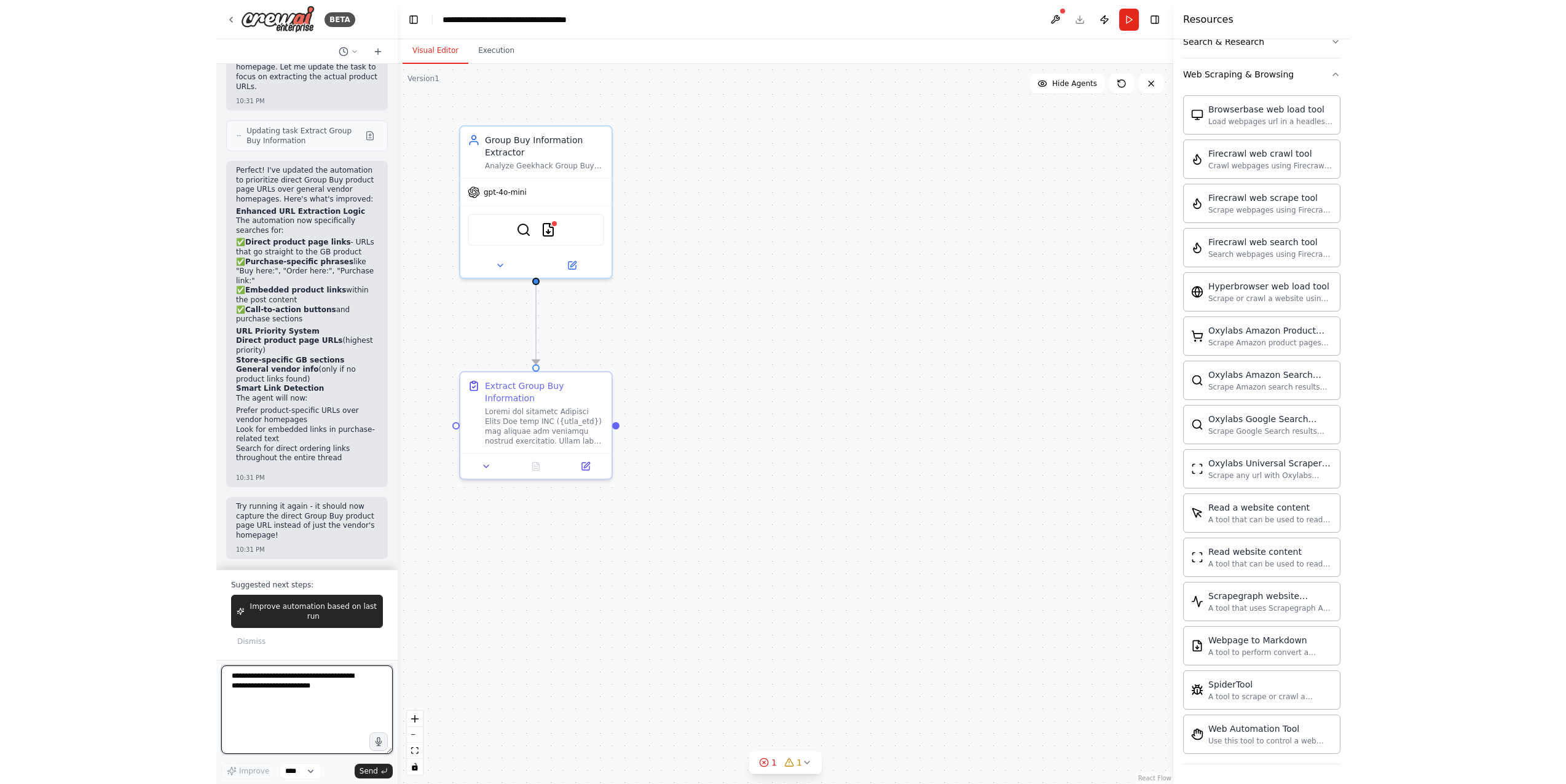
scroll to position [3584, 0]
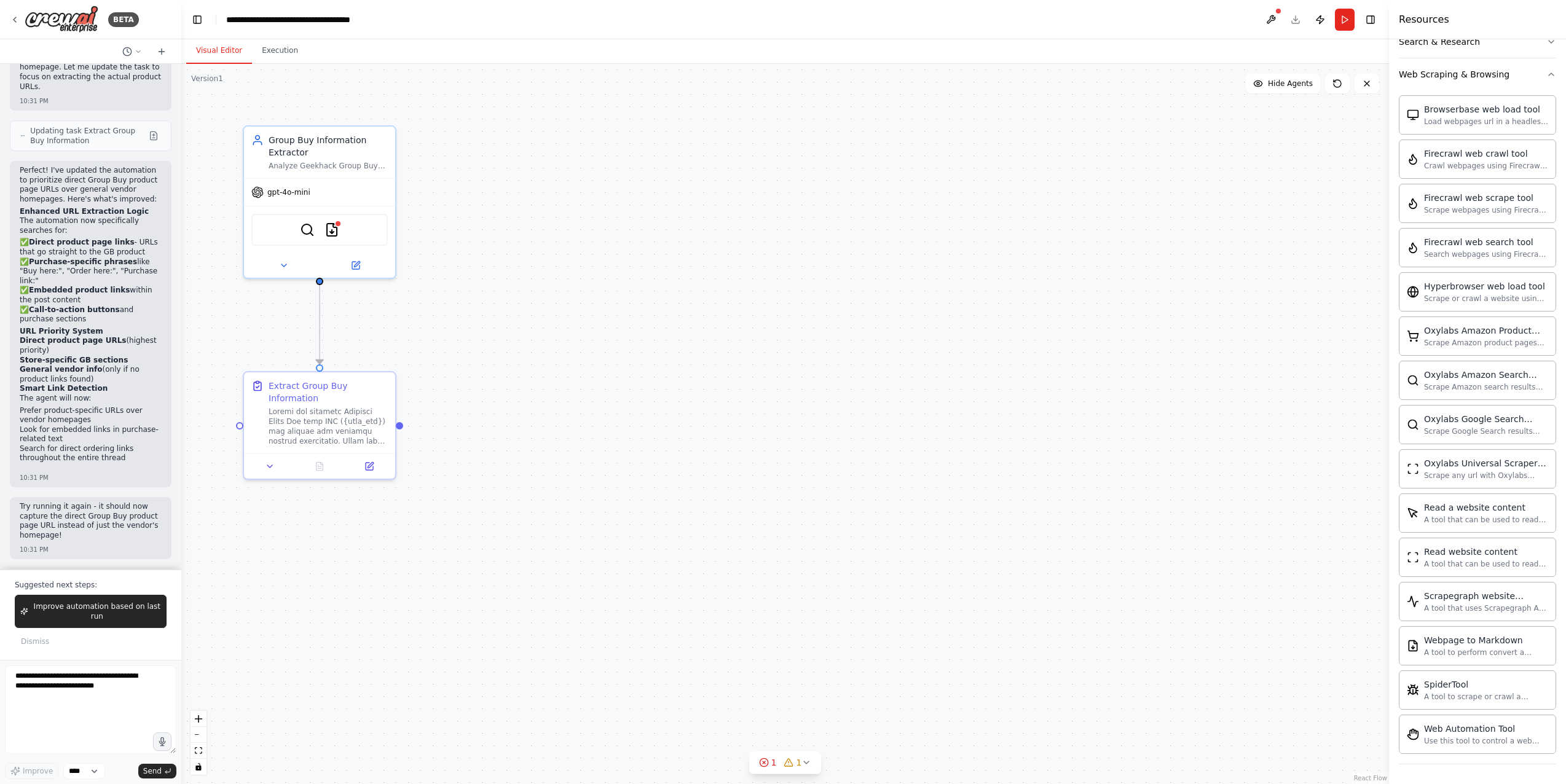
click at [672, 547] on div ".deletable-edge-delete-btn { width: 20px; height: 20px; border: 0px solid #ffff…" at bounding box center [784, 423] width 1207 height 720
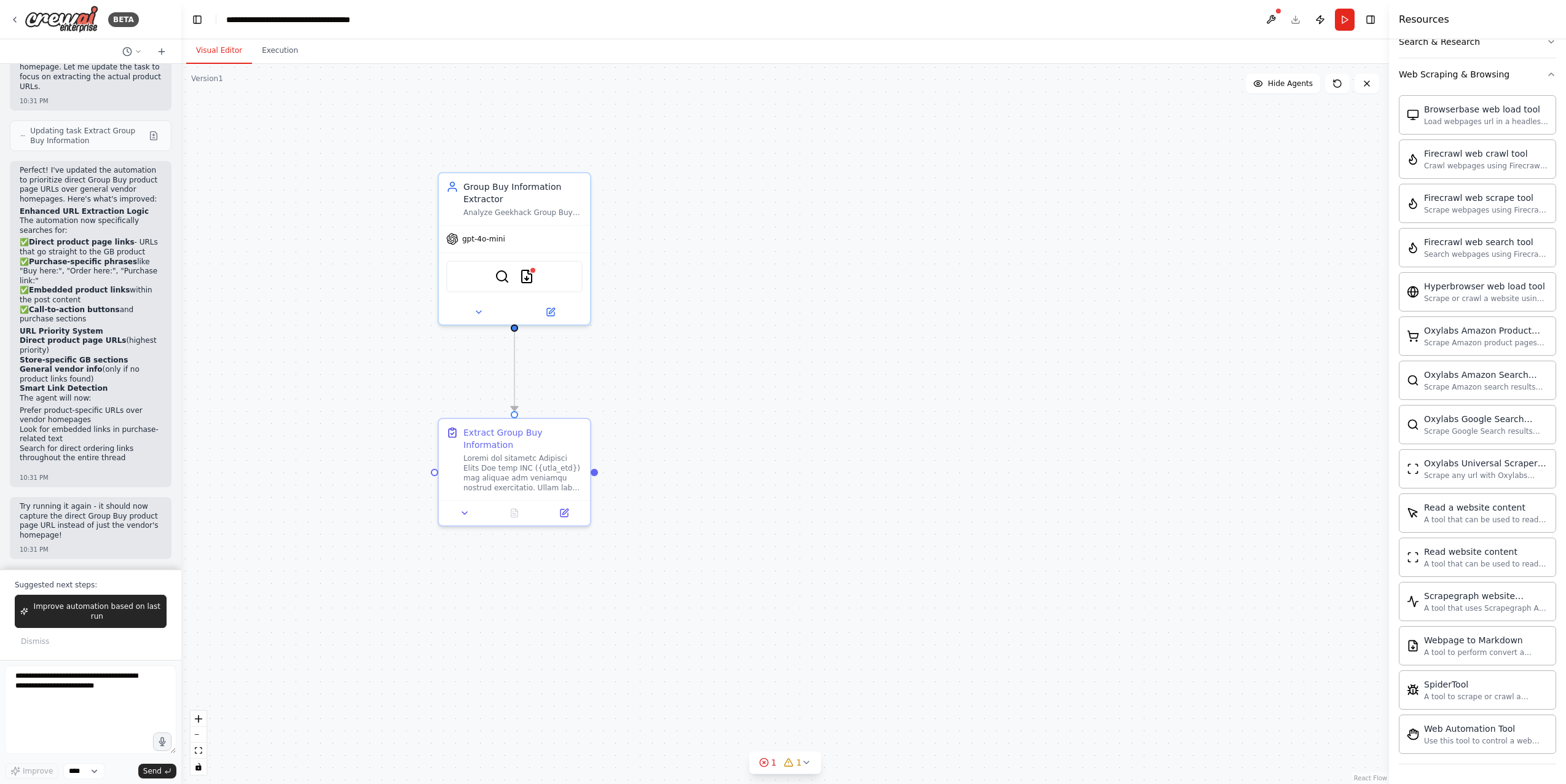
drag, startPoint x: 564, startPoint y: 511, endPoint x: 750, endPoint y: 556, distance: 191.4
click at [750, 556] on div ".deletable-edge-delete-btn { width: 20px; height: 20px; border: 0px solid #ffff…" at bounding box center [784, 423] width 1207 height 720
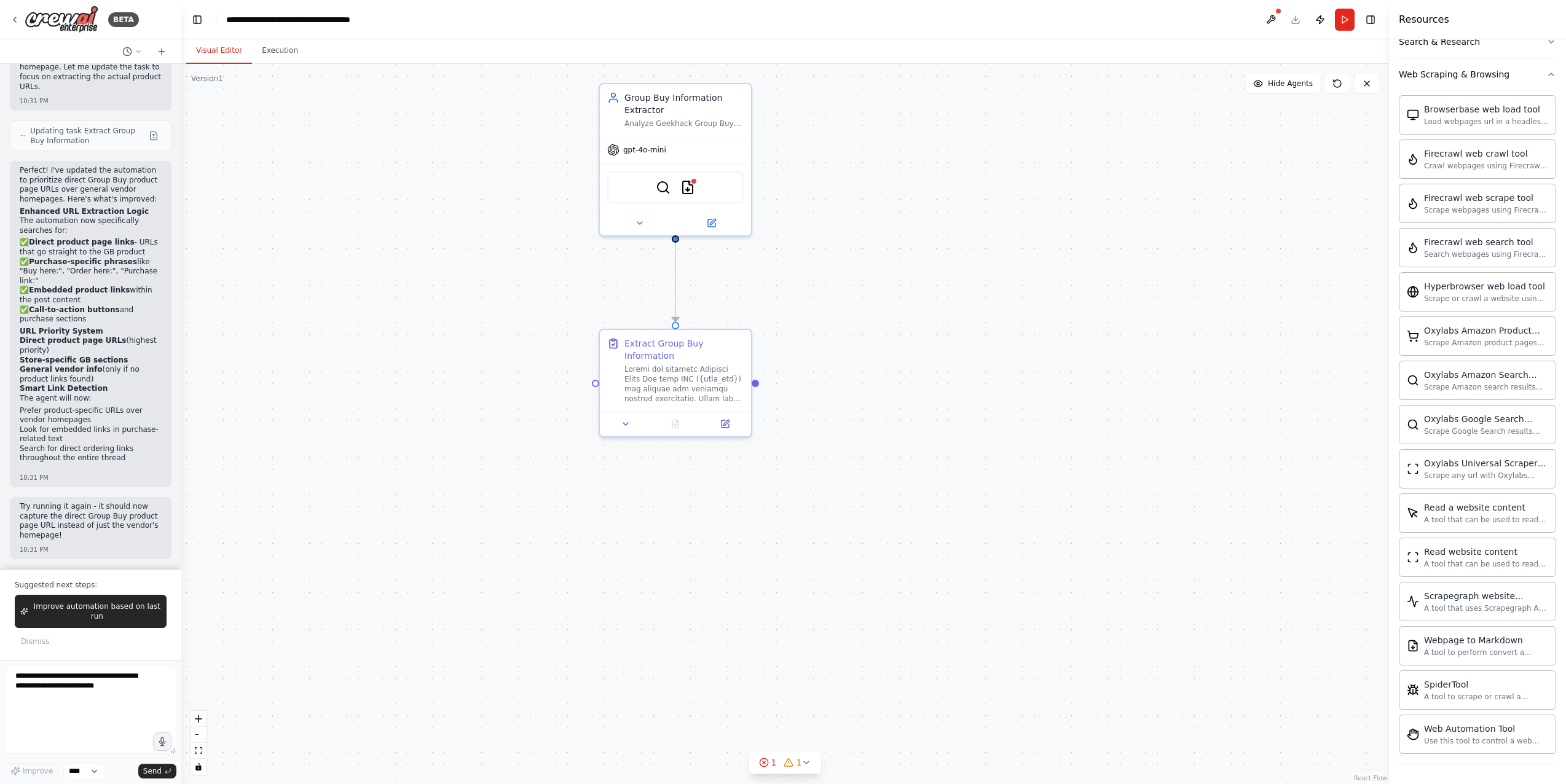
drag, startPoint x: 875, startPoint y: 538, endPoint x: 1011, endPoint y: 451, distance: 161.4
click at [1011, 451] on div ".deletable-edge-delete-btn { width: 20px; height: 20px; border: 0px solid #ffff…" at bounding box center [784, 423] width 1207 height 720
click at [716, 223] on icon at bounding box center [711, 221] width 10 height 10
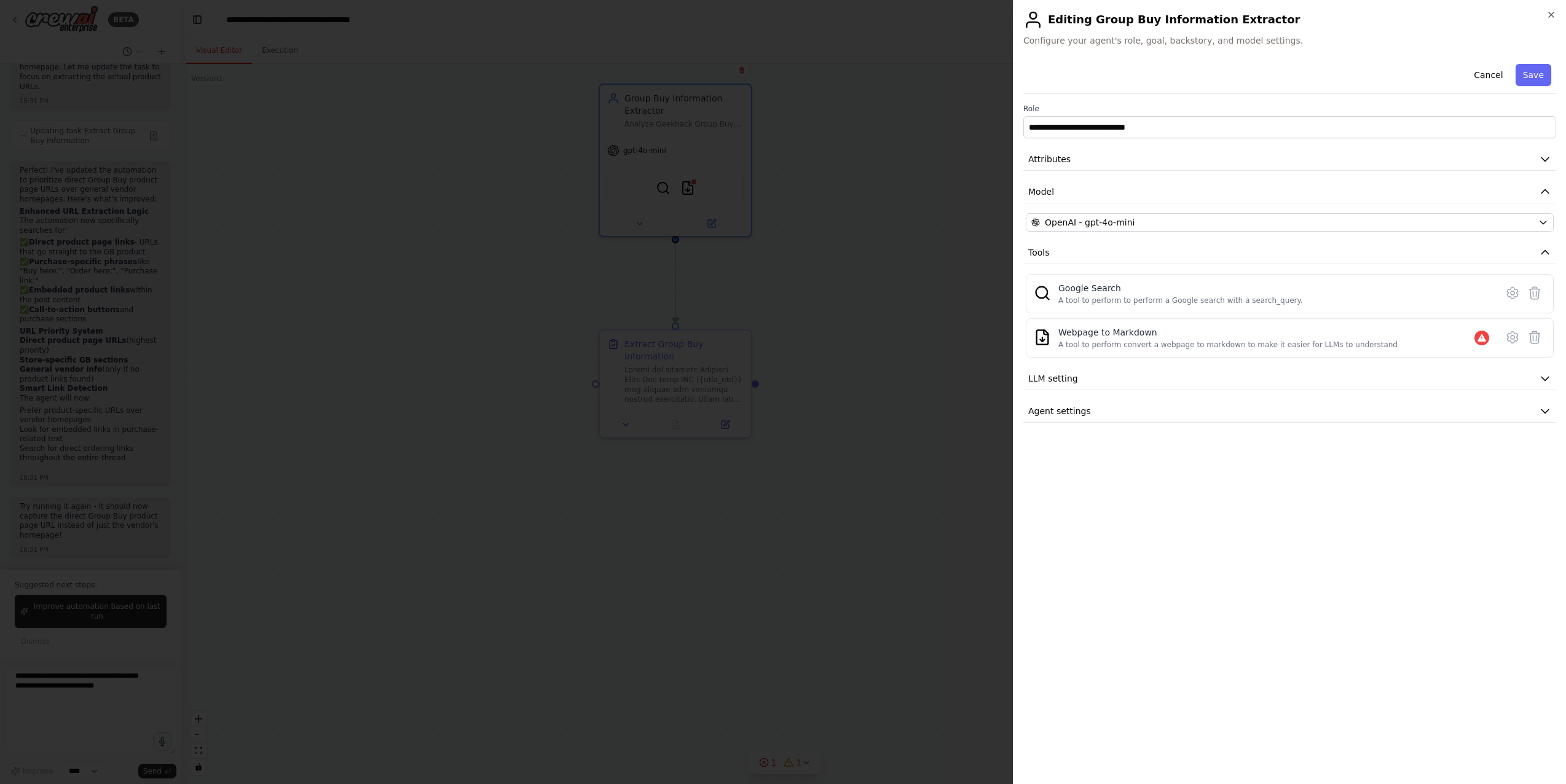
click at [751, 355] on div at bounding box center [783, 392] width 1566 height 784
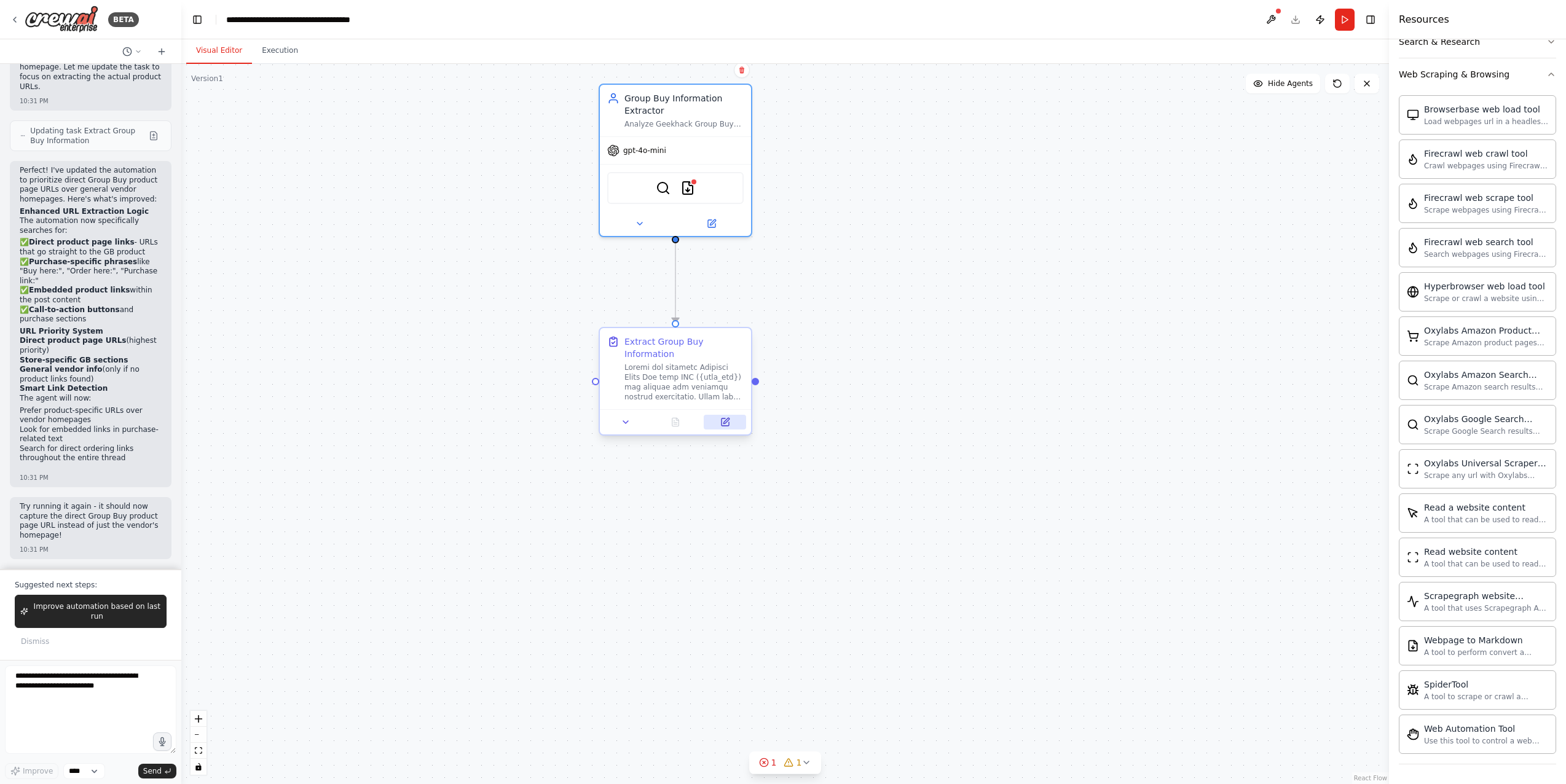
click at [727, 424] on icon at bounding box center [725, 422] width 7 height 7
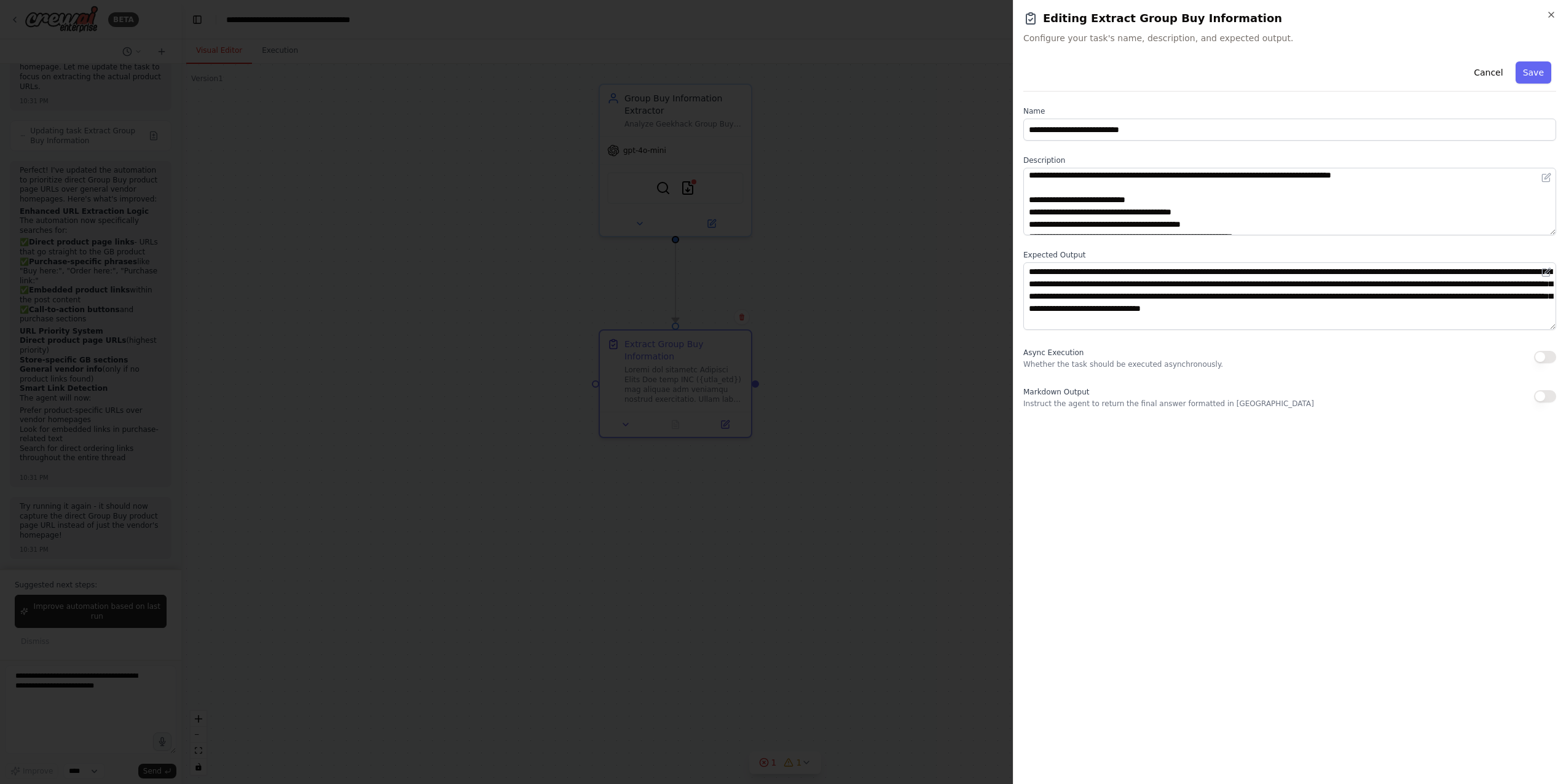
scroll to position [148, 0]
click at [970, 372] on div at bounding box center [783, 392] width 1566 height 784
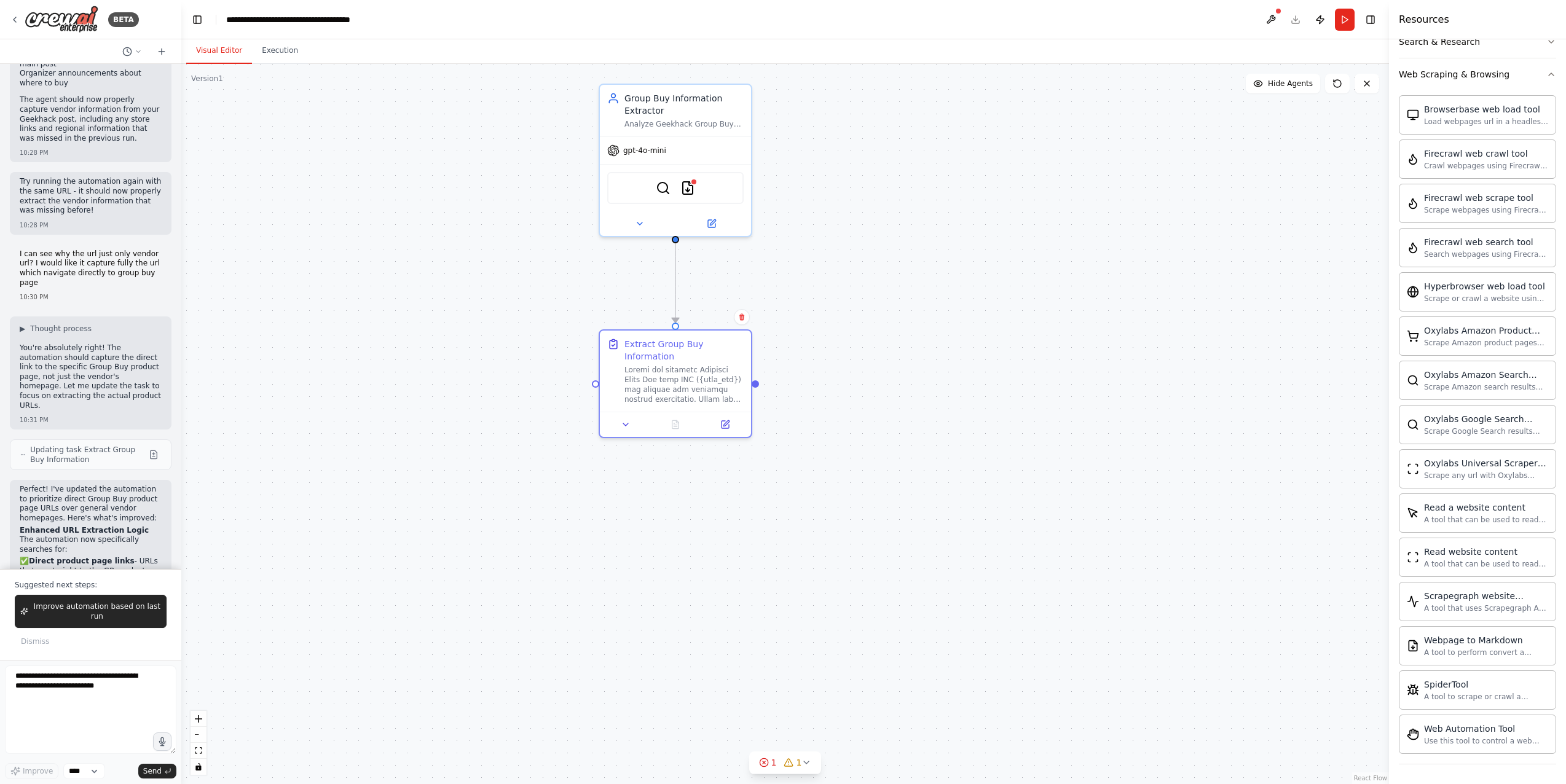
scroll to position [3215, 0]
click at [712, 220] on icon at bounding box center [712, 219] width 5 height 5
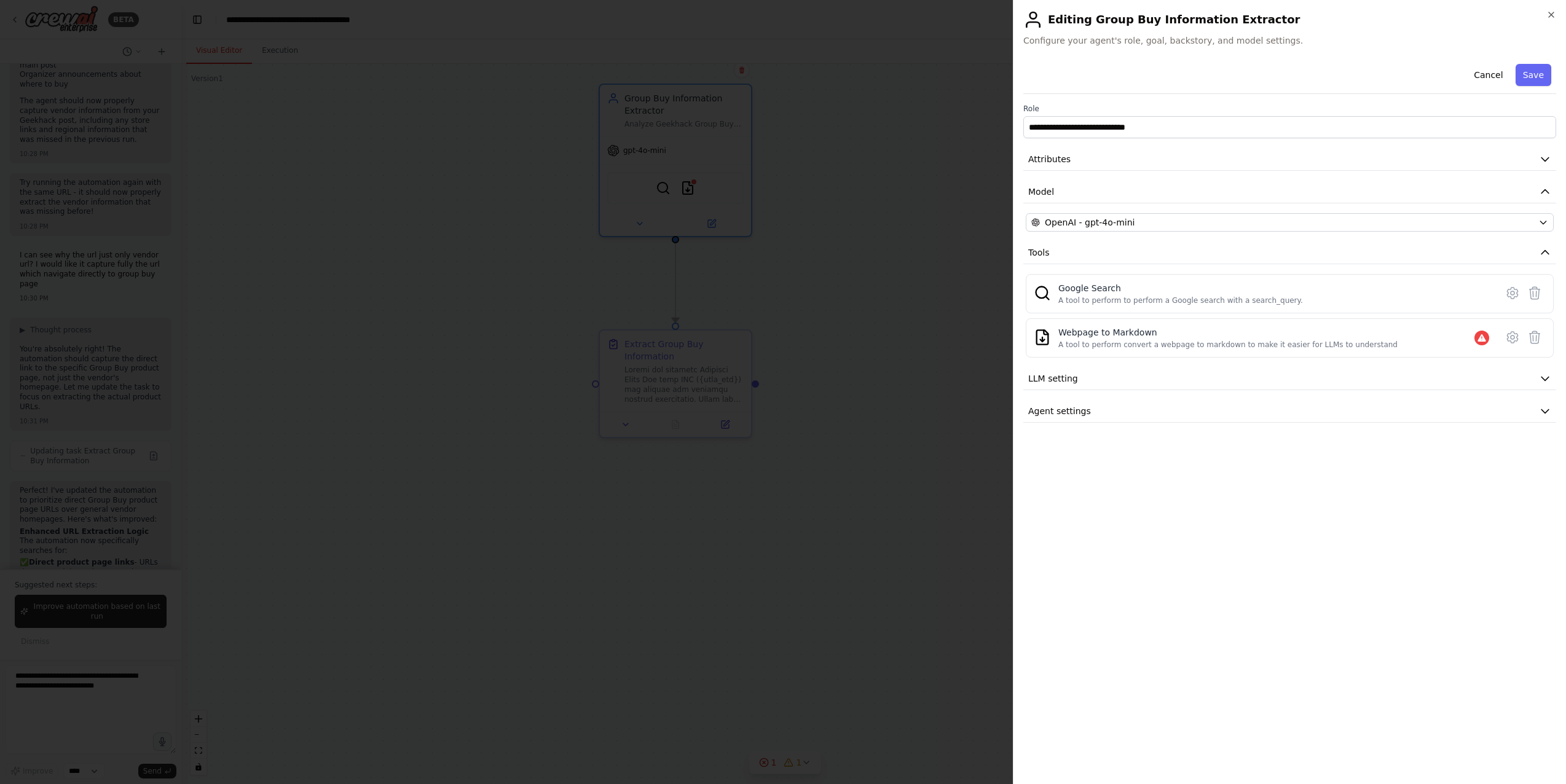
click at [775, 484] on div at bounding box center [783, 392] width 1566 height 784
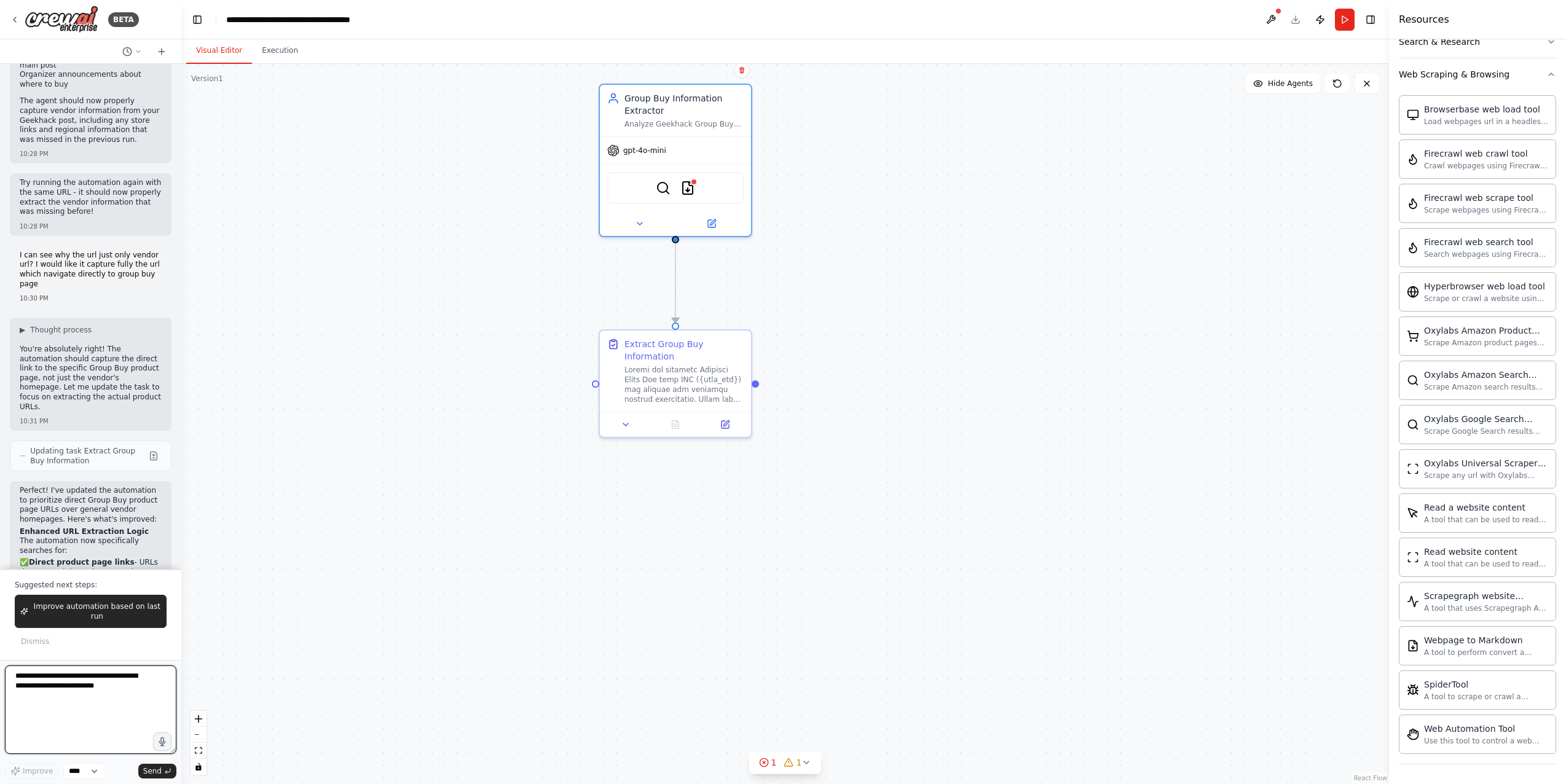
click at [100, 675] on textarea at bounding box center [91, 709] width 172 height 89
type textarea "**********"
click at [1133, 25] on button "Run" at bounding box center [1345, 20] width 20 height 22
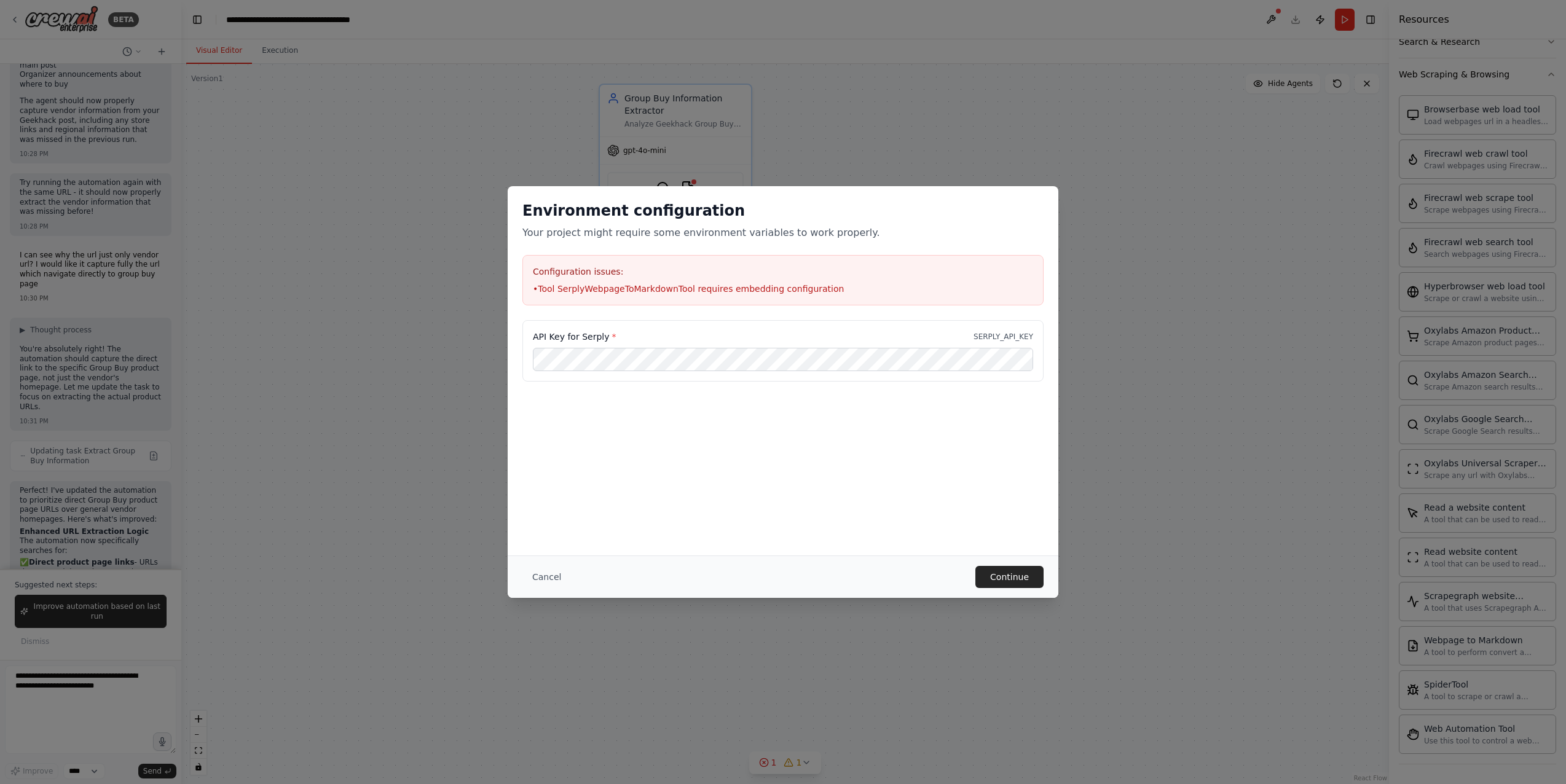
click at [586, 335] on label "API Key for Serply *" at bounding box center [574, 336] width 83 height 13
copy label "Serply"
click at [1133, 450] on div "Environment configuration Your project might require some environment variables…" at bounding box center [783, 392] width 1566 height 784
click at [1131, 584] on div "Environment configuration Your project might require some environment variables…" at bounding box center [783, 392] width 1566 height 784
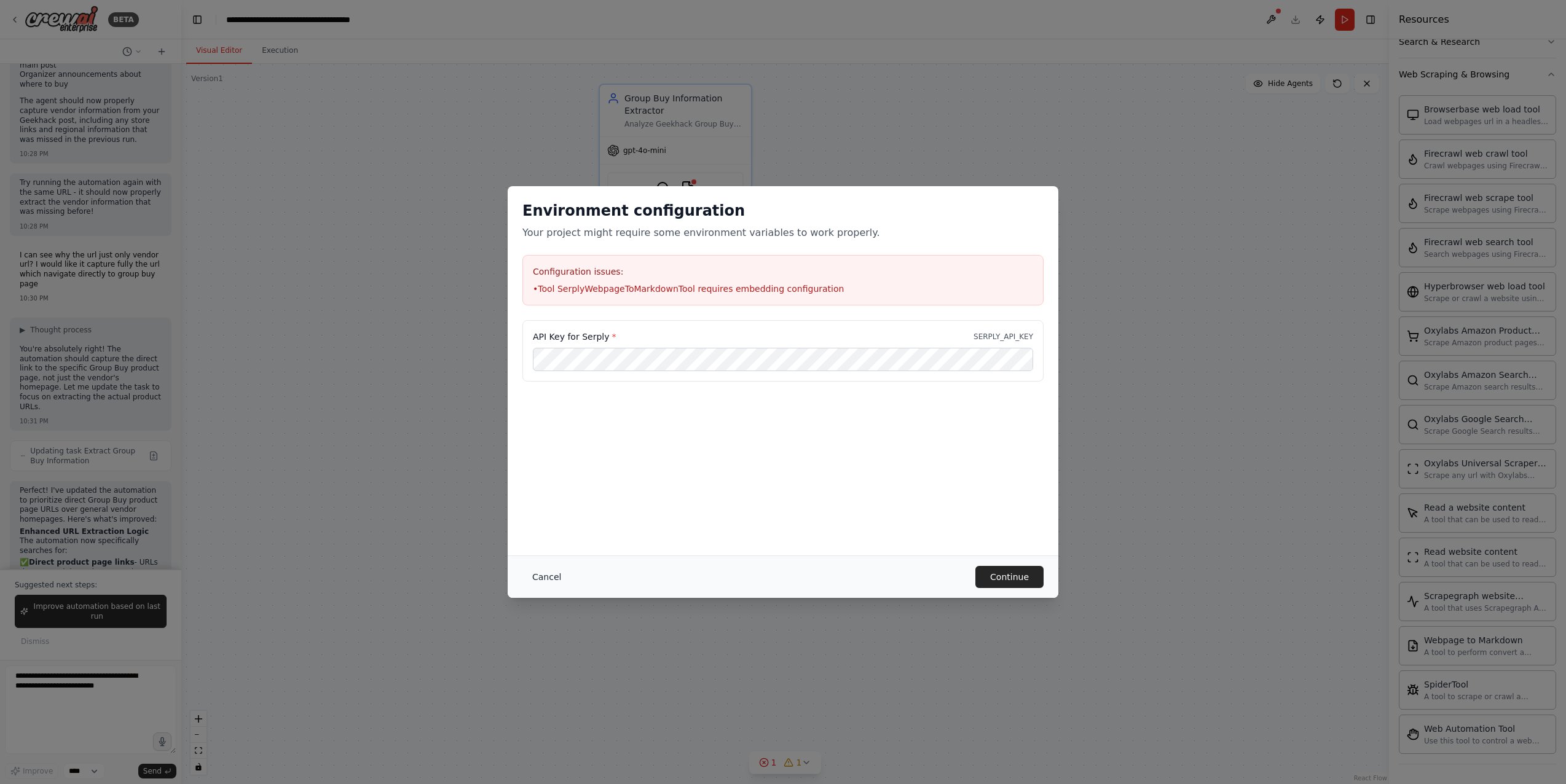
click at [548, 576] on button "Cancel" at bounding box center [547, 577] width 49 height 22
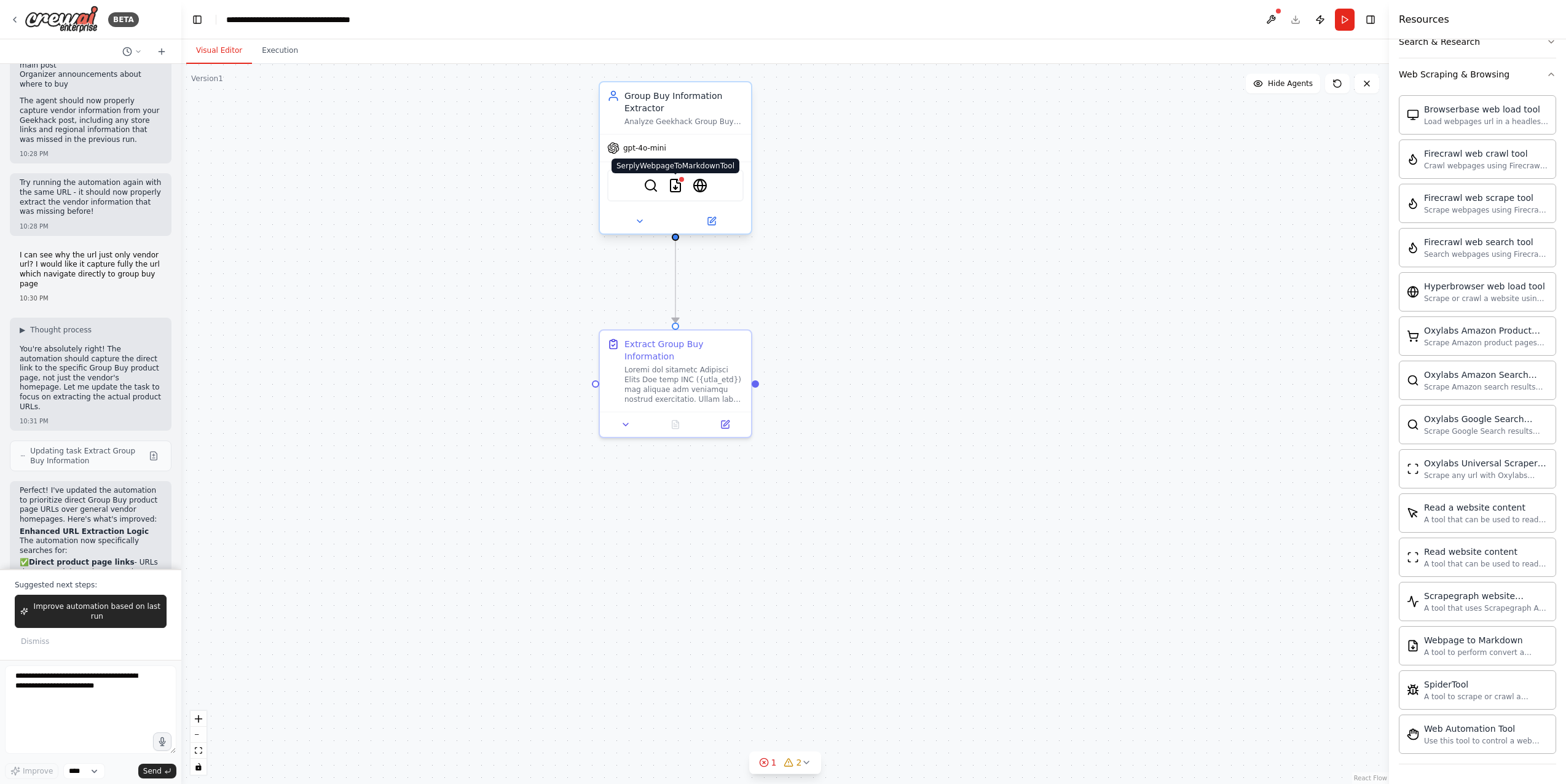
click at [681, 185] on img at bounding box center [676, 185] width 15 height 15
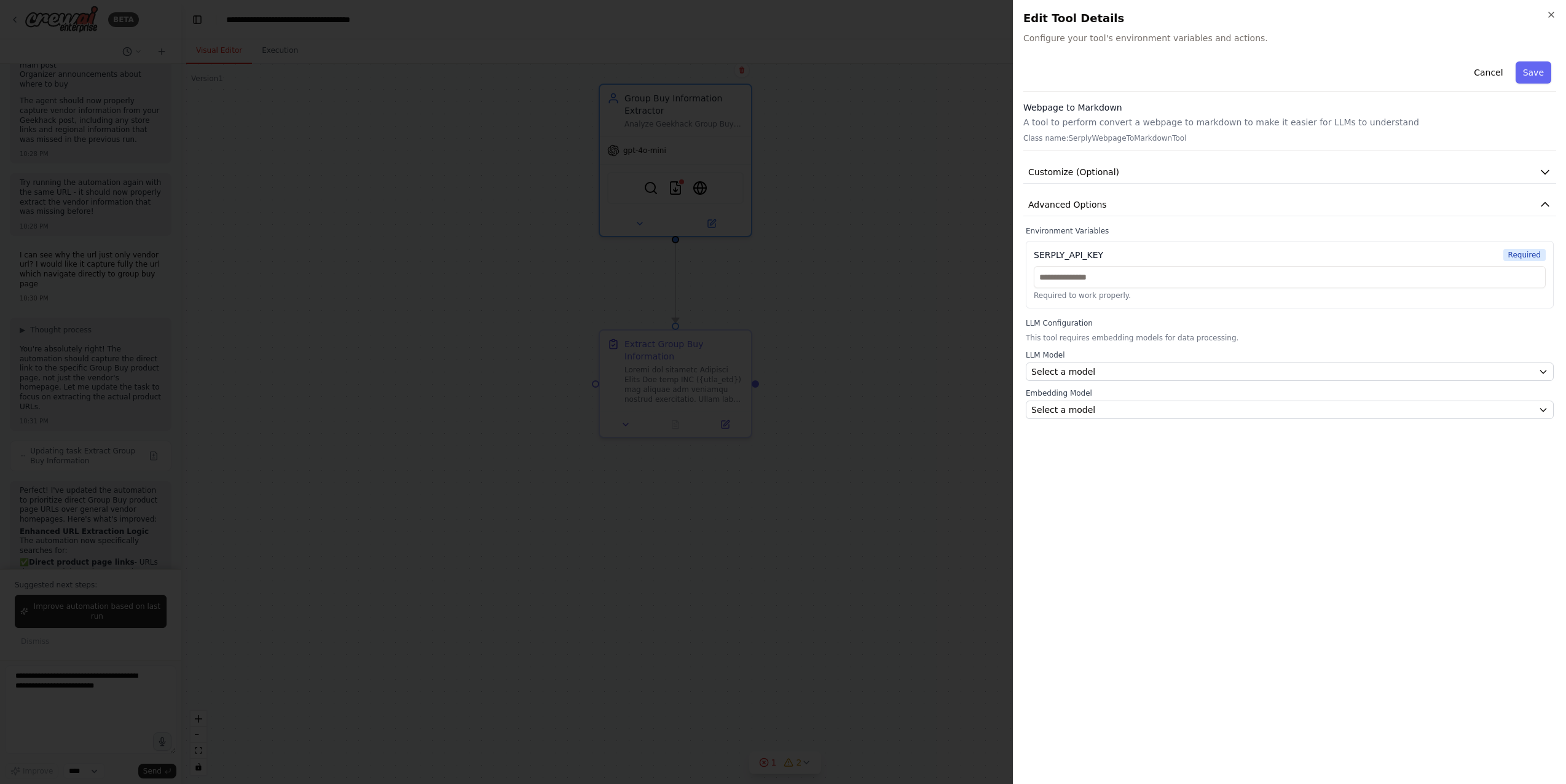
click at [800, 229] on div at bounding box center [783, 392] width 1566 height 784
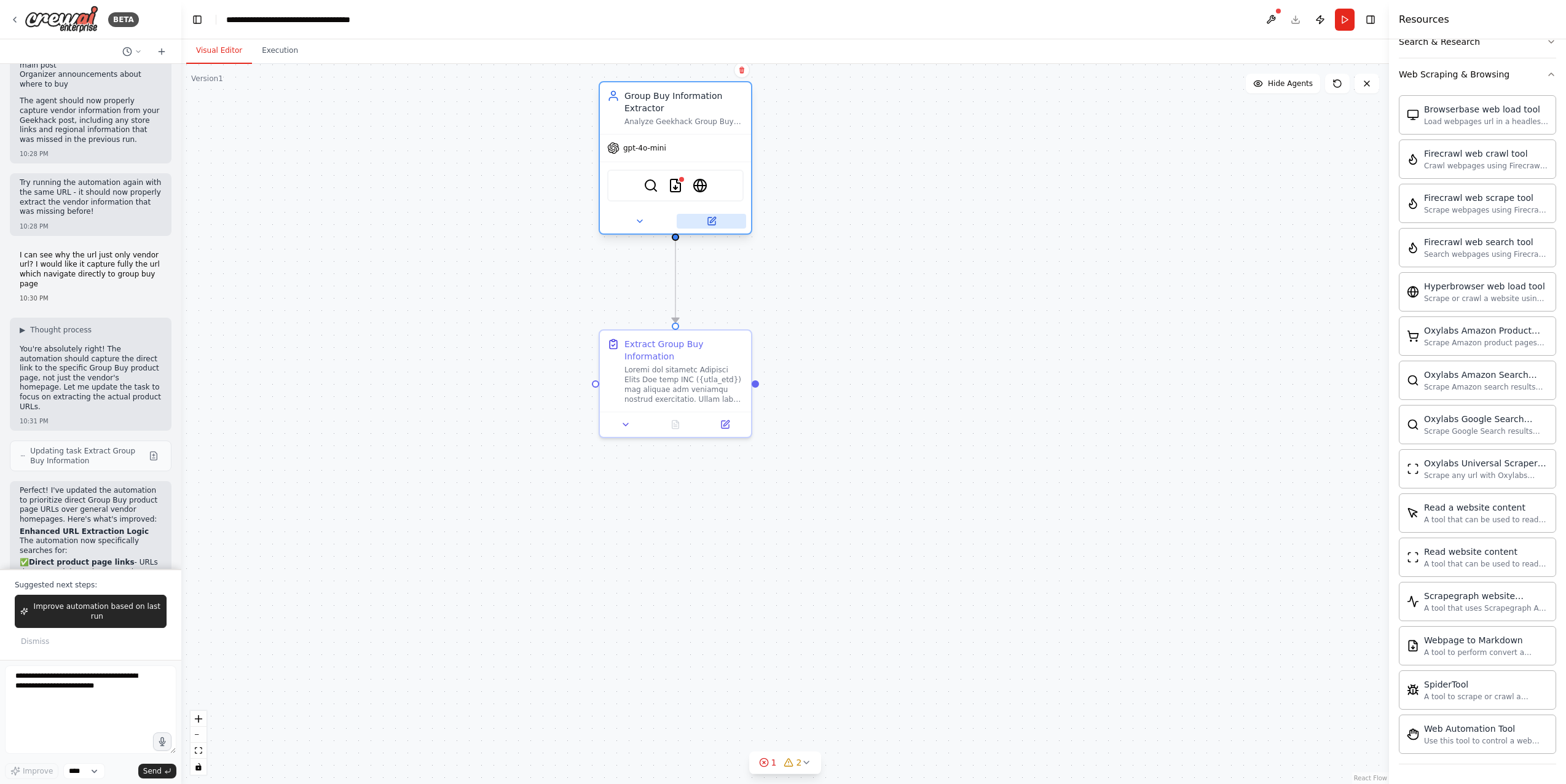
click at [708, 224] on icon at bounding box center [712, 221] width 7 height 7
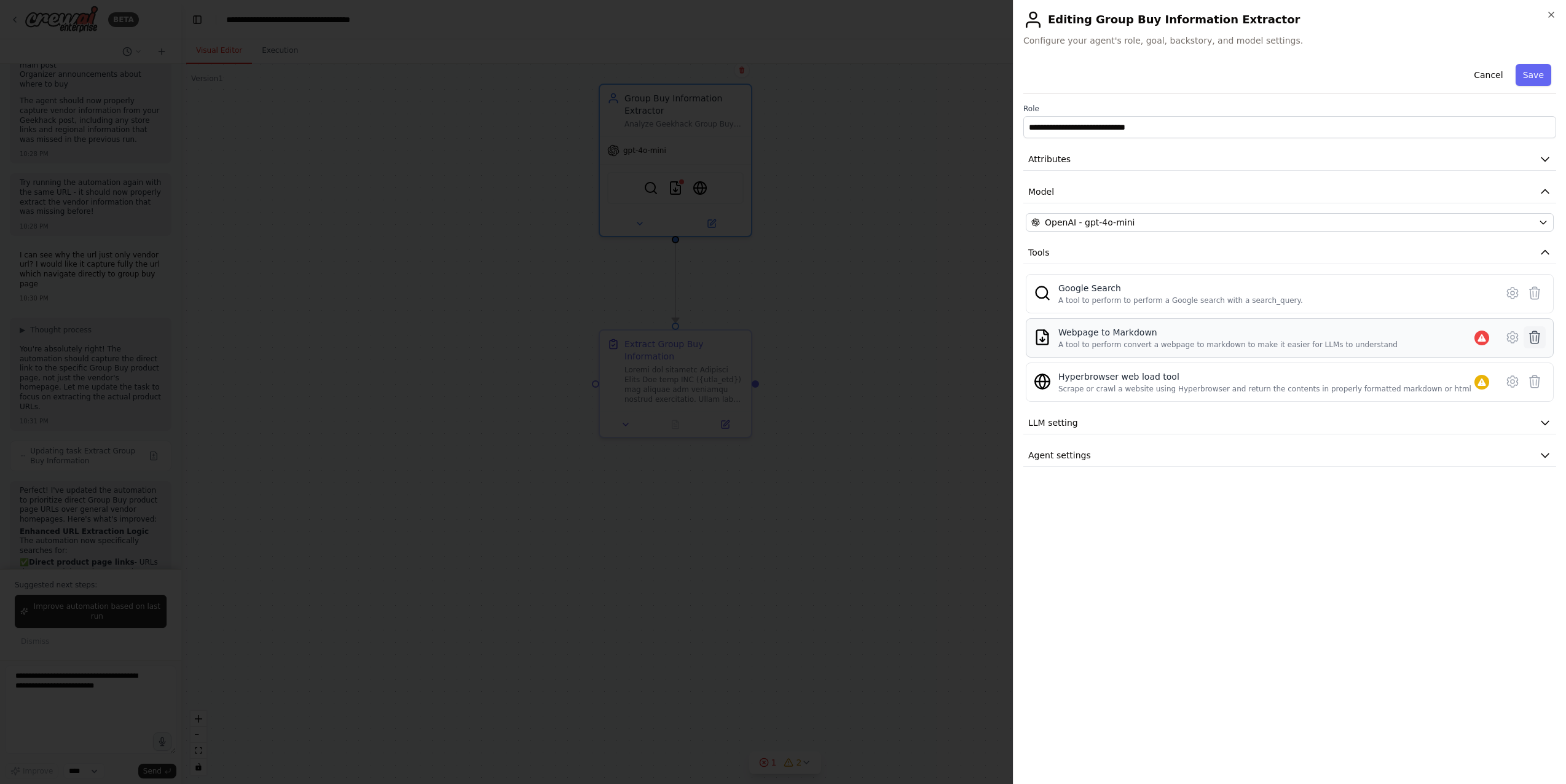
click at [1133, 338] on icon at bounding box center [1535, 337] width 15 height 15
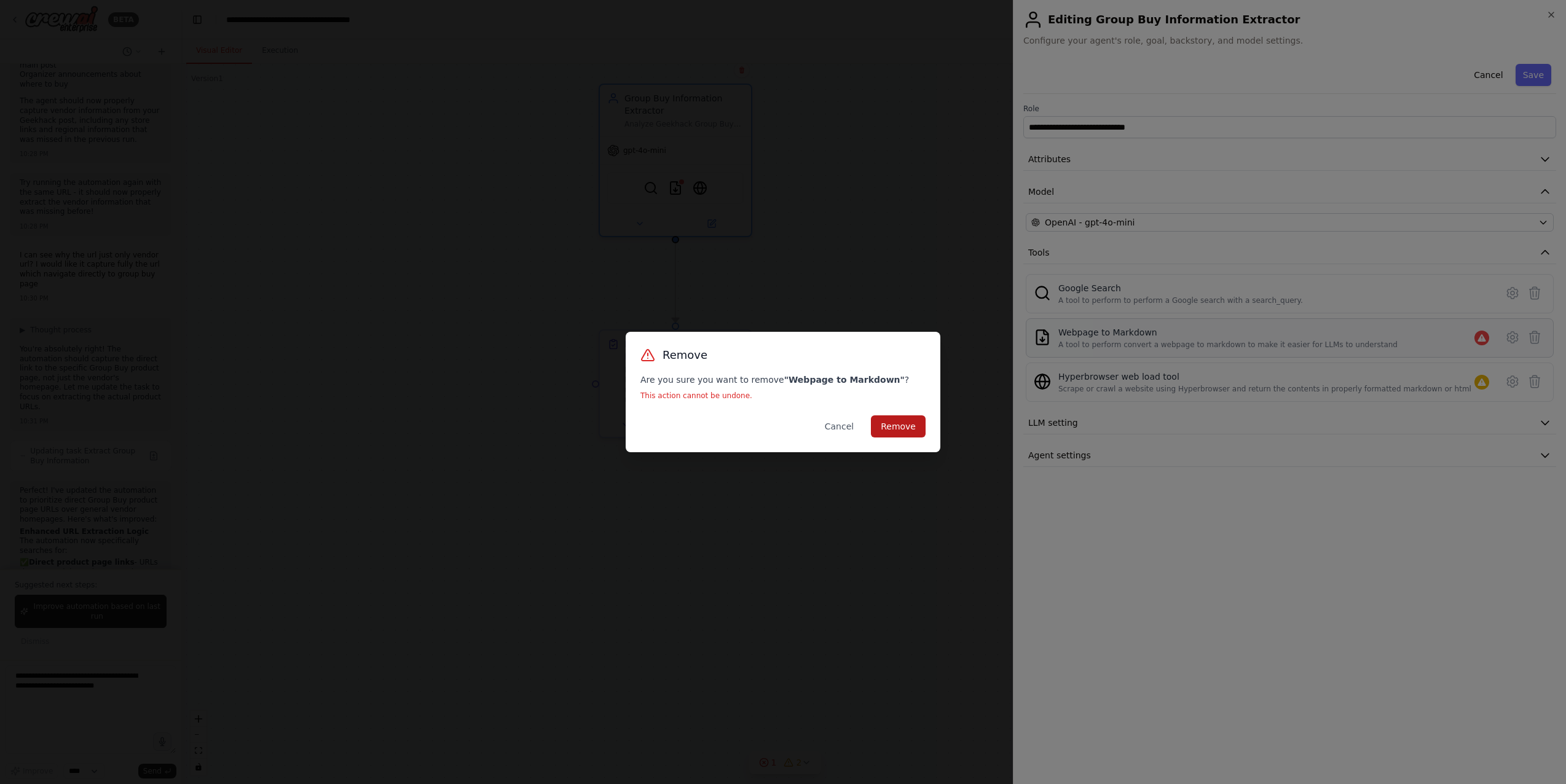
click at [915, 429] on button "Remove" at bounding box center [898, 426] width 55 height 22
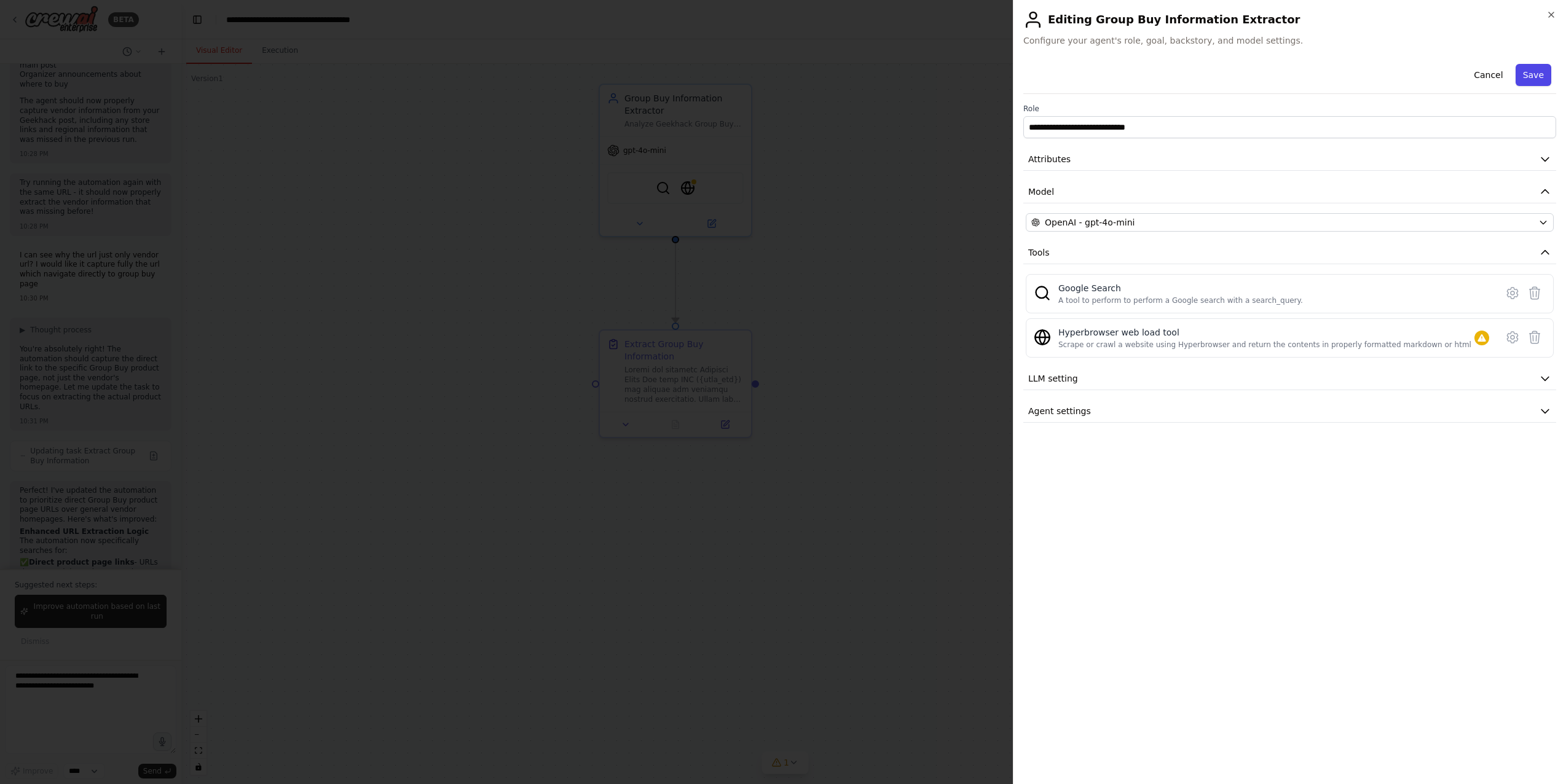
click at [1133, 78] on button "Save" at bounding box center [1533, 75] width 35 height 22
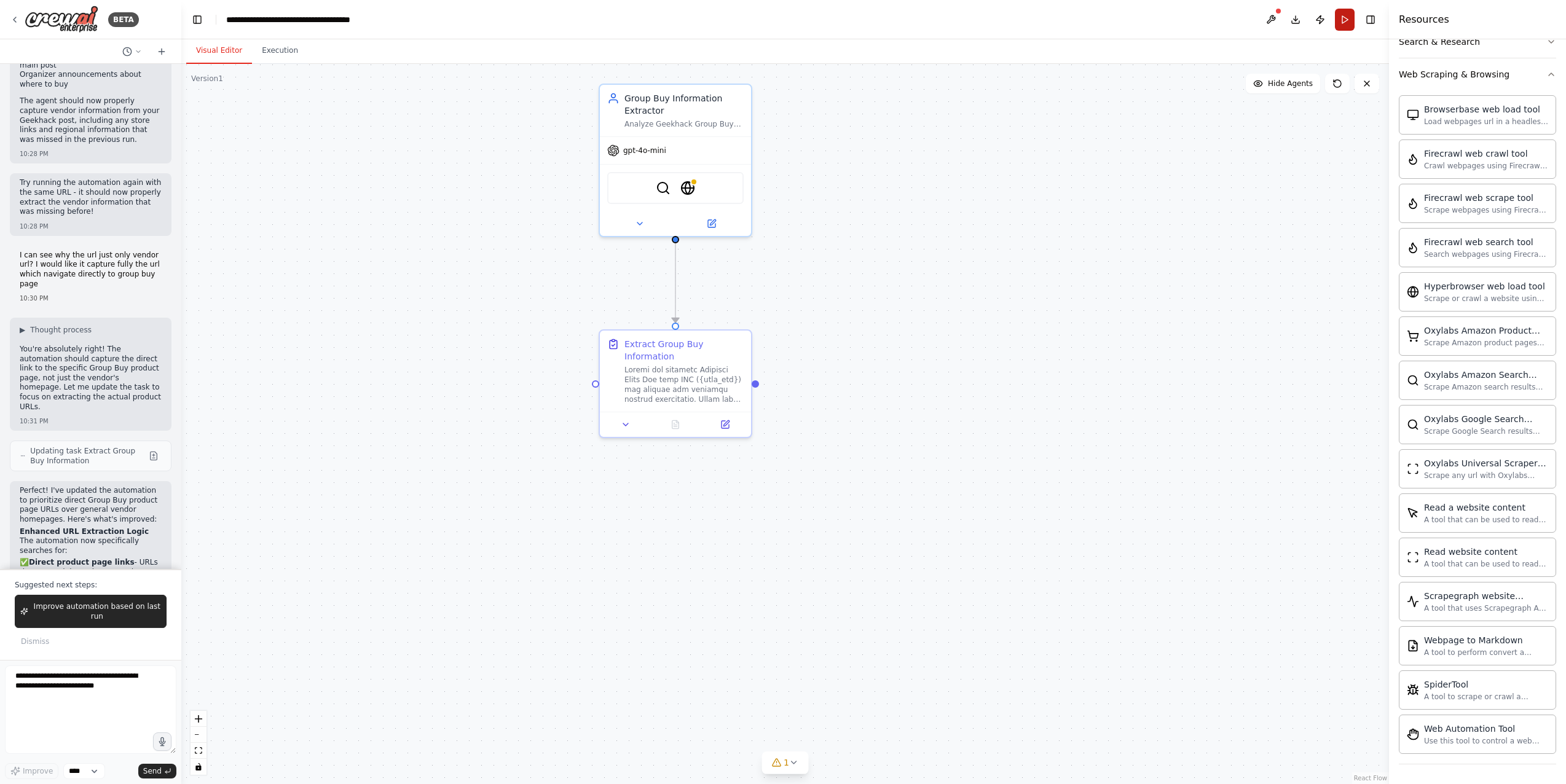
click at [1133, 21] on button "Run" at bounding box center [1345, 20] width 20 height 22
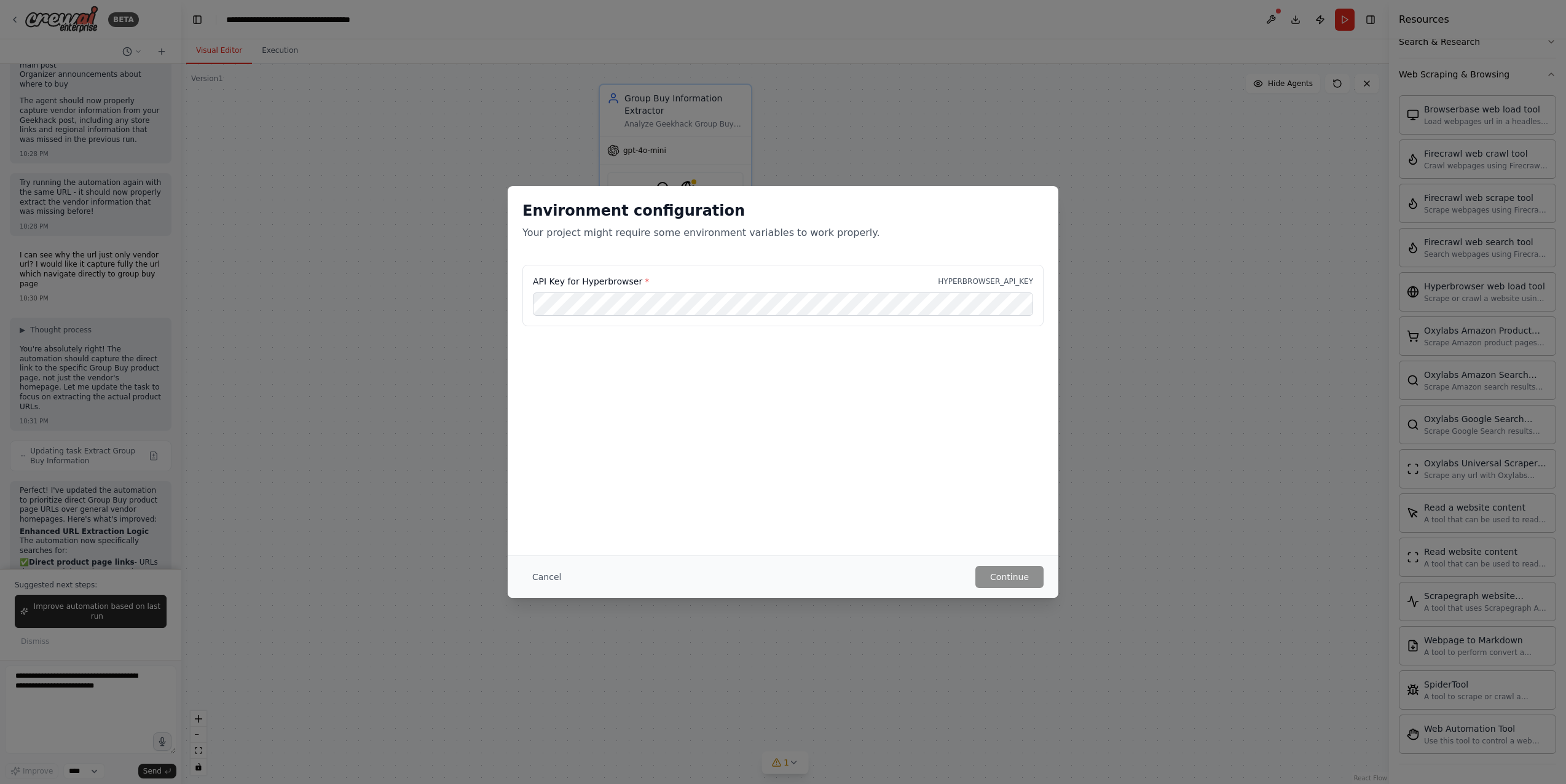
click at [963, 289] on div "API Key for Hyperbrowser * HYPERBROWSER_API_KEY" at bounding box center [783, 295] width 521 height 61
click at [977, 282] on p "HYPERBROWSER_API_KEY" at bounding box center [986, 281] width 95 height 10
copy p "HYPERBROWSER_API_KEY"
click at [1133, 569] on div "Environment configuration Your project might require some environment variables…" at bounding box center [783, 392] width 1566 height 784
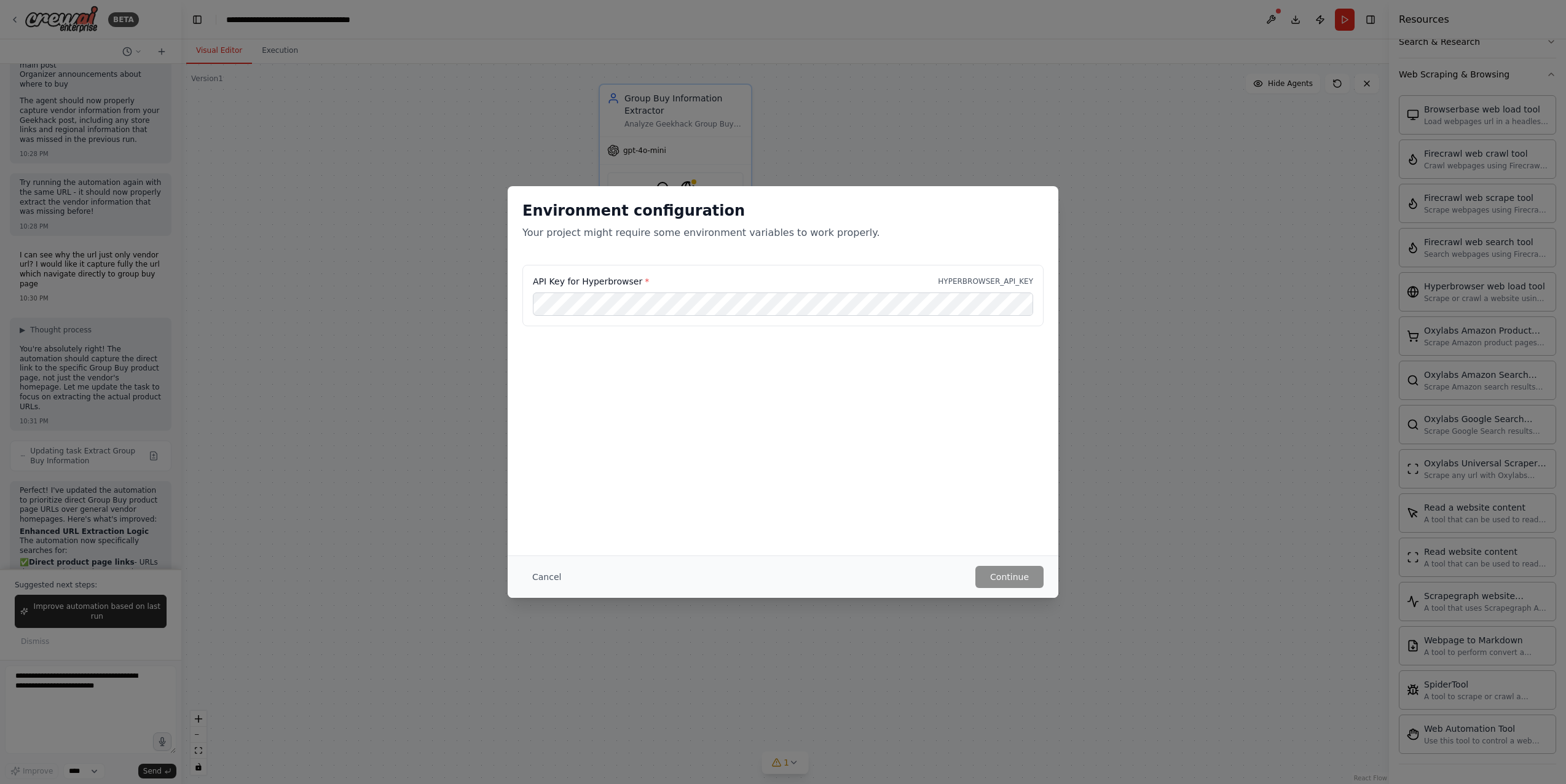
click at [1133, 497] on div "Environment configuration Your project might require some environment variables…" at bounding box center [783, 392] width 1566 height 784
click at [549, 585] on button "Cancel" at bounding box center [547, 577] width 49 height 22
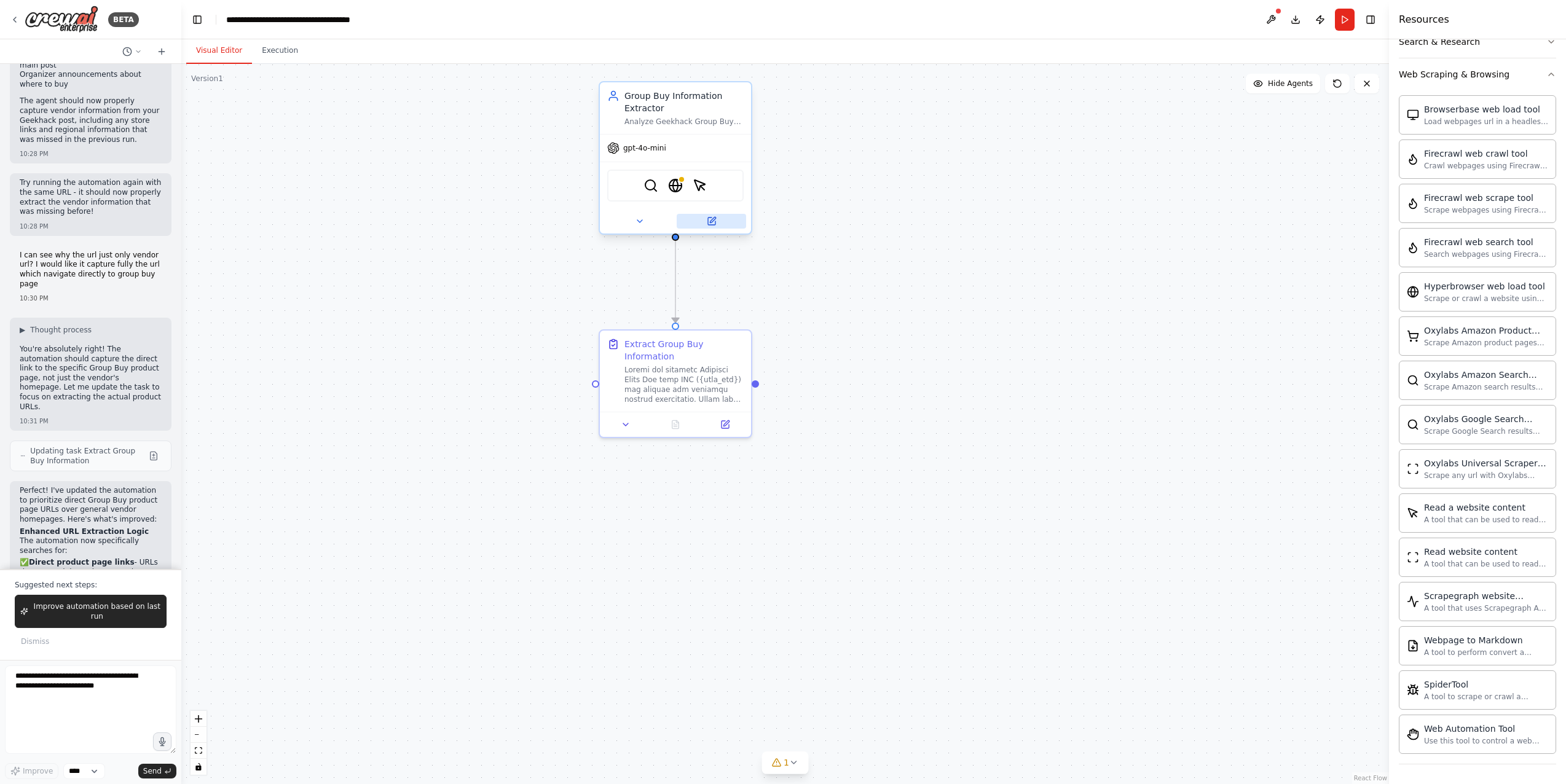
click at [716, 214] on button at bounding box center [711, 221] width 70 height 15
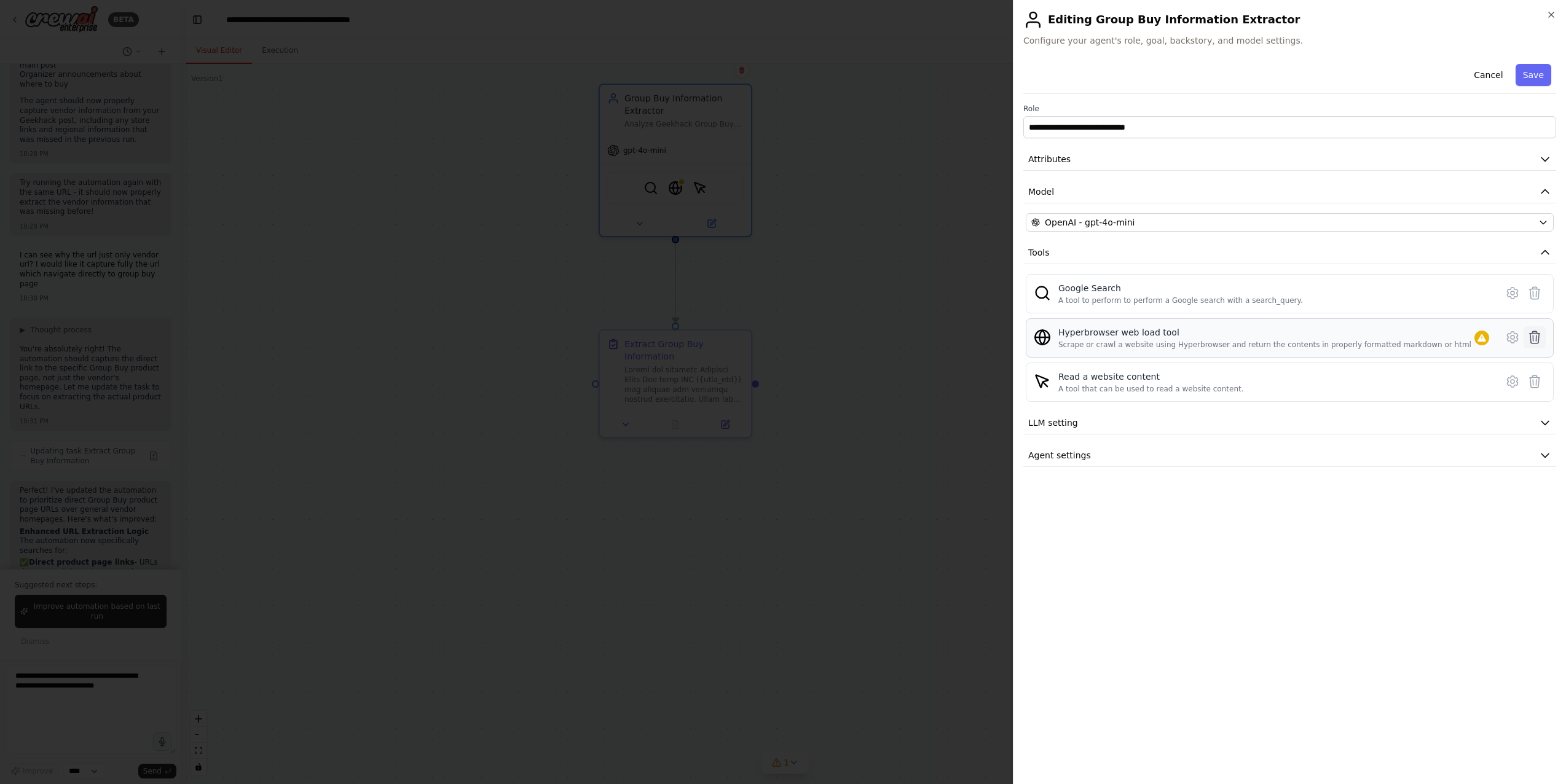
click at [1133, 343] on icon at bounding box center [1535, 337] width 10 height 13
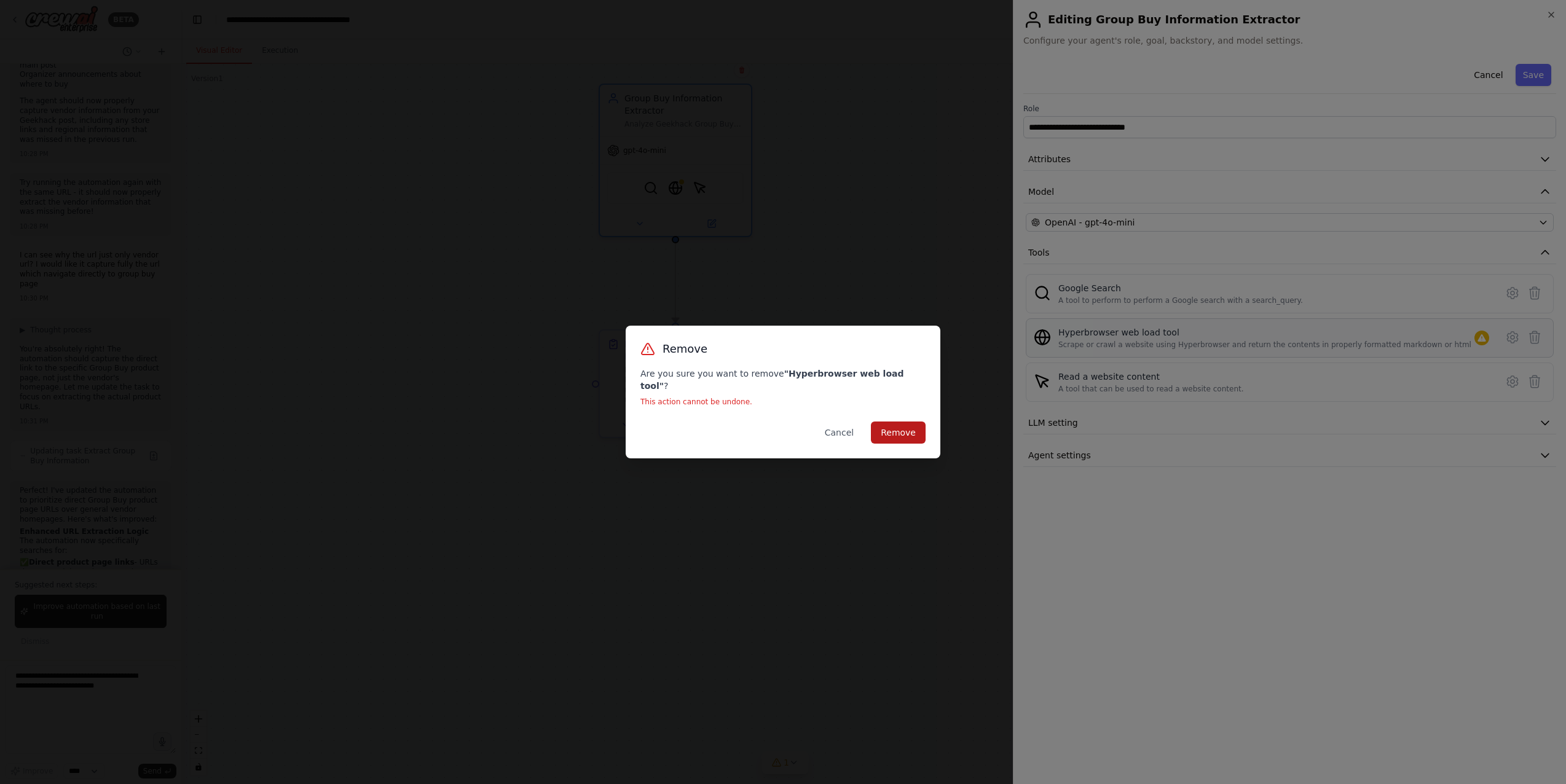
click at [901, 424] on button "Remove" at bounding box center [898, 432] width 55 height 22
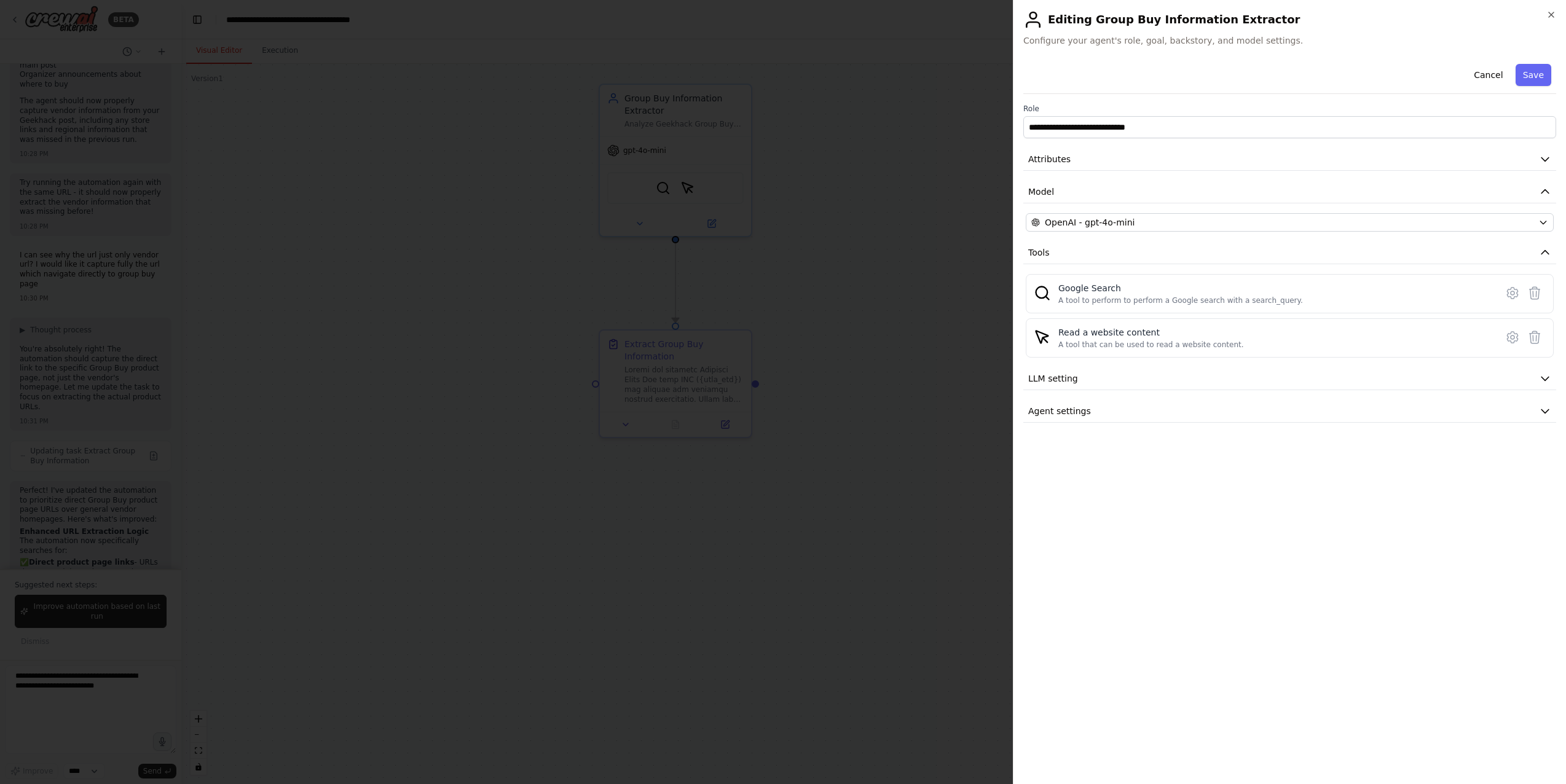
click at [936, 567] on div at bounding box center [783, 392] width 1566 height 784
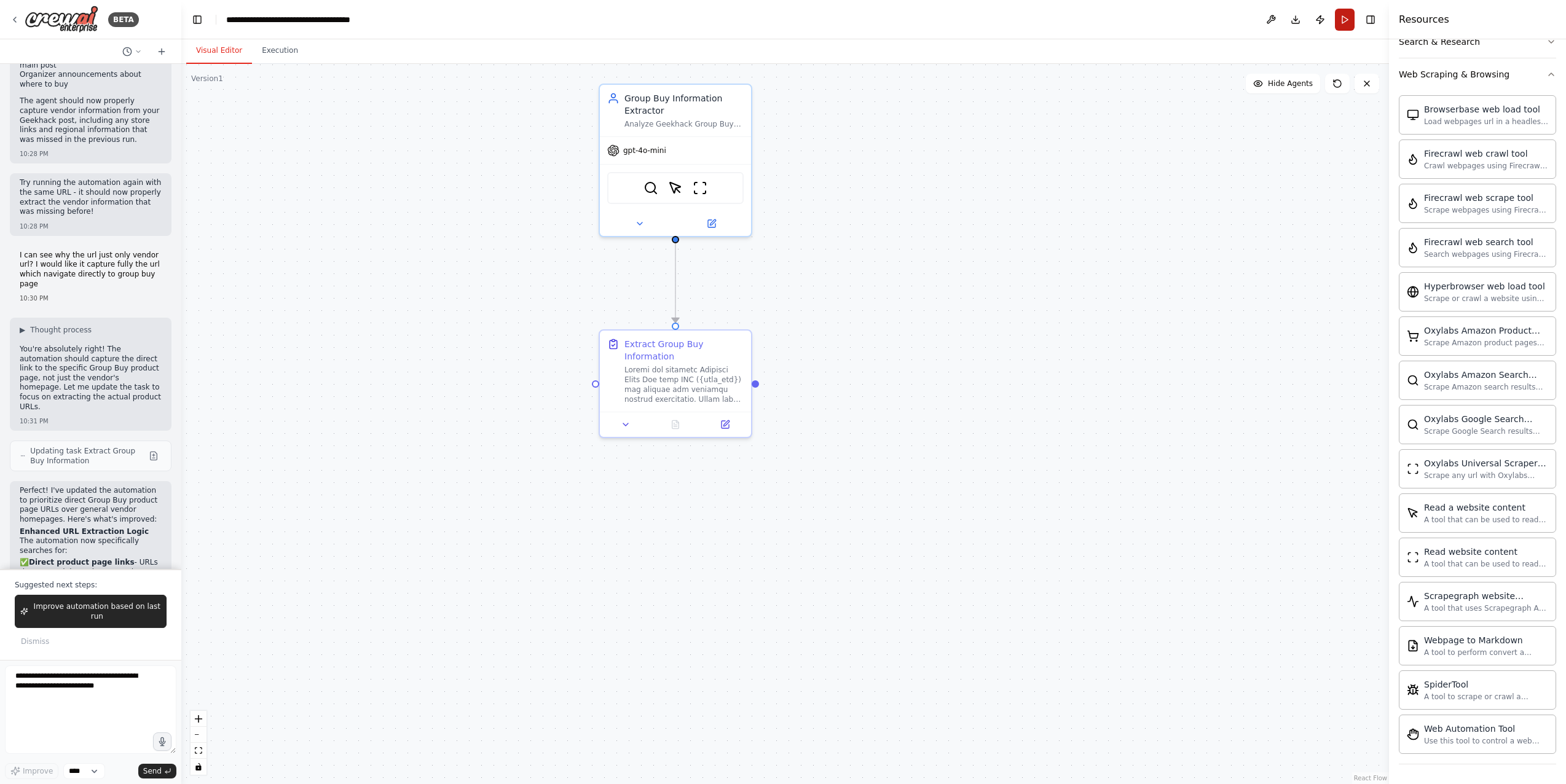
click at [1133, 23] on button "Run" at bounding box center [1345, 20] width 20 height 22
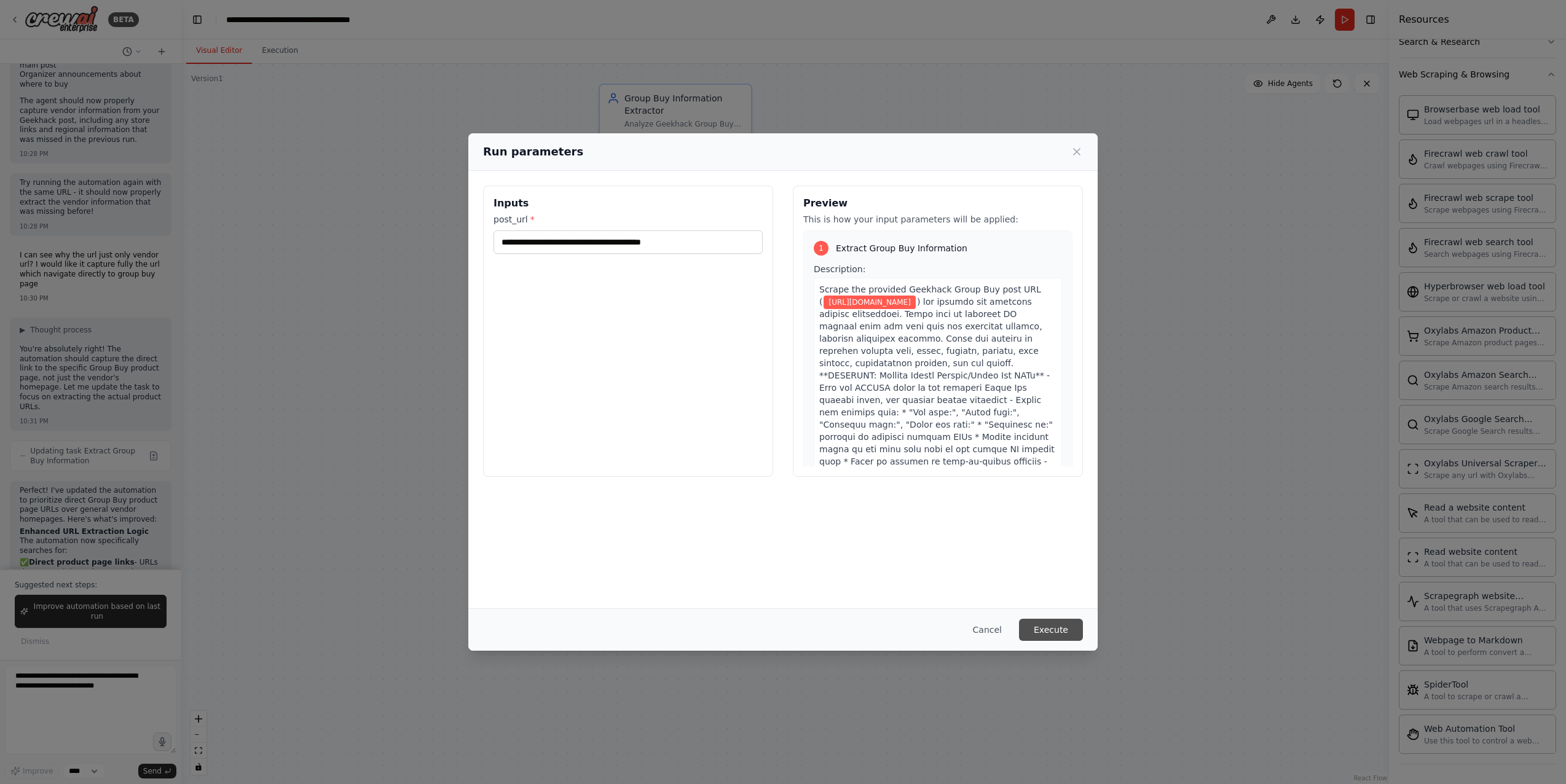
click at [1051, 622] on button "Execute" at bounding box center [1051, 630] width 64 height 22
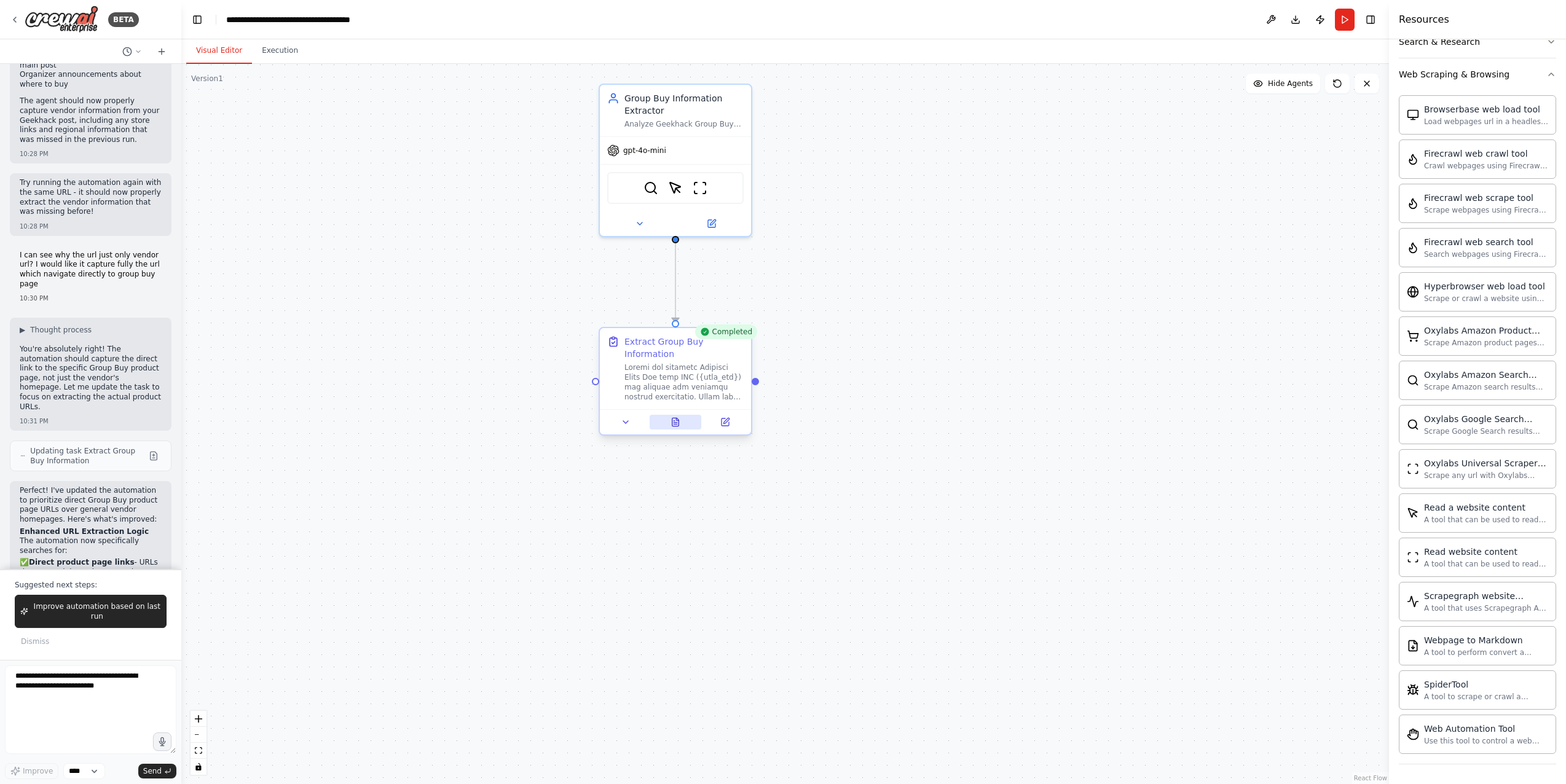
click at [662, 425] on button at bounding box center [676, 422] width 52 height 15
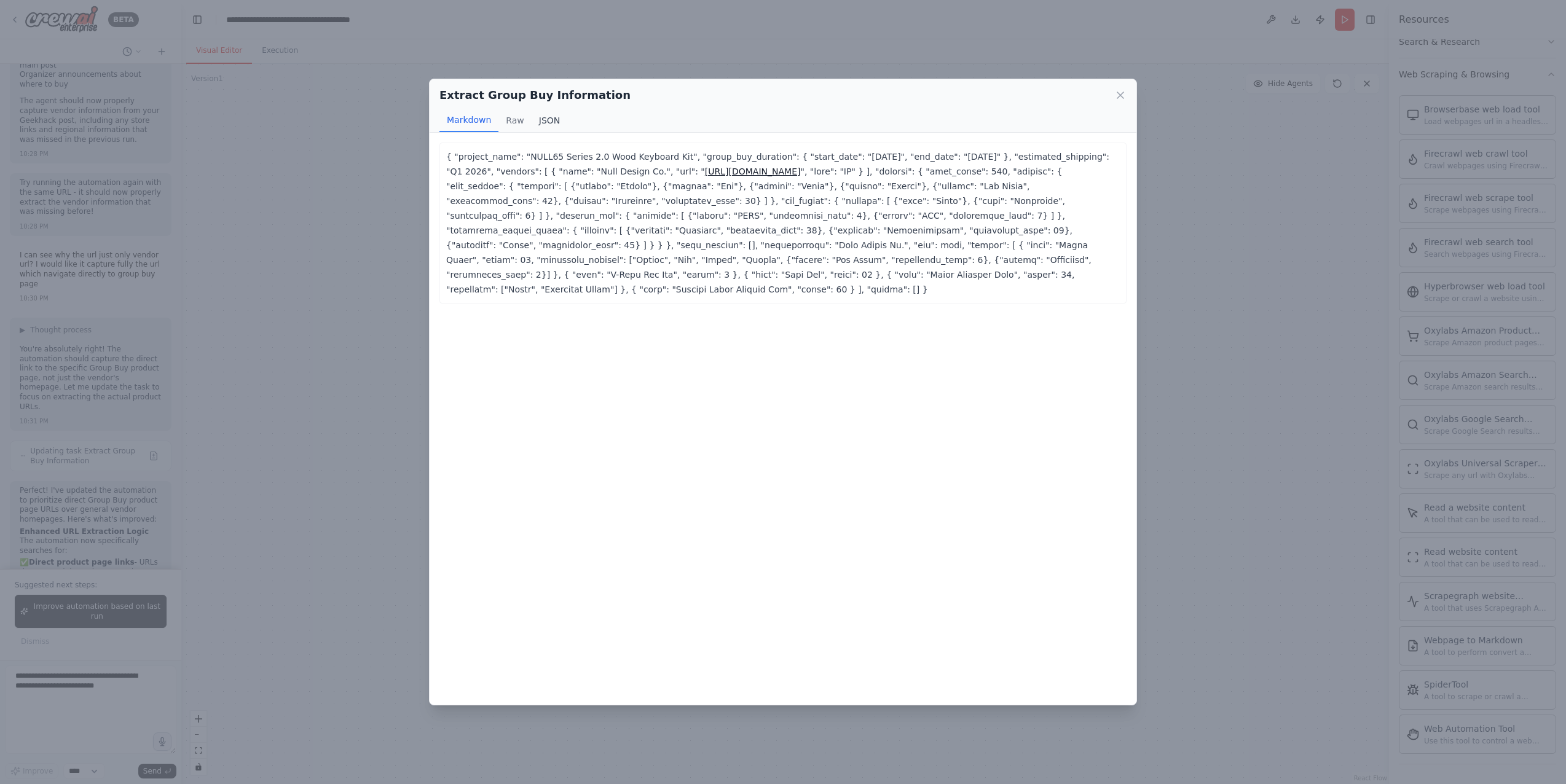
click at [551, 117] on button "JSON" at bounding box center [549, 120] width 36 height 24
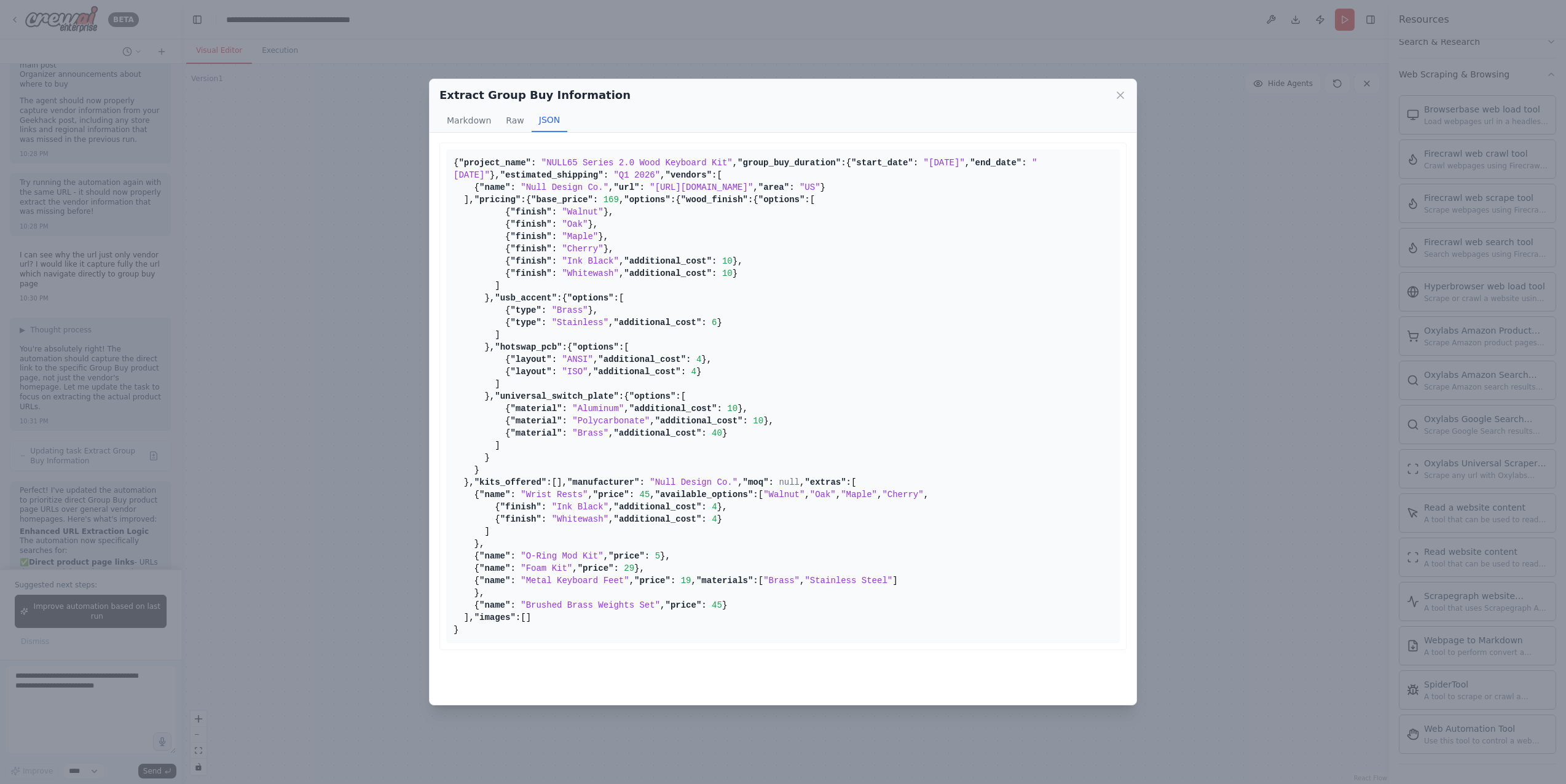
scroll to position [0, 0]
click at [1133, 484] on div "Extract Group Buy Information Markdown Raw JSON { "project_name": "NULL65 Serie…" at bounding box center [783, 392] width 1566 height 784
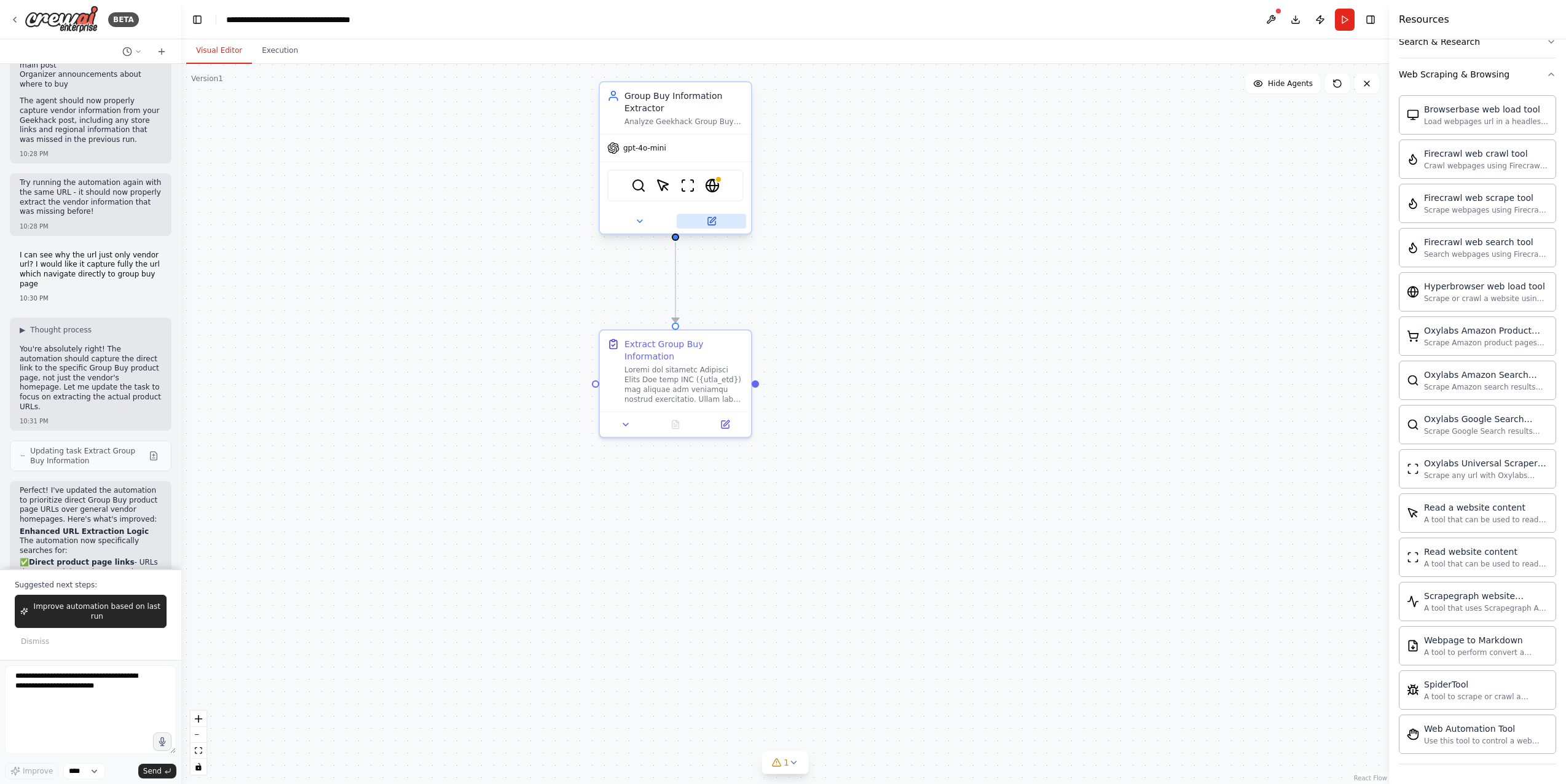
click at [725, 222] on button at bounding box center [711, 221] width 70 height 15
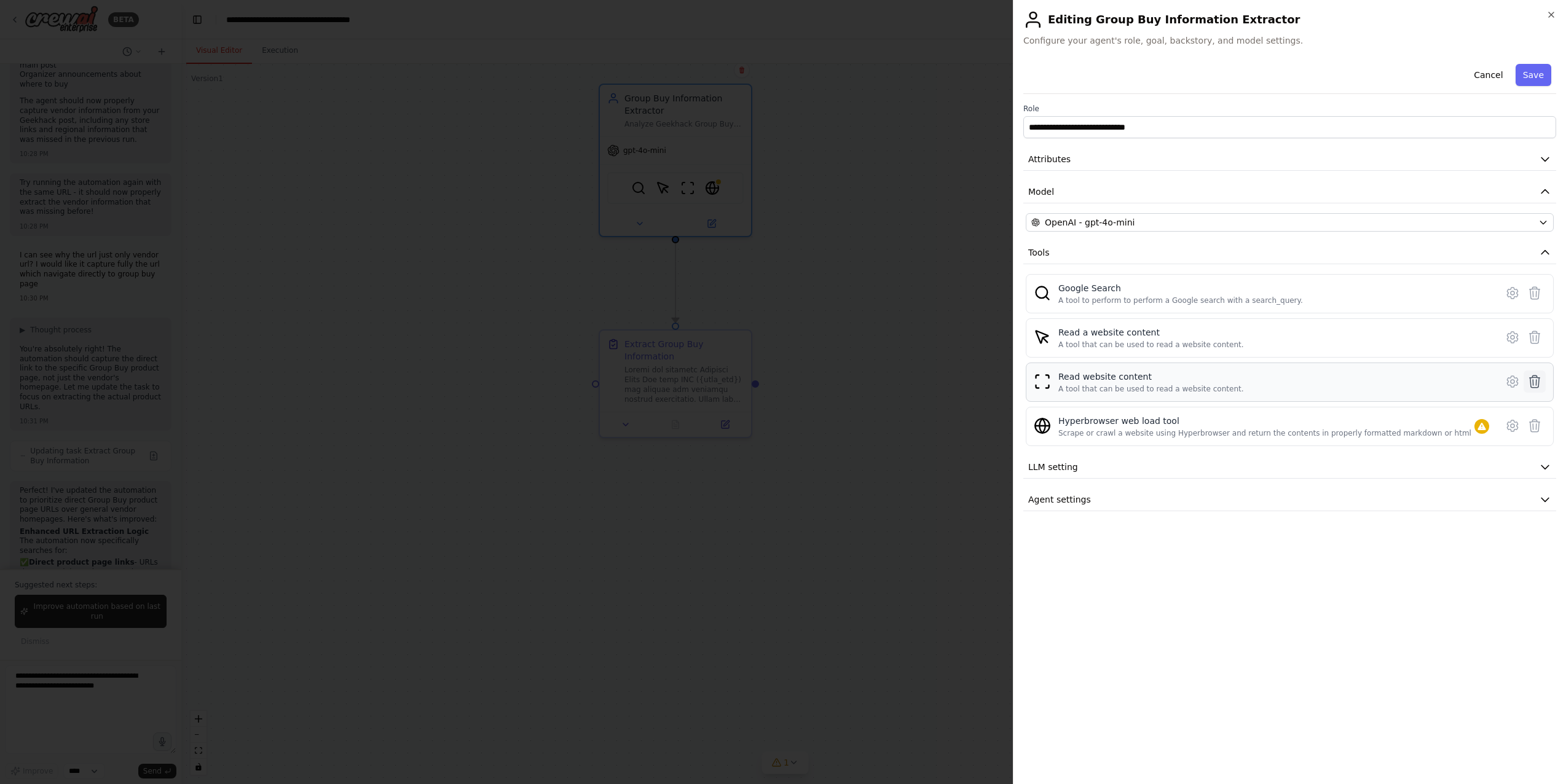
click at [1133, 379] on icon at bounding box center [1535, 381] width 15 height 15
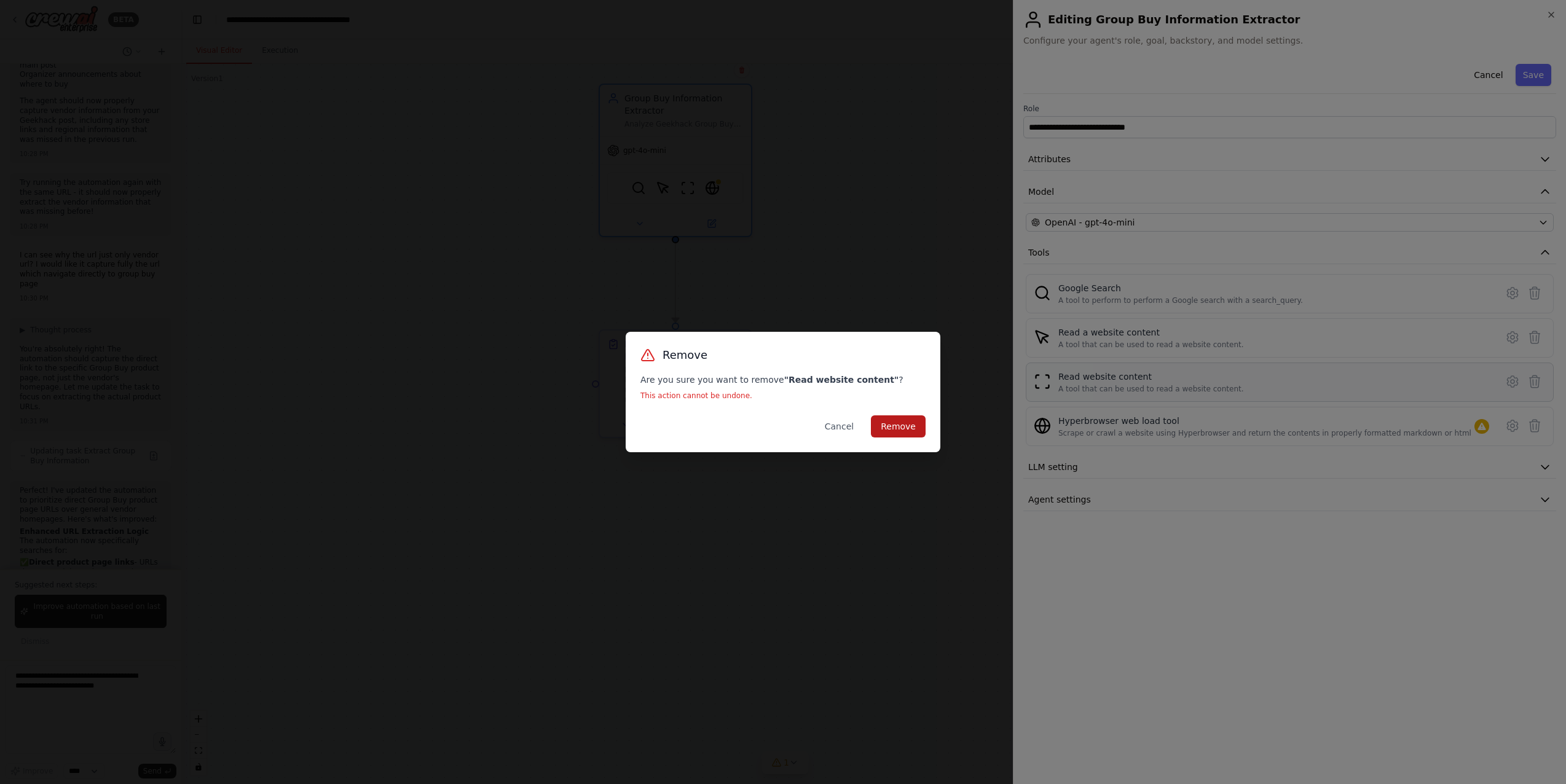
click at [906, 423] on button "Remove" at bounding box center [898, 426] width 55 height 22
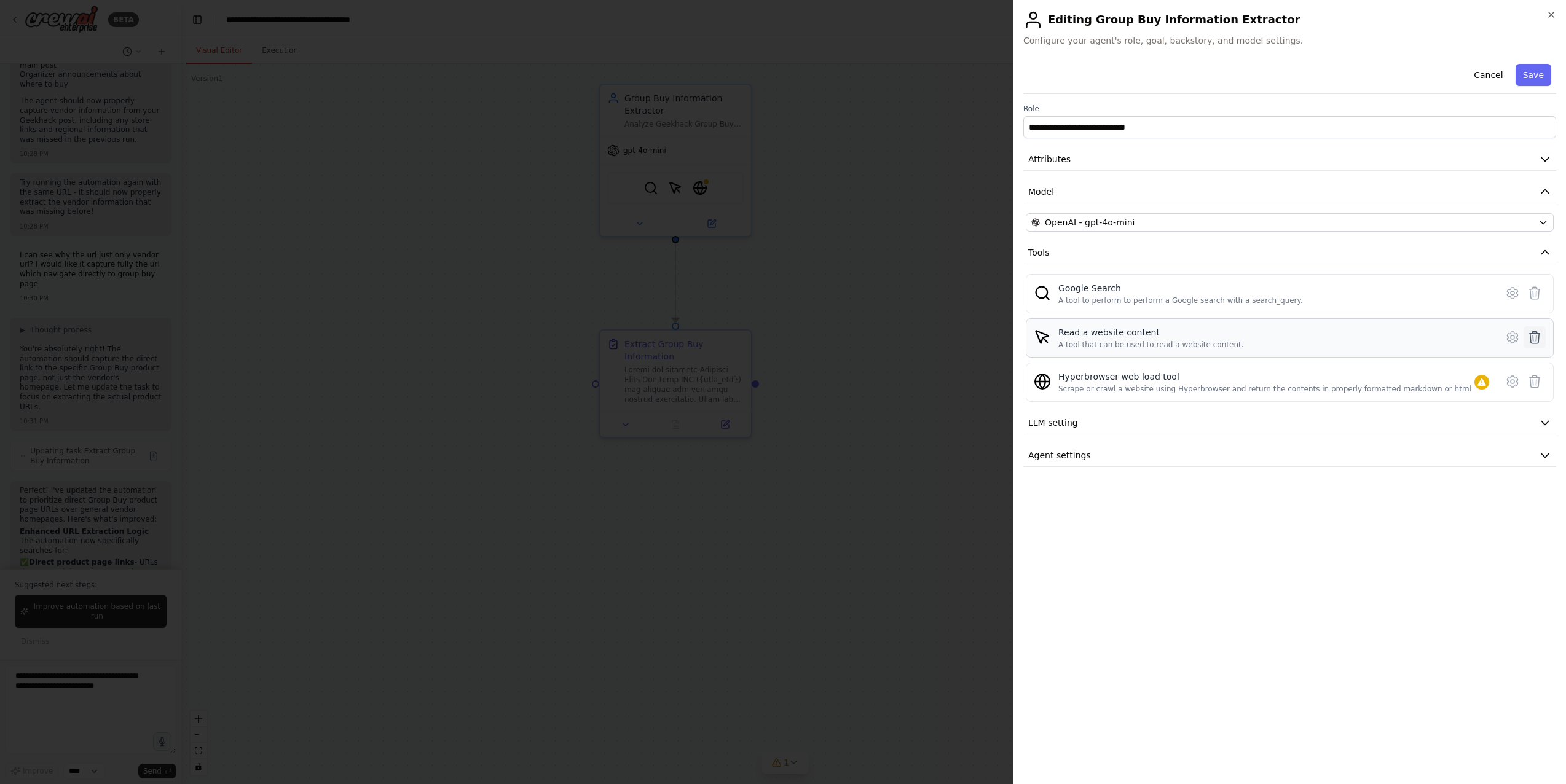
click at [1133, 341] on button at bounding box center [1535, 337] width 22 height 22
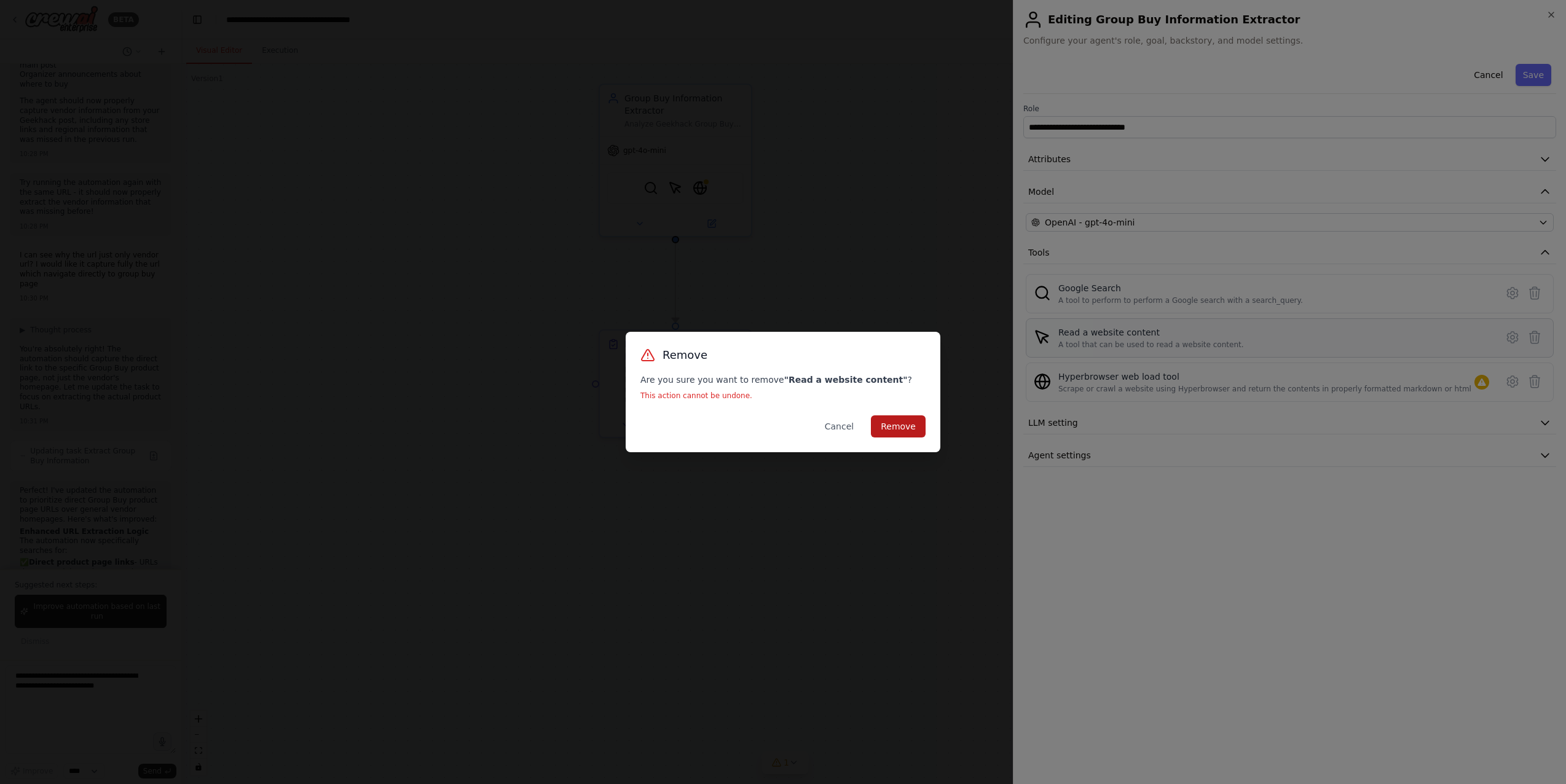
click at [889, 429] on button "Remove" at bounding box center [898, 426] width 55 height 22
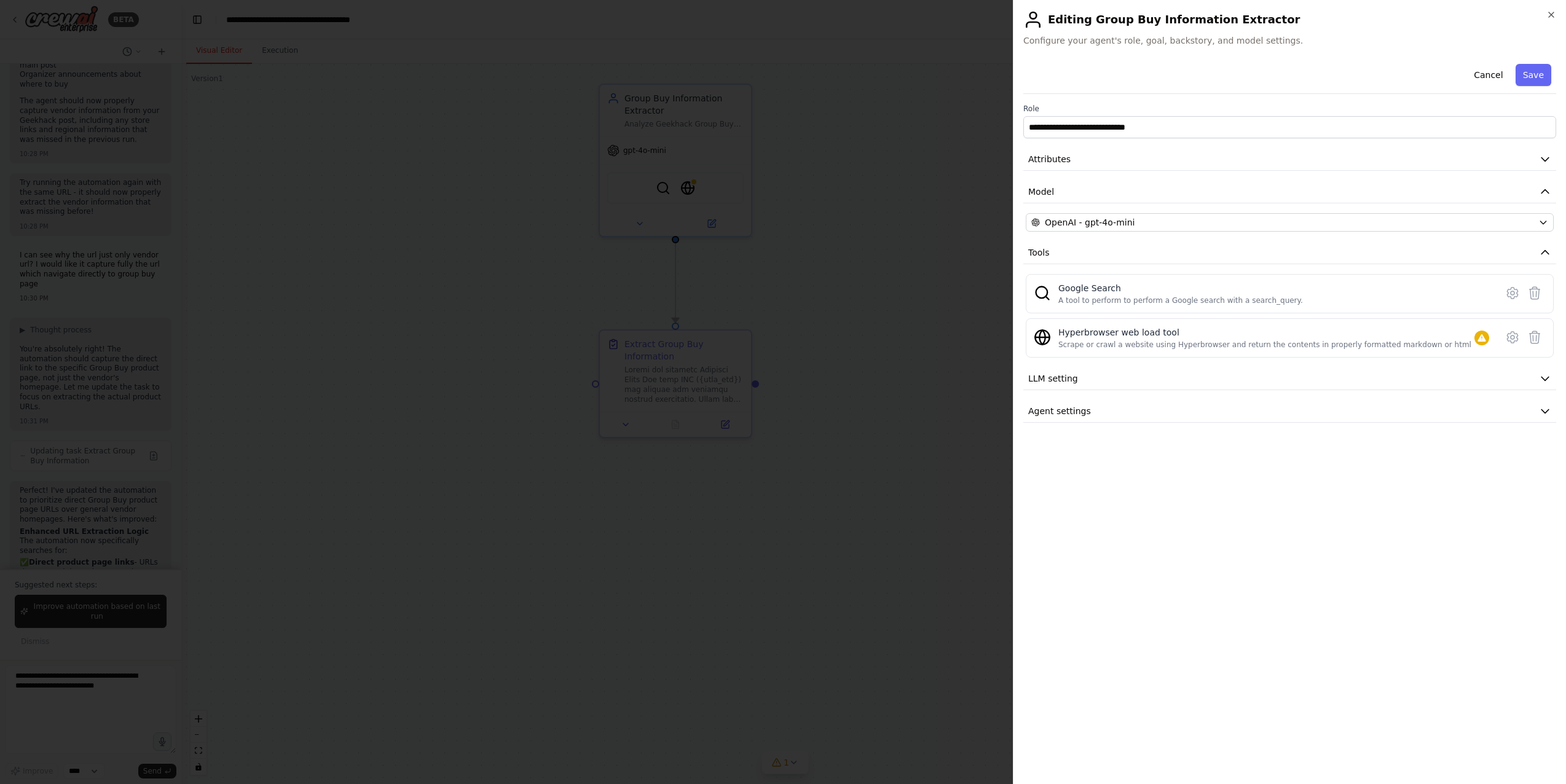
click at [921, 347] on div at bounding box center [783, 392] width 1566 height 784
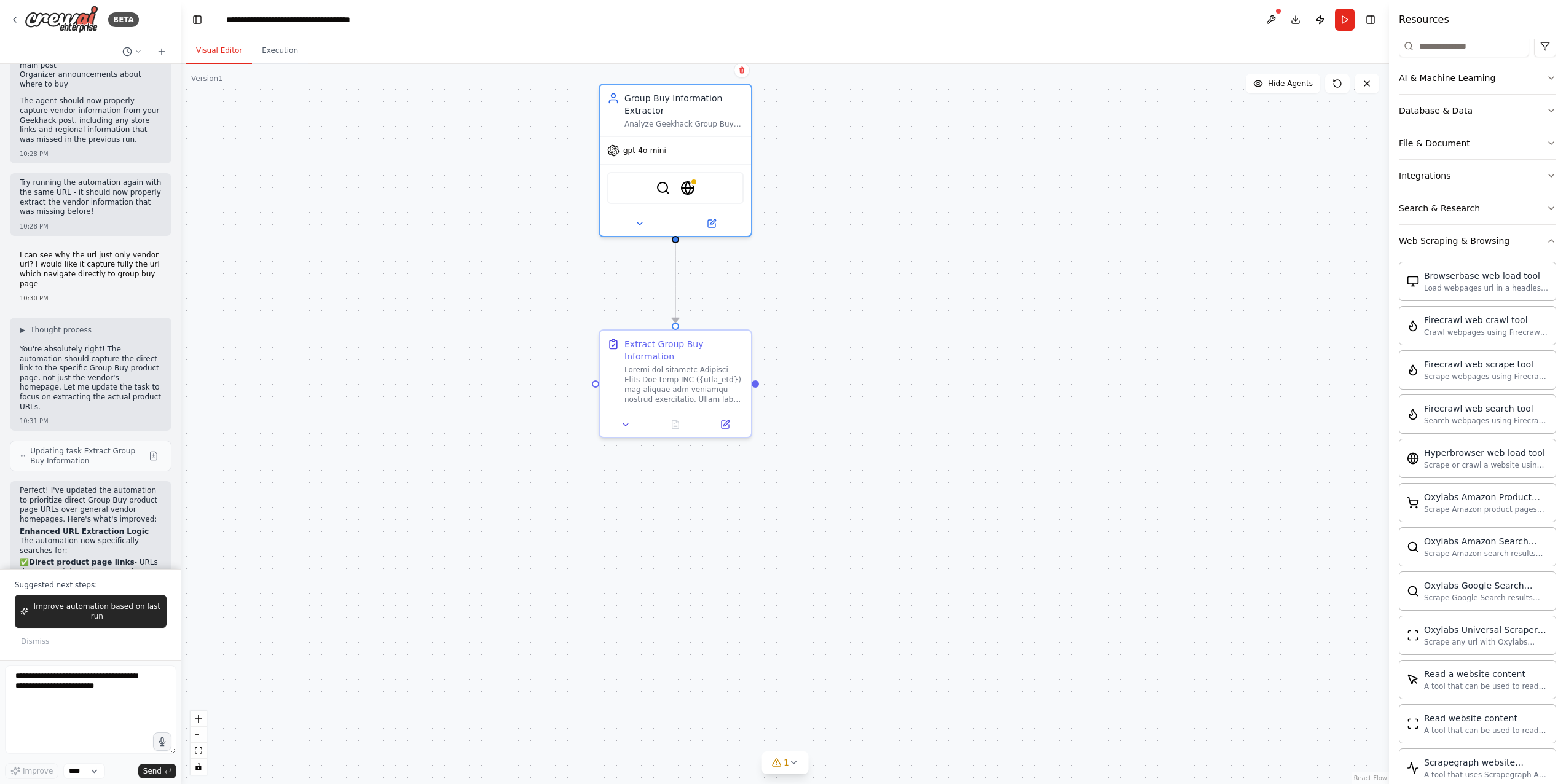
scroll to position [179, 0]
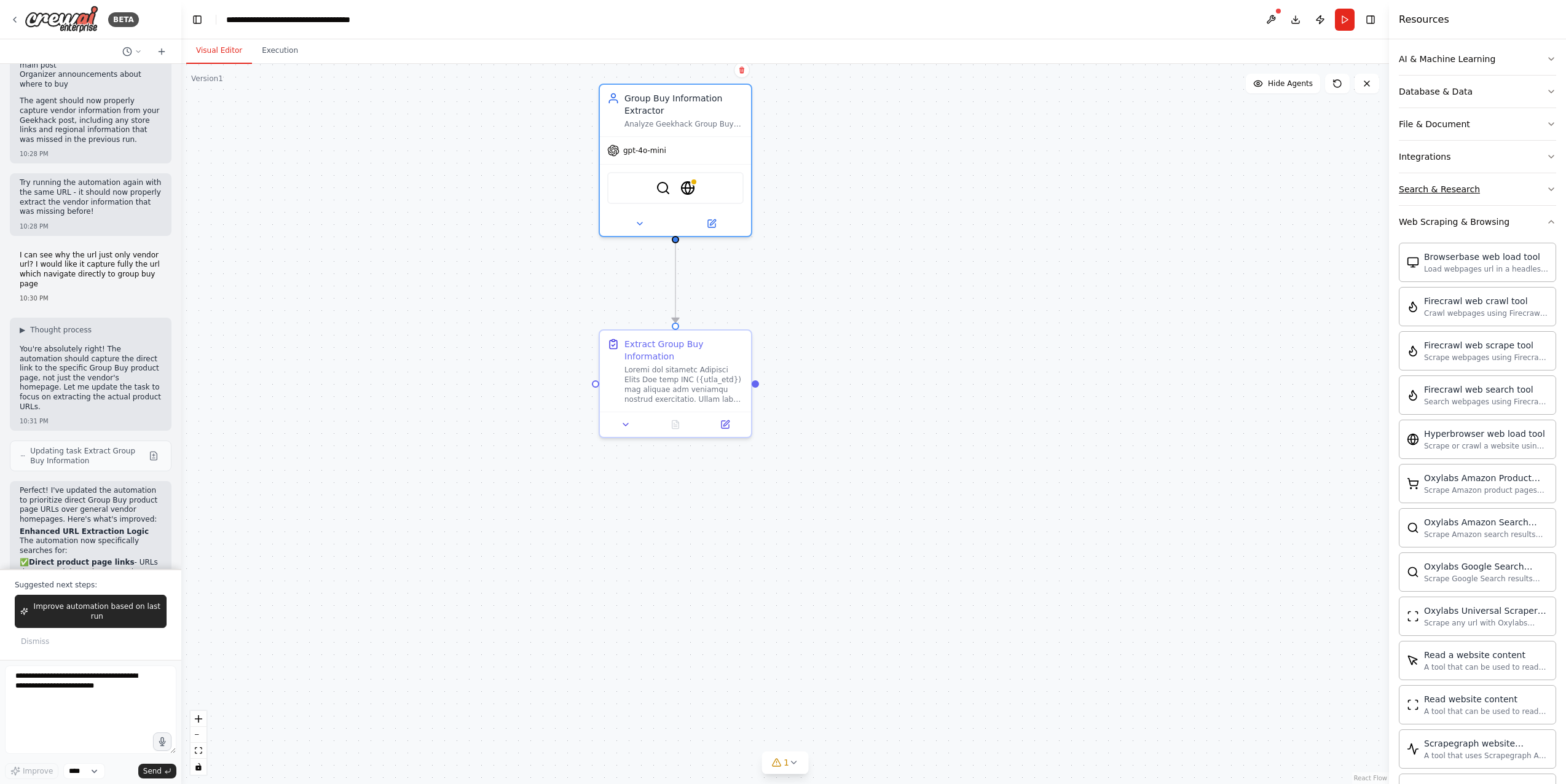
click at [1133, 195] on button "Search & Research" at bounding box center [1477, 188] width 157 height 32
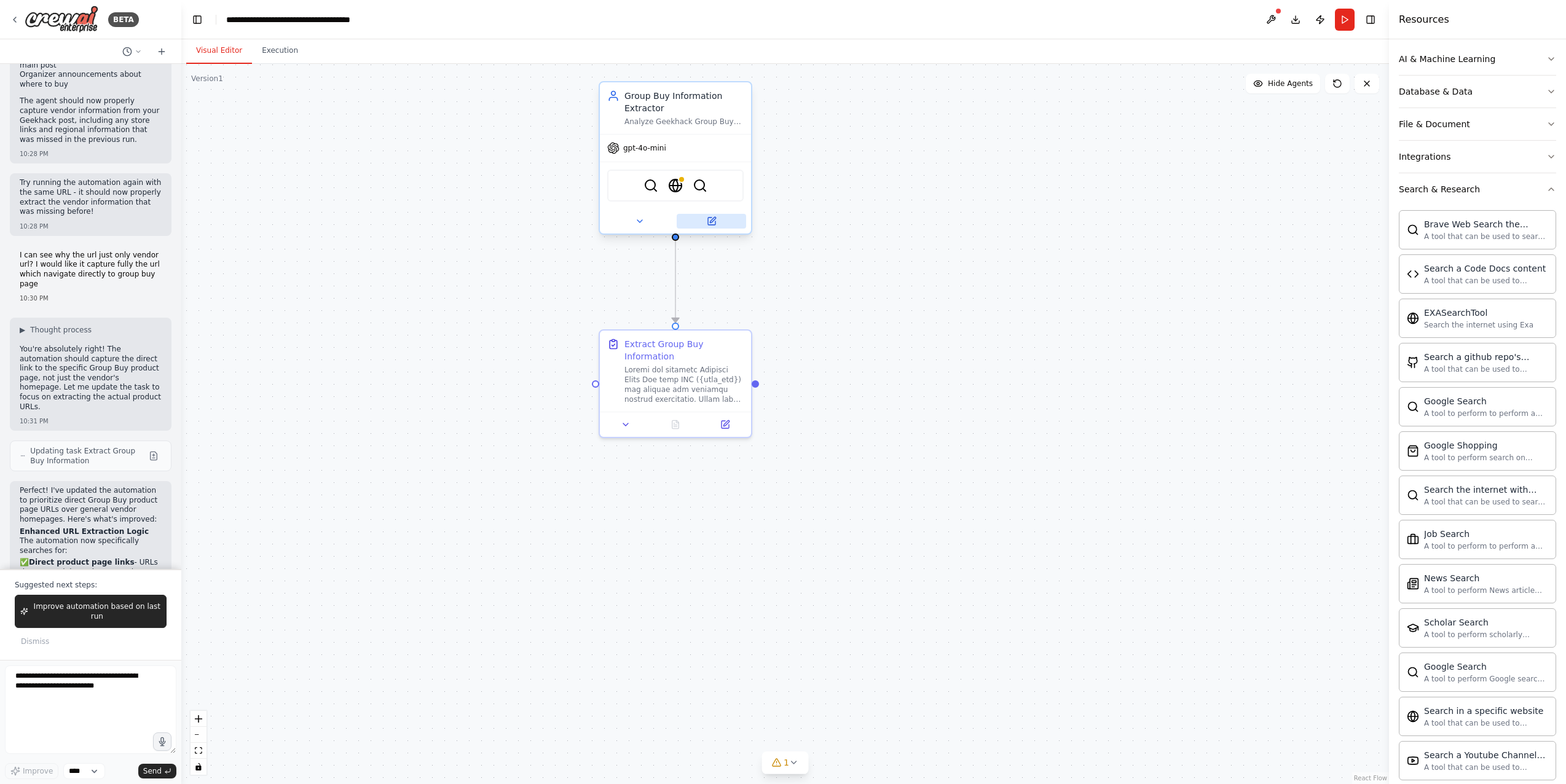
click at [705, 220] on button at bounding box center [711, 221] width 70 height 15
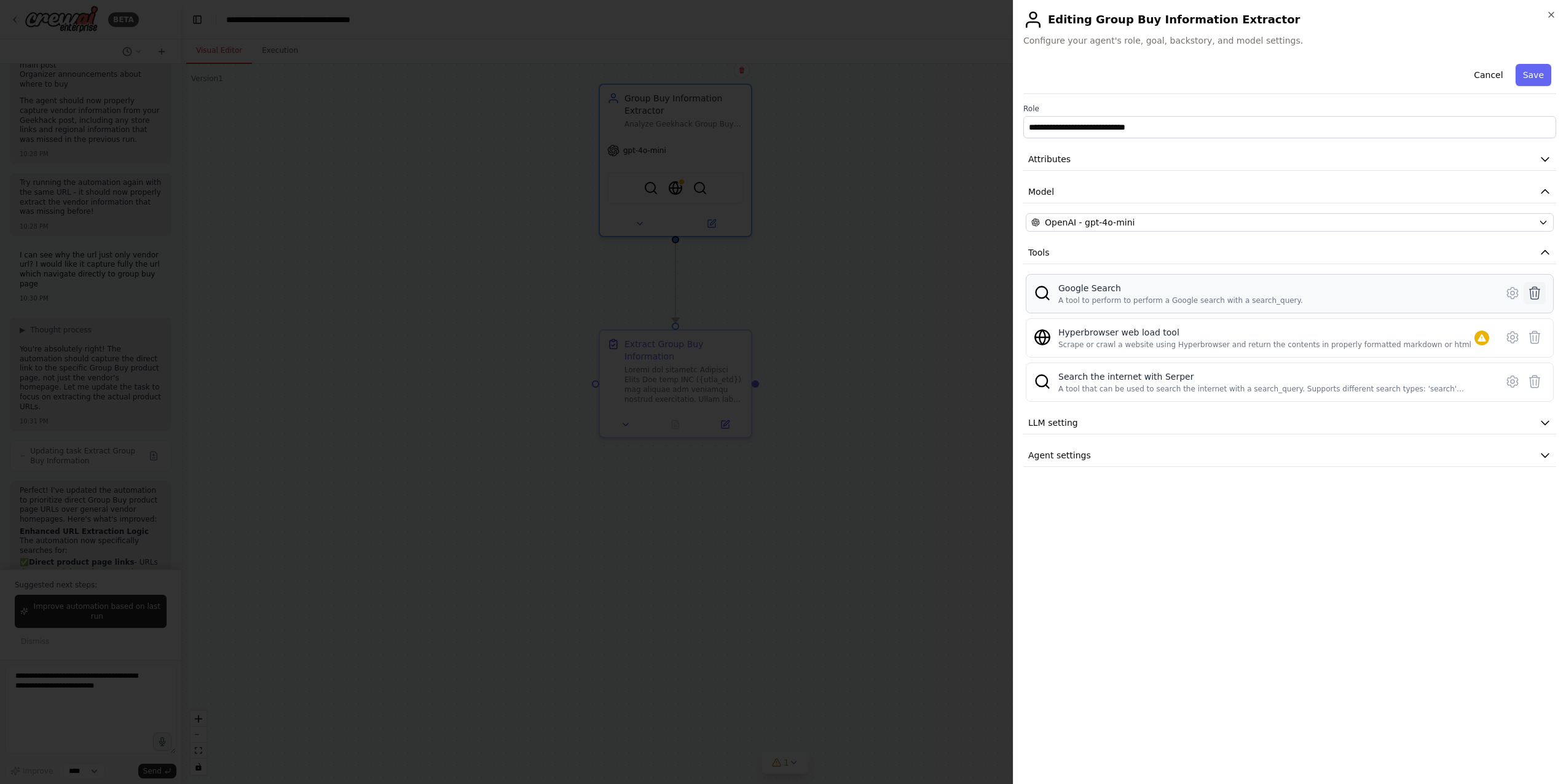
click at [1133, 287] on icon at bounding box center [1535, 293] width 15 height 15
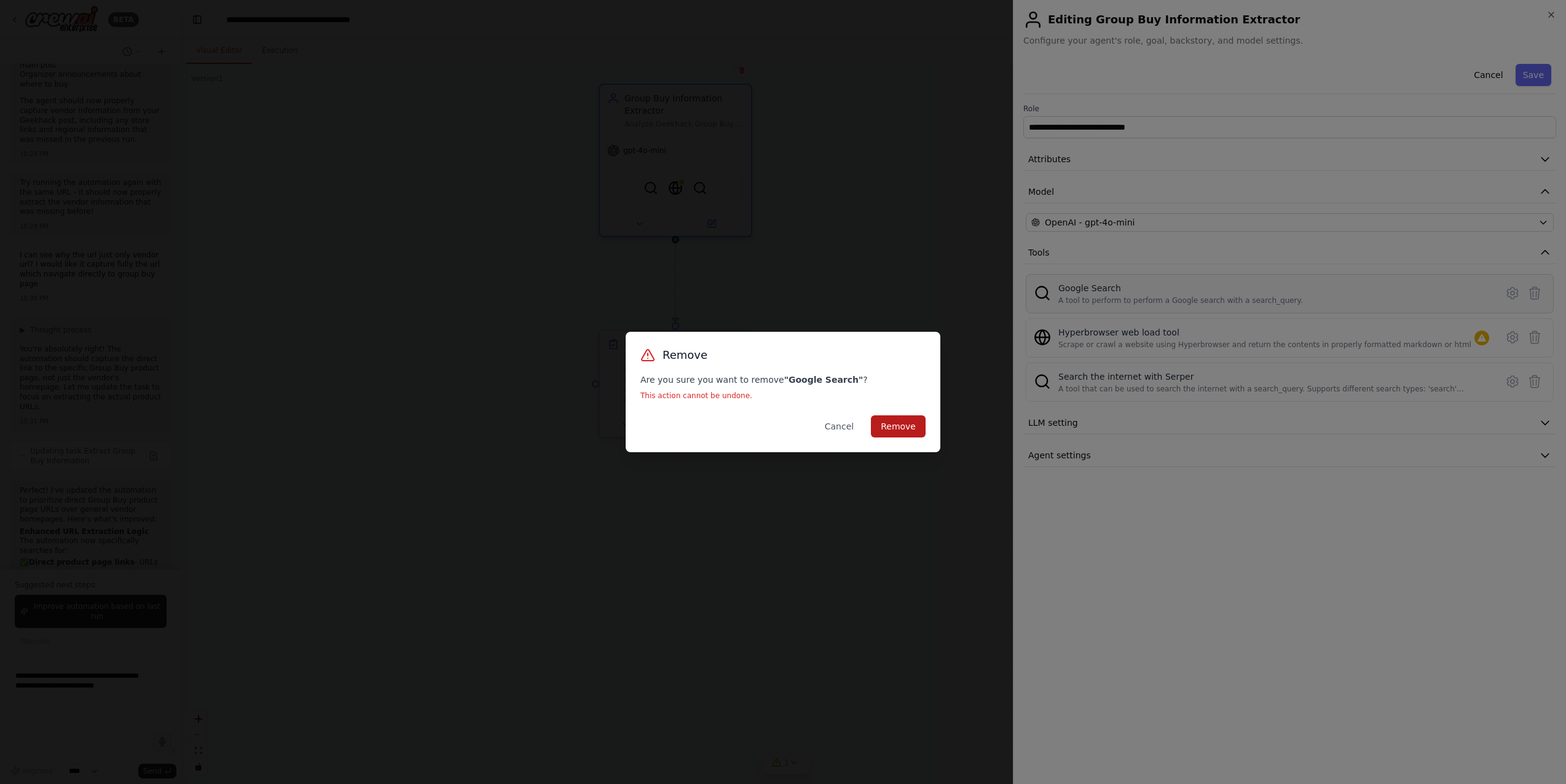
click at [912, 428] on button "Remove" at bounding box center [898, 426] width 55 height 22
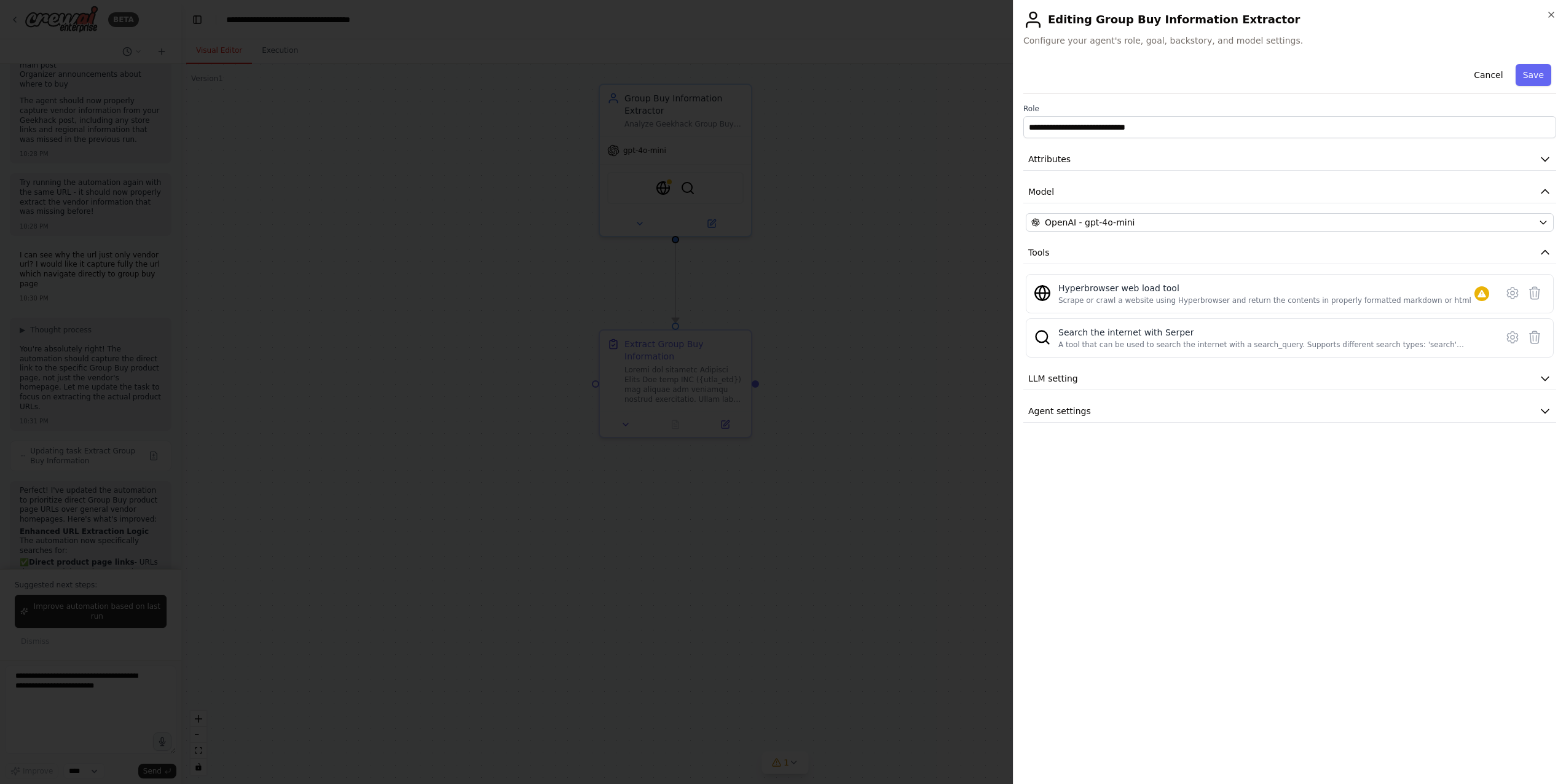
click at [943, 412] on div at bounding box center [783, 392] width 1566 height 784
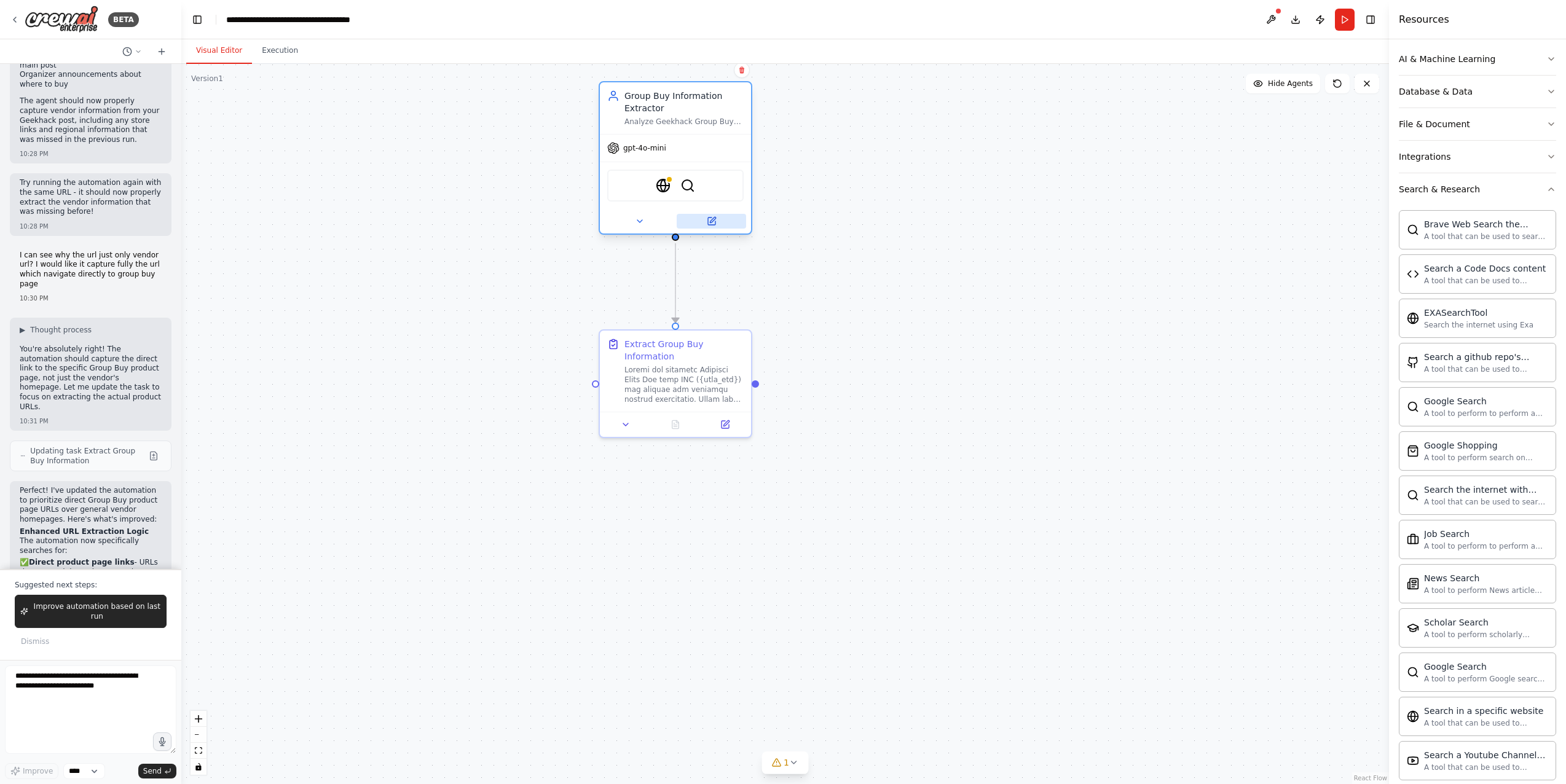
click at [713, 219] on icon at bounding box center [712, 219] width 5 height 5
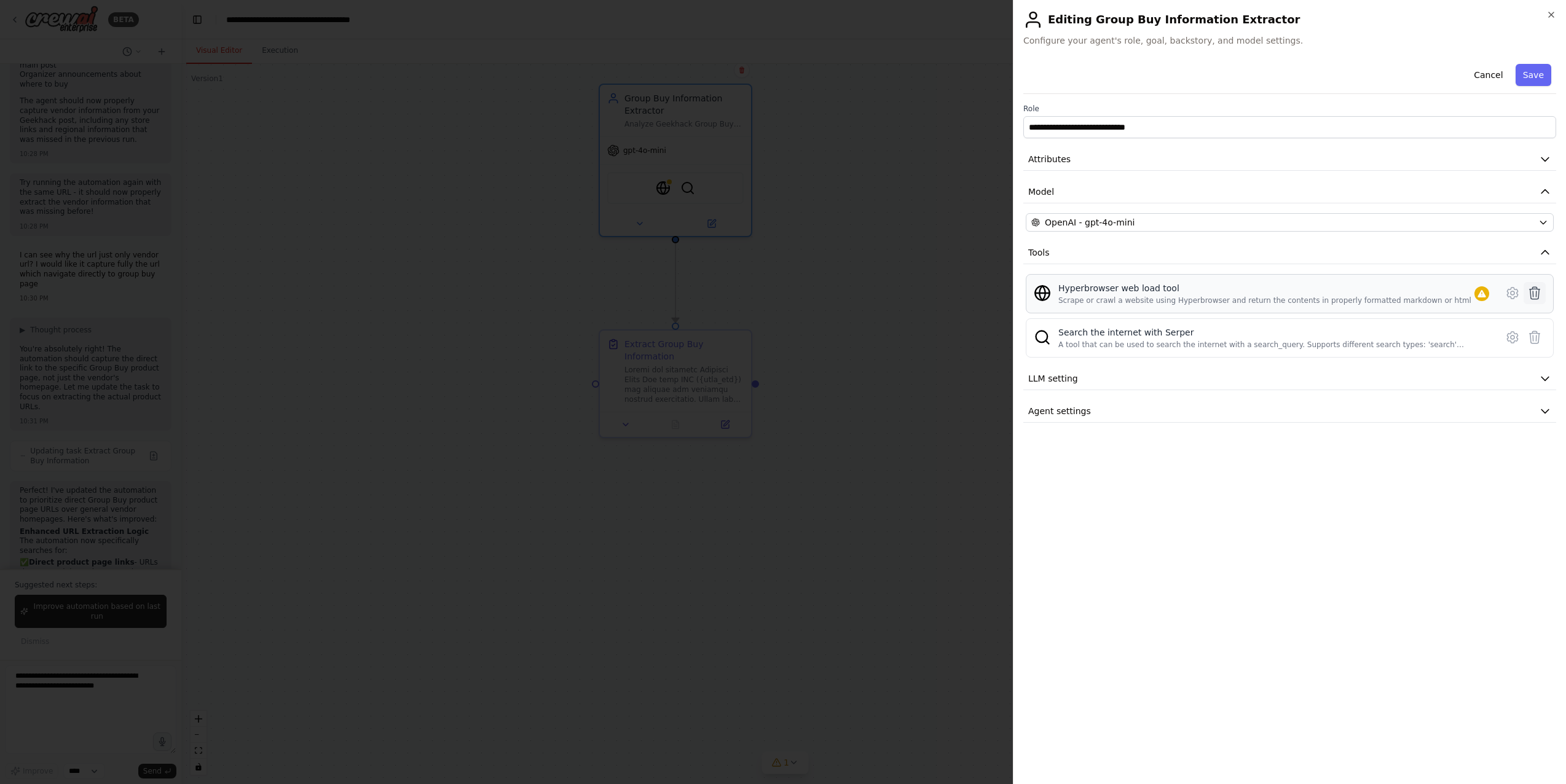
click at [1133, 297] on icon at bounding box center [1535, 293] width 15 height 15
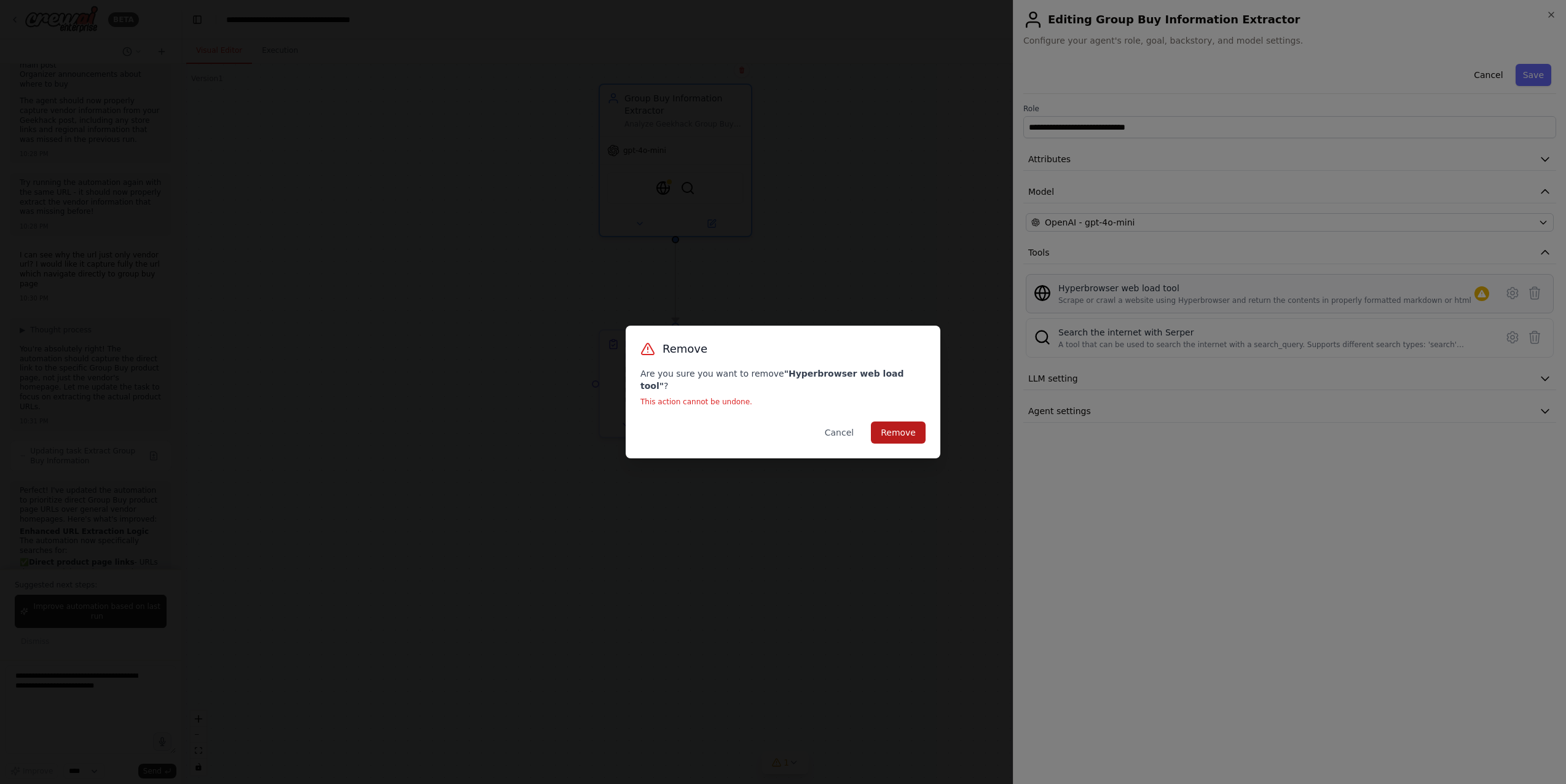
click at [909, 431] on button "Remove" at bounding box center [898, 432] width 55 height 22
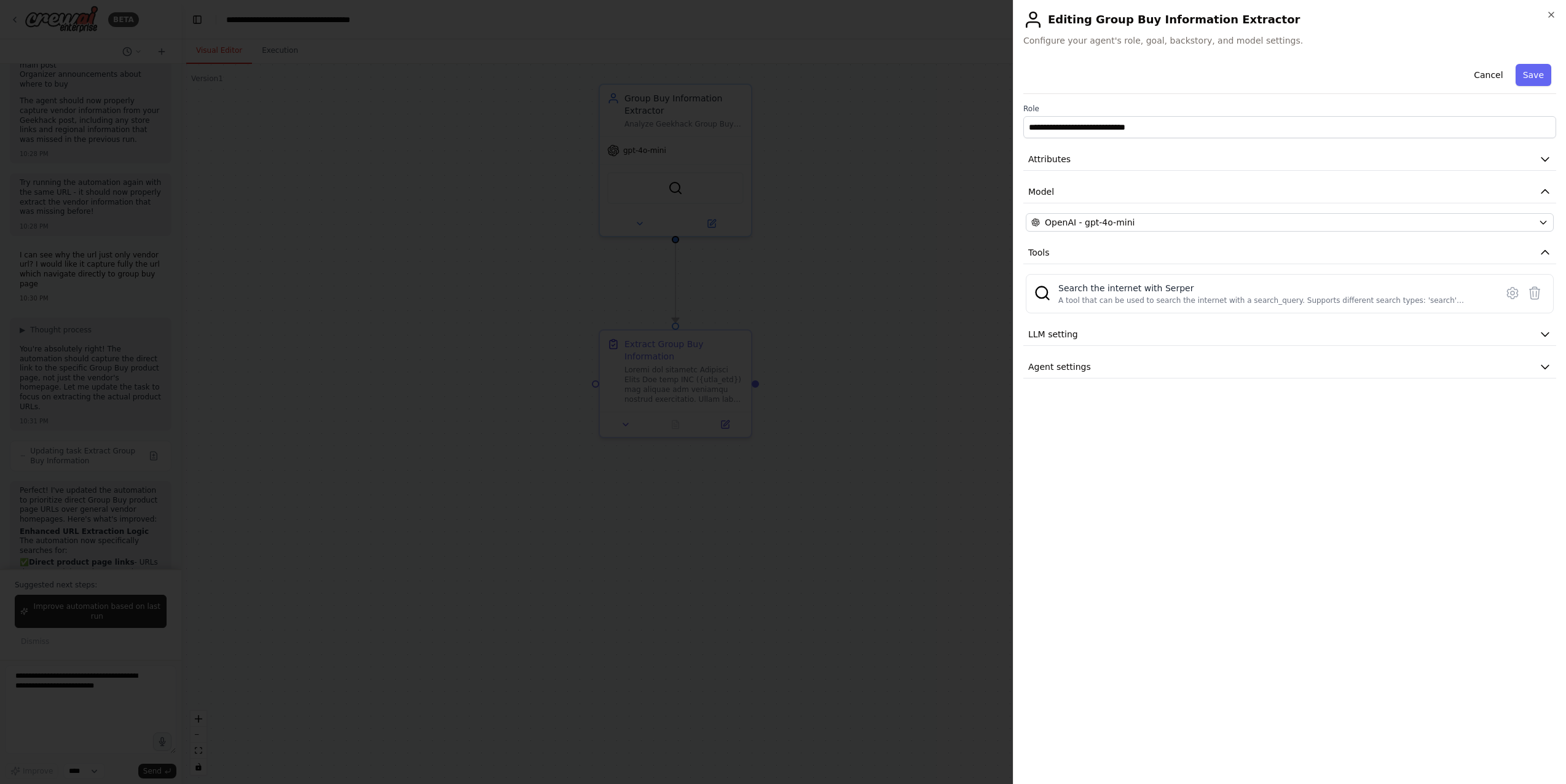
click at [917, 391] on div at bounding box center [783, 392] width 1566 height 784
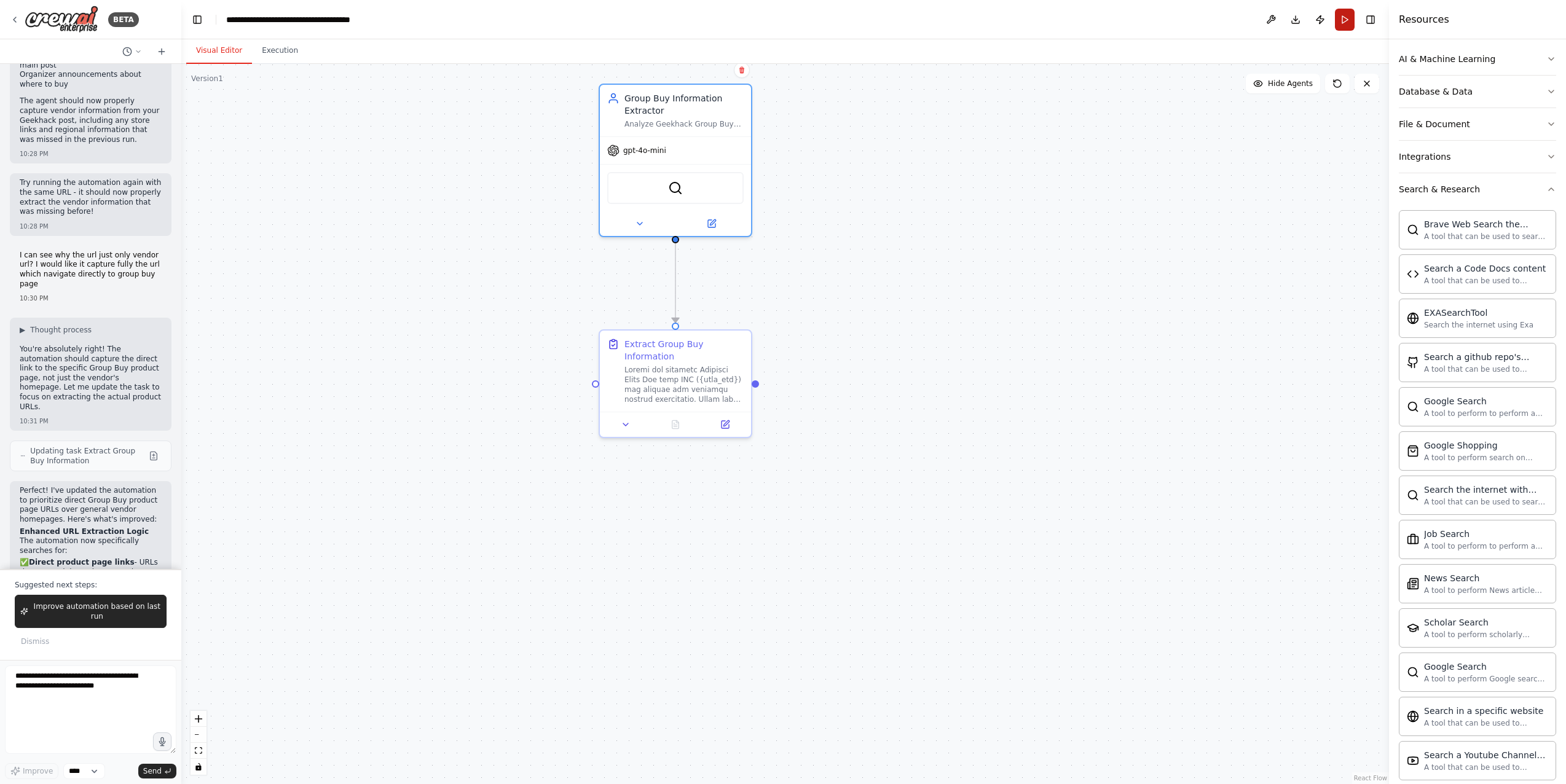
click at [1133, 20] on button "Run" at bounding box center [1345, 20] width 20 height 22
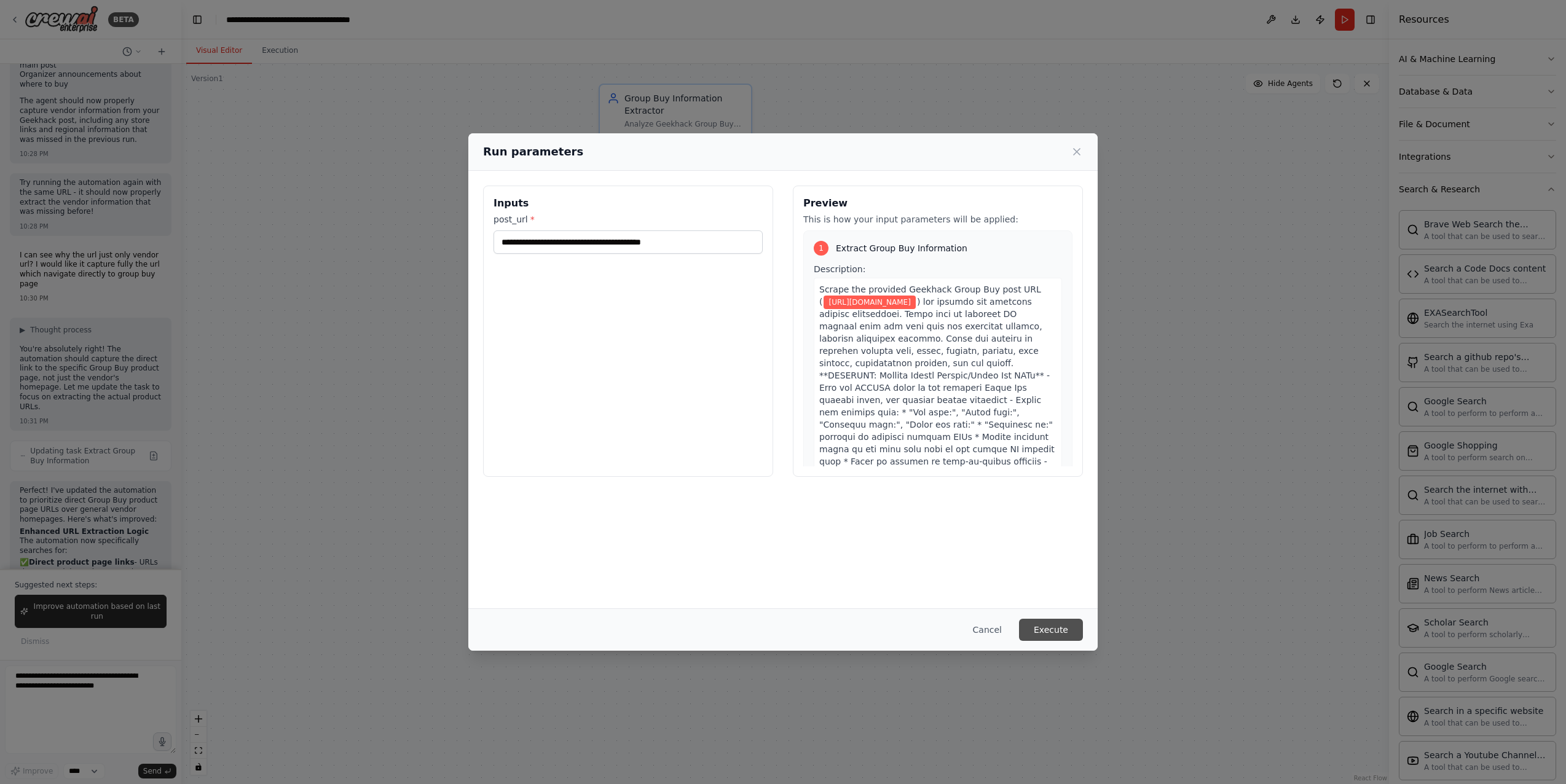
click at [1052, 627] on button "Execute" at bounding box center [1051, 630] width 64 height 22
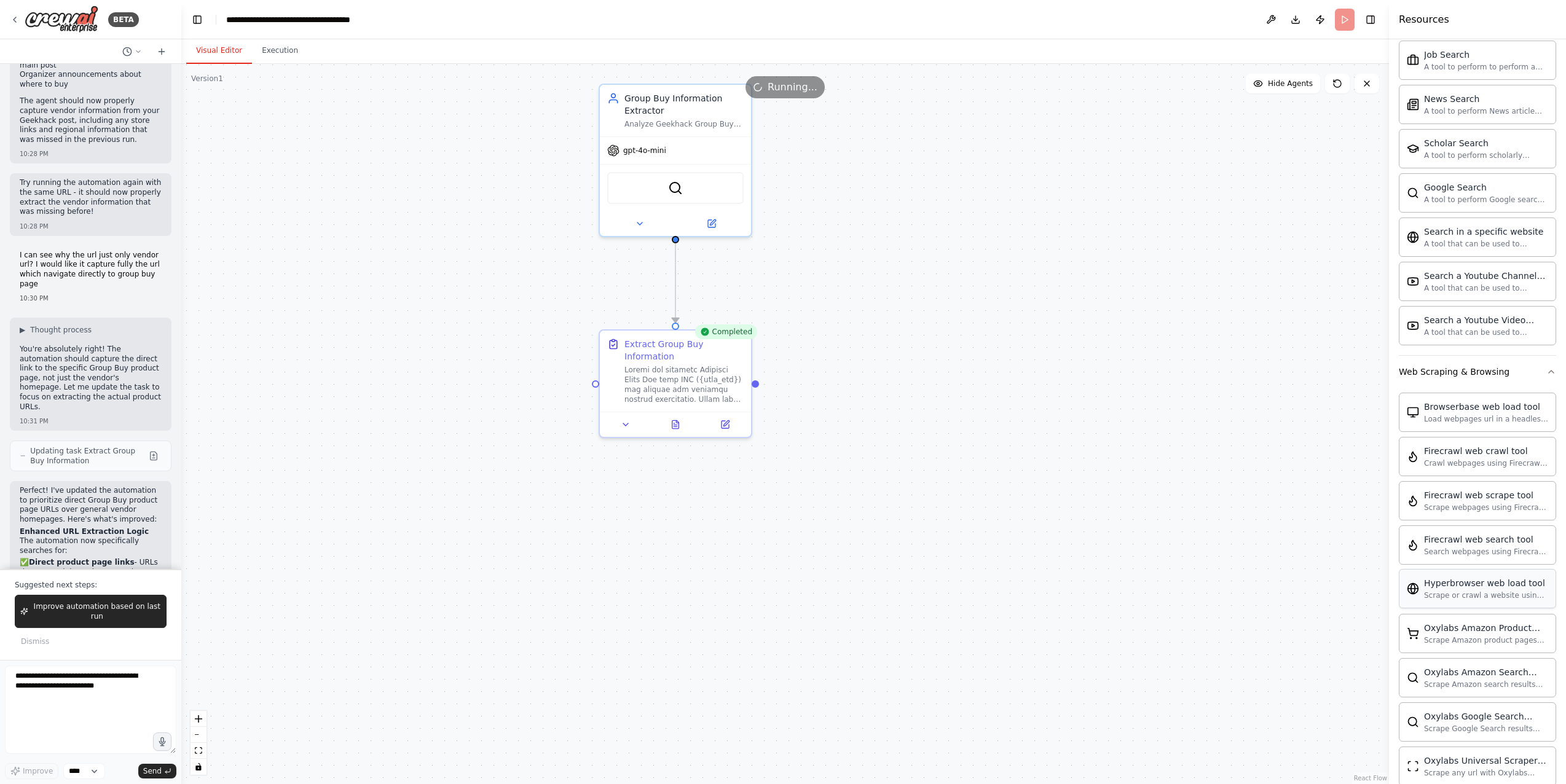
scroll to position [955, 0]
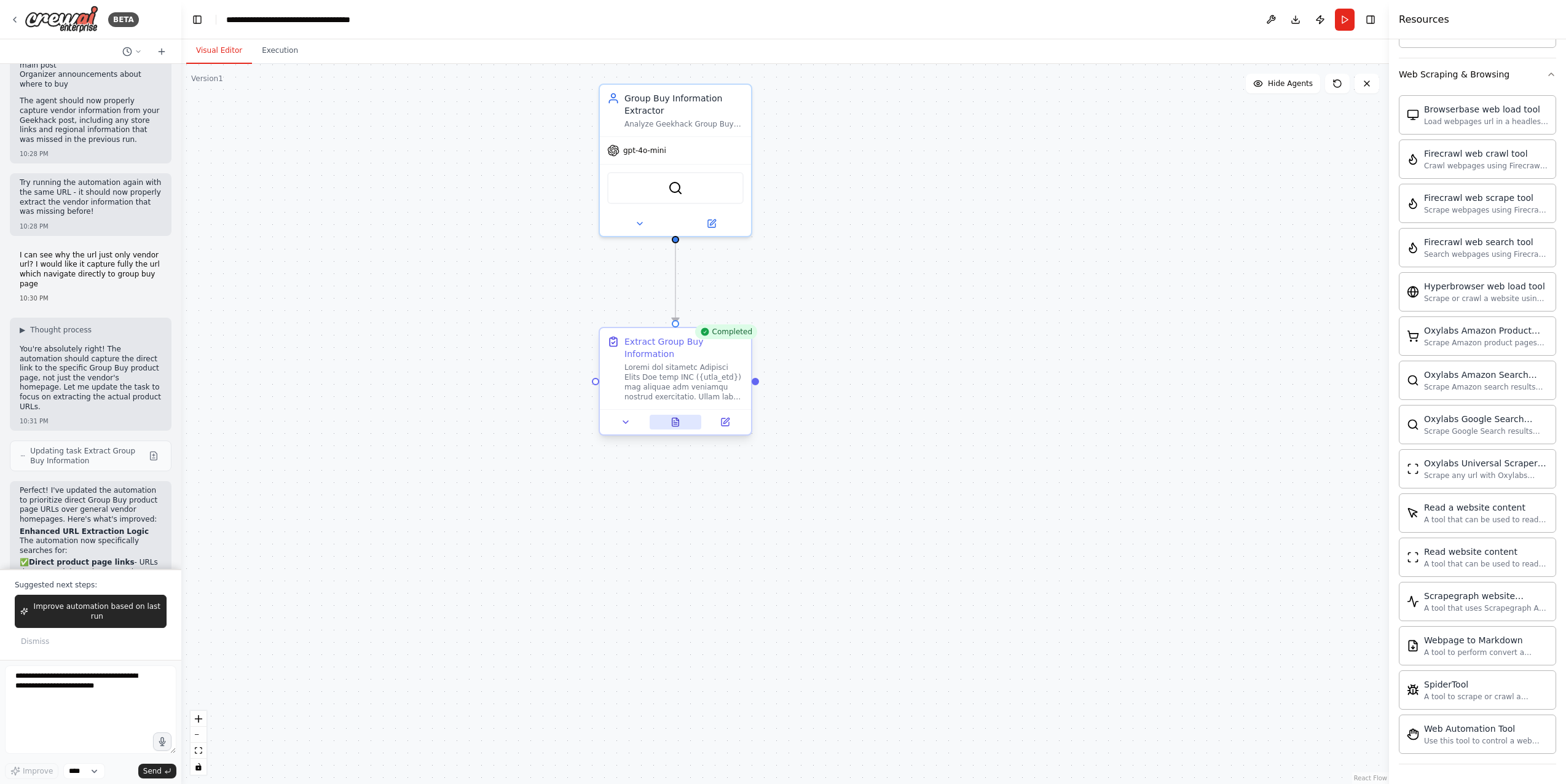
click at [674, 424] on icon at bounding box center [675, 424] width 3 height 0
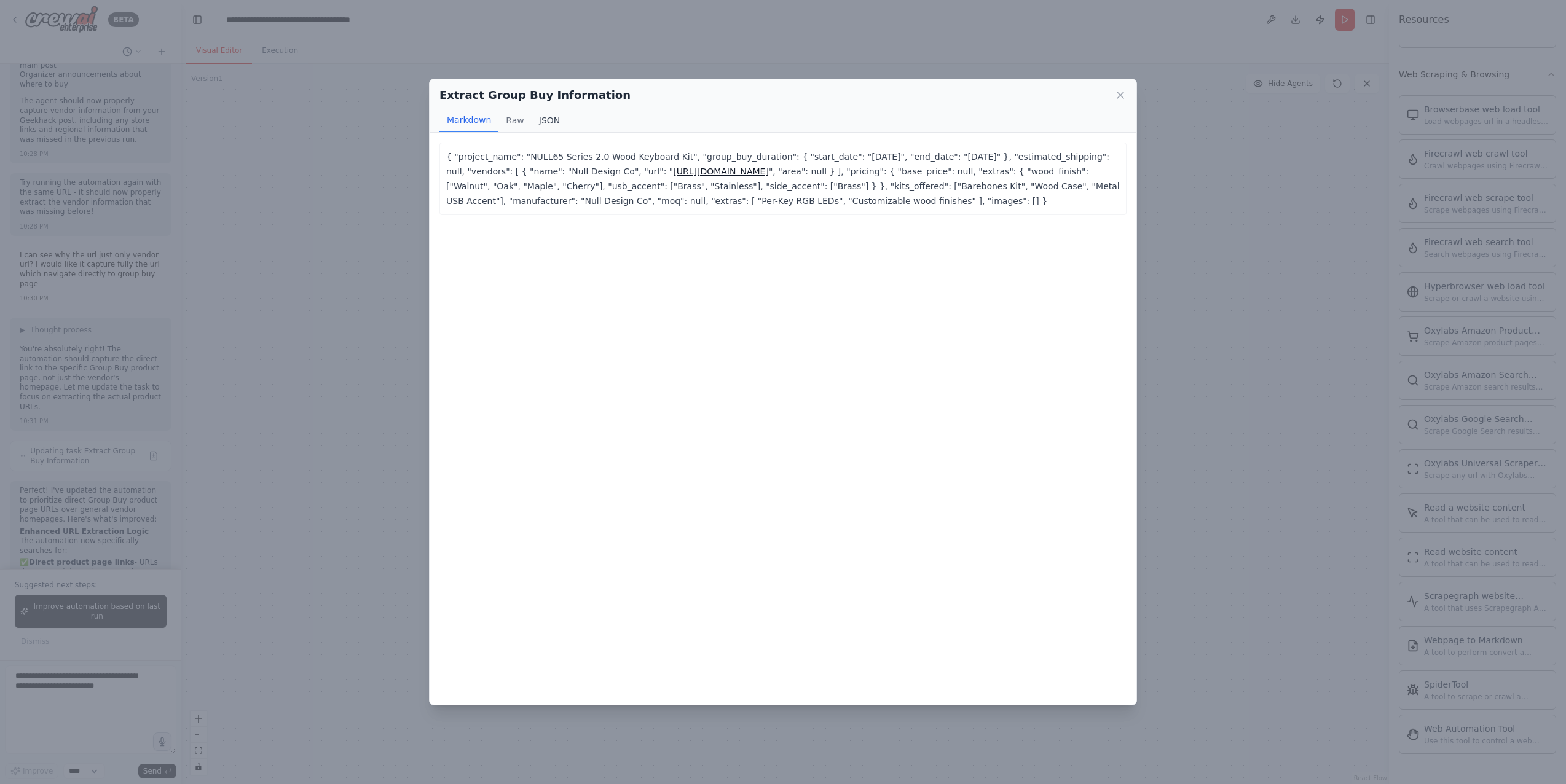
click at [541, 117] on button "JSON" at bounding box center [549, 120] width 36 height 24
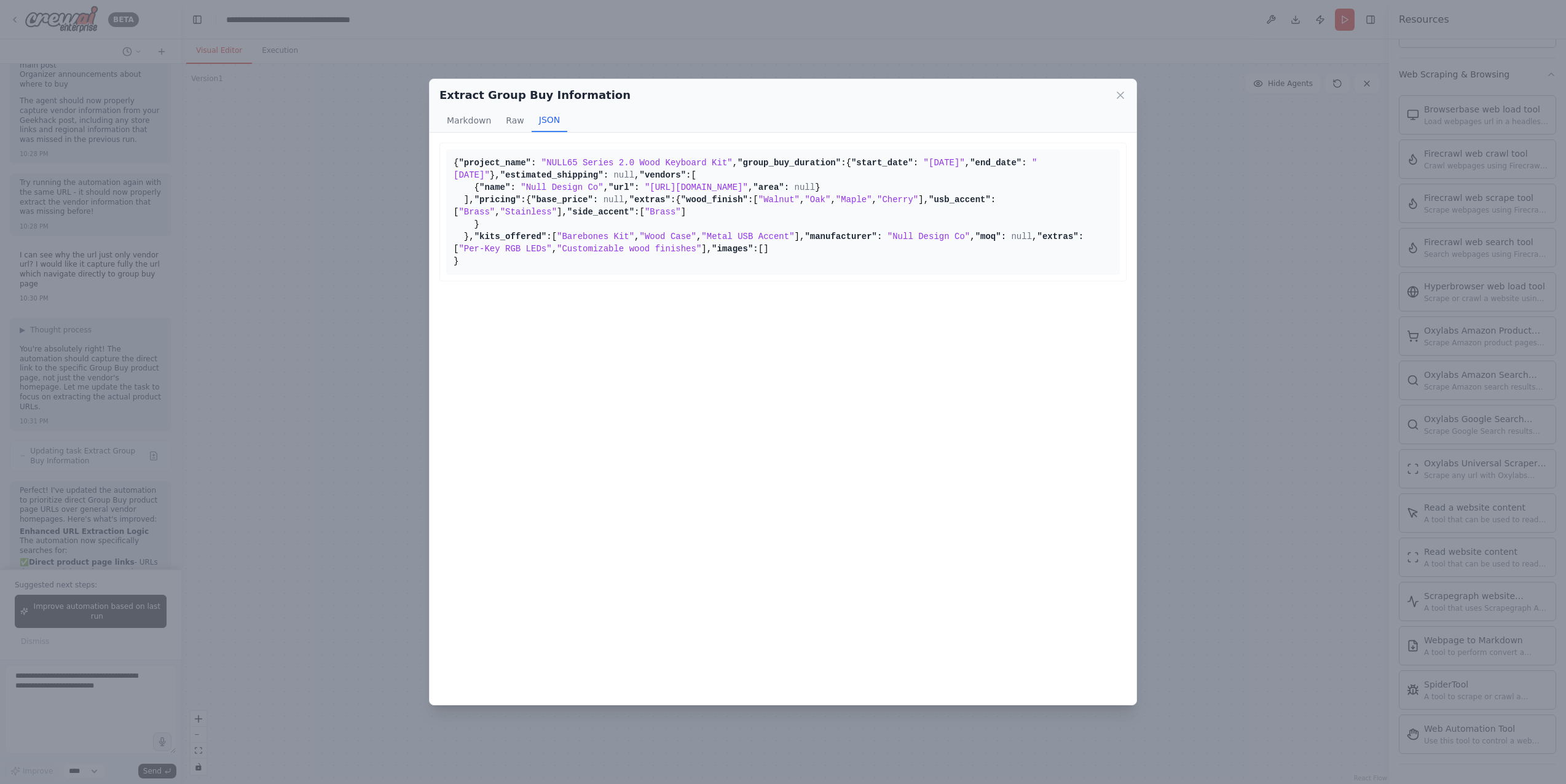
drag, startPoint x: 910, startPoint y: 287, endPoint x: 526, endPoint y: 284, distance: 384.0
click at [645, 192] on span ""https://nulldesignco.com/products/null65-series-2-0-barebones-keyboard-kit"" at bounding box center [696, 187] width 104 height 10
copy span "https://nulldesignco.com/products/null65-series-2-0-barebones-keyboard-kit"
click at [1133, 587] on div "Extract Group Buy Information Markdown Raw JSON { "project_name": "NULL65 Serie…" at bounding box center [783, 392] width 1566 height 784
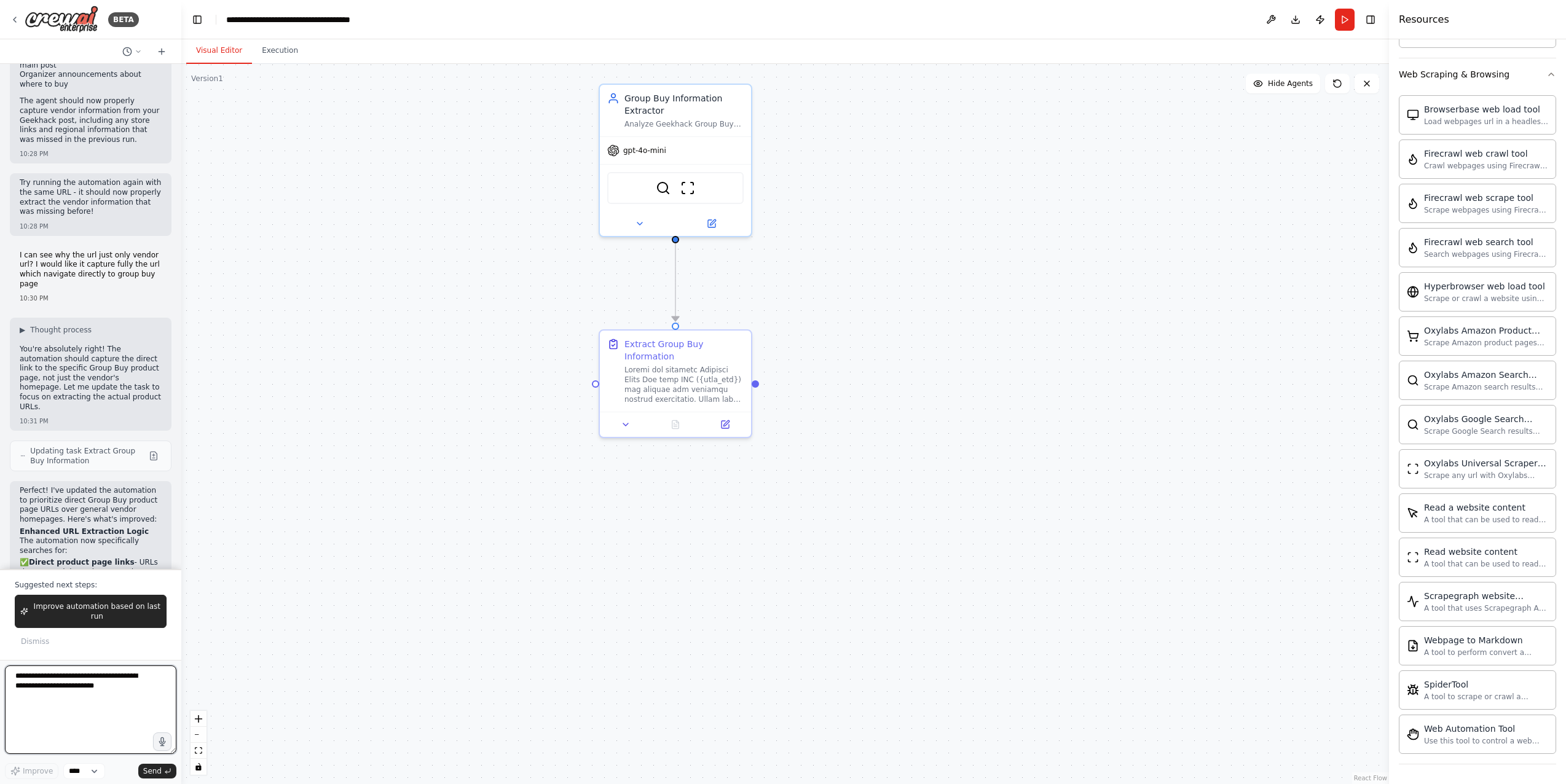
click at [123, 686] on textarea at bounding box center [91, 709] width 172 height 89
paste textarea "**********"
type textarea "**********"
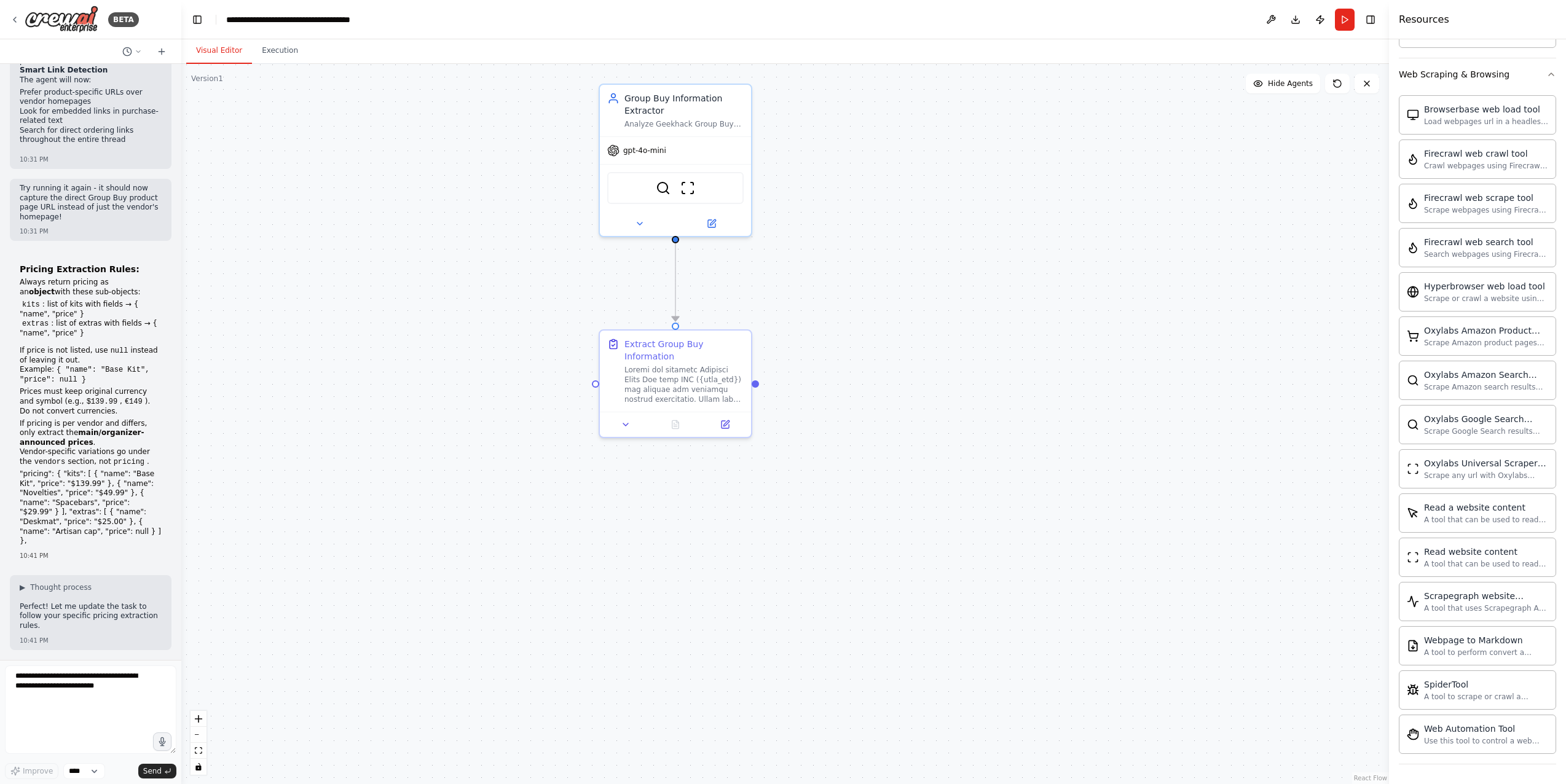
scroll to position [3969, 0]
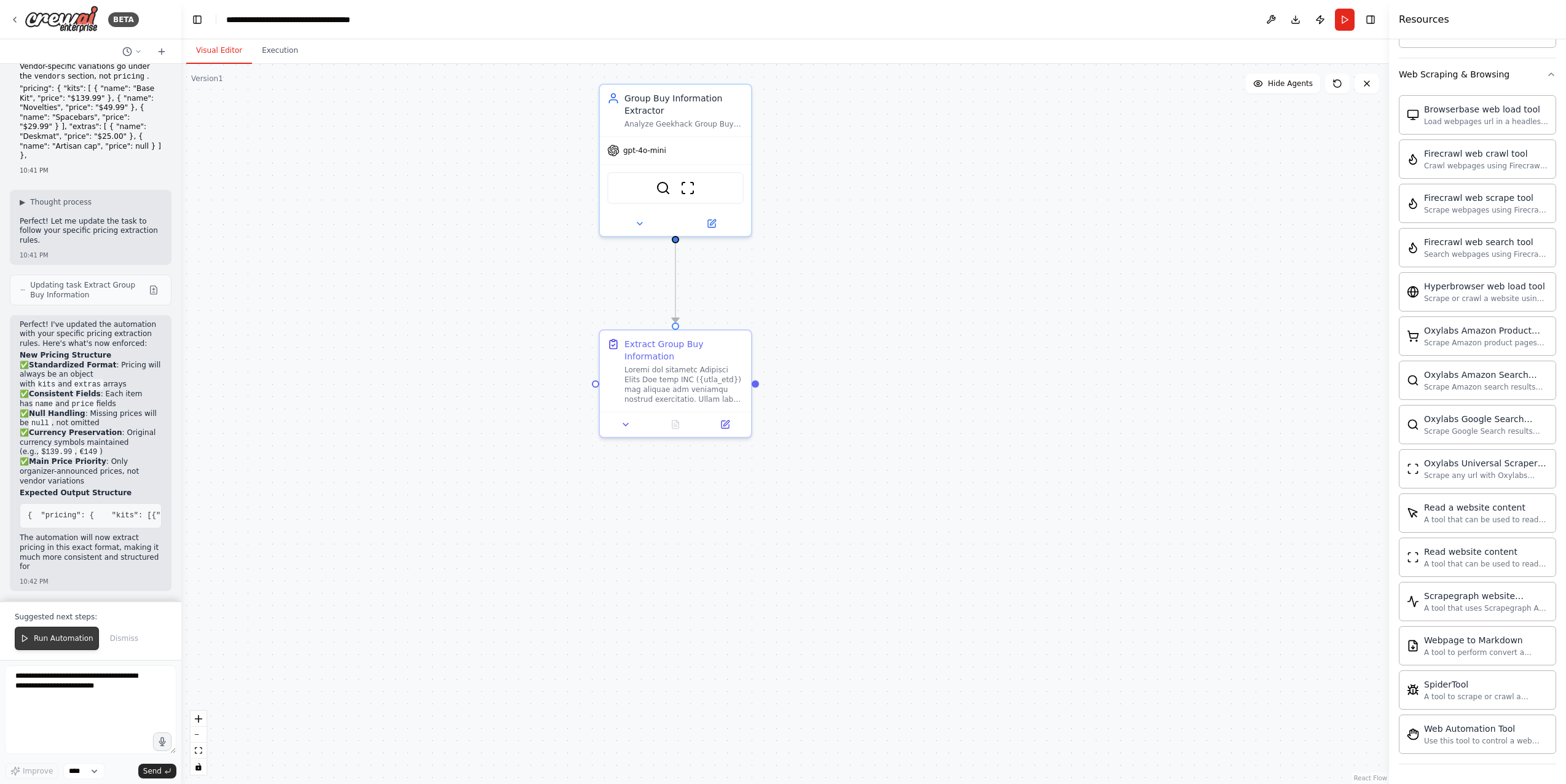
click at [47, 641] on span "Run Automation" at bounding box center [64, 638] width 60 height 10
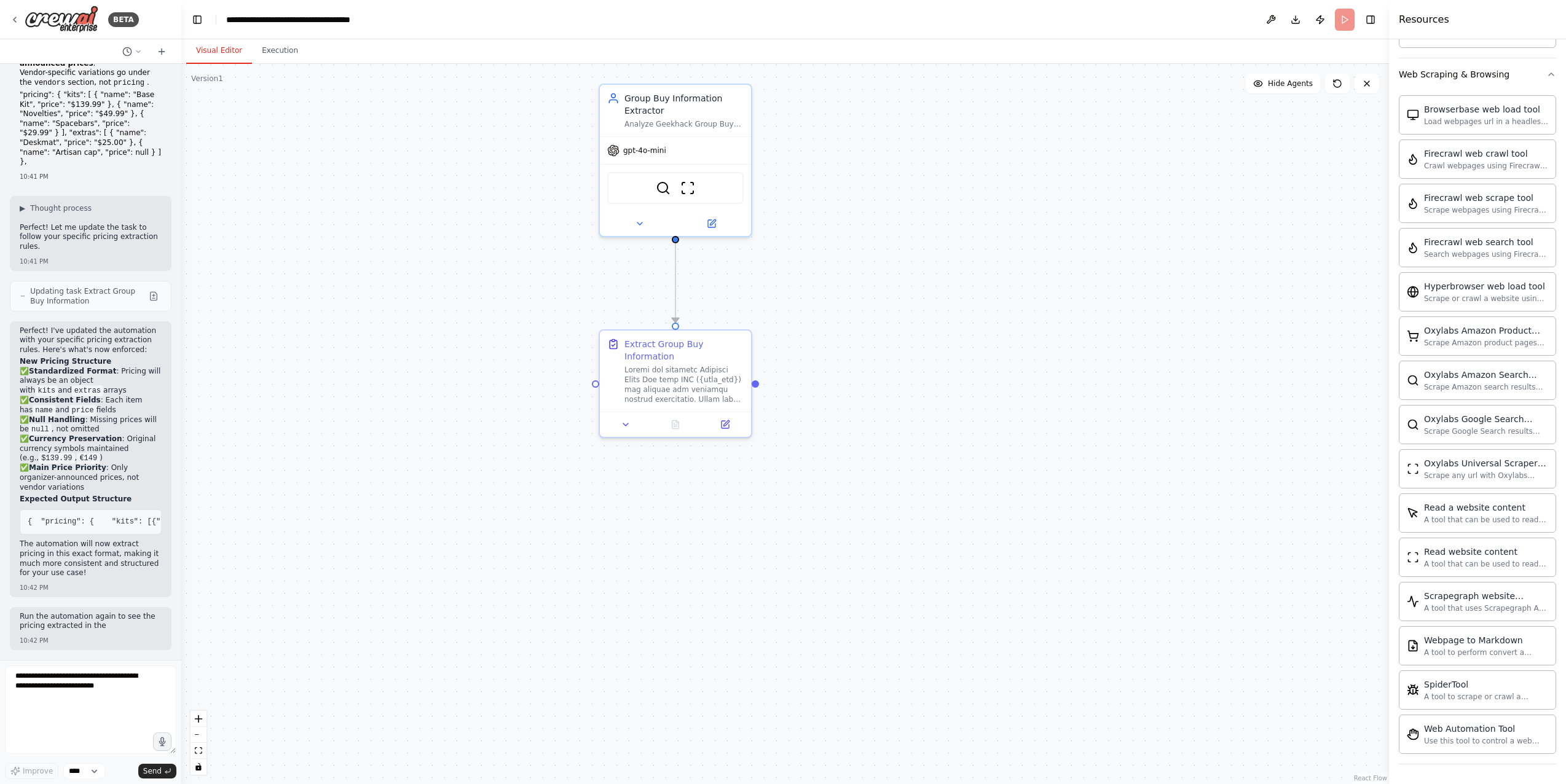
scroll to position [4403, 0]
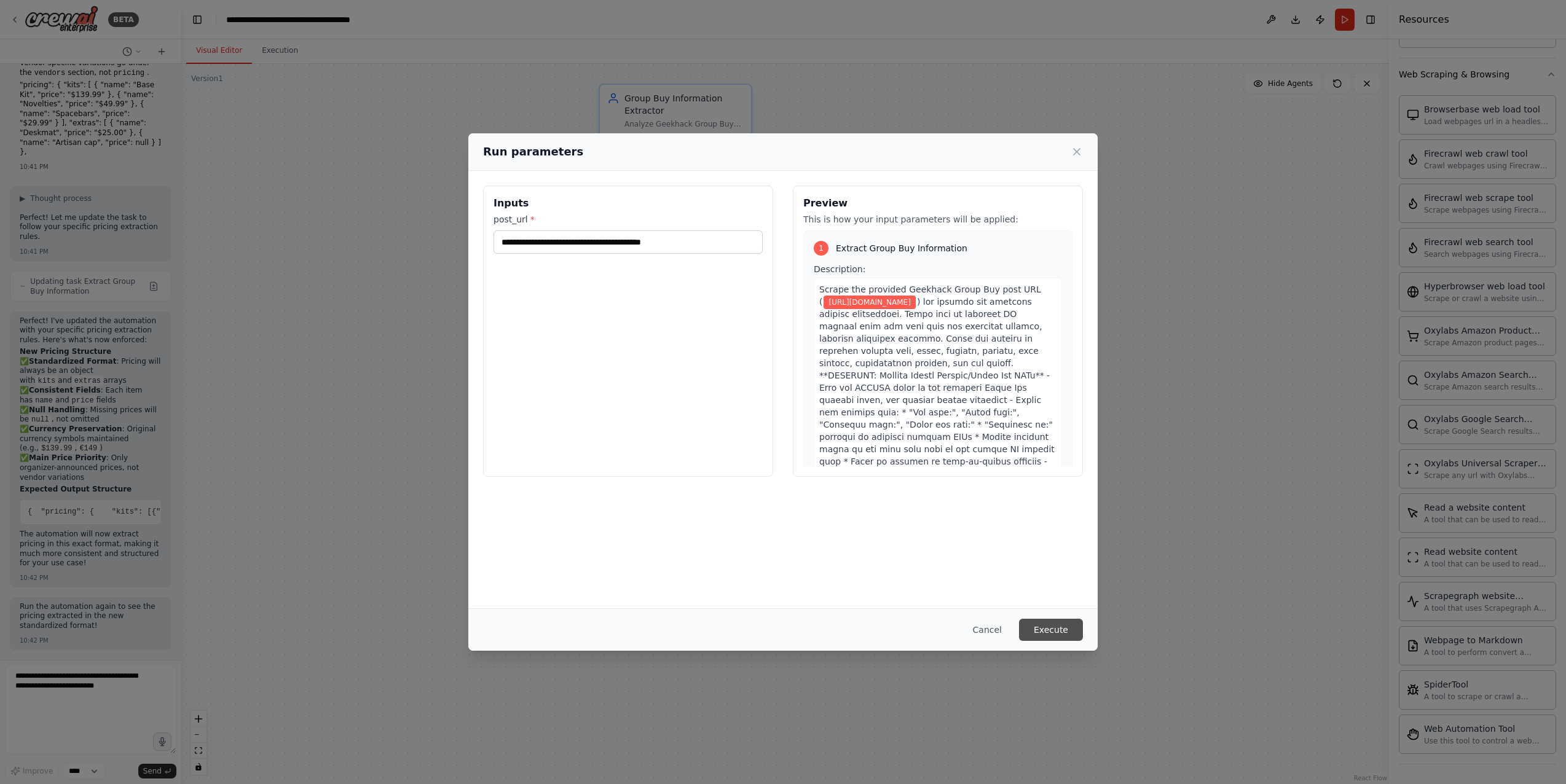
click at [1063, 628] on button "Execute" at bounding box center [1051, 630] width 64 height 22
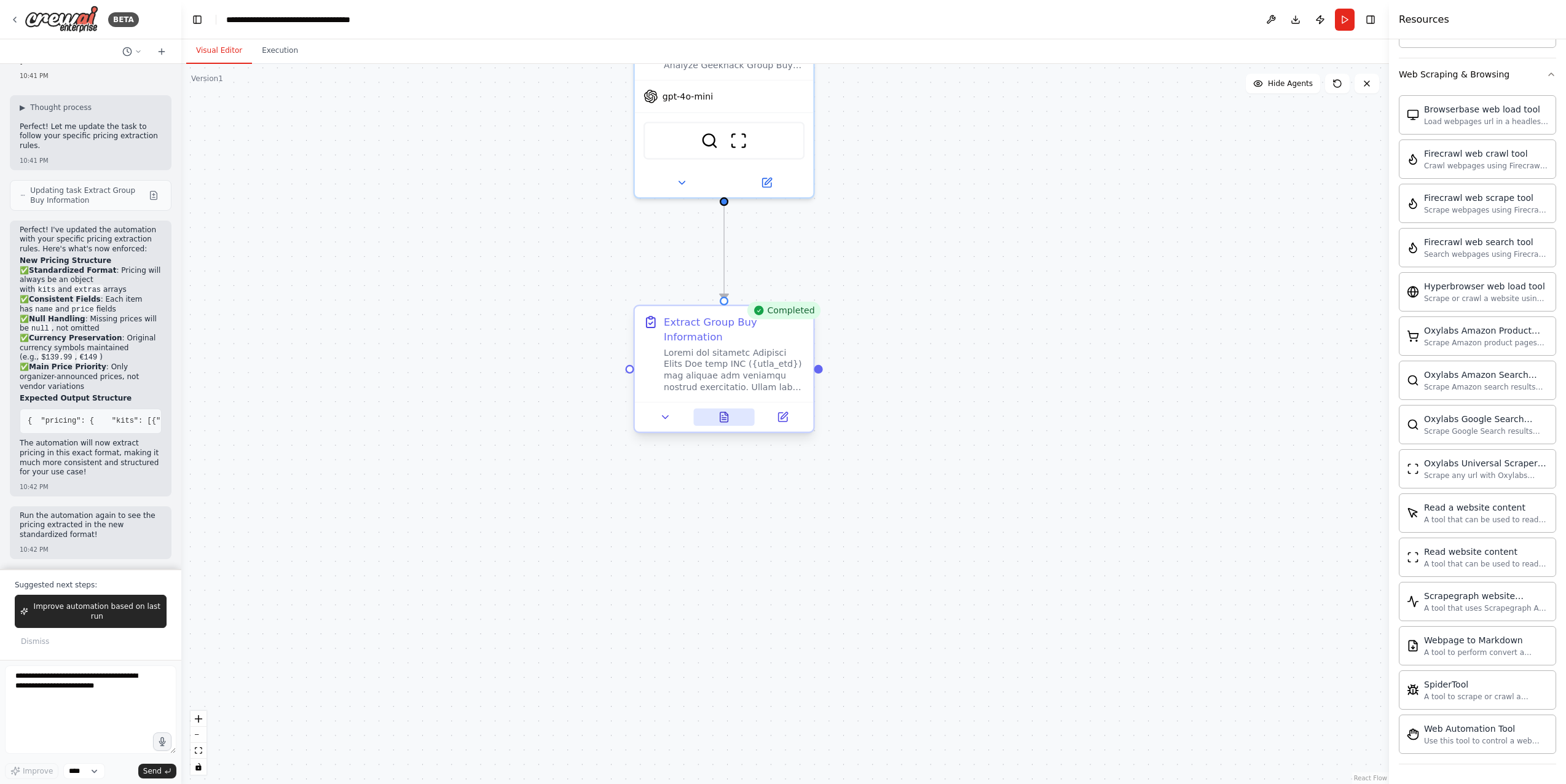
click at [733, 415] on button at bounding box center [724, 417] width 61 height 17
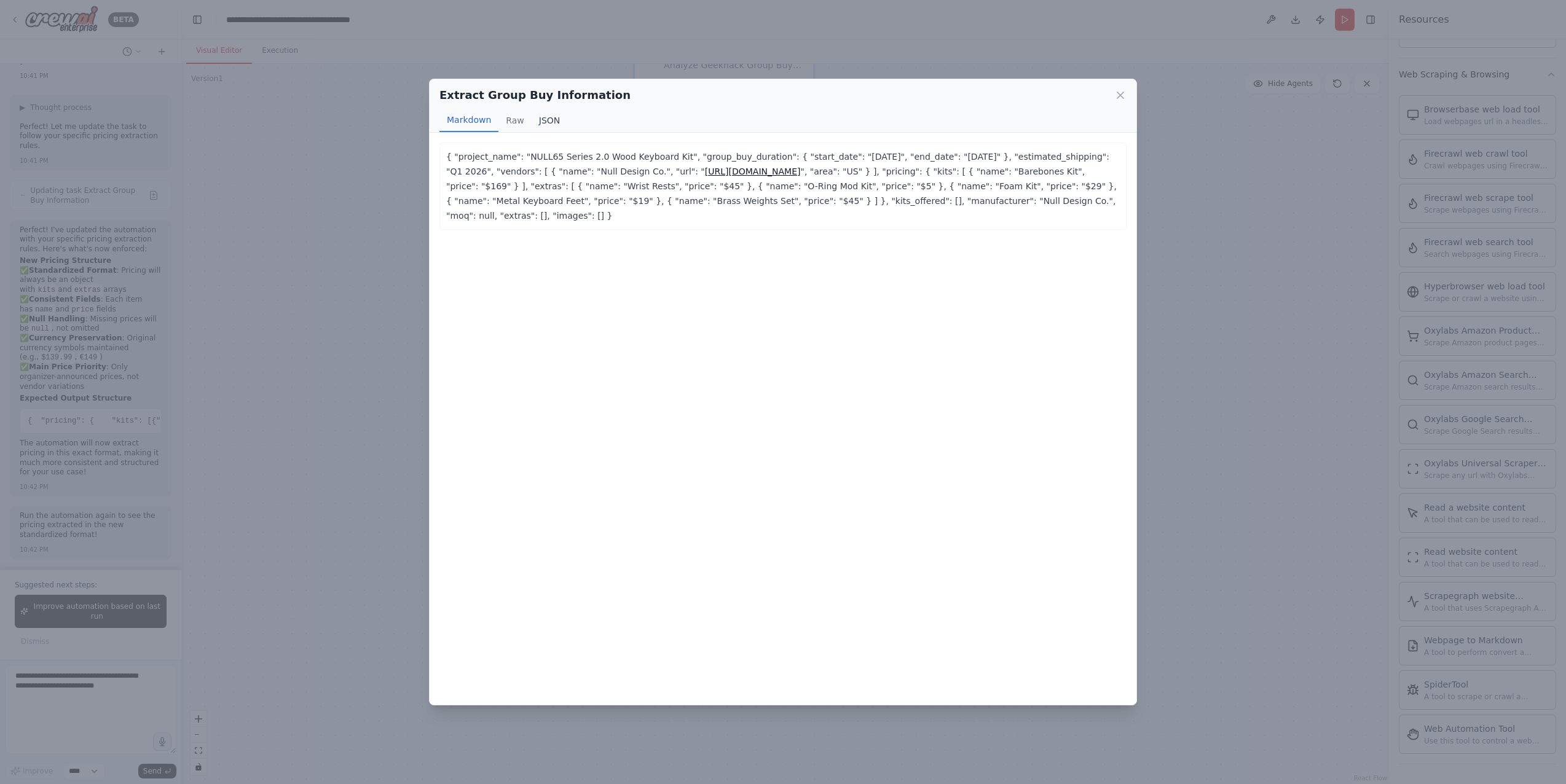
click at [538, 112] on button "JSON" at bounding box center [549, 120] width 36 height 24
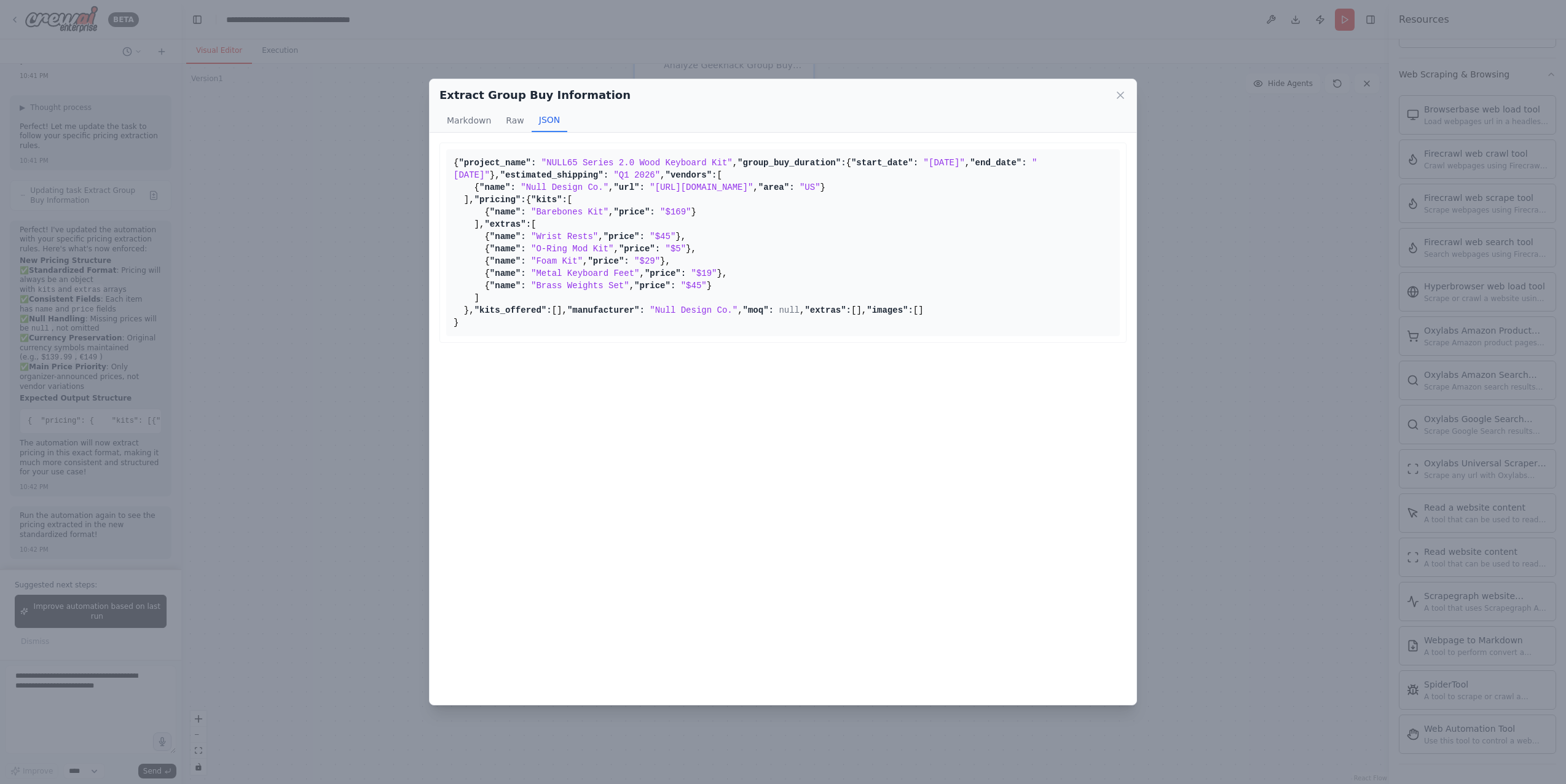
drag, startPoint x: 657, startPoint y: 288, endPoint x: 523, endPoint y: 290, distance: 134.0
click at [650, 192] on span ""https://nulldesignco.com/"" at bounding box center [702, 187] width 104 height 10
click at [776, 336] on pre "{ "project_name": "NULL65 Series 2.0 Wood Keyboard Kit" , "group_buy_duration":…" at bounding box center [783, 242] width 674 height 187
drag, startPoint x: 575, startPoint y: 375, endPoint x: 581, endPoint y: 363, distance: 13.4
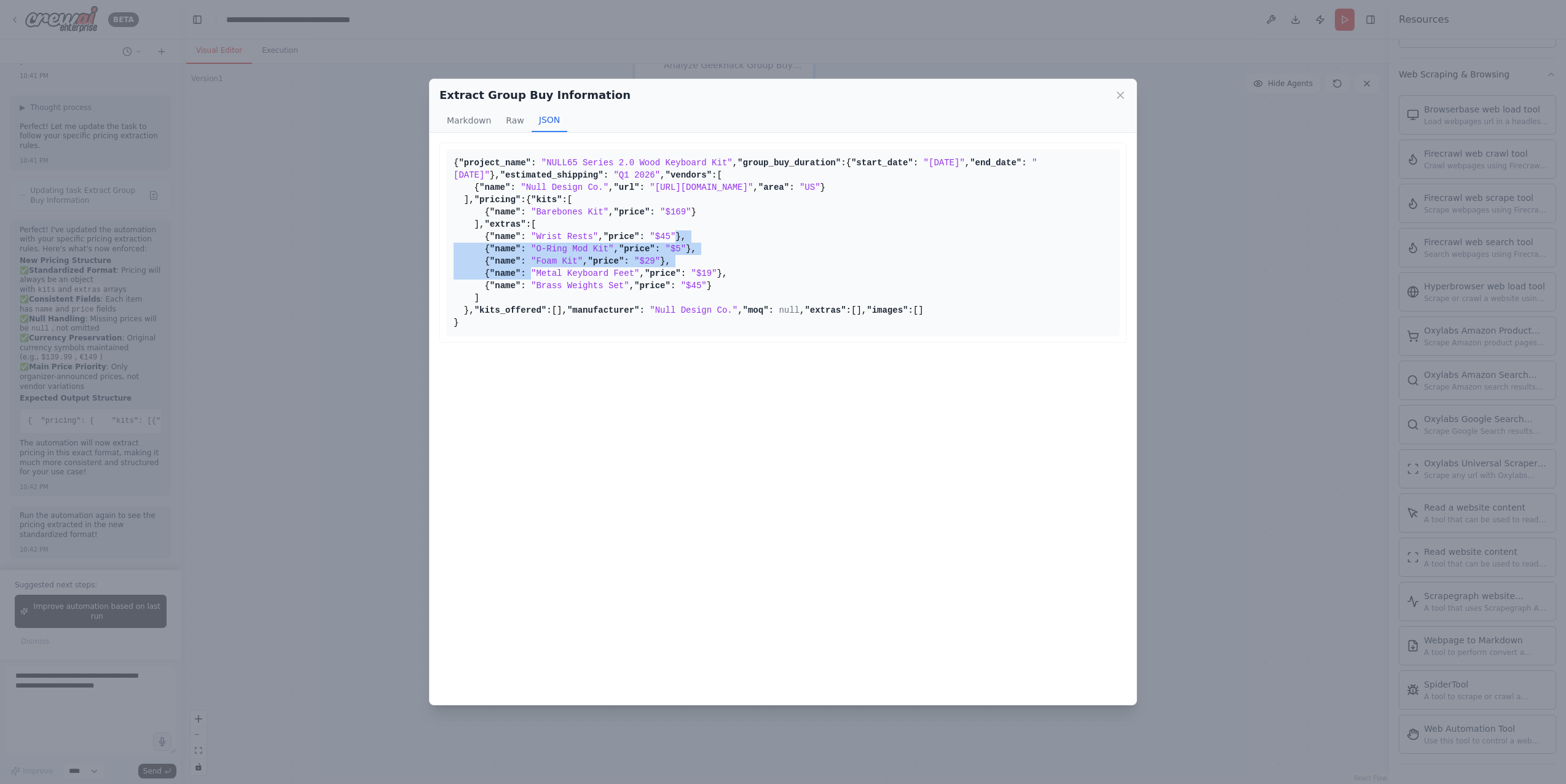
click at [581, 336] on pre "{ "project_name": "NULL65 Series 2.0 Wood Keyboard Kit" , "group_buy_duration":…" at bounding box center [783, 242] width 674 height 187
click at [785, 336] on pre "{ "project_name": "NULL65 Series 2.0 Wood Keyboard Kit" , "group_buy_duration":…" at bounding box center [783, 242] width 674 height 187
click at [330, 497] on div "Extract Group Buy Information Markdown Raw JSON { "project_name": "NULL65 Serie…" at bounding box center [783, 392] width 1566 height 784
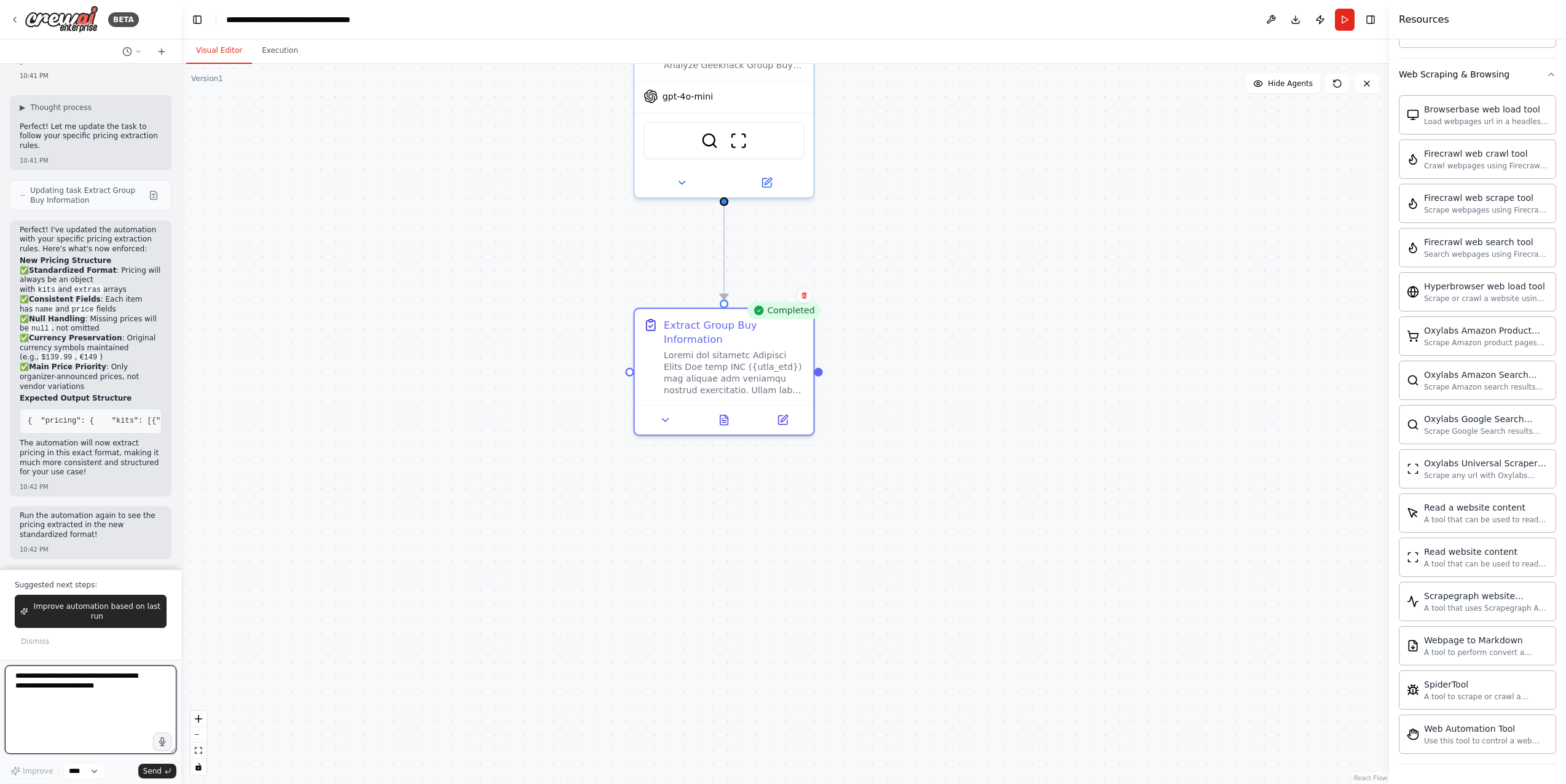
click at [130, 709] on textarea at bounding box center [91, 709] width 172 height 89
type textarea "**********"
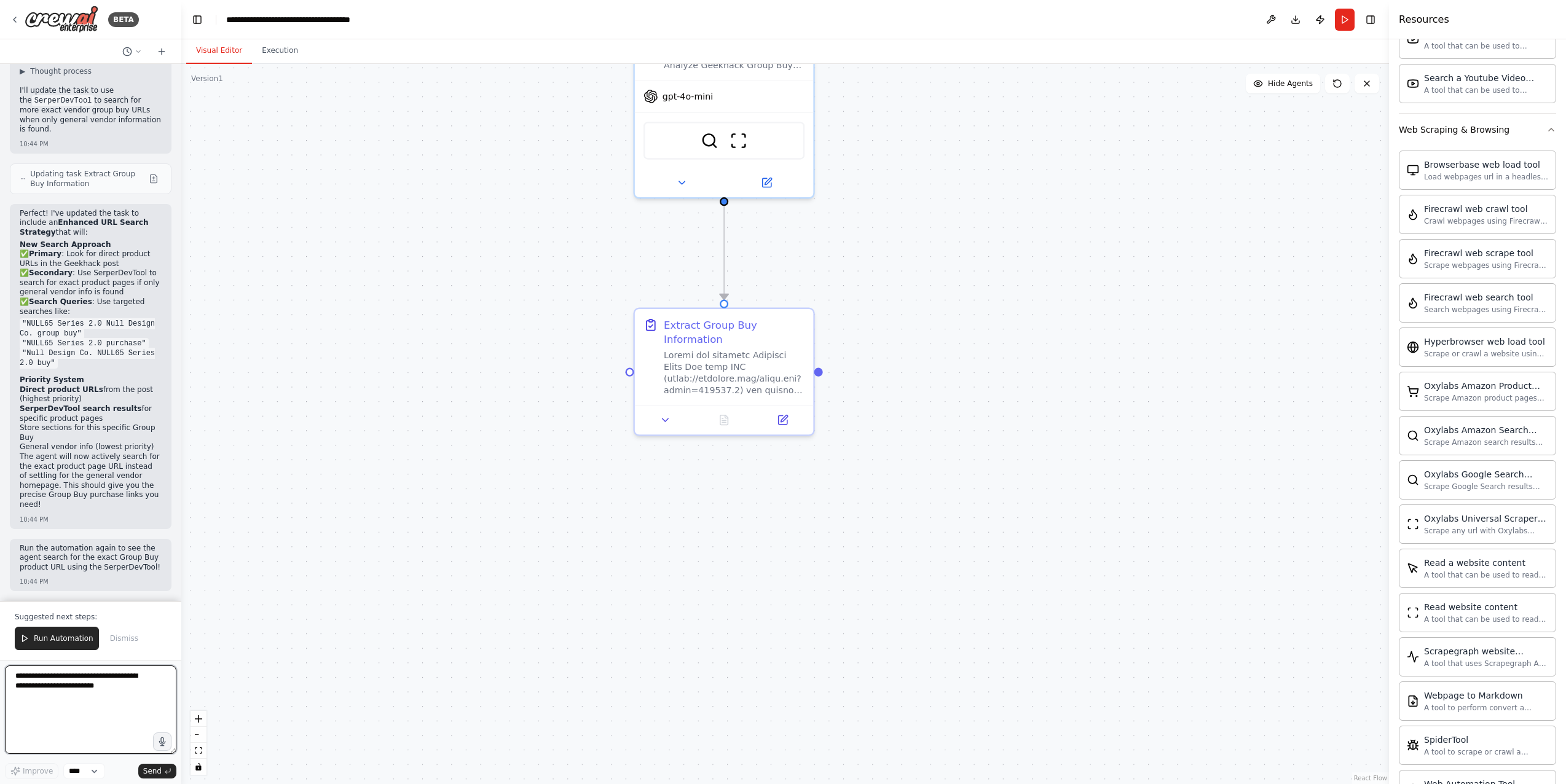
scroll to position [955, 0]
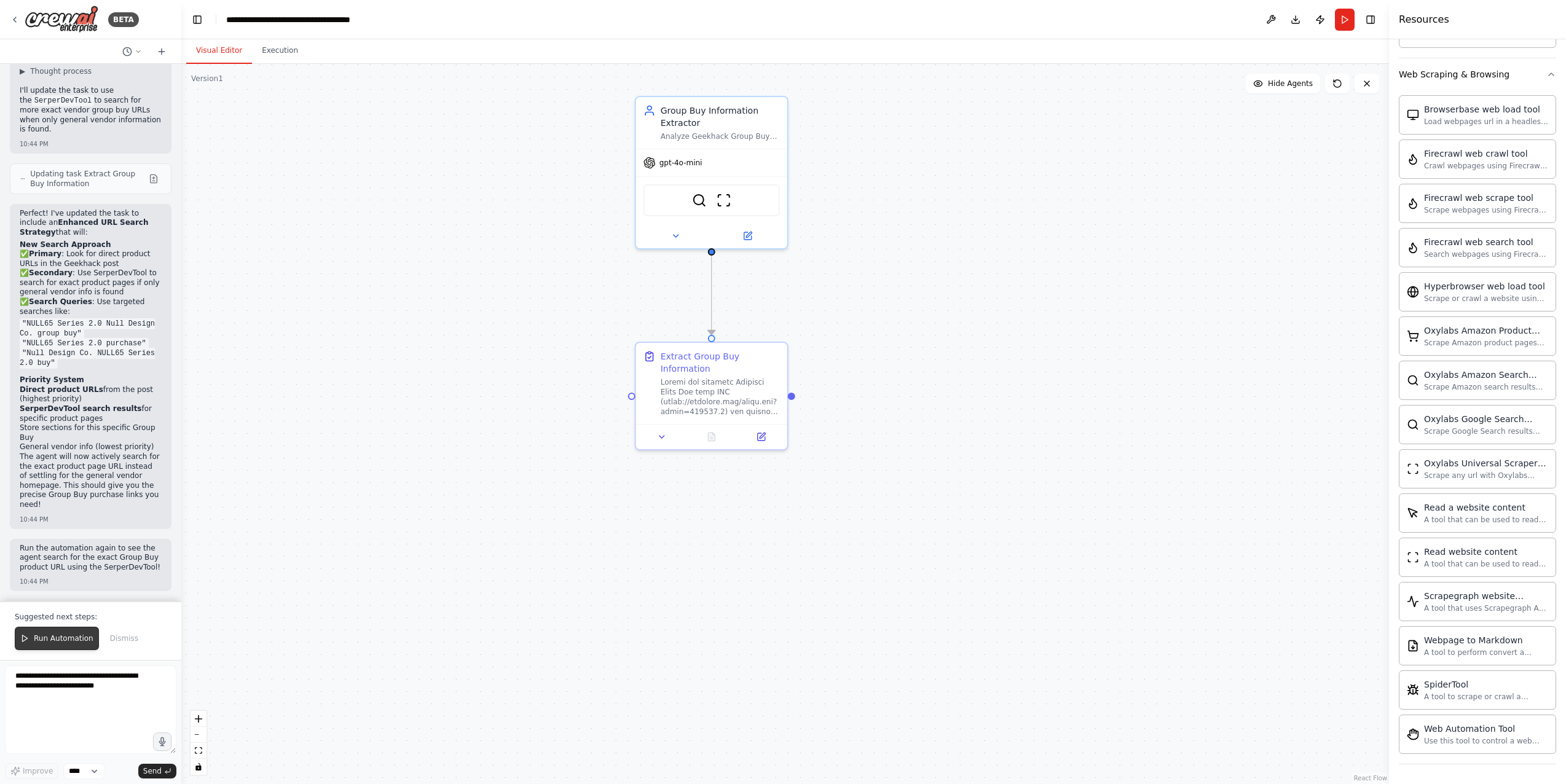
click at [64, 639] on span "Run Automation" at bounding box center [64, 638] width 60 height 10
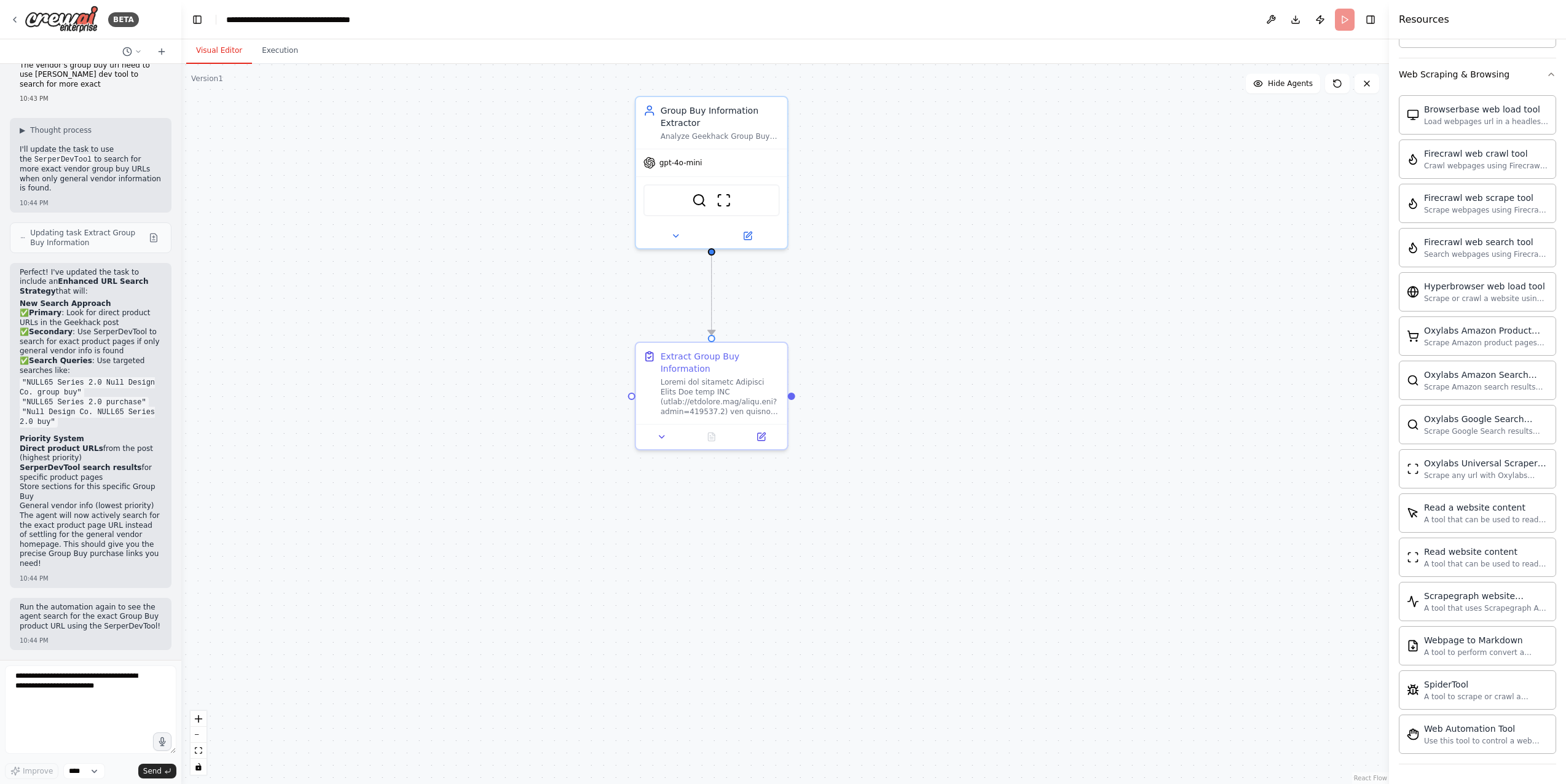
scroll to position [5011, 0]
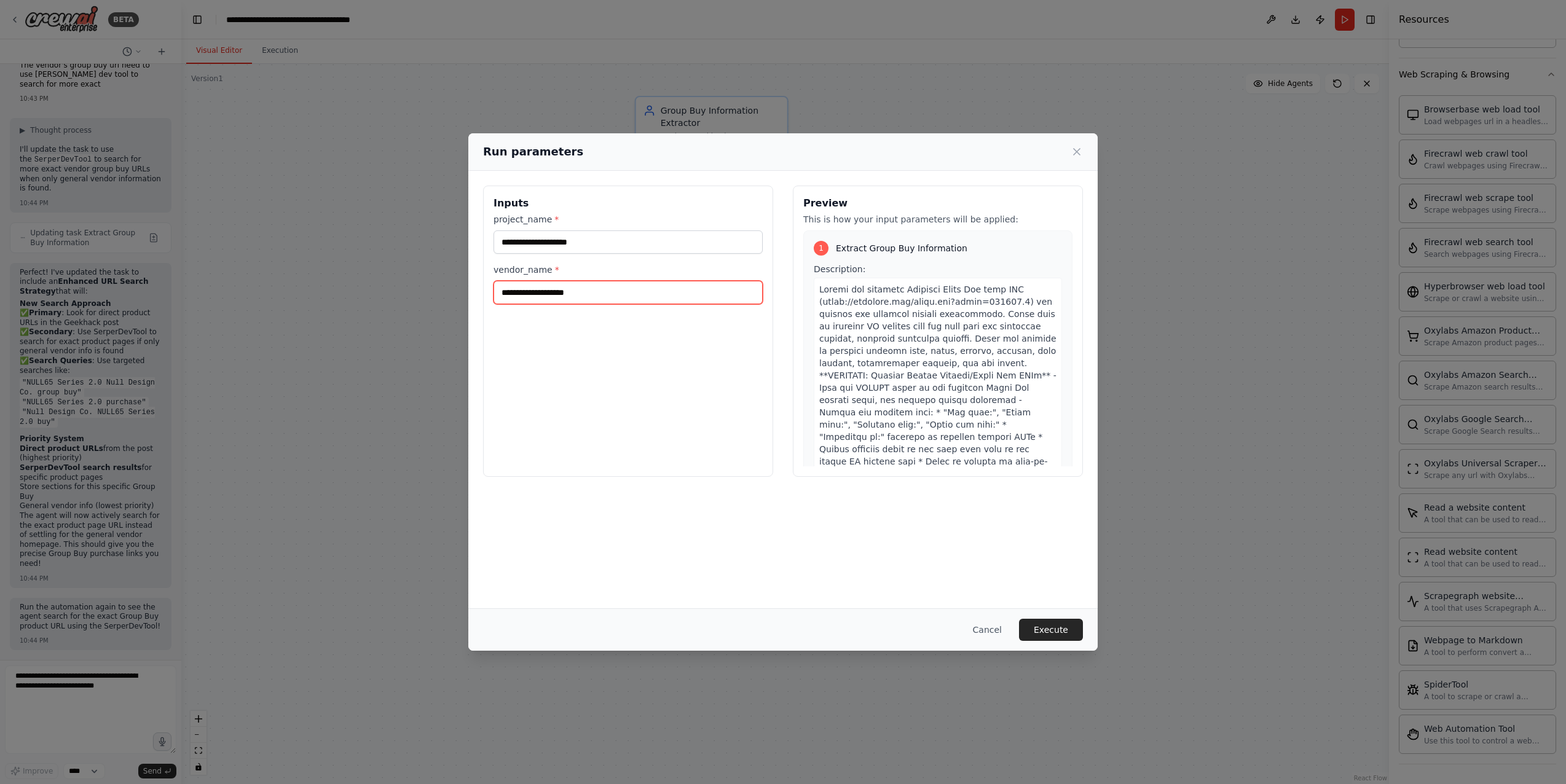
click at [548, 299] on input "vendor_name *" at bounding box center [628, 293] width 269 height 24
click at [989, 630] on button "Cancel" at bounding box center [988, 630] width 49 height 22
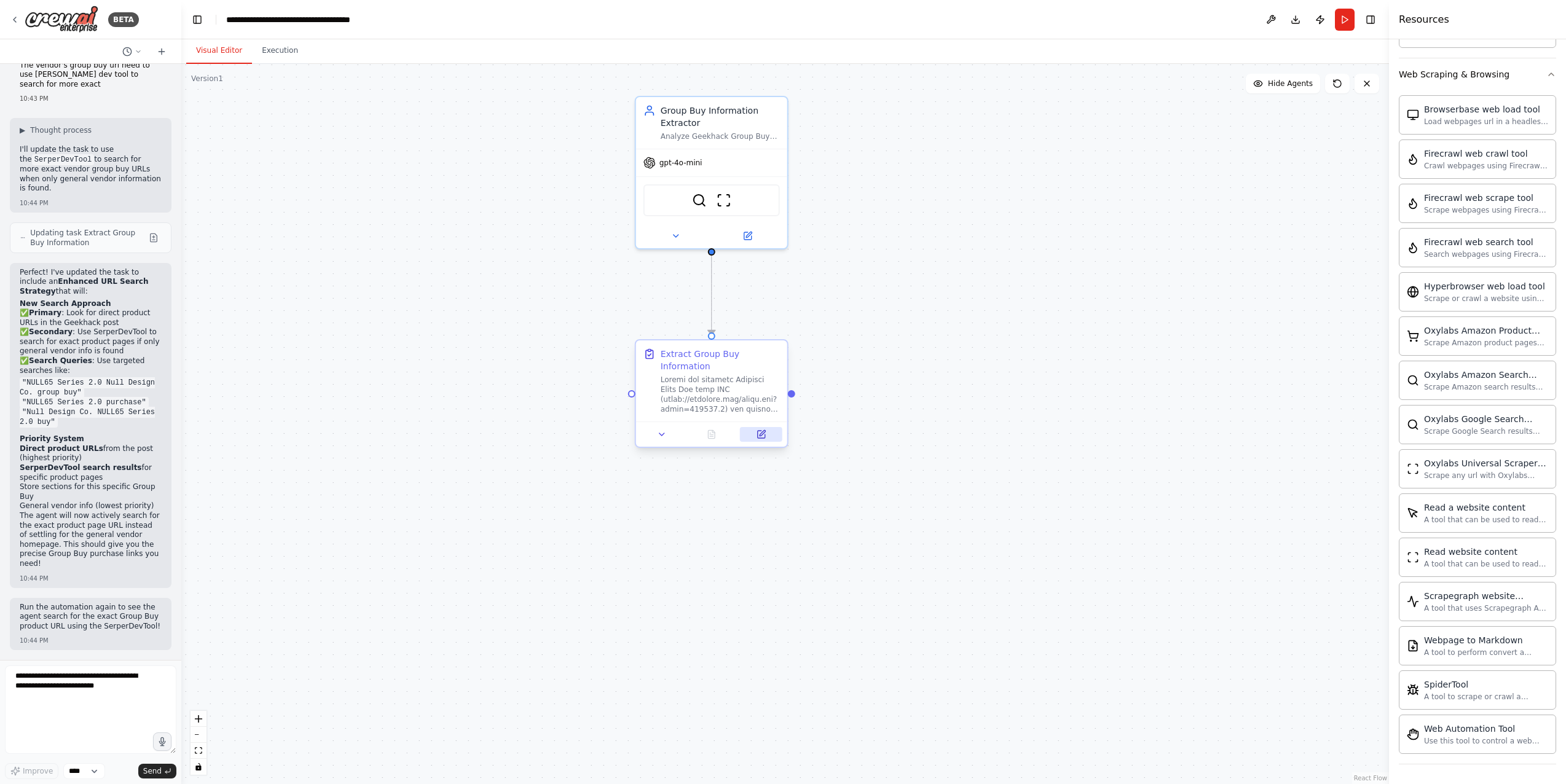
click at [754, 434] on button at bounding box center [761, 434] width 42 height 15
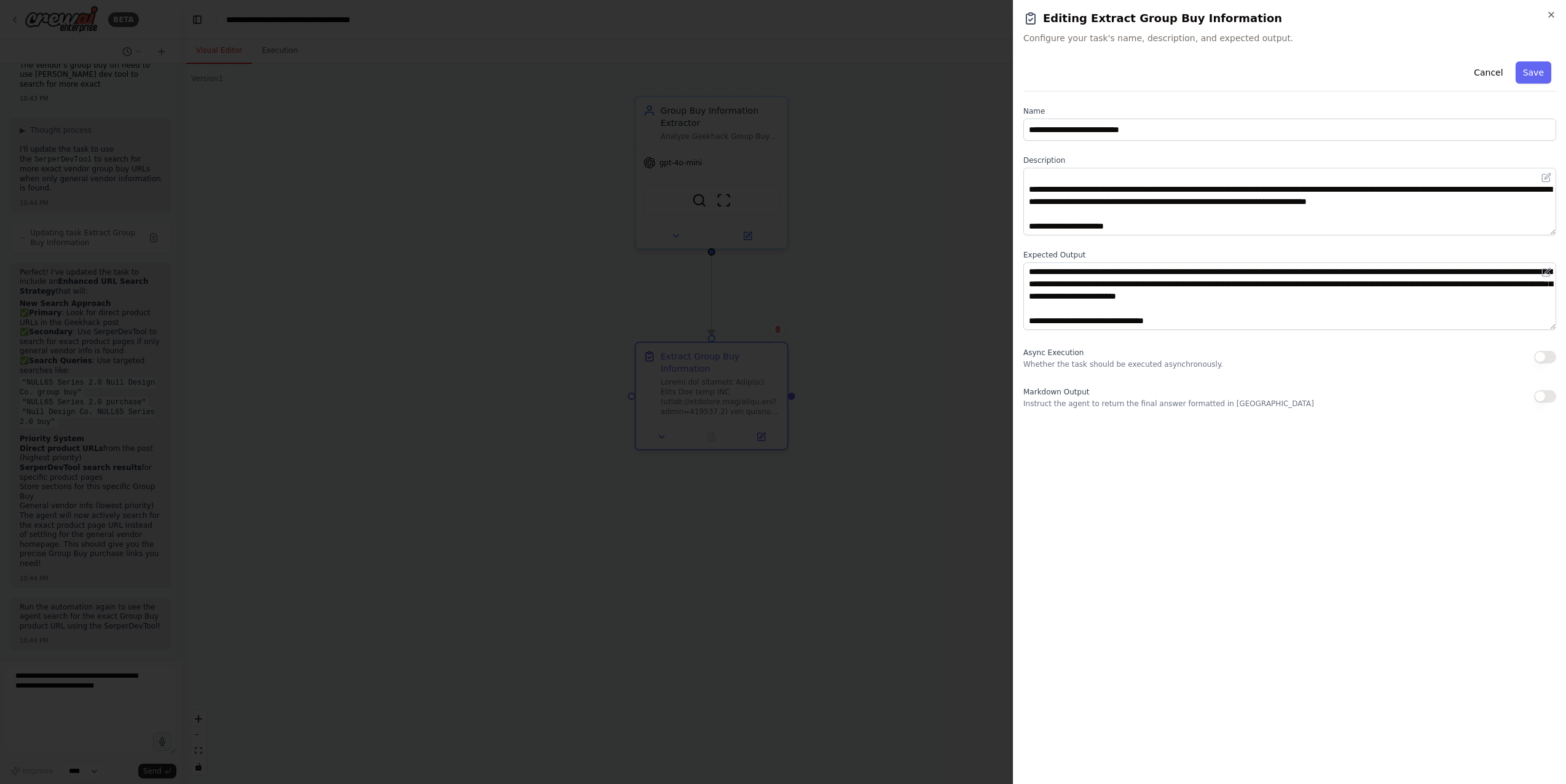
scroll to position [344, 0]
click at [803, 322] on div at bounding box center [783, 392] width 1566 height 784
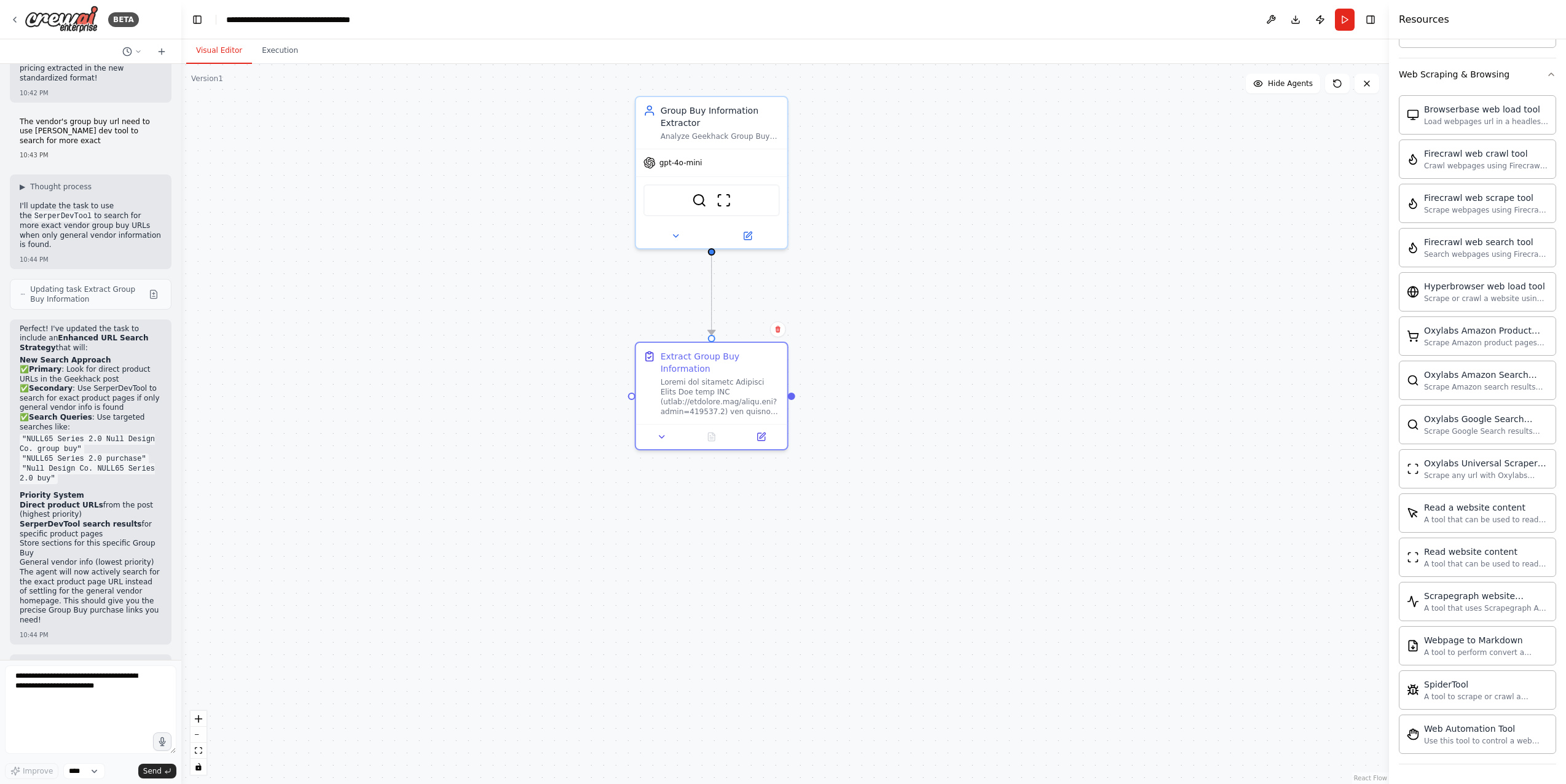
scroll to position [5011, 0]
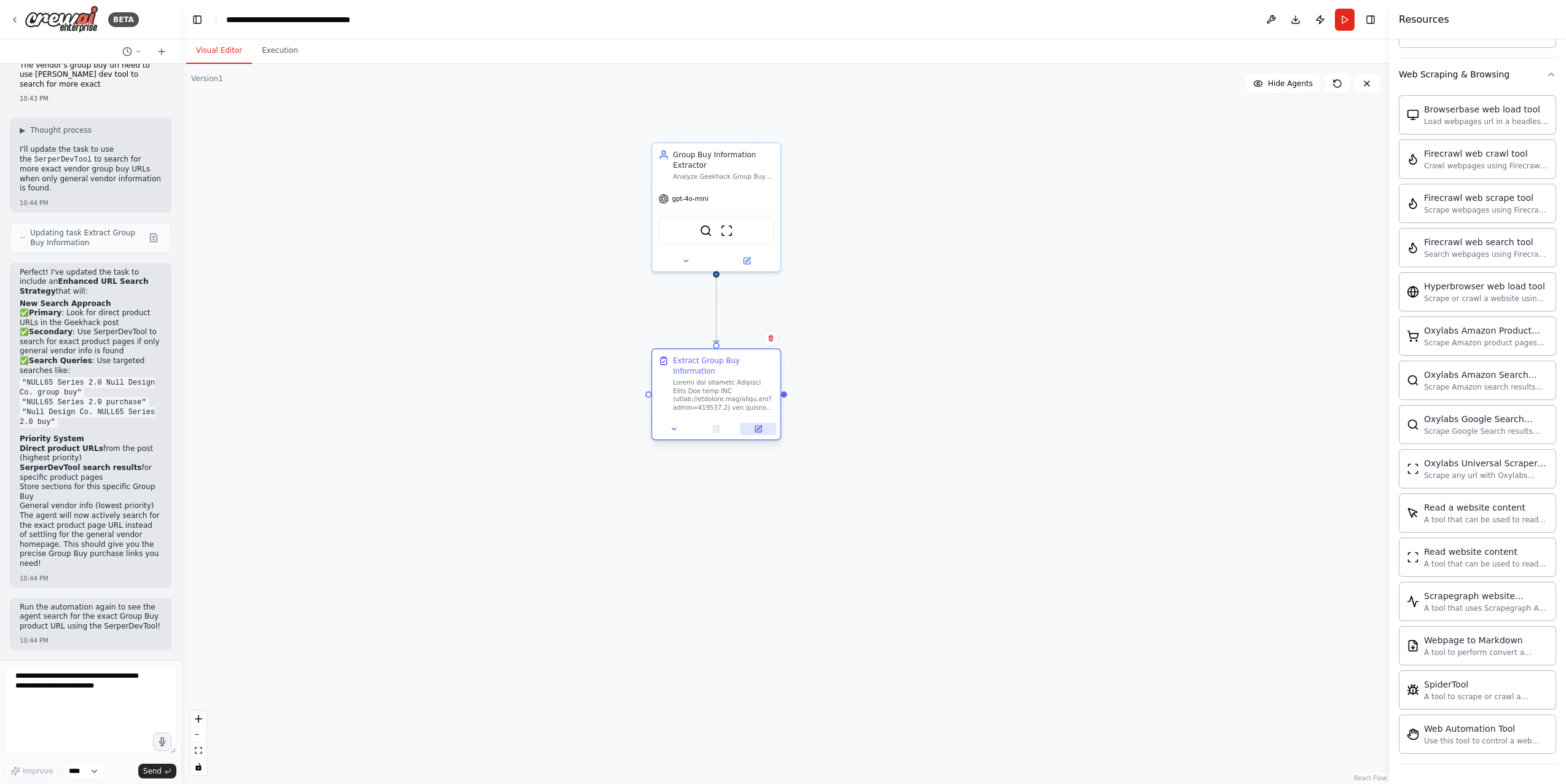
click at [759, 434] on button at bounding box center [759, 429] width 35 height 13
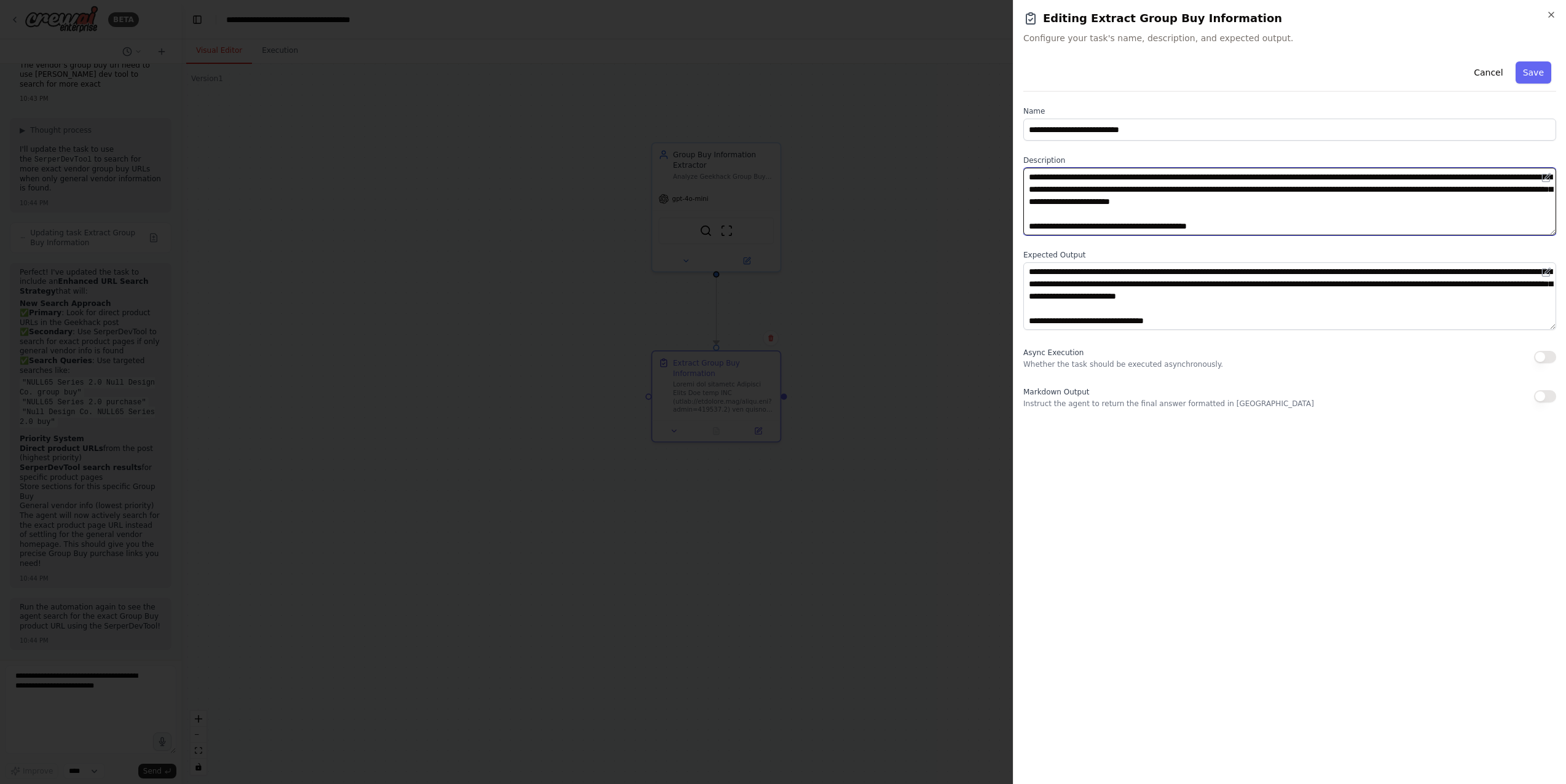
drag, startPoint x: 1434, startPoint y: 174, endPoint x: 1241, endPoint y: 180, distance: 193.1
click at [1133, 180] on textarea at bounding box center [1289, 201] width 533 height 67
type textarea "**********"
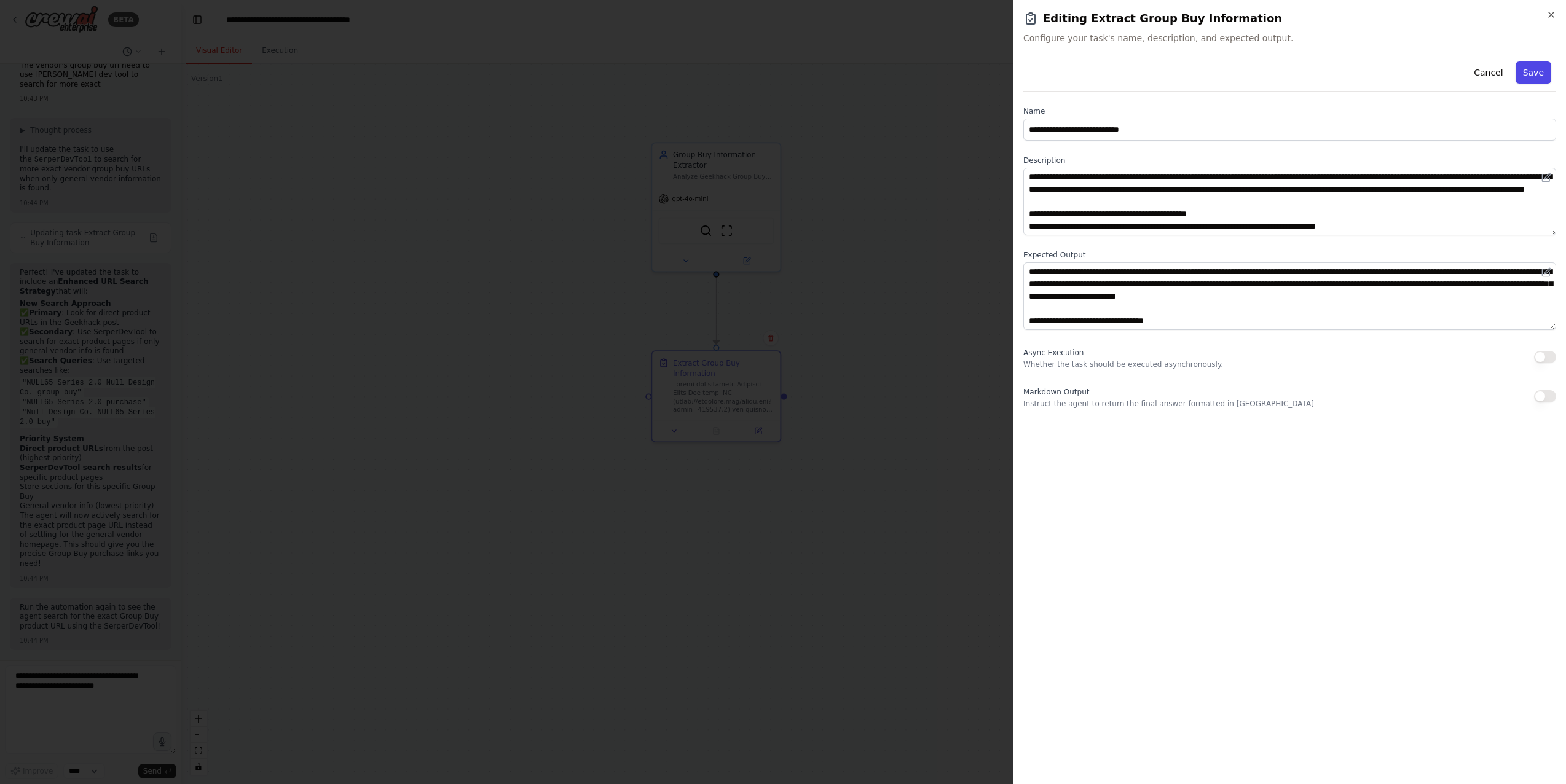
click at [1133, 78] on button "Save" at bounding box center [1533, 72] width 35 height 22
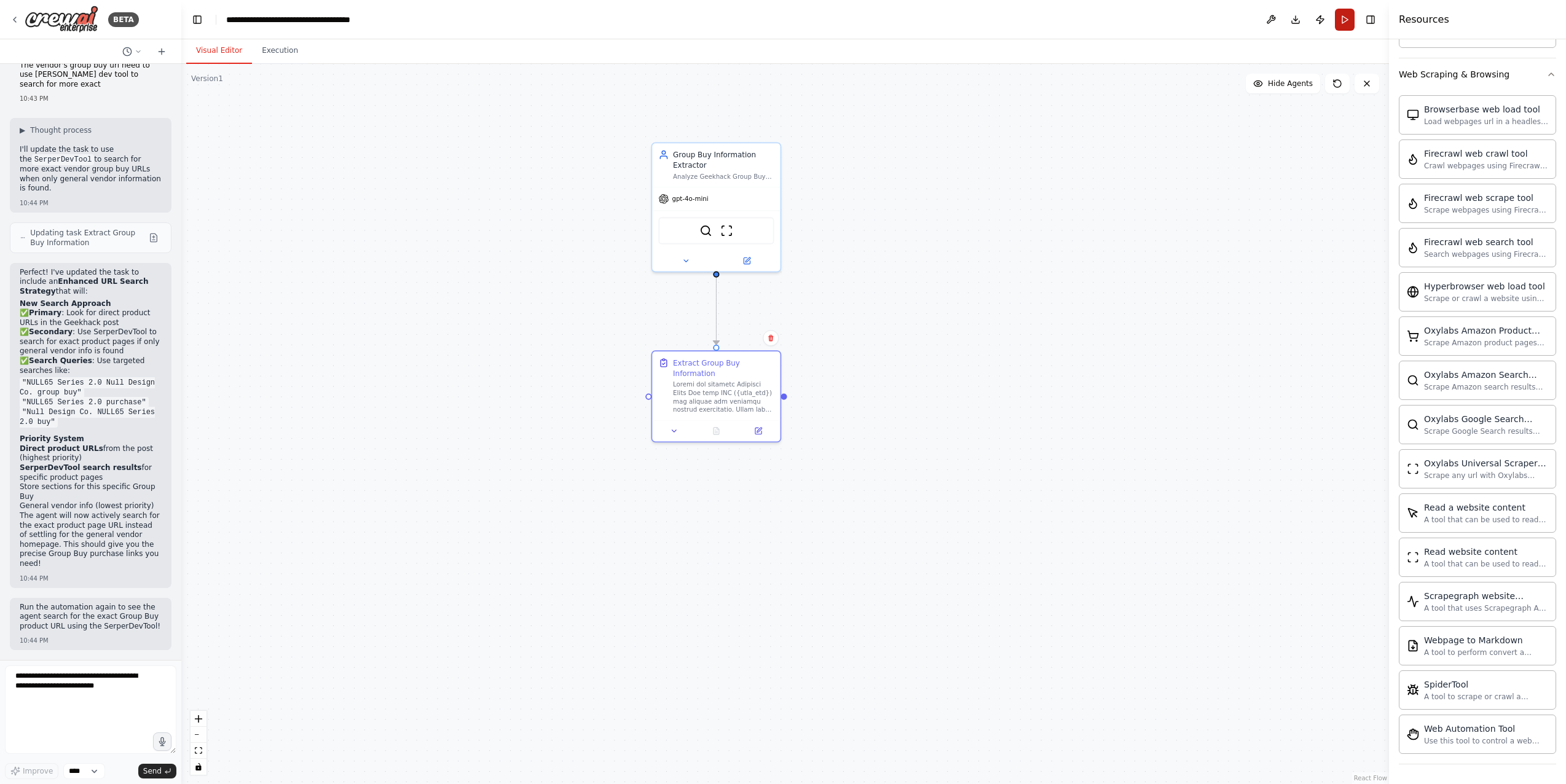
click at [1133, 25] on button "Run" at bounding box center [1345, 20] width 20 height 22
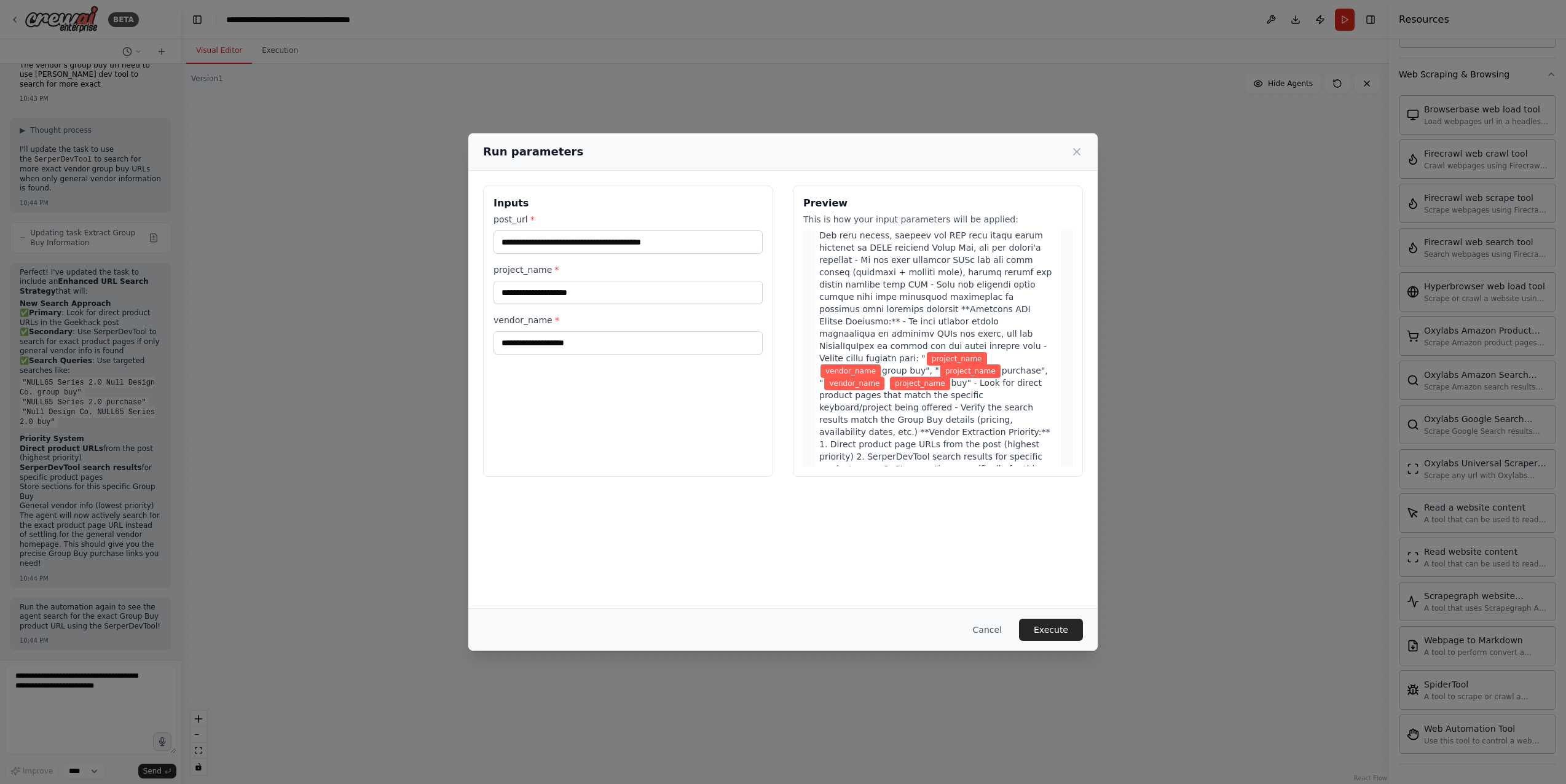
scroll to position [295, 0]
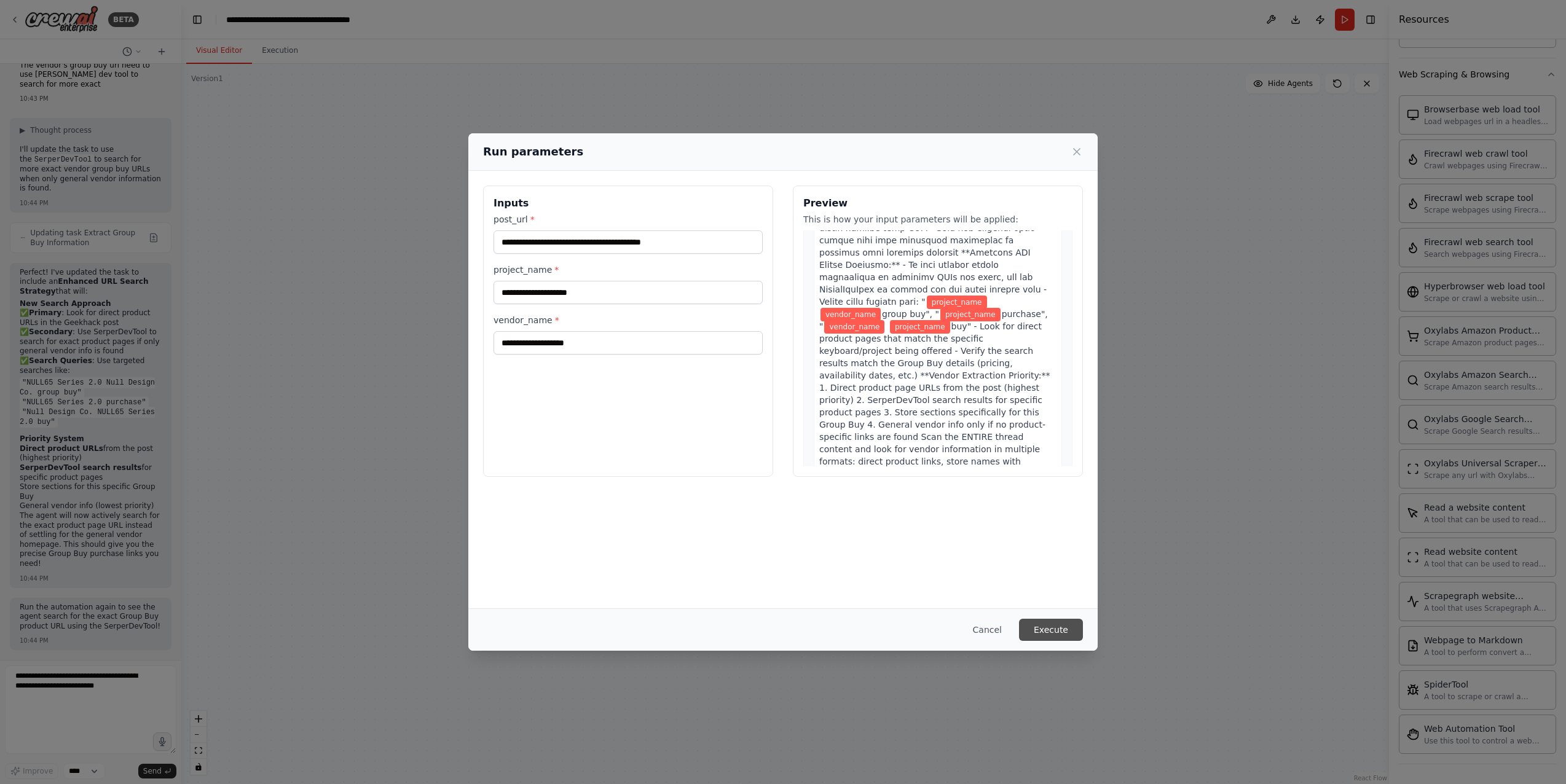
click at [1074, 634] on button "Execute" at bounding box center [1051, 630] width 64 height 22
click at [350, 655] on div "**********" at bounding box center [783, 392] width 1566 height 784
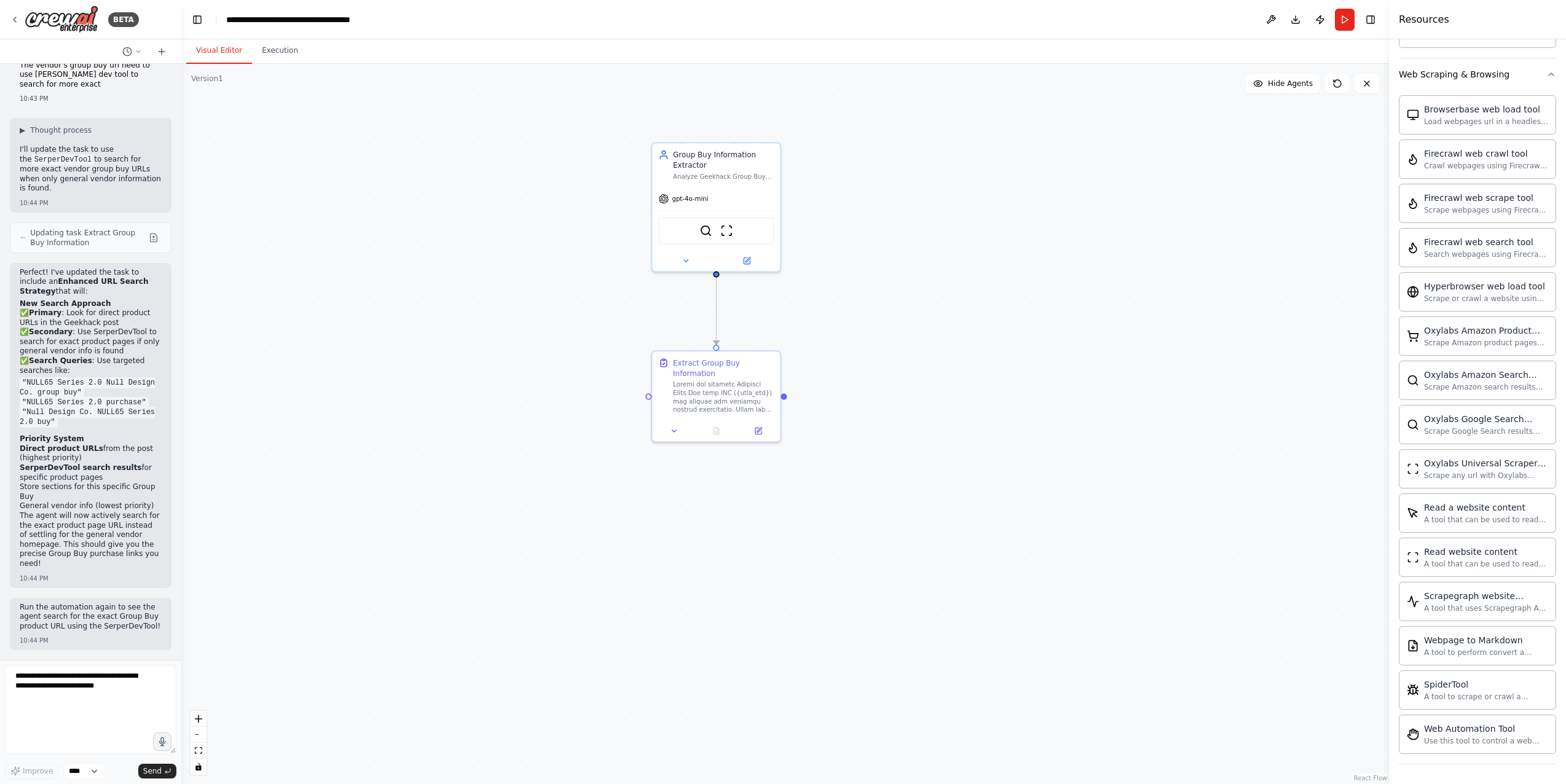
scroll to position [5011, 0]
click at [763, 427] on button at bounding box center [759, 429] width 35 height 13
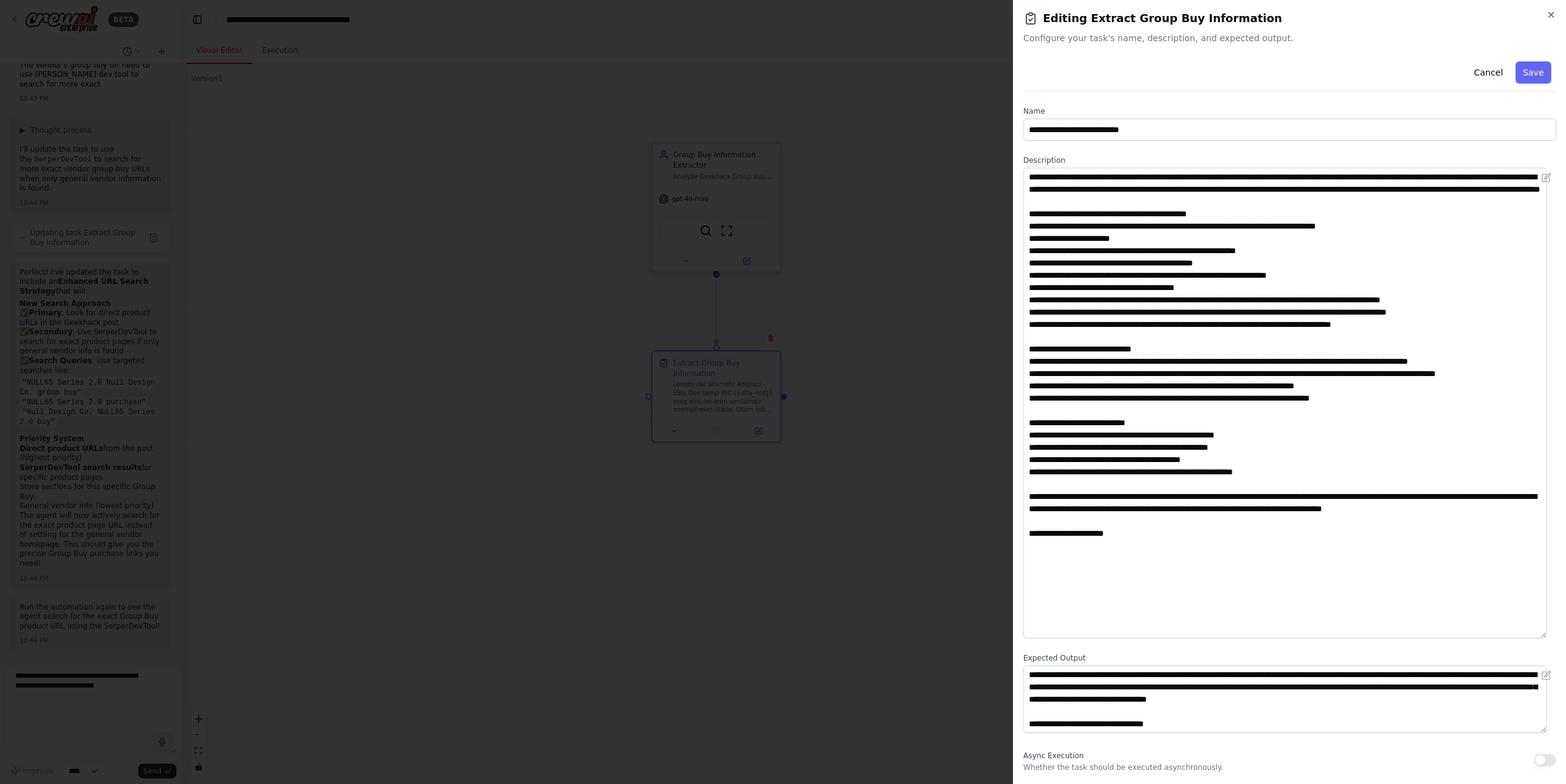
drag, startPoint x: 1553, startPoint y: 234, endPoint x: 1514, endPoint y: 635, distance: 402.9
click at [1133, 635] on textarea at bounding box center [1285, 403] width 523 height 471
click at [1133, 378] on textarea at bounding box center [1285, 403] width 523 height 471
click at [1133, 390] on textarea at bounding box center [1285, 403] width 523 height 471
click at [1133, 383] on textarea at bounding box center [1285, 403] width 523 height 471
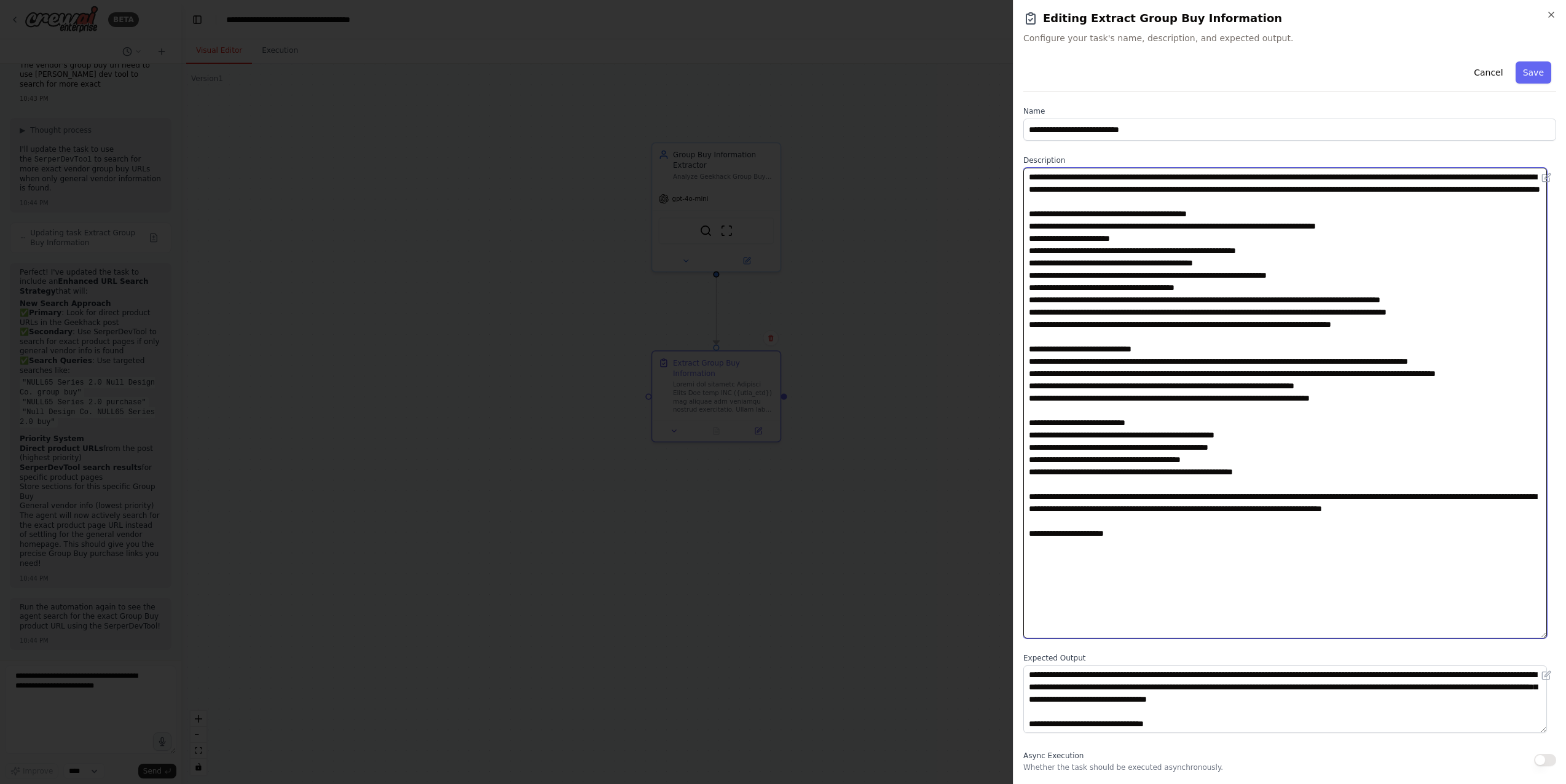
click at [1133, 387] on textarea at bounding box center [1285, 403] width 523 height 471
click at [1133, 388] on textarea at bounding box center [1285, 403] width 523 height 471
type textarea "**********"
click at [1133, 75] on button "Save" at bounding box center [1533, 72] width 35 height 22
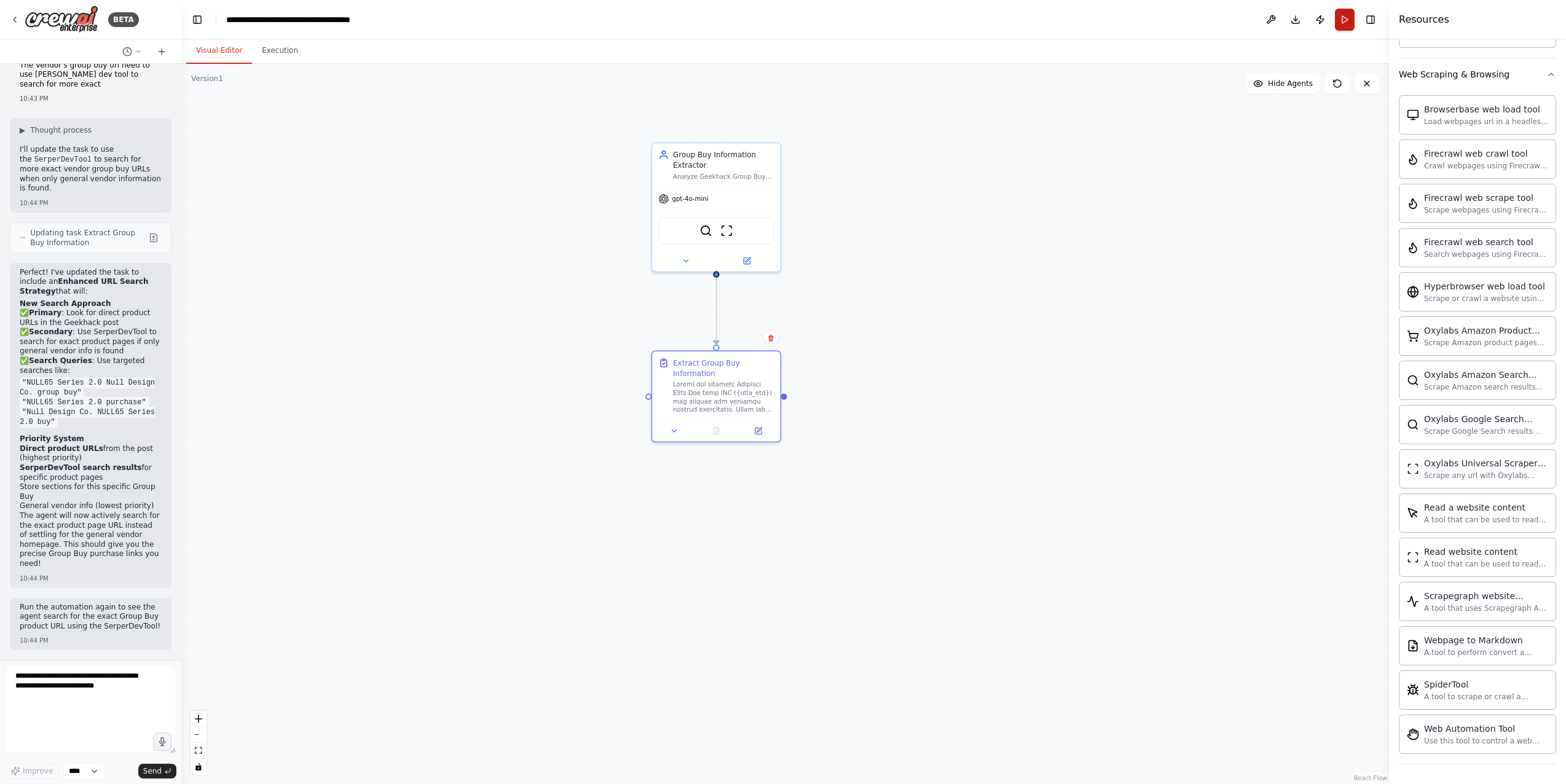
click at [1133, 16] on button "Run" at bounding box center [1345, 20] width 20 height 22
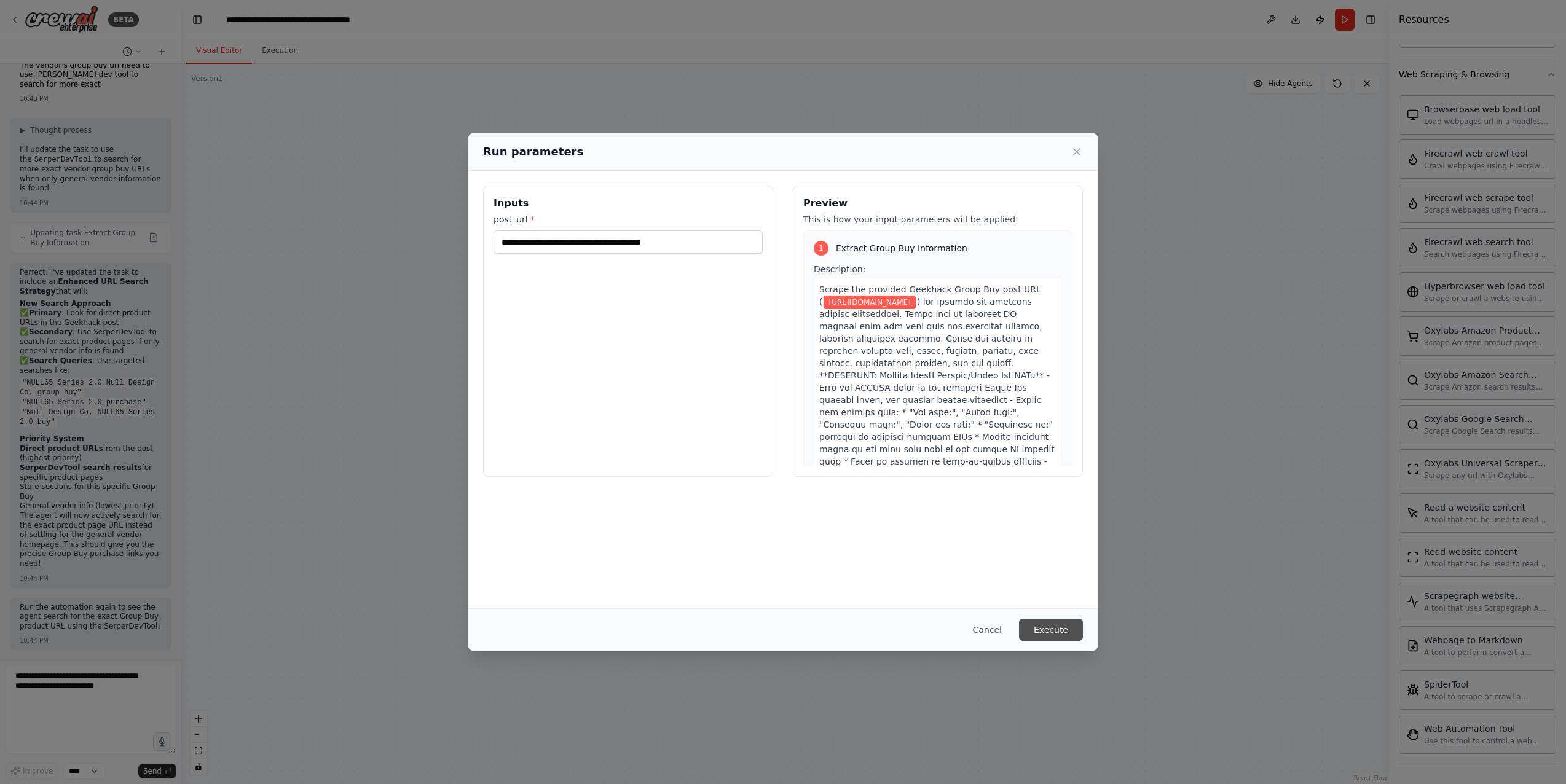
click at [1048, 635] on button "Execute" at bounding box center [1051, 630] width 64 height 22
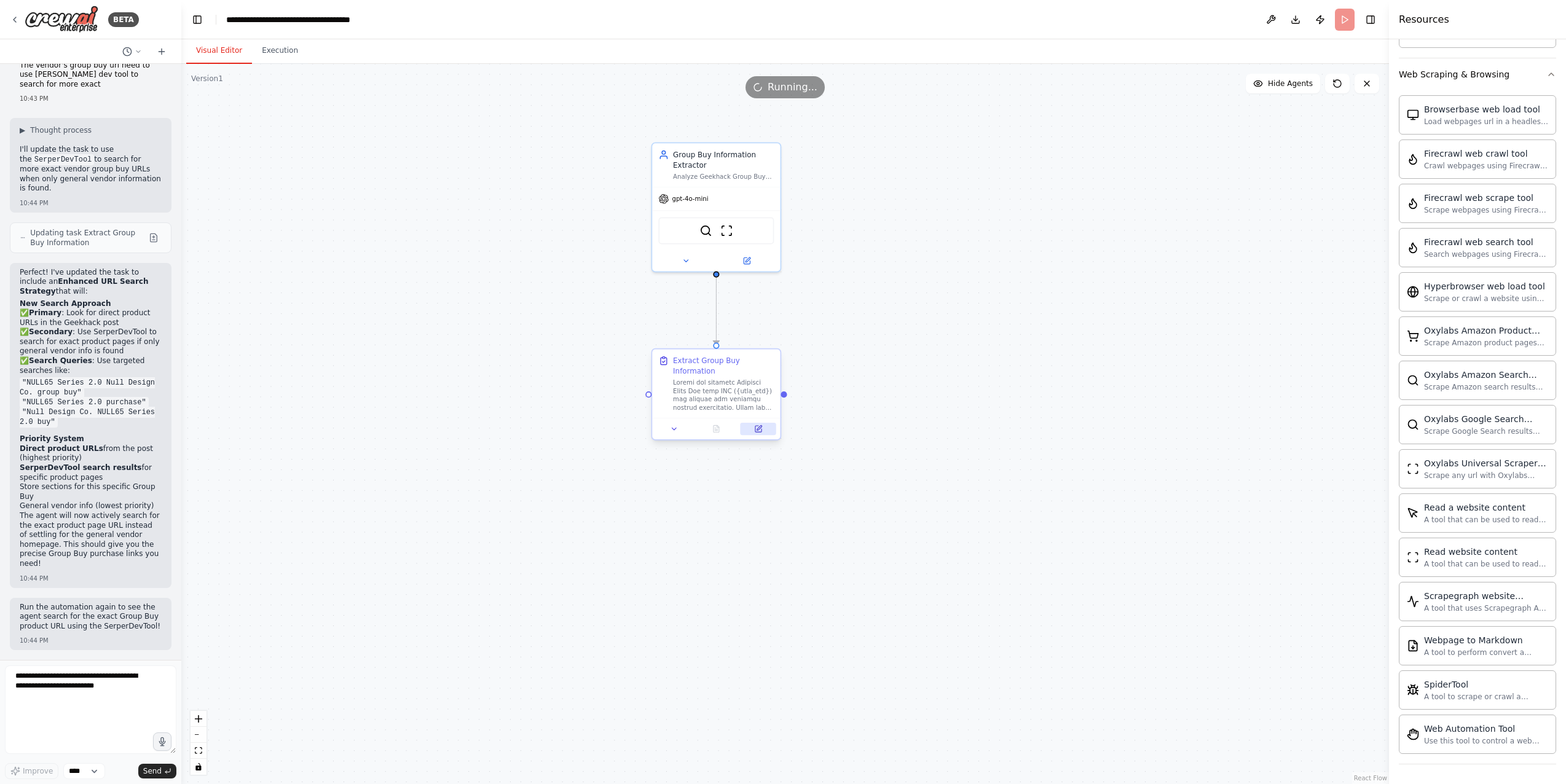
click at [759, 428] on icon at bounding box center [759, 427] width 5 height 5
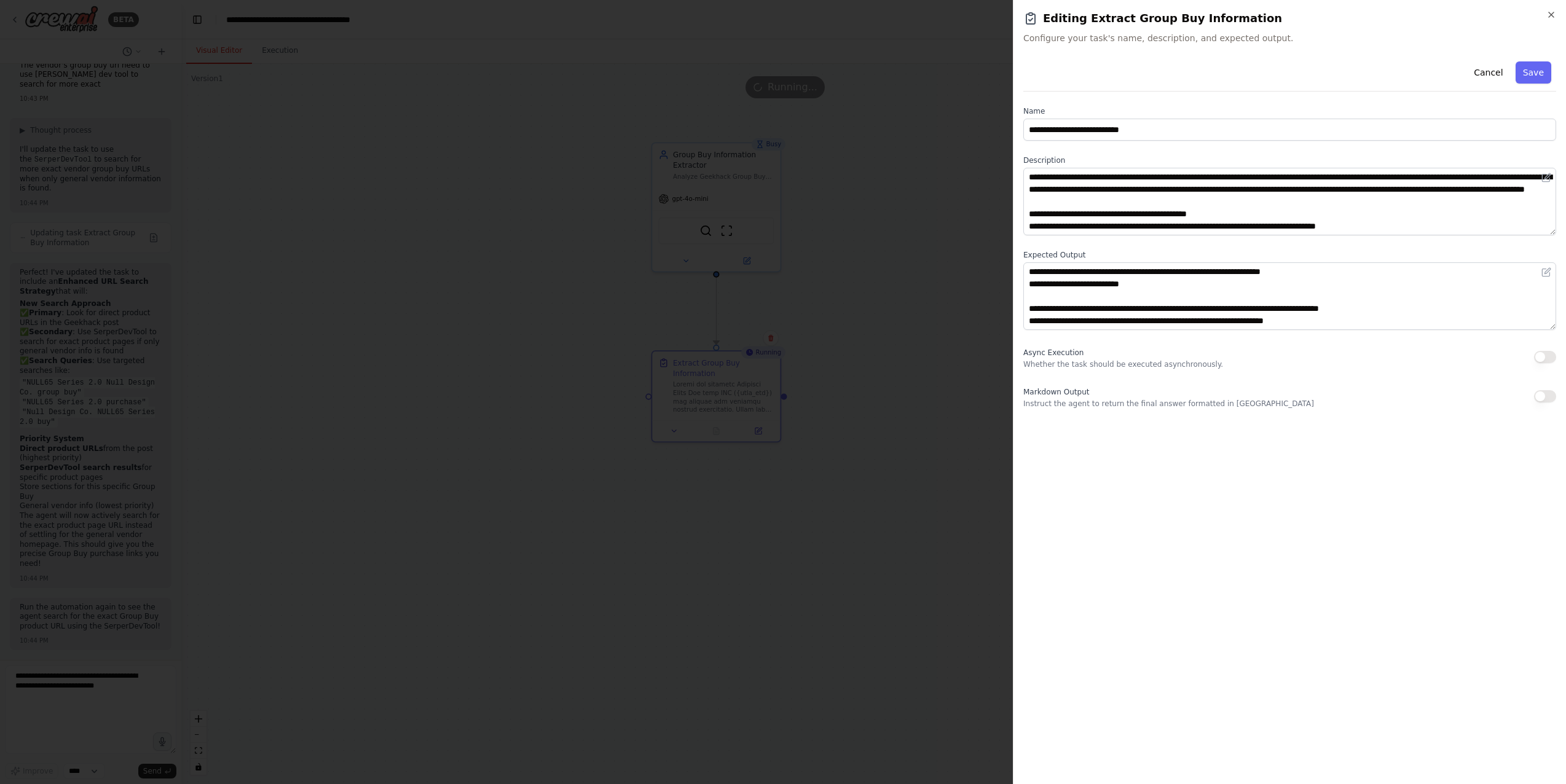
scroll to position [406, 0]
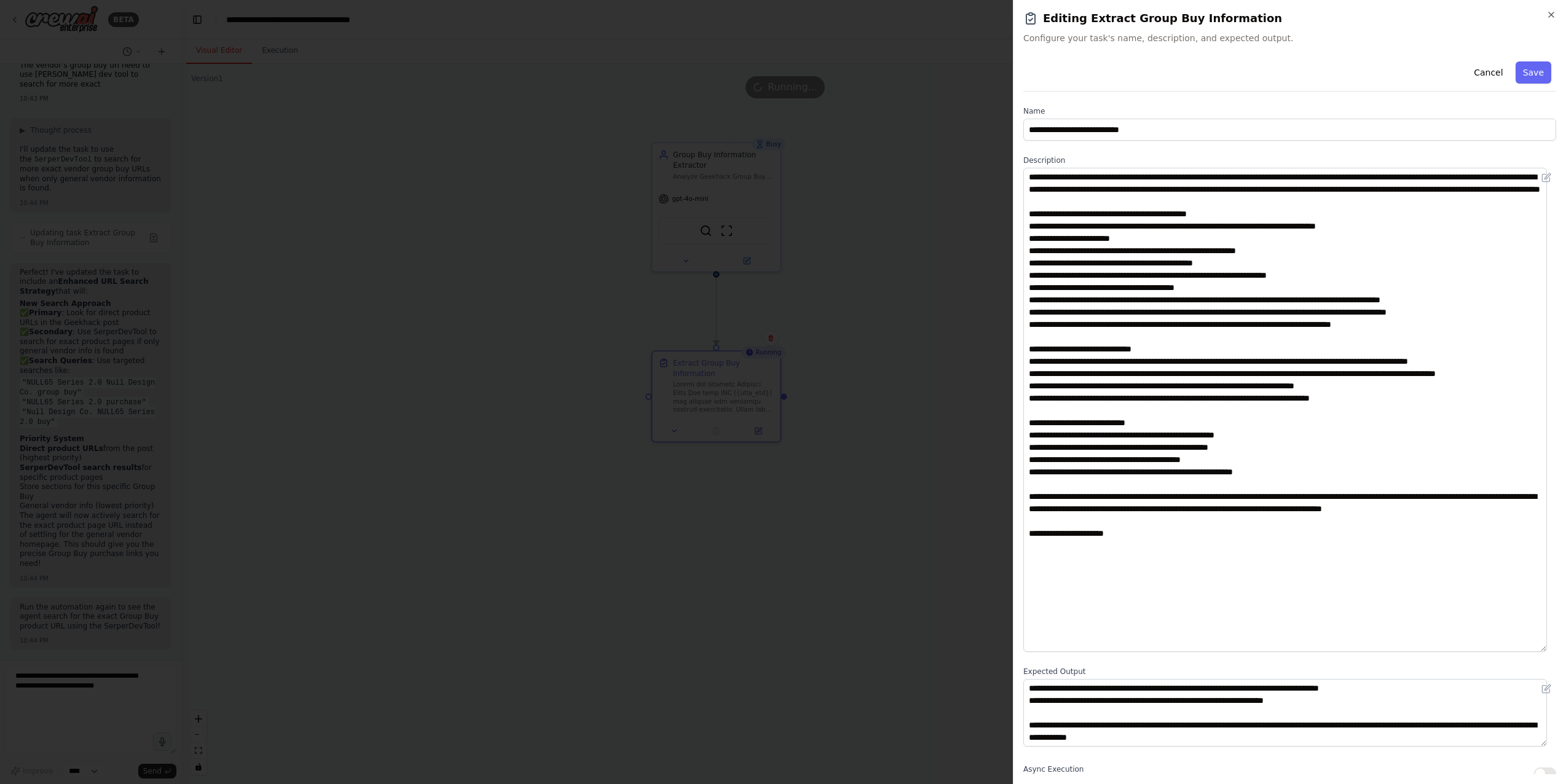
drag, startPoint x: 1548, startPoint y: 229, endPoint x: 1504, endPoint y: 643, distance: 416.3
click at [1133, 643] on textarea at bounding box center [1285, 409] width 523 height 484
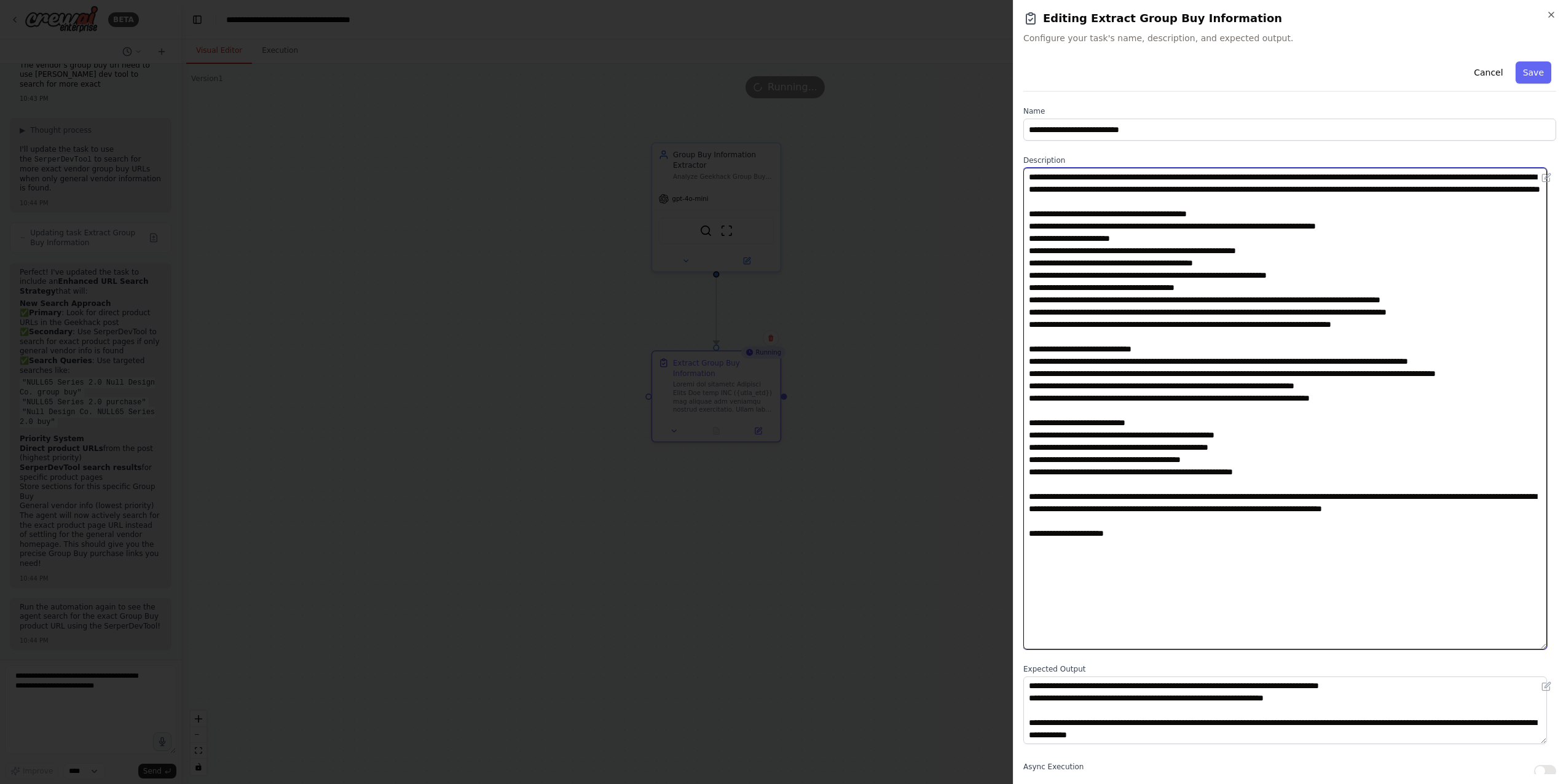
drag, startPoint x: 1177, startPoint y: 578, endPoint x: 1170, endPoint y: 555, distance: 24.0
click at [1133, 555] on textarea at bounding box center [1285, 409] width 523 height 482
type textarea "**********"
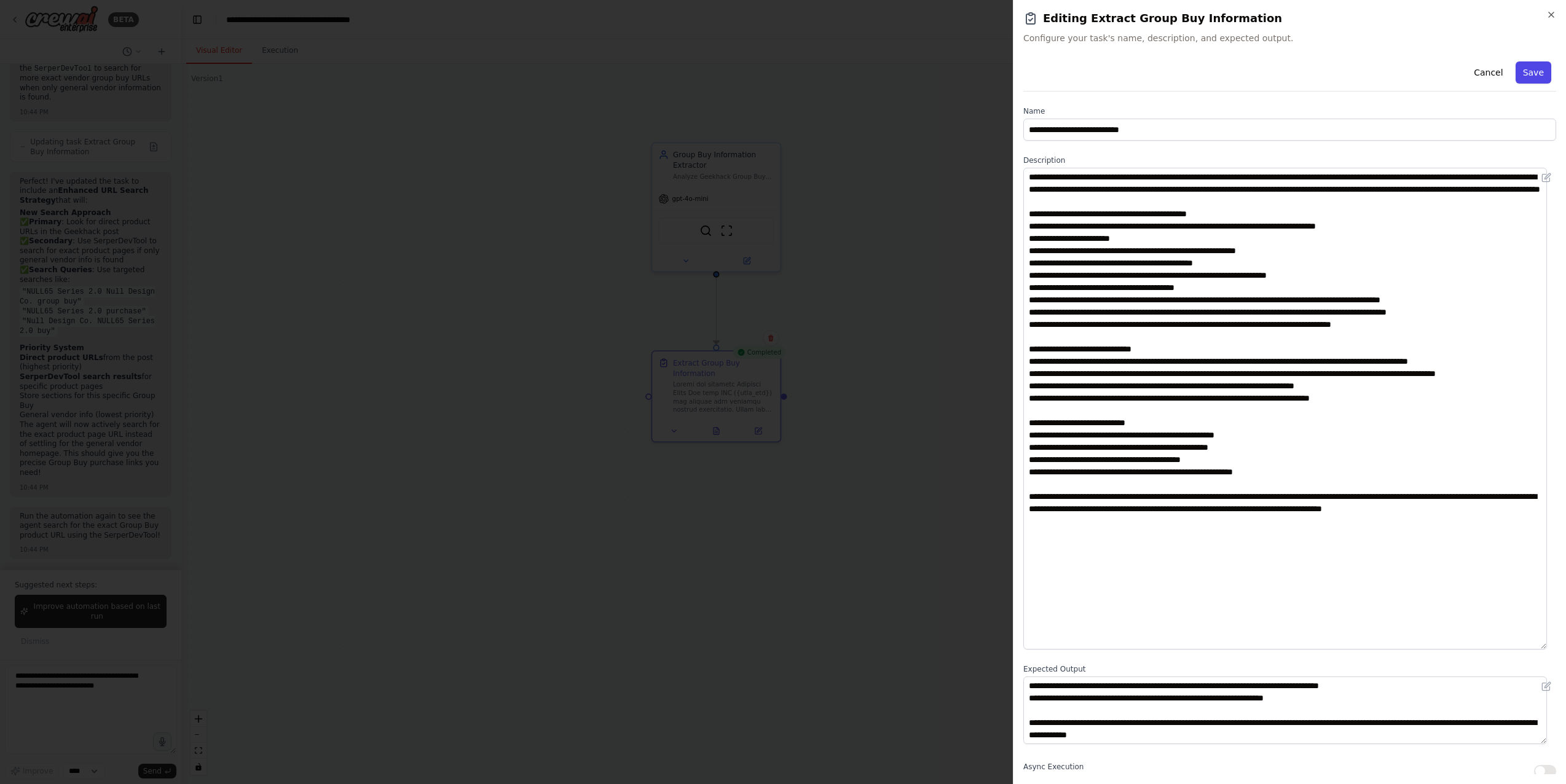
click at [1133, 69] on button "Save" at bounding box center [1533, 72] width 35 height 22
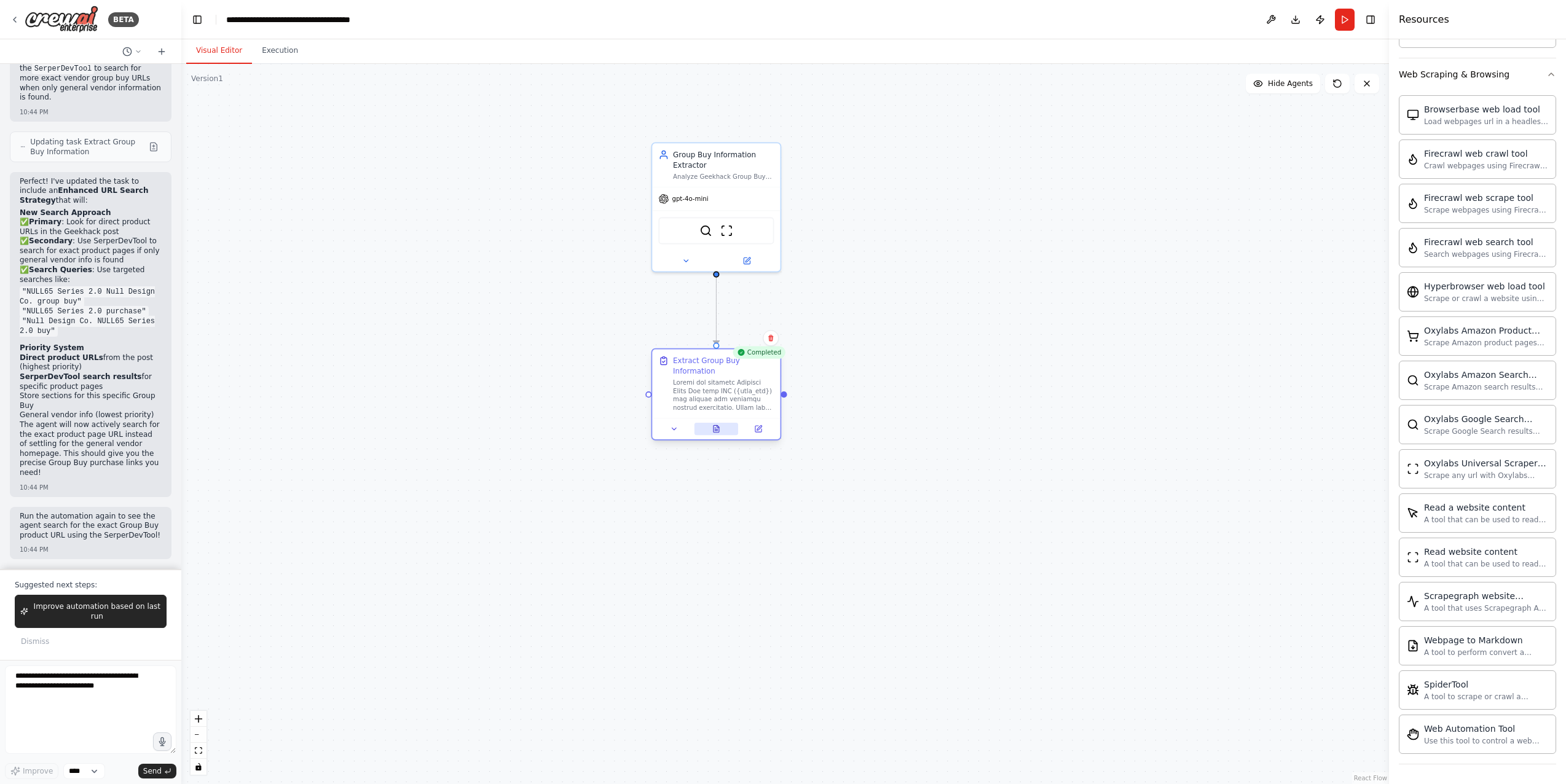
click at [710, 432] on button at bounding box center [716, 429] width 44 height 13
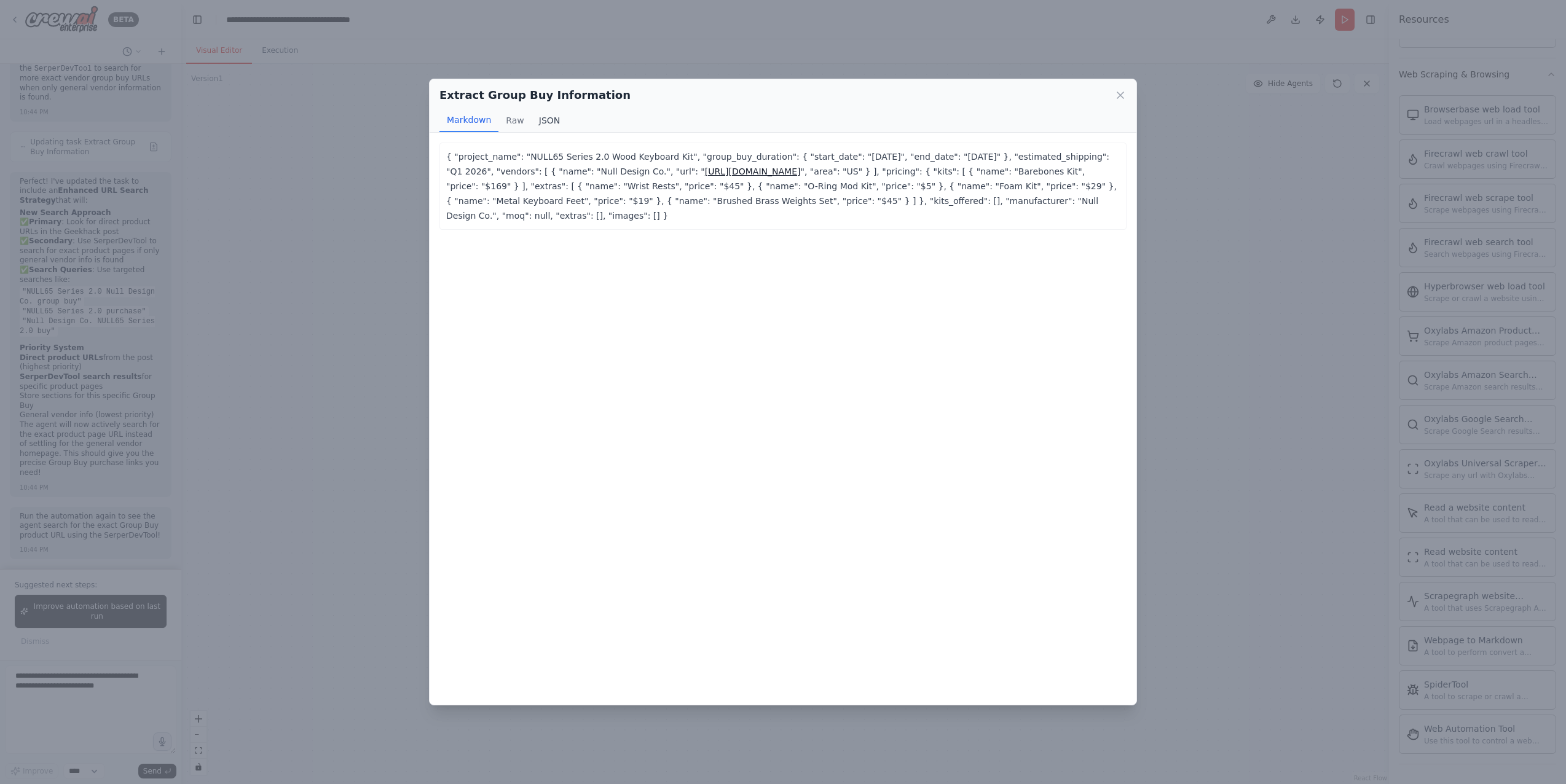
click at [534, 111] on button "JSON" at bounding box center [549, 120] width 36 height 24
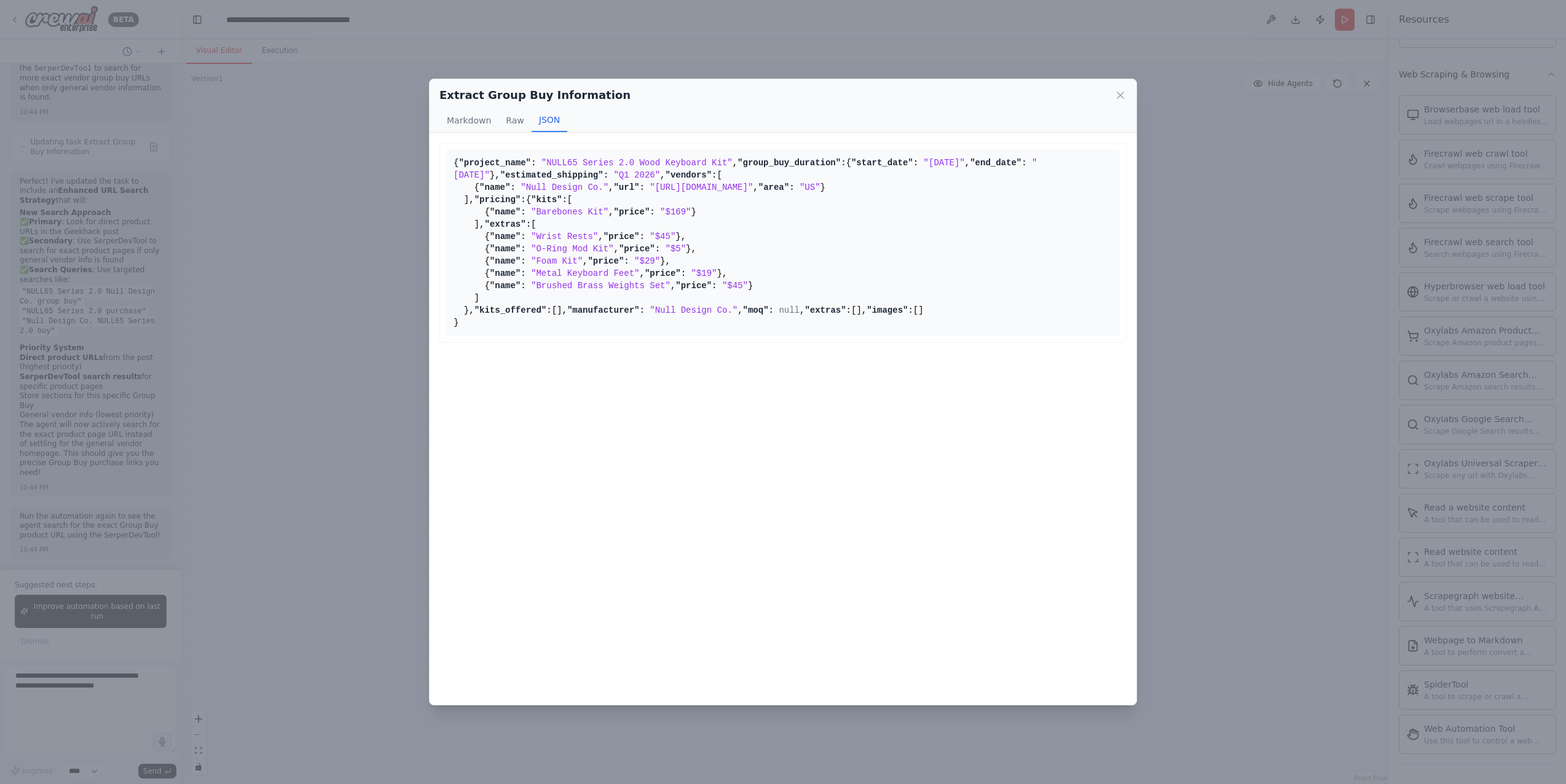
drag, startPoint x: 656, startPoint y: 285, endPoint x: 529, endPoint y: 285, distance: 127.0
click at [650, 192] on span ""https://nulldesignco.com/"" at bounding box center [702, 187] width 104 height 10
click at [387, 337] on div "Extract Group Buy Information Markdown Raw JSON { "project_name": "NULL65 Serie…" at bounding box center [783, 392] width 1566 height 784
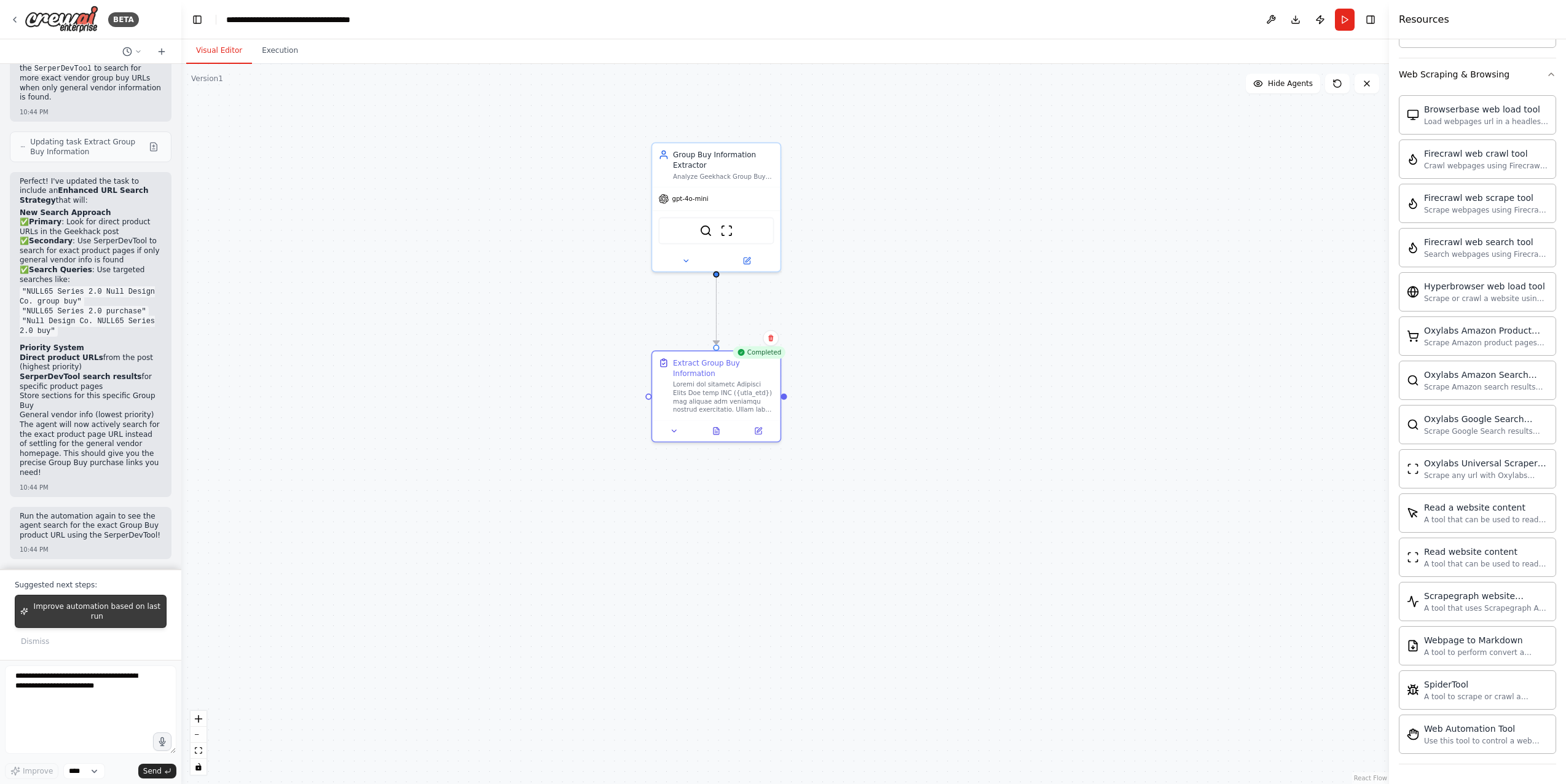
click at [97, 613] on span "Improve automation based on last run" at bounding box center [97, 611] width 128 height 20
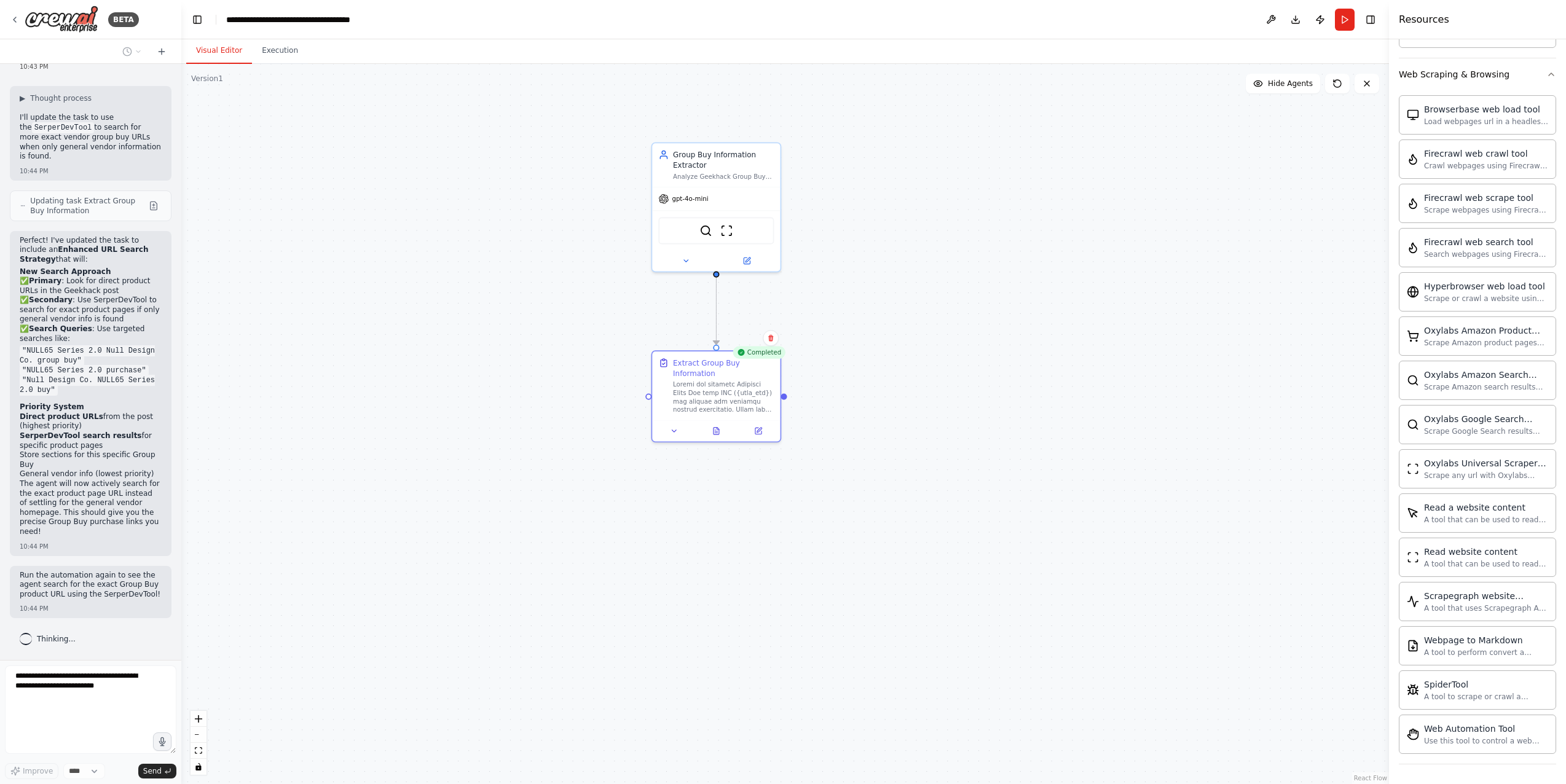
scroll to position [5042, 0]
click at [553, 626] on div ".deletable-edge-delete-btn { width: 20px; height: 20px; border: 0px solid #ffff…" at bounding box center [784, 423] width 1207 height 720
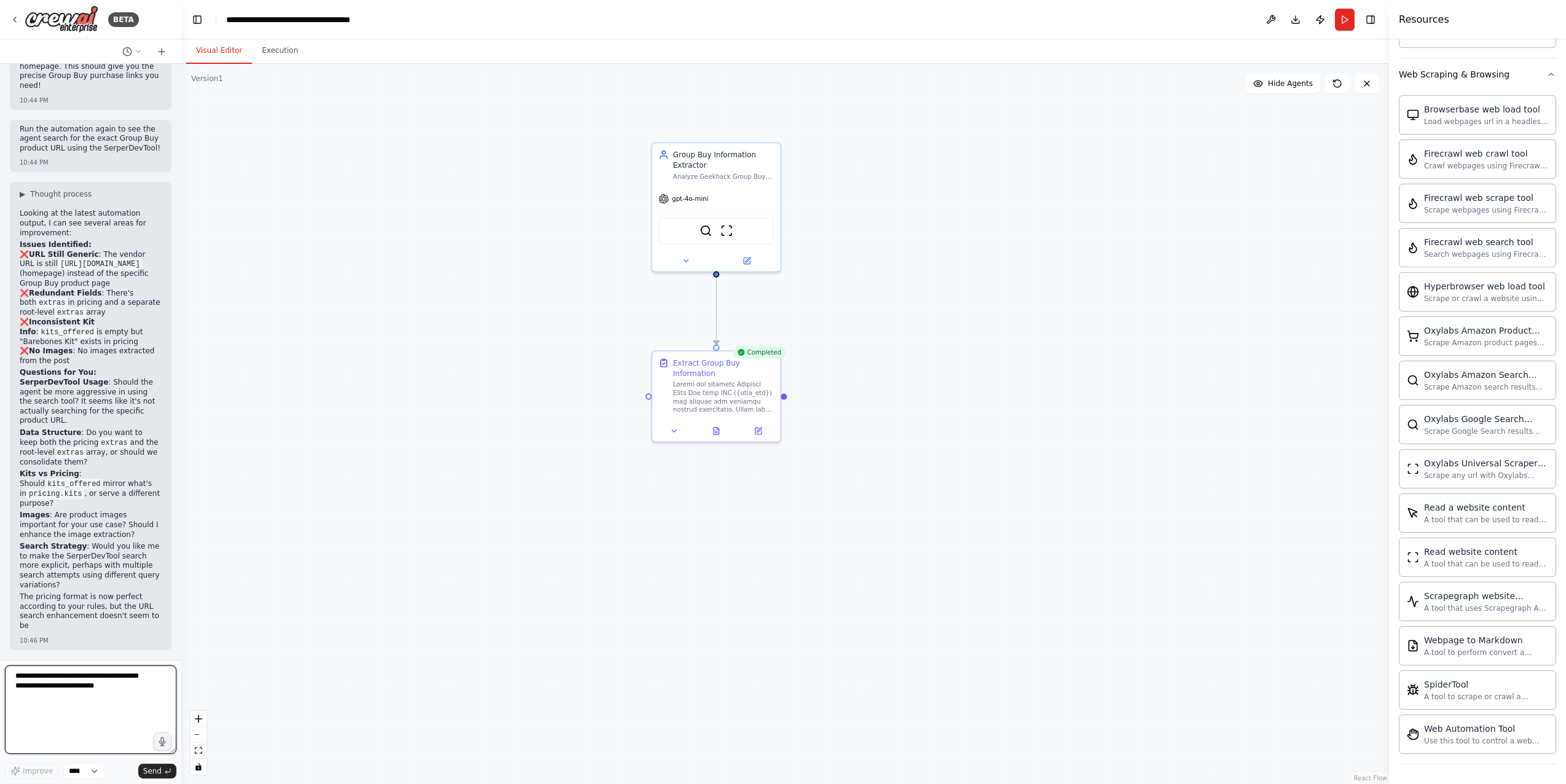
scroll to position [5512, 0]
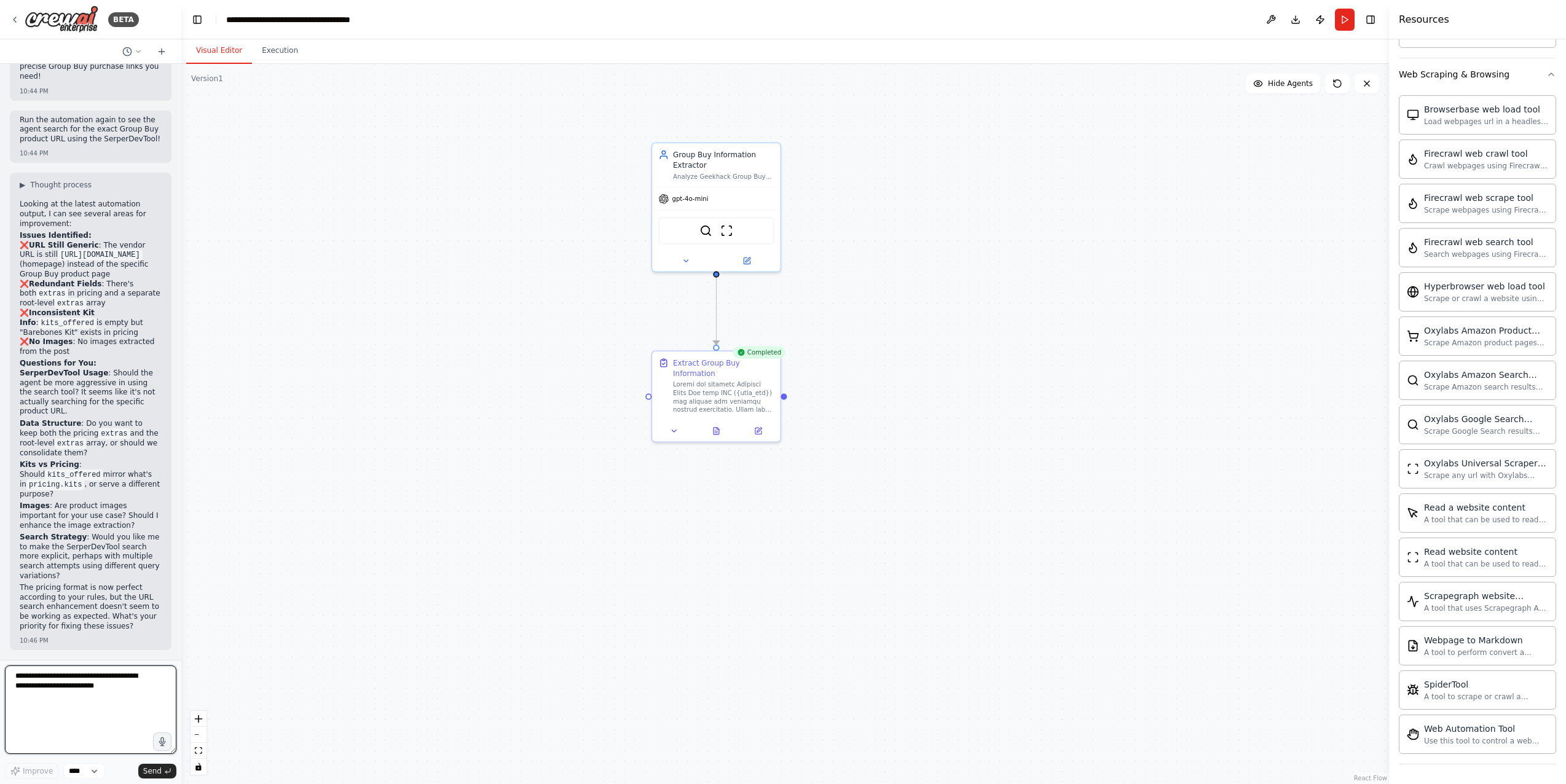
click at [126, 719] on textarea at bounding box center [91, 709] width 172 height 89
click at [98, 699] on textarea at bounding box center [91, 709] width 172 height 89
type textarea "**********"
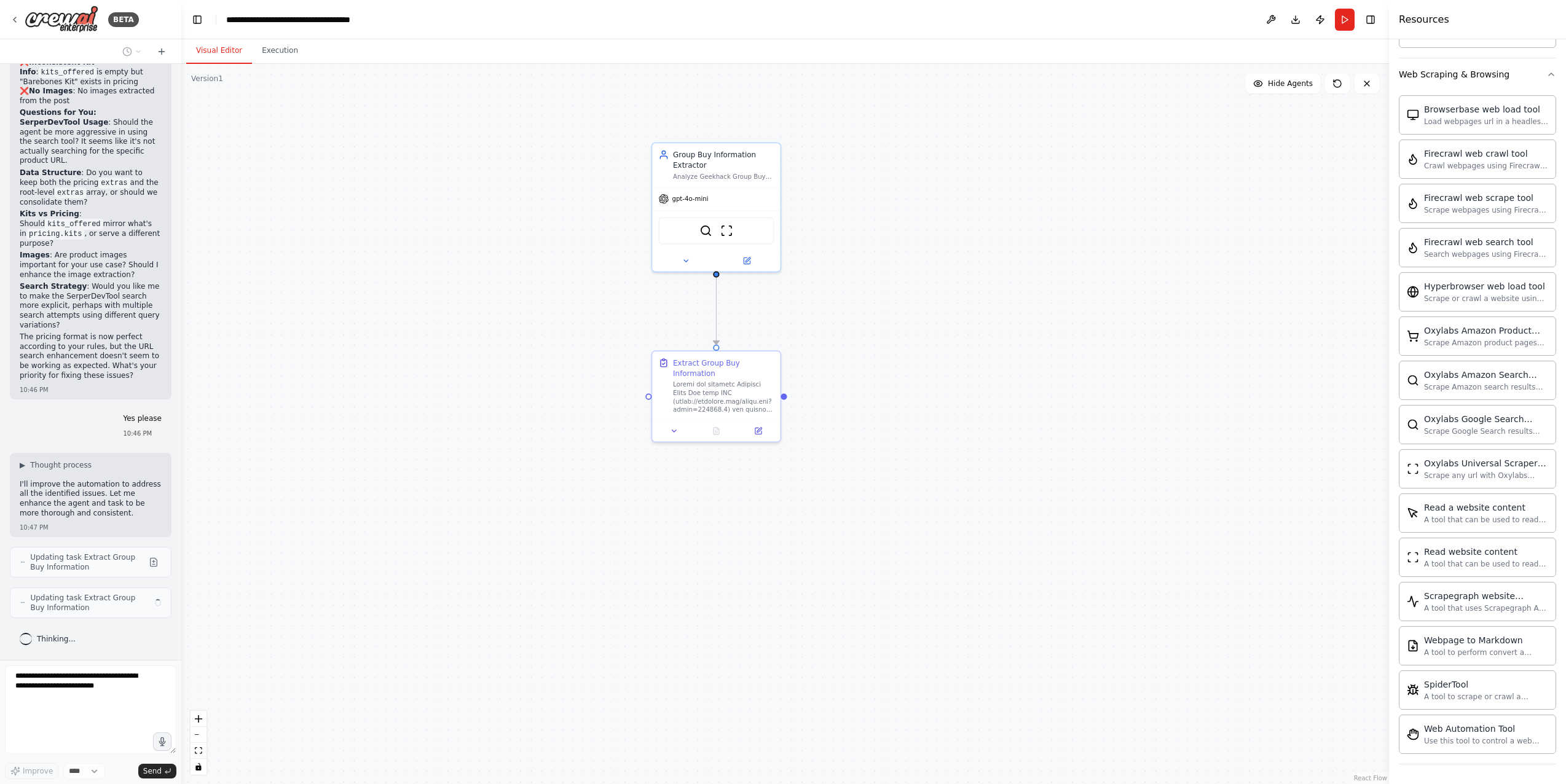
scroll to position [5763, 0]
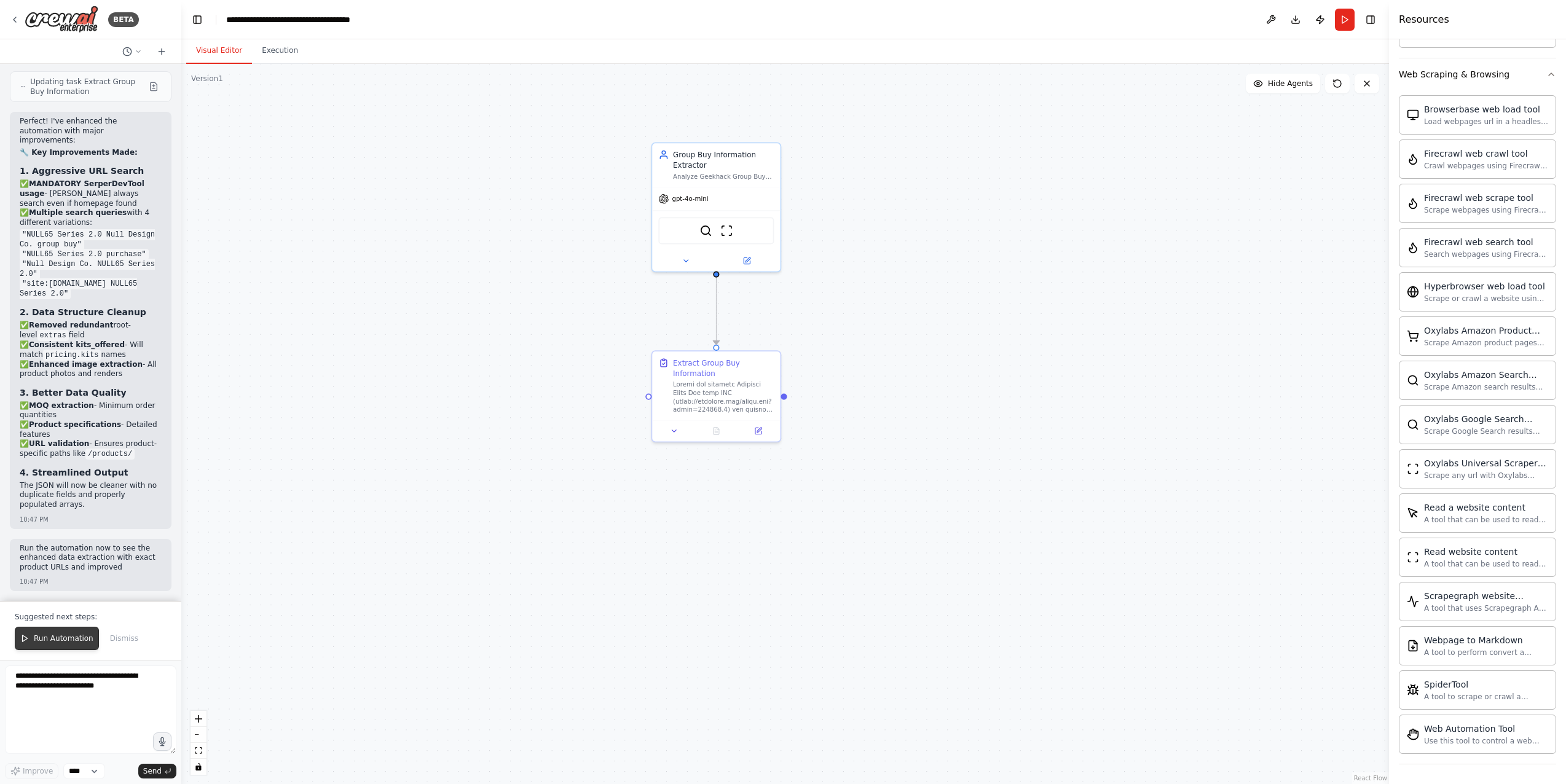
click at [70, 641] on span "Run Automation" at bounding box center [64, 638] width 60 height 10
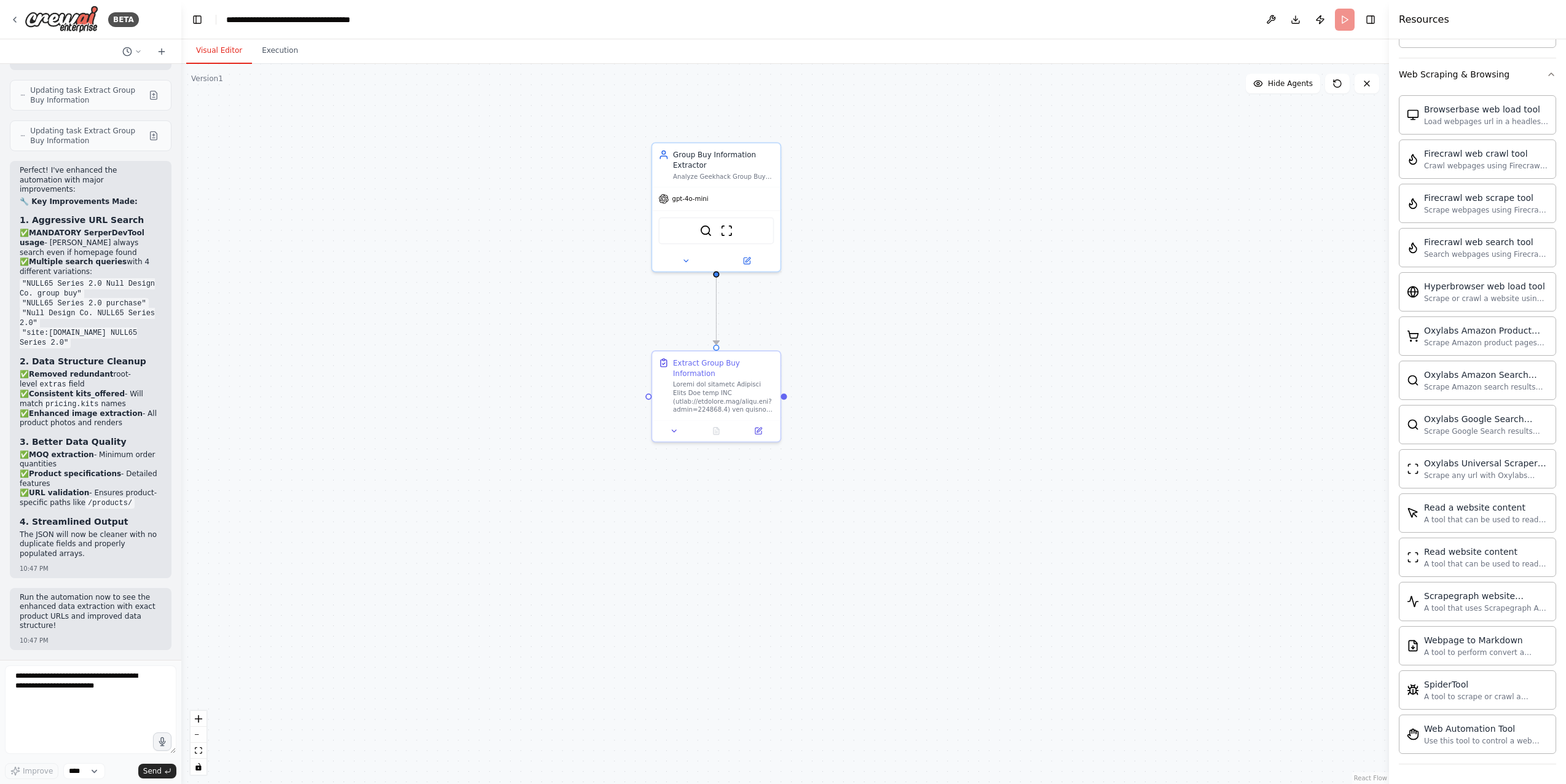
scroll to position [6226, 0]
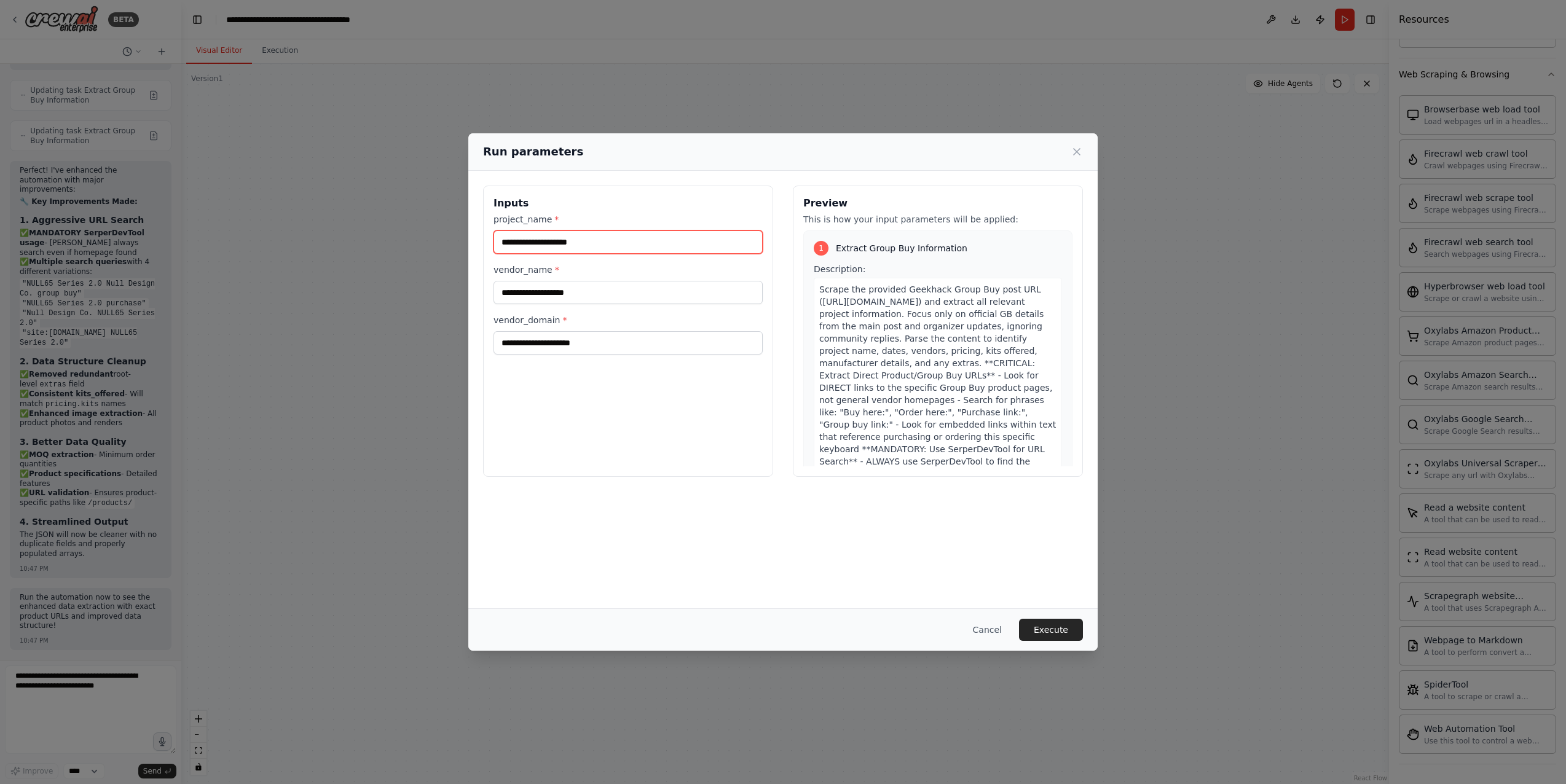
click at [645, 245] on input "project_name *" at bounding box center [628, 242] width 269 height 24
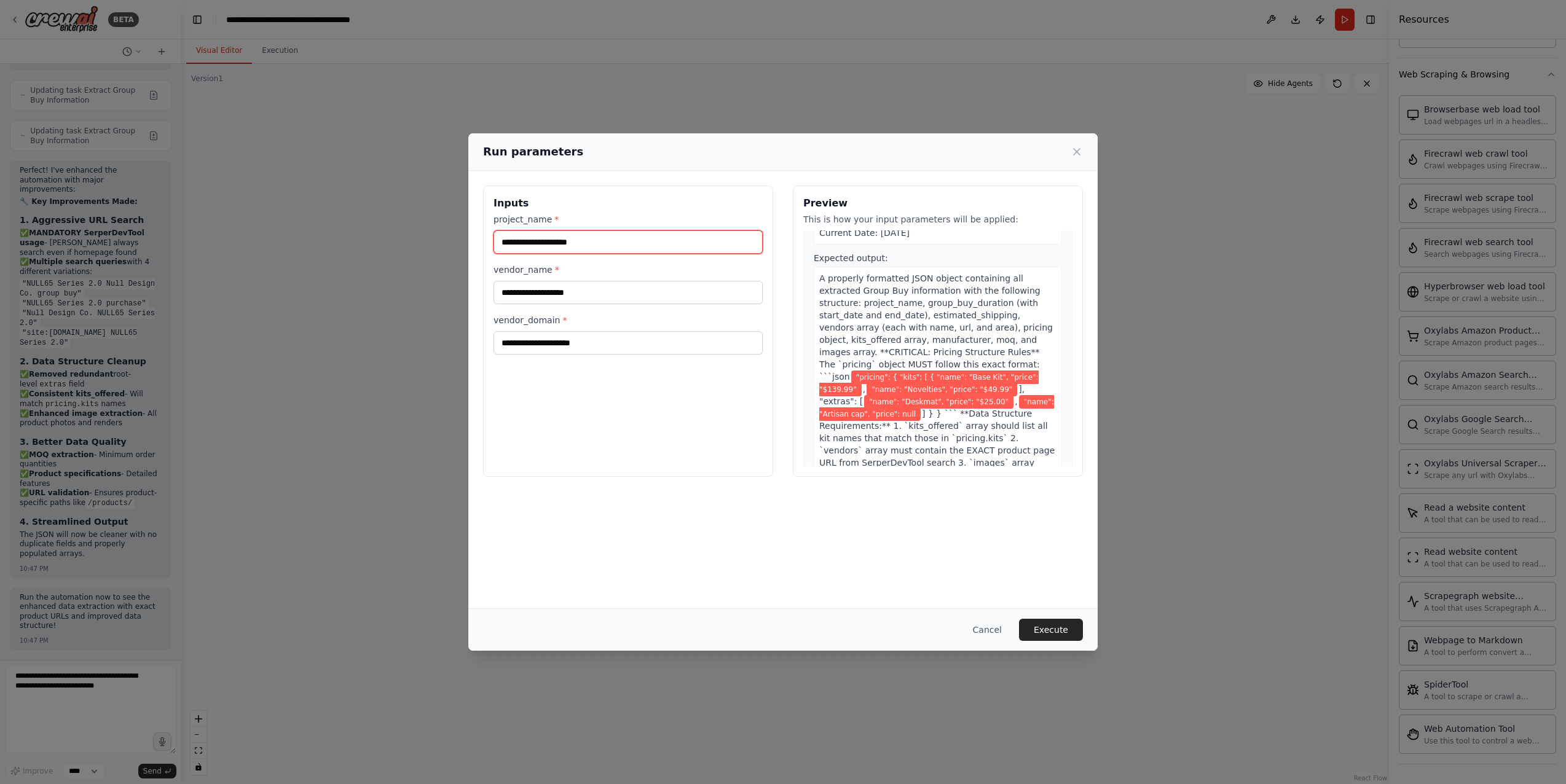
scroll to position [566, 0]
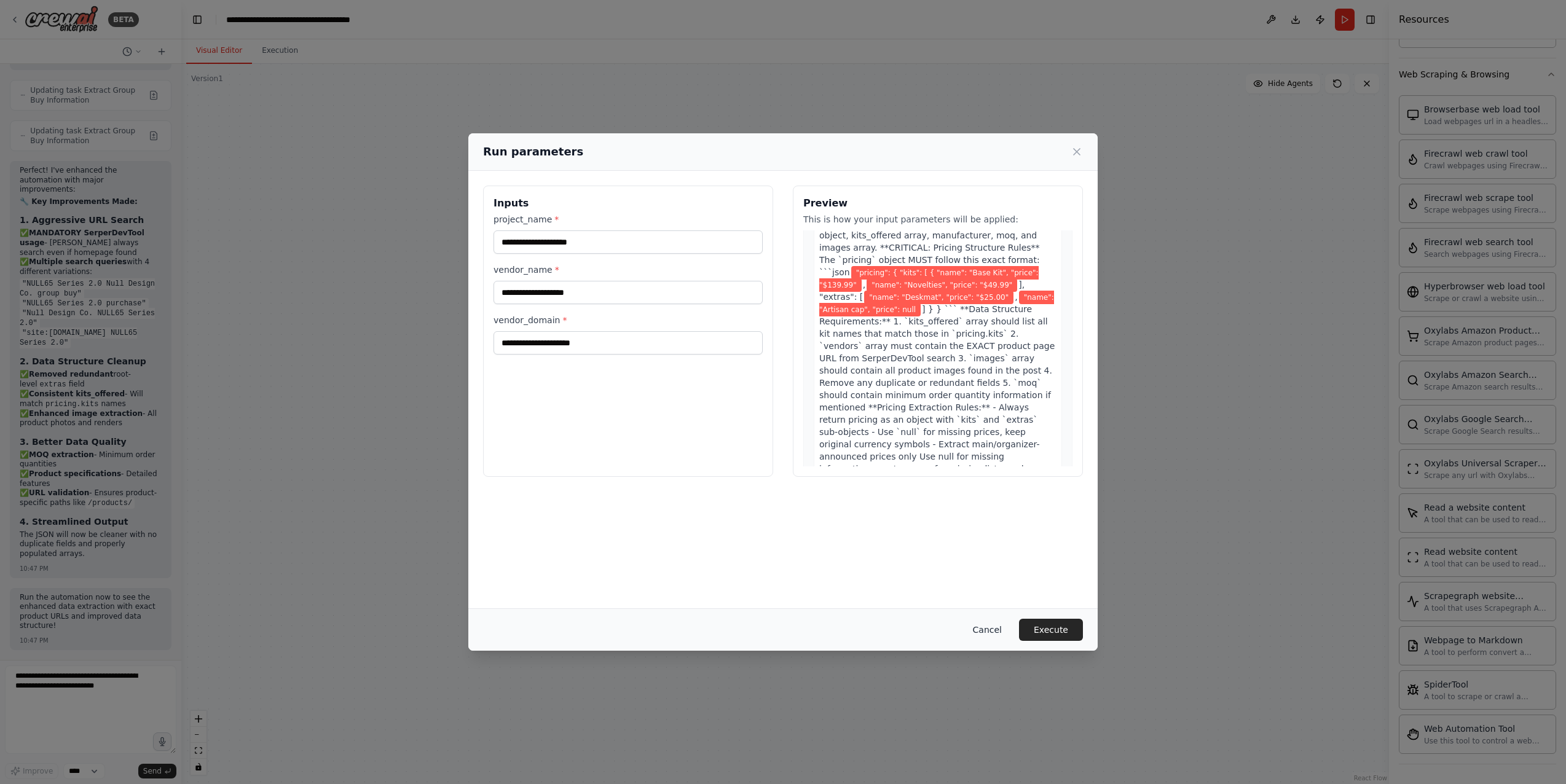
click at [986, 632] on button "Cancel" at bounding box center [988, 630] width 49 height 22
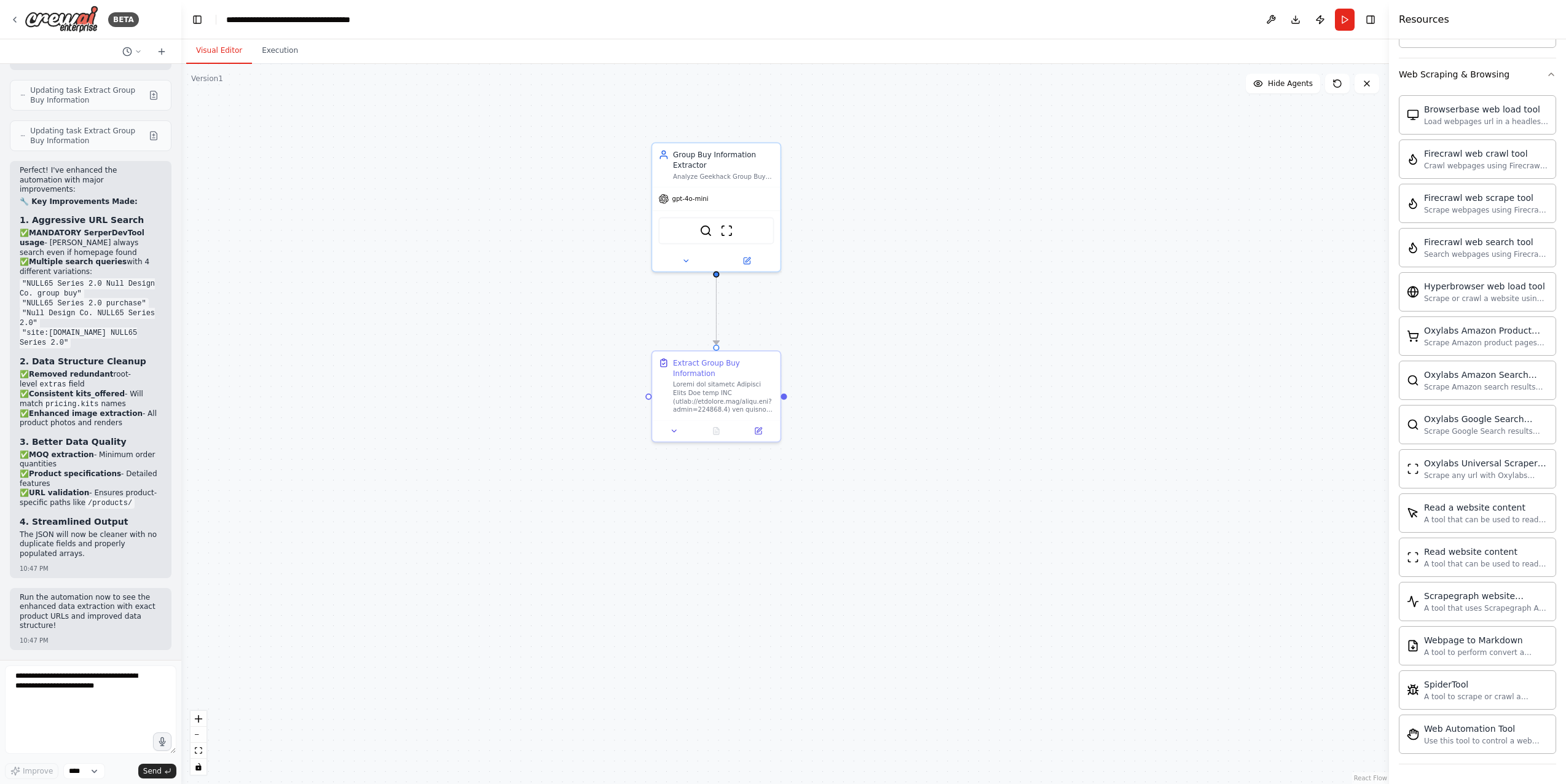
click at [898, 640] on div ".deletable-edge-delete-btn { width: 20px; height: 20px; border: 0px solid #ffff…" at bounding box center [784, 423] width 1207 height 720
click at [91, 16] on img at bounding box center [61, 18] width 74 height 27
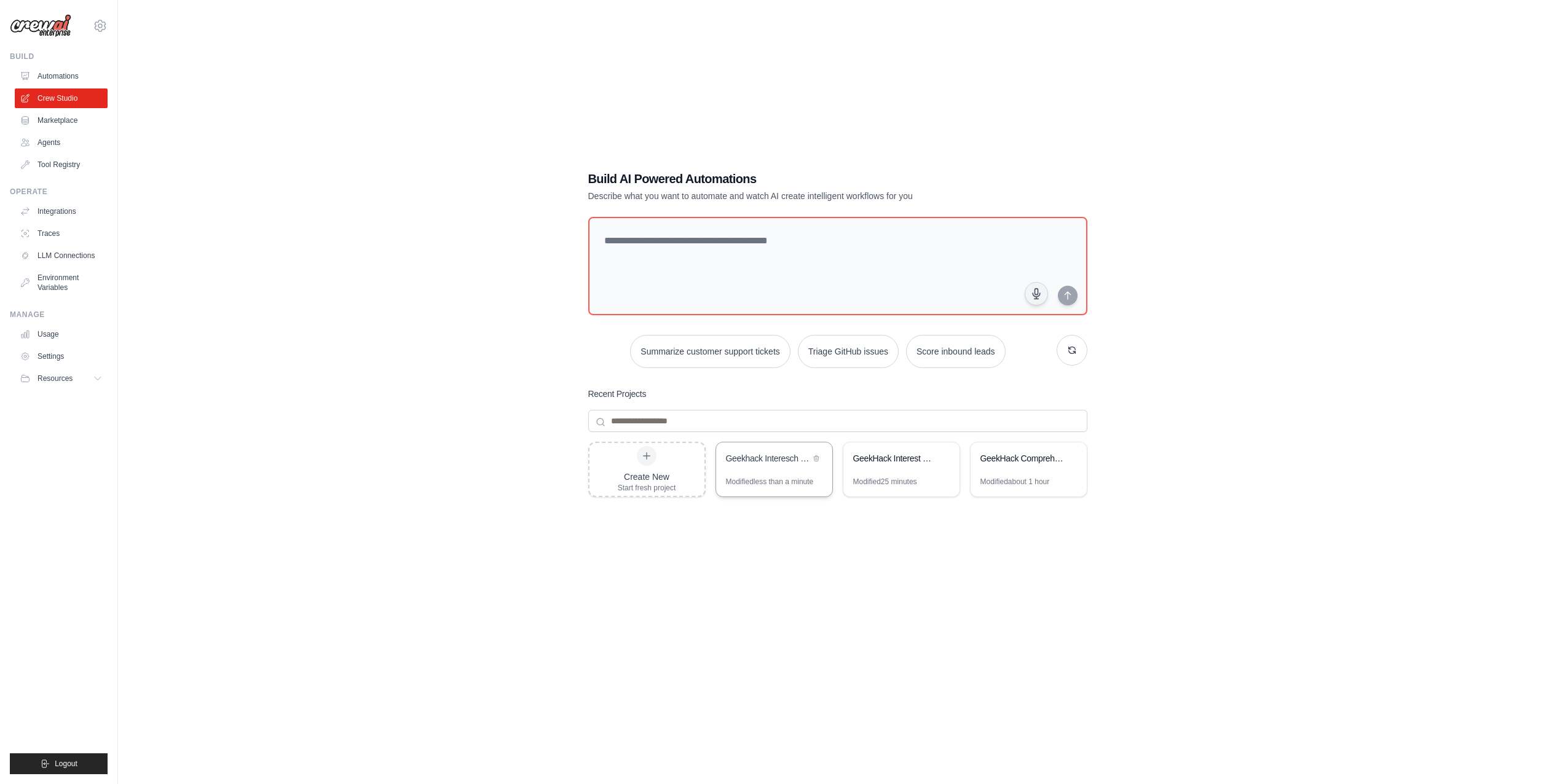
click at [795, 466] on div "Geekhack Interesch Summarizer" at bounding box center [768, 460] width 84 height 15
click at [876, 470] on div "GeekHack Interest Check Enrichment" at bounding box center [901, 460] width 116 height 35
click at [851, 614] on div "Create New Start fresh project Geekhack Interesch Summarizer Modified less than…" at bounding box center [838, 540] width 499 height 197
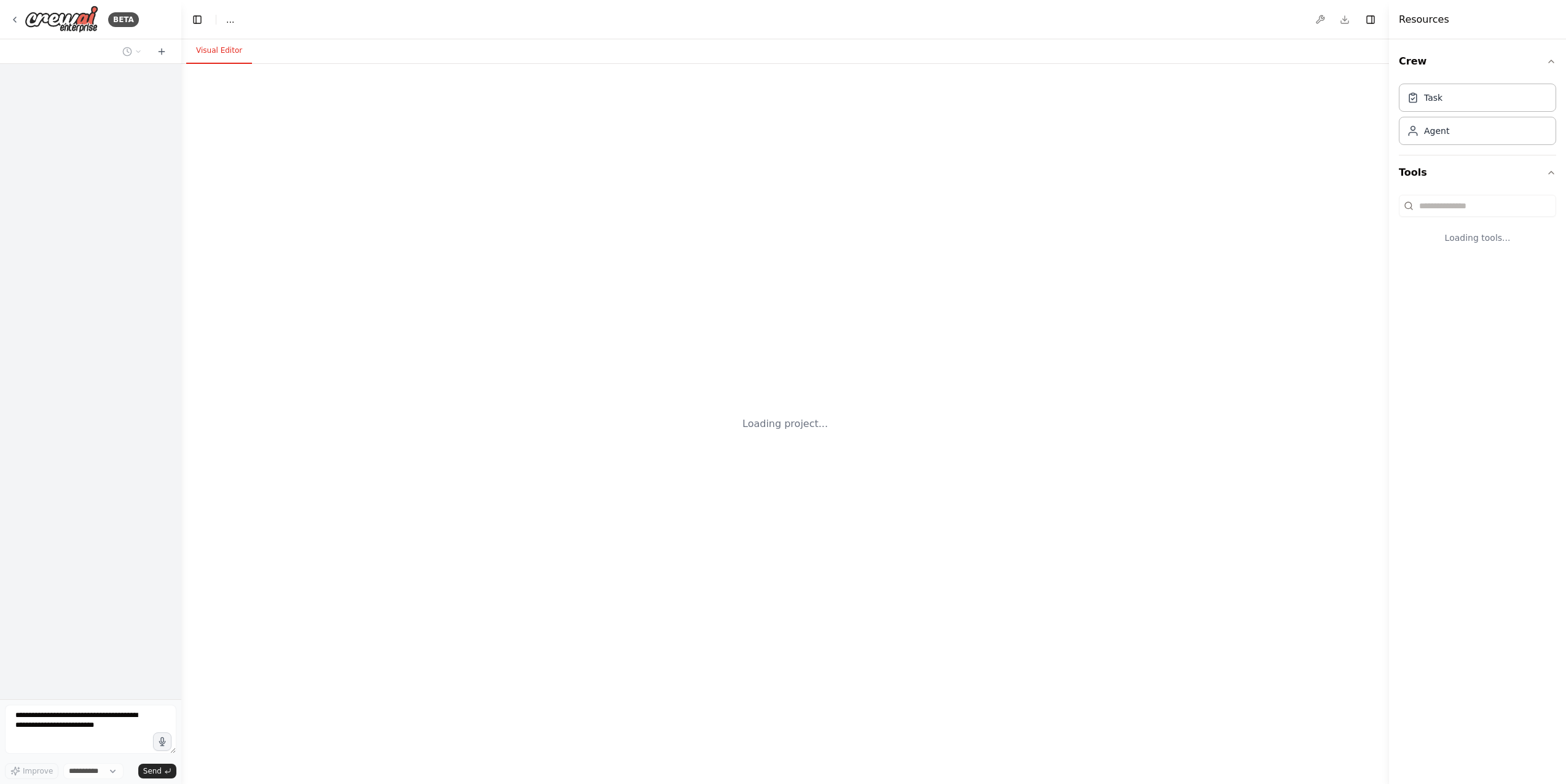
select select "****"
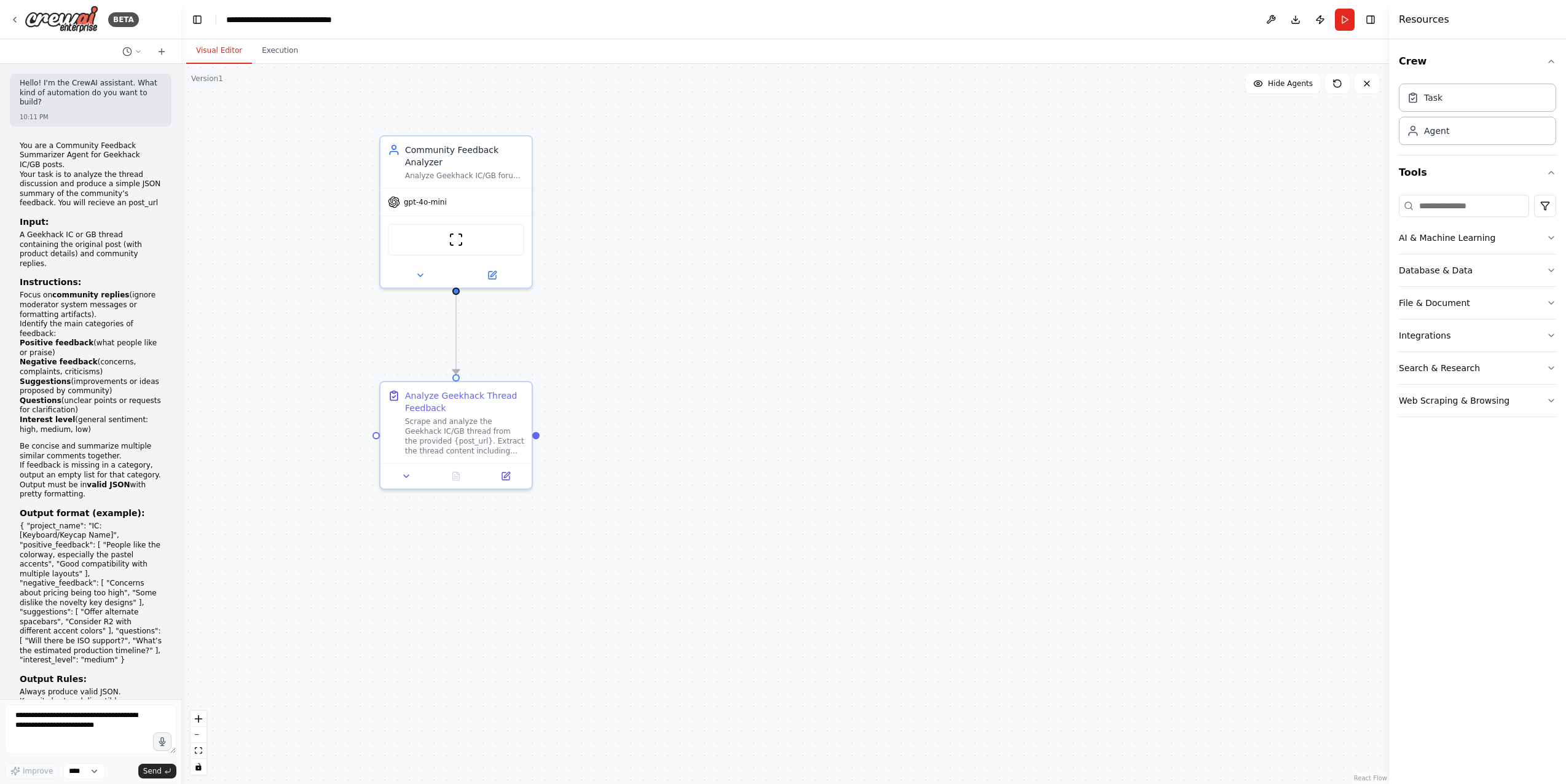
drag, startPoint x: 563, startPoint y: 384, endPoint x: 700, endPoint y: 393, distance: 137.3
click at [700, 393] on div ".deletable-edge-delete-btn { width: 20px; height: 20px; border: 0px solid #ffff…" at bounding box center [784, 423] width 1207 height 720
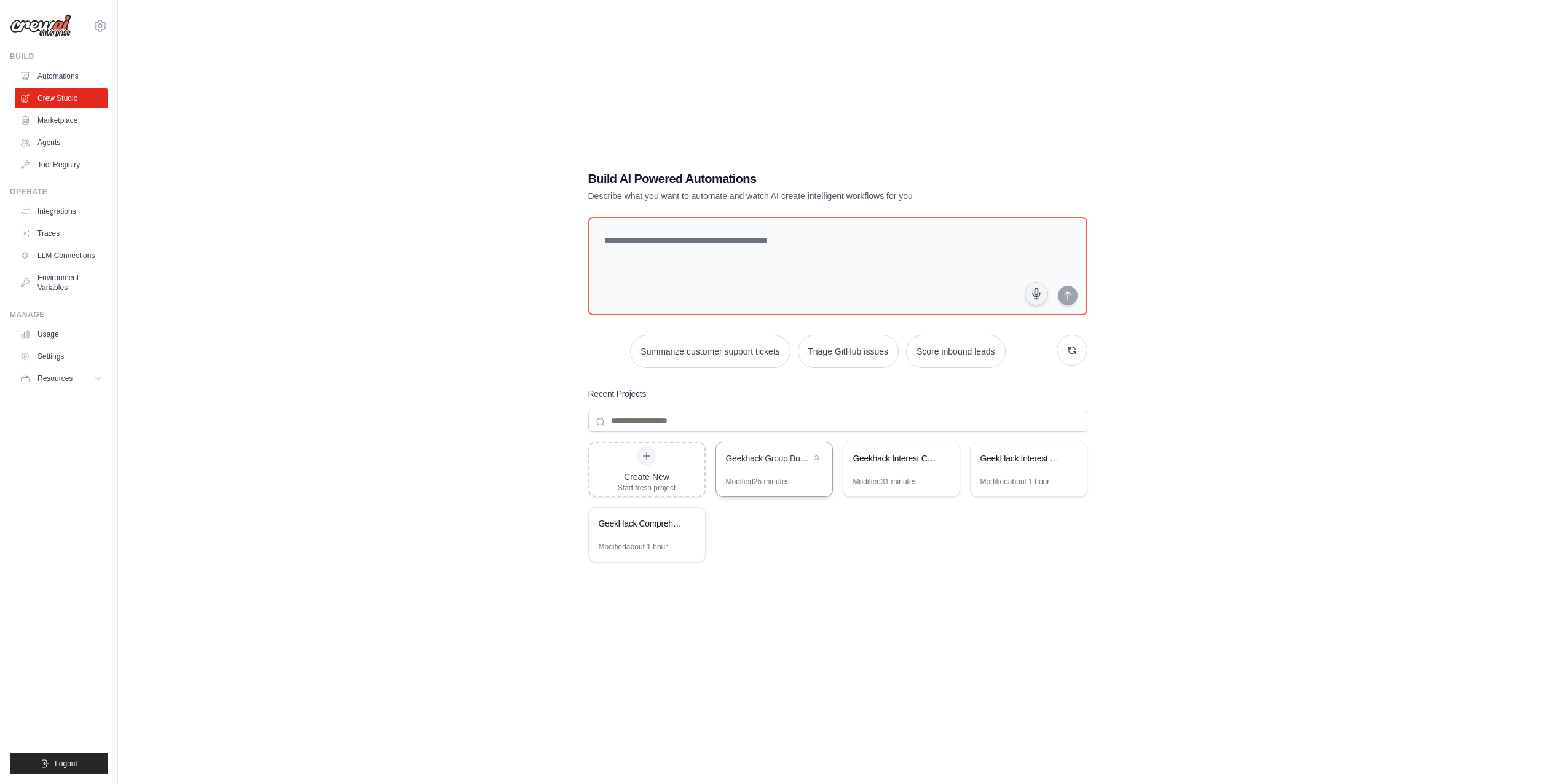
click at [774, 472] on div "Geekhack Group Buy Information Extractor" at bounding box center [773, 460] width 116 height 35
click at [819, 457] on icon at bounding box center [816, 457] width 7 height 7
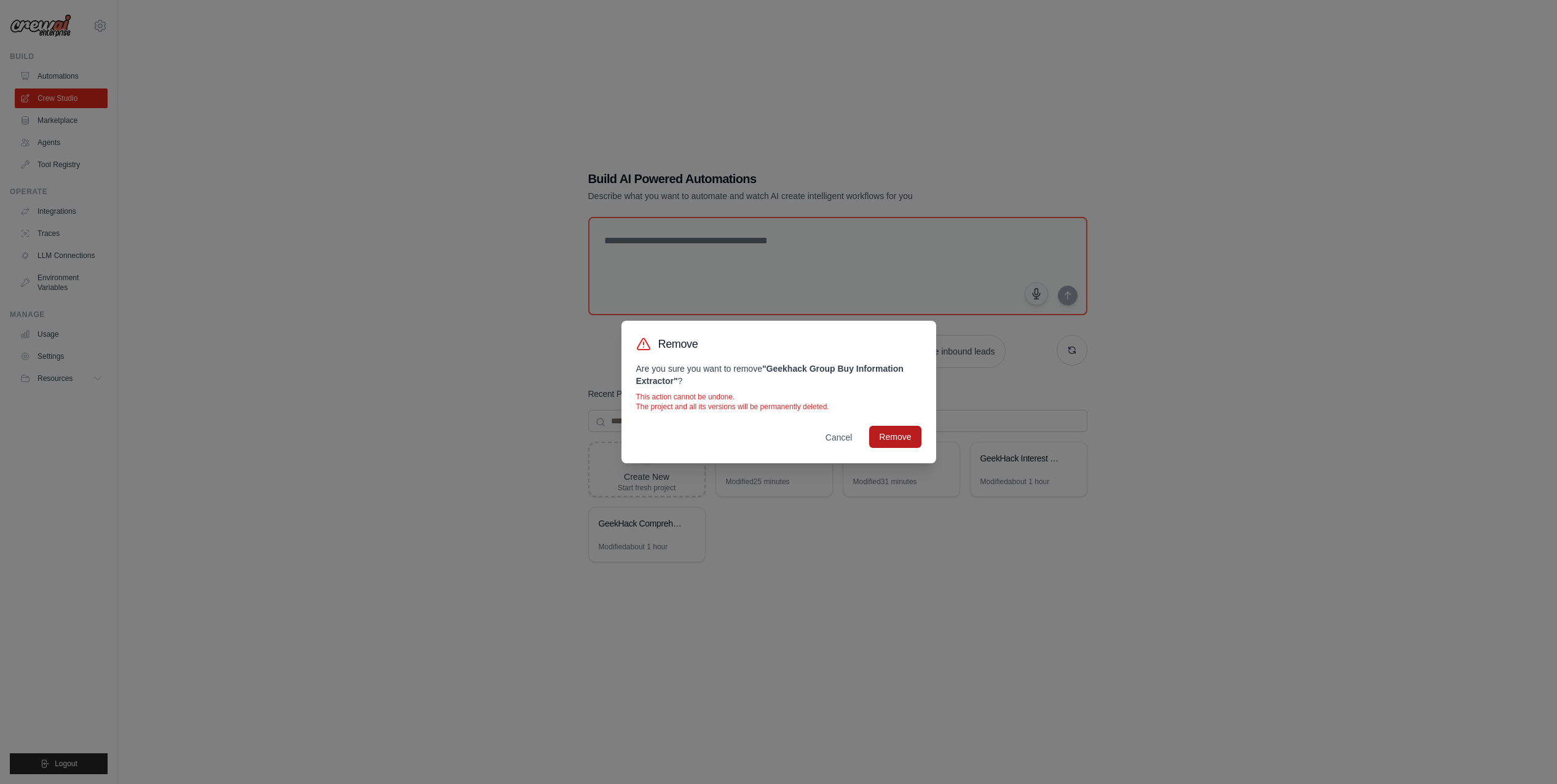
click at [903, 438] on button "Remove" at bounding box center [895, 437] width 52 height 22
click at [1145, 720] on div "Remove Are you sure you want to remove " Geekhack Group Buy Information Extract…" at bounding box center [778, 392] width 1557 height 784
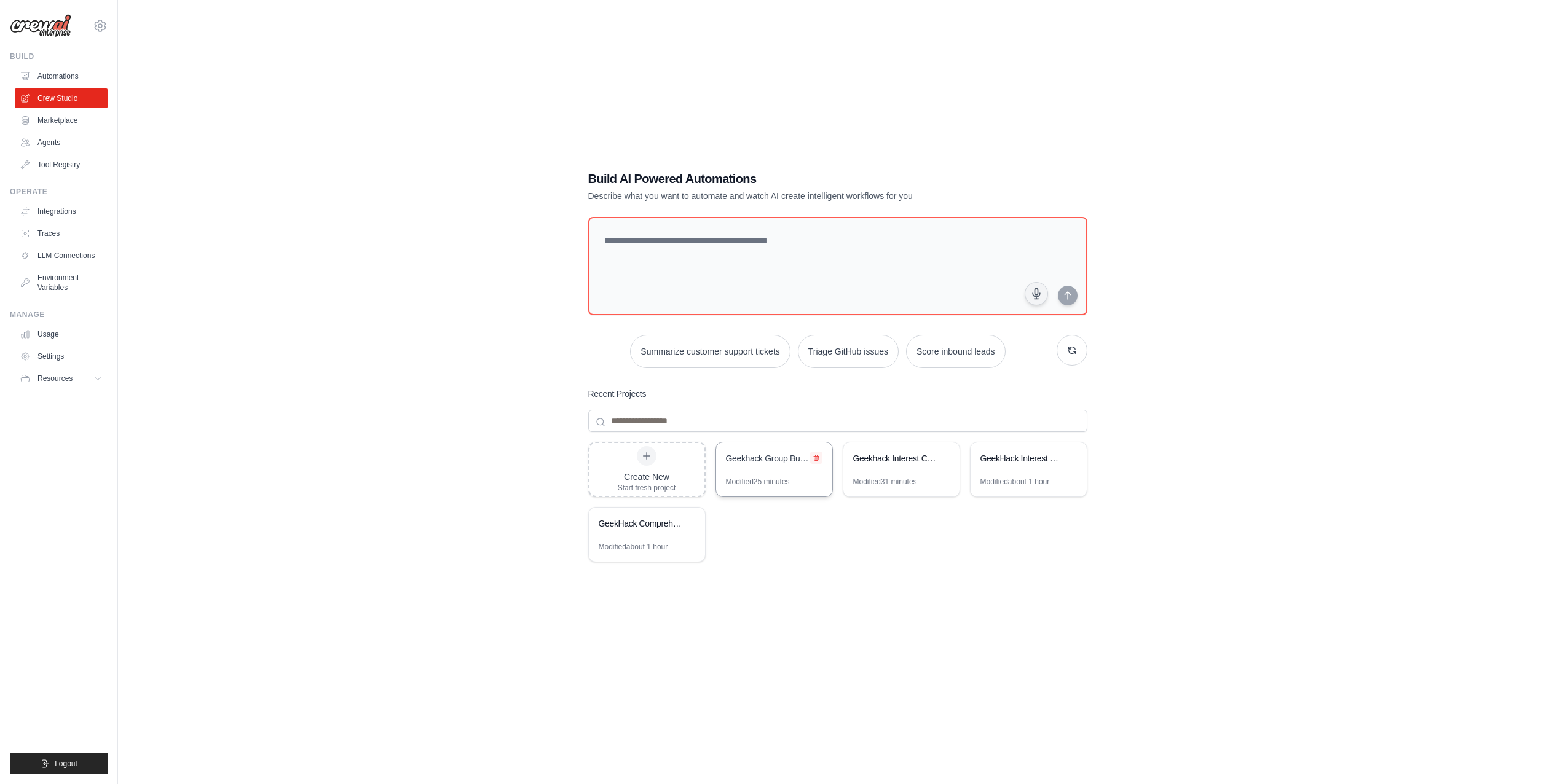
click at [815, 457] on icon at bounding box center [816, 457] width 7 height 7
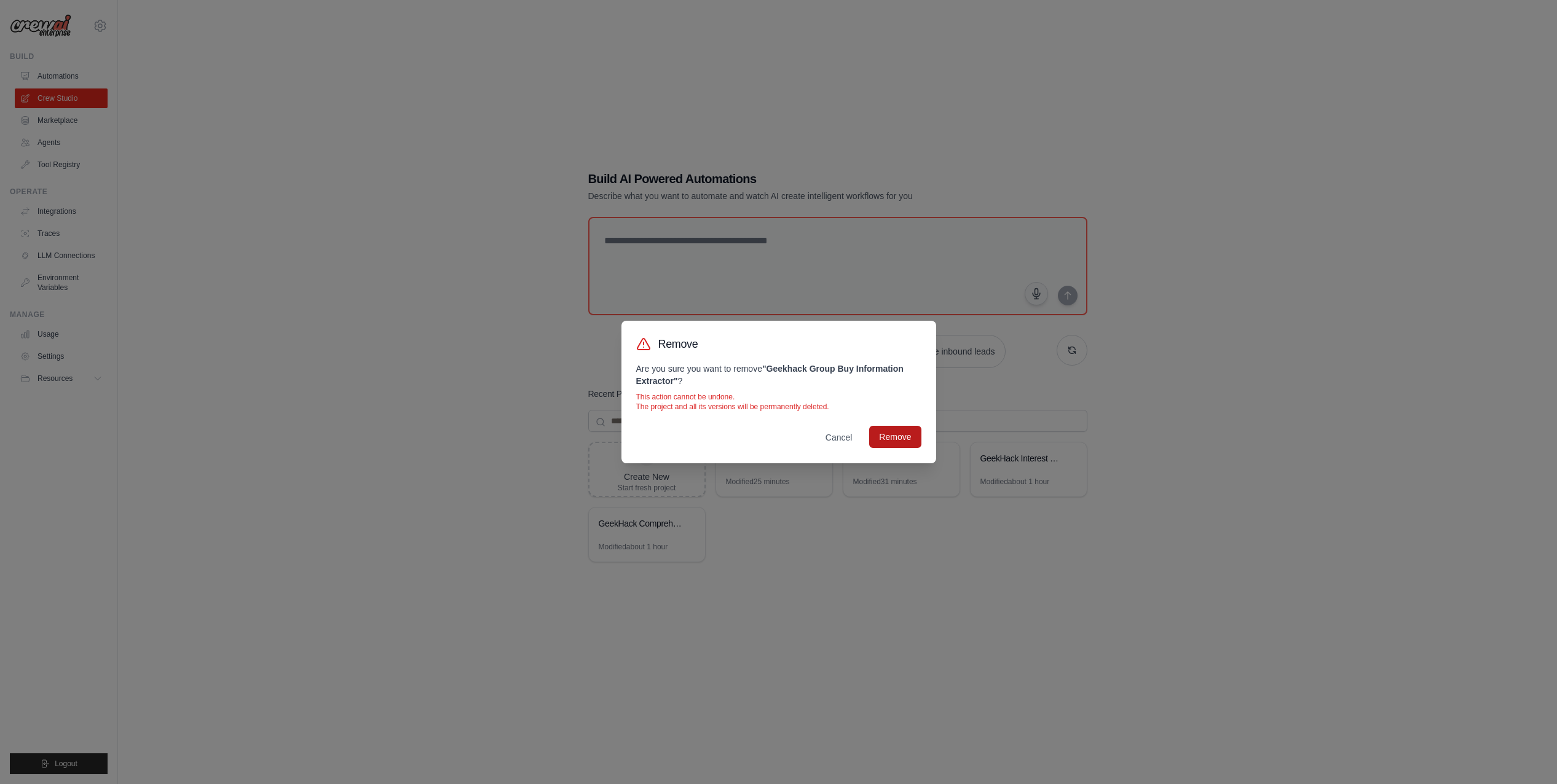
click at [904, 435] on button "Remove" at bounding box center [895, 437] width 52 height 22
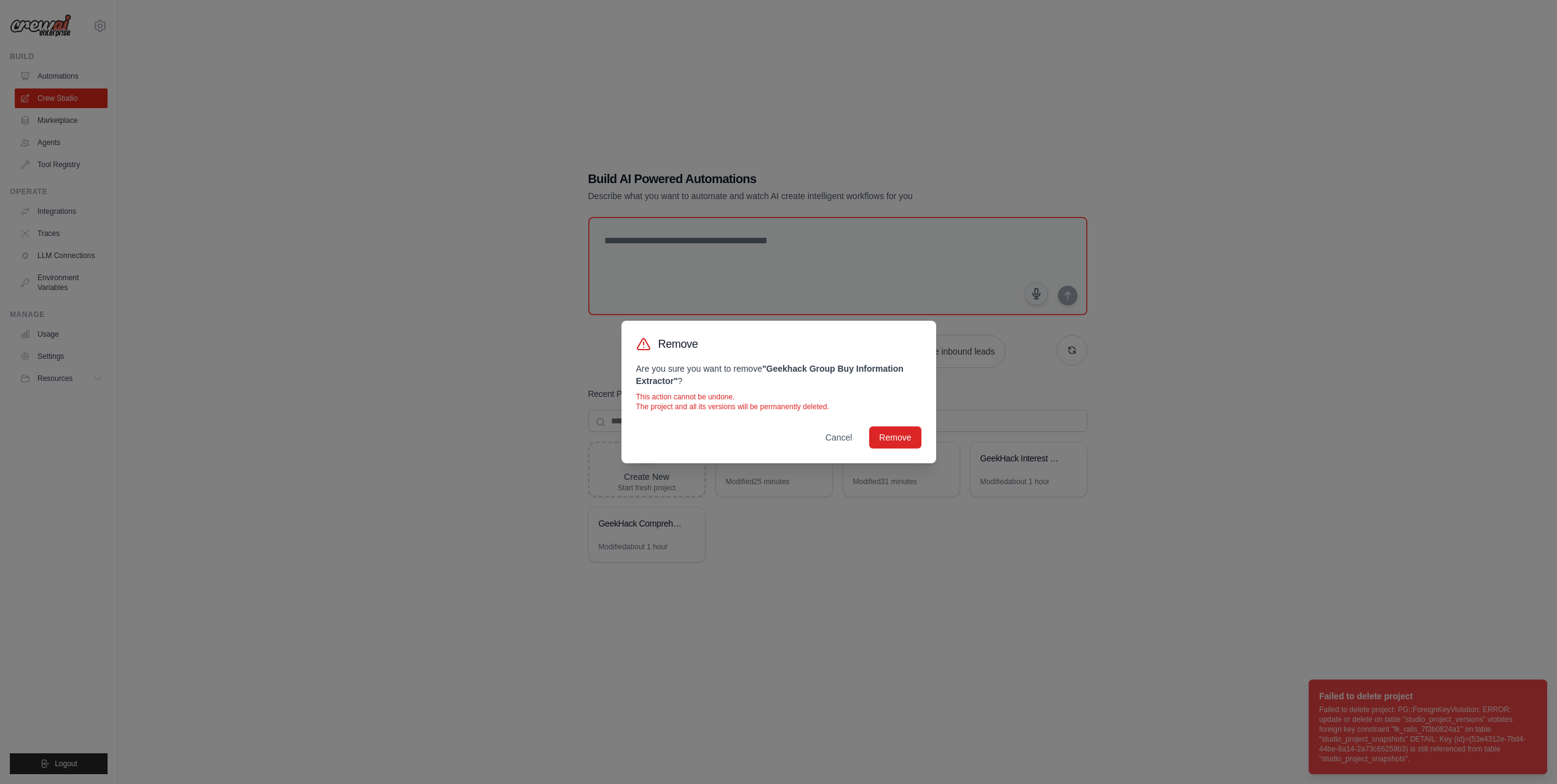
click at [885, 548] on div "Remove Are you sure you want to remove " Geekhack Group Buy Information Extract…" at bounding box center [778, 392] width 1557 height 784
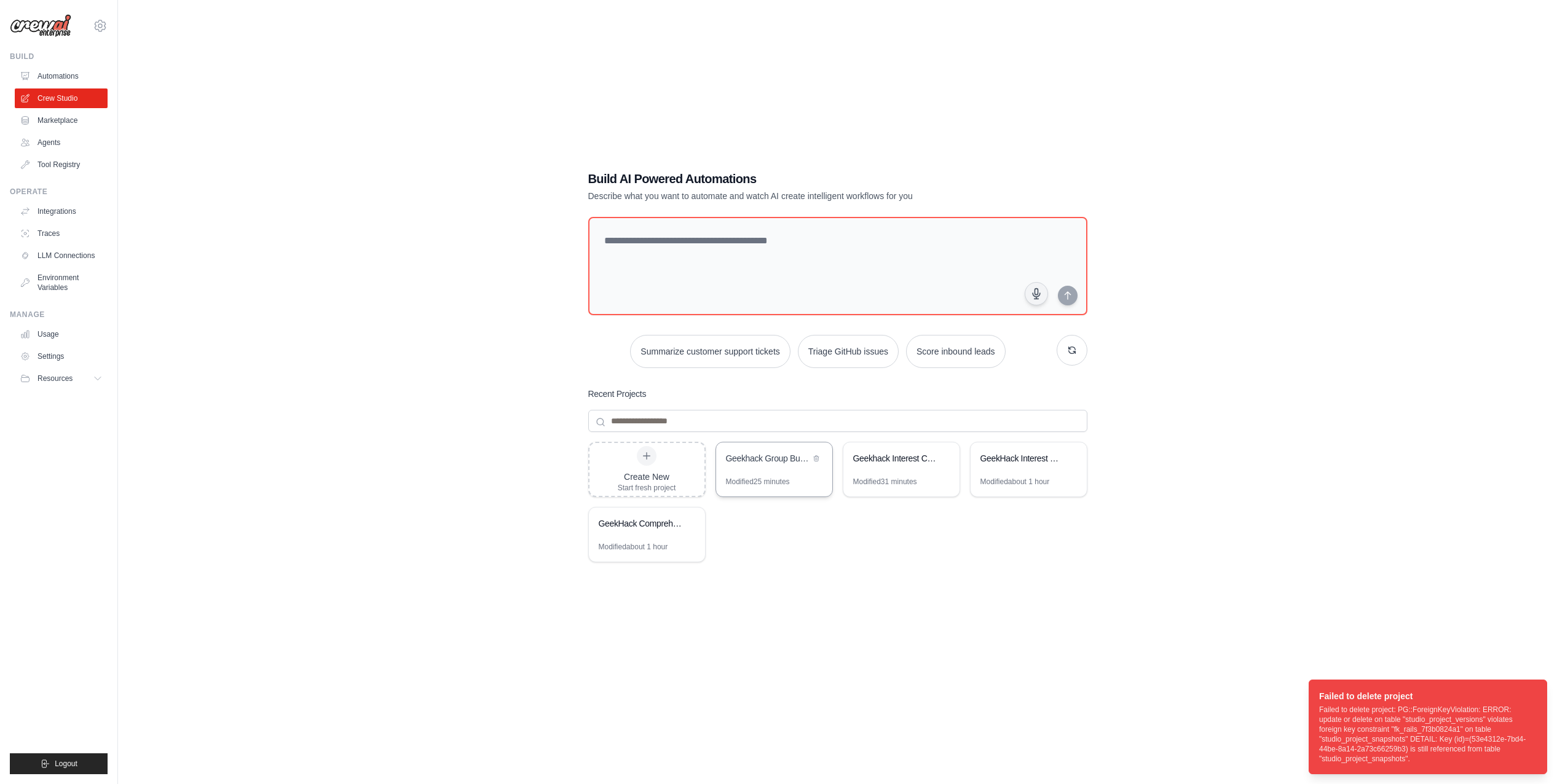
click at [723, 479] on div "Modified 25 minutes" at bounding box center [773, 486] width 116 height 20
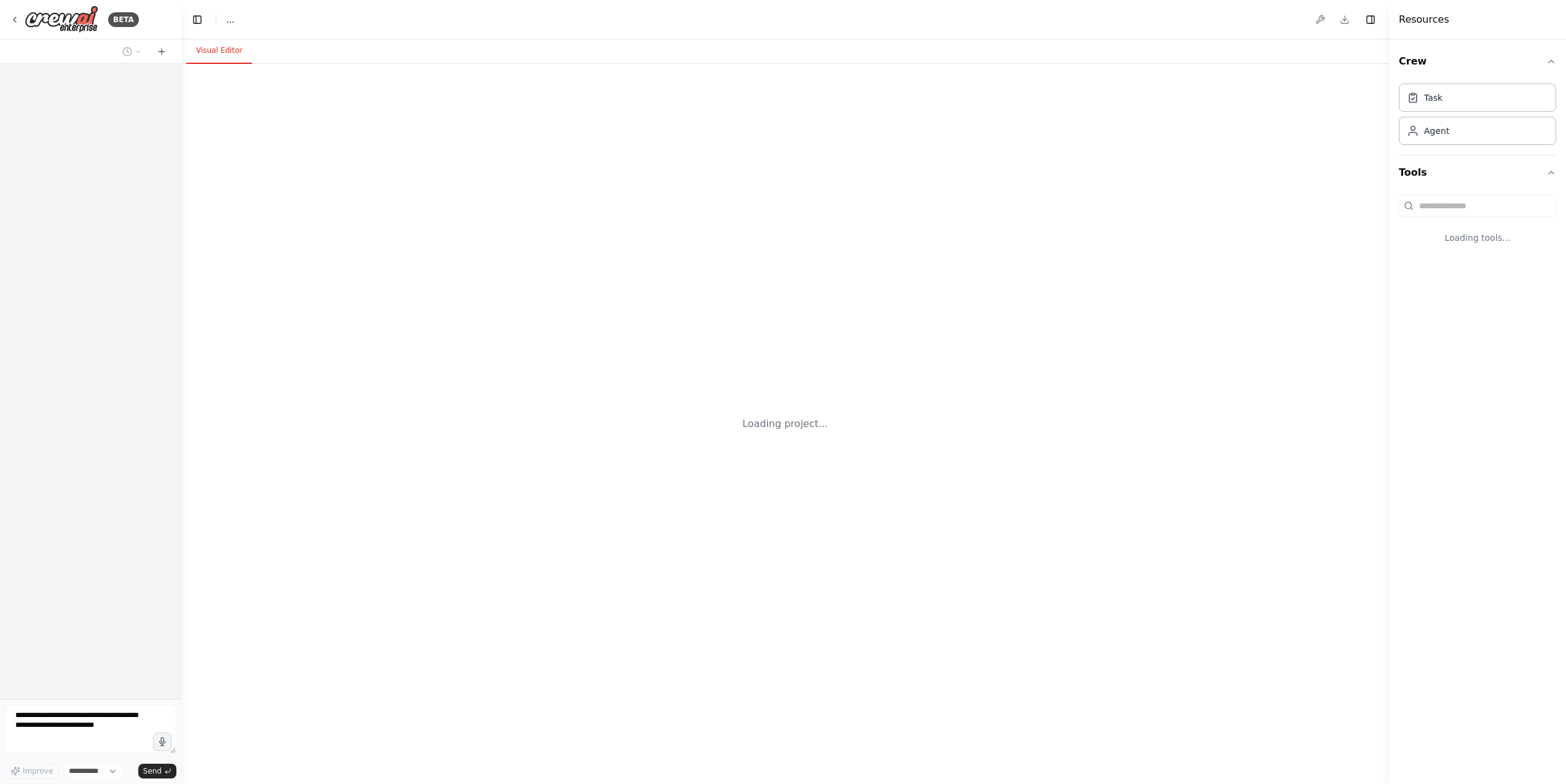
select select "****"
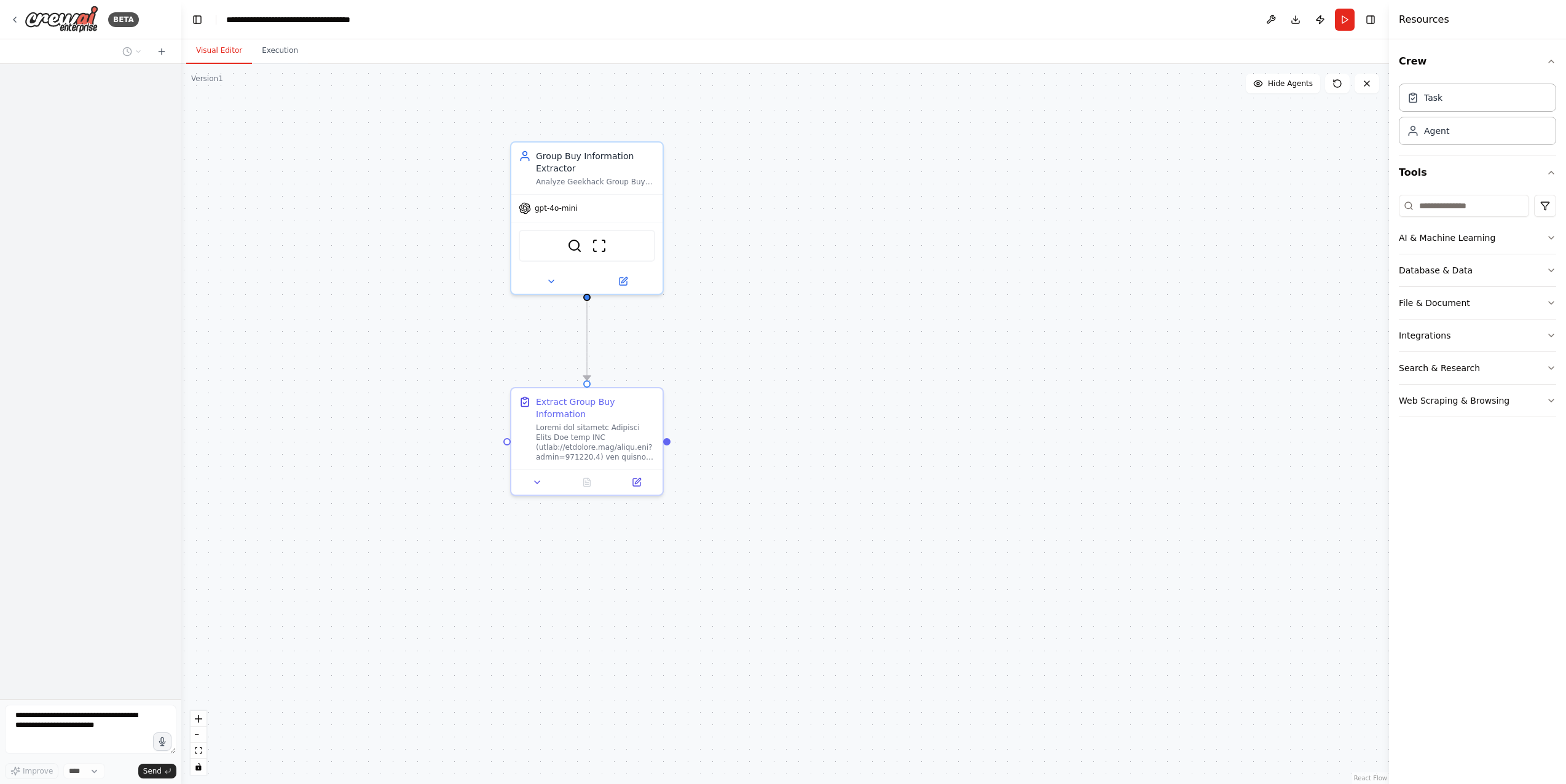
drag, startPoint x: 904, startPoint y: 397, endPoint x: 993, endPoint y: 409, distance: 89.8
click at [993, 409] on div ".deletable-edge-delete-btn { width: 20px; height: 20px; border: 0px solid #ffff…" at bounding box center [784, 423] width 1207 height 720
click at [1469, 404] on div "Web Scraping & Browsing" at bounding box center [1454, 400] width 111 height 13
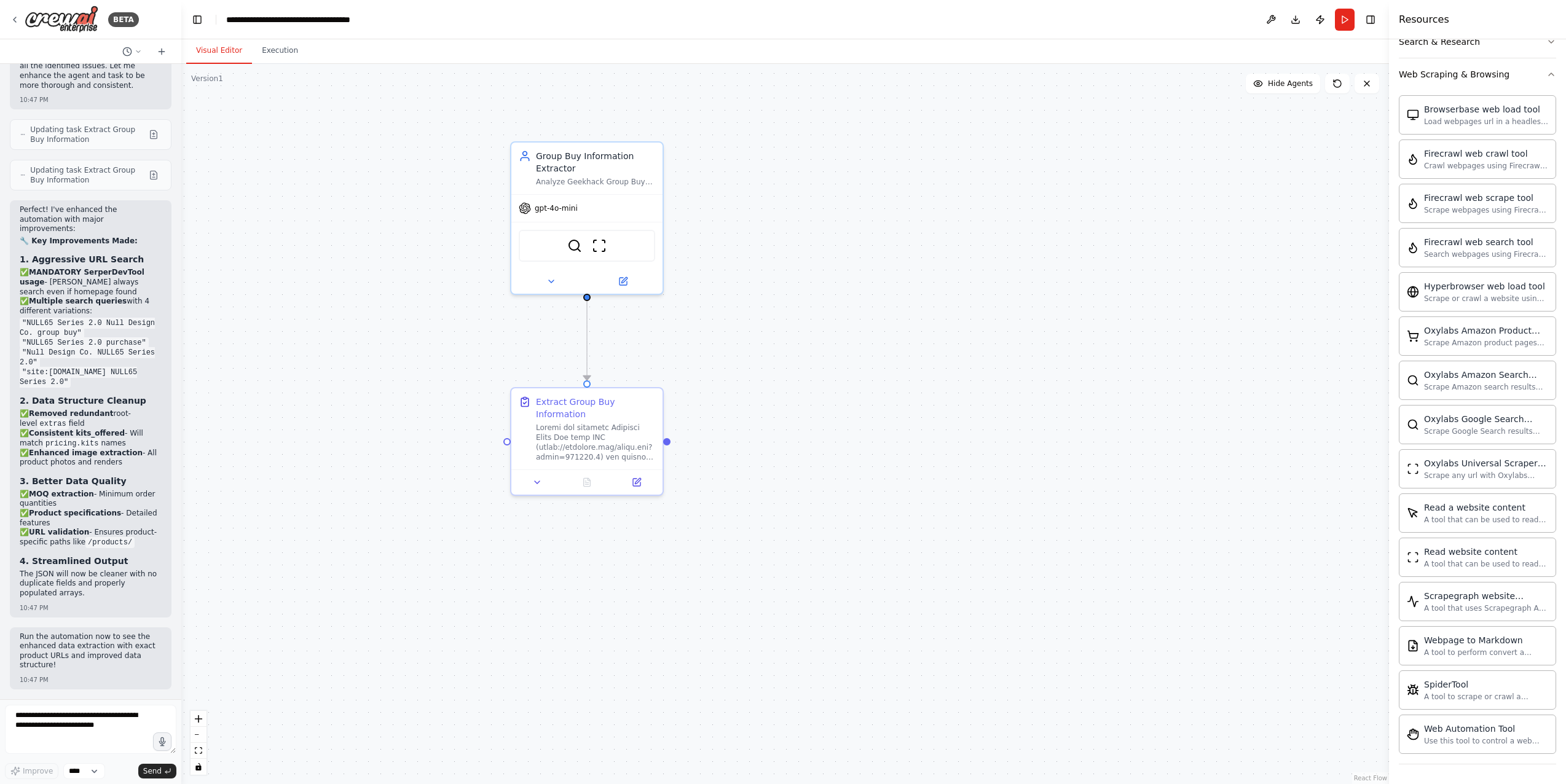
scroll to position [6187, 0]
click at [643, 486] on button at bounding box center [636, 480] width 42 height 15
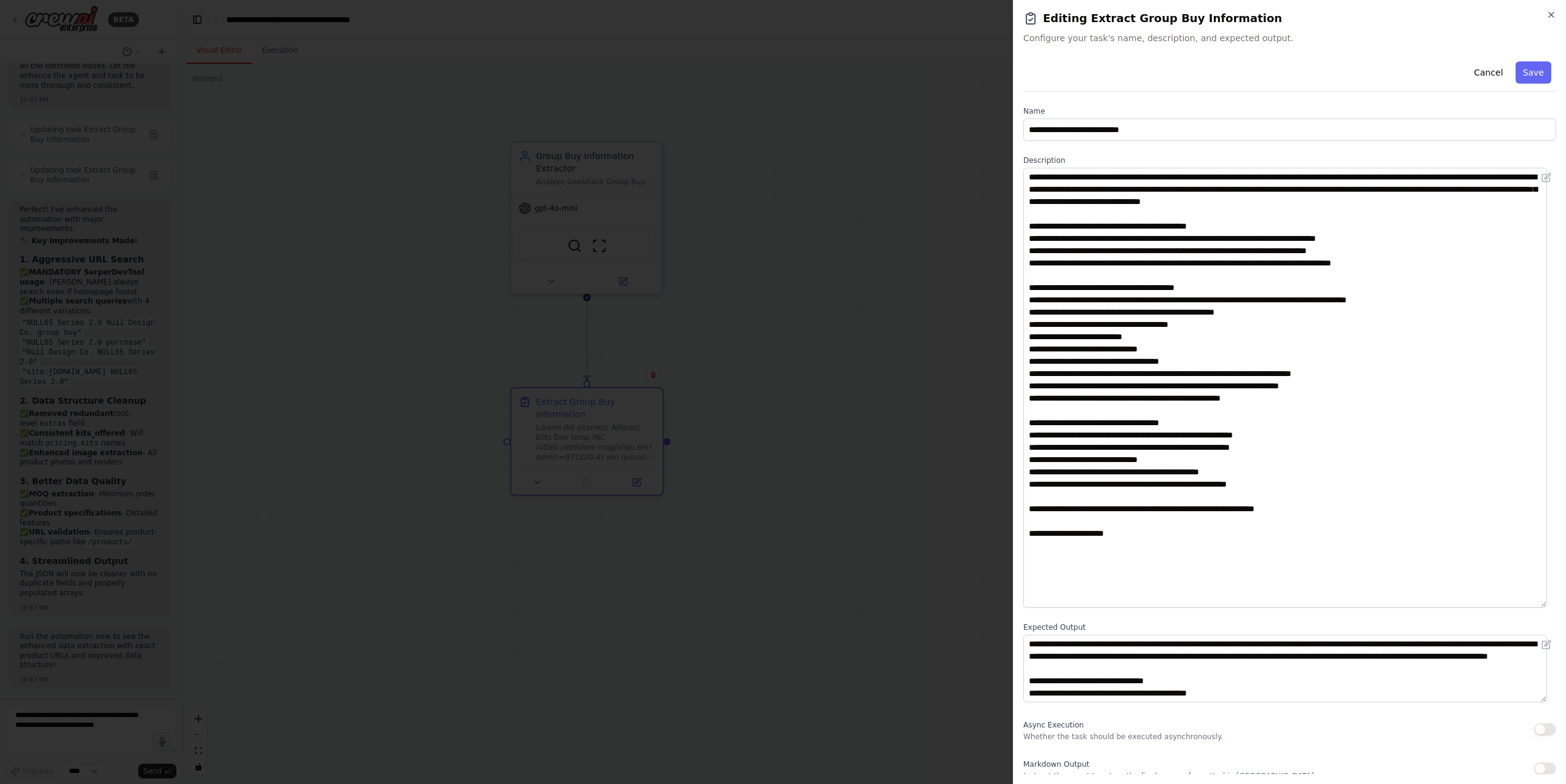
drag, startPoint x: 1551, startPoint y: 231, endPoint x: 1564, endPoint y: 602, distance: 371.2
click at [1564, 602] on div "**********" at bounding box center [1289, 392] width 553 height 784
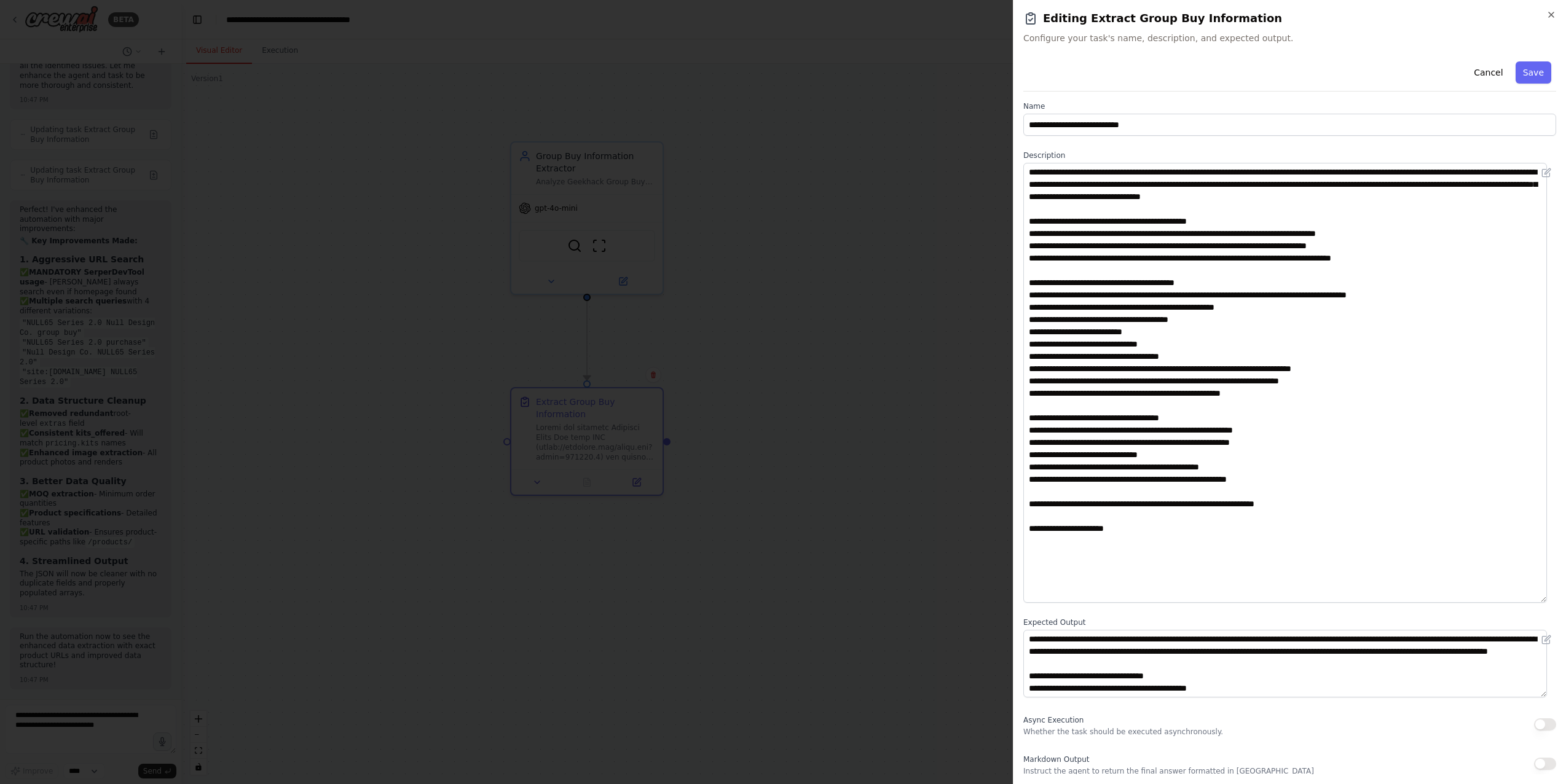
scroll to position [7, 0]
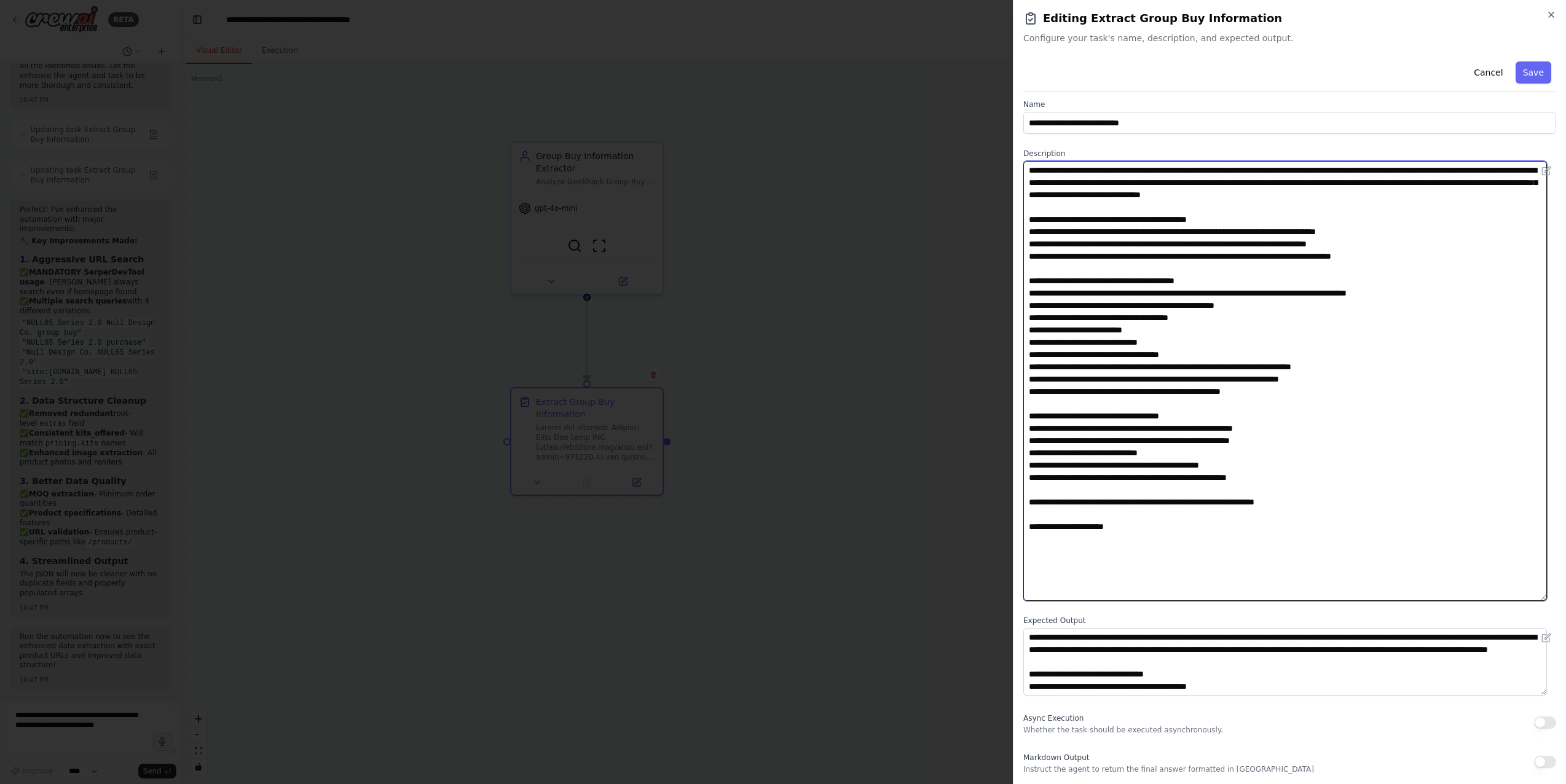
click at [1114, 320] on textarea at bounding box center [1285, 381] width 523 height 440
drag, startPoint x: 1423, startPoint y: 242, endPoint x: 1461, endPoint y: 228, distance: 40.5
click at [1461, 228] on textarea at bounding box center [1285, 381] width 523 height 440
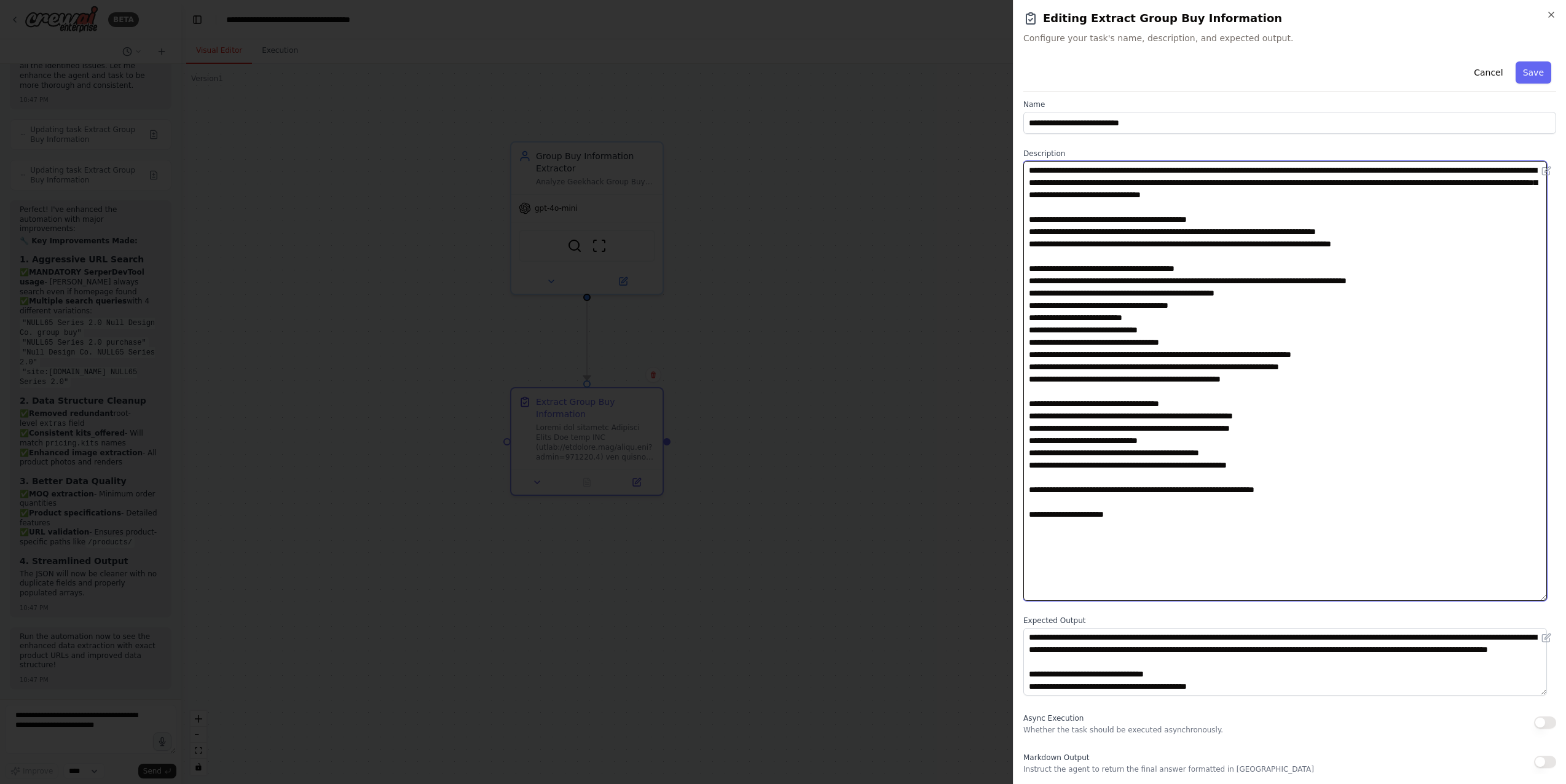
drag, startPoint x: 1109, startPoint y: 301, endPoint x: 1045, endPoint y: 304, distance: 64.1
click at [1045, 304] on textarea at bounding box center [1285, 381] width 523 height 440
click at [1116, 333] on textarea at bounding box center [1285, 381] width 523 height 440
drag, startPoint x: 1433, startPoint y: 169, endPoint x: 1241, endPoint y: 168, distance: 192.0
click at [1241, 168] on textarea at bounding box center [1285, 381] width 523 height 440
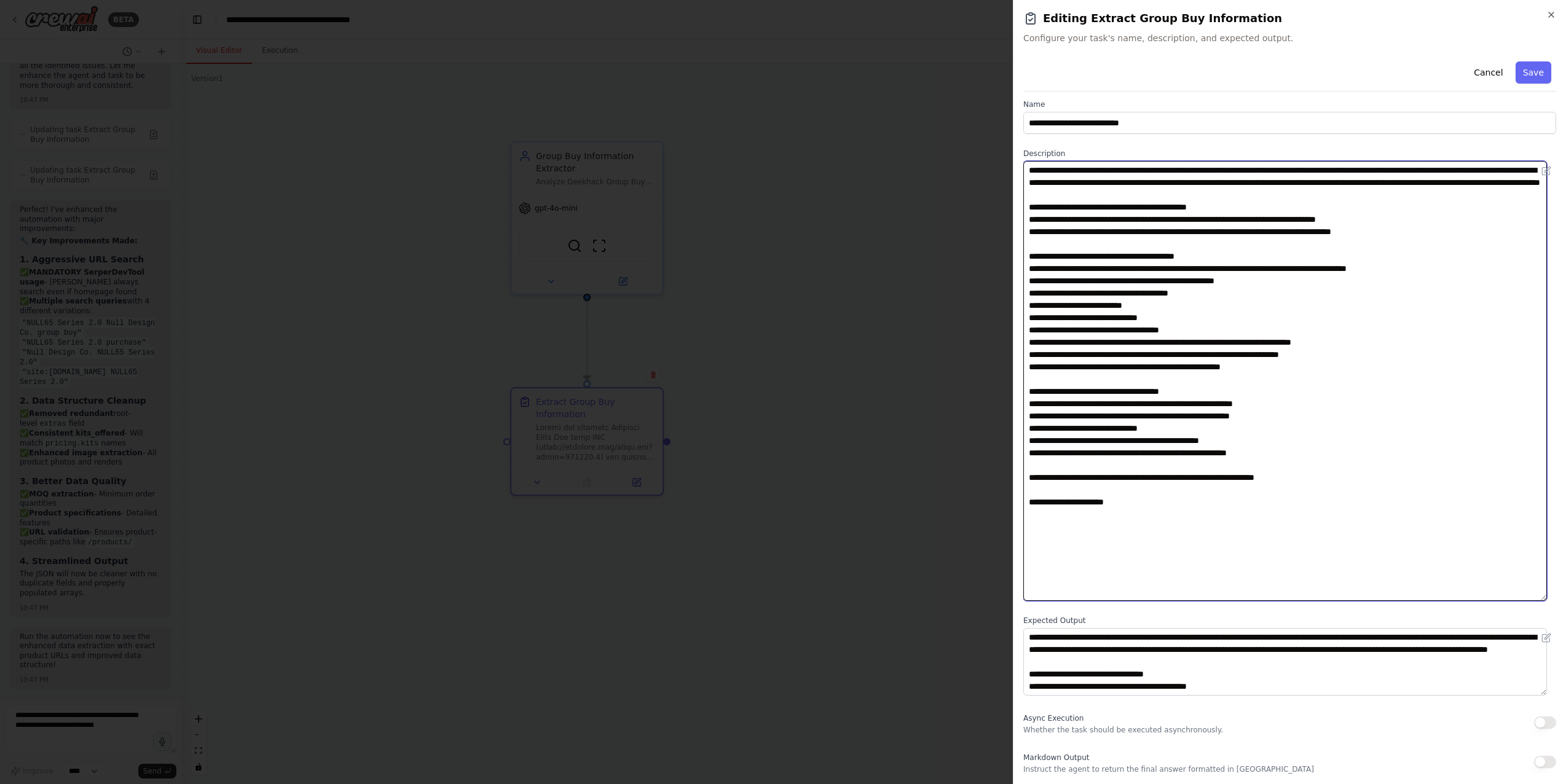
drag, startPoint x: 1184, startPoint y: 522, endPoint x: 1368, endPoint y: 493, distance: 186.3
click at [1368, 493] on textarea at bounding box center [1285, 381] width 523 height 440
type textarea "**********"
click at [1532, 67] on button "Save" at bounding box center [1533, 72] width 35 height 22
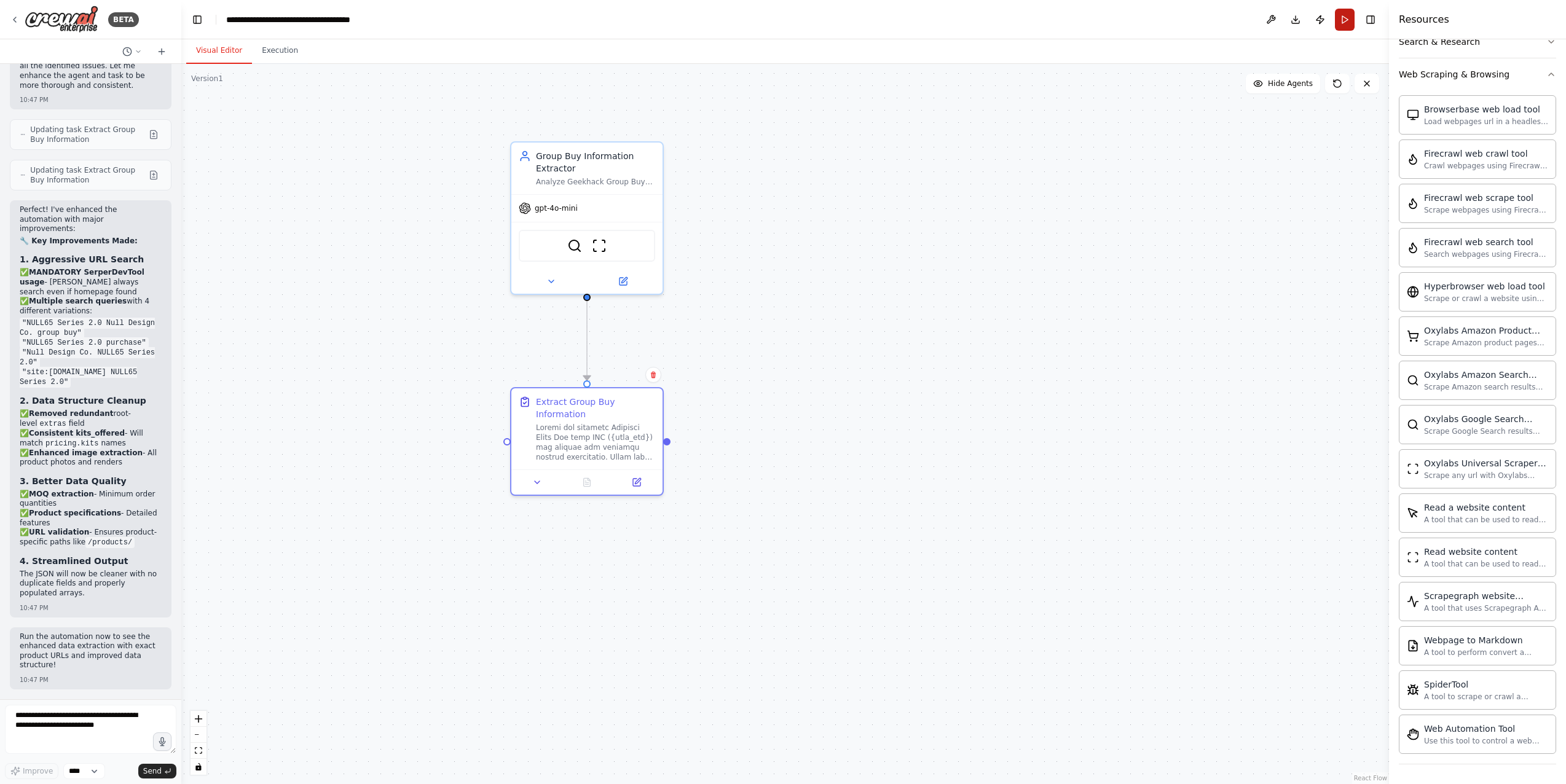
click at [1354, 18] on button "Run" at bounding box center [1345, 20] width 20 height 22
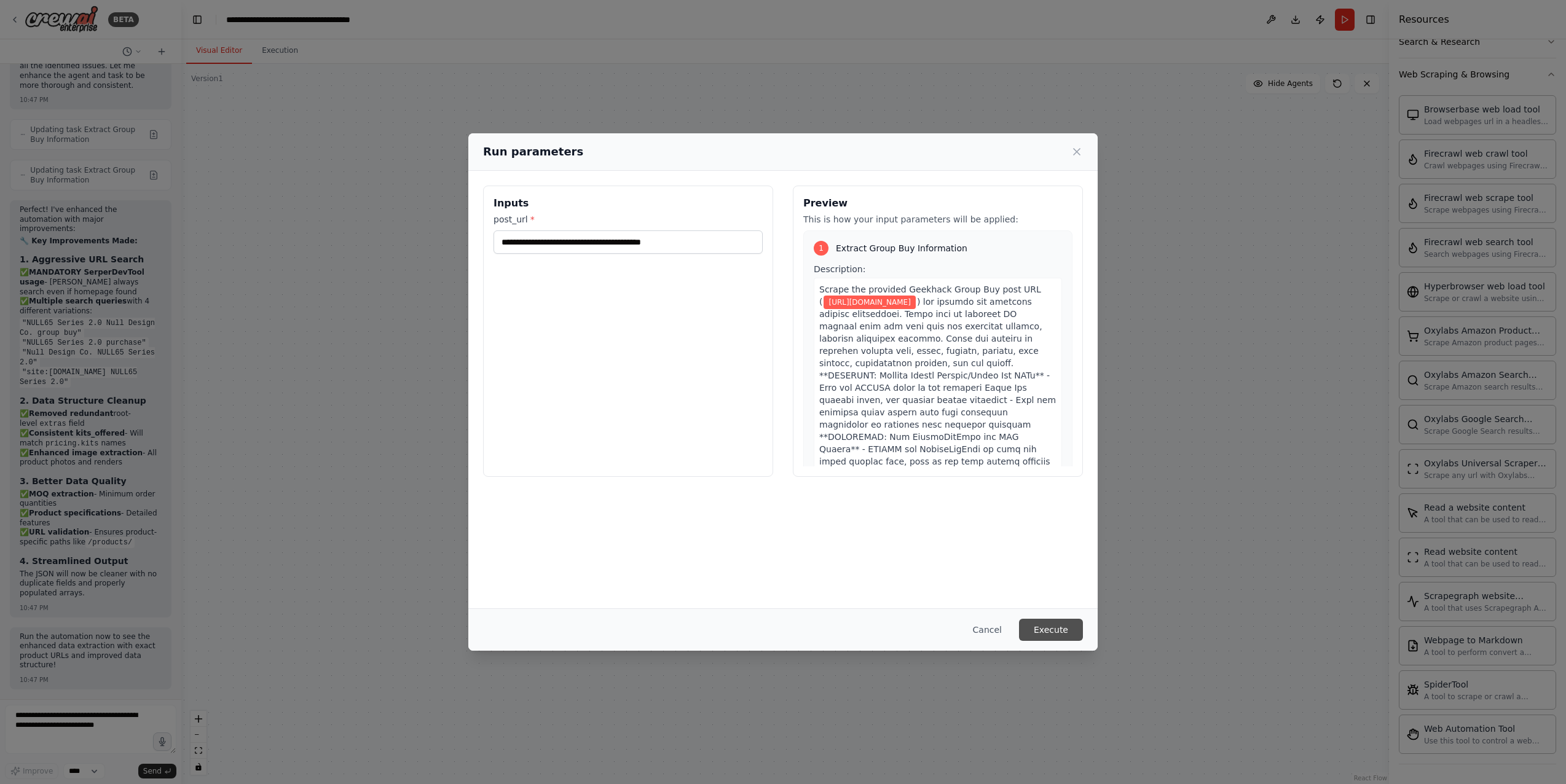
click at [1067, 633] on button "Execute" at bounding box center [1051, 630] width 64 height 22
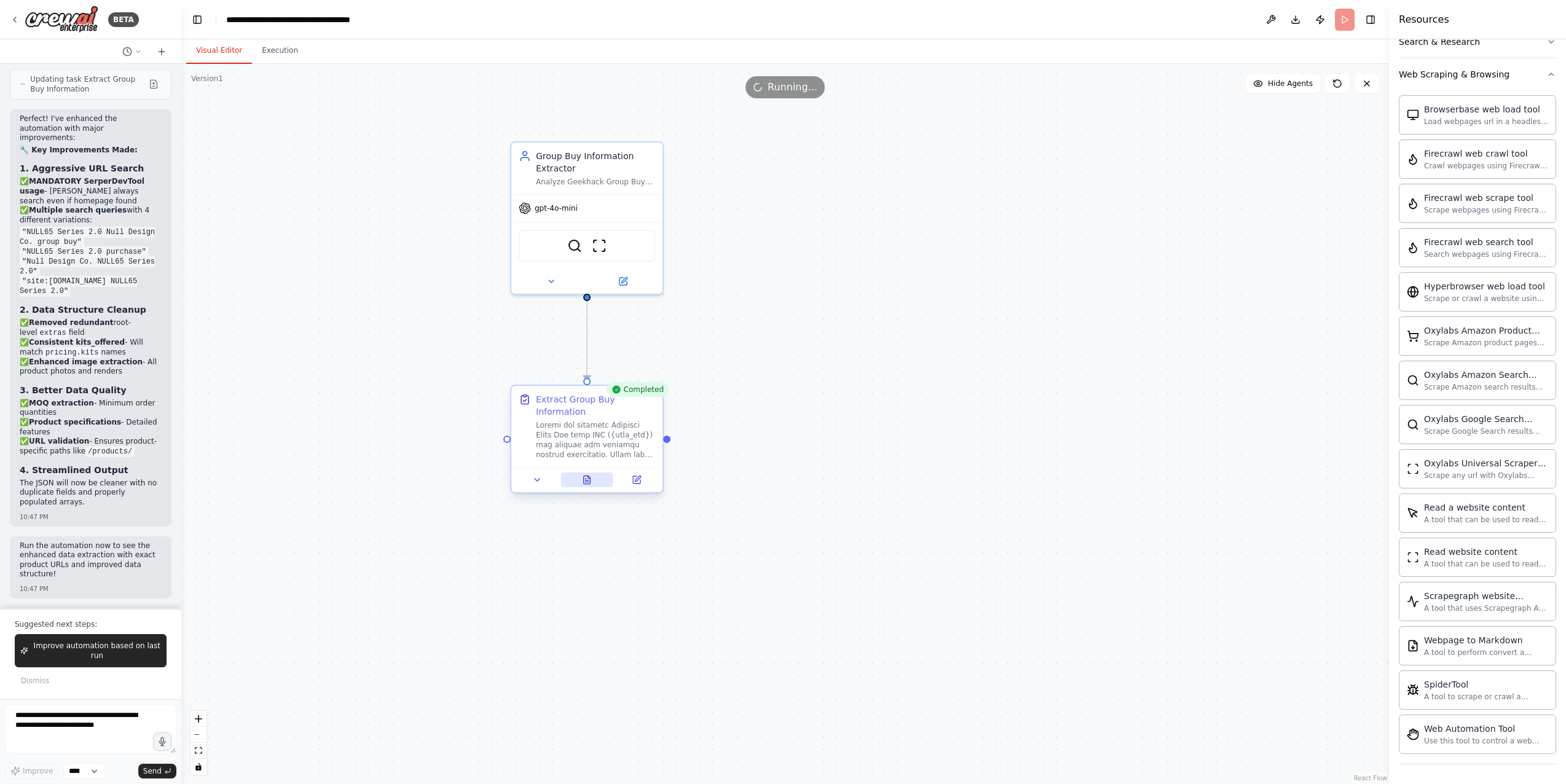
click at [597, 479] on button at bounding box center [587, 480] width 52 height 15
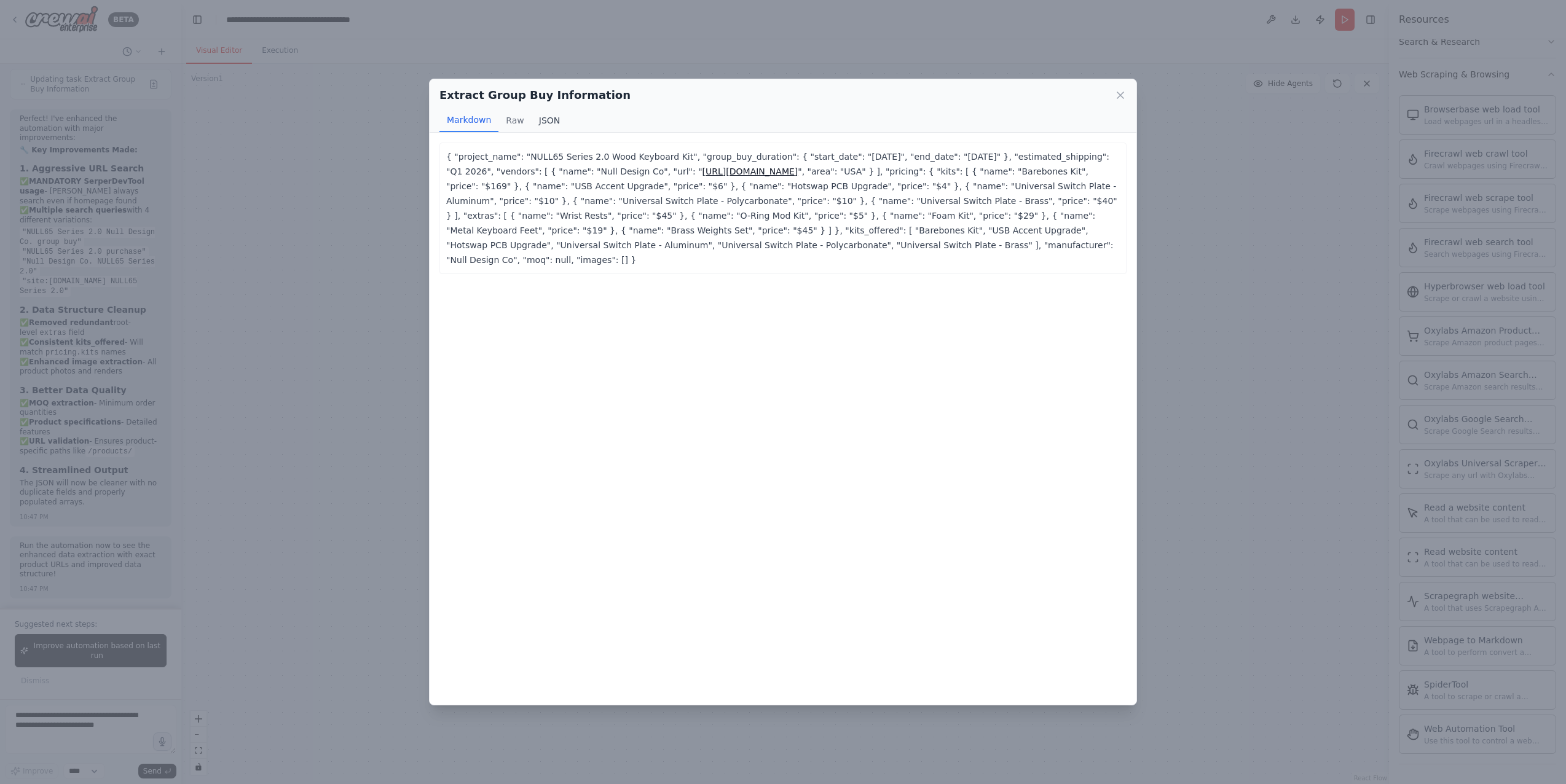
click at [543, 115] on button "JSON" at bounding box center [549, 120] width 36 height 24
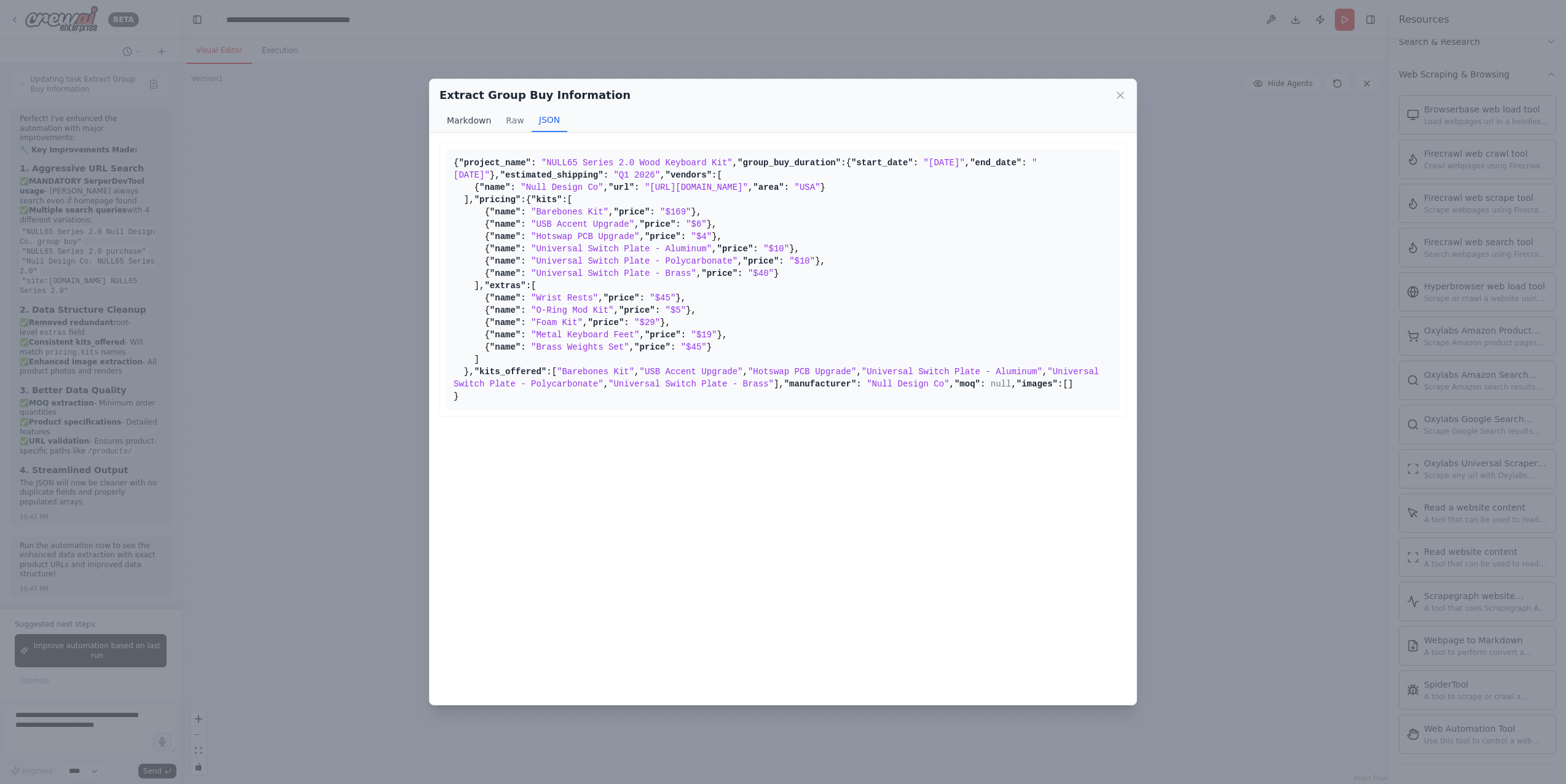
click at [468, 119] on button "Markdown" at bounding box center [469, 120] width 59 height 24
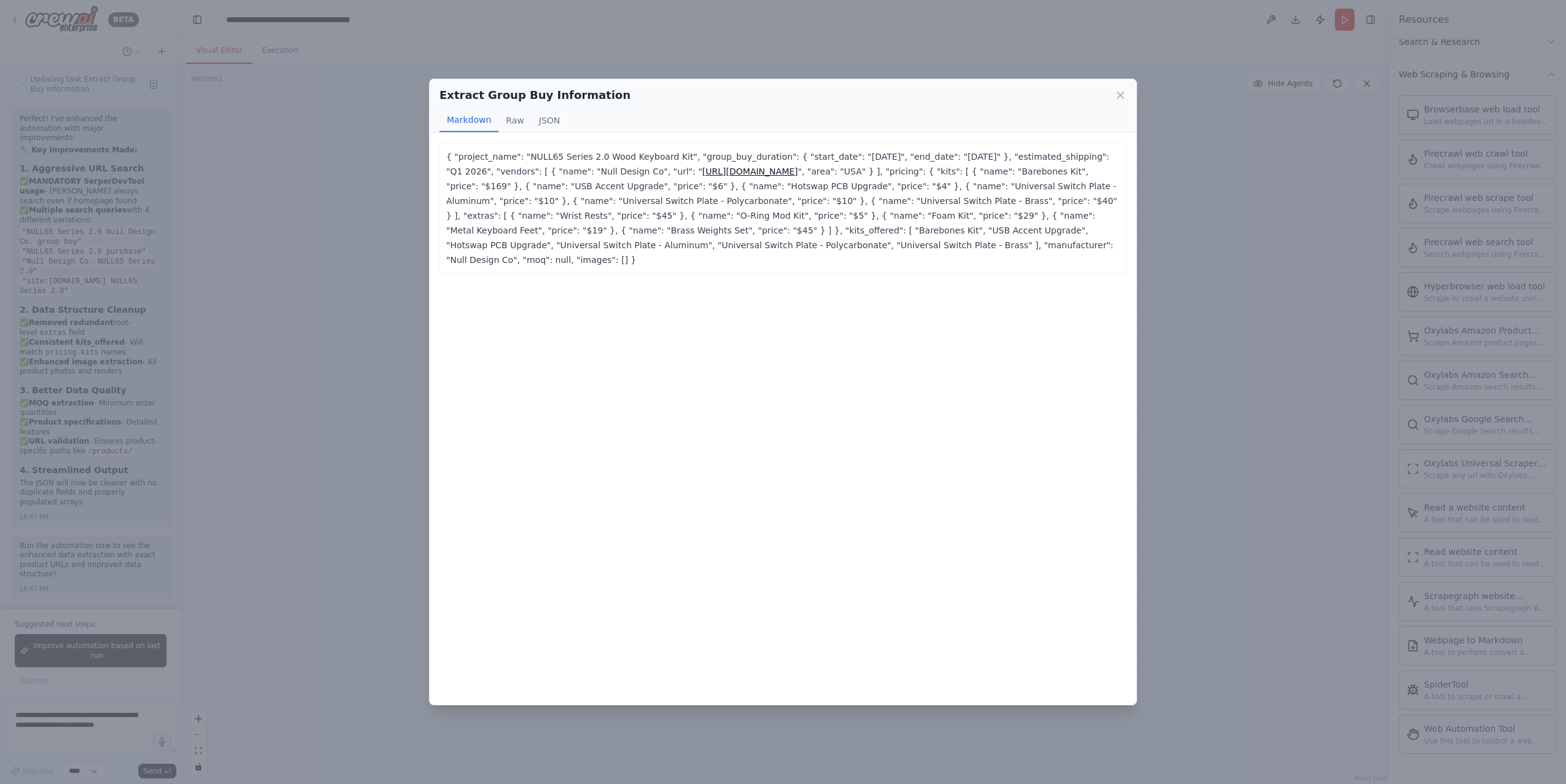
click at [799, 170] on link "[URL][DOMAIN_NAME]" at bounding box center [750, 171] width 96 height 10
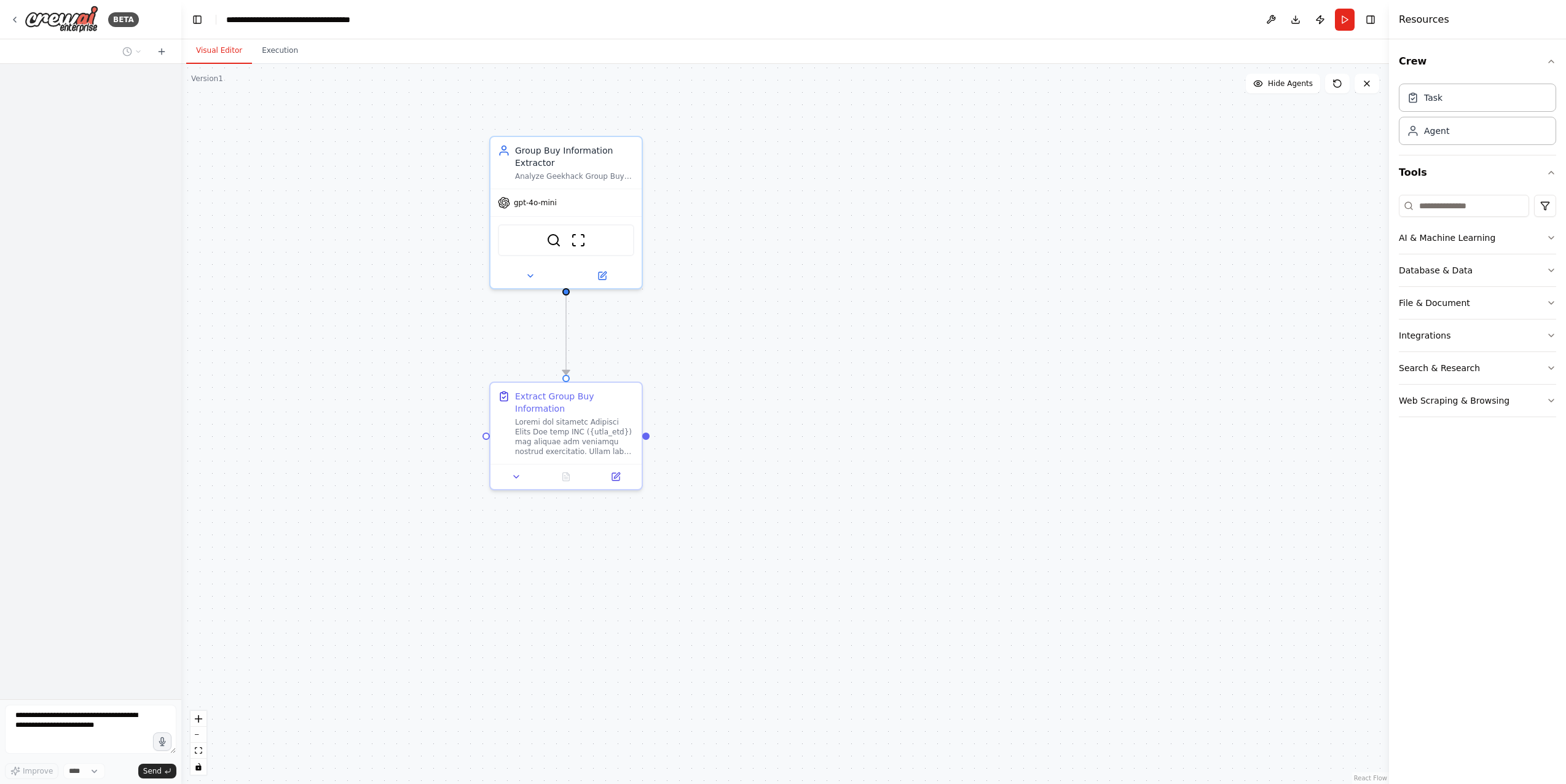
drag, startPoint x: 564, startPoint y: 409, endPoint x: 860, endPoint y: 418, distance: 296.1
click at [860, 418] on div ".deletable-edge-delete-btn { width: 20px; height: 20px; border: 0px solid #ffff…" at bounding box center [784, 423] width 1207 height 720
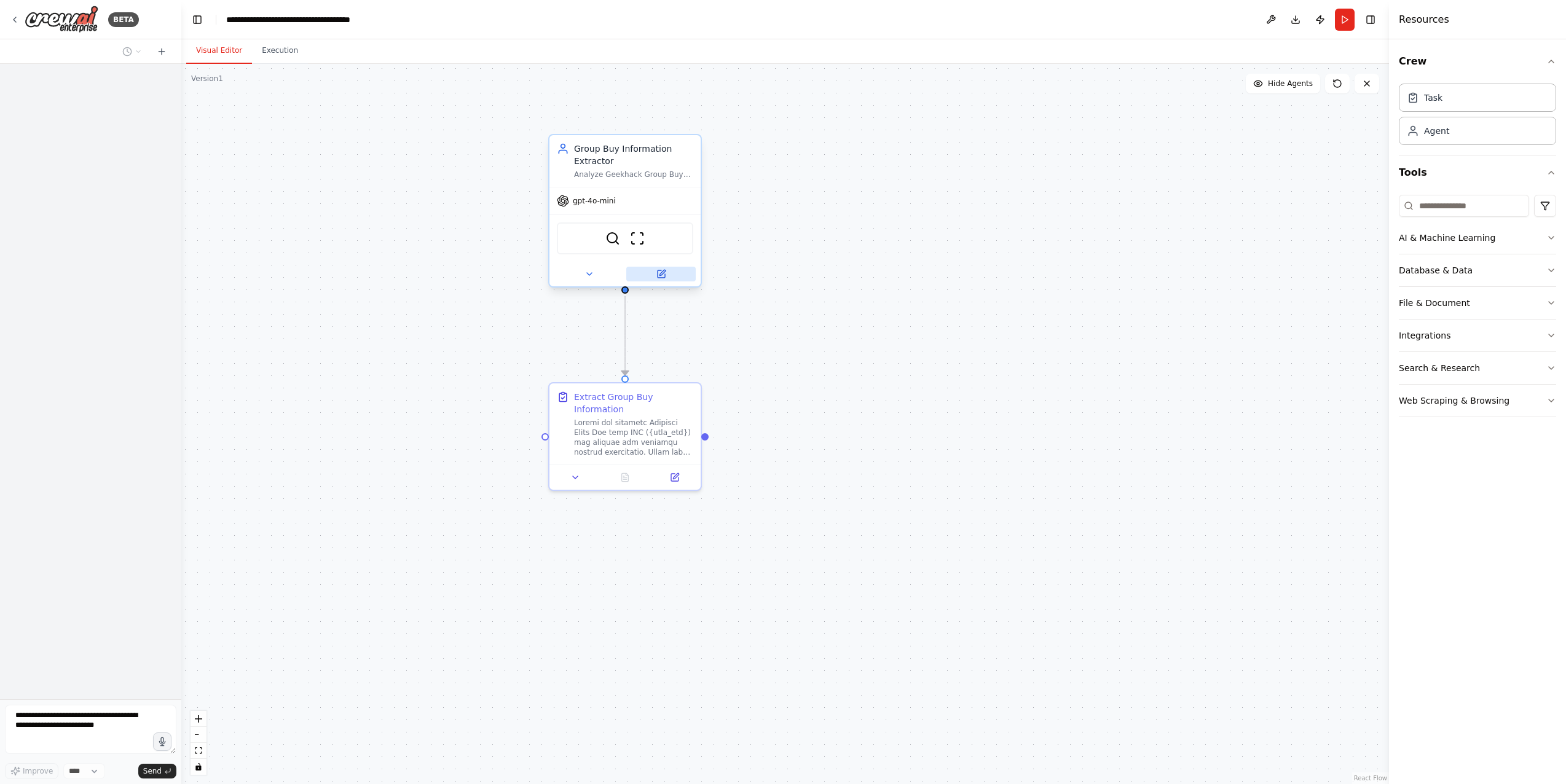
click at [660, 270] on icon at bounding box center [661, 274] width 7 height 7
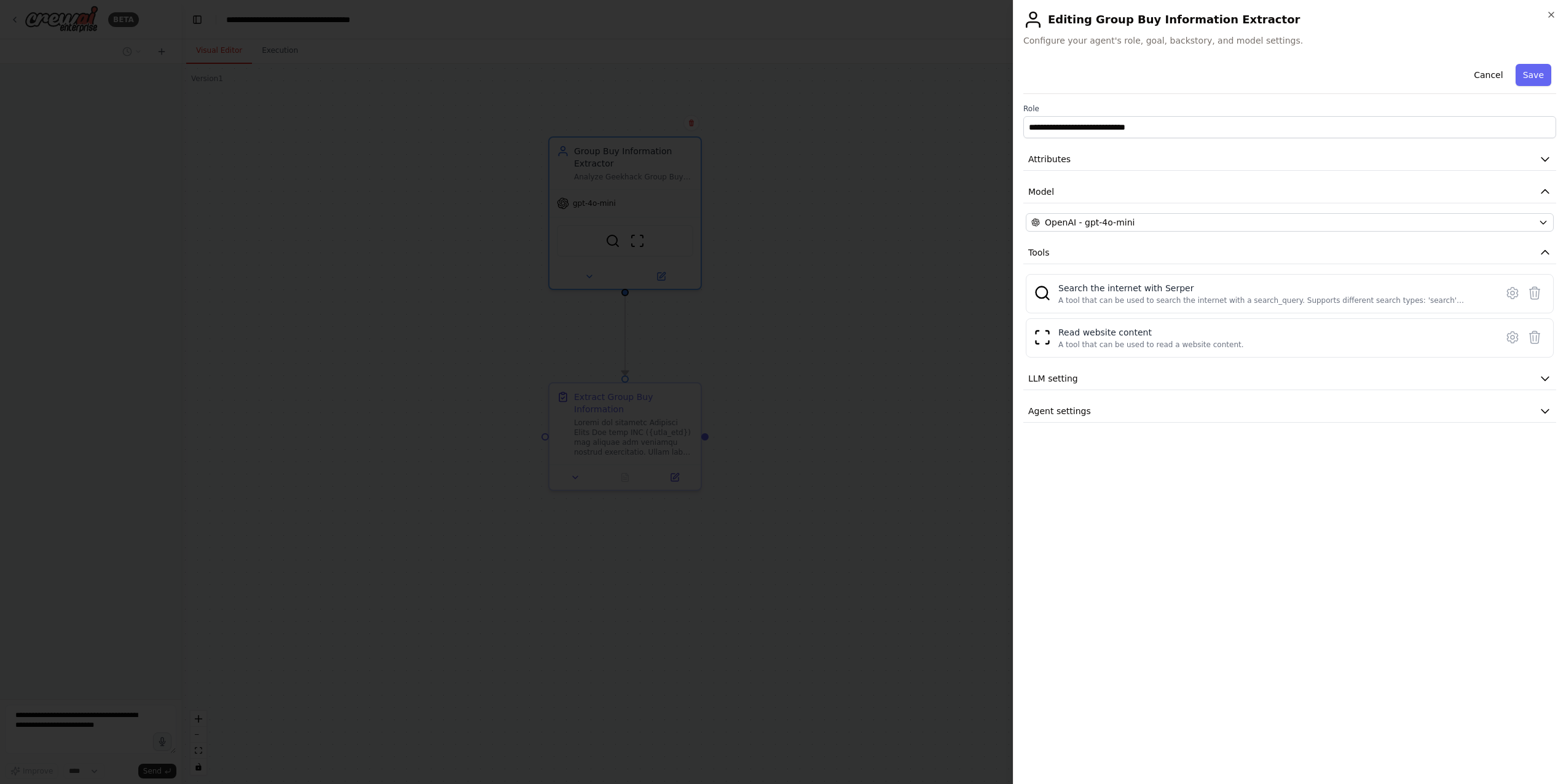
click at [814, 381] on div at bounding box center [783, 392] width 1566 height 784
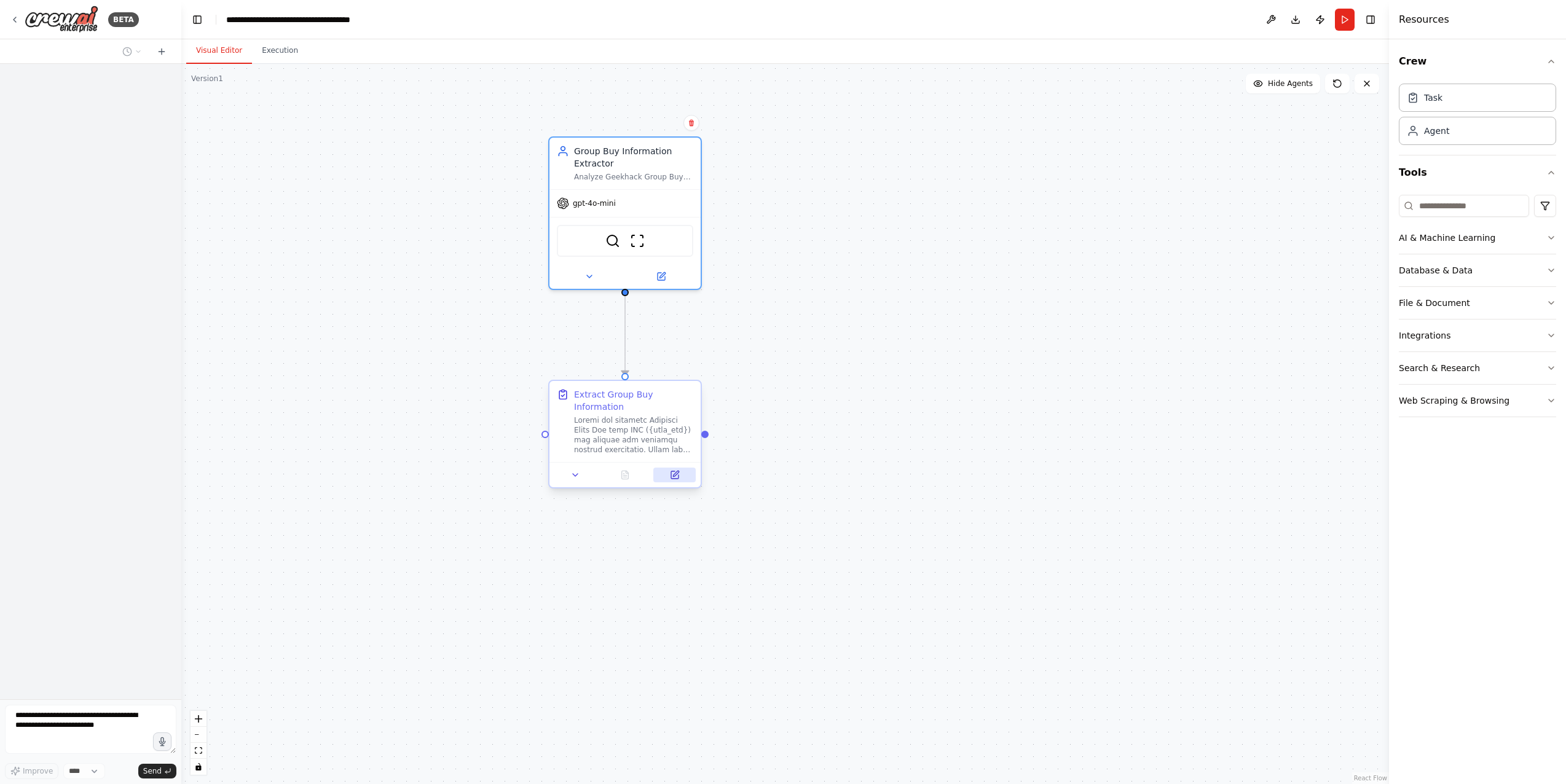
click at [675, 471] on icon at bounding box center [675, 475] width 7 height 7
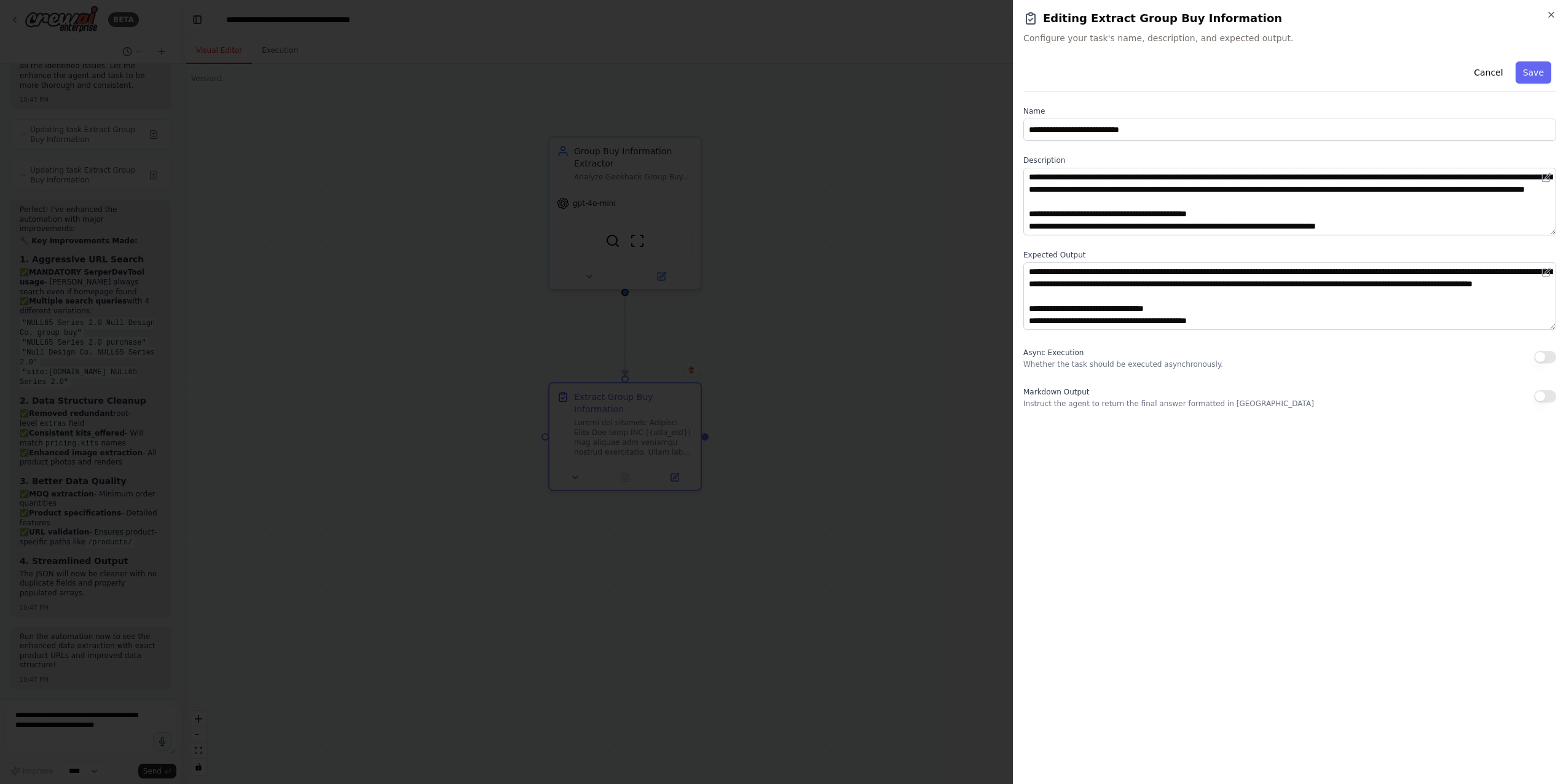
scroll to position [6187, 0]
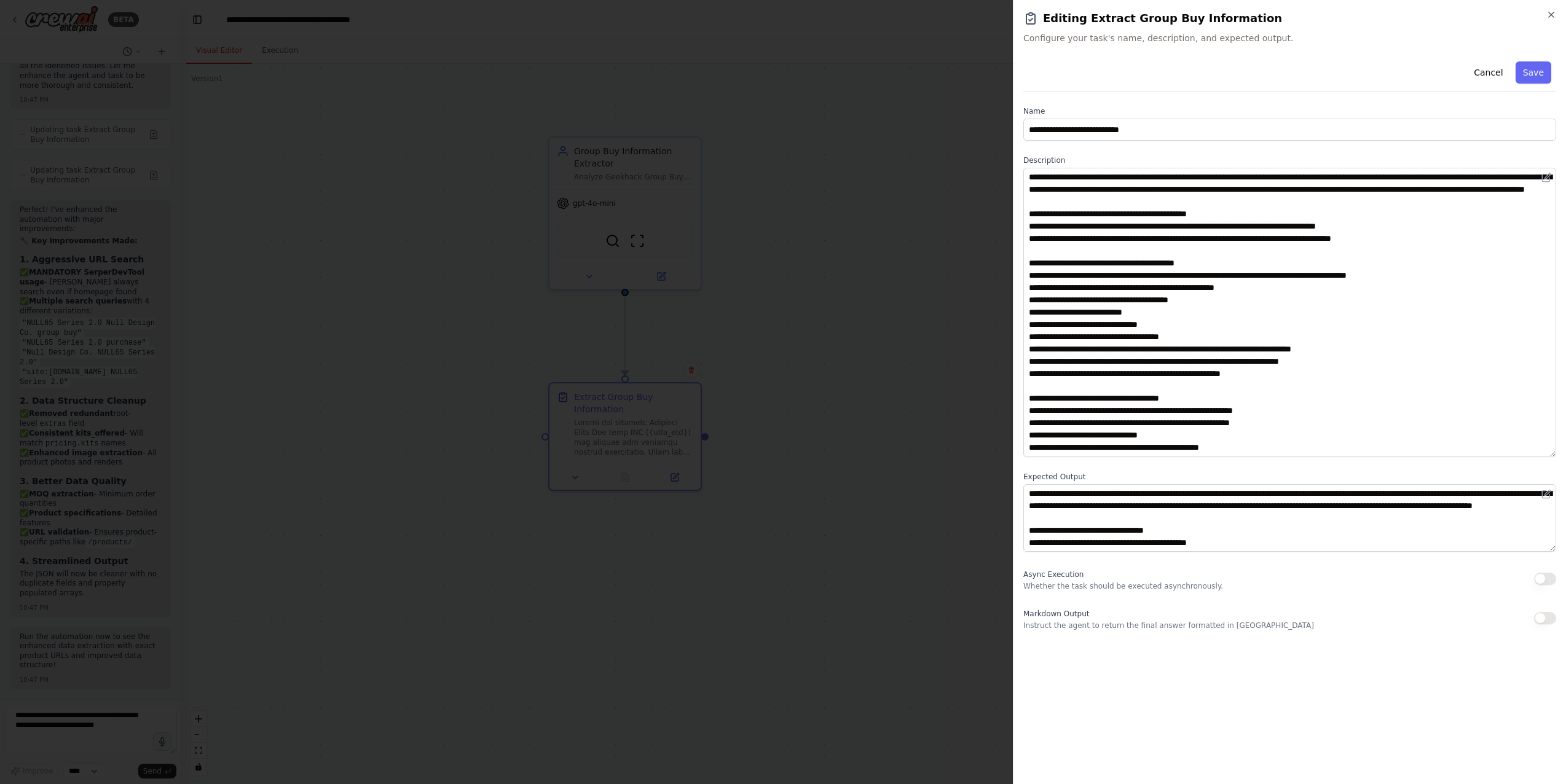
drag, startPoint x: 1553, startPoint y: 234, endPoint x: 1562, endPoint y: 456, distance: 222.2
click at [1562, 456] on div "**********" at bounding box center [1289, 392] width 553 height 784
click at [822, 562] on div at bounding box center [783, 392] width 1566 height 784
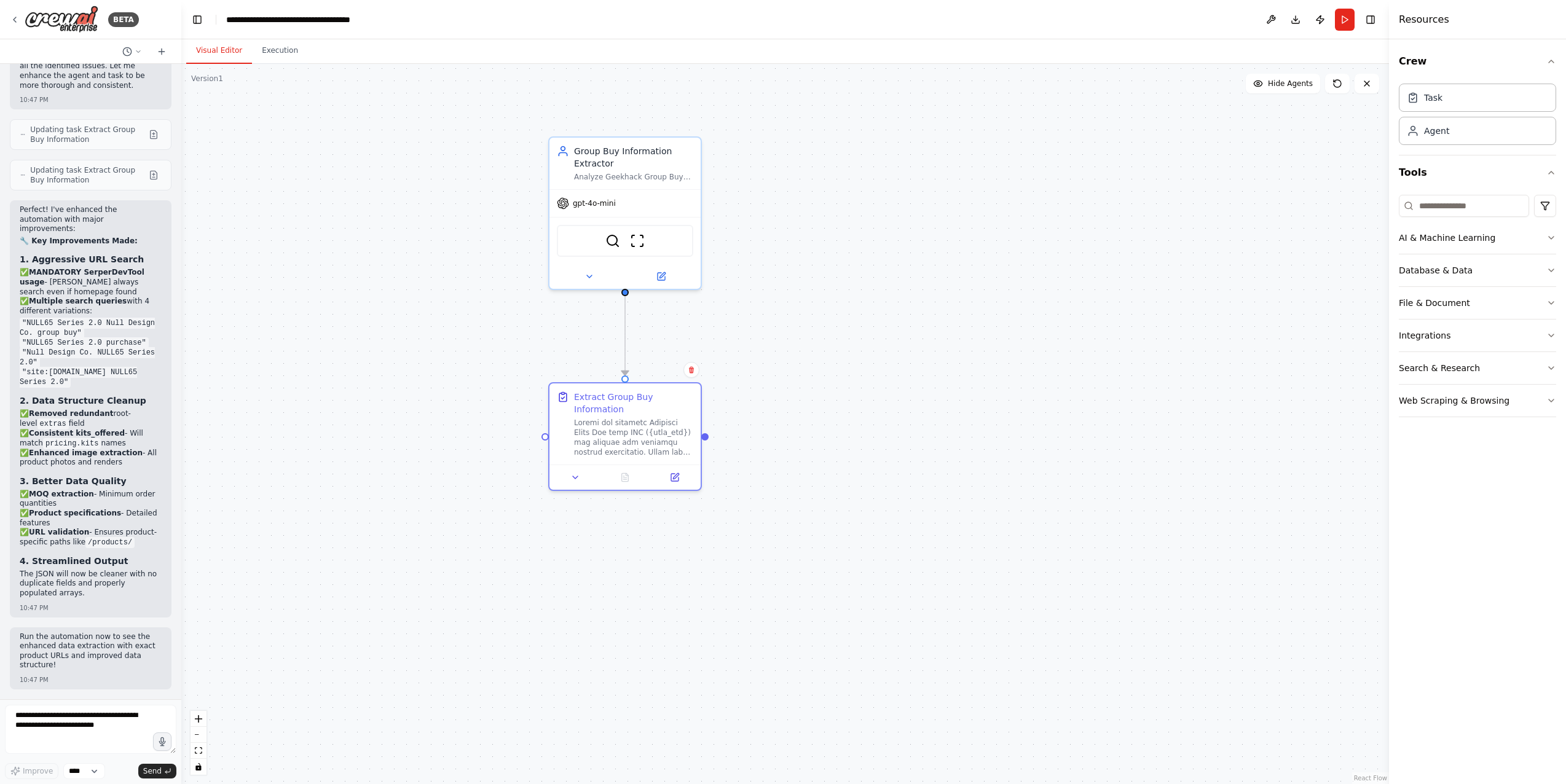
click at [1339, 15] on button "Run" at bounding box center [1345, 20] width 20 height 22
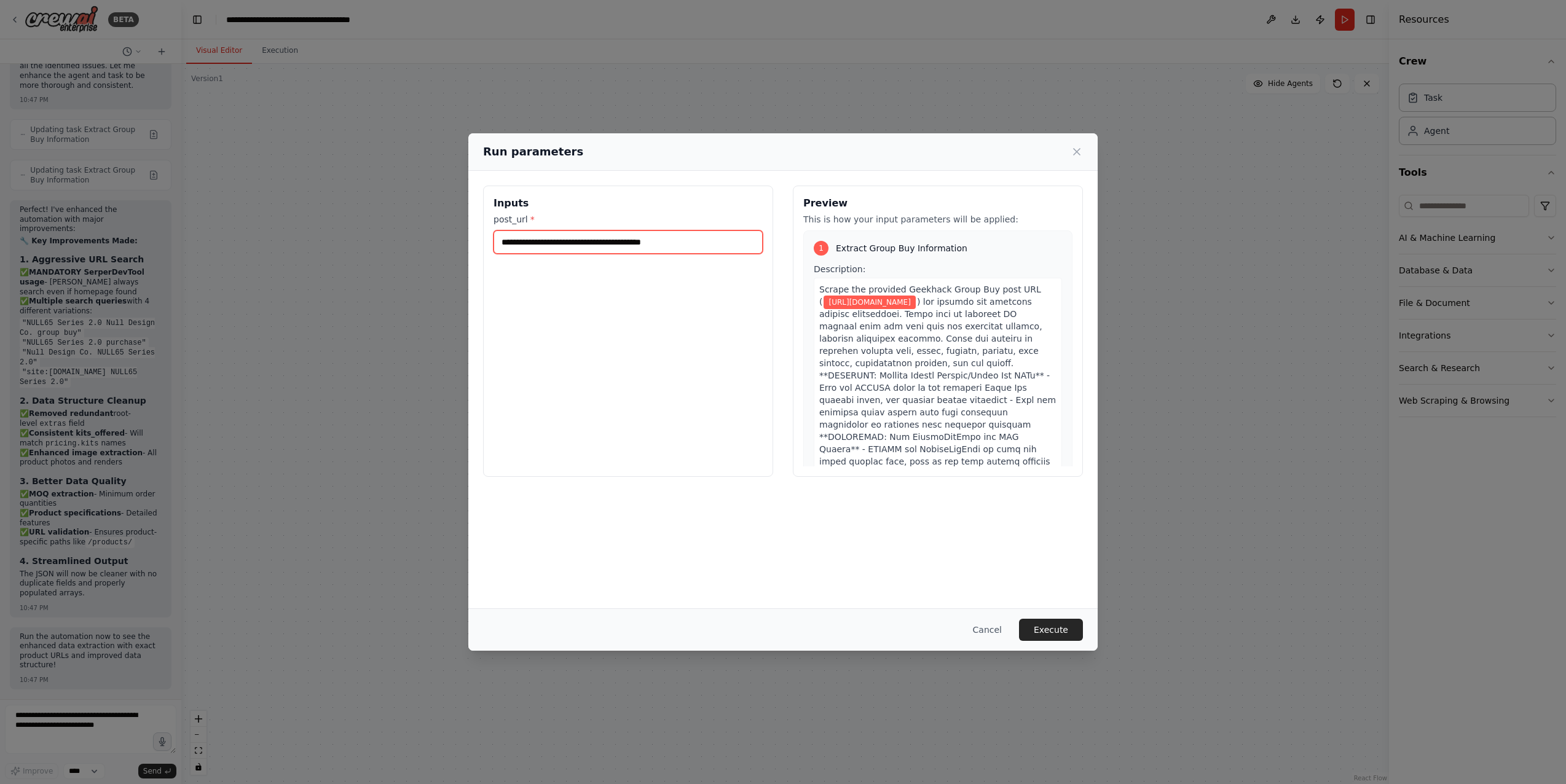
click at [683, 248] on input "**********" at bounding box center [628, 242] width 269 height 24
paste input "text"
type input "**********"
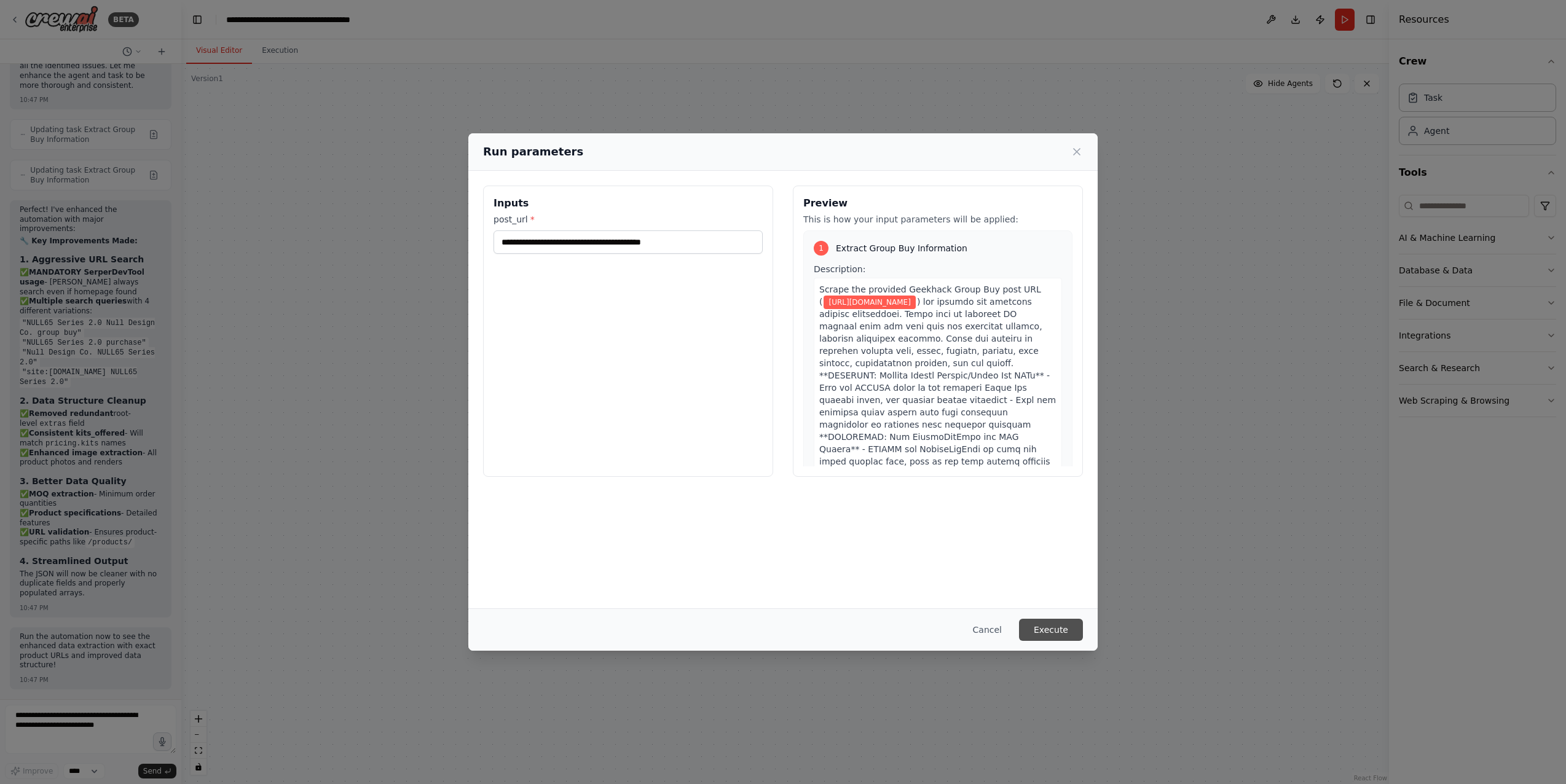
click at [1062, 628] on button "Execute" at bounding box center [1051, 630] width 64 height 22
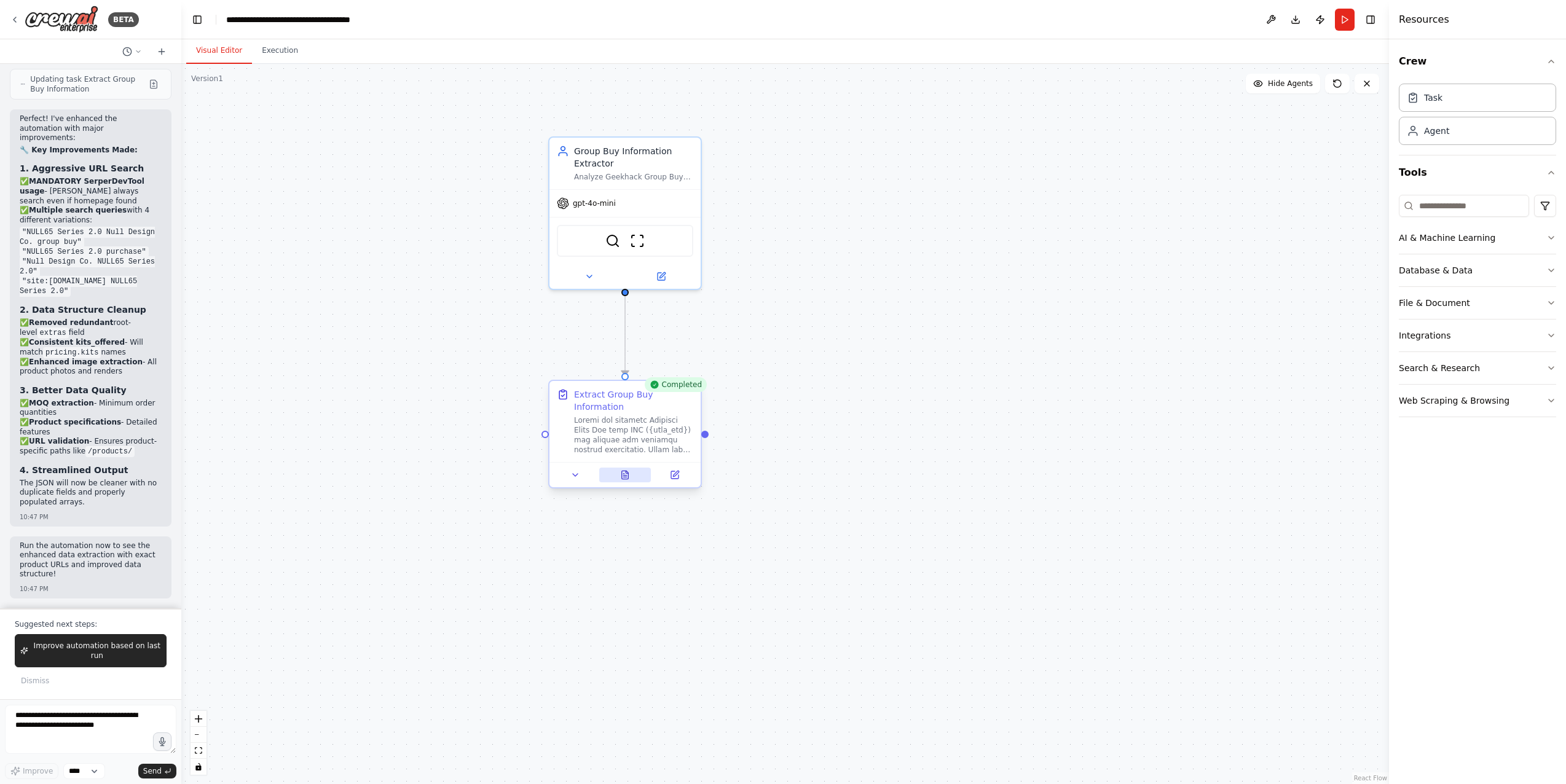
click at [626, 477] on icon at bounding box center [625, 474] width 7 height 8
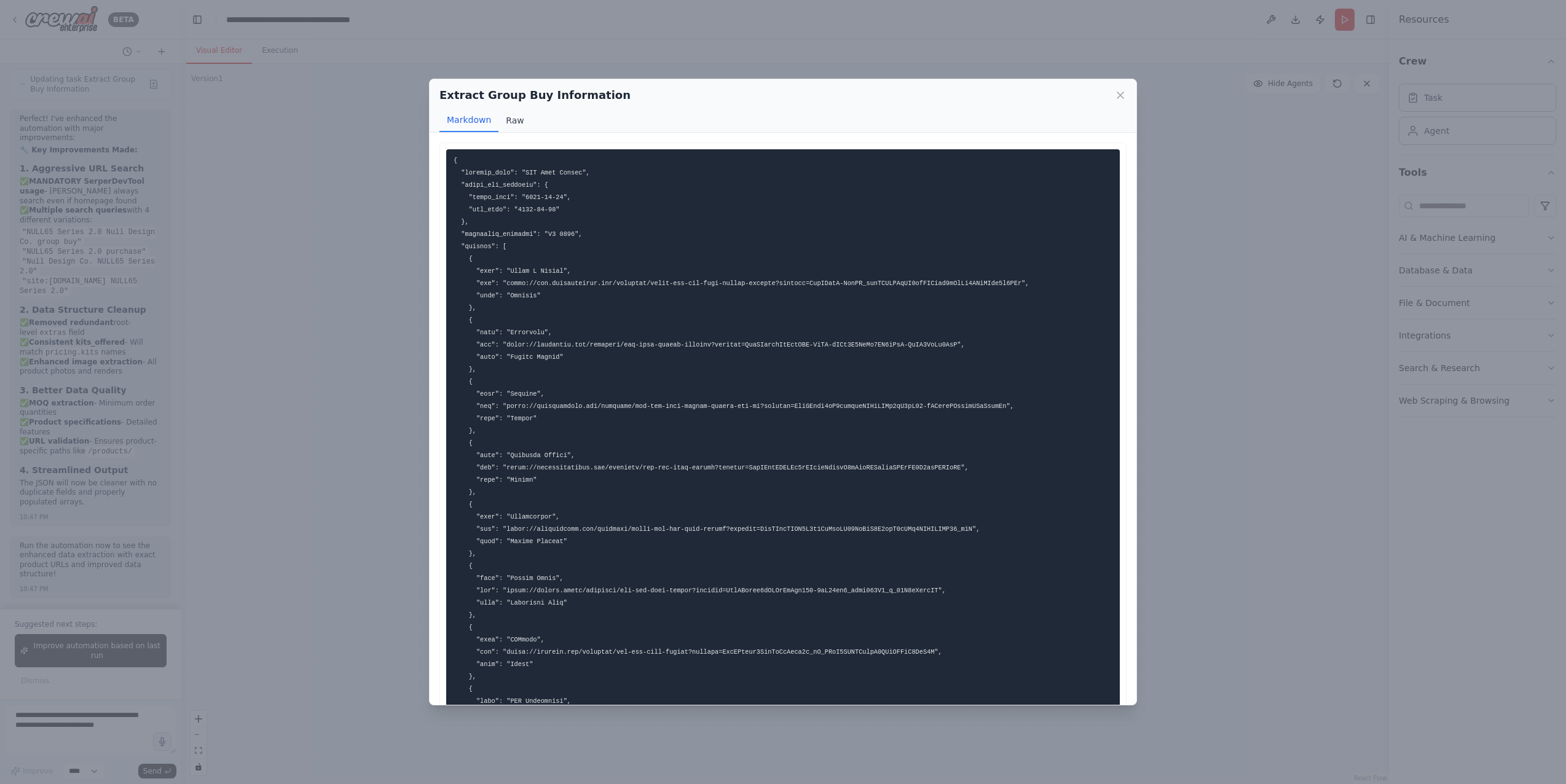
click at [521, 115] on button "Raw" at bounding box center [515, 120] width 33 height 24
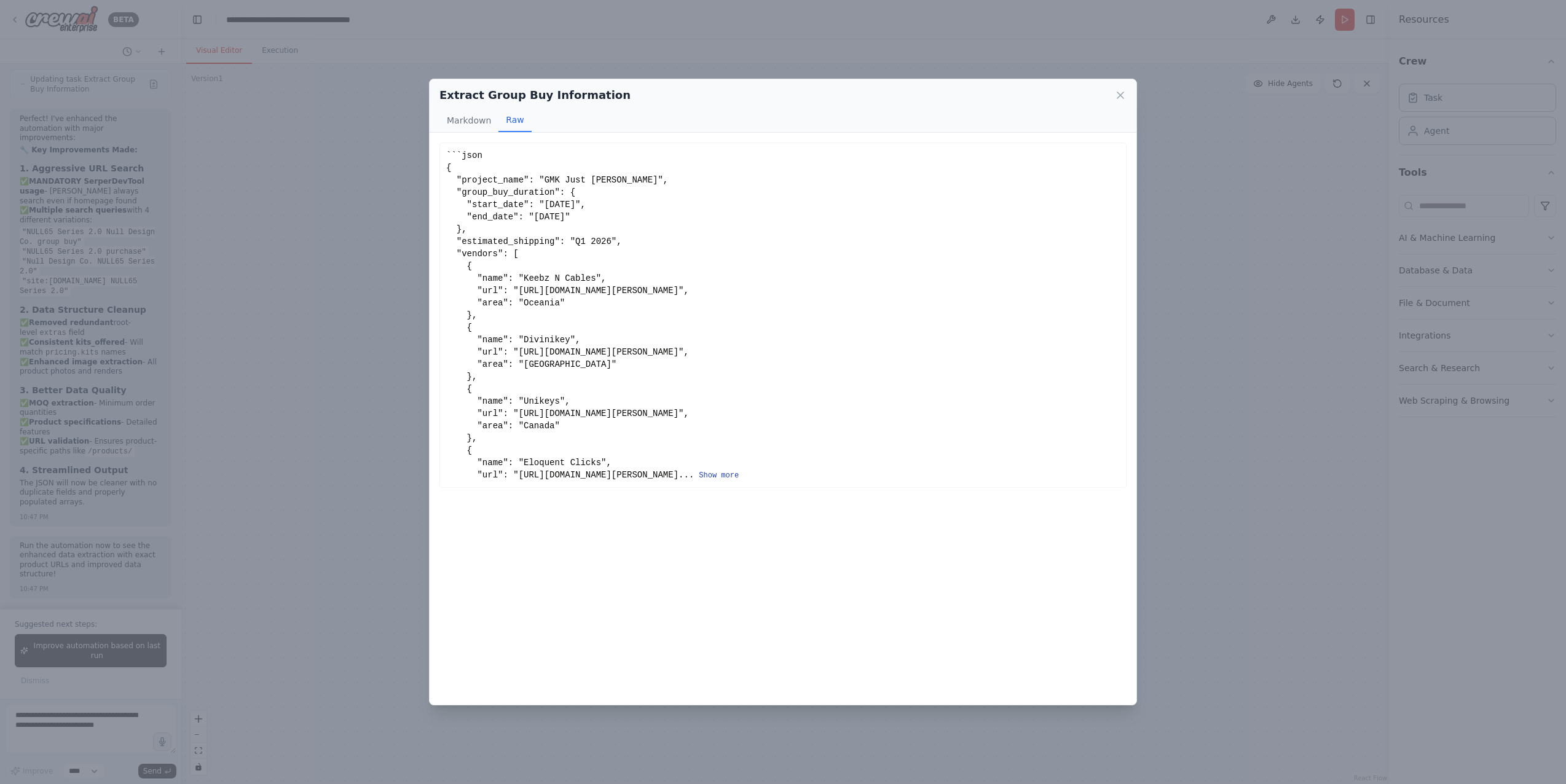
click at [739, 480] on button "Show more" at bounding box center [719, 475] width 40 height 10
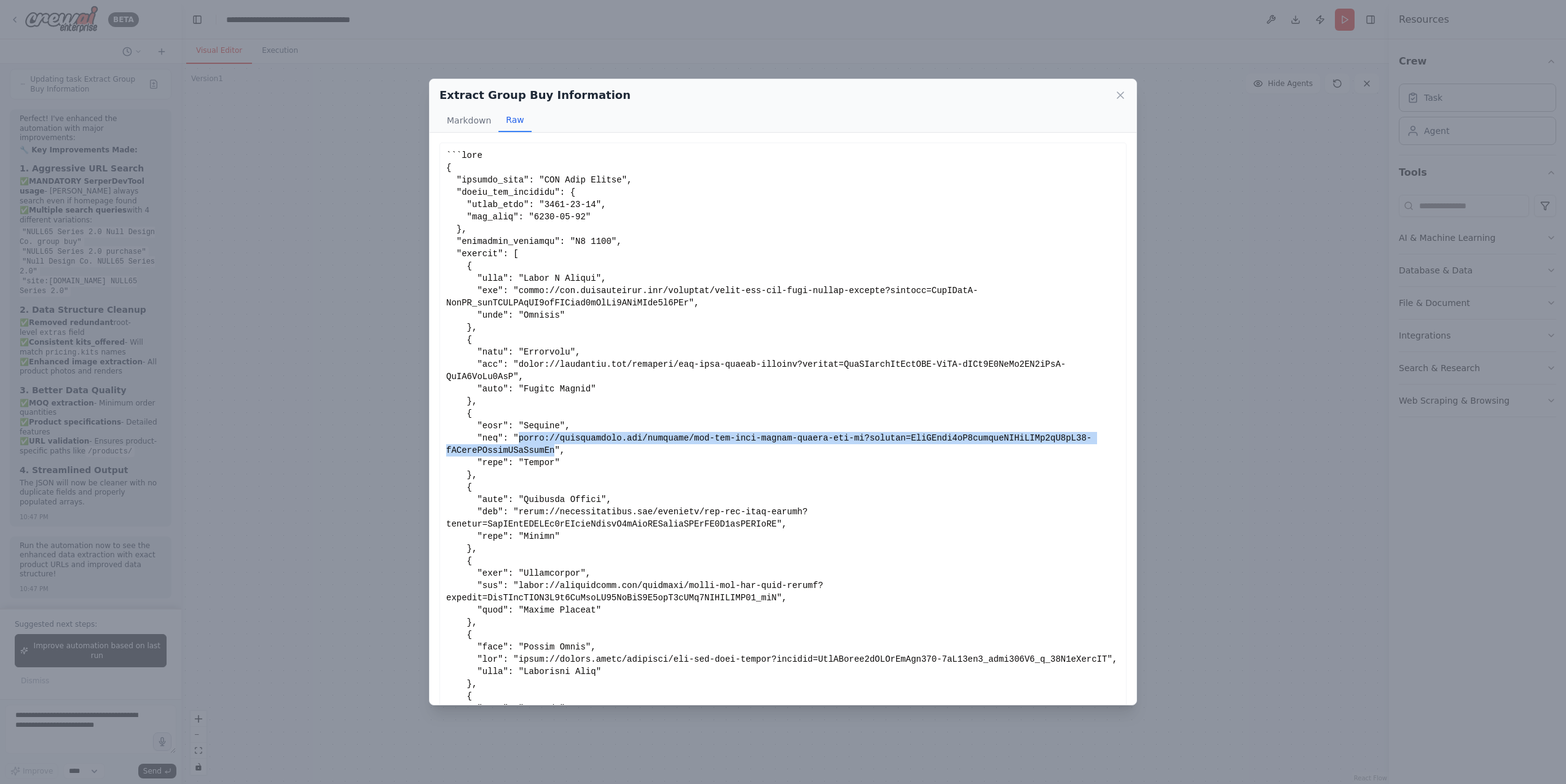
drag, startPoint x: 518, startPoint y: 439, endPoint x: 554, endPoint y: 451, distance: 37.9
click at [554, 451] on div "Show less" at bounding box center [783, 641] width 674 height 983
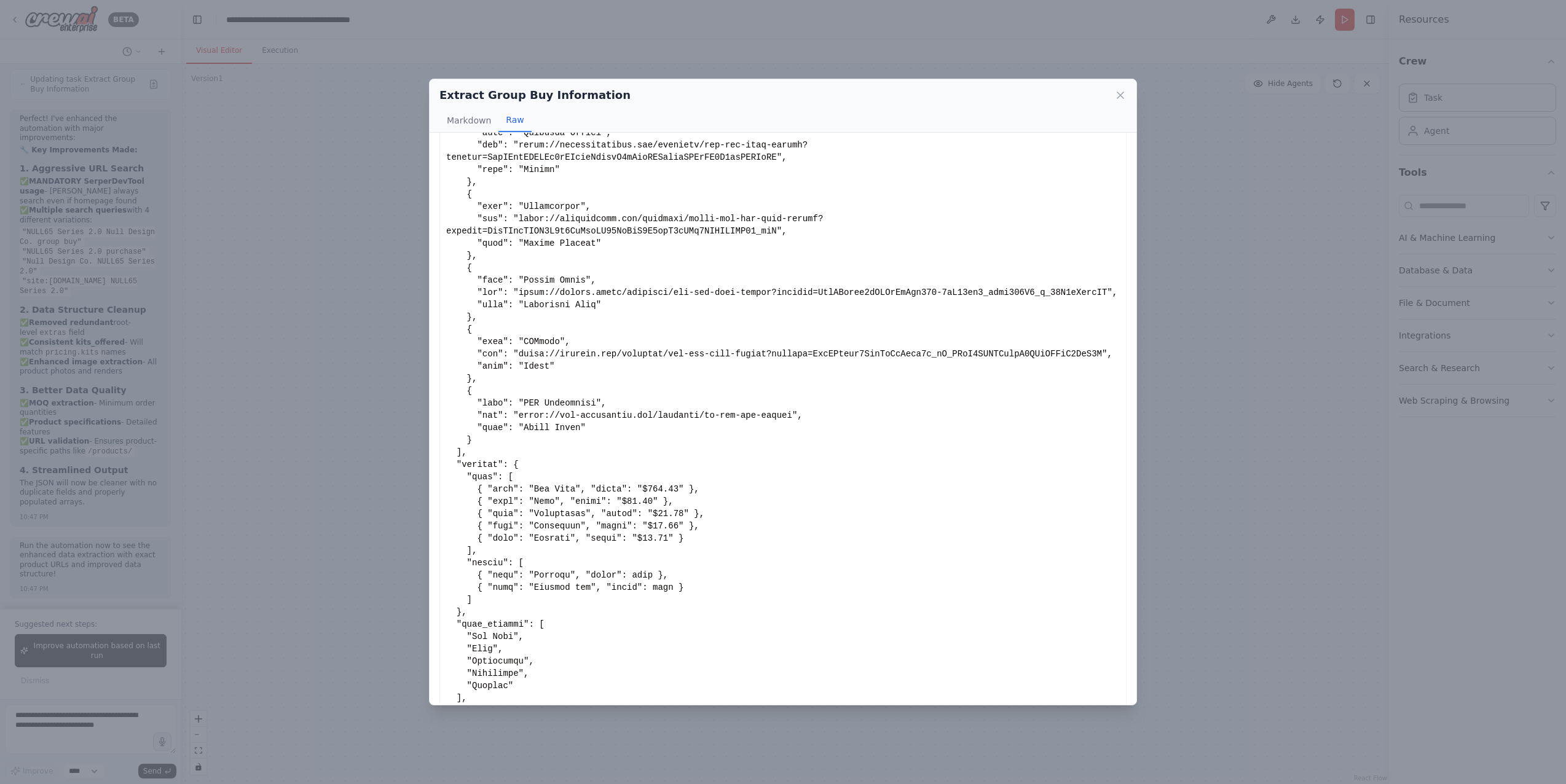
scroll to position [369, 0]
drag, startPoint x: 794, startPoint y: 437, endPoint x: 536, endPoint y: 434, distance: 258.0
click at [536, 434] on div "Show less" at bounding box center [783, 272] width 674 height 983
click at [467, 375] on div "Show less" at bounding box center [783, 272] width 674 height 983
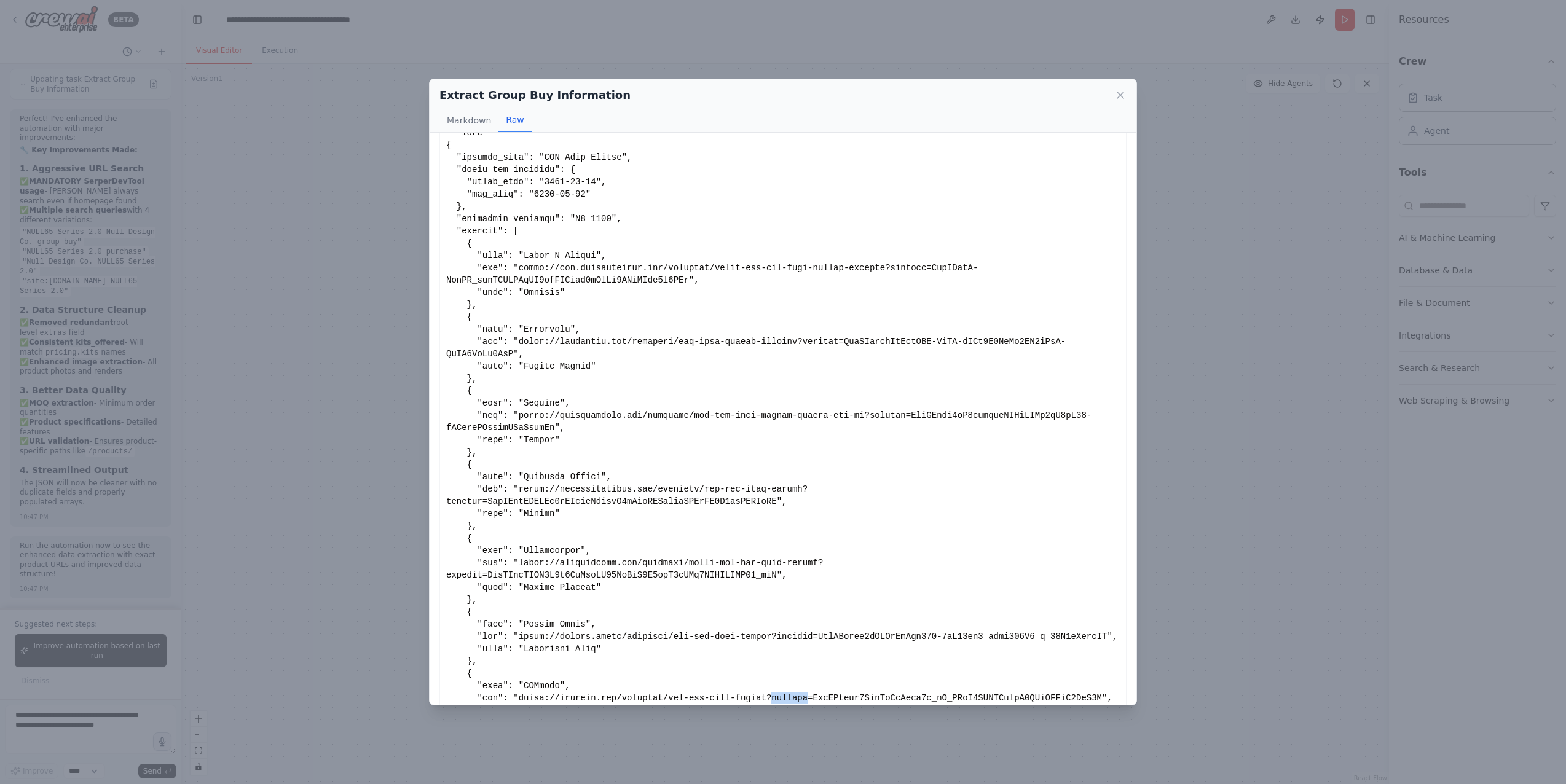
scroll to position [0, 0]
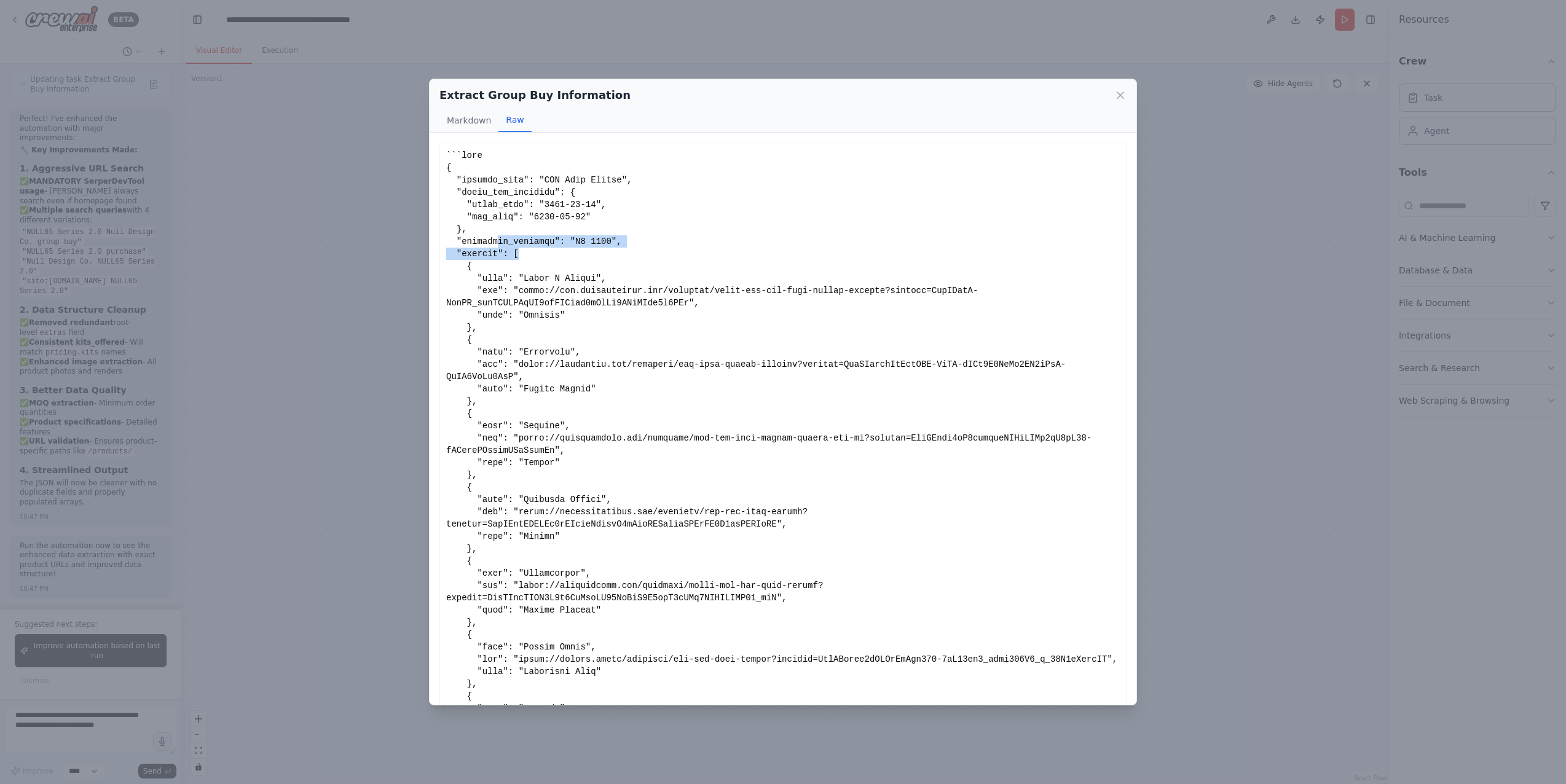
drag, startPoint x: 514, startPoint y: 244, endPoint x: 533, endPoint y: 250, distance: 19.9
click at [532, 250] on div "Show less" at bounding box center [783, 641] width 674 height 983
click at [537, 253] on div "Show less" at bounding box center [783, 641] width 674 height 983
click at [526, 236] on div "Show less" at bounding box center [783, 641] width 674 height 983
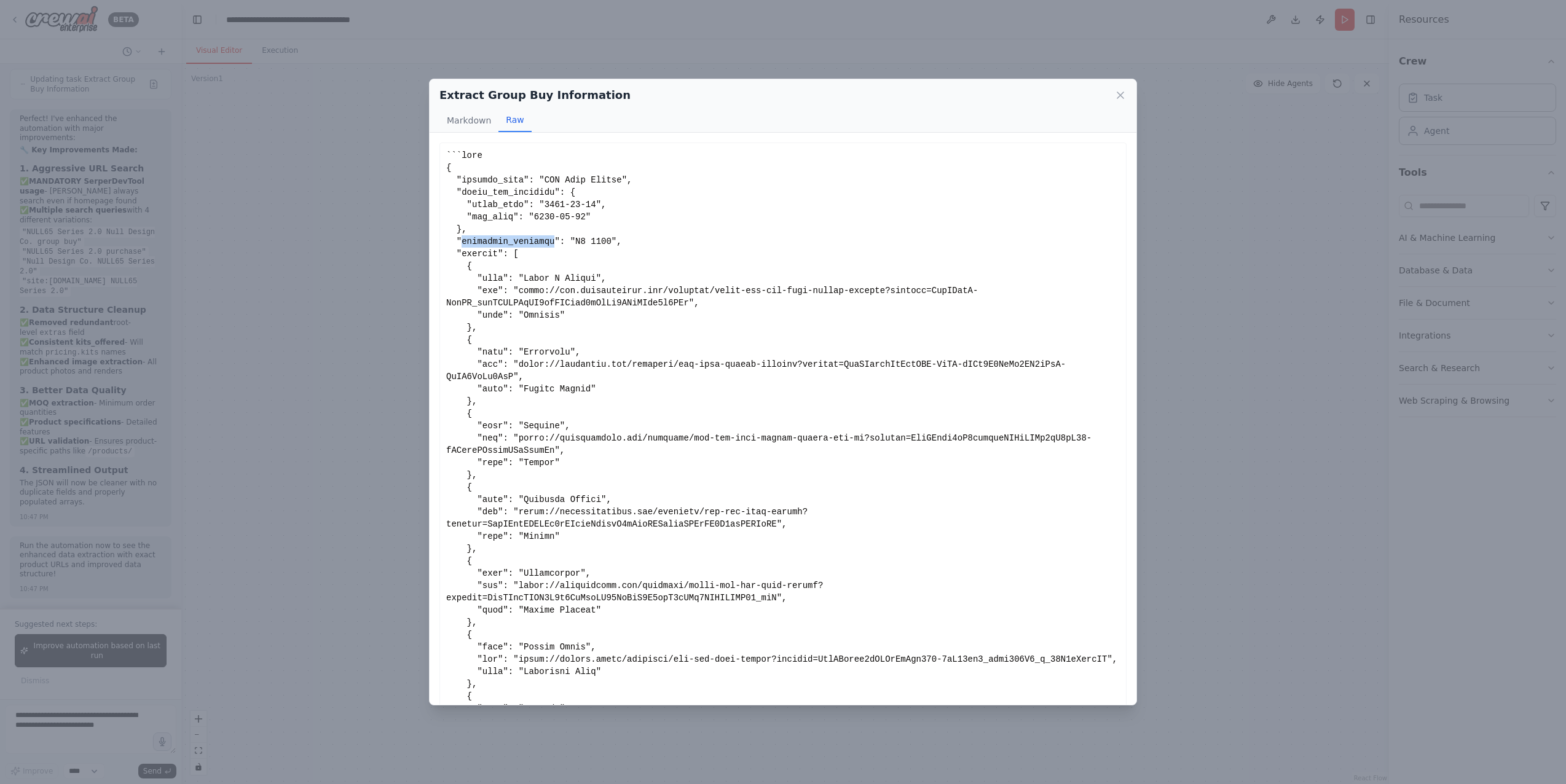
click at [526, 236] on div "Show less" at bounding box center [783, 641] width 674 height 983
click at [573, 300] on div "Show less" at bounding box center [783, 641] width 674 height 983
drag, startPoint x: 765, startPoint y: 318, endPoint x: 784, endPoint y: 327, distance: 21.0
click at [784, 327] on div "Show less" at bounding box center [783, 641] width 674 height 983
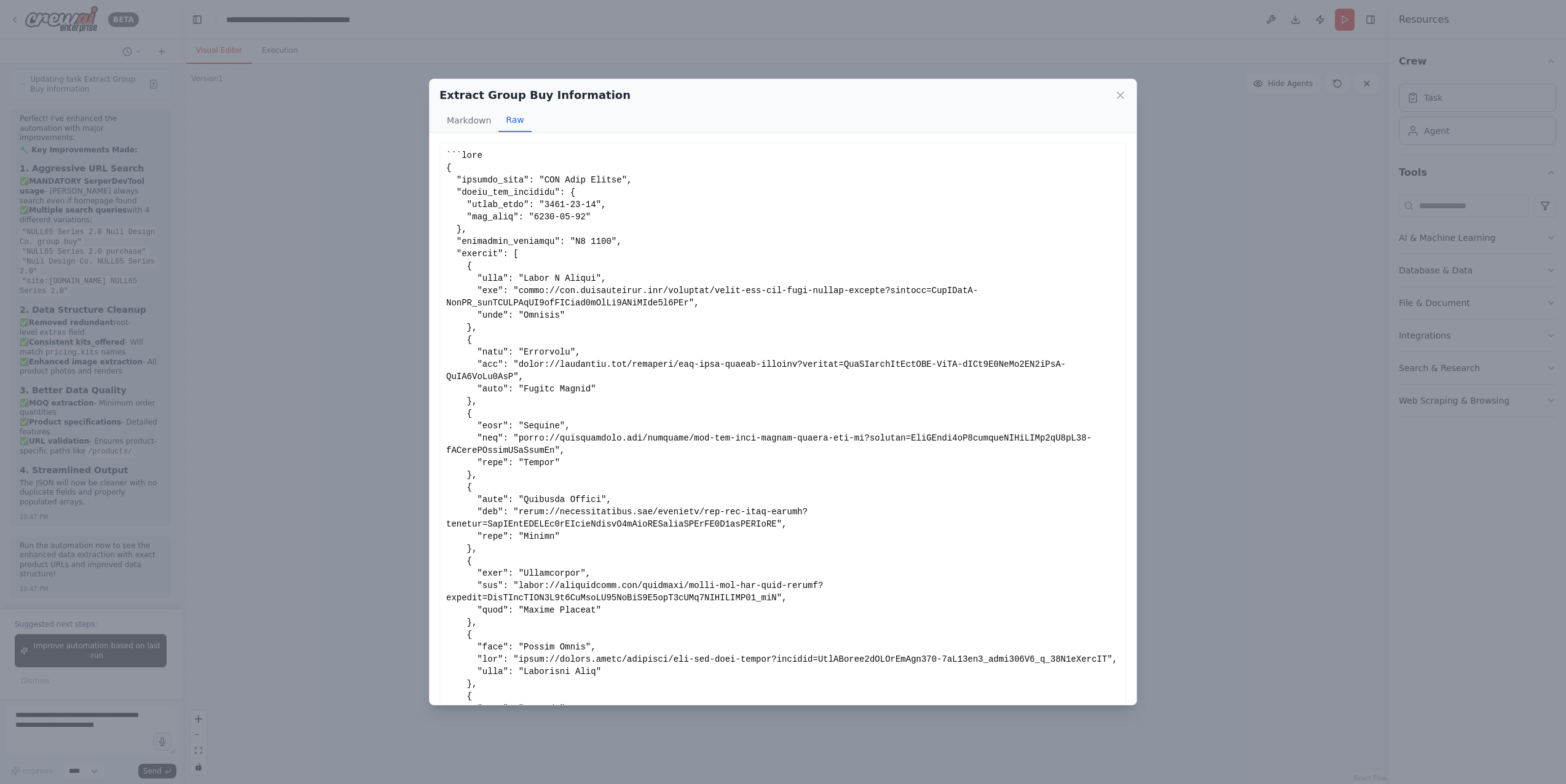
click at [1390, 632] on div "Extract Group Buy Information Markdown Raw Show less Not valid JSON" at bounding box center [783, 392] width 1566 height 784
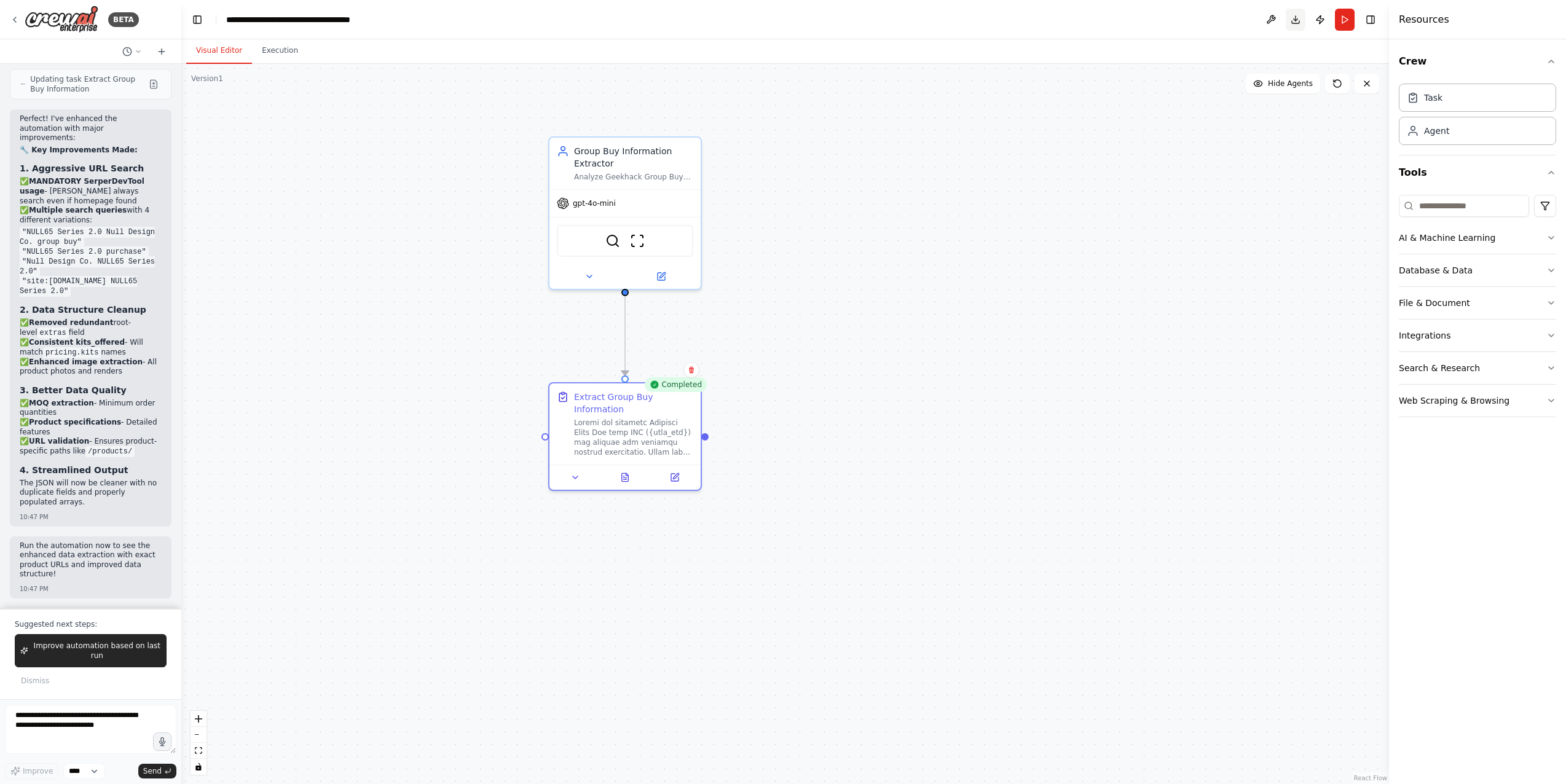
click at [1297, 22] on button "Download" at bounding box center [1295, 20] width 20 height 22
click at [1444, 395] on div "Web Scraping & Browsing" at bounding box center [1454, 400] width 111 height 13
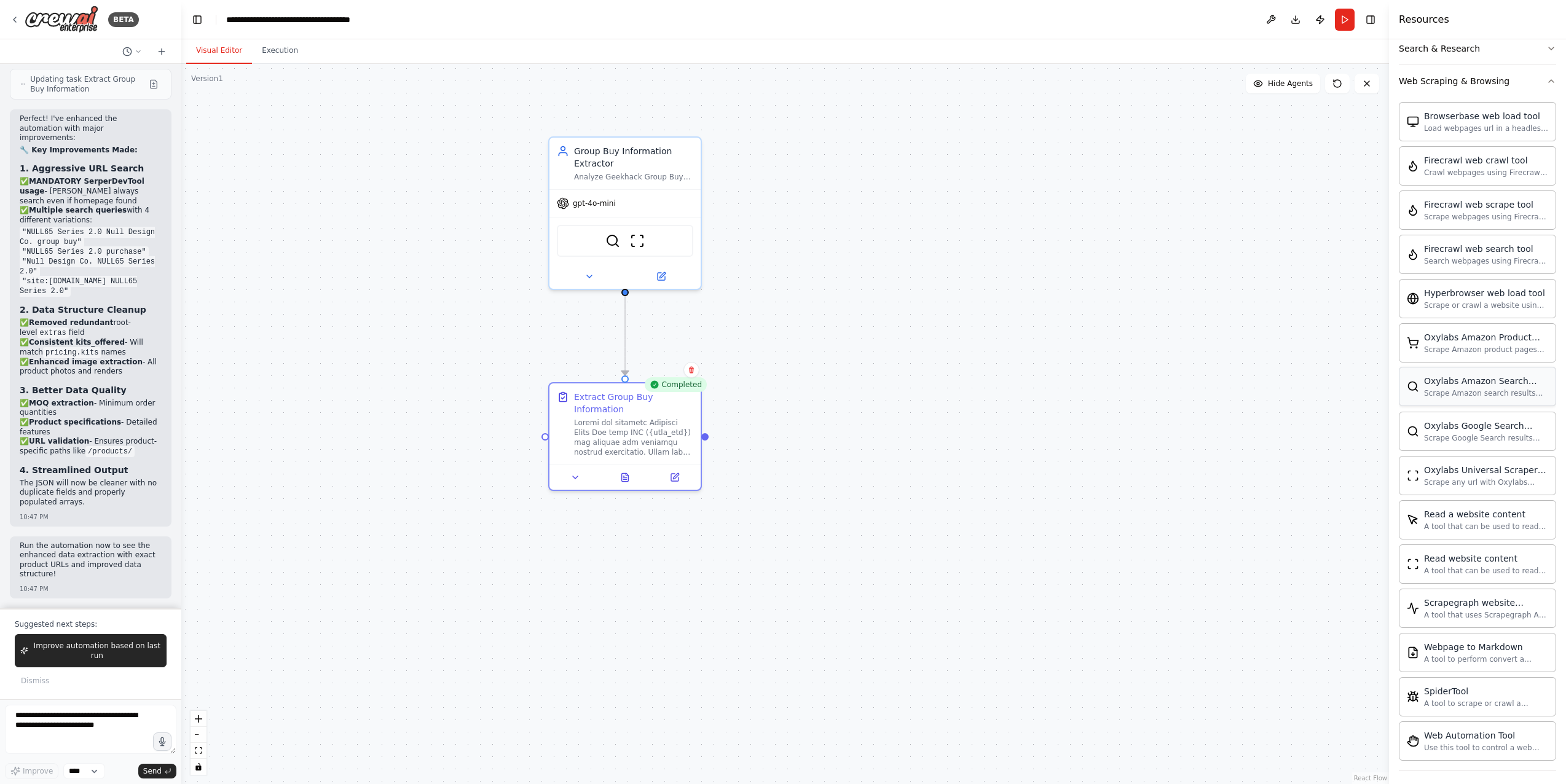
scroll to position [326, 0]
